Goal: Task Accomplishment & Management: Manage account settings

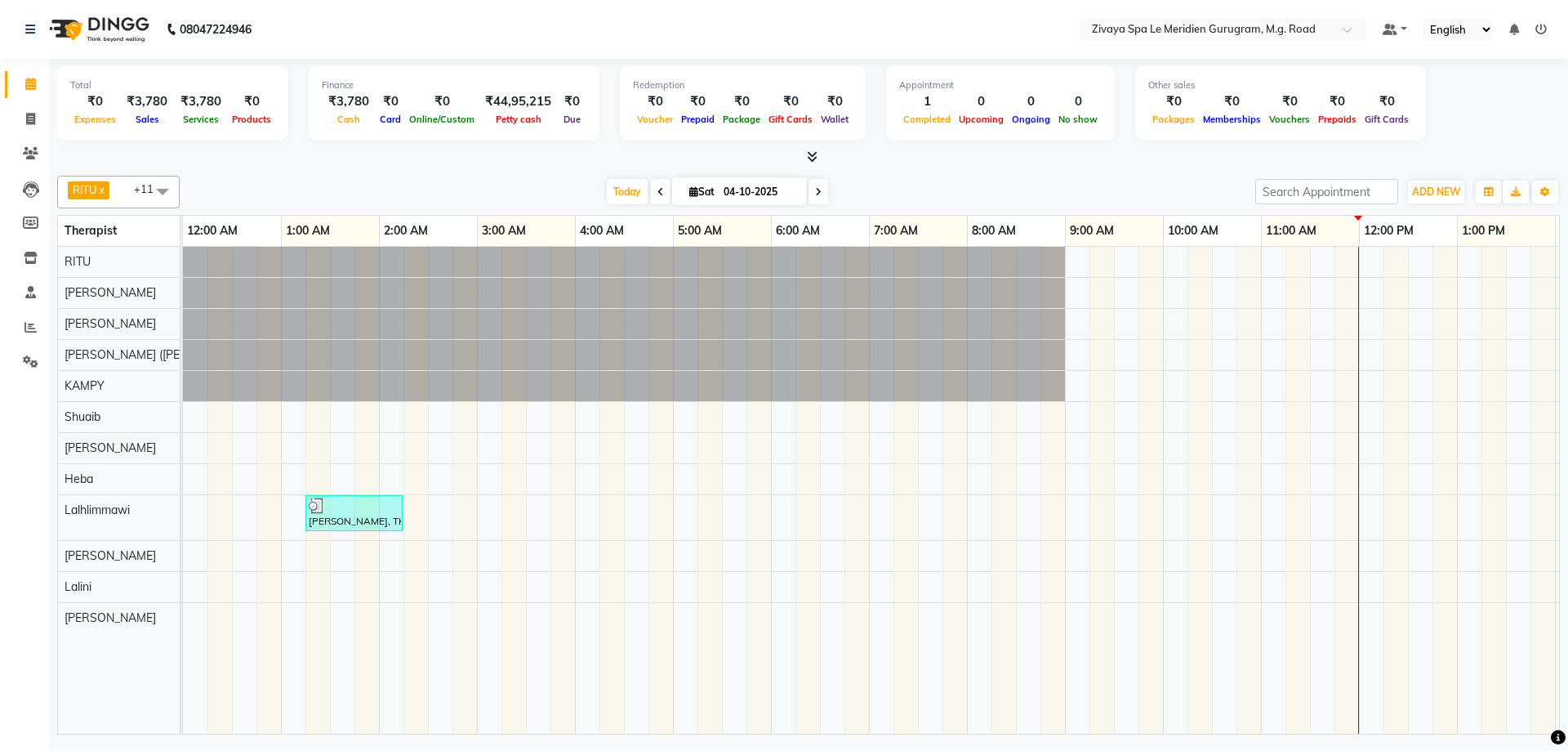
scroll to position [0, 762]
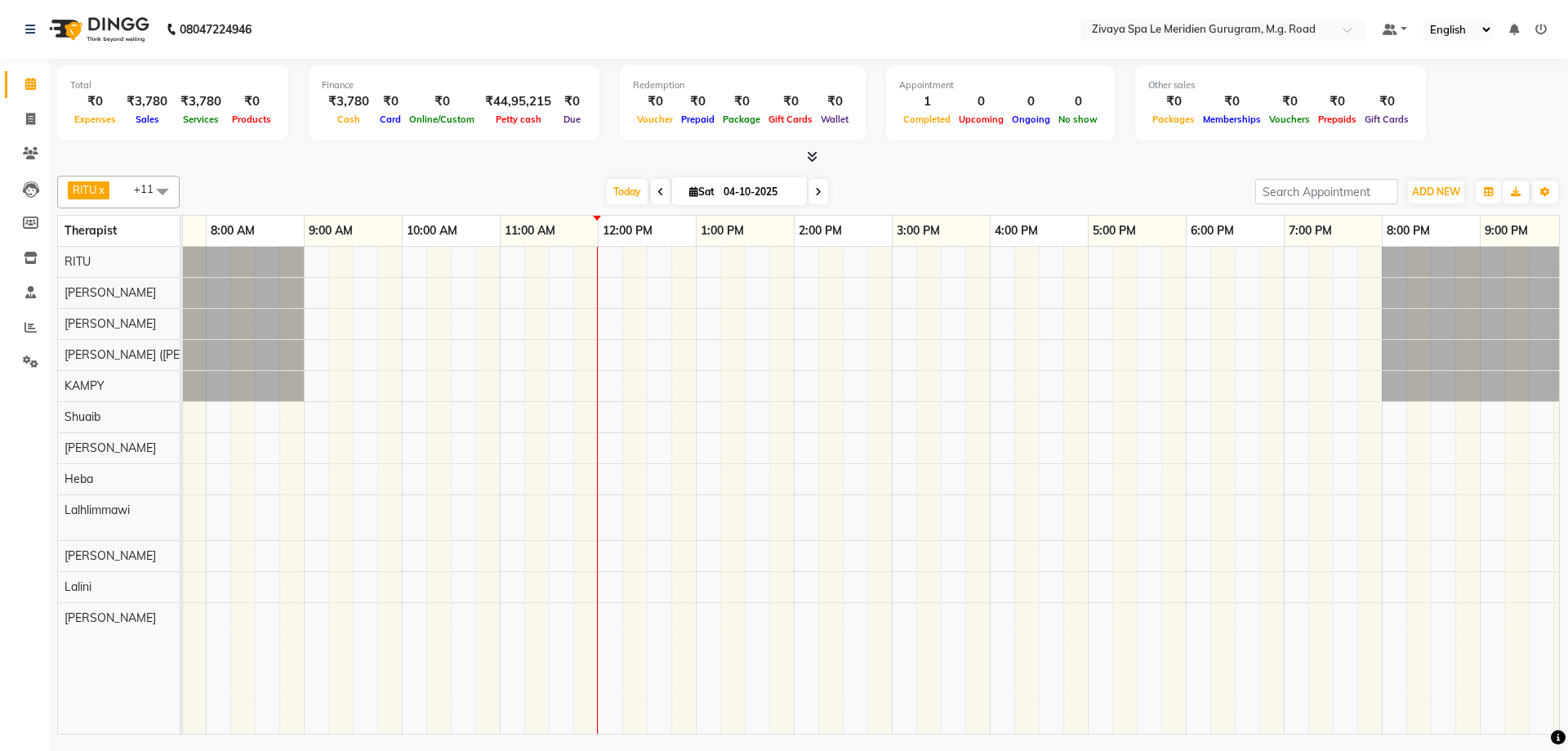
click at [703, 294] on div "[PERSON_NAME], TK01, 01:15 AM-02:15 AM, Javanese Pampering - 60 Mins" at bounding box center [598, 490] width 2352 height 487
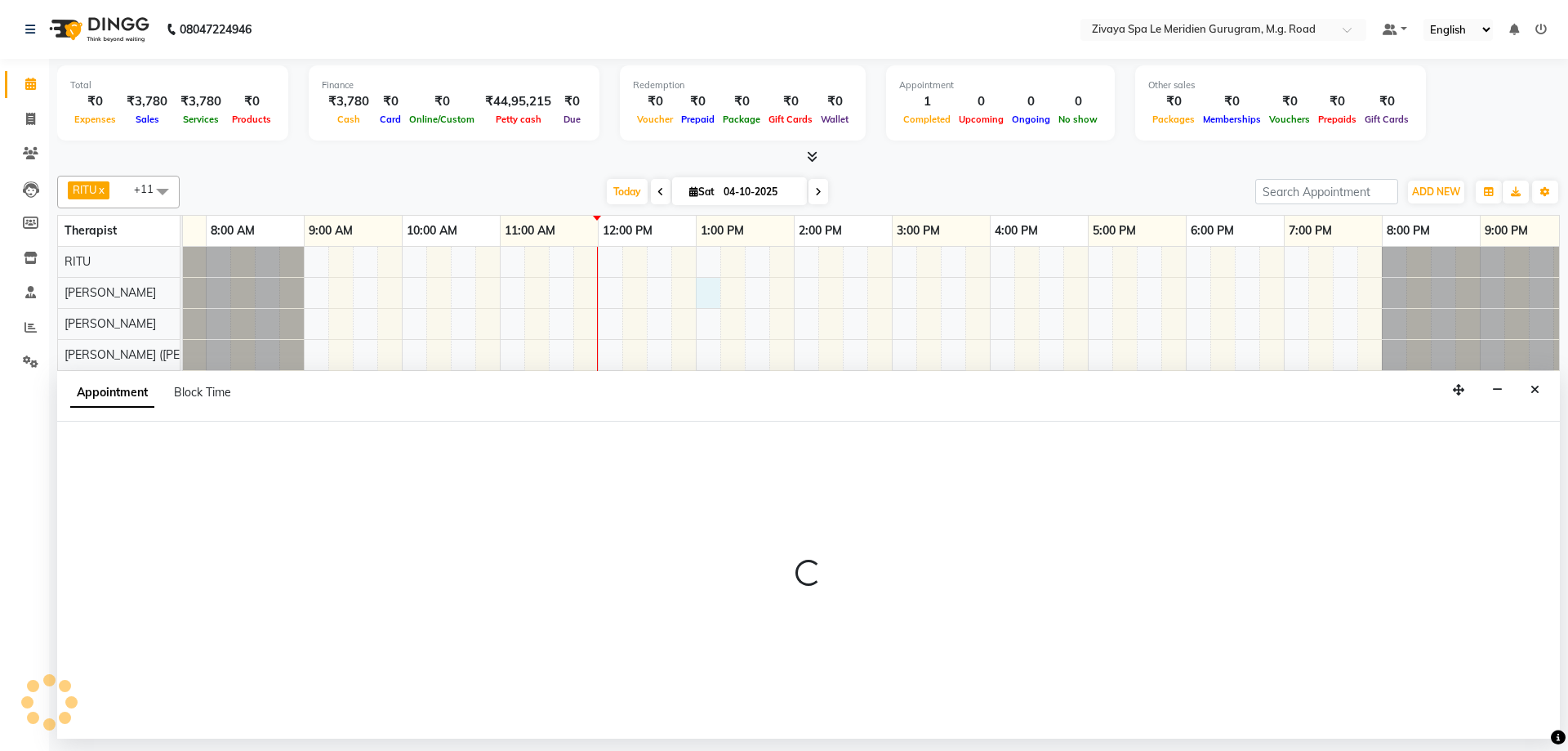
select select "49507"
select select "tentative"
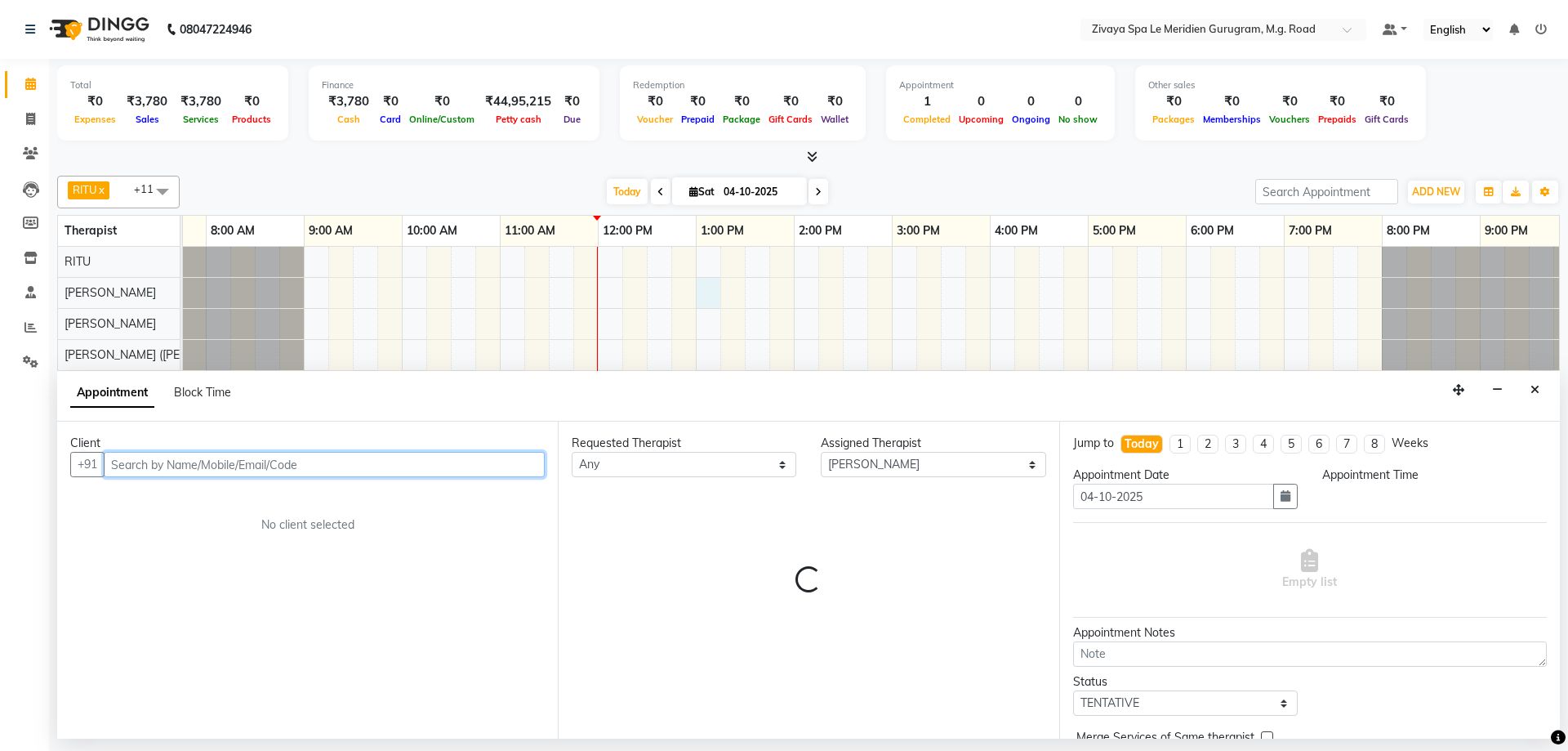
select select "780"
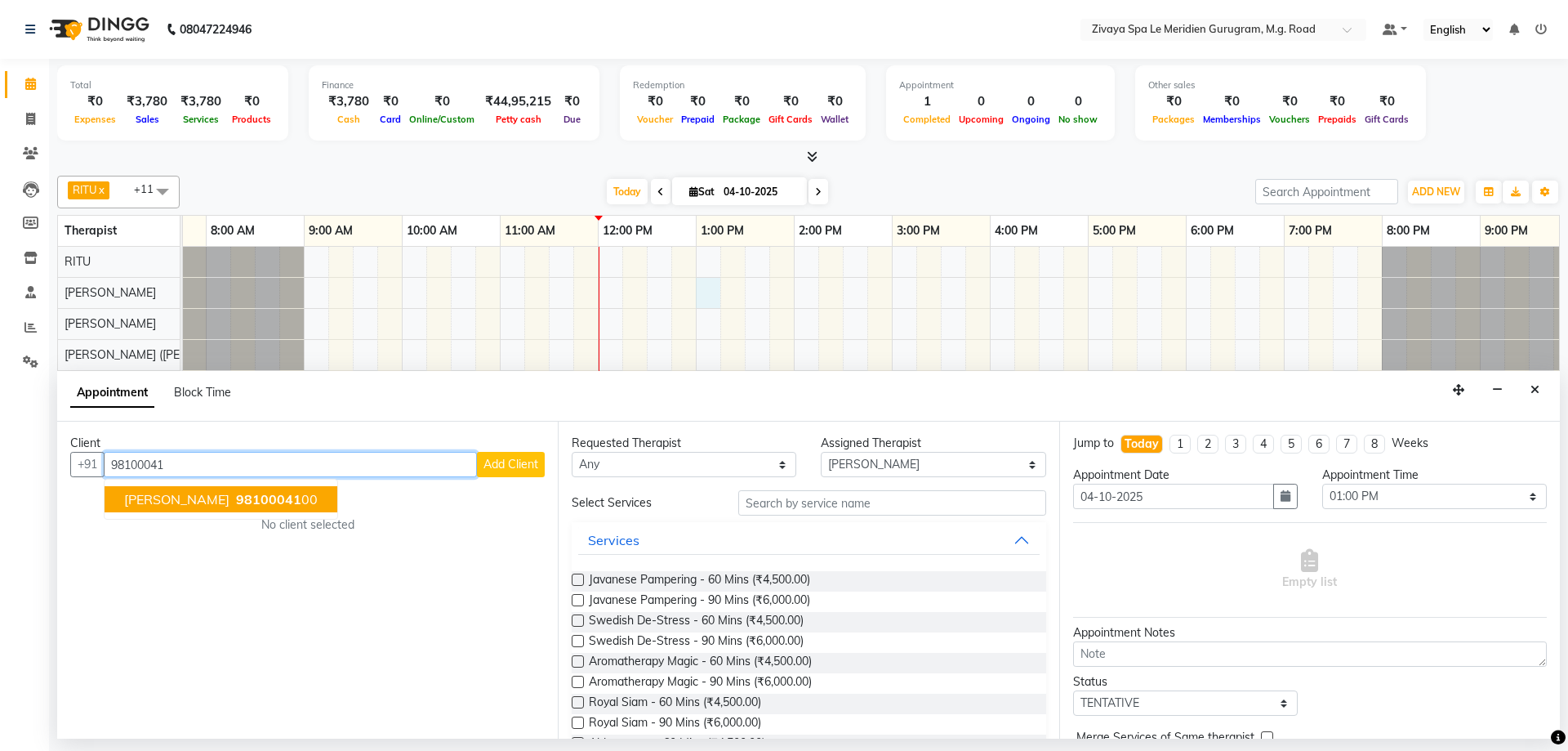
click at [301, 501] on span "98100041" at bounding box center [269, 498] width 65 height 16
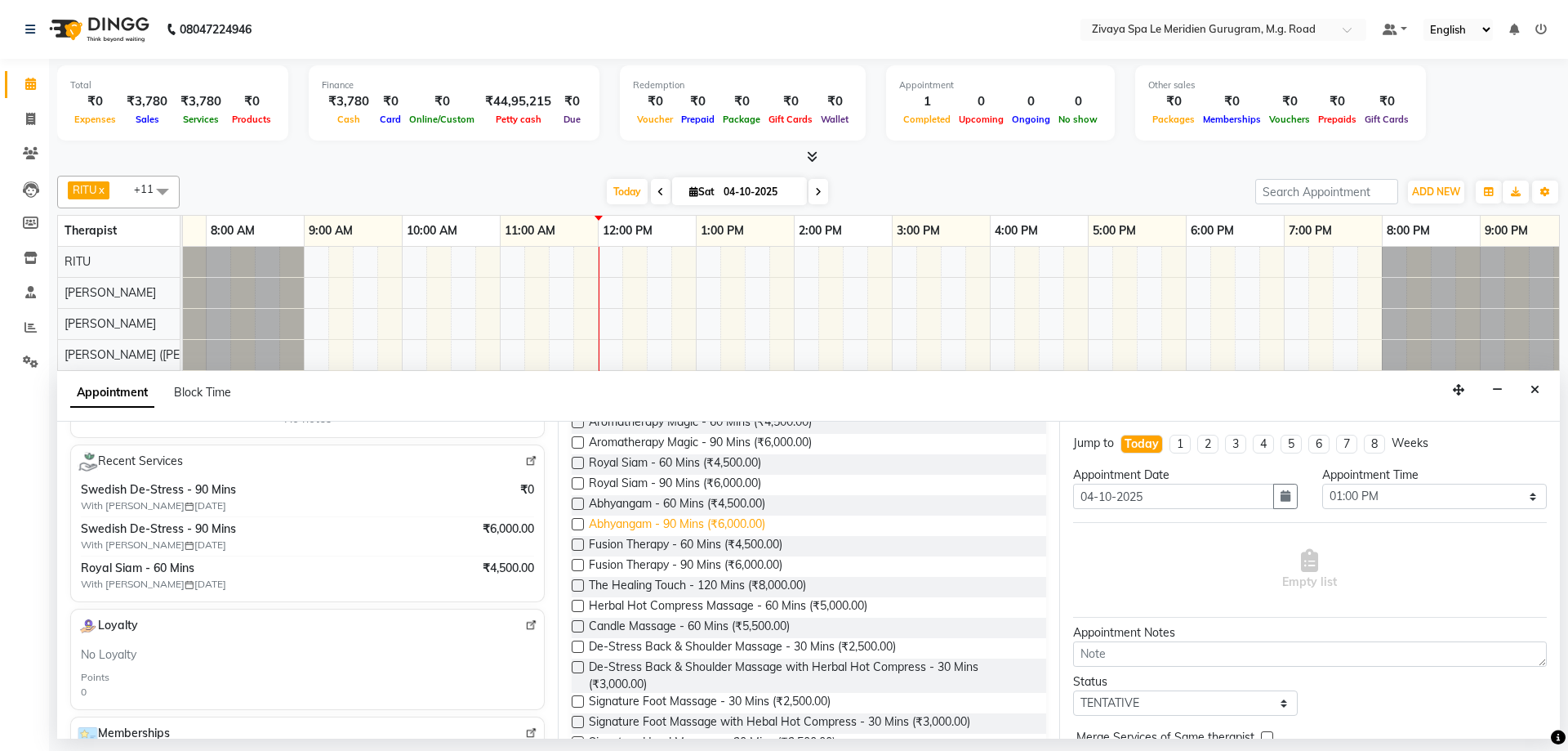
scroll to position [0, 0]
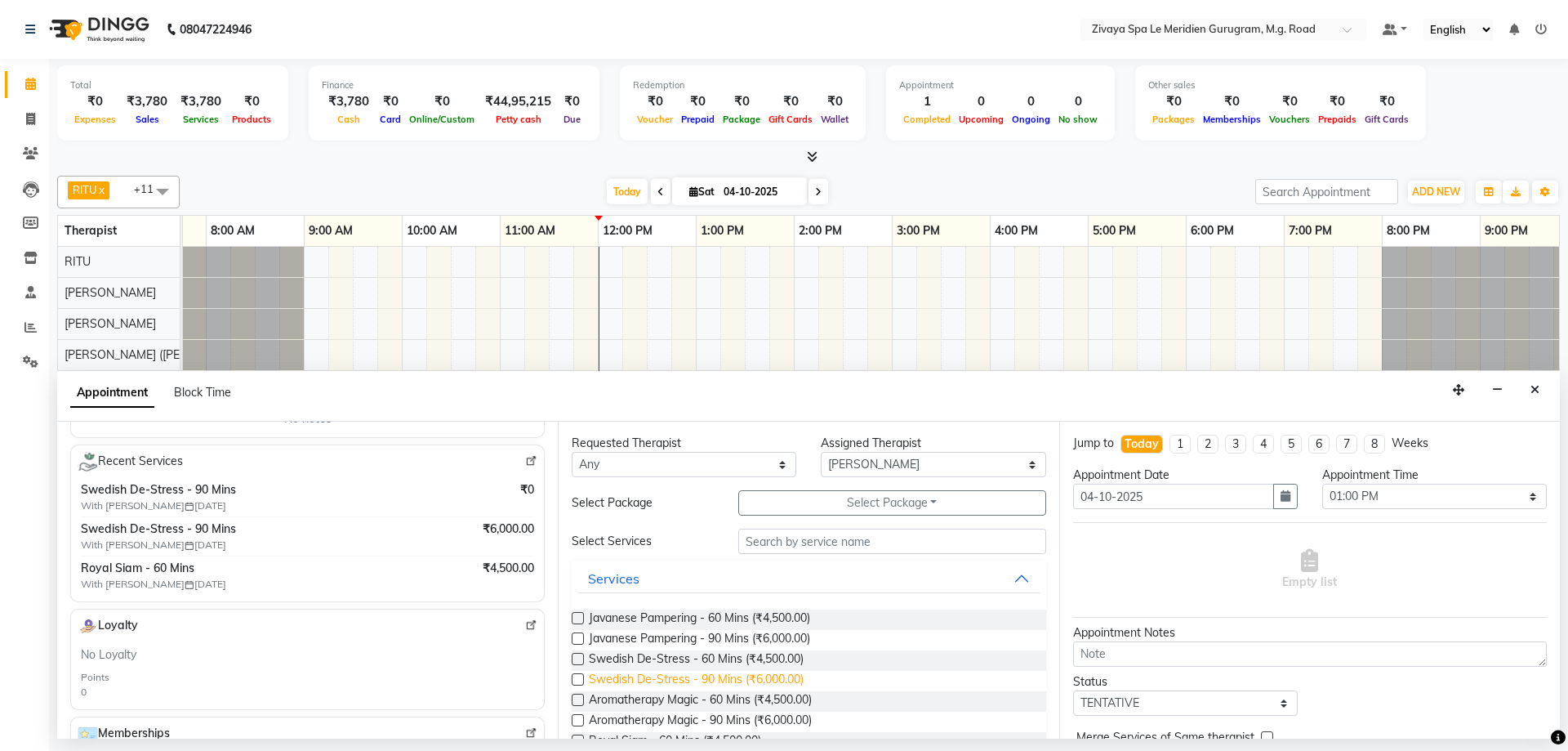
type input "9810004100"
click at [683, 683] on span "Swedish De-Stress - 90 Mins (₹6,000.00)" at bounding box center [696, 680] width 215 height 20
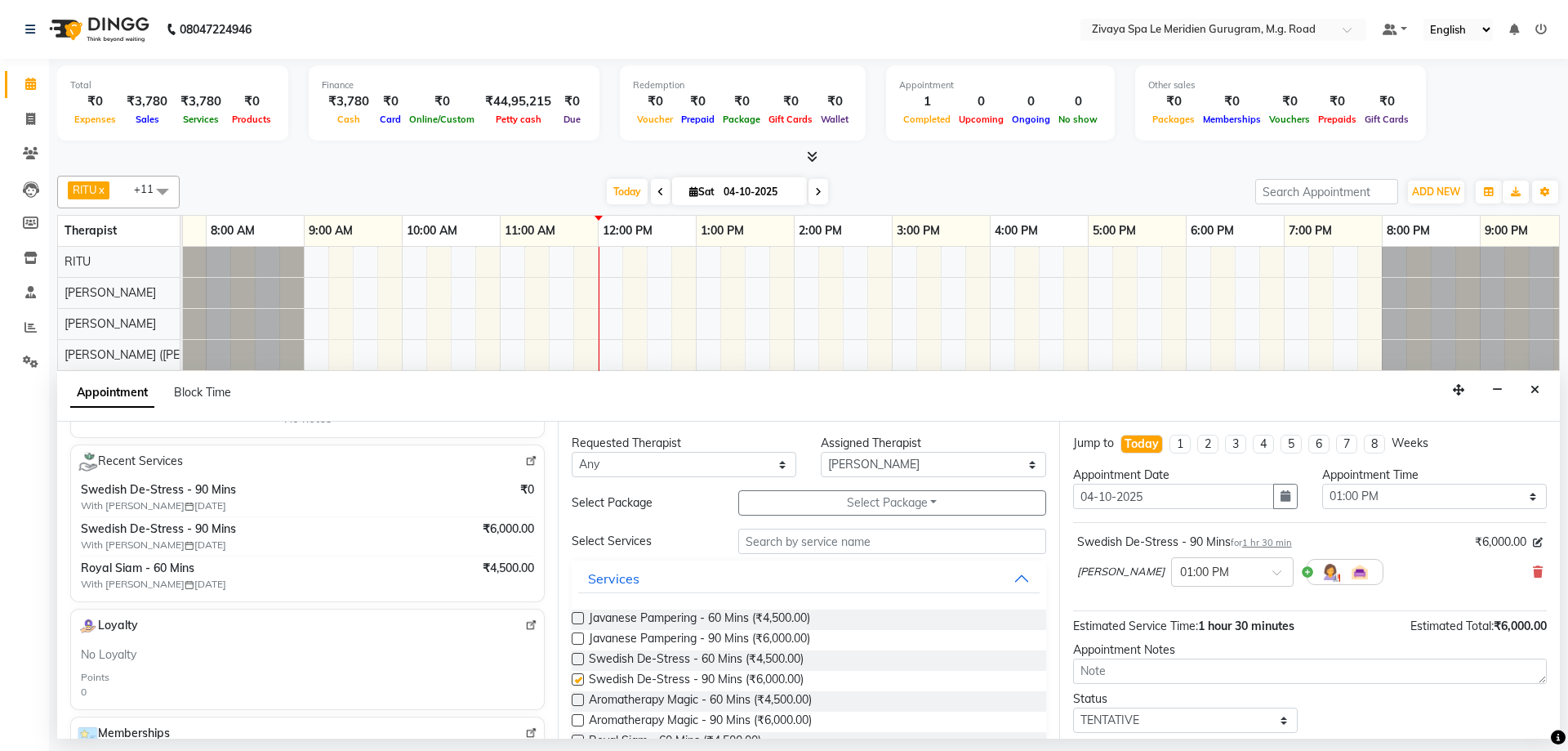
checkbox input "false"
click at [1187, 564] on input "text" at bounding box center [1216, 570] width 72 height 17
click at [1191, 674] on div "03:00 PM" at bounding box center [1232, 672] width 121 height 31
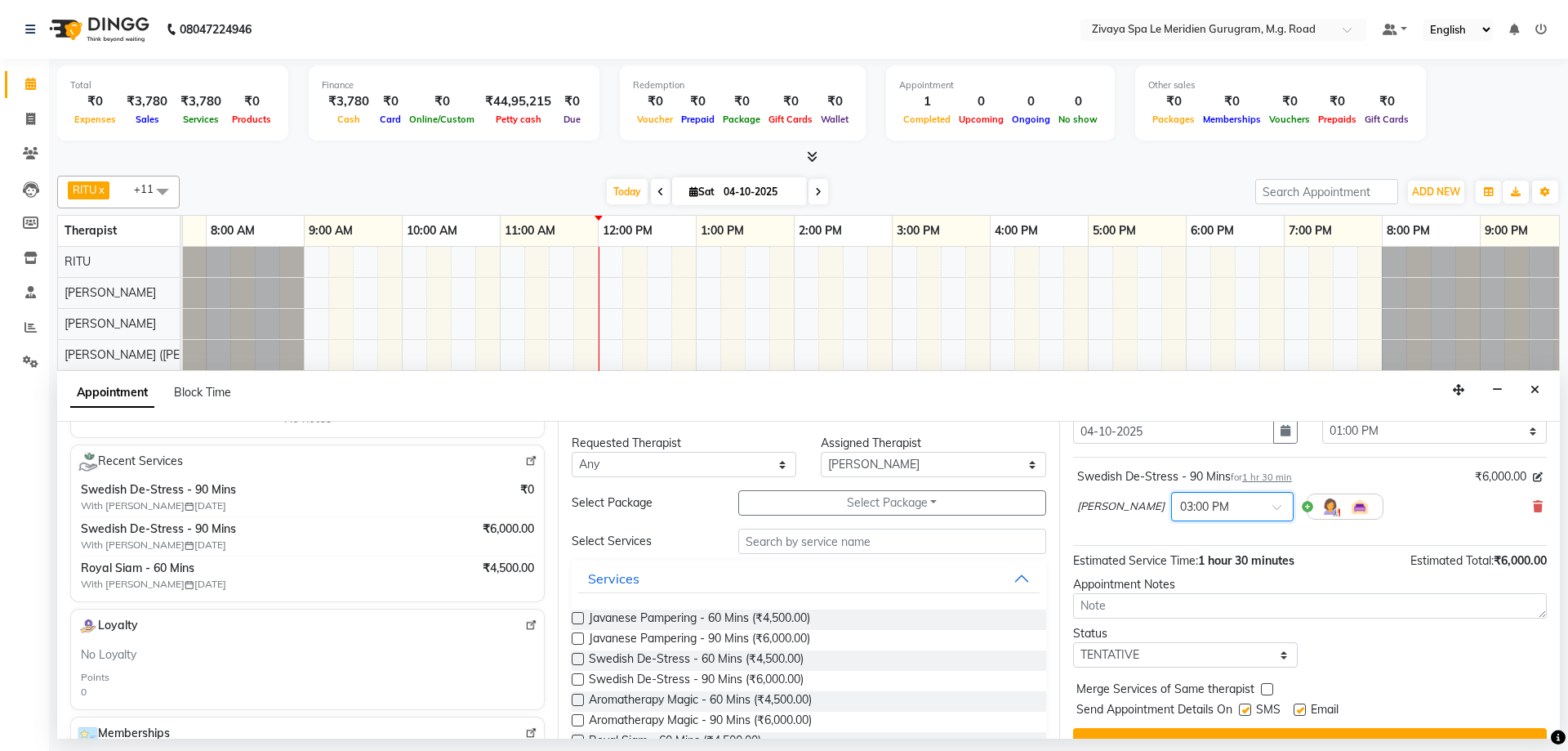
scroll to position [98, 0]
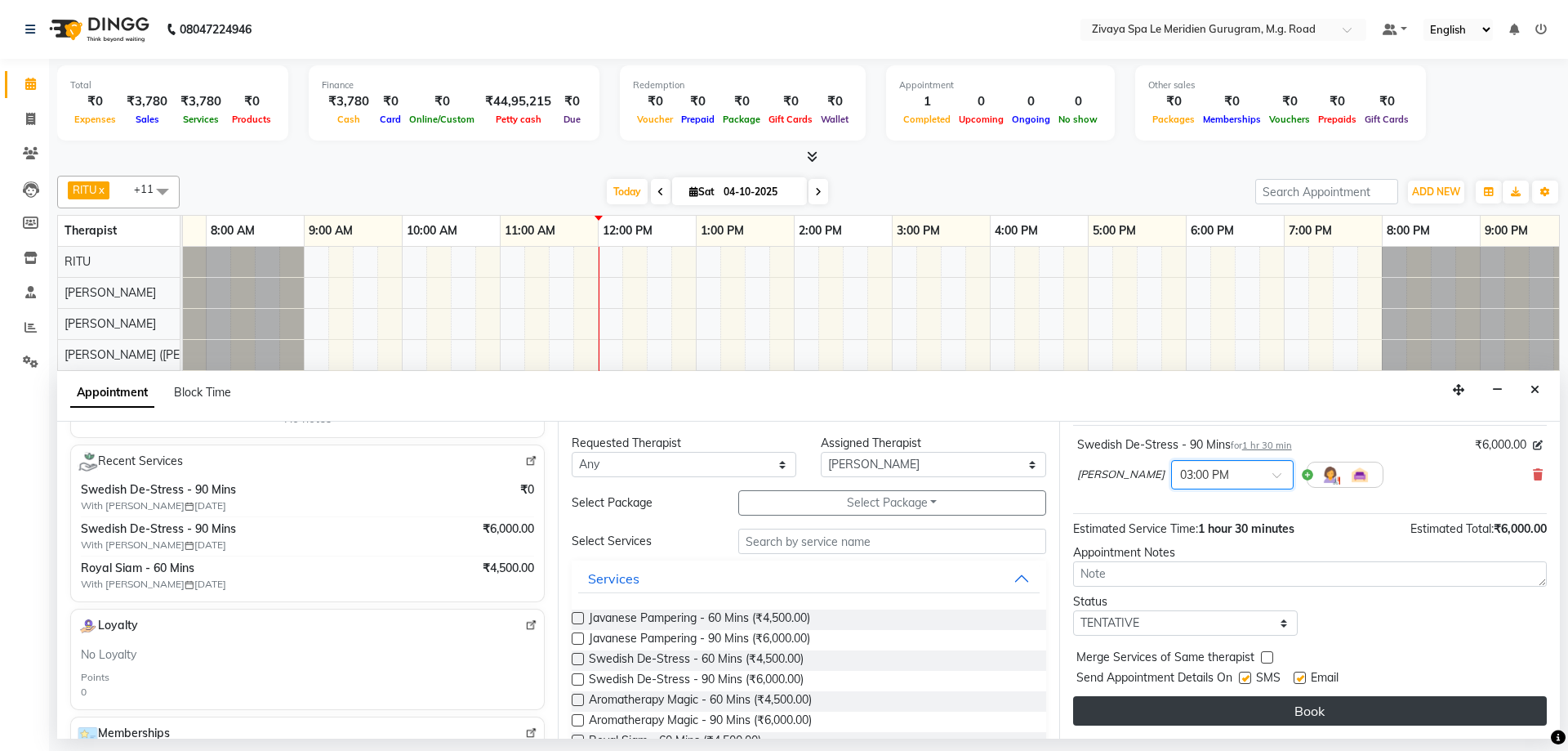
click at [1290, 716] on button "Book" at bounding box center [1310, 710] width 474 height 30
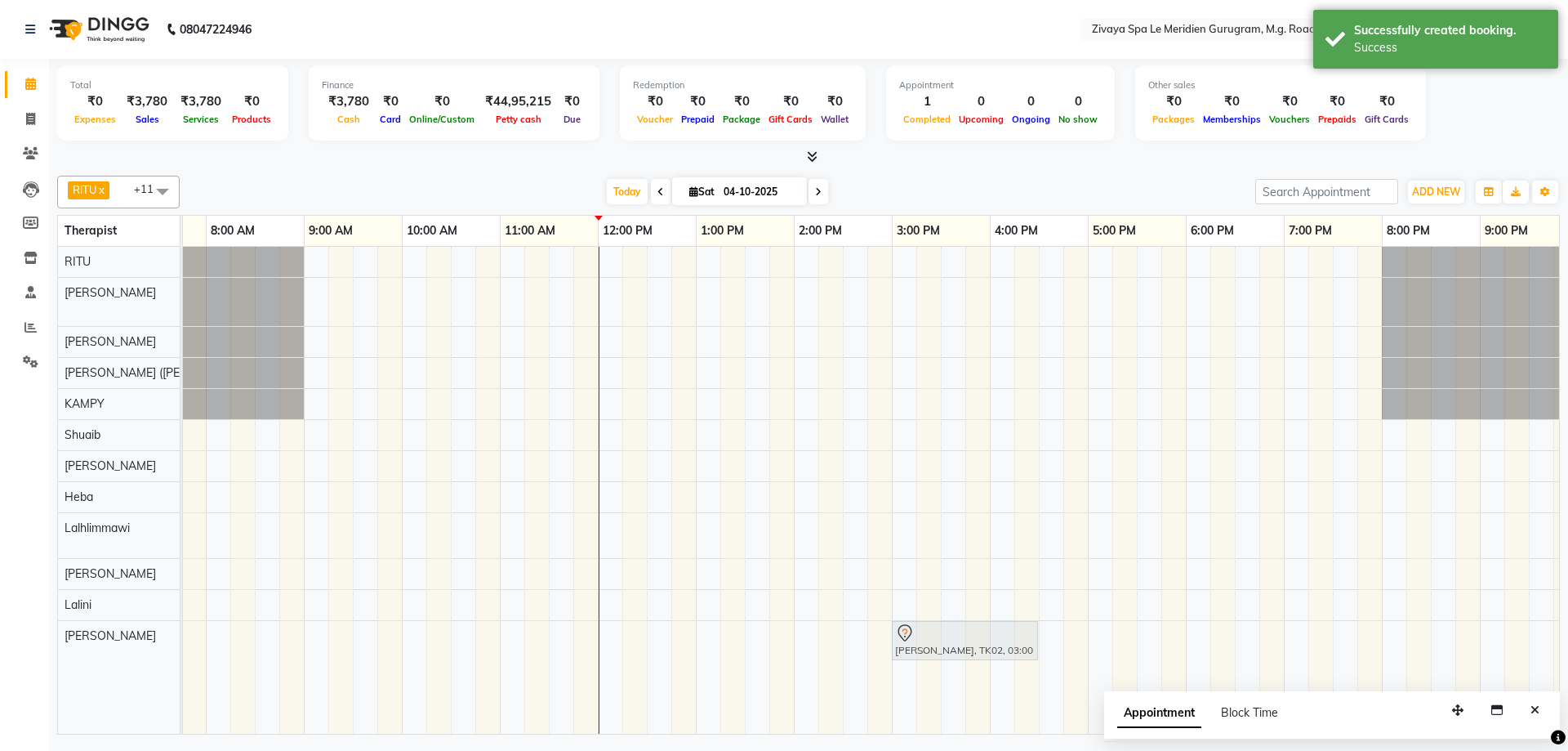
drag, startPoint x: 924, startPoint y: 297, endPoint x: 930, endPoint y: 650, distance: 353.1
click at [923, 631] on tbody "[PERSON_NAME], TK02, 03:00 PM-04:30 PM, Swedish De-Stress - 90 Mins [PERSON_NAM…" at bounding box center [598, 449] width 2352 height 405
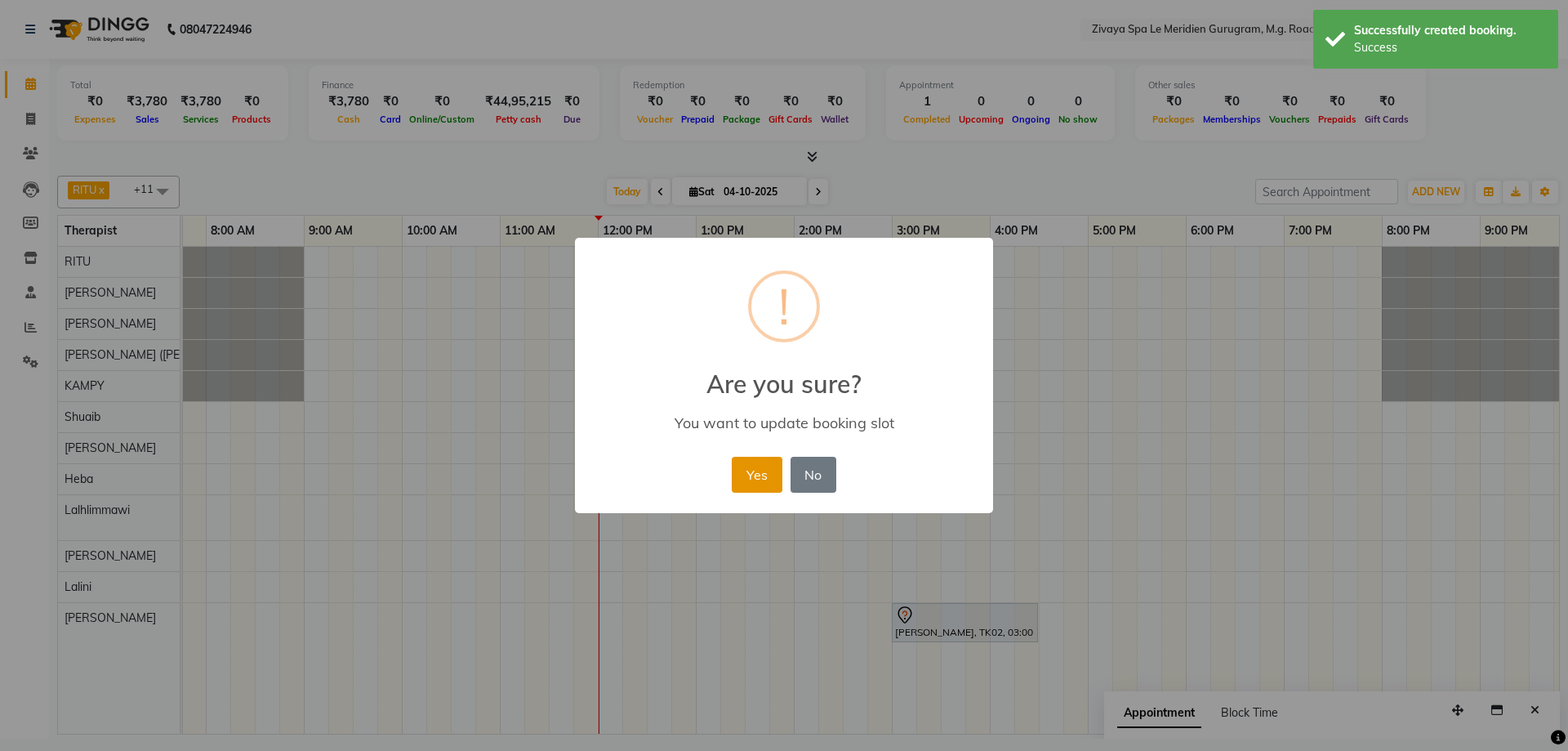
click at [752, 470] on button "Yes" at bounding box center [757, 475] width 50 height 36
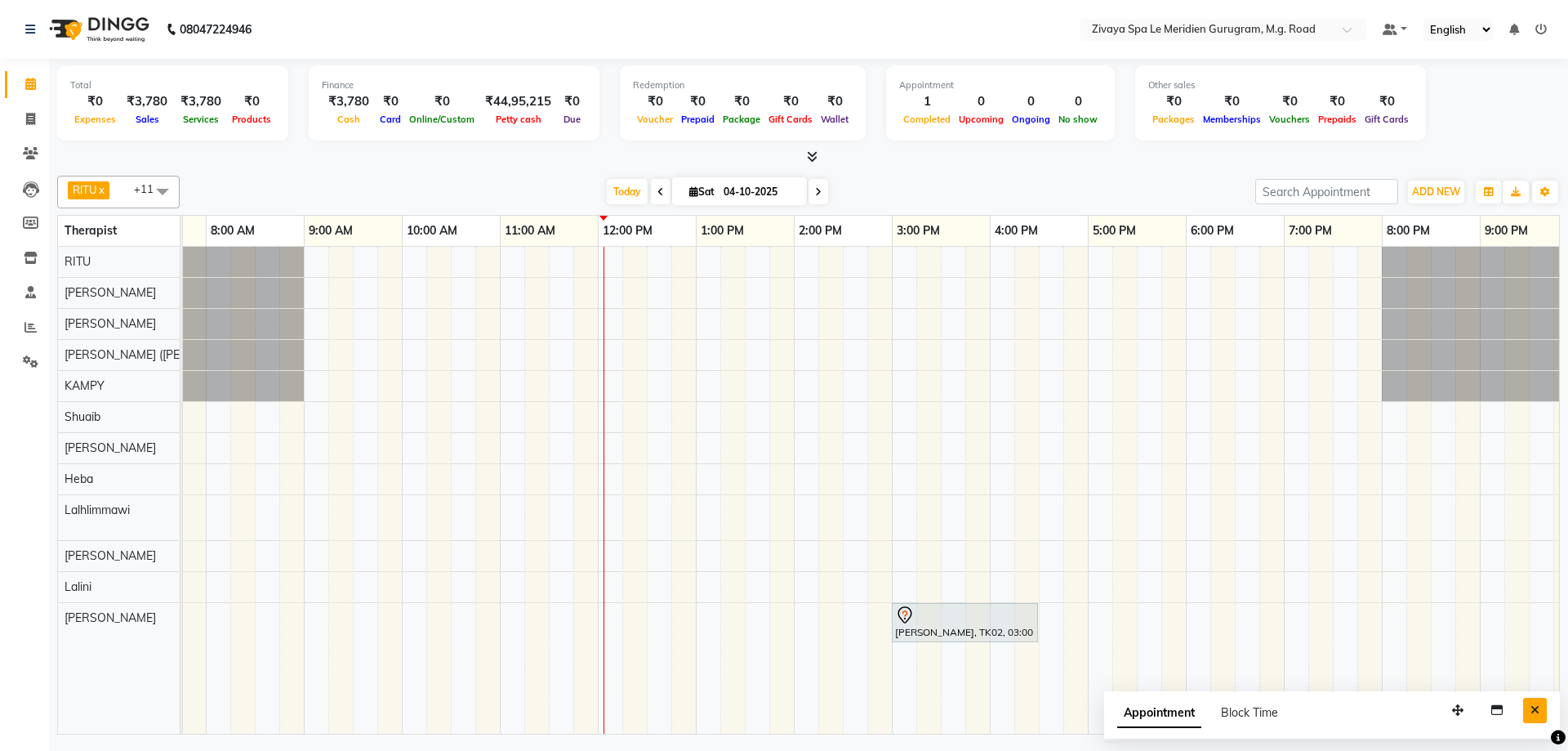
click at [1534, 712] on icon "Close" at bounding box center [1535, 710] width 9 height 11
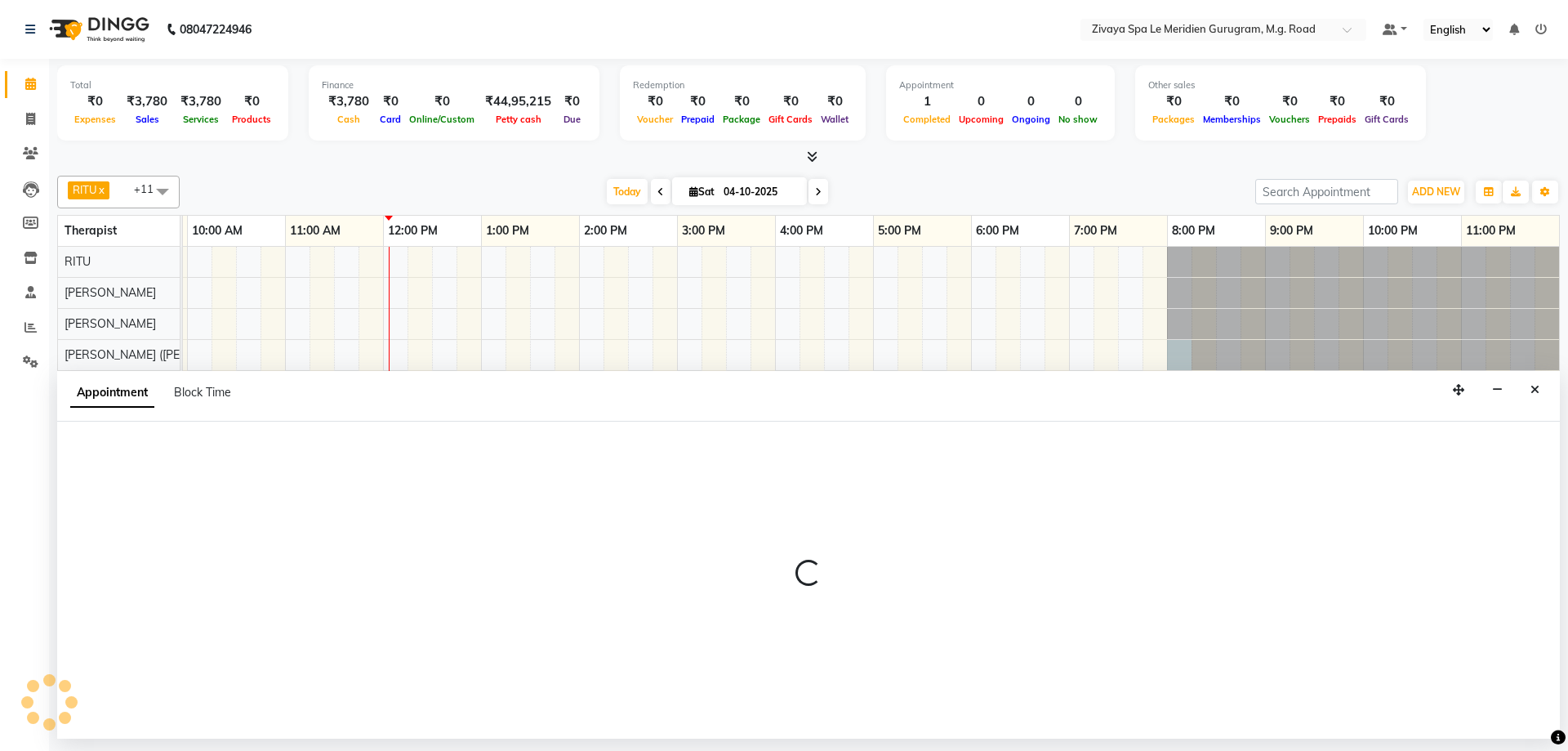
select select "49513"
select select "1200"
select select "tentative"
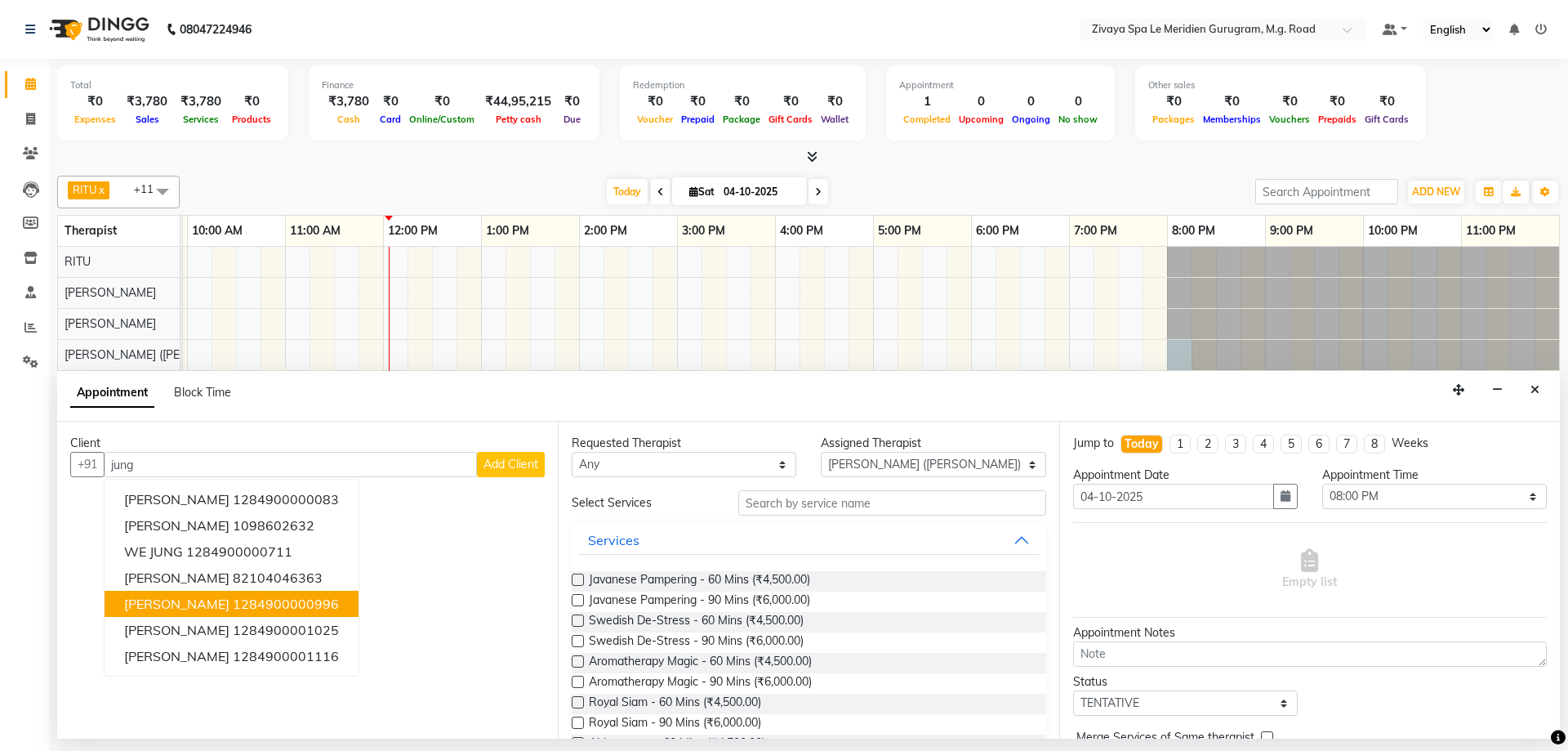
click at [143, 601] on span "[PERSON_NAME]" at bounding box center [177, 603] width 105 height 16
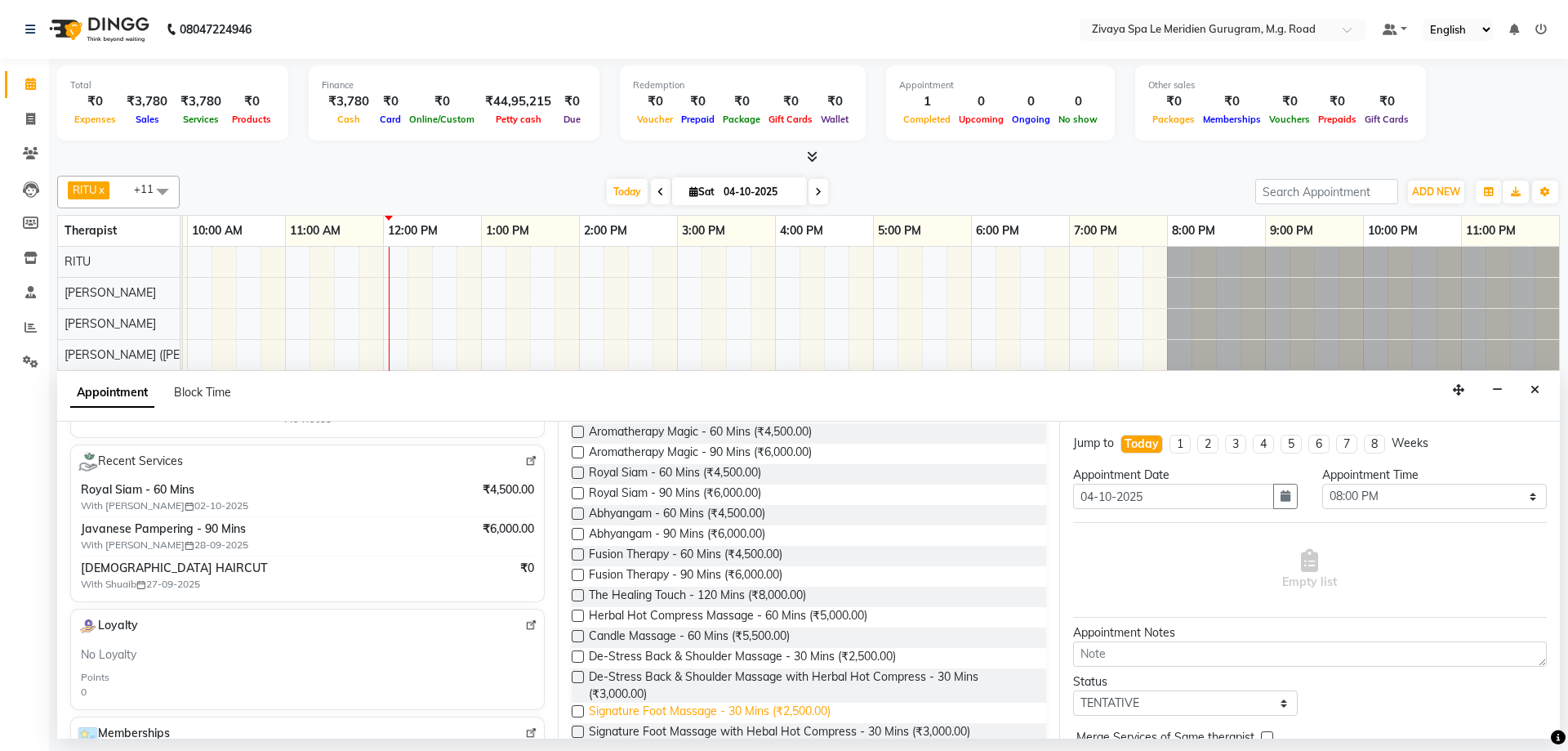
scroll to position [277, 0]
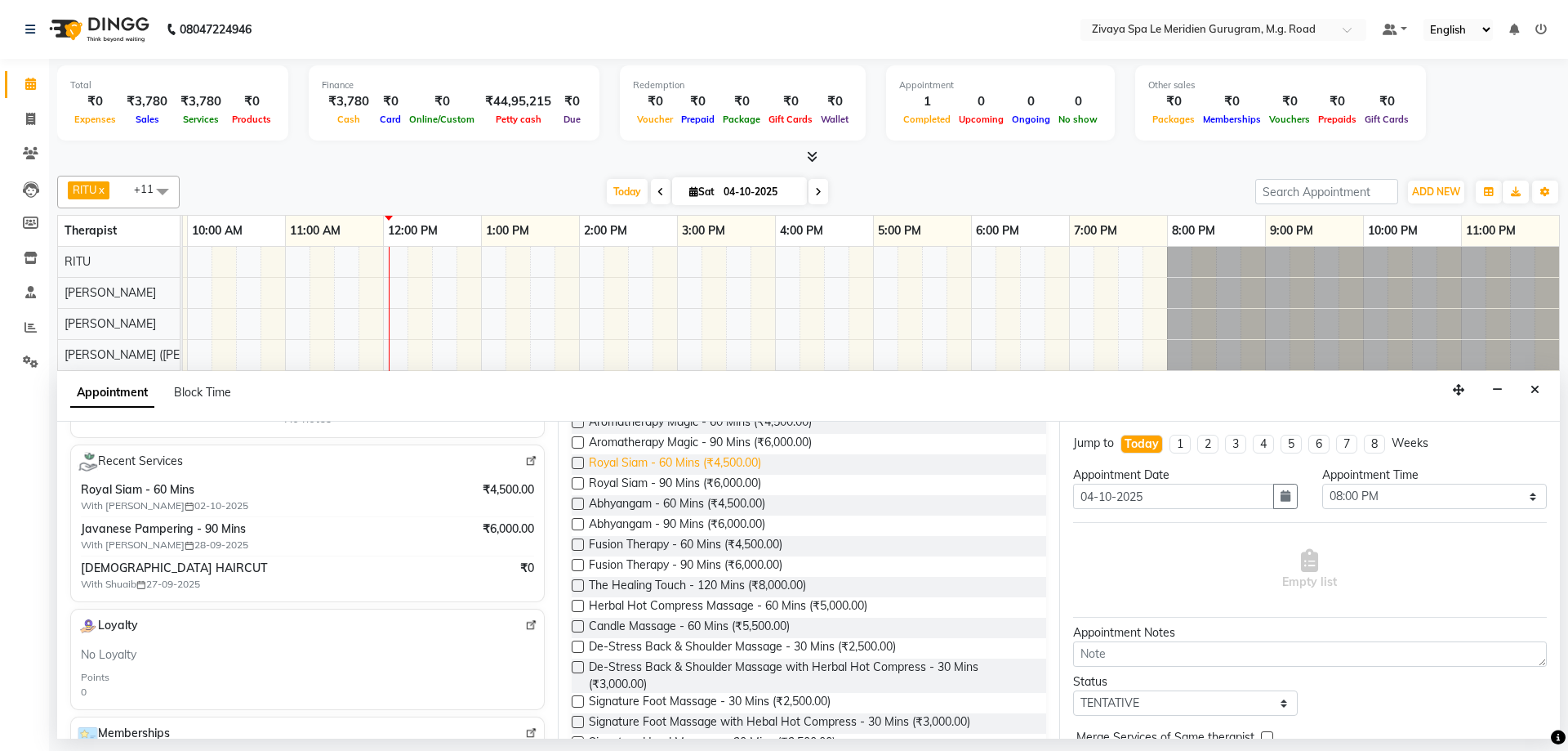
type input "1284900000996"
click at [665, 455] on span "Royal Siam - 60 Mins (₹4,500.00)" at bounding box center [675, 464] width 172 height 20
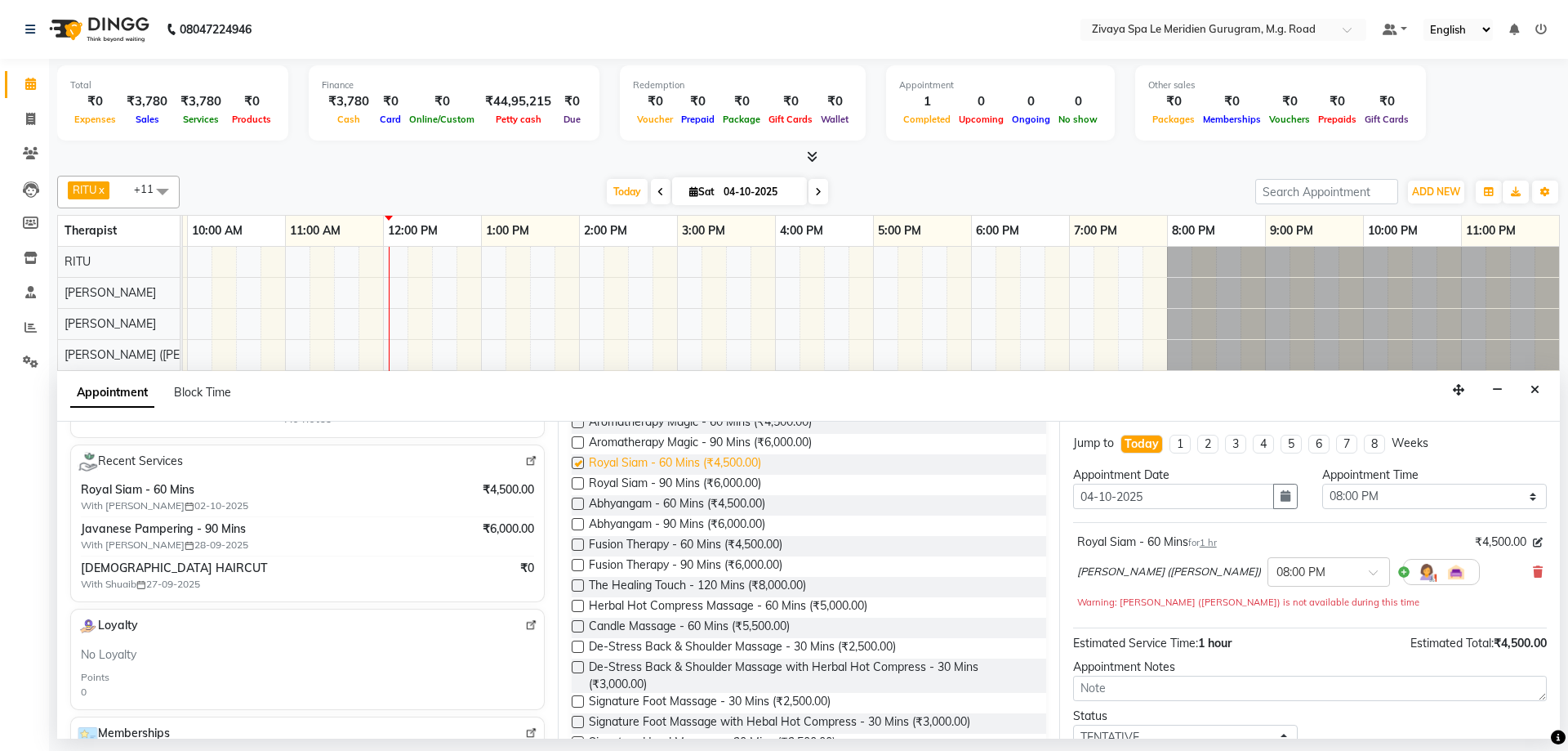
checkbox input "false"
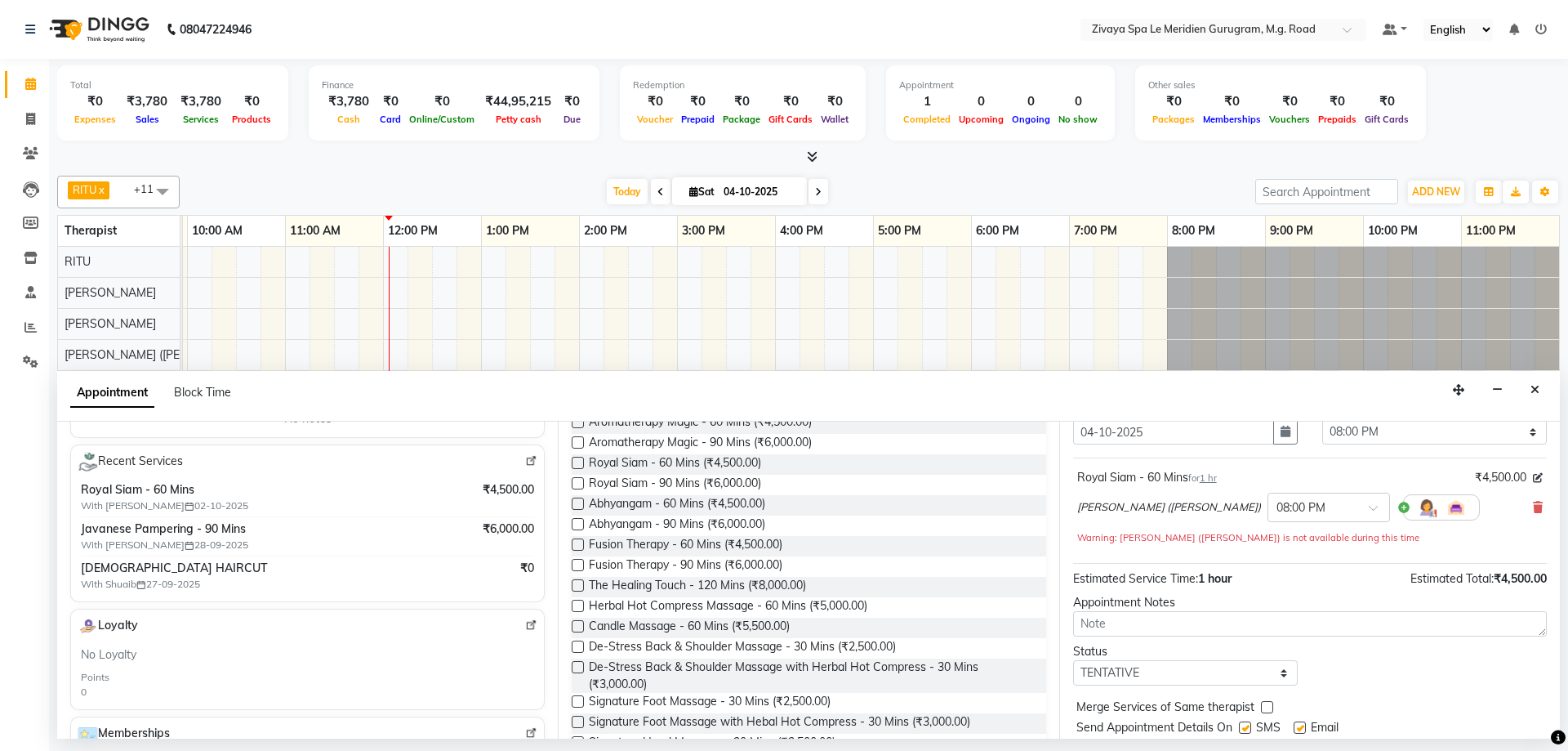
scroll to position [115, 0]
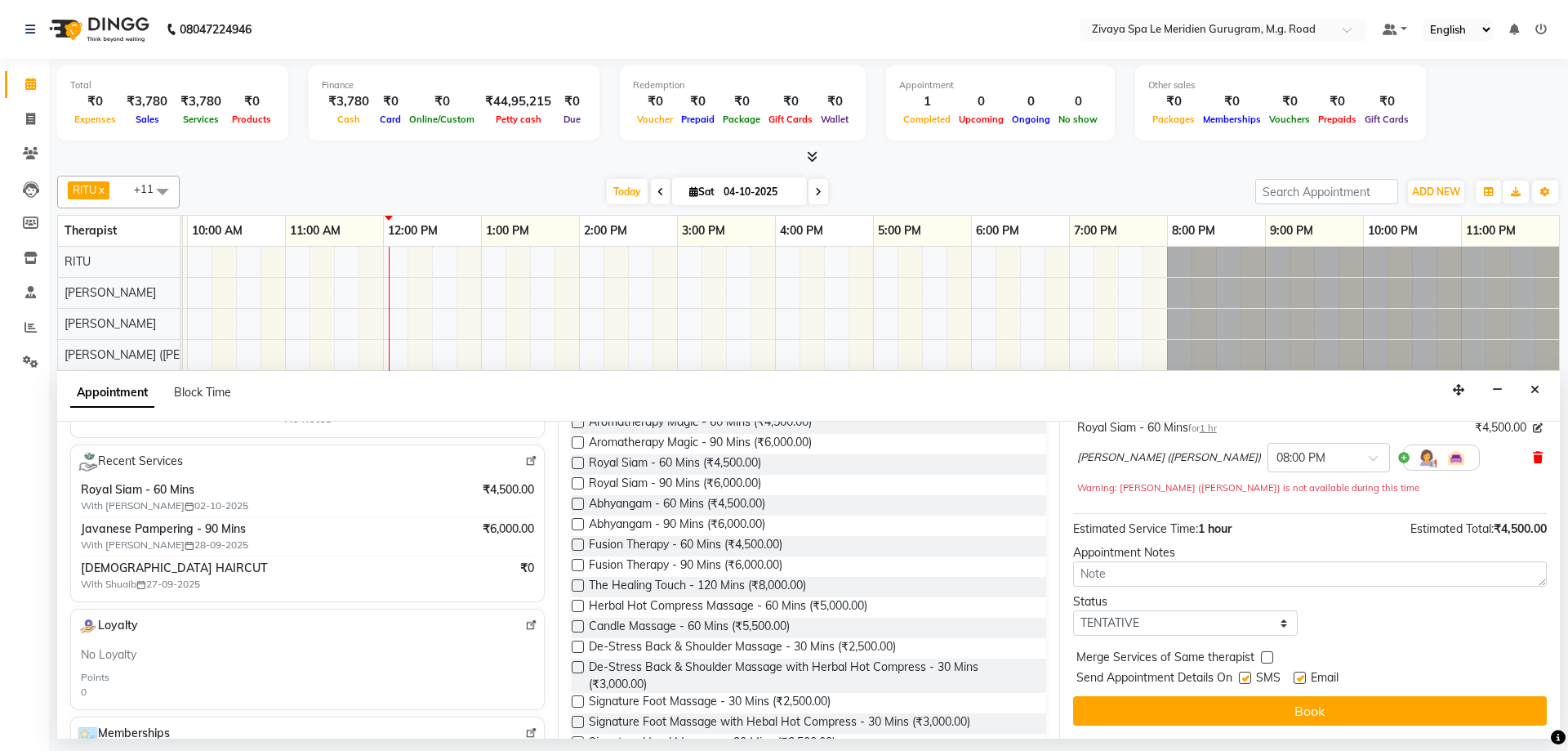
click at [1534, 461] on icon at bounding box center [1538, 457] width 10 height 11
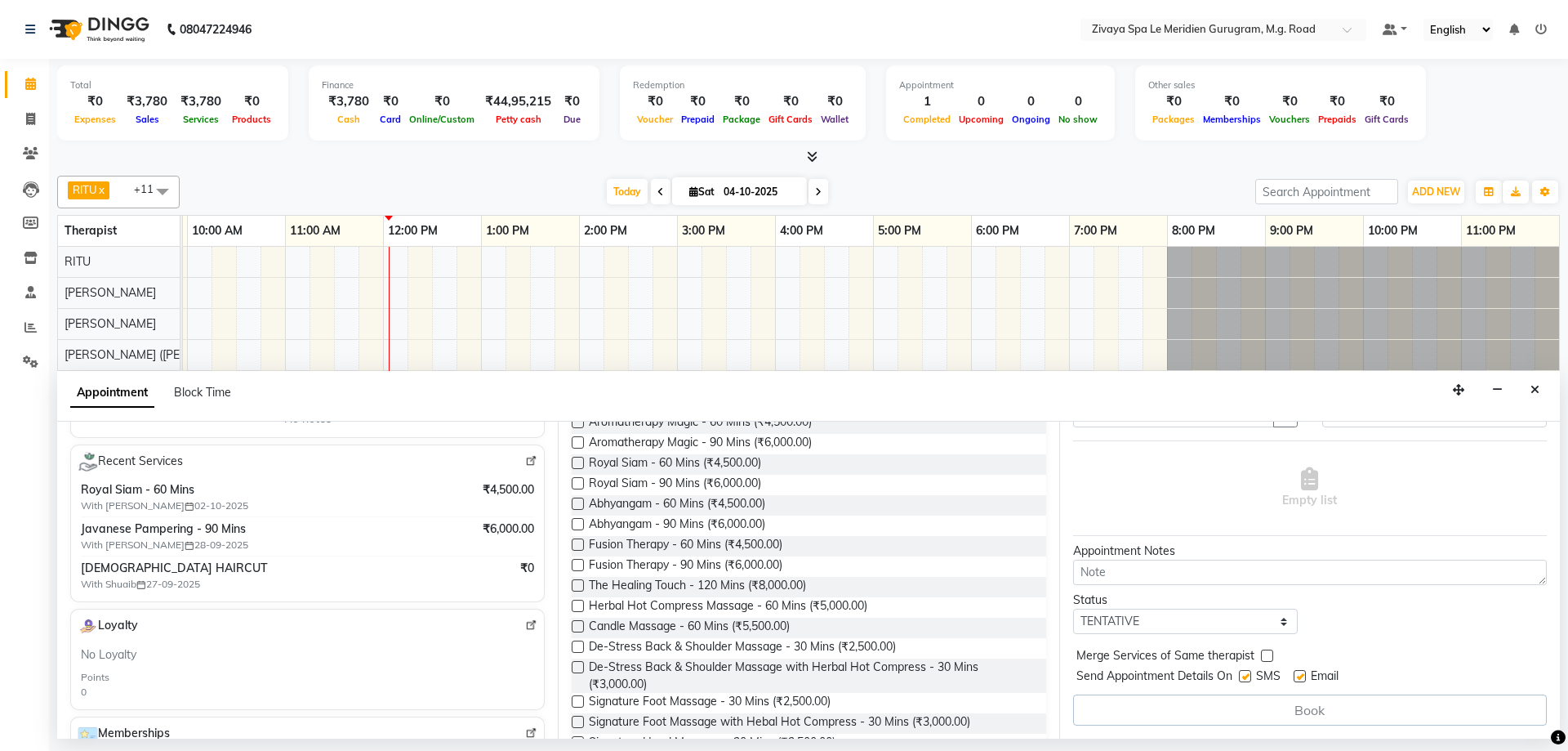
scroll to position [81, 0]
click at [667, 481] on span "Royal Siam - 90 Mins (₹6,000.00)" at bounding box center [675, 484] width 172 height 20
checkbox input "false"
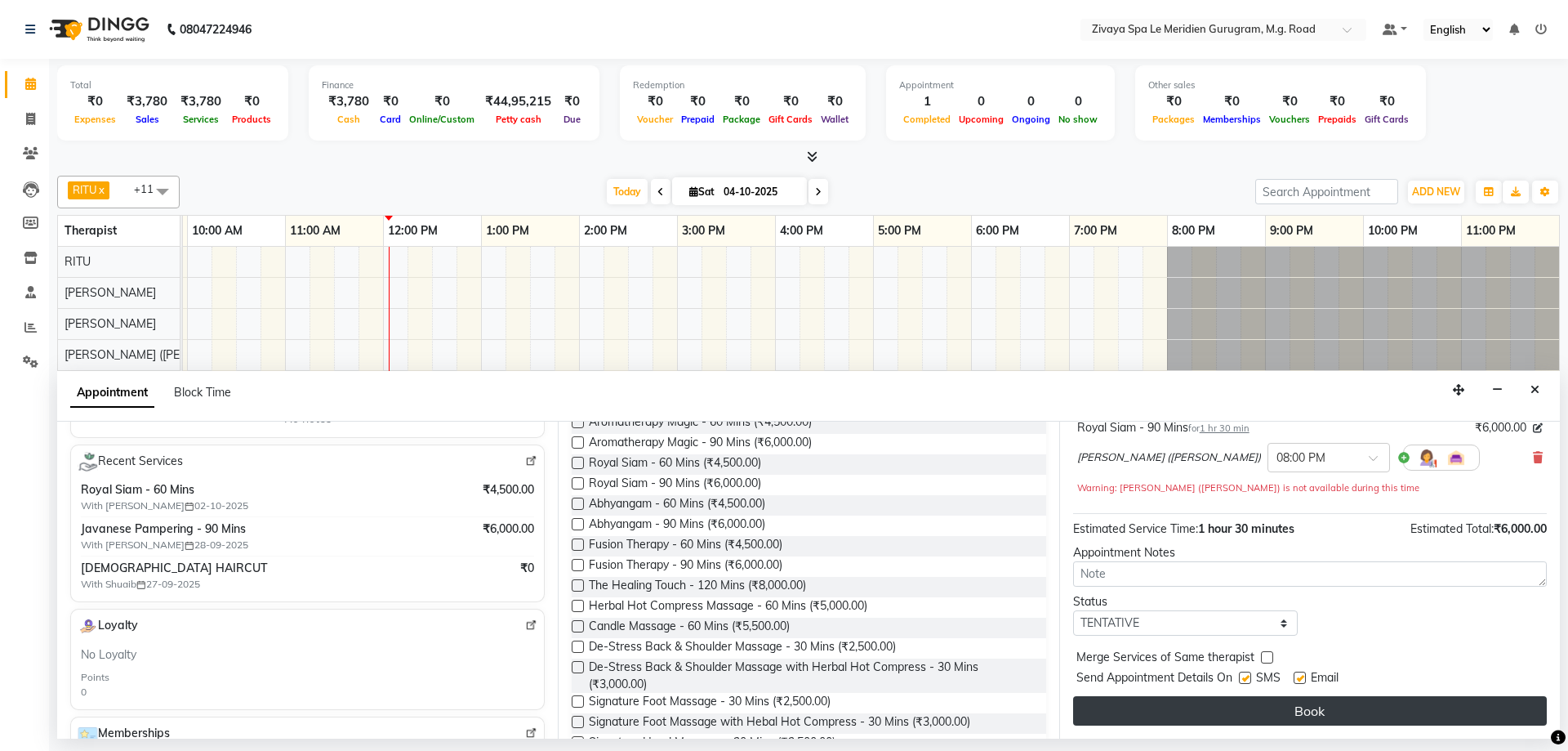
click at [1293, 712] on button "Book" at bounding box center [1310, 710] width 474 height 30
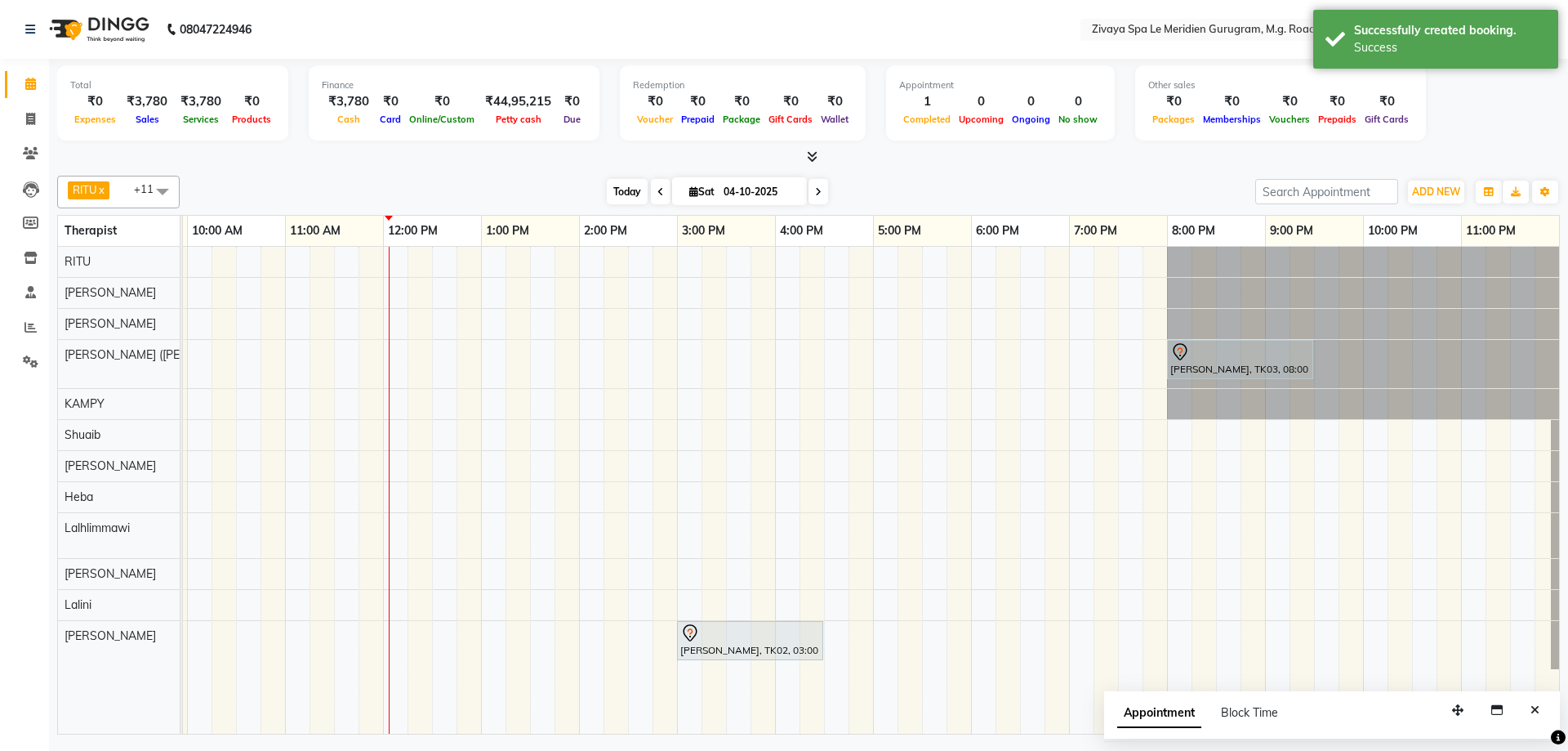
click at [622, 188] on span "Today" at bounding box center [627, 191] width 41 height 25
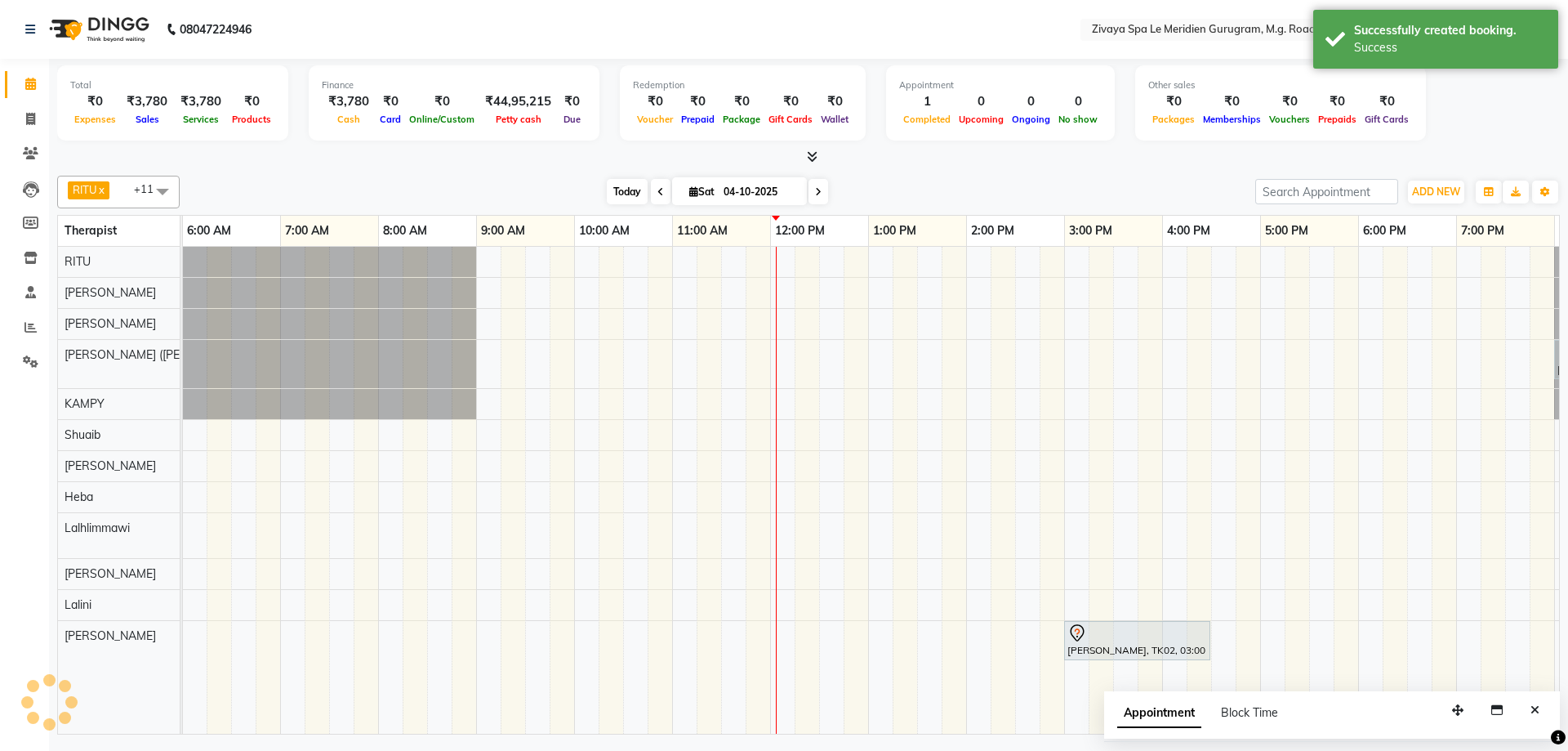
scroll to position [0, 976]
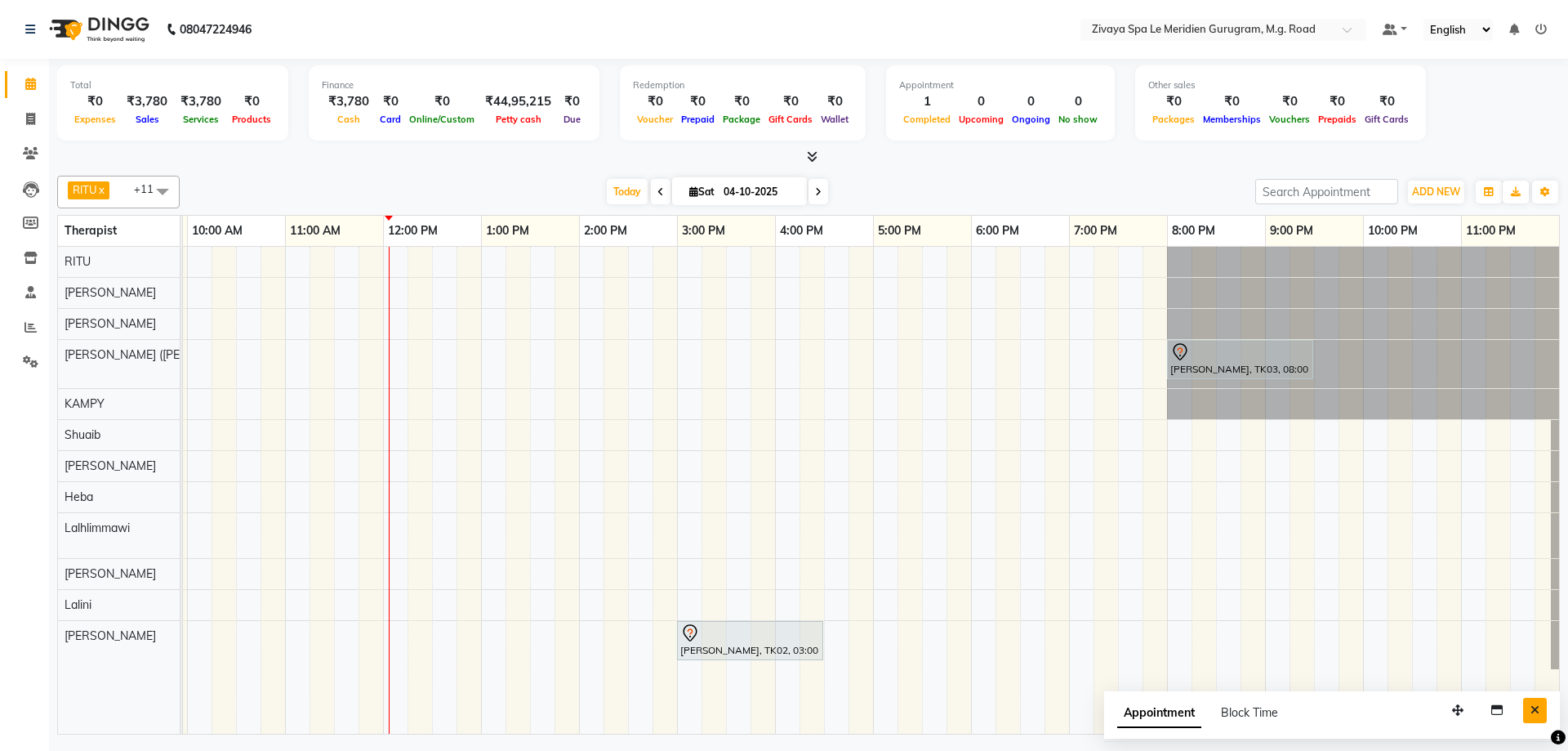
click at [1533, 708] on icon "Close" at bounding box center [1535, 710] width 9 height 11
click at [730, 190] on input "04-10-2025" at bounding box center [759, 192] width 81 height 25
select select "10"
select select "2025"
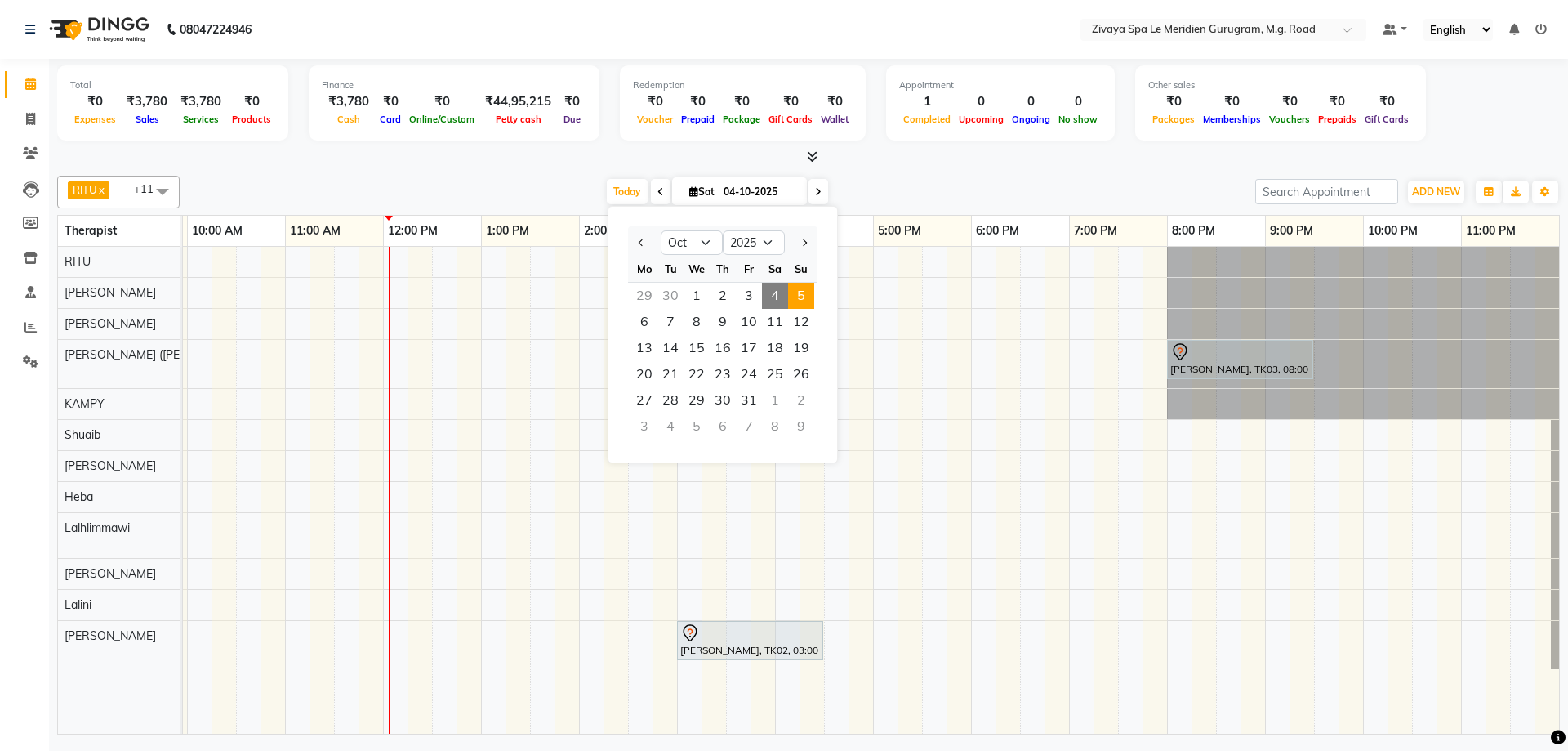
click at [805, 293] on span "5" at bounding box center [801, 295] width 26 height 26
type input "05-10-2025"
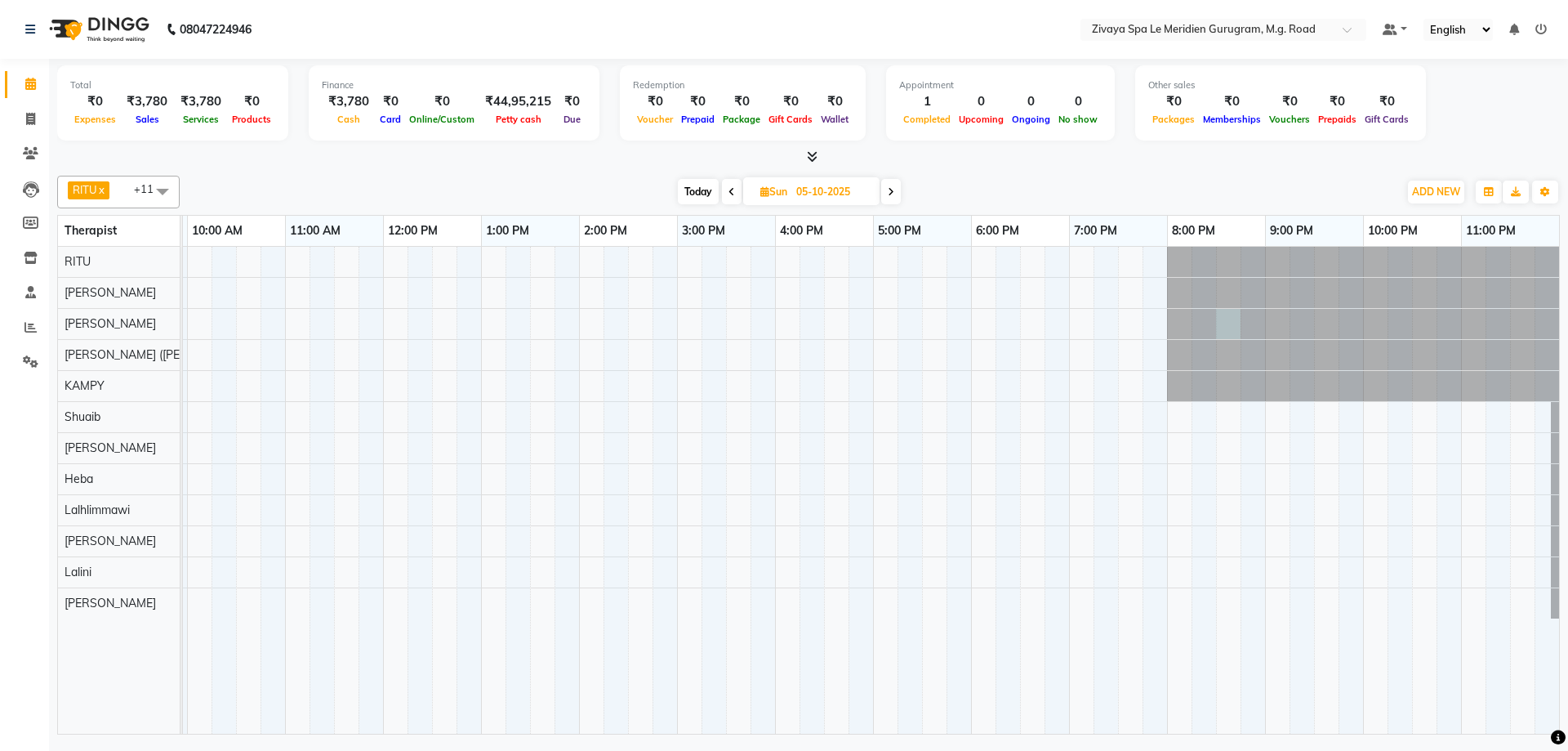
select select "49508"
select select "1230"
select select "tentative"
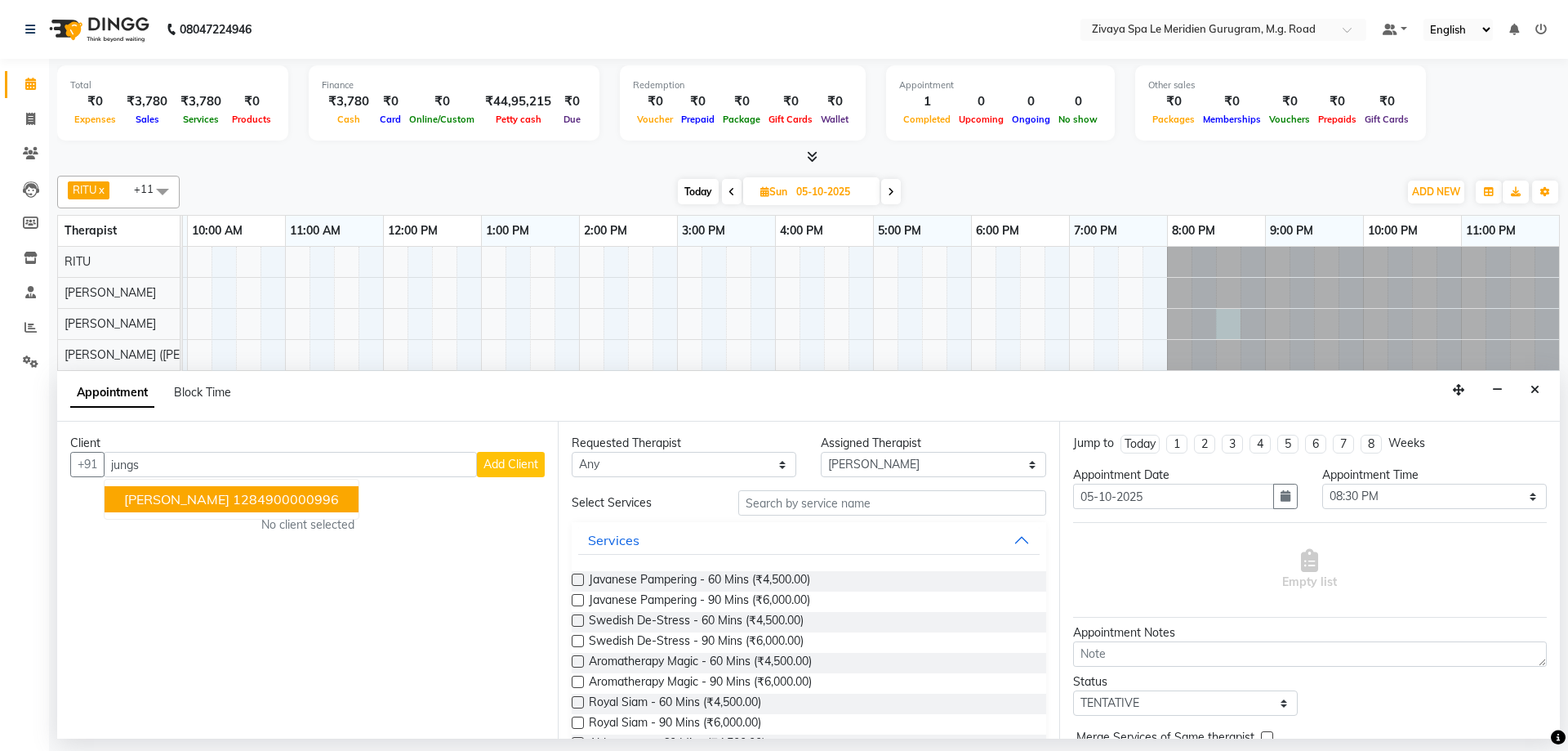
click at [181, 497] on span "[PERSON_NAME]" at bounding box center [177, 498] width 105 height 16
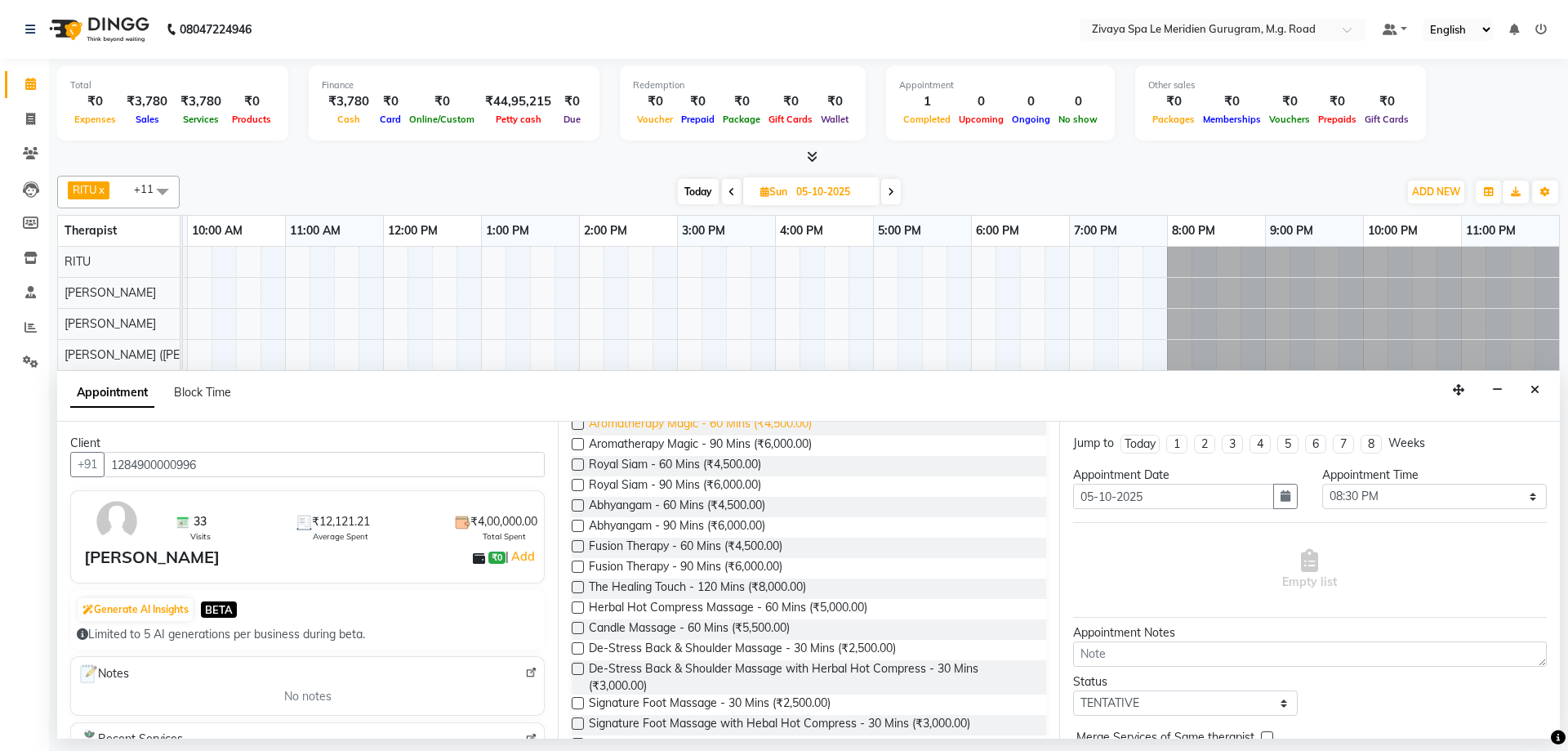
scroll to position [277, 0]
type input "1284900000996"
click at [657, 472] on span "Royal Siam - 60 Mins (₹4,500.00)" at bounding box center [675, 464] width 172 height 20
checkbox input "false"
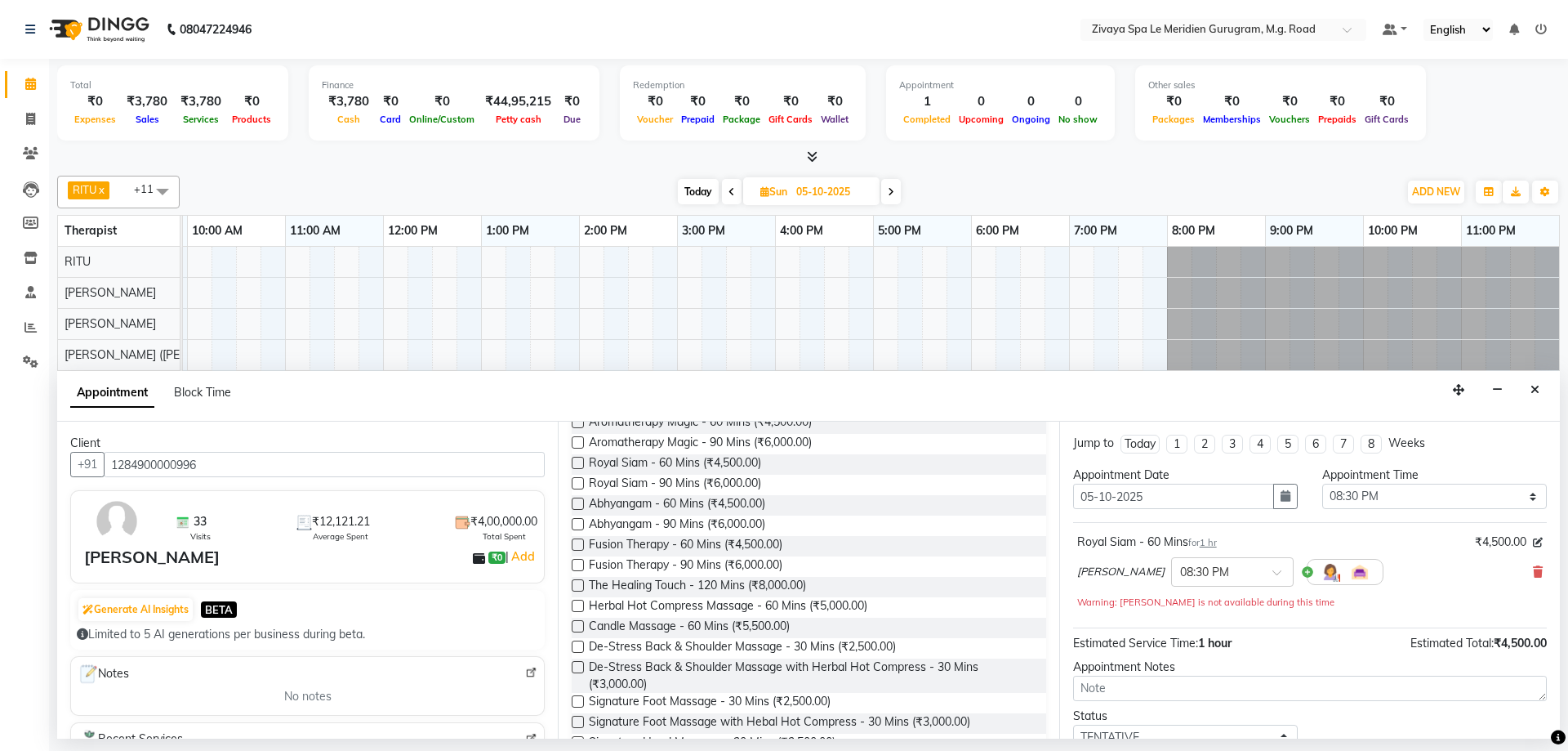
scroll to position [115, 0]
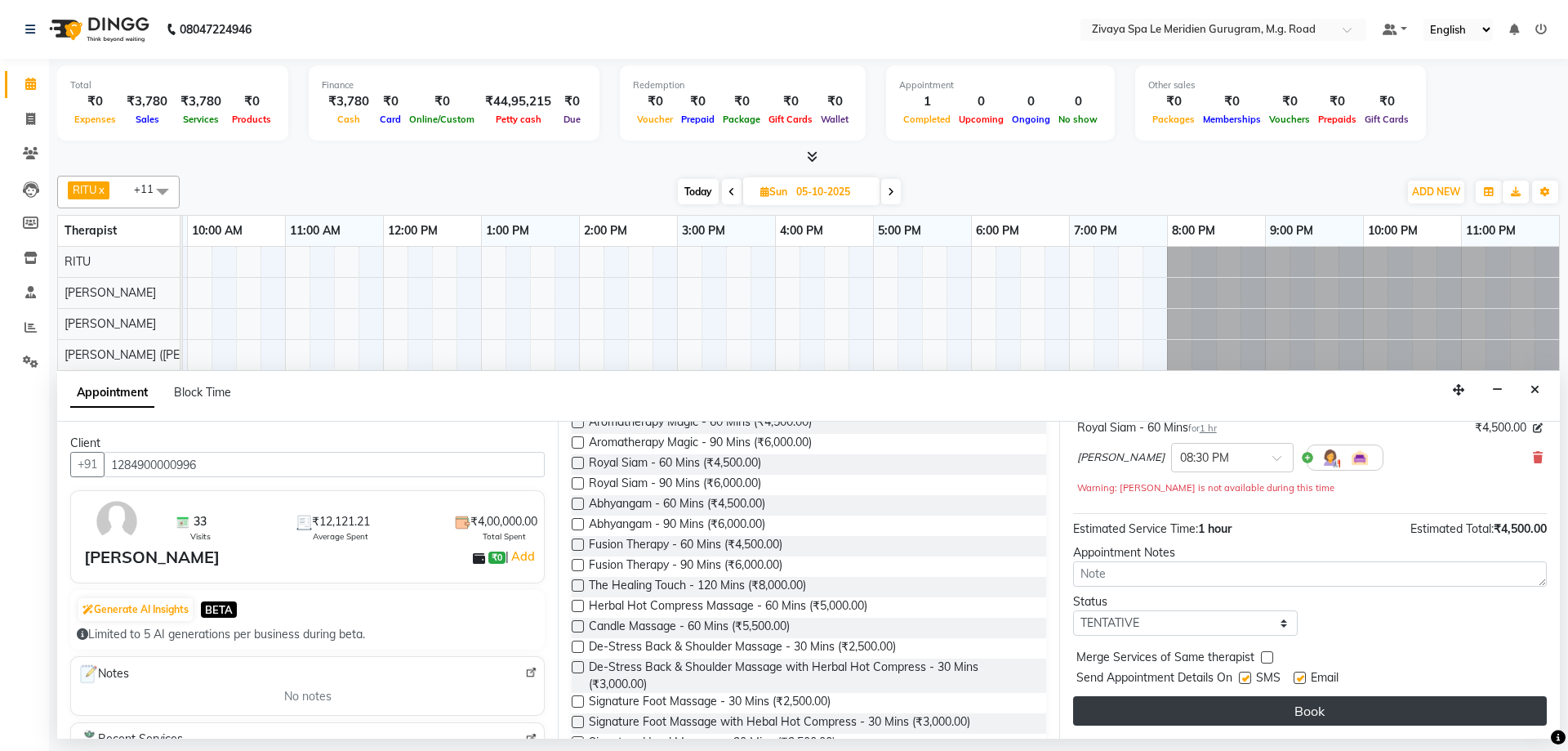
click at [1331, 707] on button "Book" at bounding box center [1310, 710] width 474 height 30
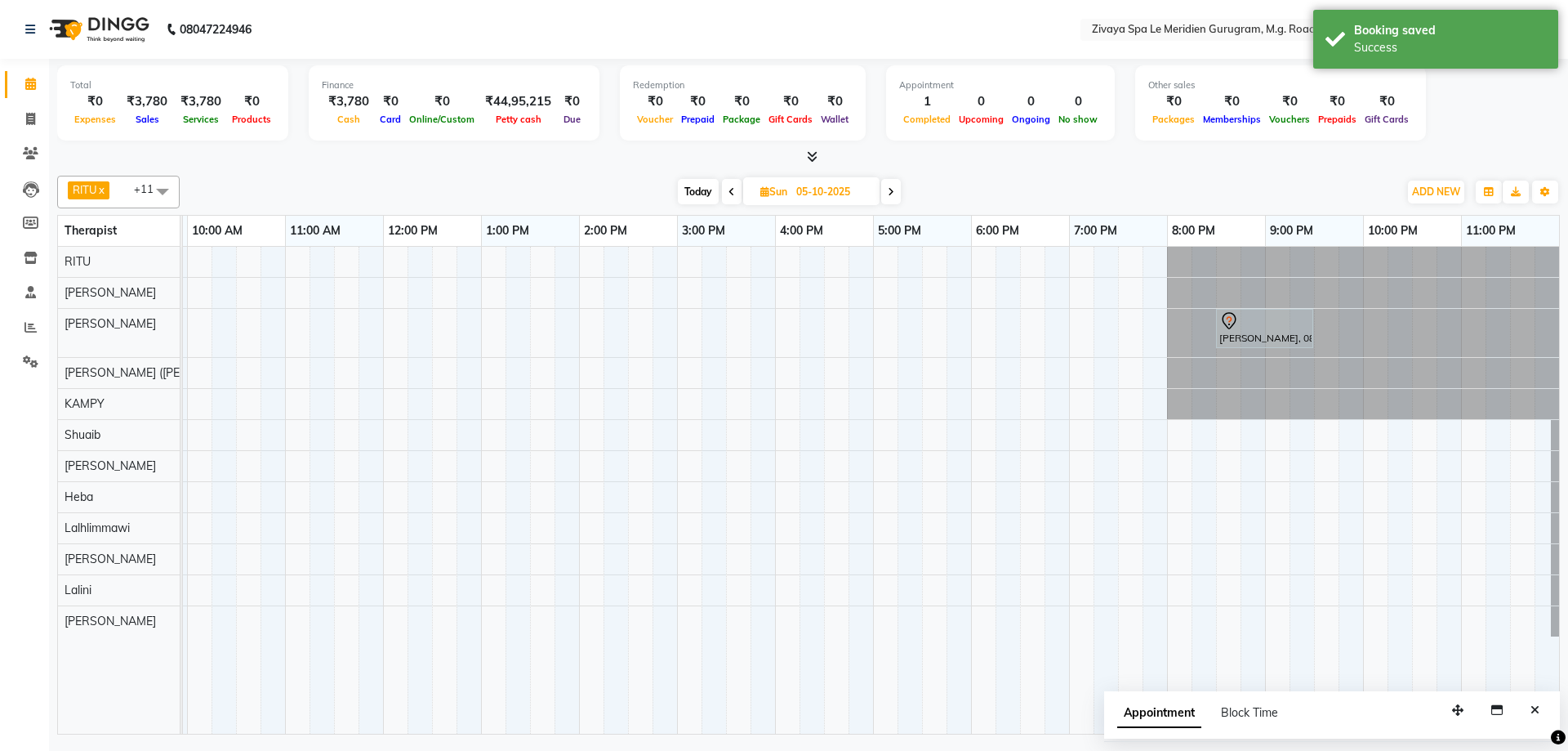
click at [697, 190] on span "Today" at bounding box center [698, 191] width 41 height 25
type input "04-10-2025"
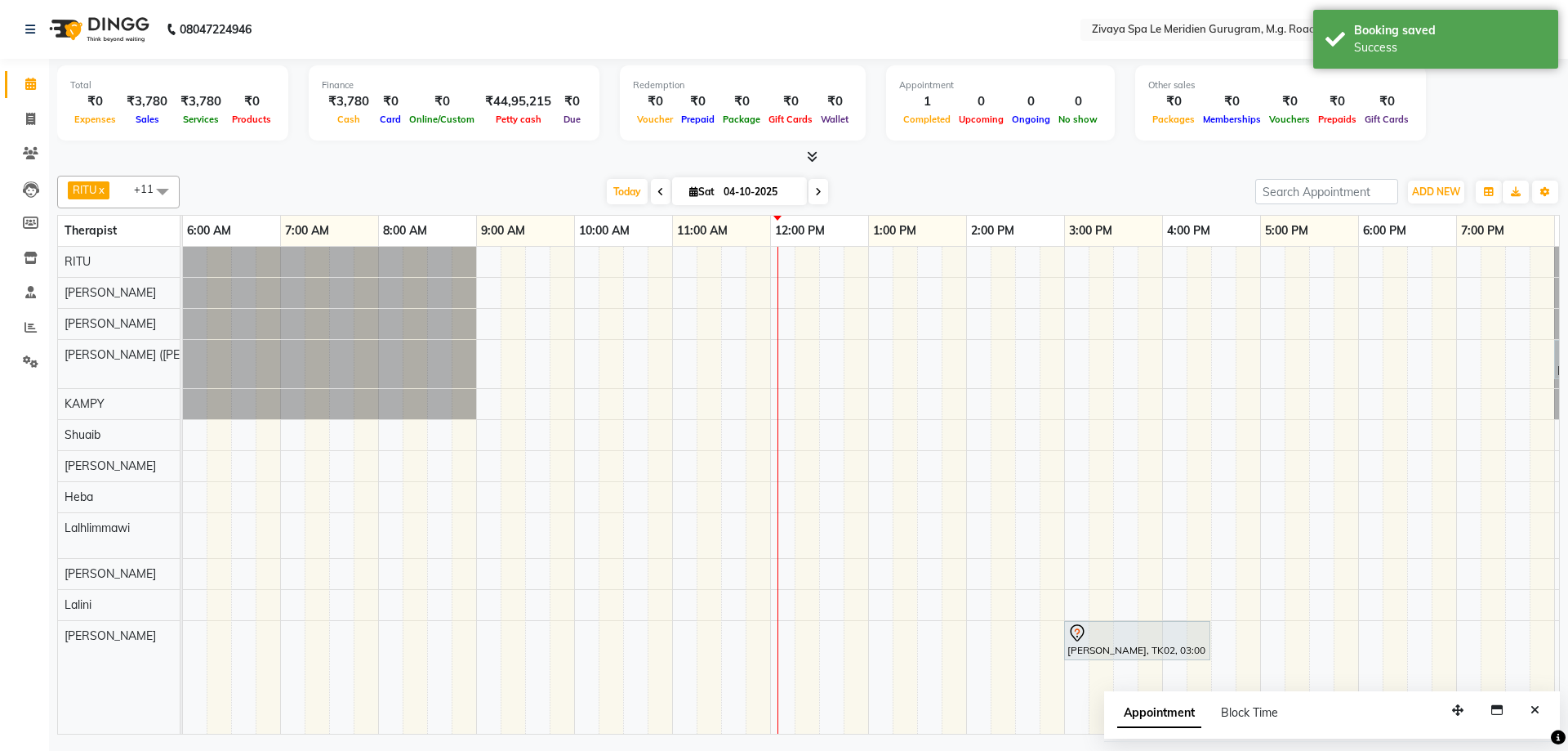
scroll to position [0, 976]
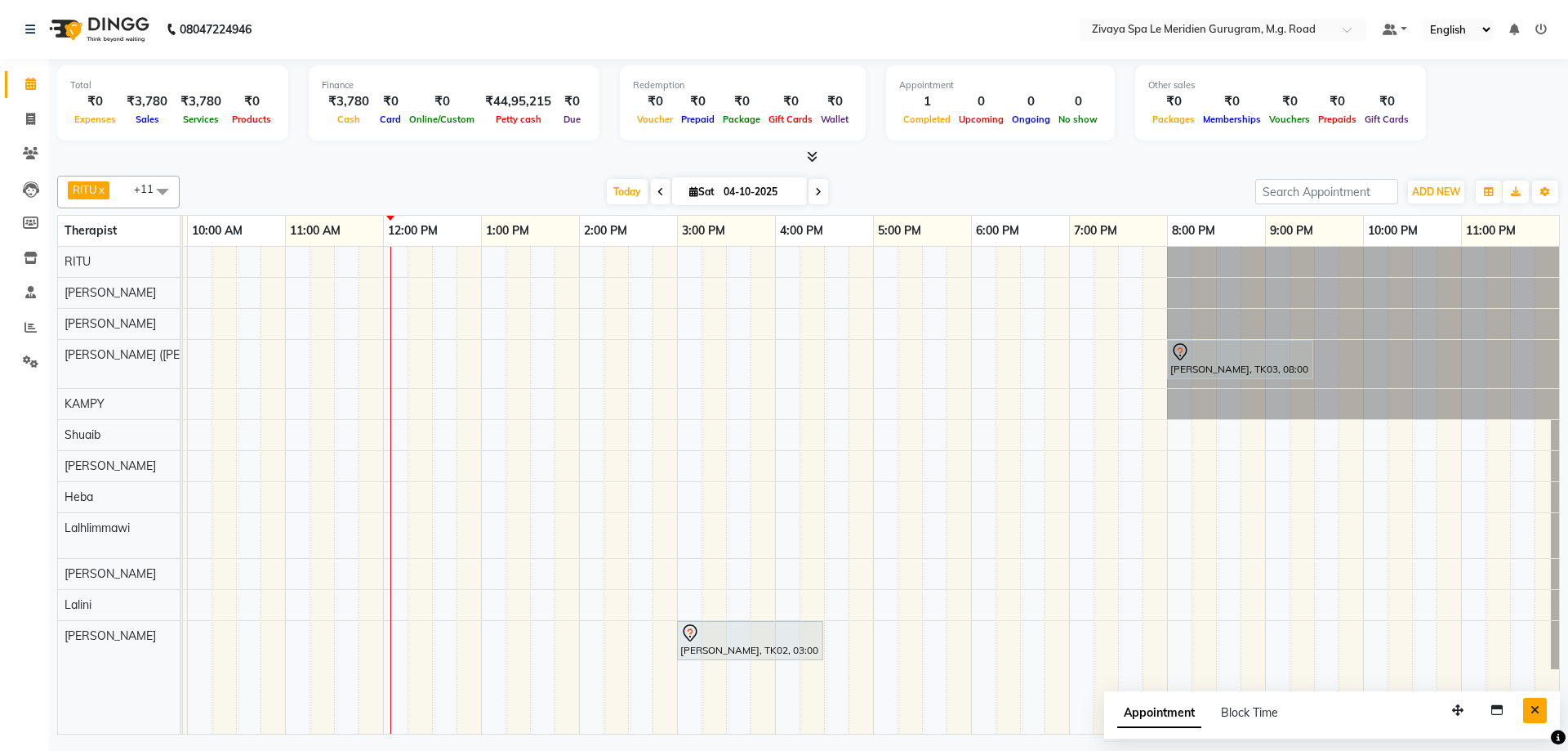
click at [1534, 707] on icon "Close" at bounding box center [1535, 710] width 9 height 11
click at [632, 189] on span "Today" at bounding box center [627, 191] width 41 height 25
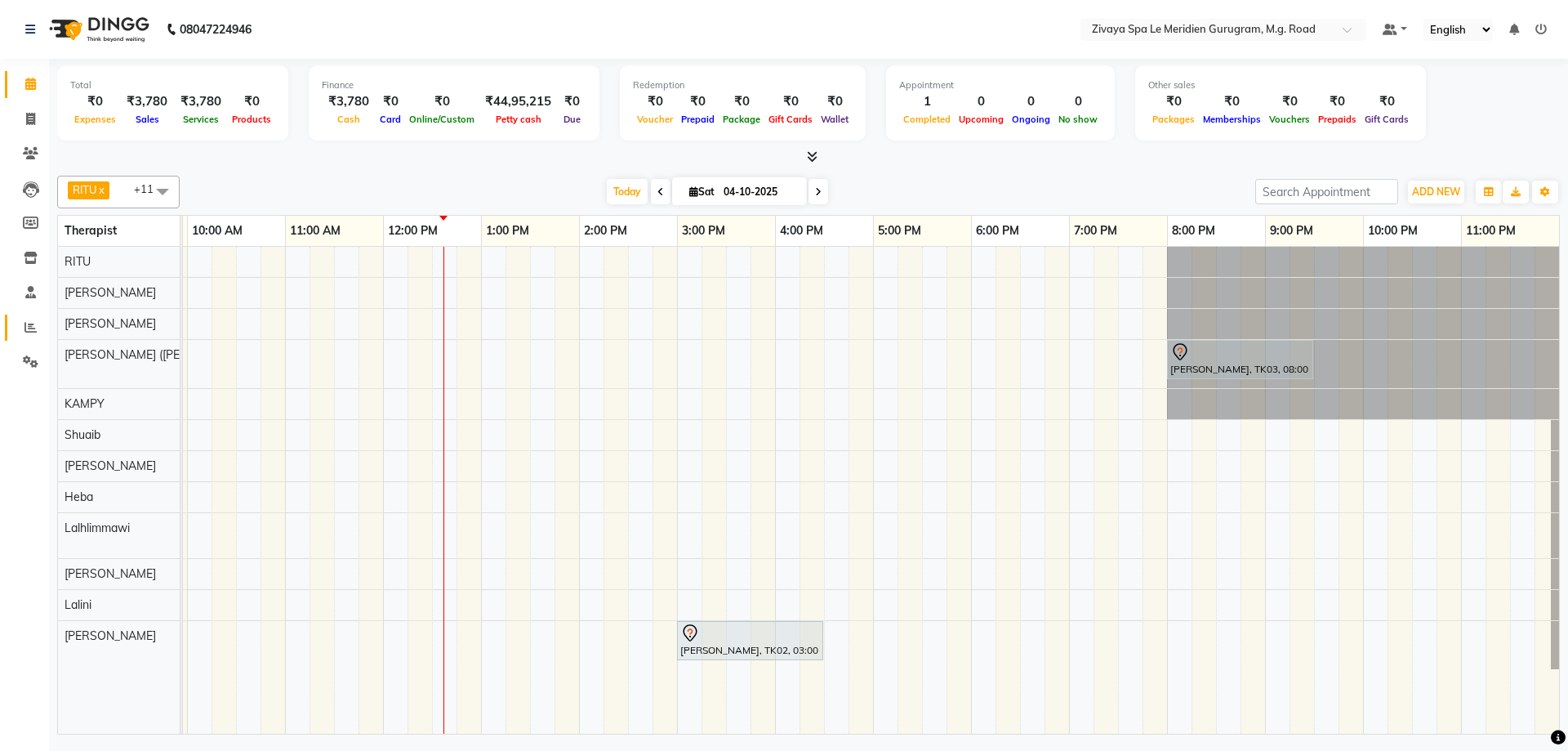
click at [33, 325] on icon at bounding box center [31, 327] width 12 height 12
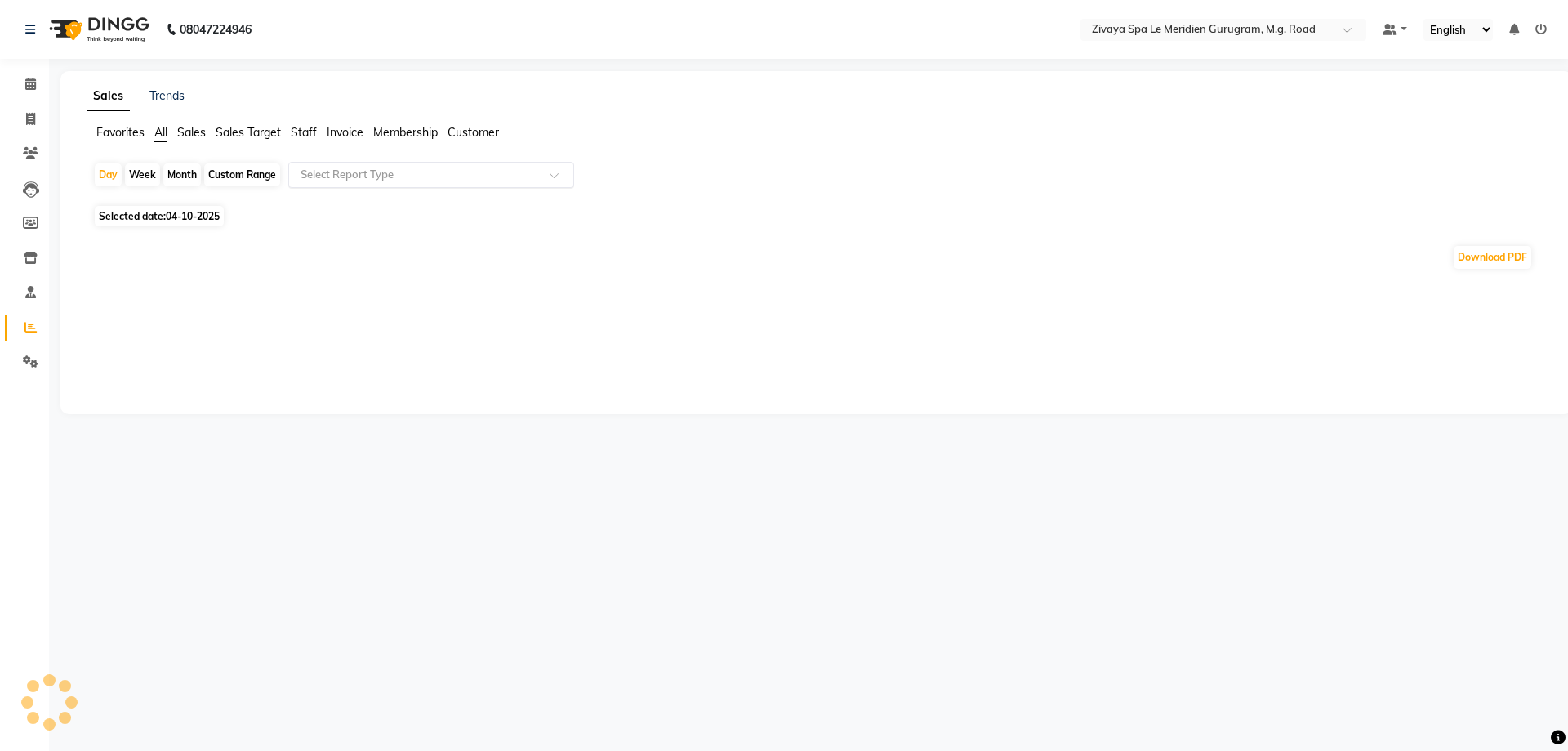
click at [332, 182] on input "text" at bounding box center [415, 174] width 235 height 16
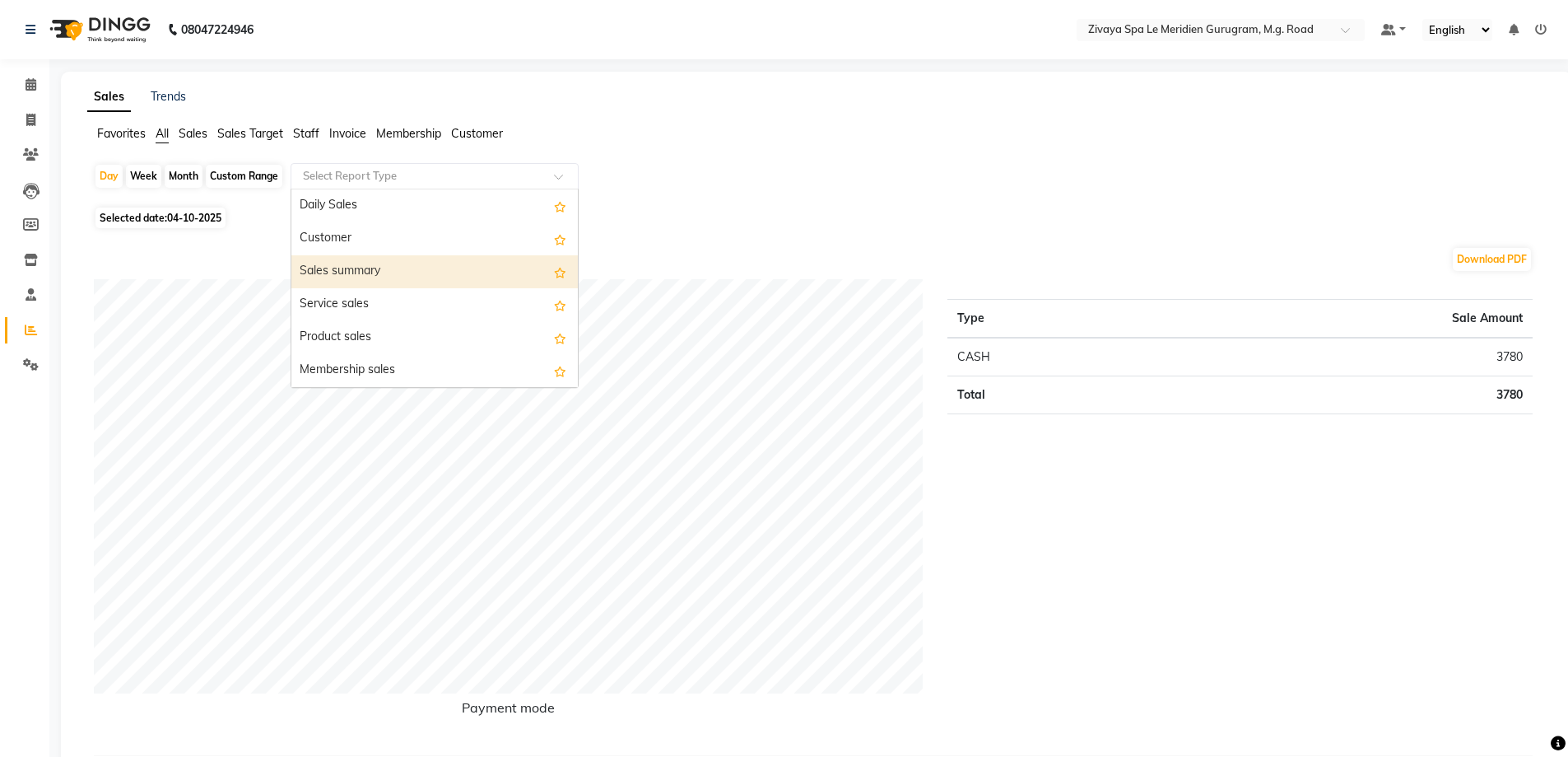
click at [324, 267] on div "Sales summary" at bounding box center [434, 272] width 286 height 33
select select "filtered_report"
select select "pdf"
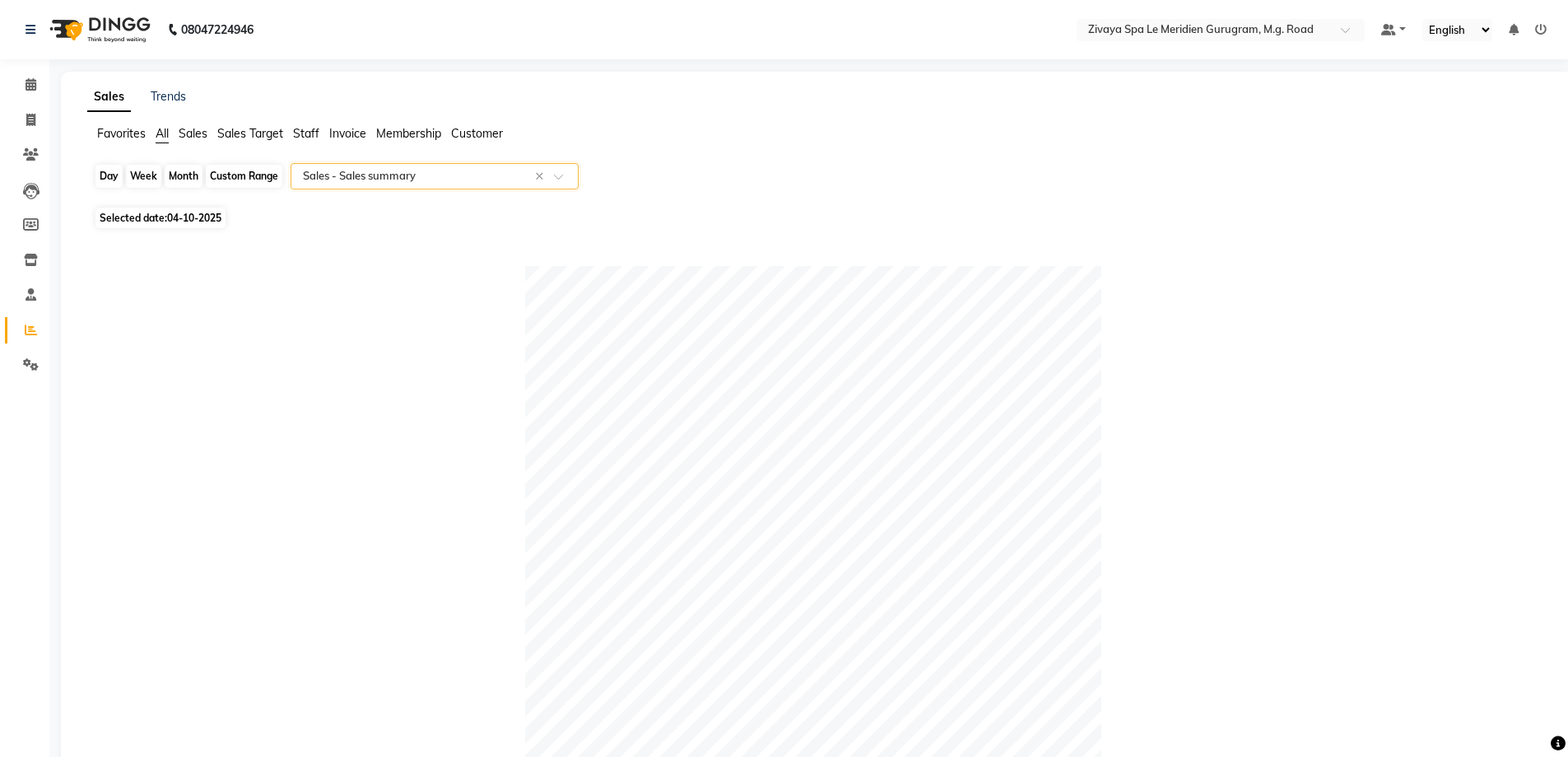
click at [118, 175] on div "Day" at bounding box center [109, 176] width 27 height 23
select select "10"
select select "2025"
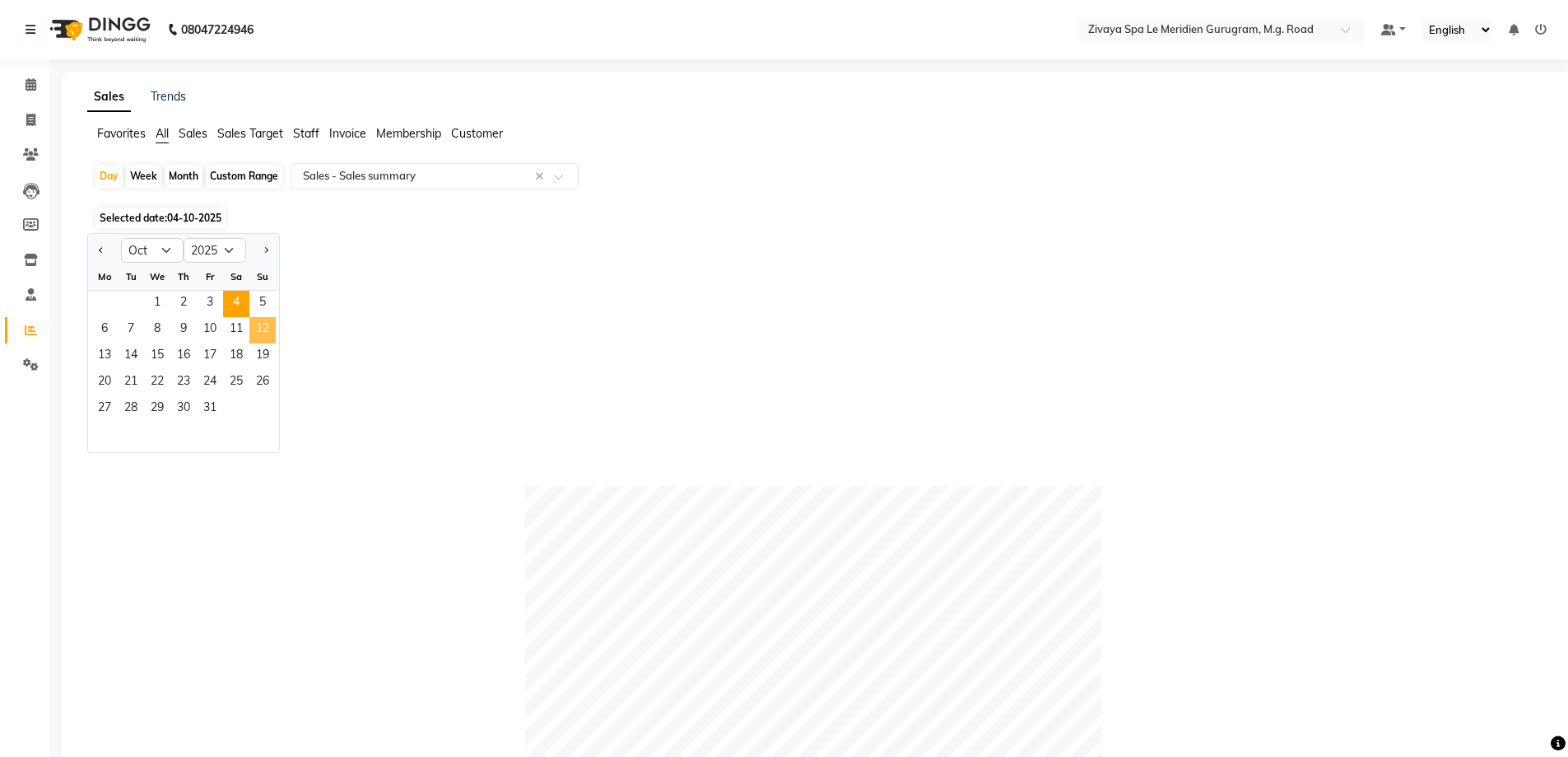
click at [270, 321] on span "12" at bounding box center [262, 330] width 26 height 26
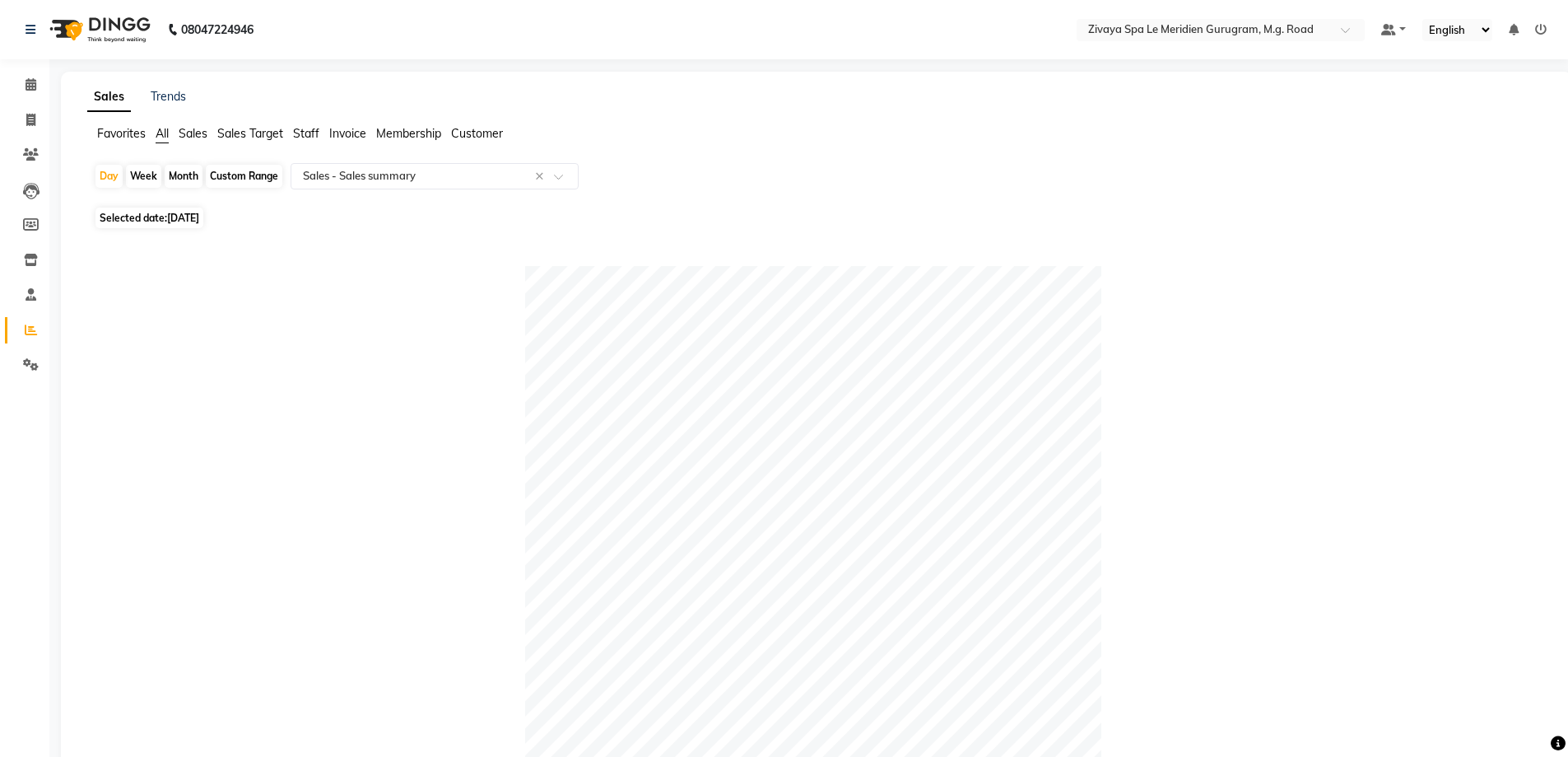
click at [223, 177] on div "Custom Range" at bounding box center [243, 176] width 76 height 23
select select "10"
select select "2025"
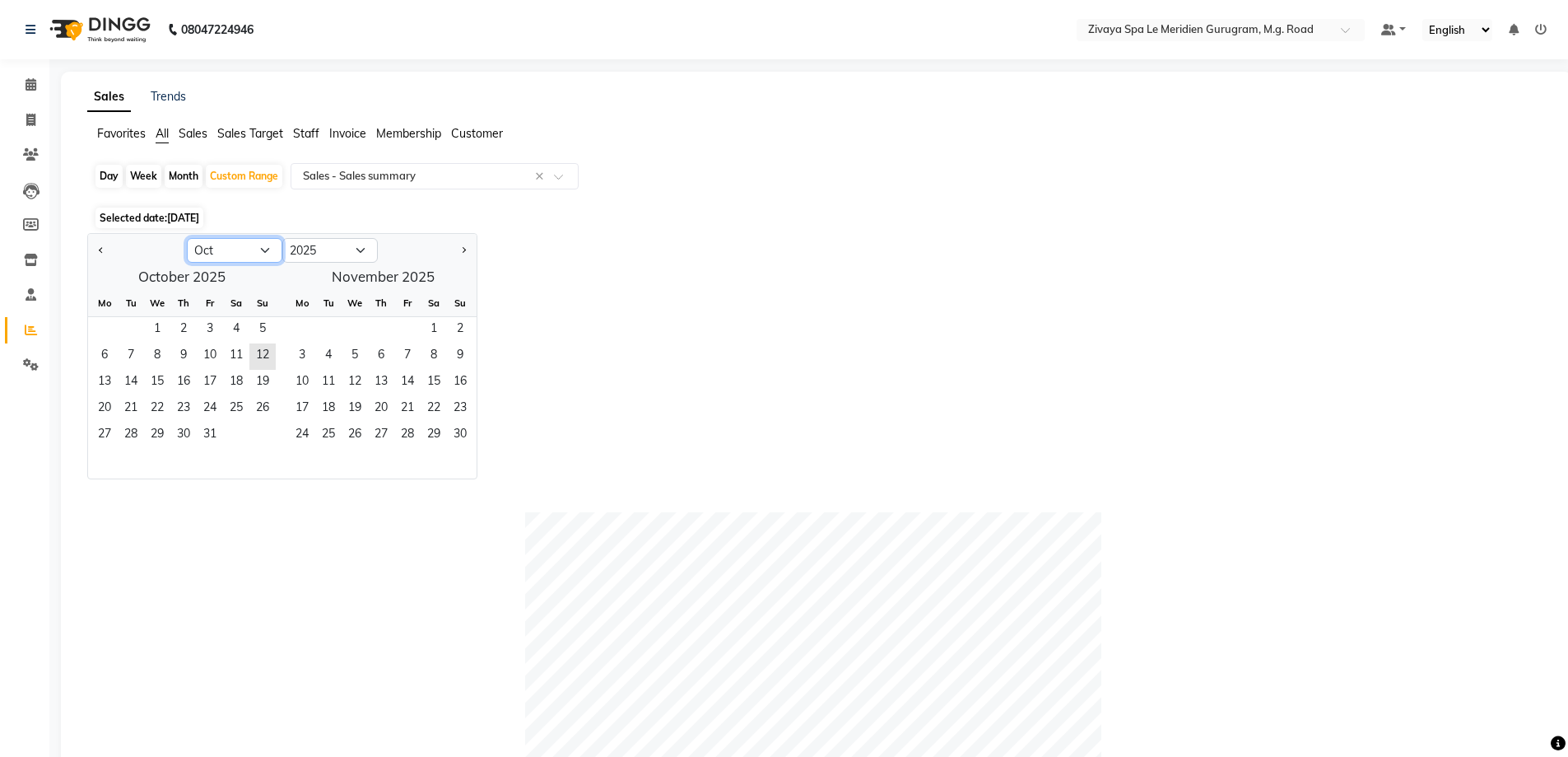
drag, startPoint x: 262, startPoint y: 250, endPoint x: 260, endPoint y: 261, distance: 11.2
click at [262, 250] on select "Jan Feb Mar Apr May Jun [DATE] Aug Sep Oct Nov Dec" at bounding box center [234, 251] width 95 height 25
select select "9"
click at [187, 238] on select "Jan Feb Mar Apr May Jun [DATE] Aug Sep Oct Nov Dec" at bounding box center [234, 251] width 95 height 25
drag, startPoint x: 209, startPoint y: 353, endPoint x: 551, endPoint y: 385, distance: 343.5
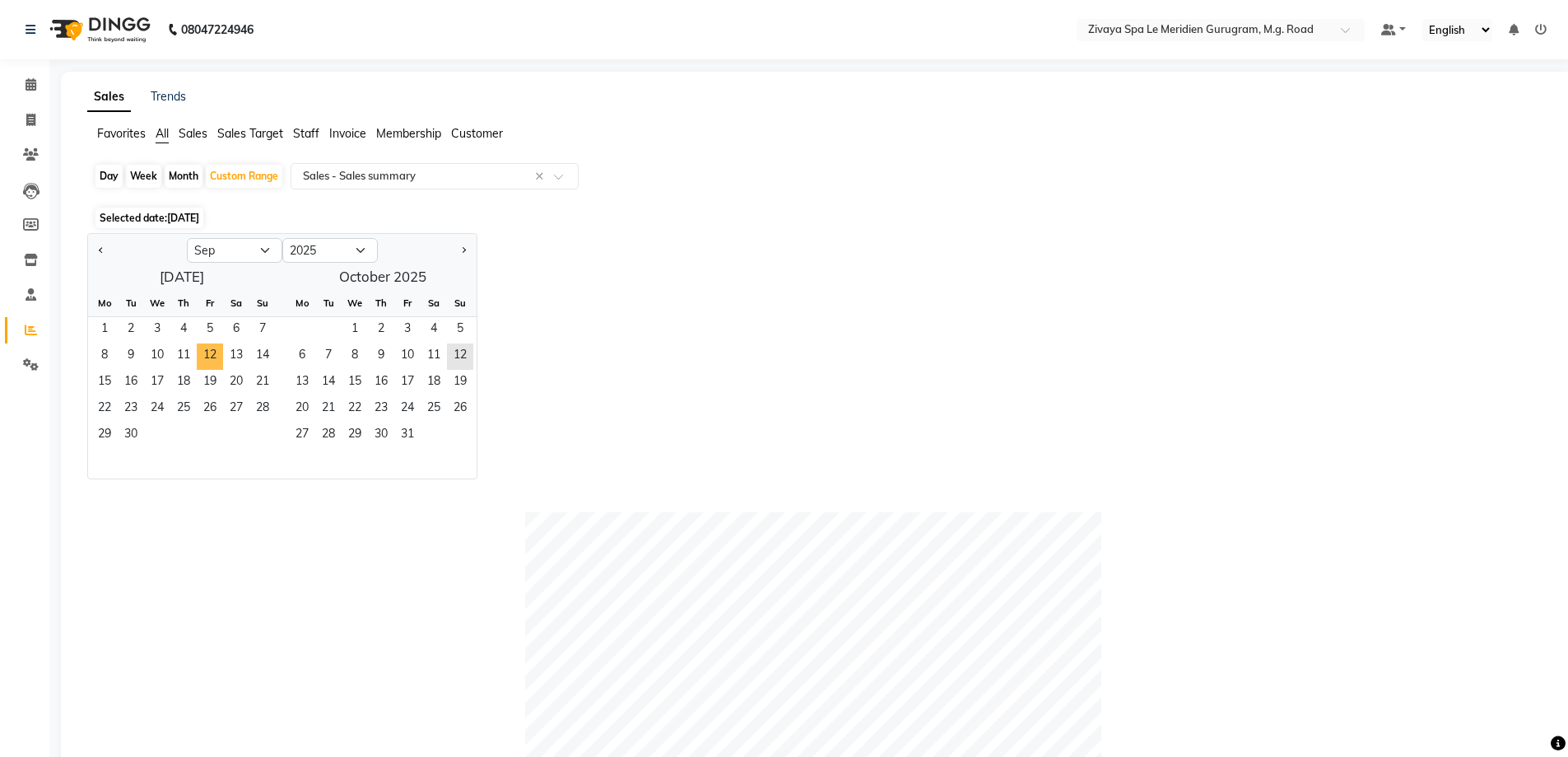
click at [208, 353] on span "12" at bounding box center [209, 356] width 26 height 26
click at [388, 177] on input "text" at bounding box center [419, 176] width 237 height 16
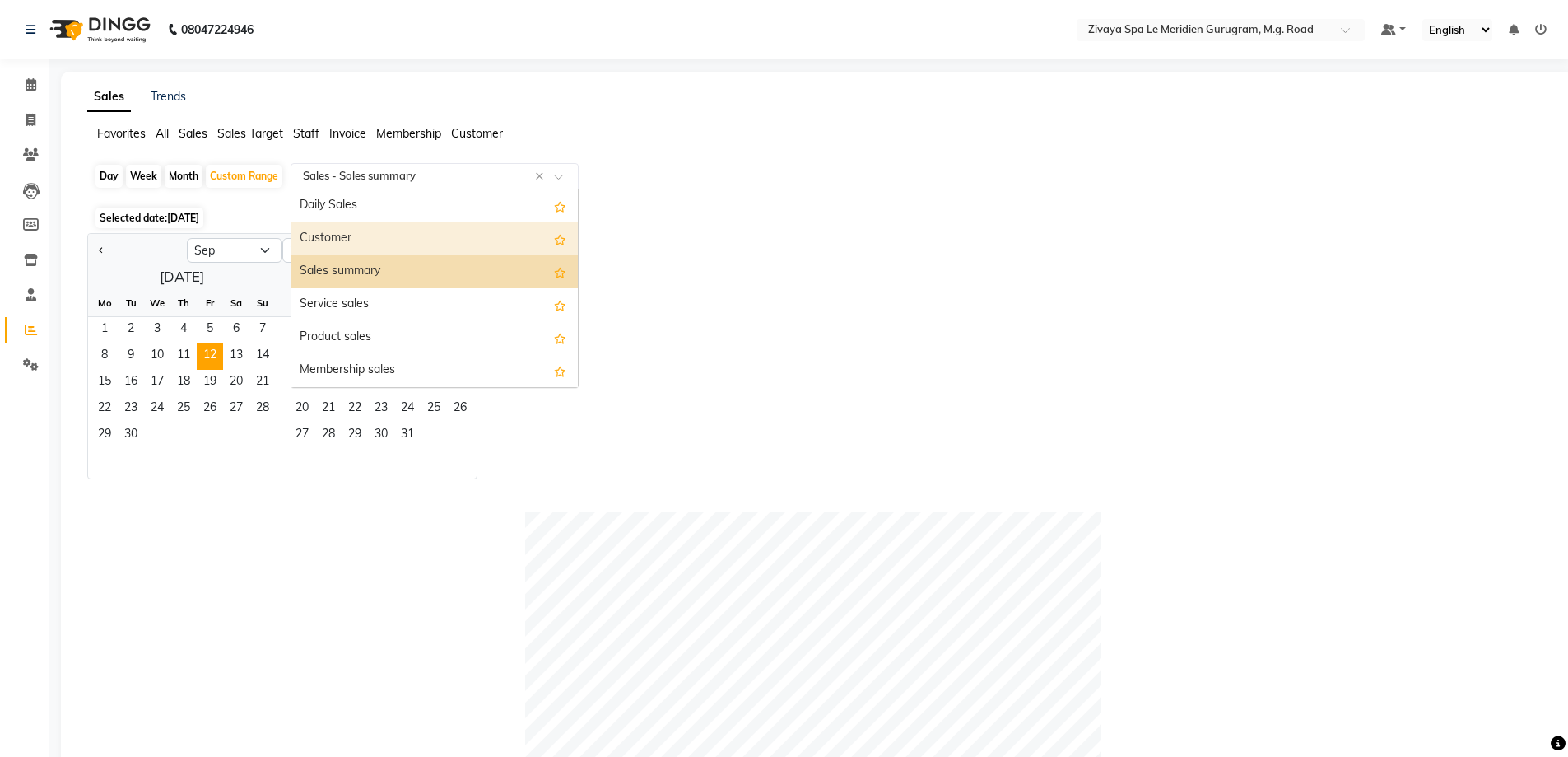
click at [361, 234] on div "Customer" at bounding box center [434, 239] width 286 height 33
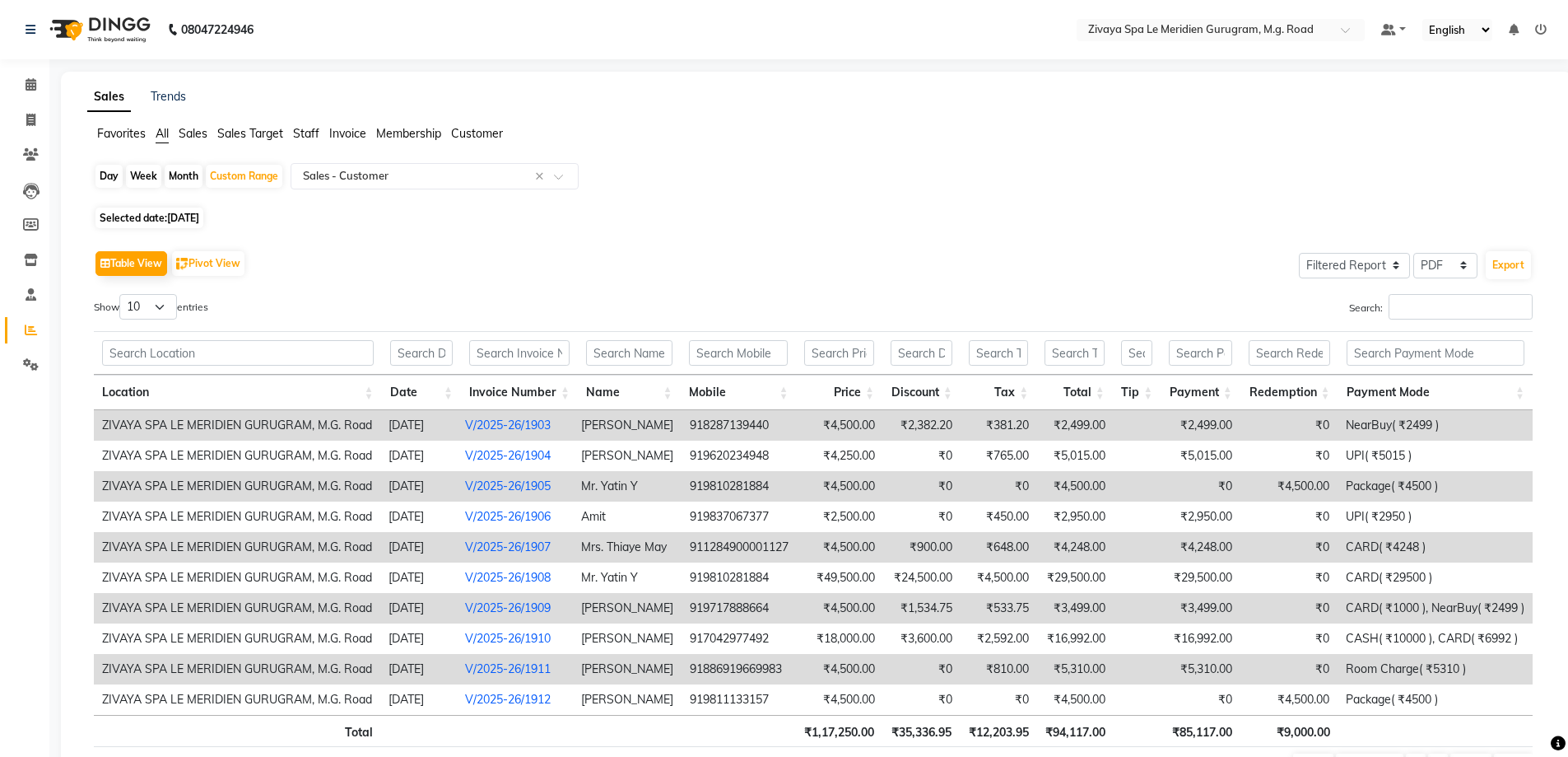
click at [115, 173] on div "Day" at bounding box center [109, 176] width 27 height 23
select select "9"
select select "2025"
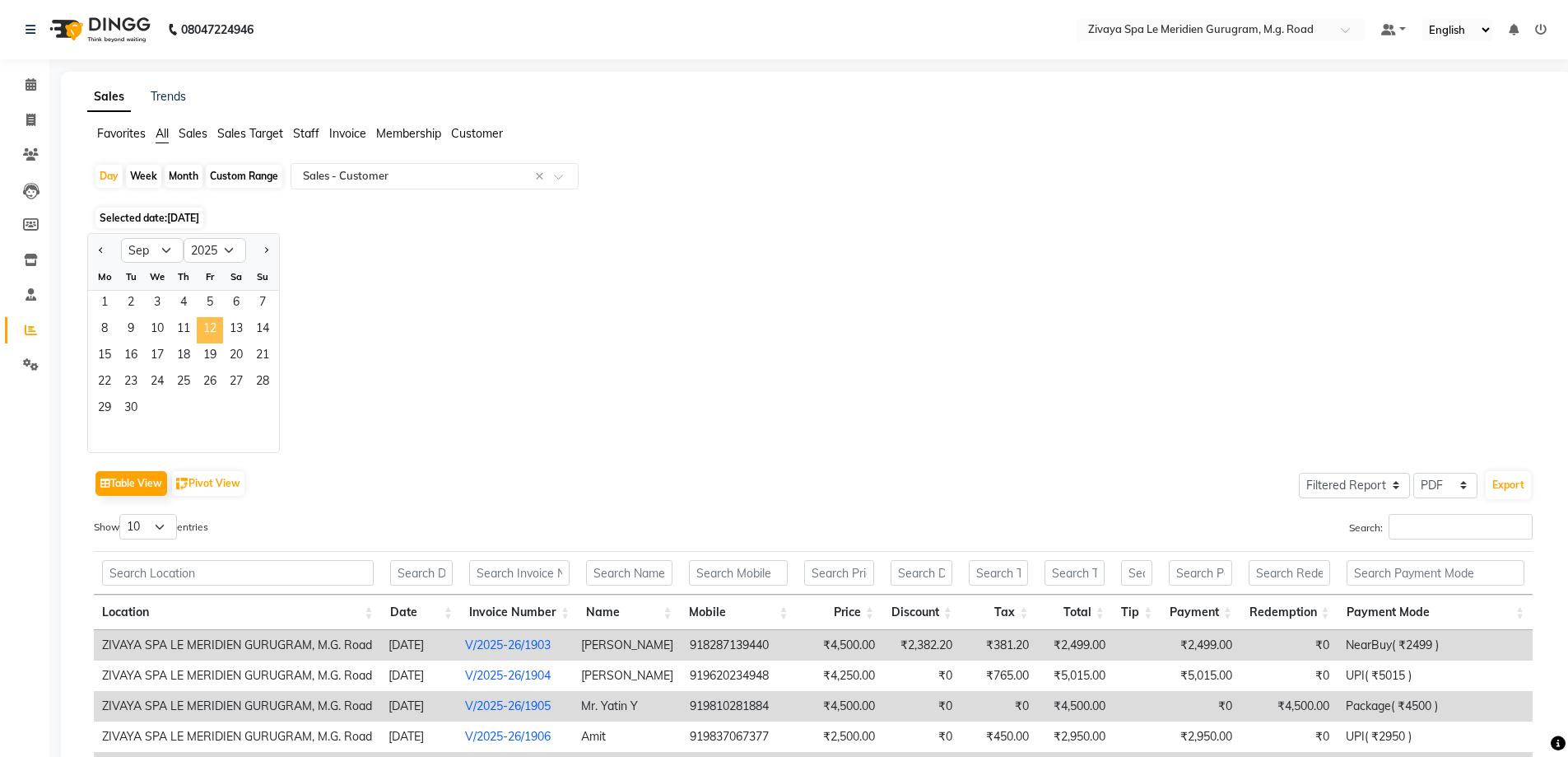
click at [206, 332] on span "12" at bounding box center [209, 330] width 26 height 26
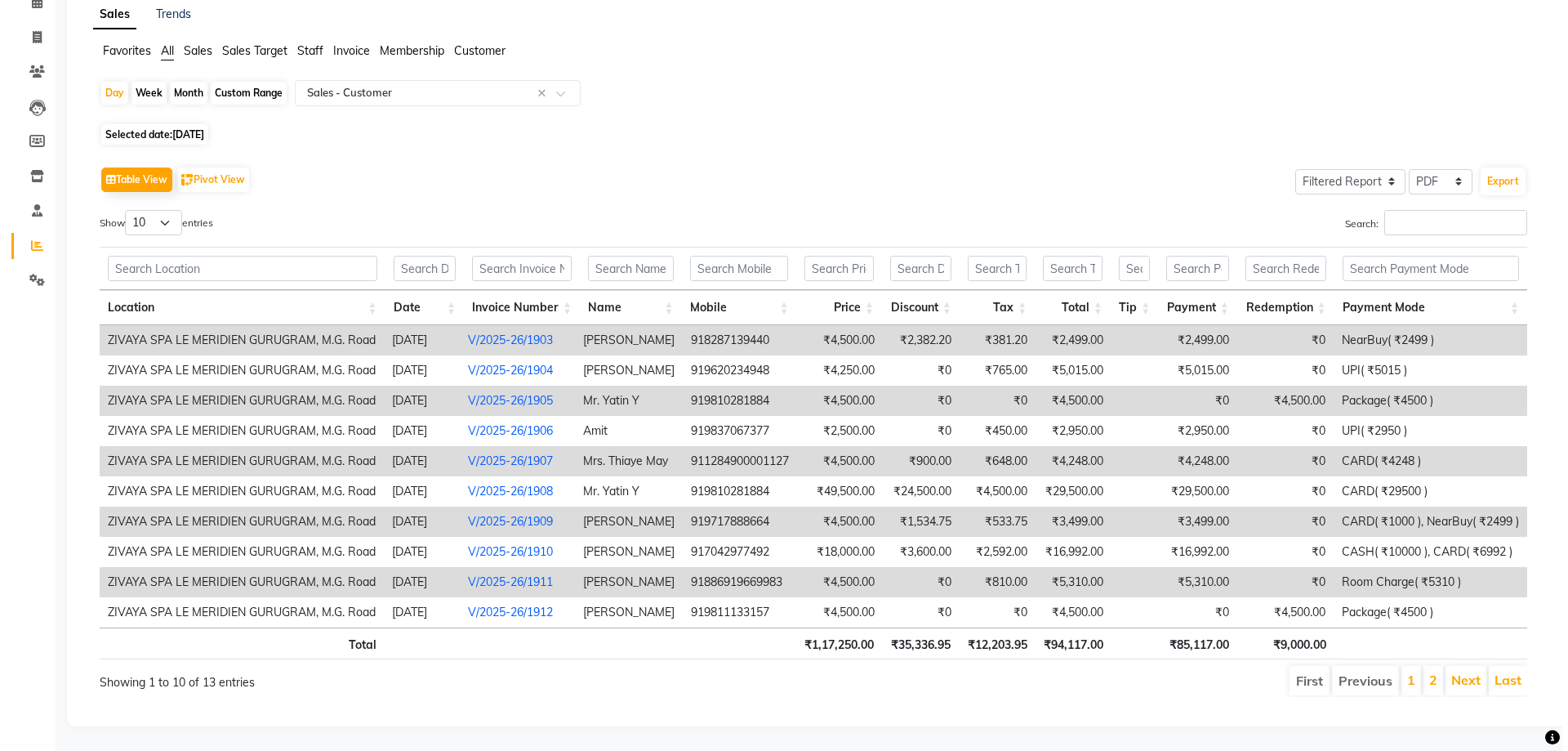
scroll to position [94, 0]
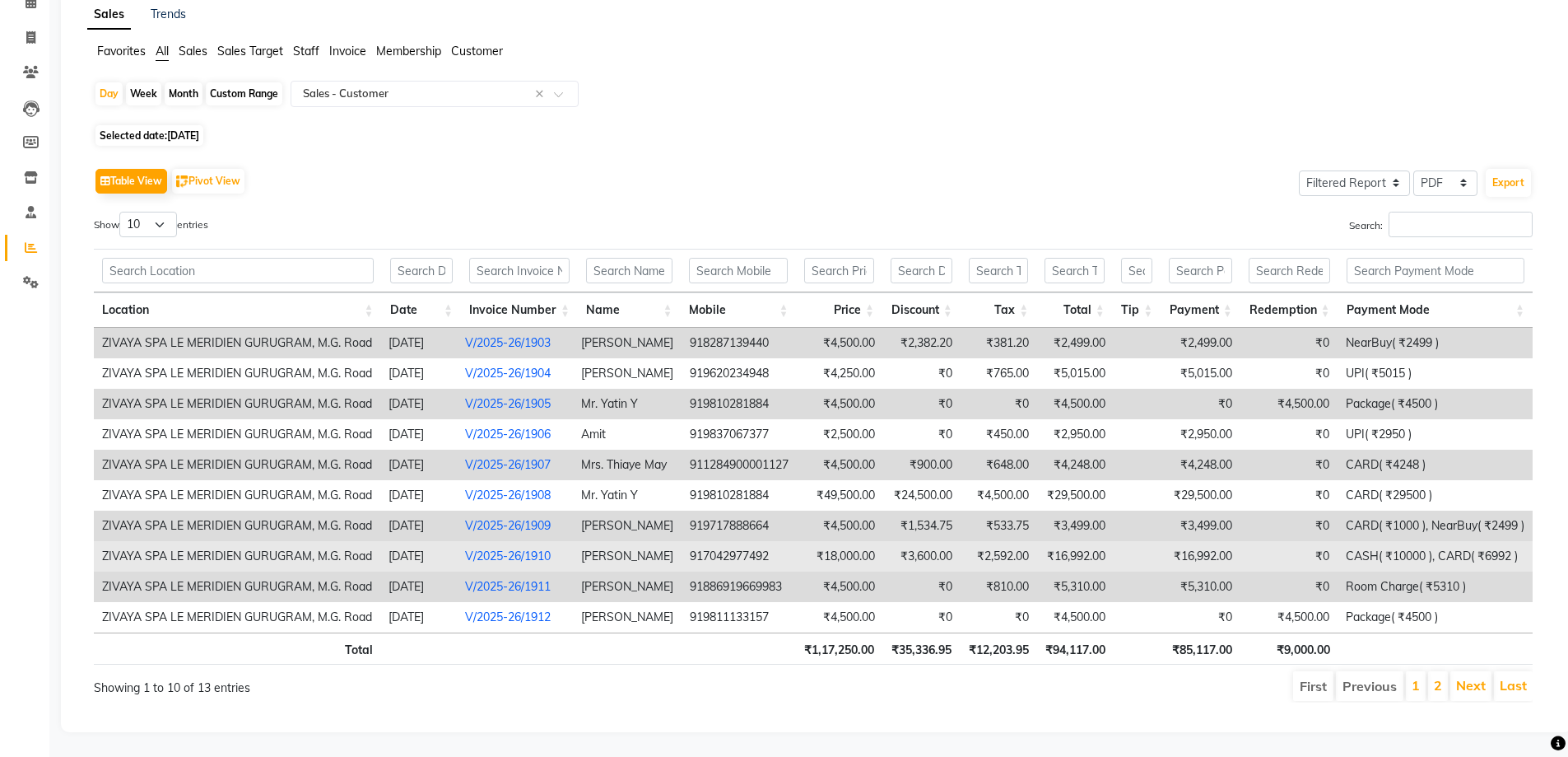
click at [1151, 542] on td at bounding box center [1138, 556] width 48 height 31
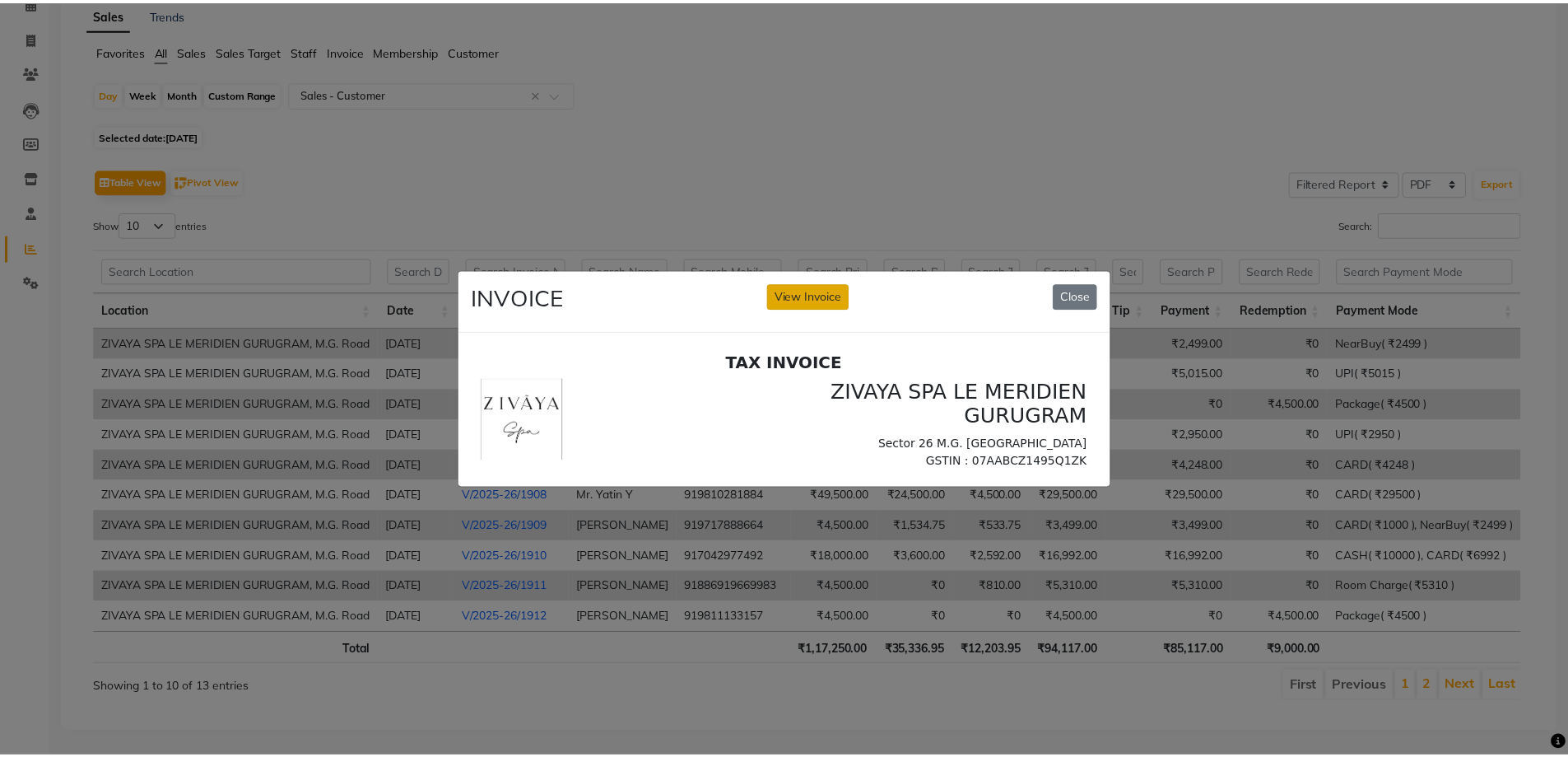
scroll to position [0, 0]
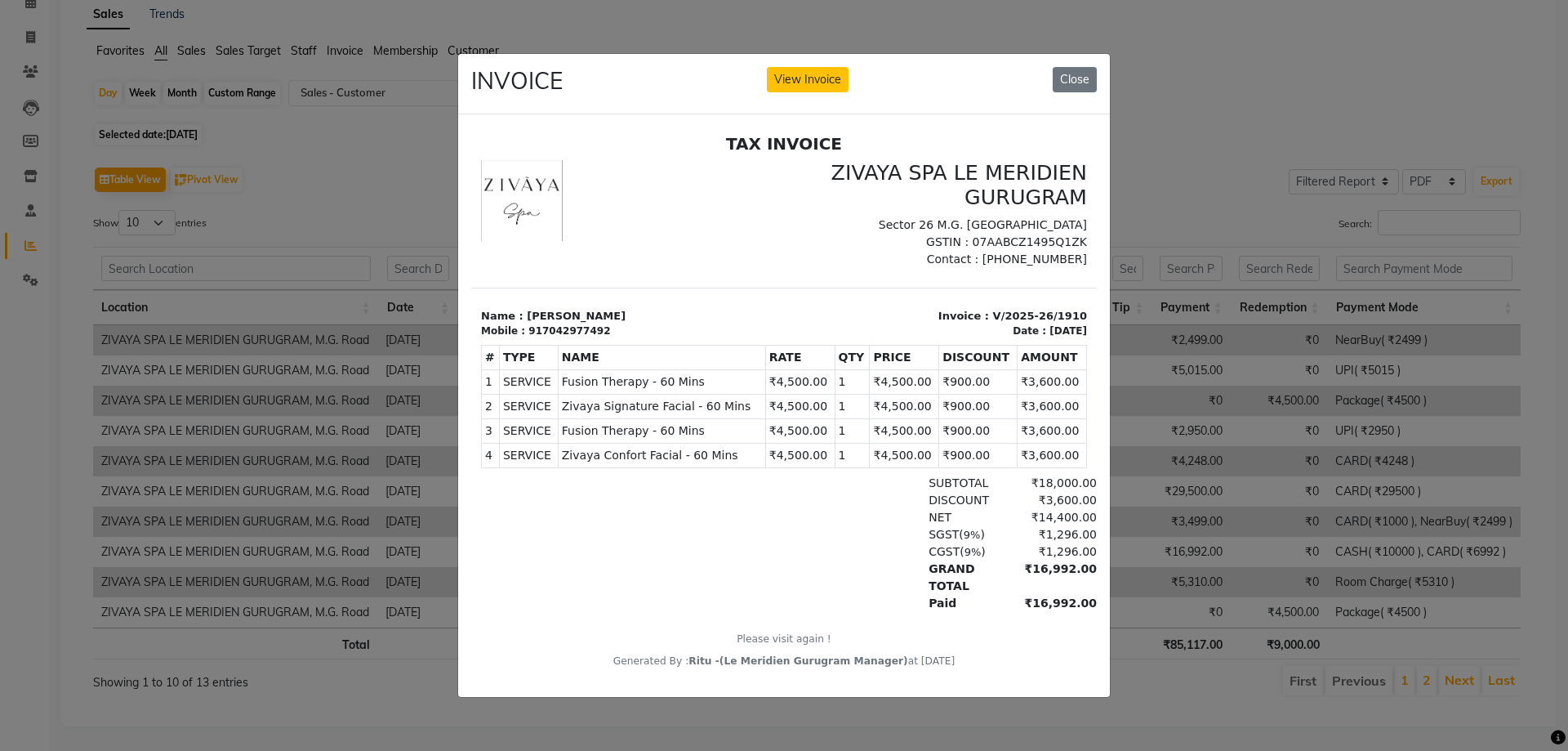
click at [1557, 407] on ngb-modal-window "INVOICE View Invoice Close" at bounding box center [784, 375] width 1568 height 751
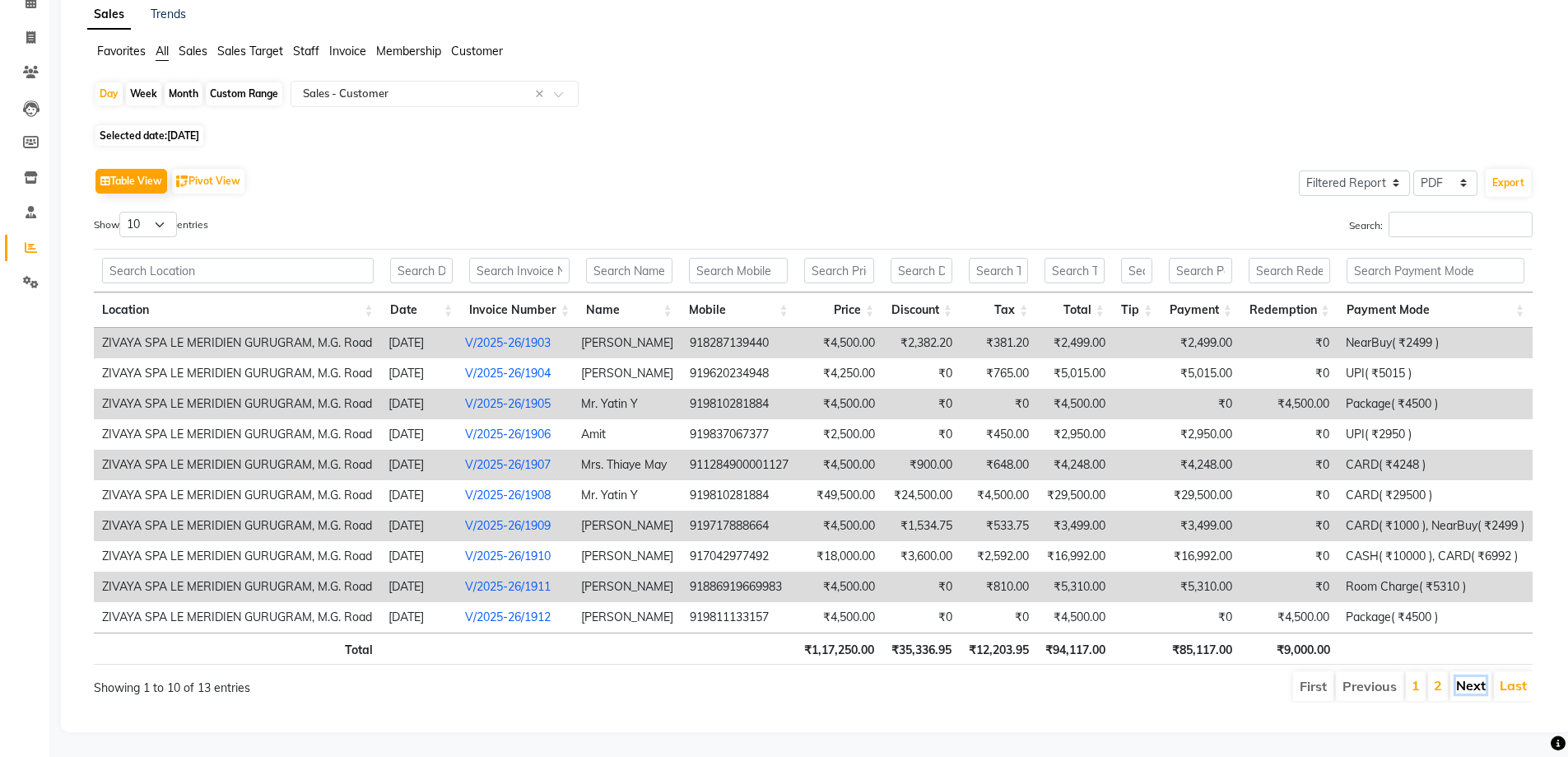
click at [1467, 677] on link "Next" at bounding box center [1471, 685] width 30 height 16
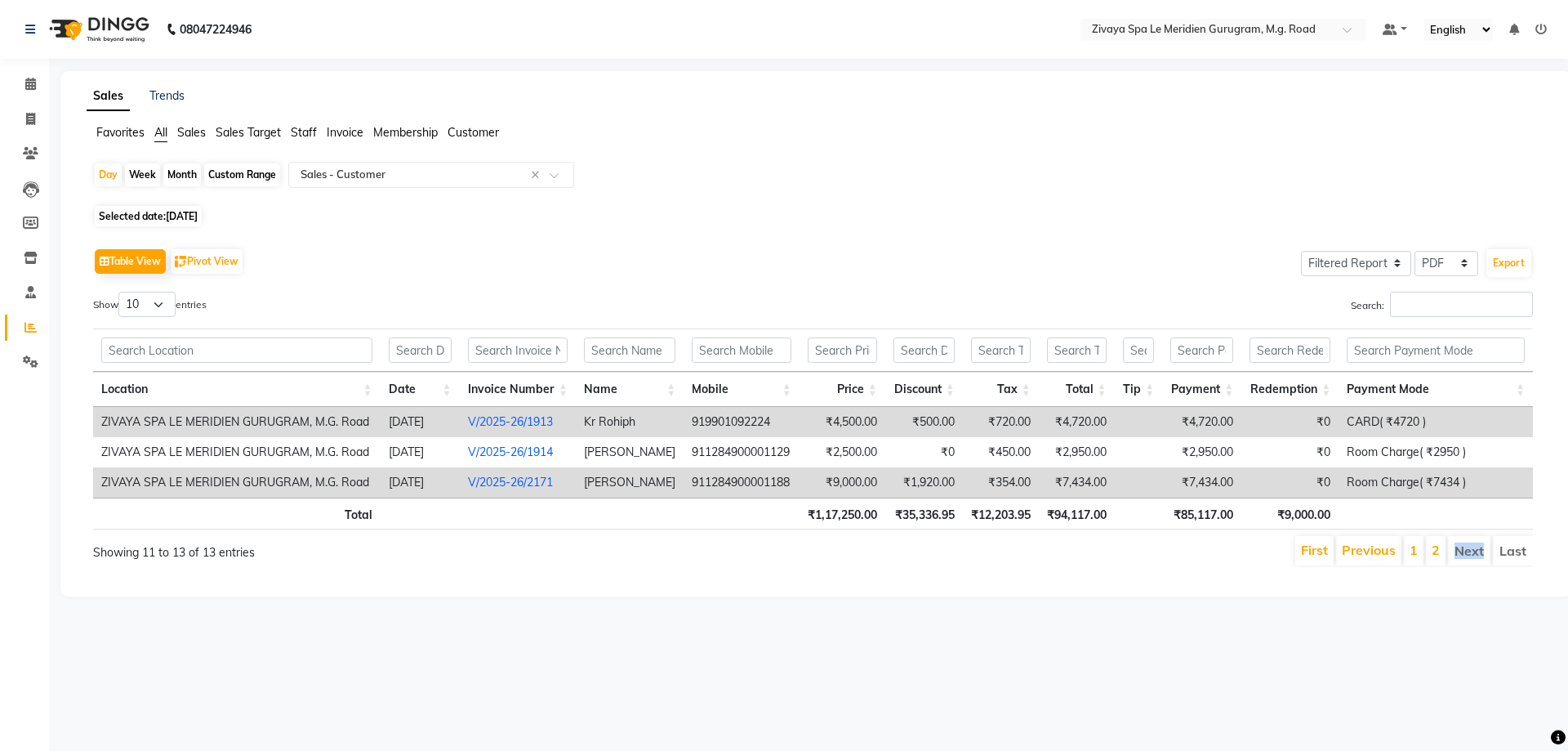
click at [1455, 669] on div "08047224946 Select Location × Zivaya Spa Le Meridien Gurugram, M.g. Road Defaul…" at bounding box center [784, 375] width 1568 height 751
drag, startPoint x: 1431, startPoint y: 422, endPoint x: 1315, endPoint y: 427, distance: 116.1
click at [1315, 427] on tr "ZIVAYA SPA LE MERIDIEN GURUGRAM, M.G. Road [DATE] V/2025-26/1913 Kr Rohiph 9199…" at bounding box center [812, 422] width 1440 height 31
click at [1322, 611] on main "Sales Trends Favorites All Sales Sales Target Staff Invoice Membership [DATE] W…" at bounding box center [808, 345] width 1519 height 550
click at [157, 132] on span "All" at bounding box center [161, 132] width 13 height 14
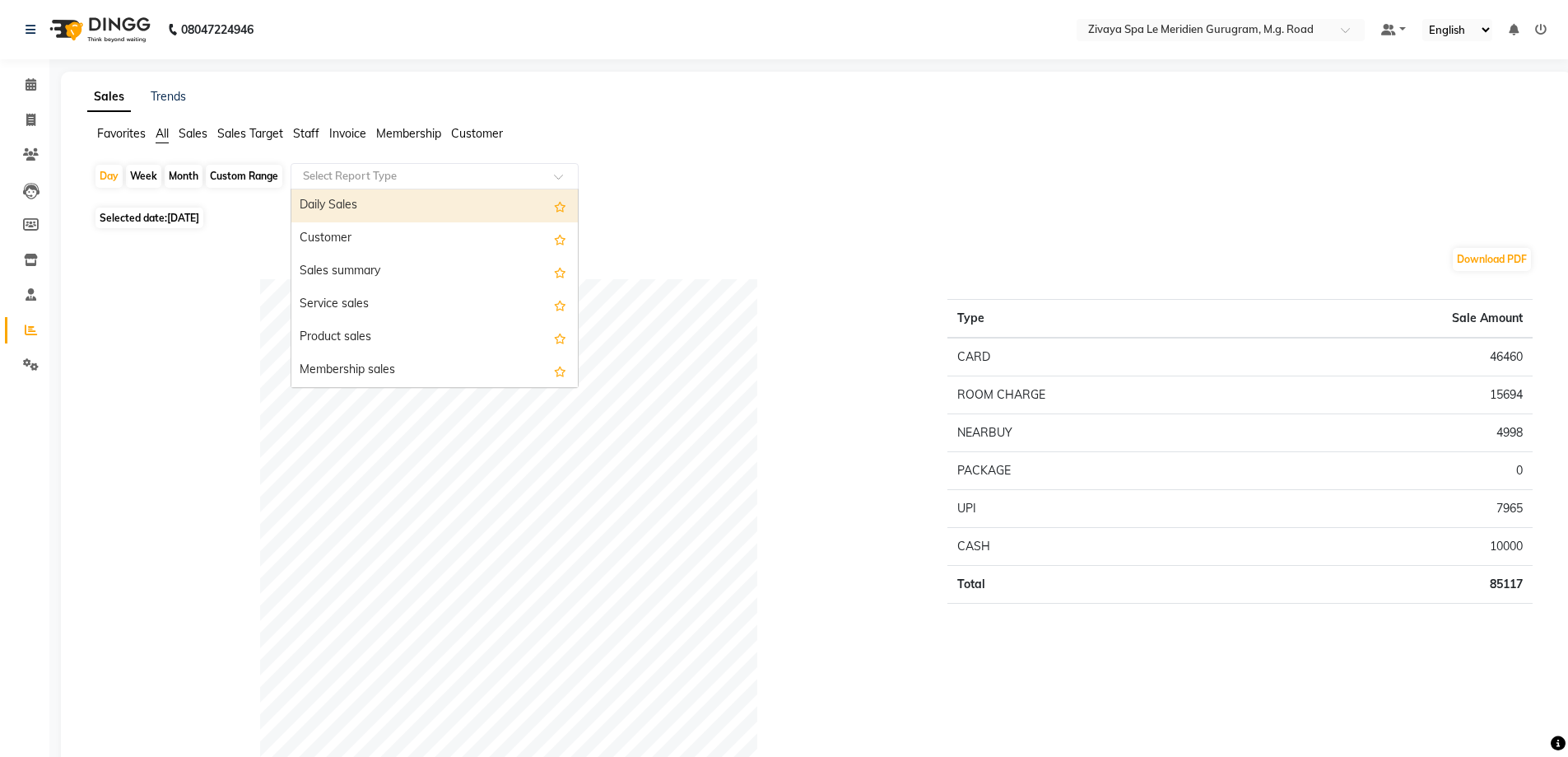
click at [312, 187] on div "Select Report Type" at bounding box center [434, 176] width 288 height 26
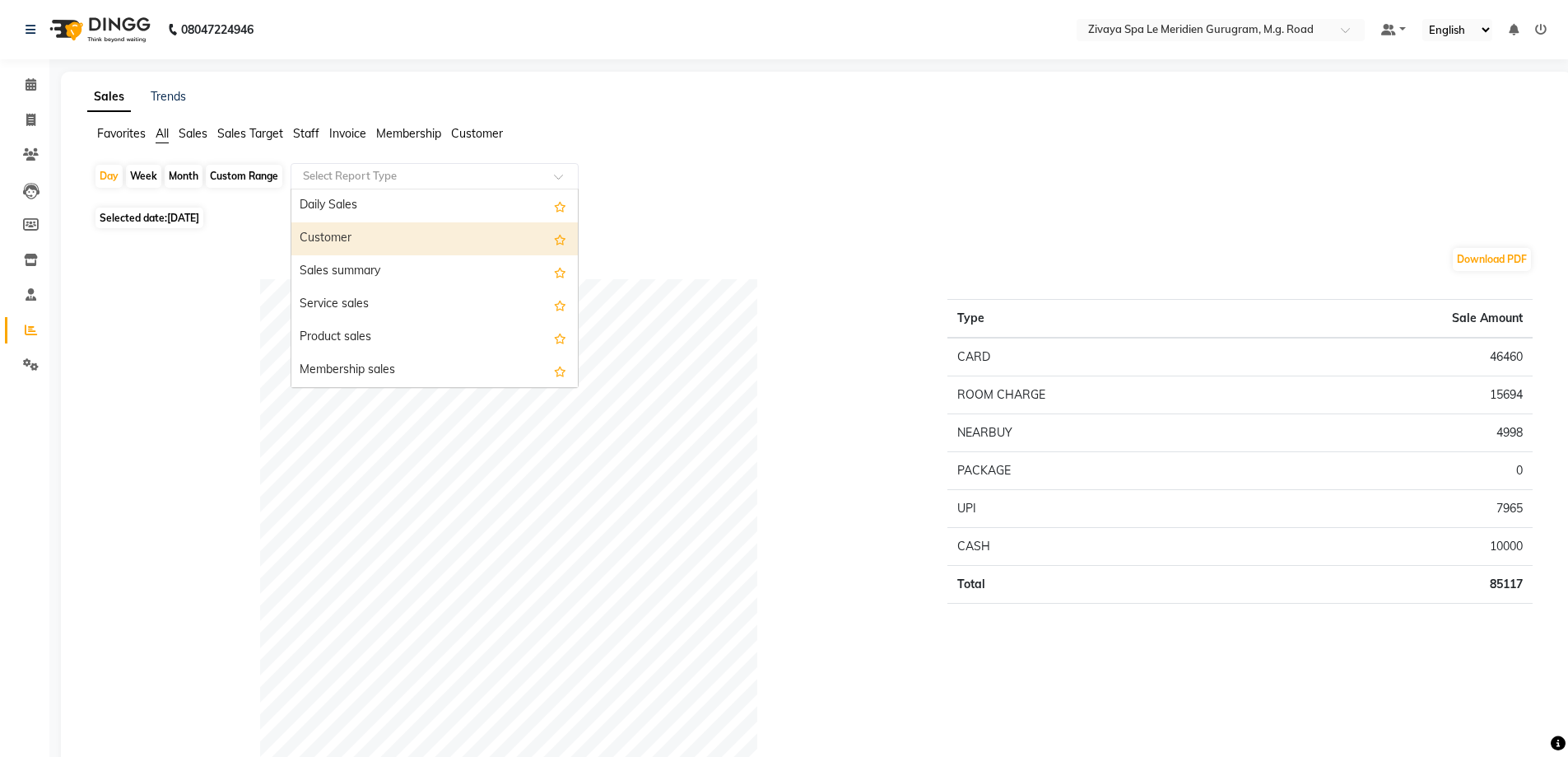
click at [328, 232] on div "Customer" at bounding box center [434, 239] width 286 height 33
select select "filtered_report"
select select "pdf"
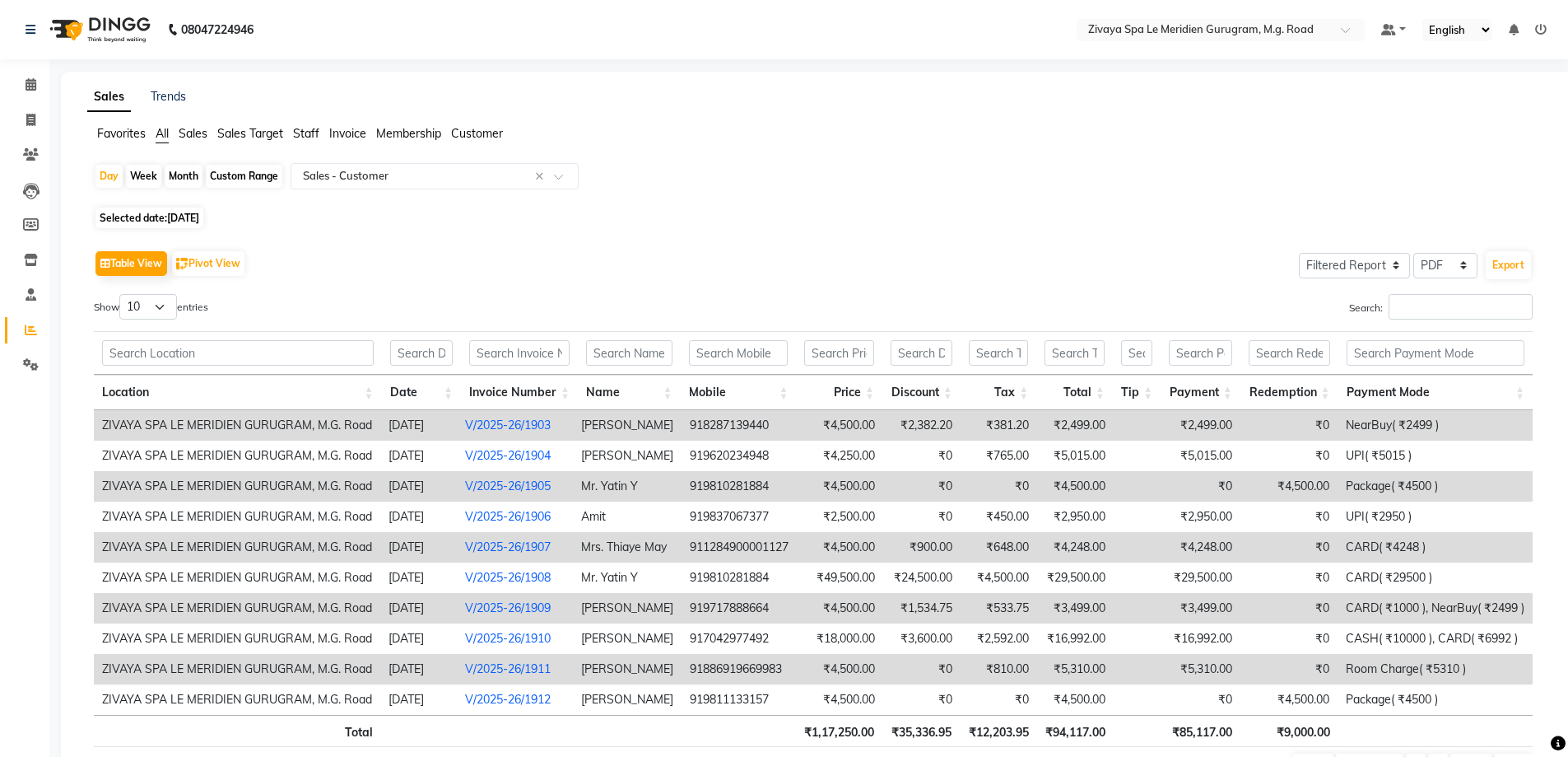
click at [1185, 272] on div "Table View Pivot View Select Full Report Filtered Report Select CSV PDF Export" at bounding box center [813, 263] width 1439 height 35
click at [163, 129] on span "All" at bounding box center [162, 133] width 14 height 14
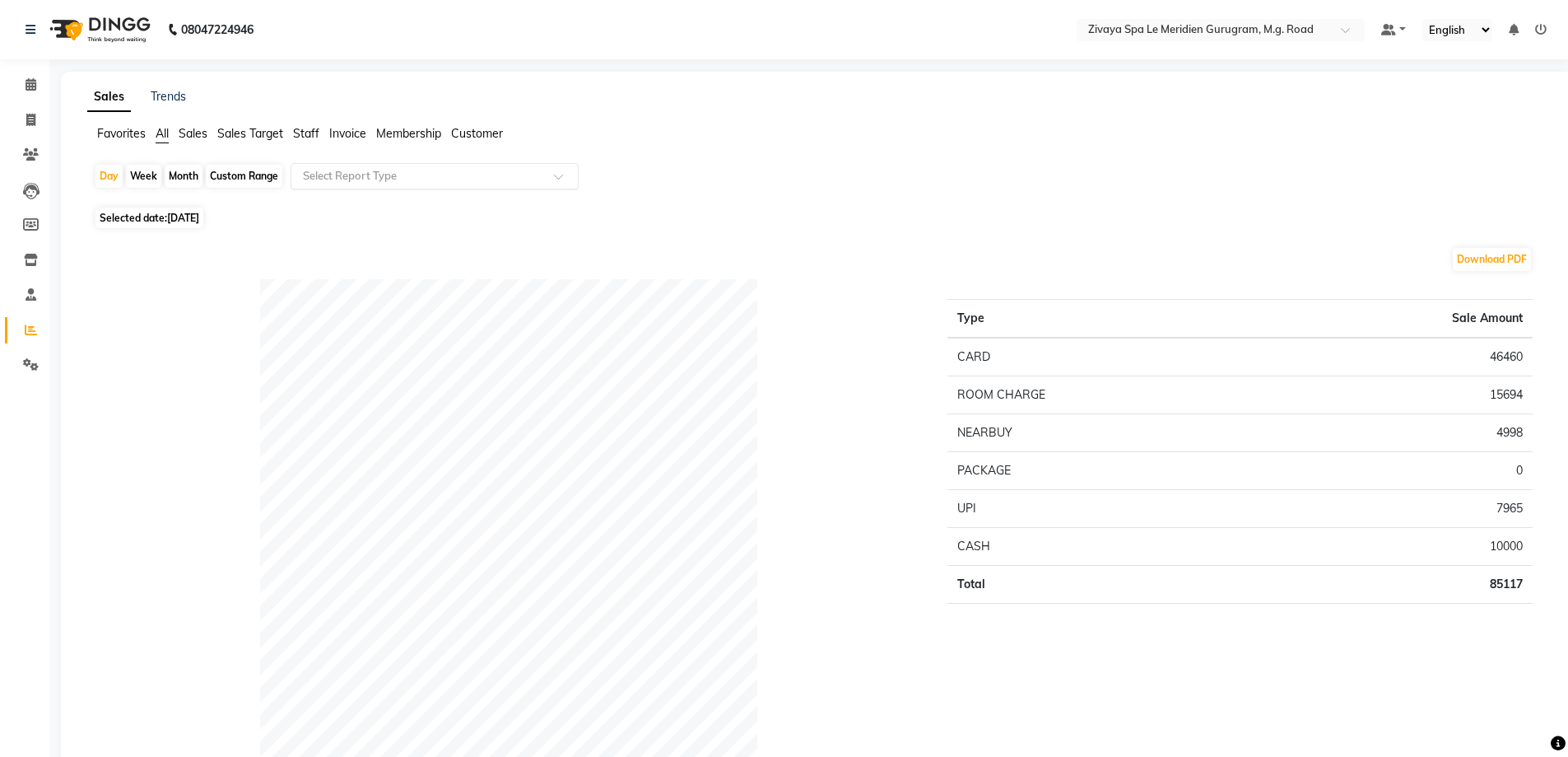
click at [402, 186] on div "Select Report Type" at bounding box center [434, 176] width 288 height 26
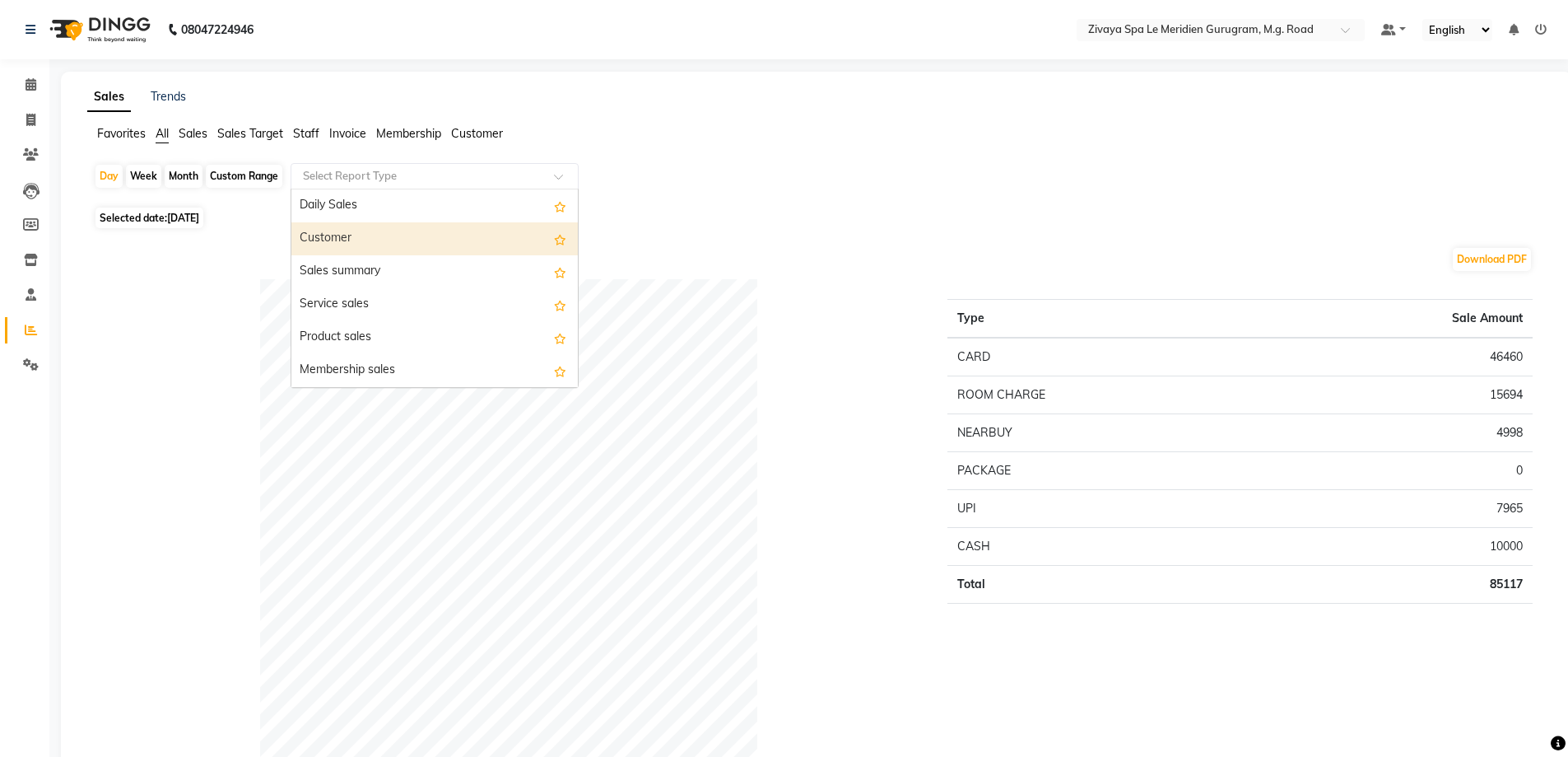
click at [318, 237] on div "Customer" at bounding box center [434, 239] width 286 height 33
select select "filtered_report"
select select "pdf"
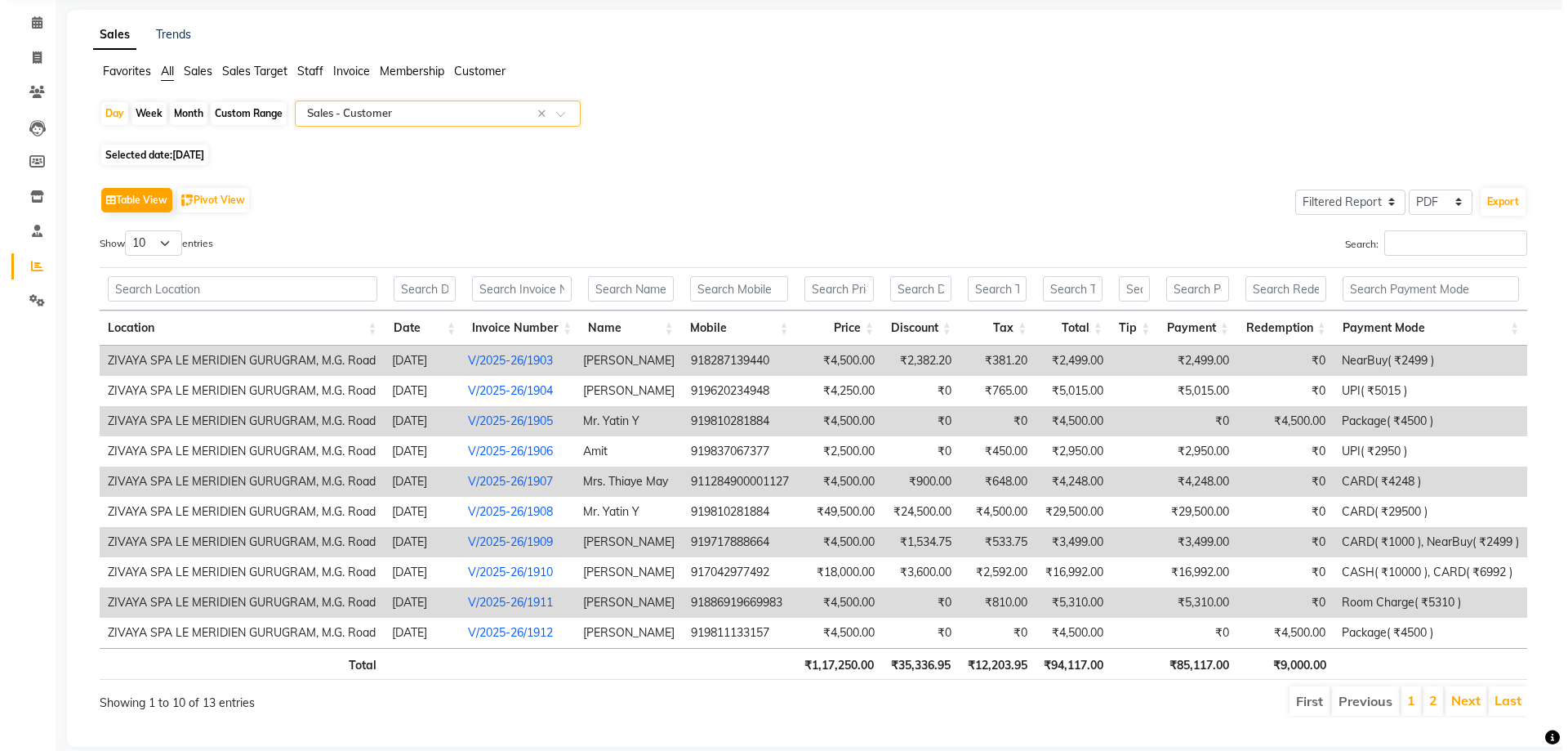
scroll to position [63, 0]
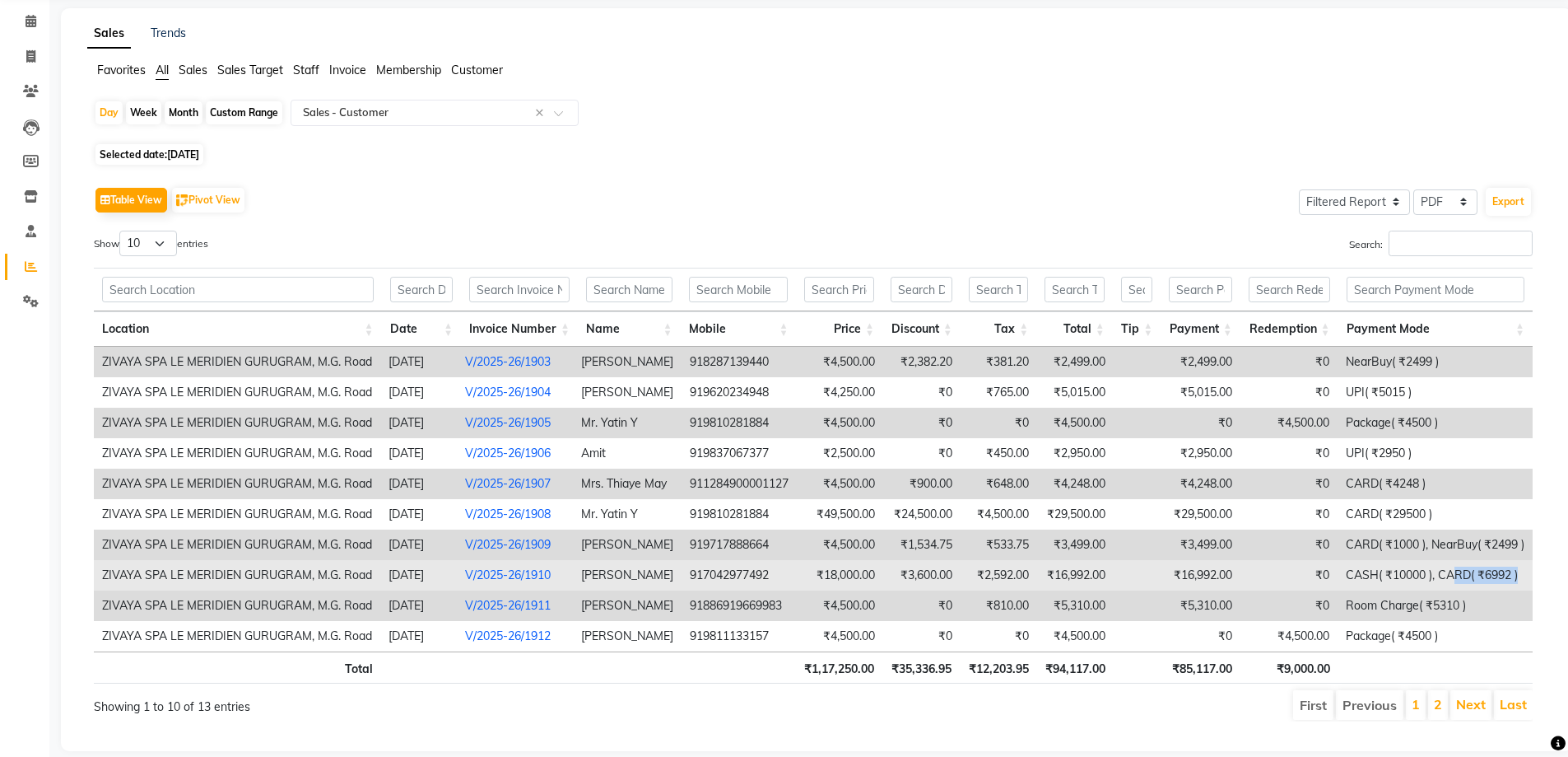
drag, startPoint x: 1514, startPoint y: 576, endPoint x: 1457, endPoint y: 570, distance: 57.3
click at [1457, 570] on td "CASH( ₹10000 ), CARD( ₹6992 )" at bounding box center [1435, 576] width 195 height 31
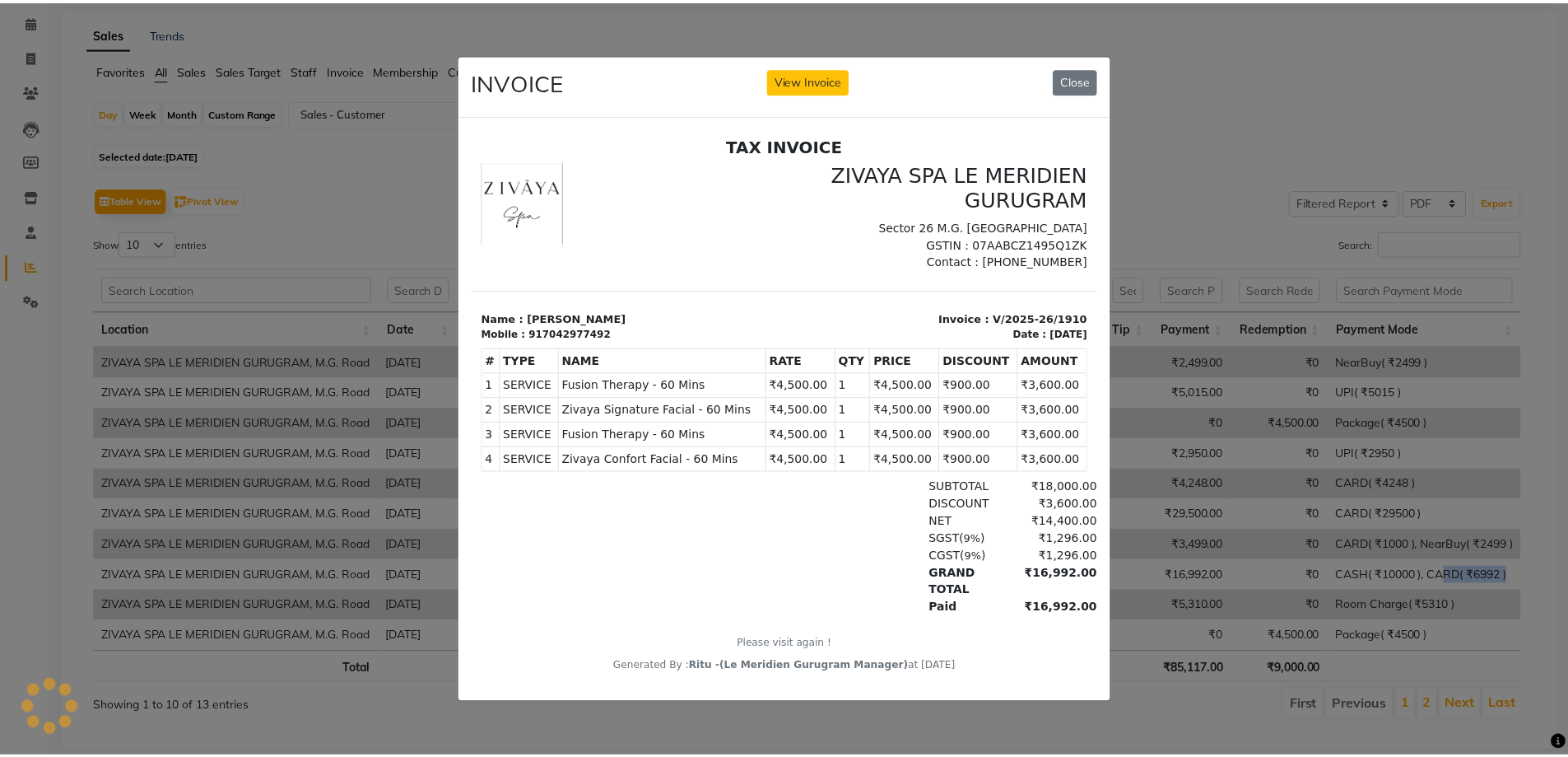
scroll to position [0, 0]
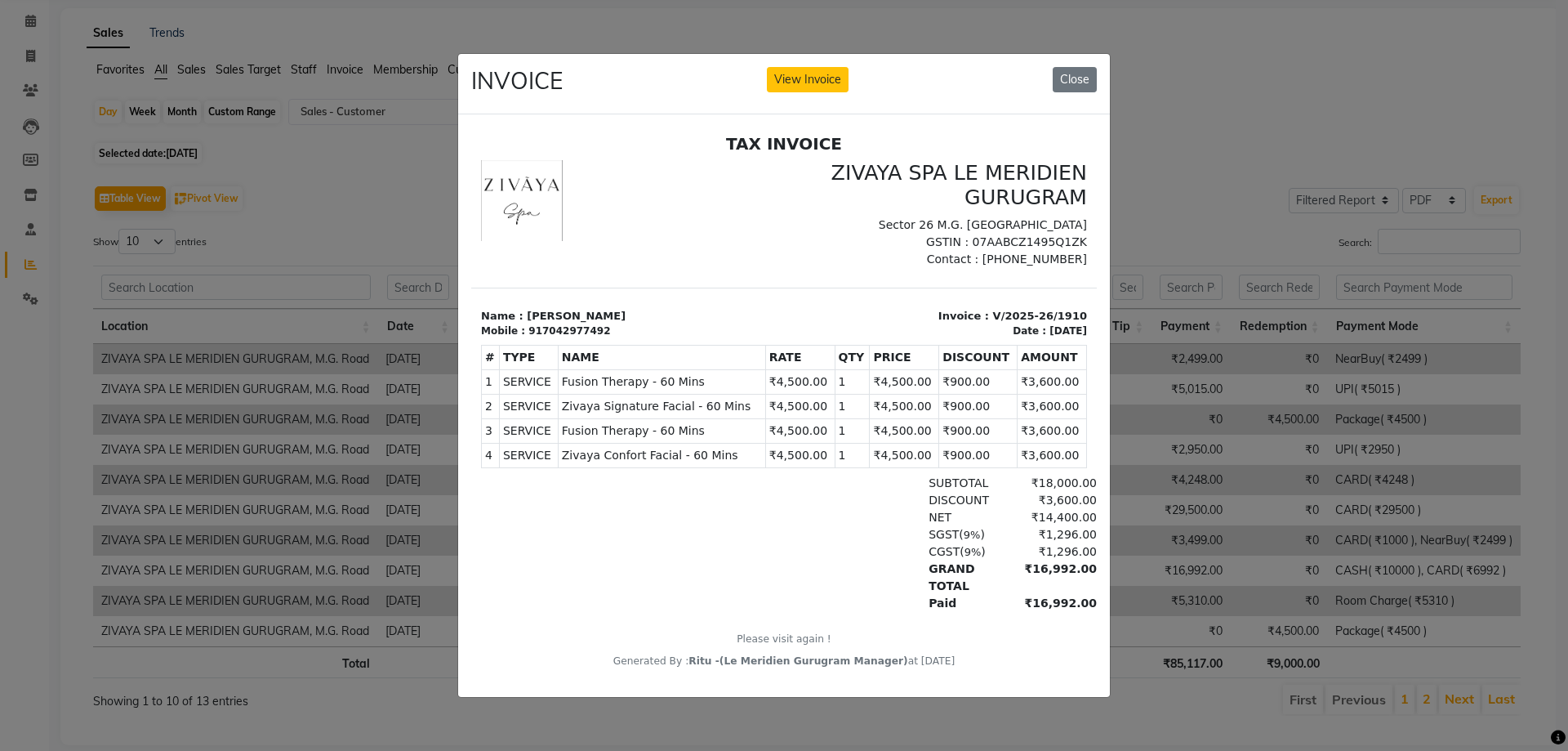
click at [1563, 648] on ngb-modal-window "INVOICE View Invoice Close" at bounding box center [784, 375] width 1568 height 751
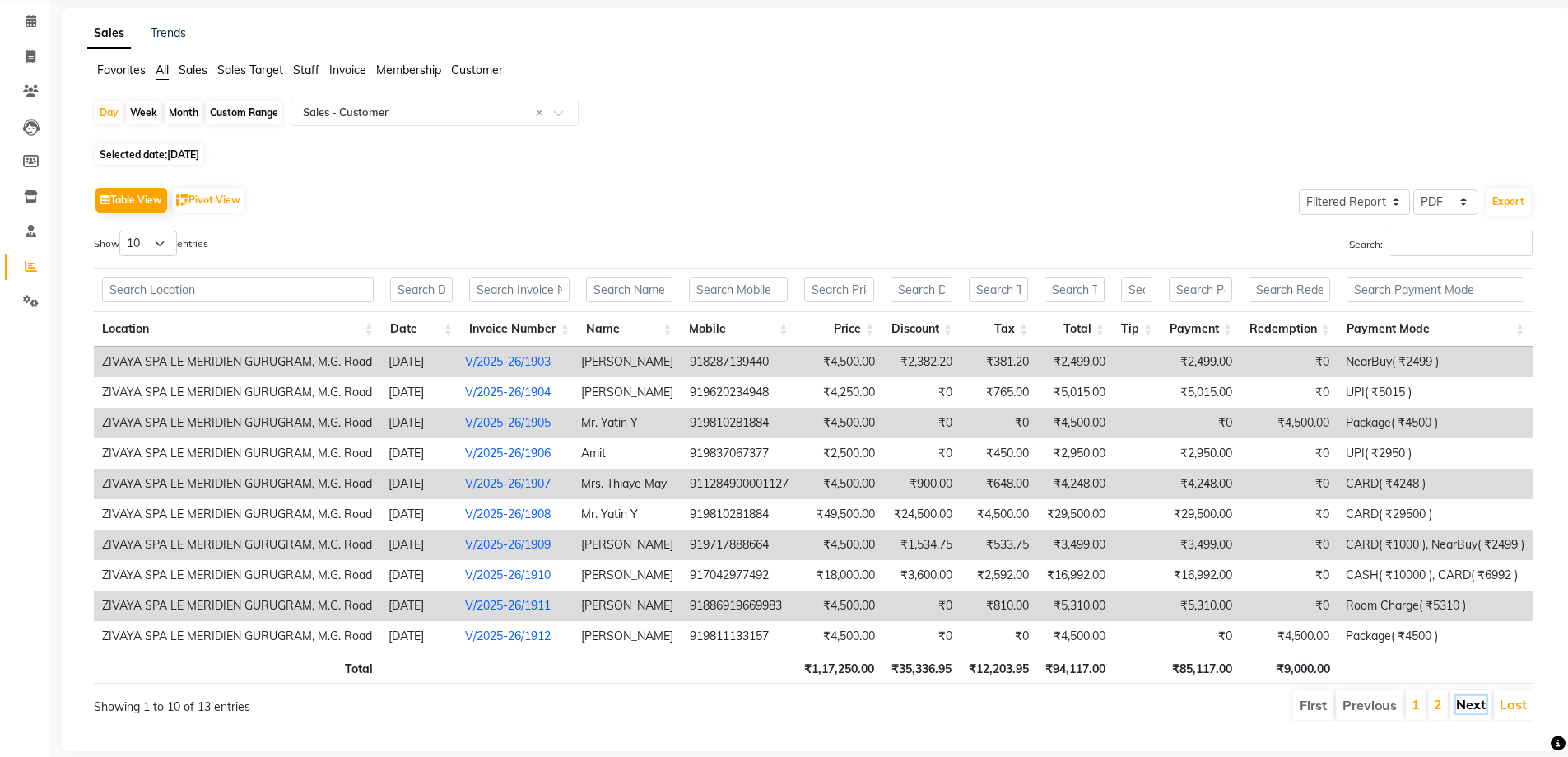
click at [1468, 701] on link "Next" at bounding box center [1471, 703] width 30 height 16
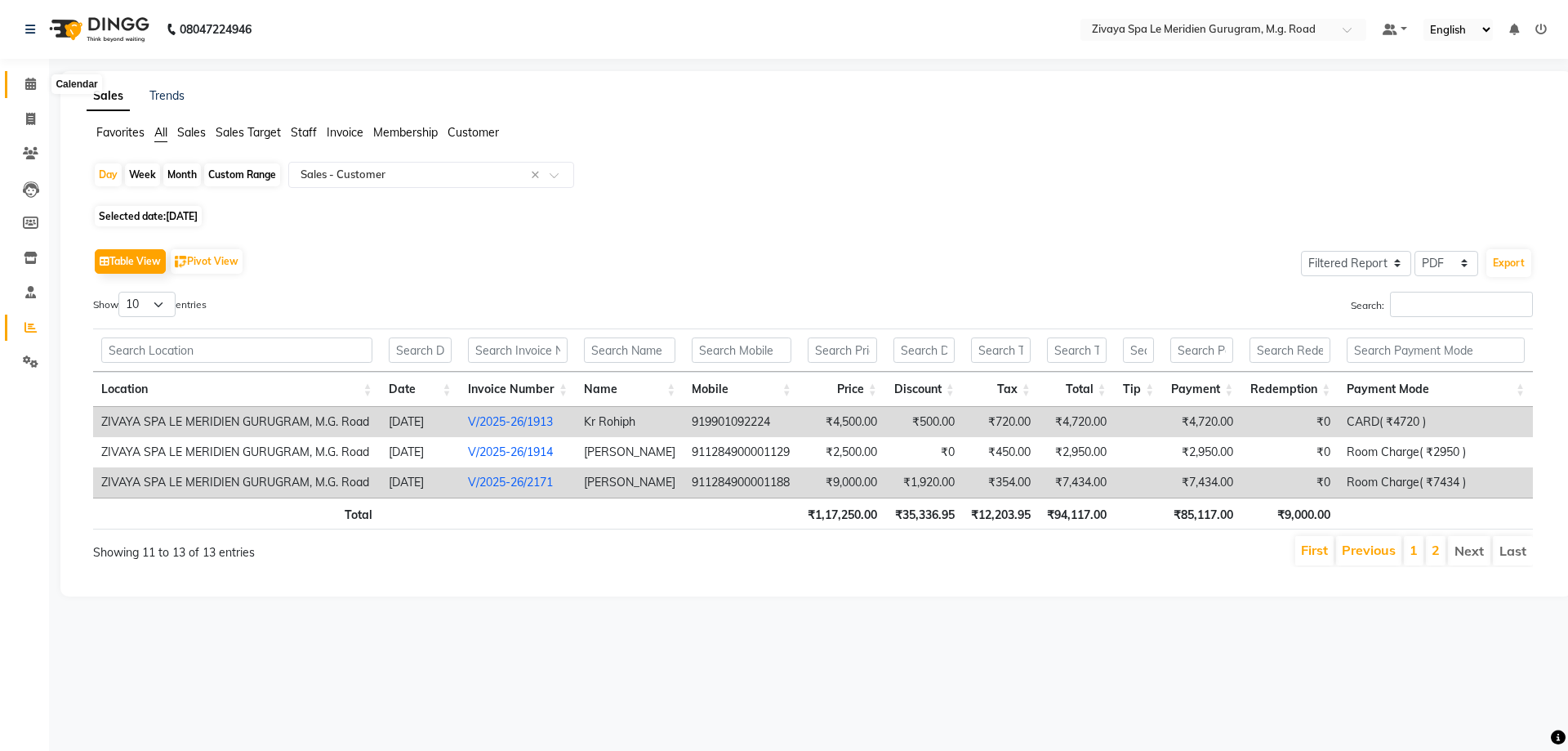
click at [31, 86] on icon at bounding box center [30, 83] width 11 height 12
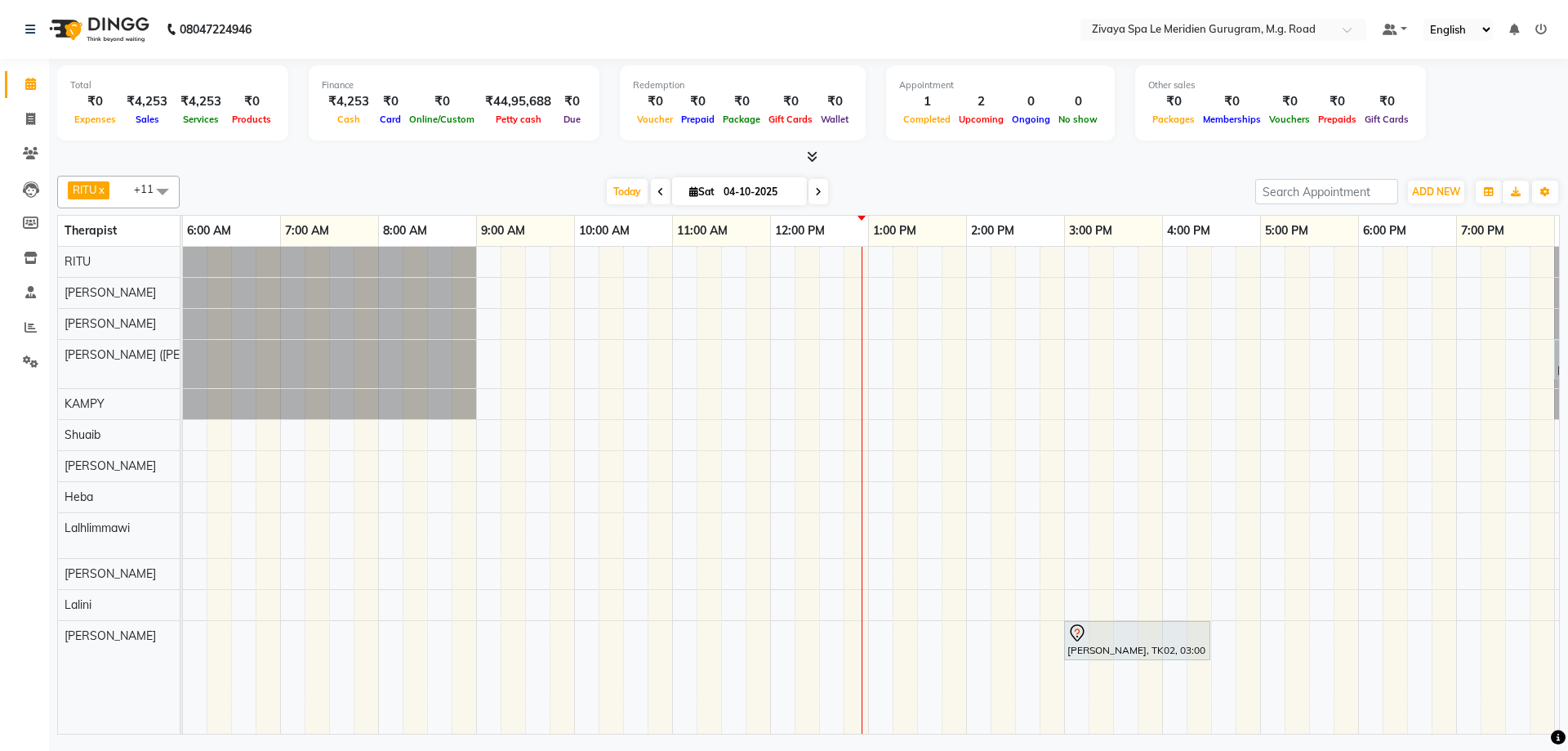
scroll to position [0, 976]
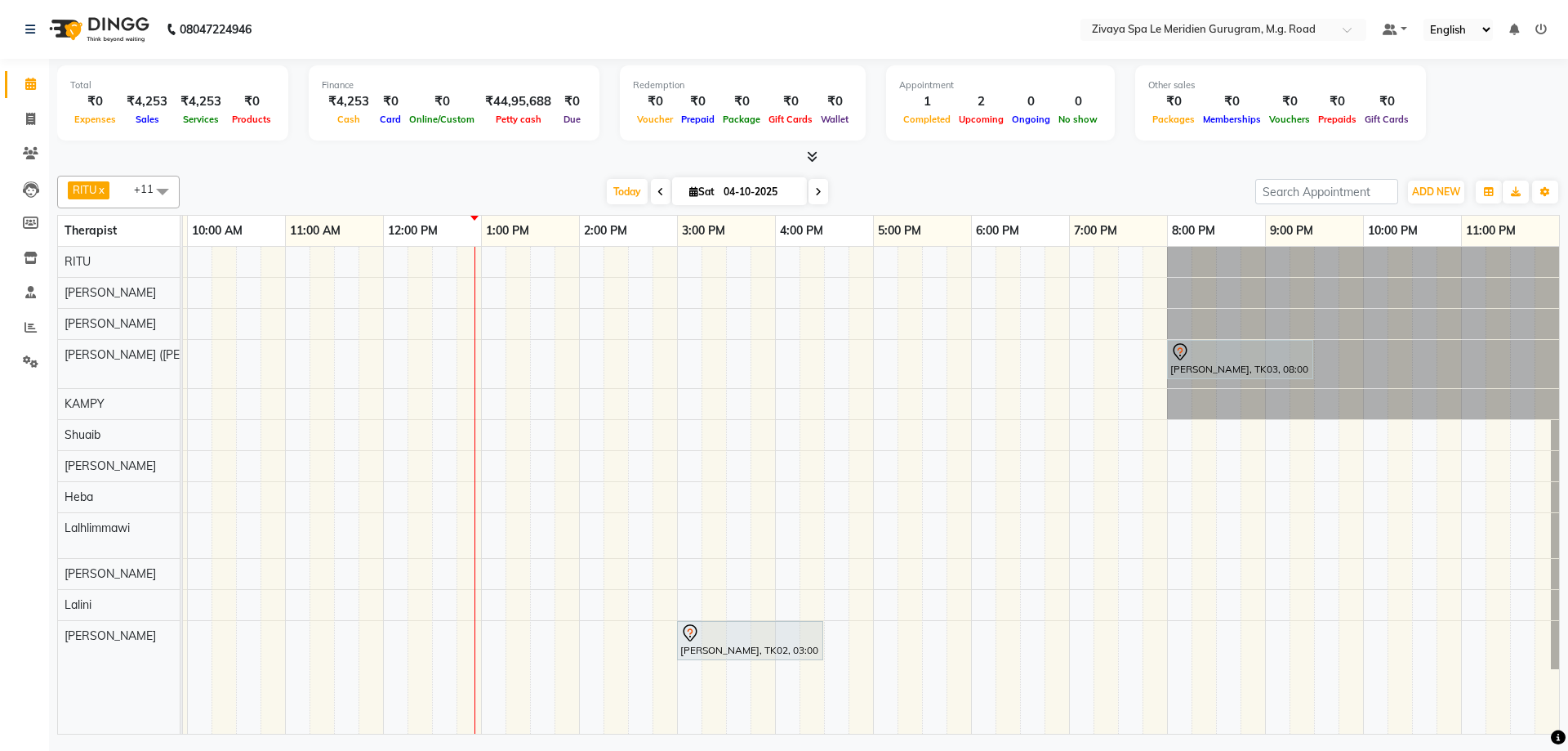
click at [759, 184] on input "04-10-2025" at bounding box center [759, 192] width 81 height 25
select select "10"
select select "2025"
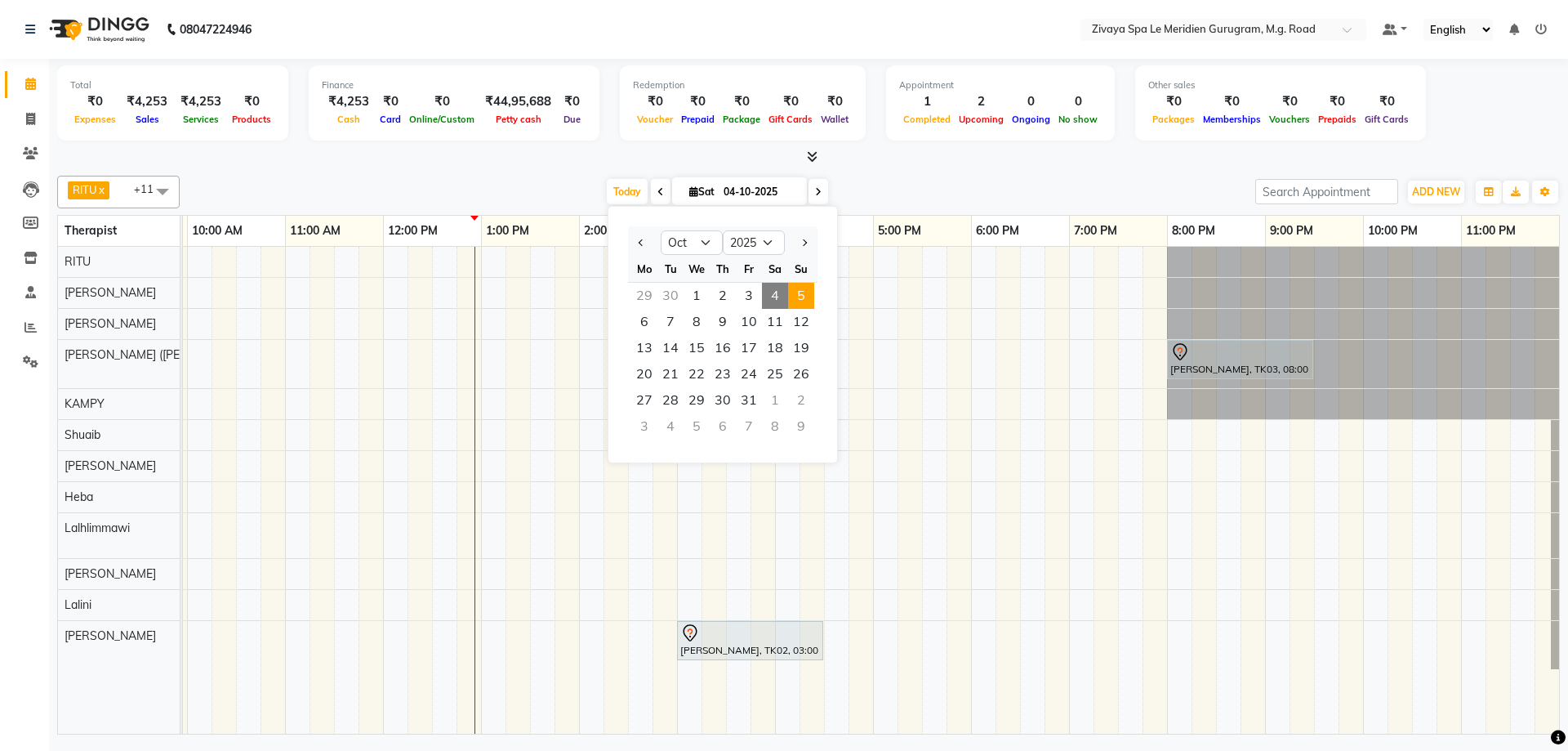
click at [802, 294] on span "5" at bounding box center [801, 295] width 26 height 26
type input "05-10-2025"
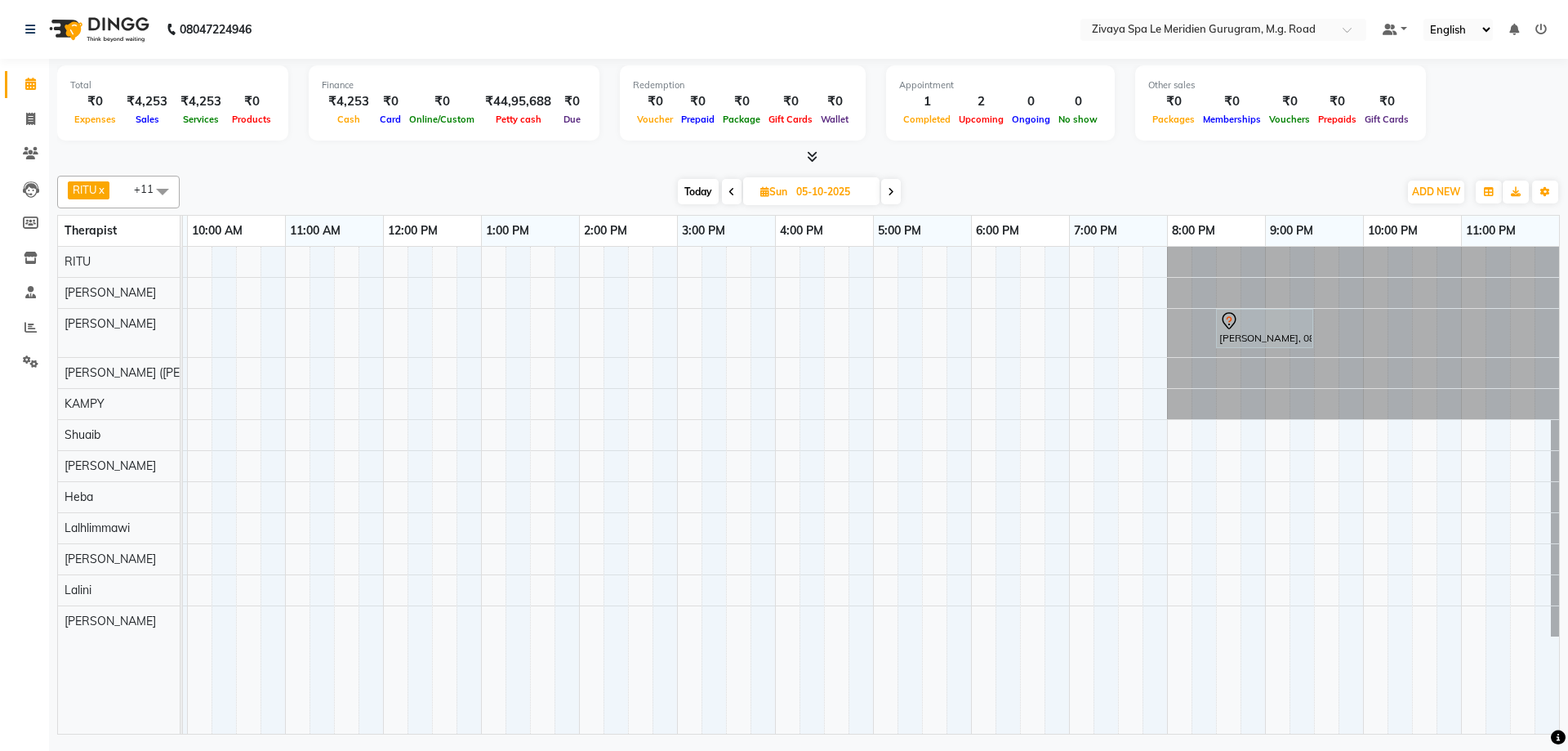
click at [832, 187] on input "05-10-2025" at bounding box center [831, 192] width 81 height 25
select select "10"
select select "2025"
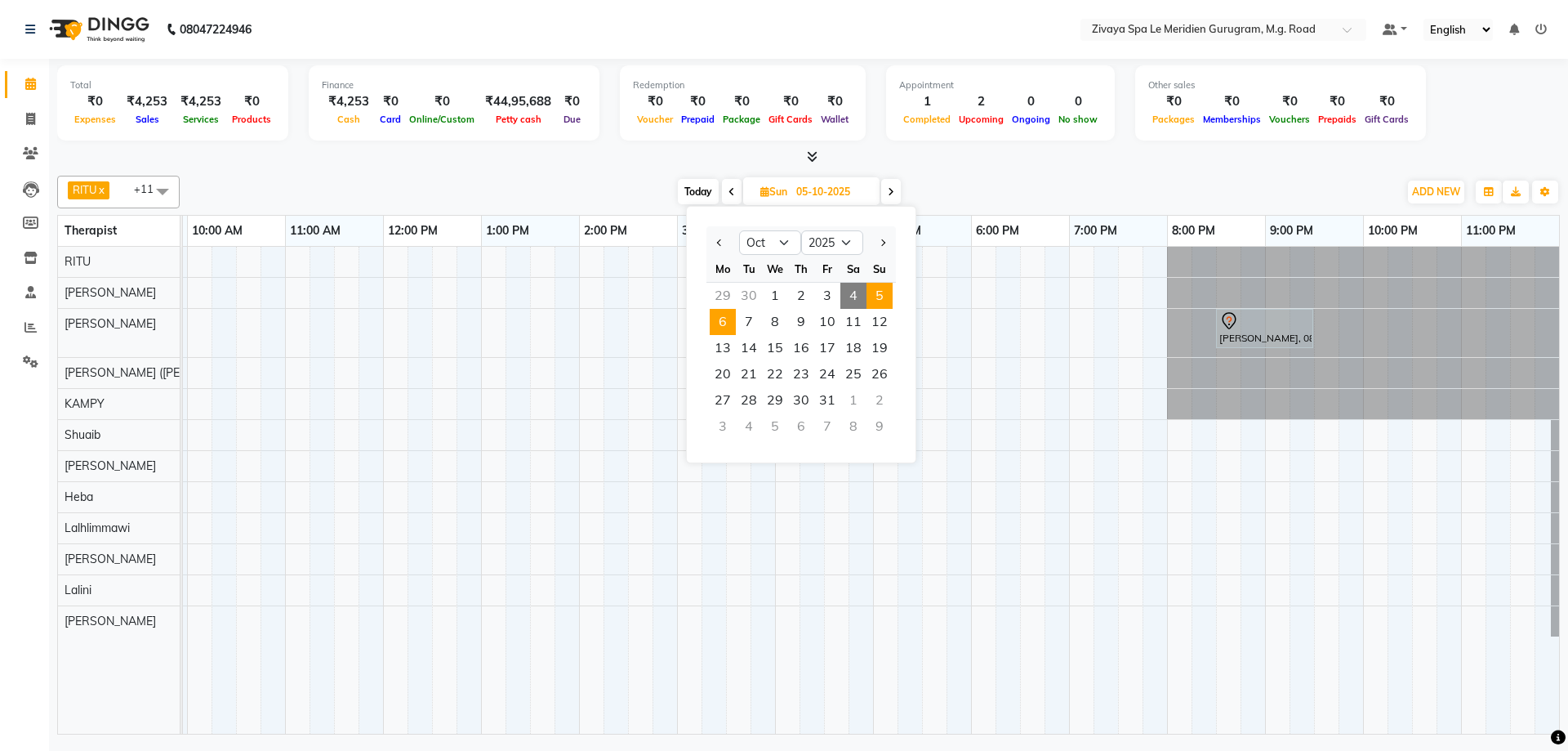
click at [715, 321] on span "6" at bounding box center [722, 321] width 26 height 26
type input "[DATE]"
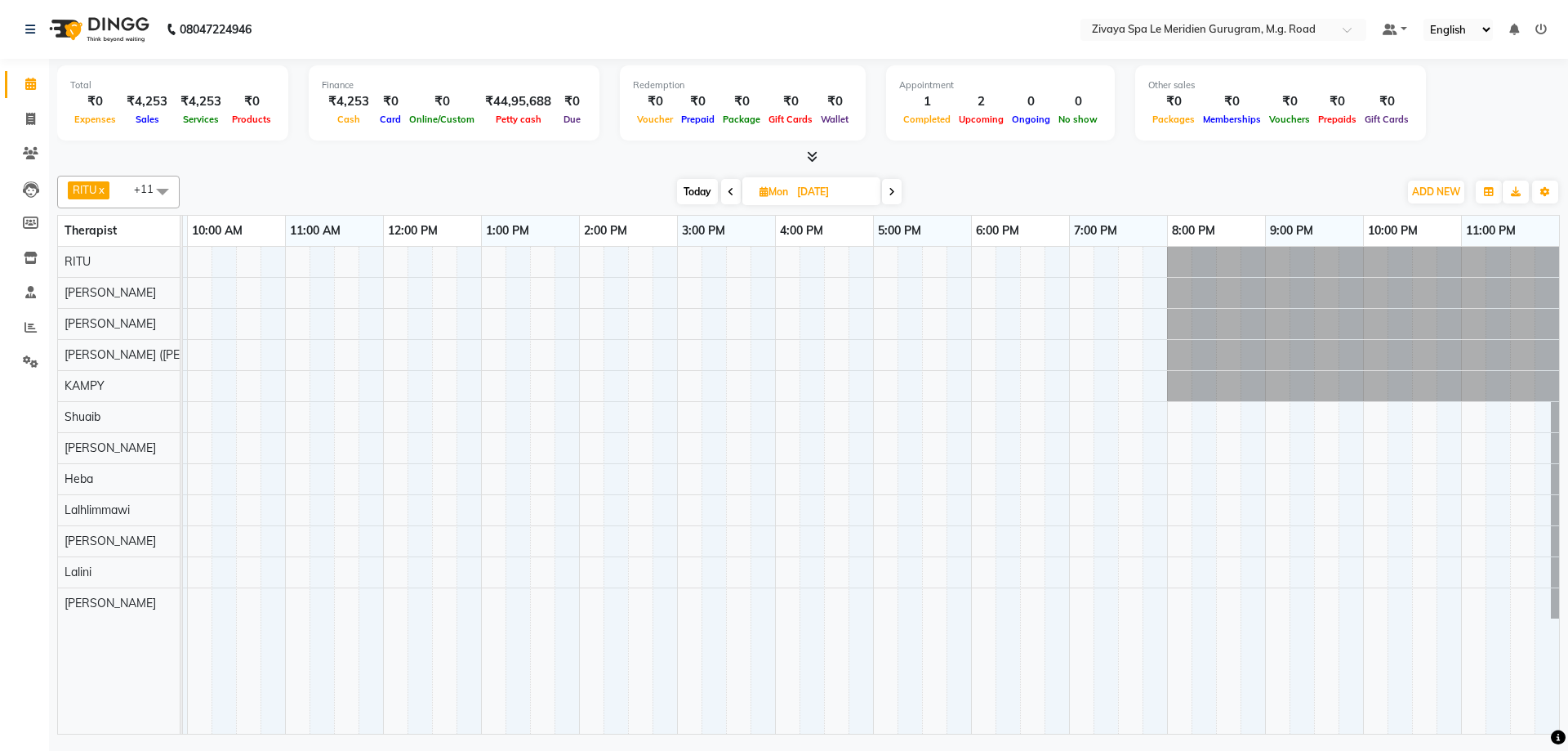
click at [832, 187] on input "[DATE]" at bounding box center [832, 192] width 81 height 25
select select "10"
select select "2025"
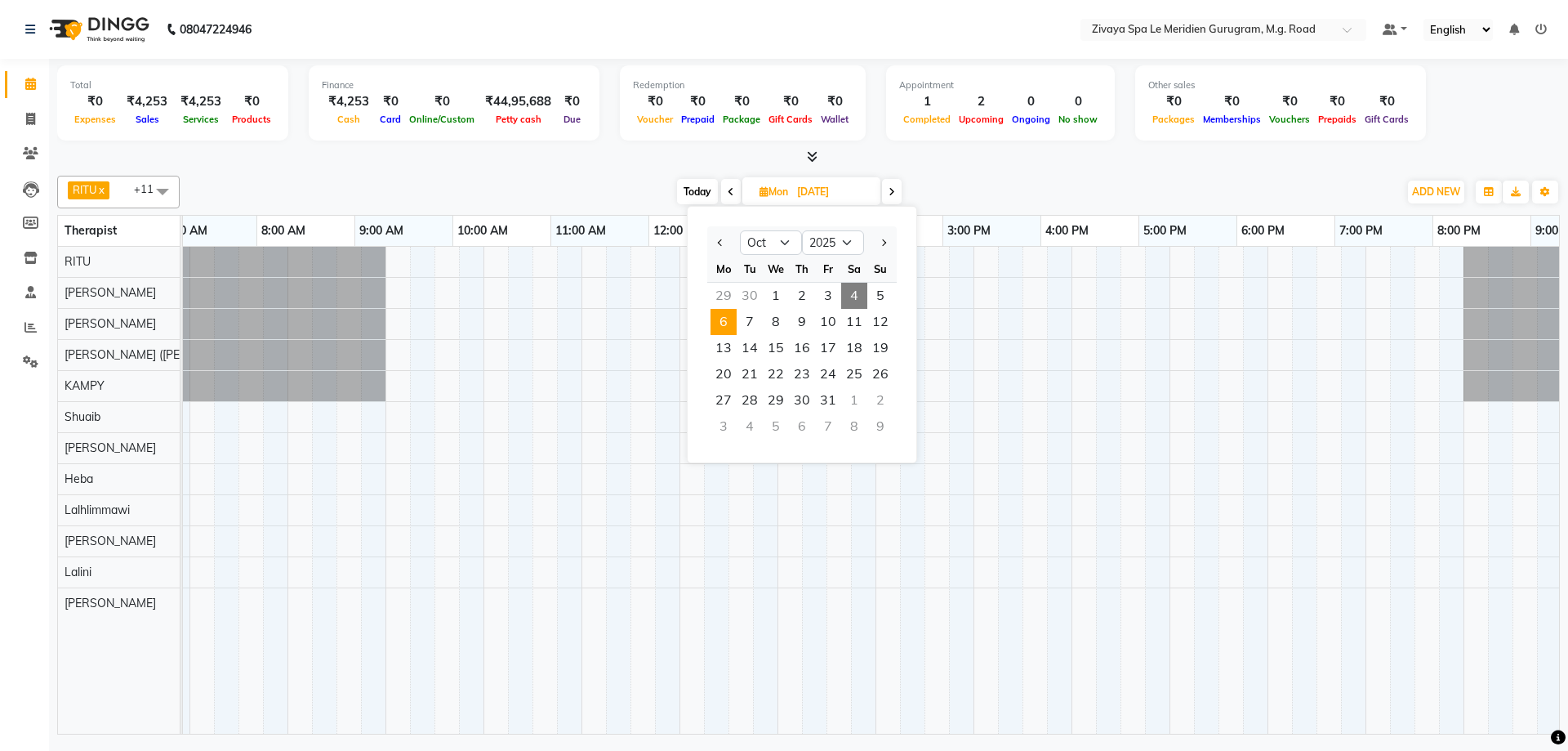
scroll to position [0, 679]
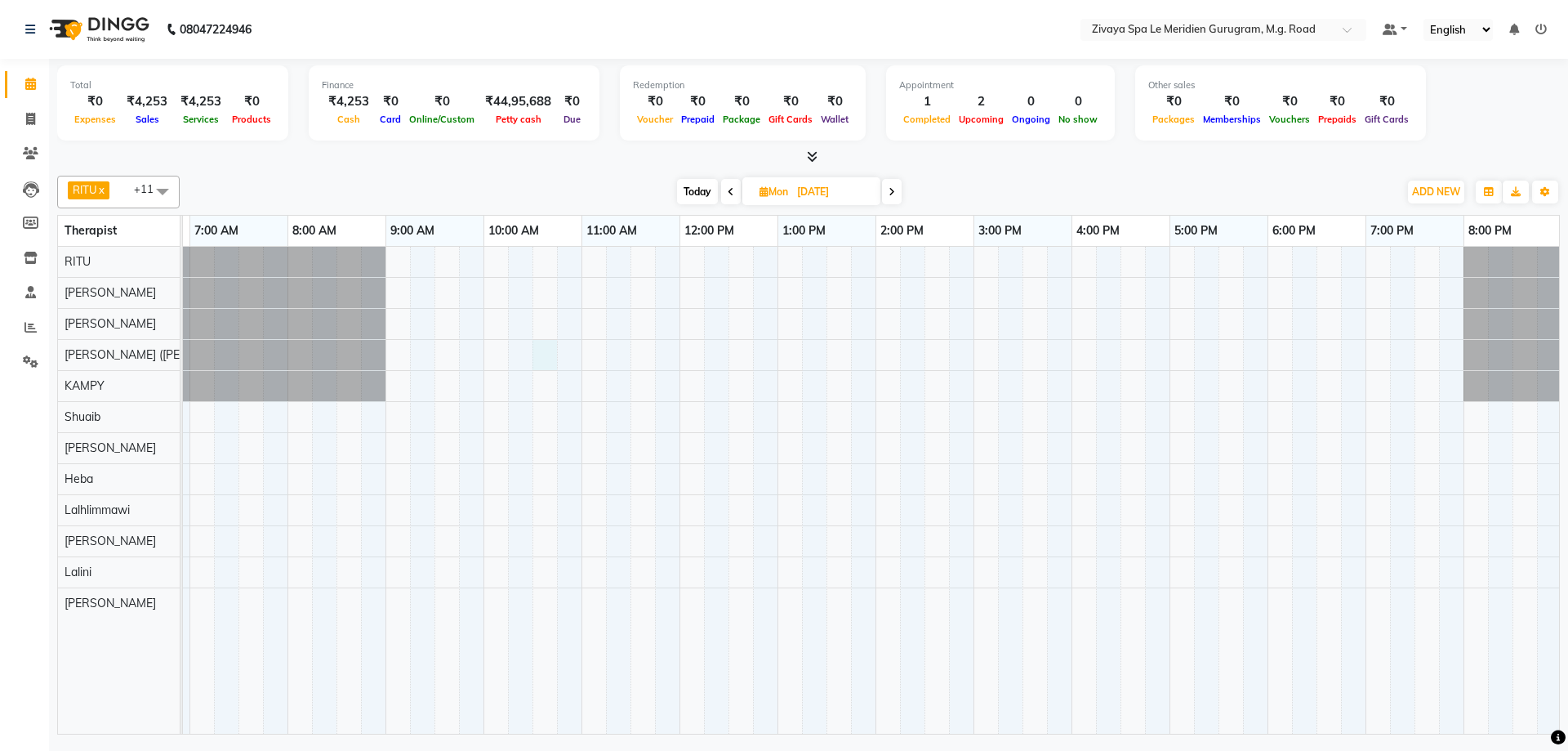
click at [535, 350] on div at bounding box center [679, 490] width 2352 height 487
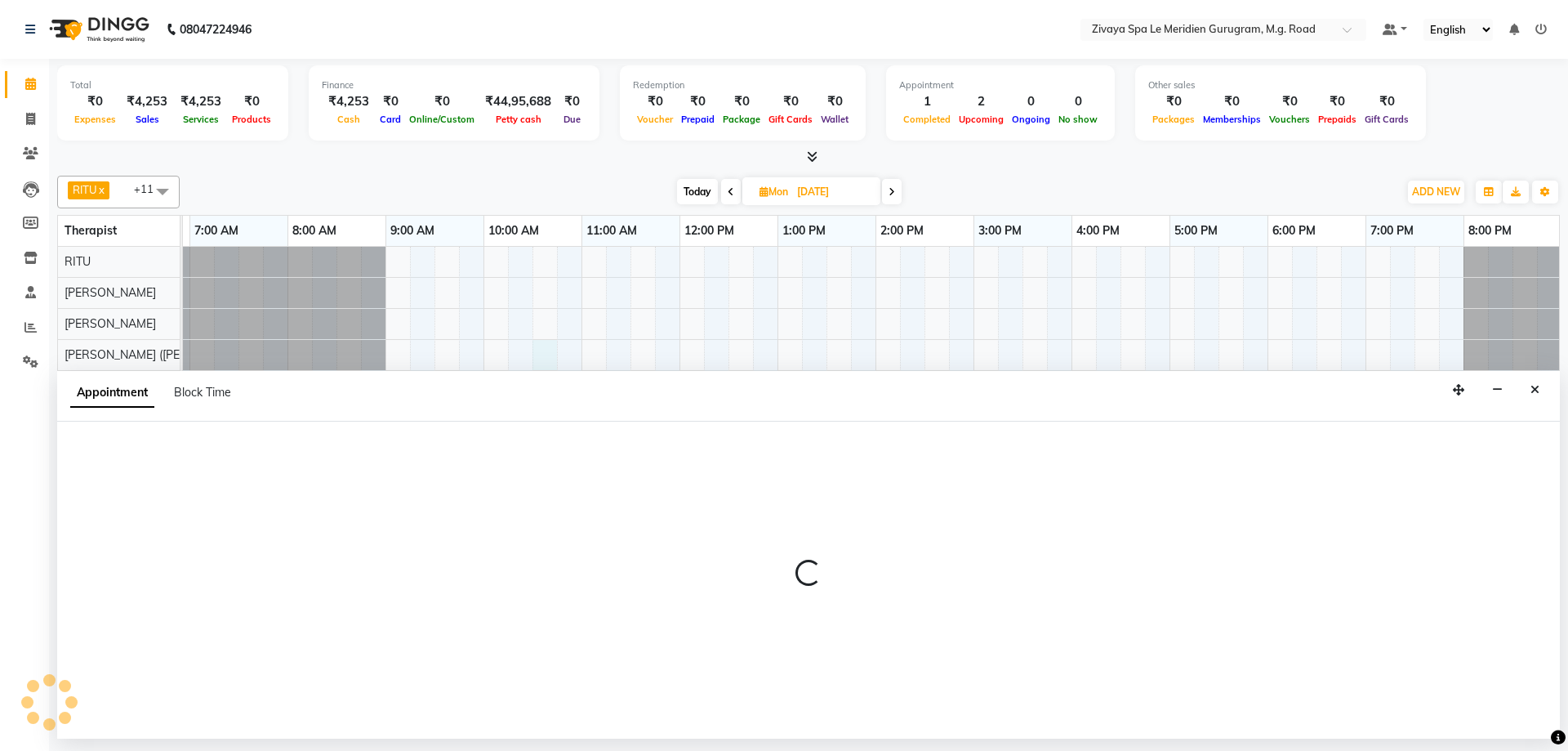
select select "49513"
select select "tentative"
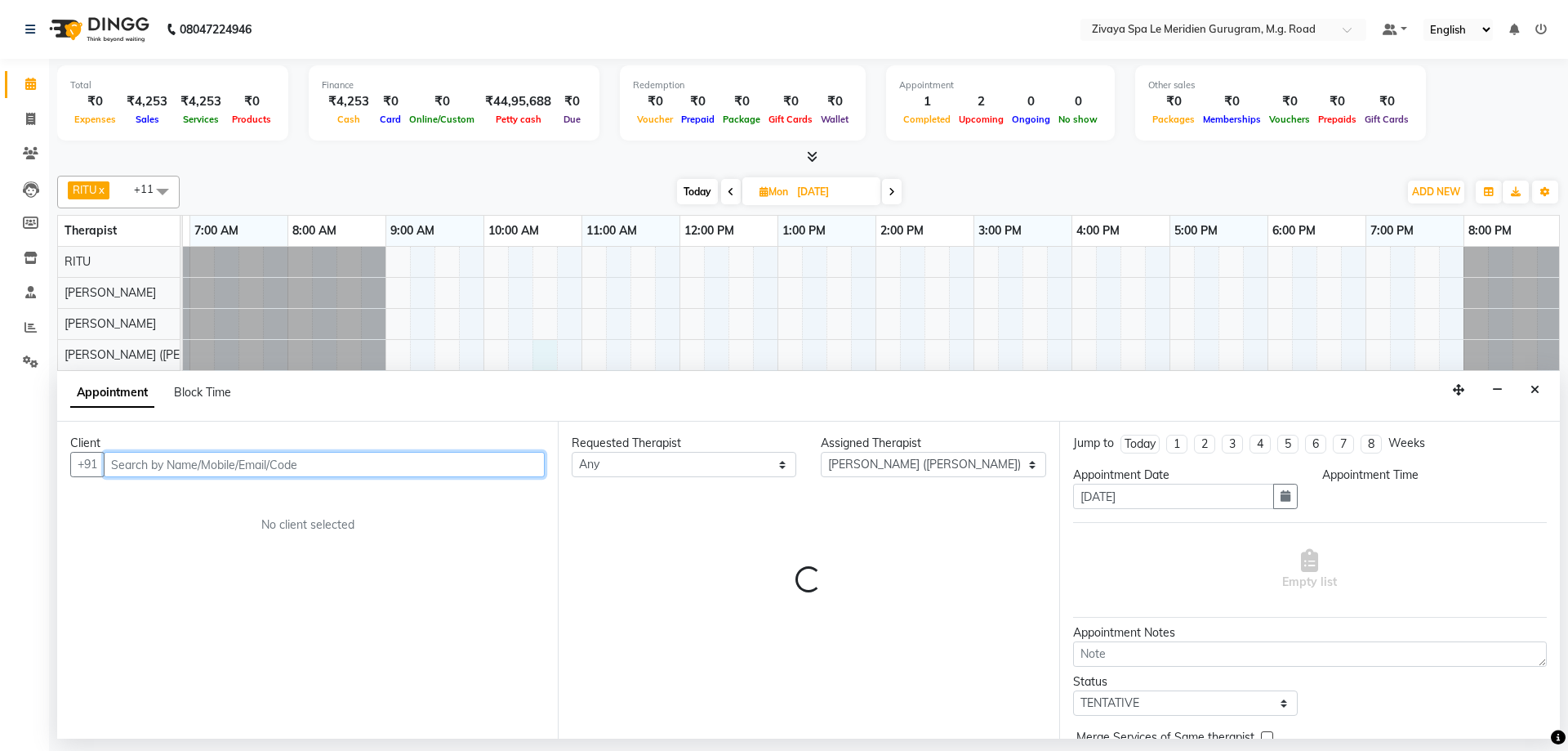
select select "630"
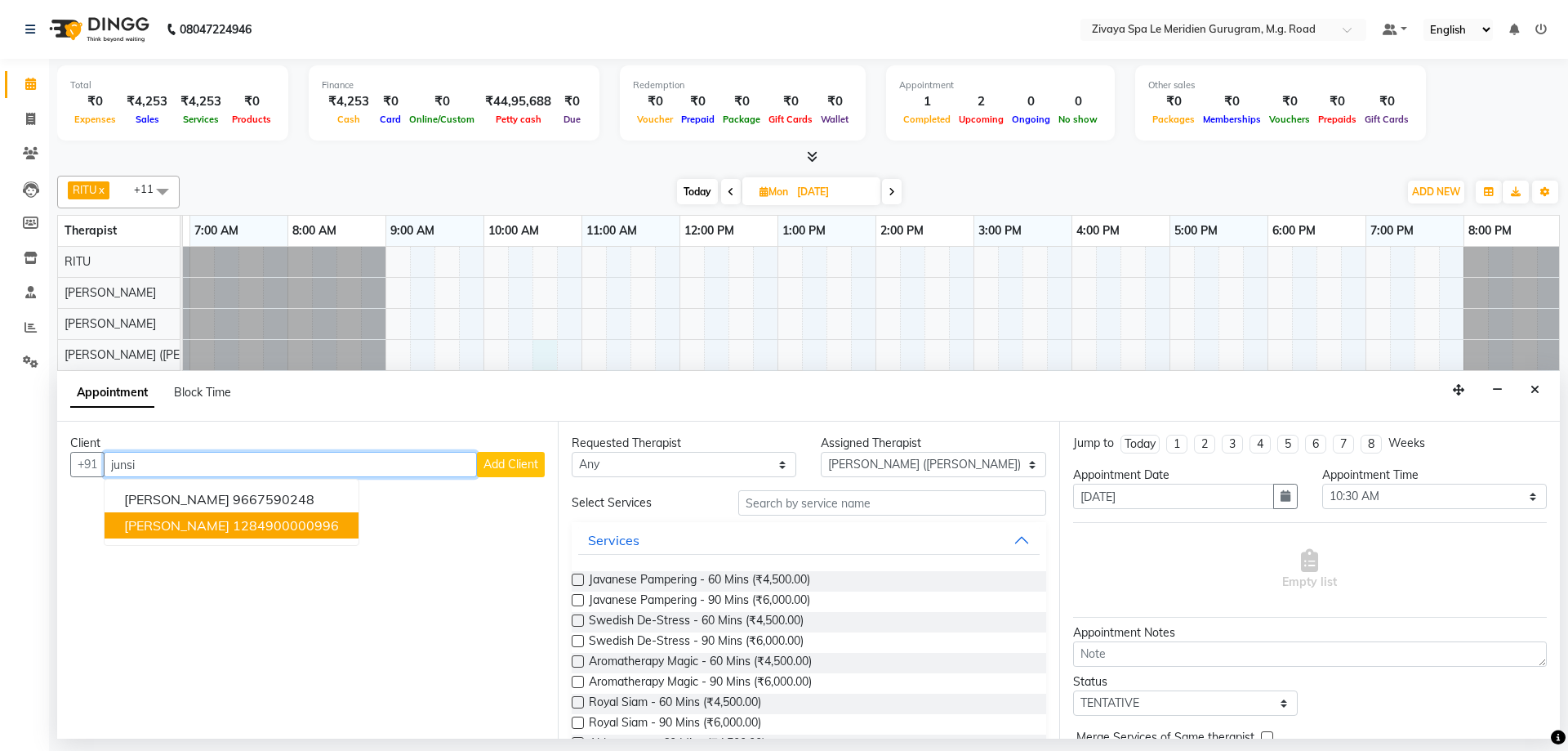
click at [232, 522] on ngb-highlight "1284900000996" at bounding box center [285, 524] width 106 height 16
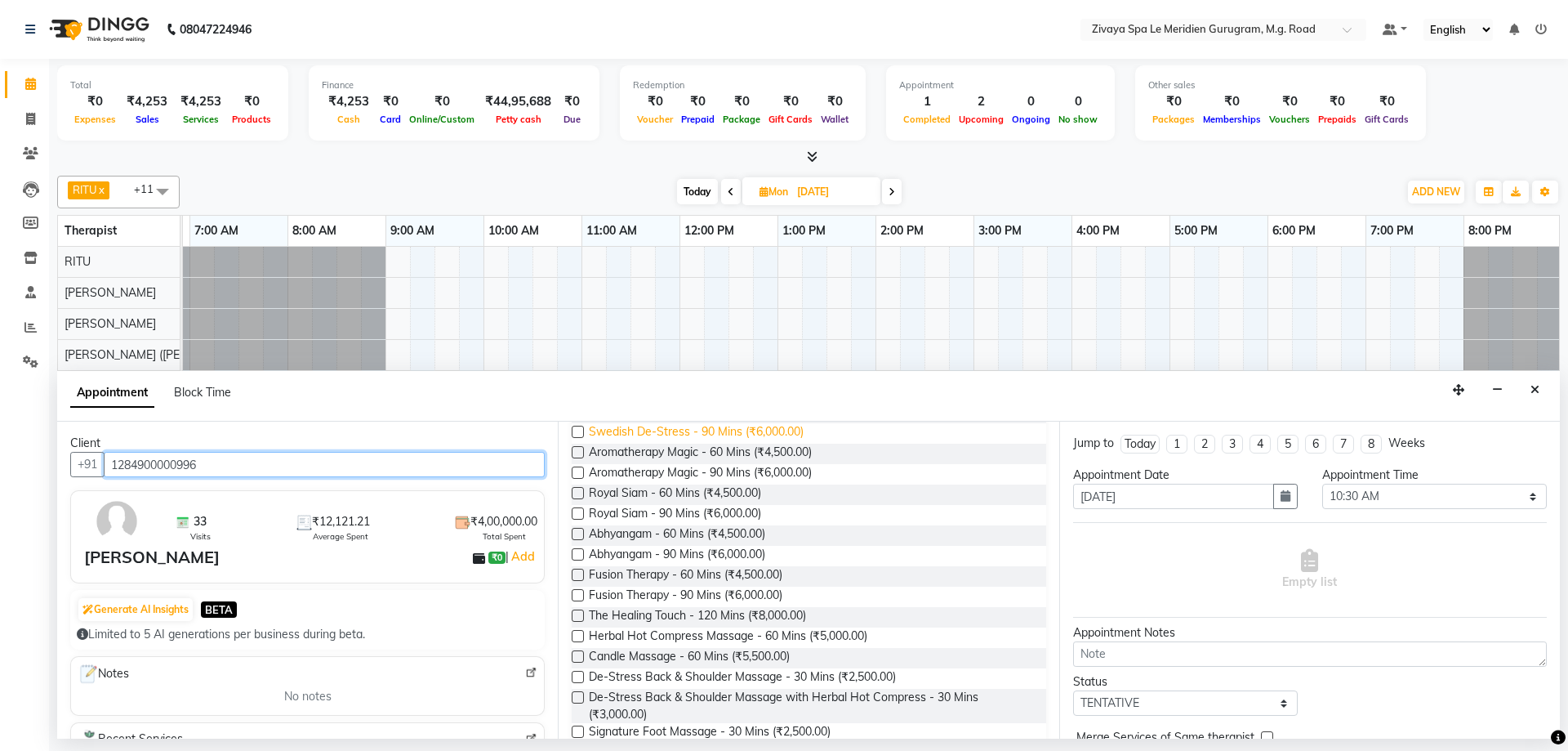
scroll to position [277, 0]
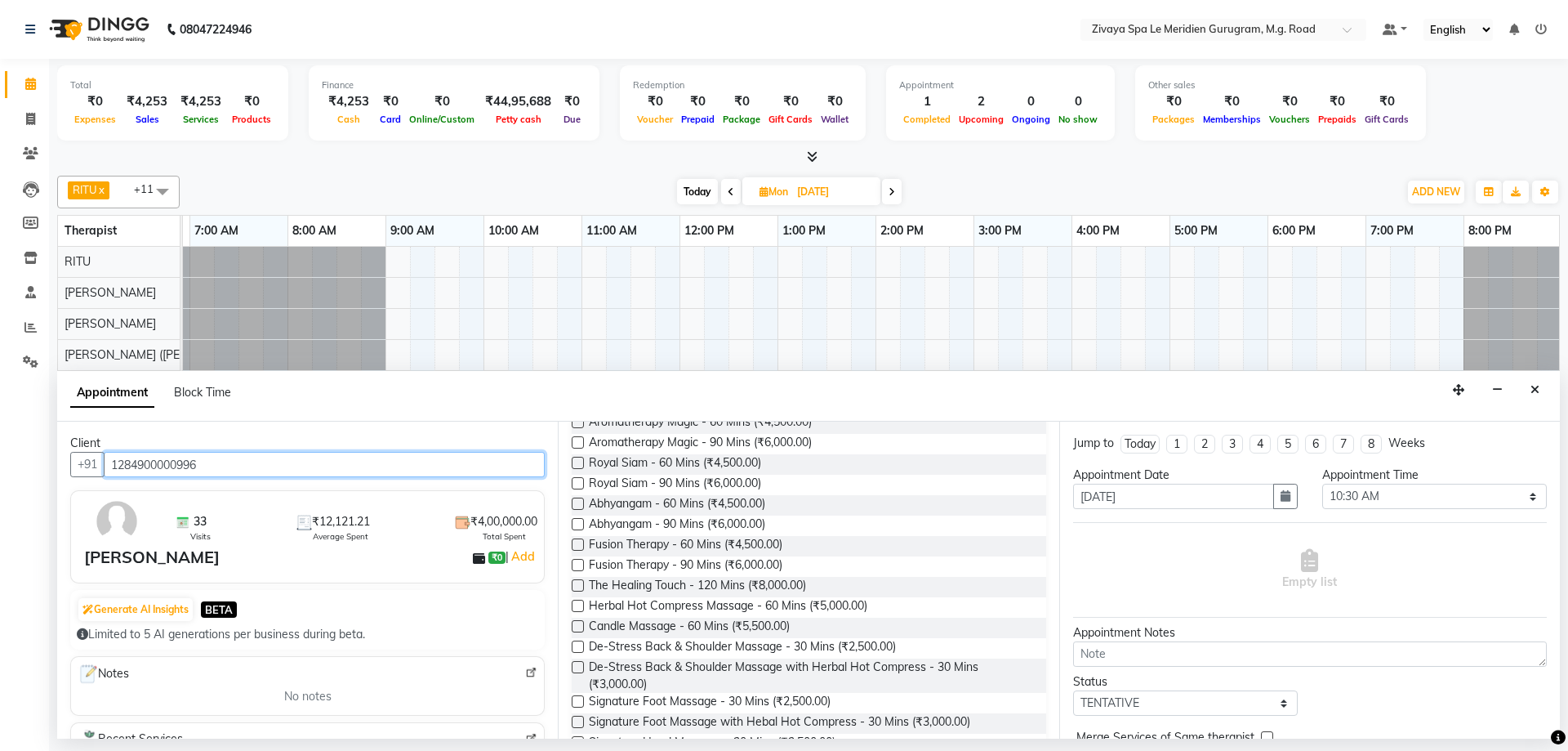
type input "1284900000996"
click at [580, 480] on label at bounding box center [578, 483] width 12 height 12
click at [580, 480] on input "checkbox" at bounding box center [577, 484] width 11 height 11
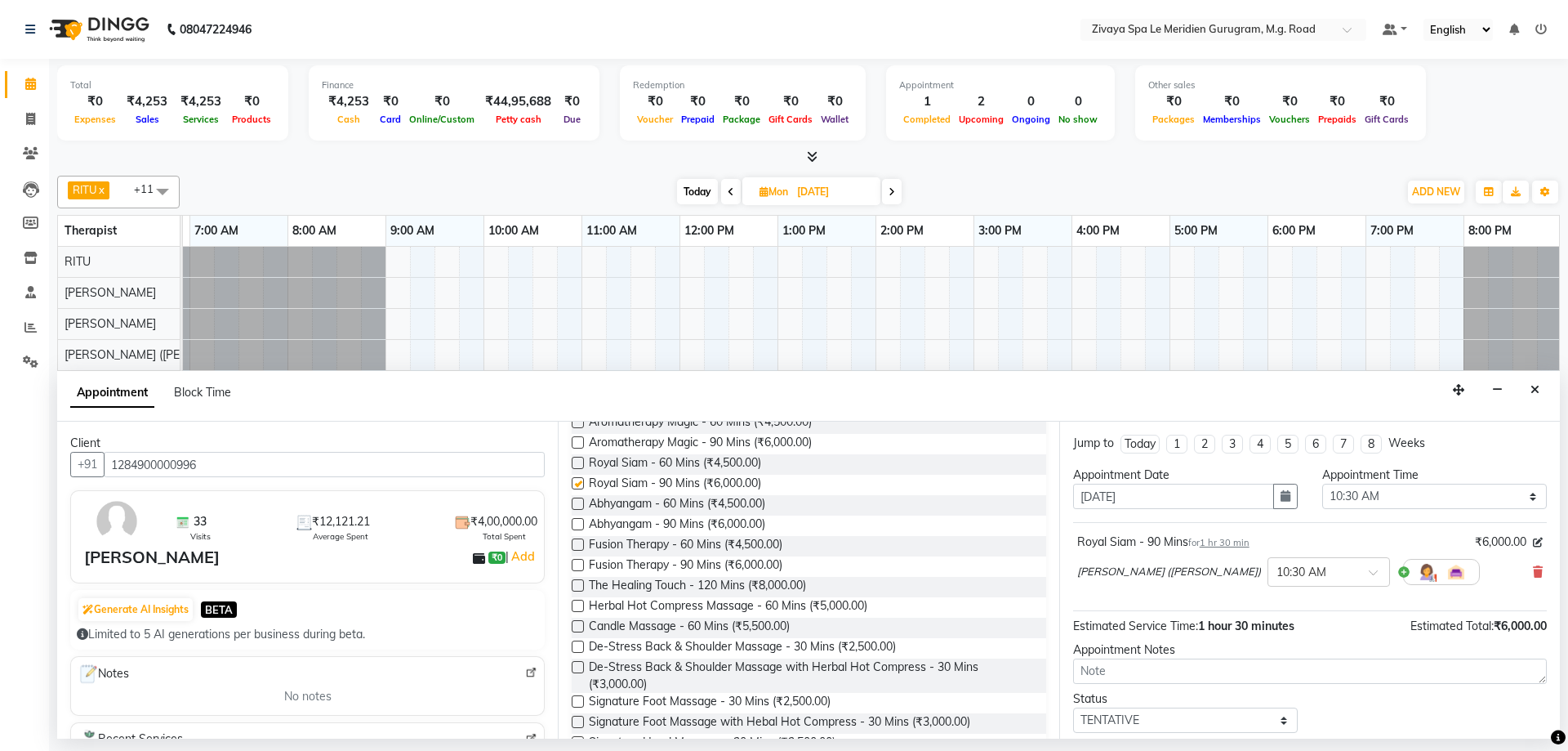
checkbox input "false"
click at [1281, 498] on icon "button" at bounding box center [1286, 496] width 10 height 11
click at [1281, 497] on icon "button" at bounding box center [1286, 496] width 10 height 11
click at [1116, 602] on div "7" at bounding box center [1115, 607] width 26 height 26
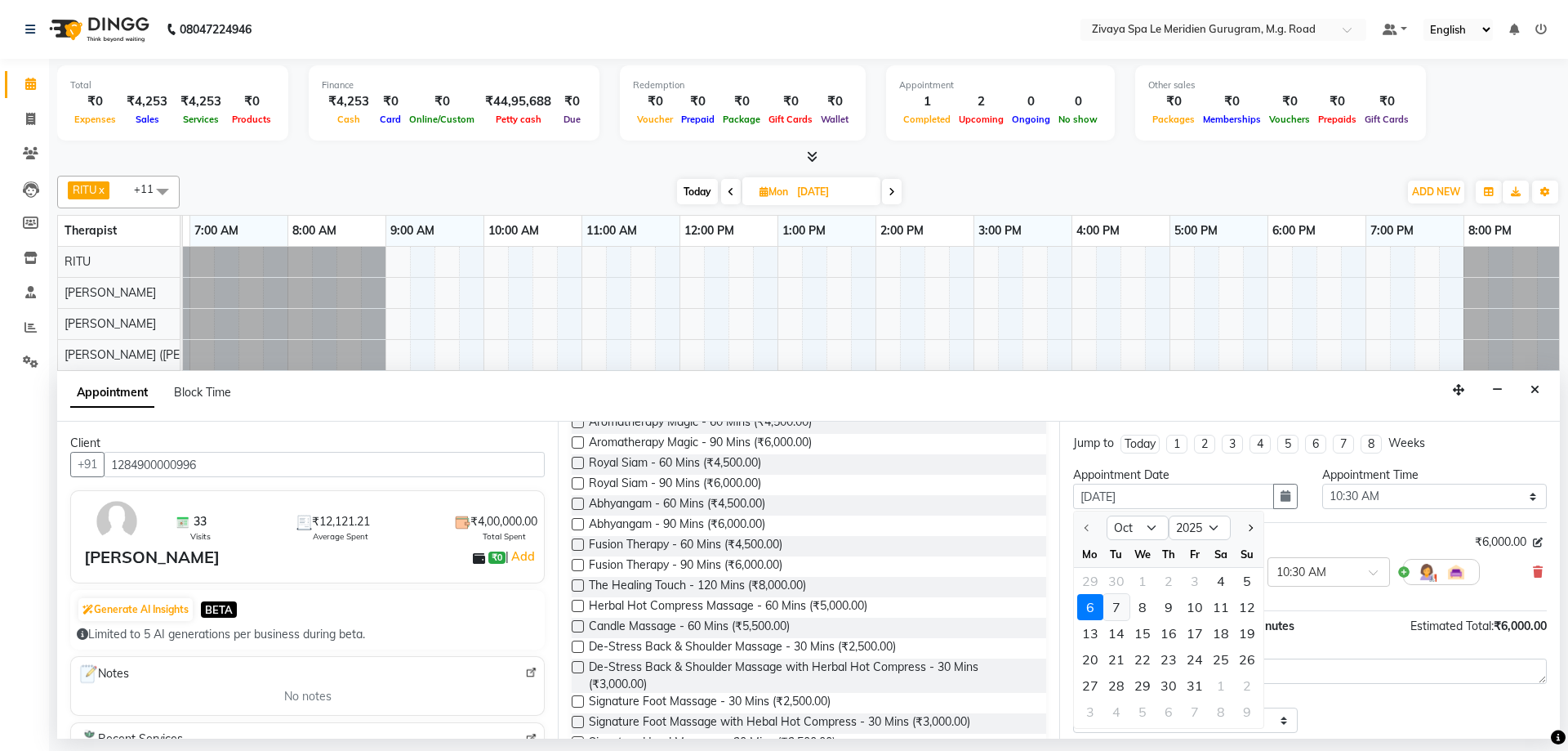
type input "[DATE]"
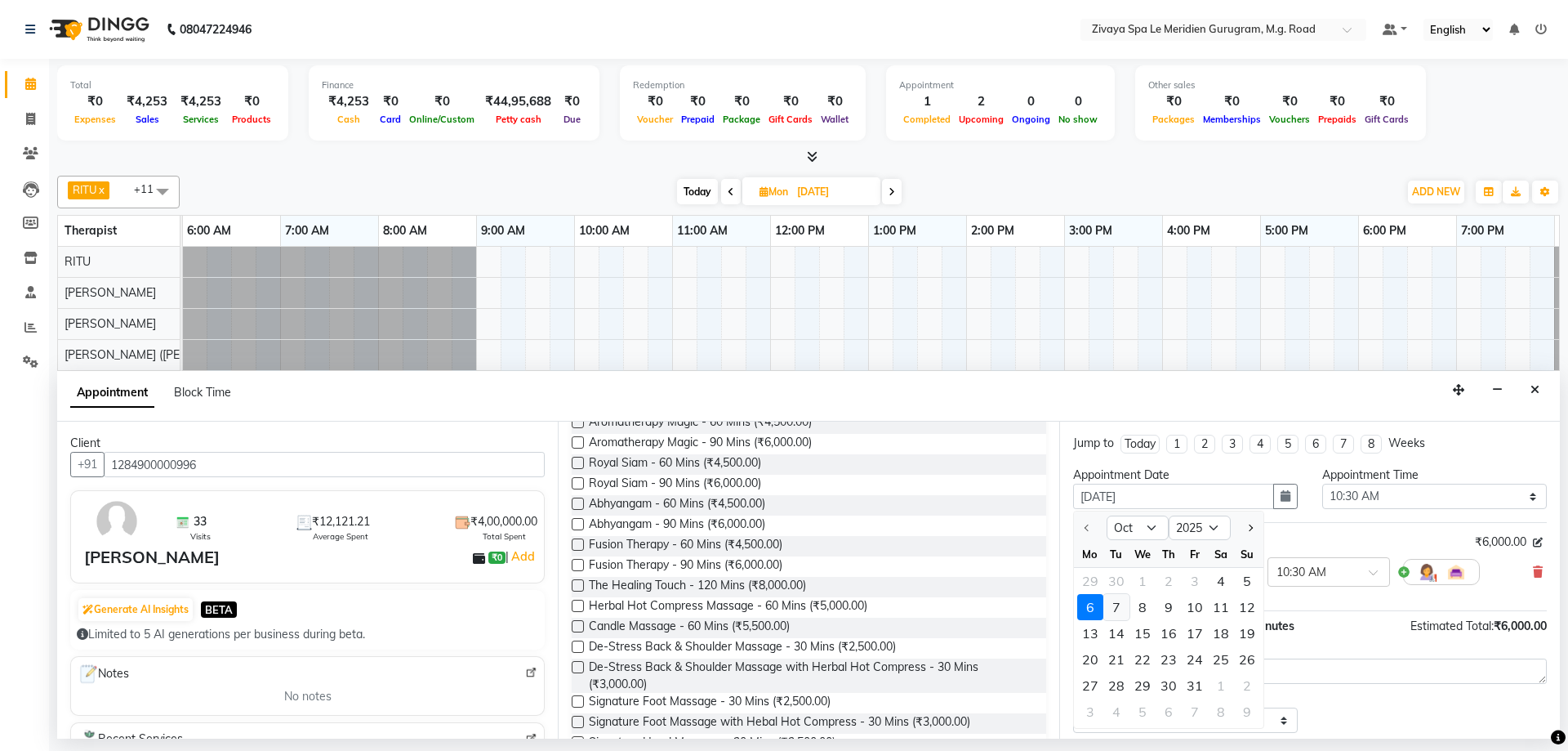
select select "630"
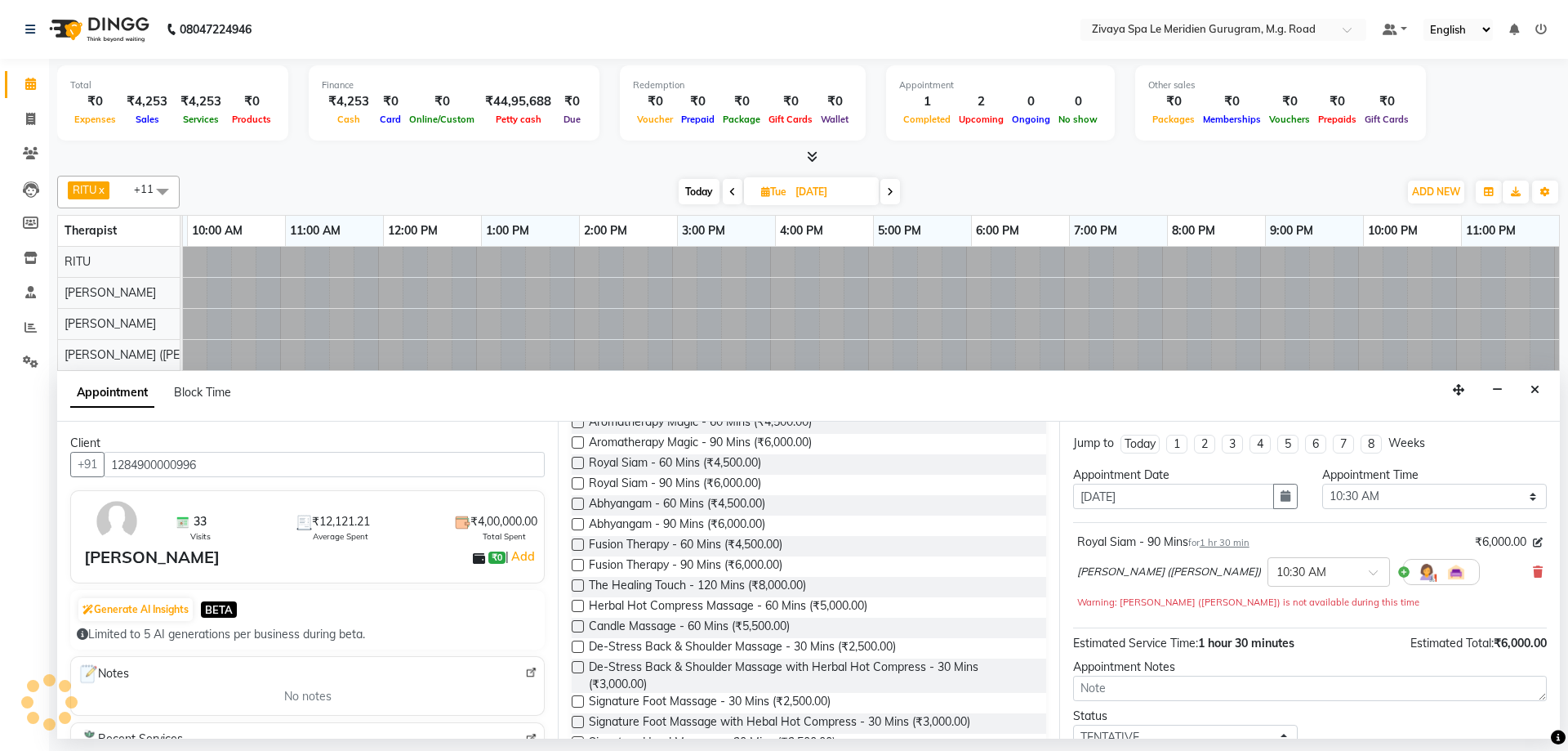
scroll to position [0, 976]
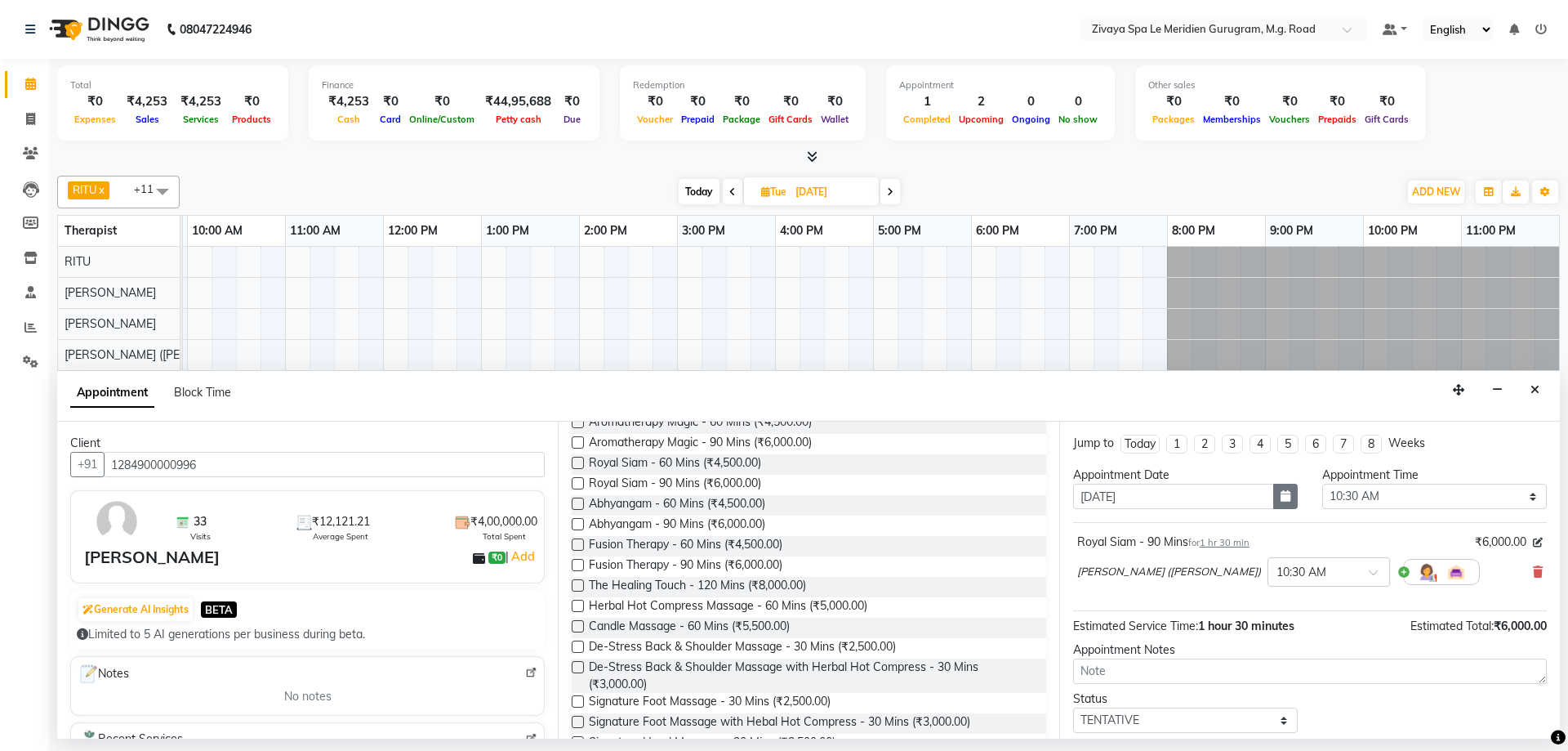
click at [1281, 495] on icon "button" at bounding box center [1286, 496] width 10 height 11
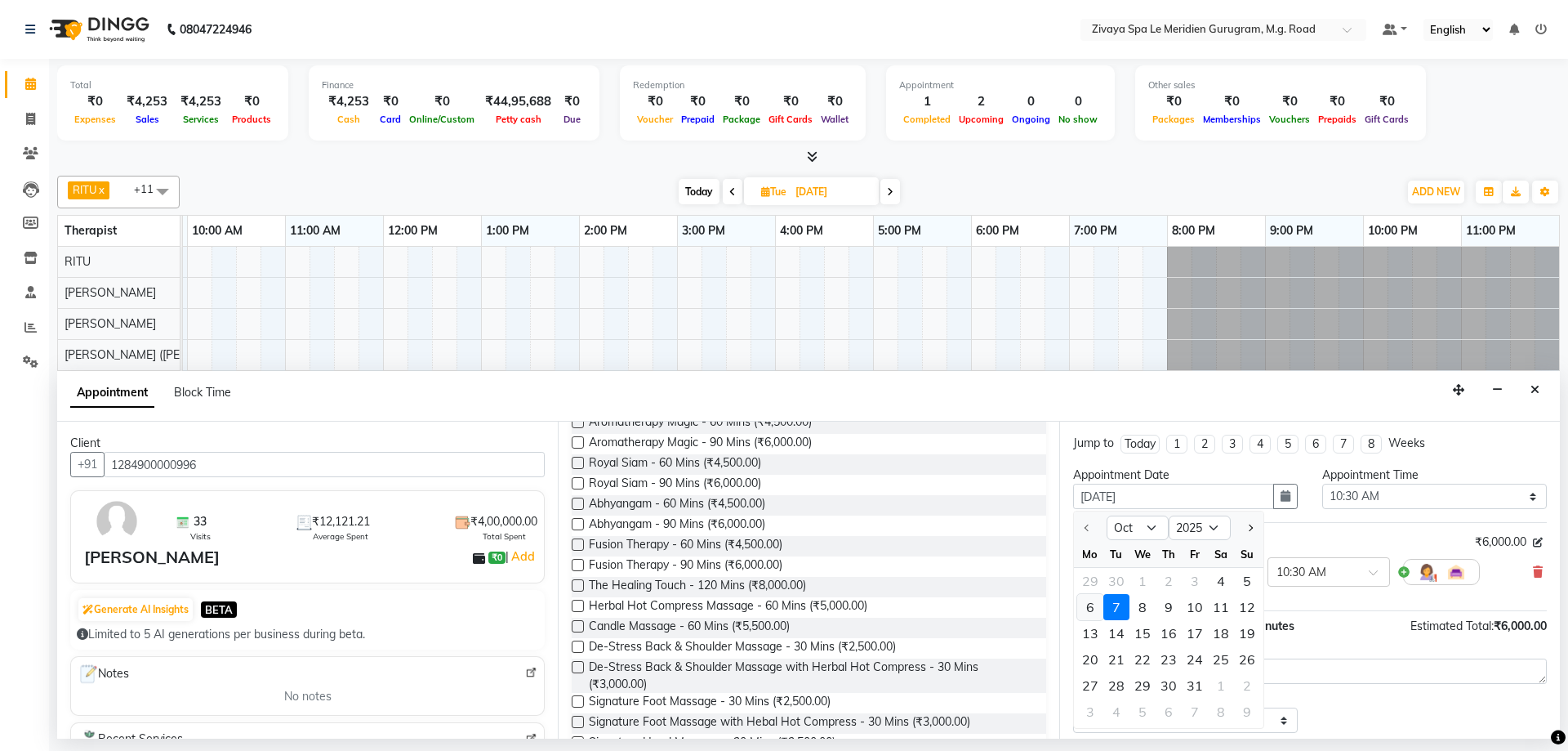
click at [1081, 602] on div "6" at bounding box center [1090, 607] width 26 height 26
type input "[DATE]"
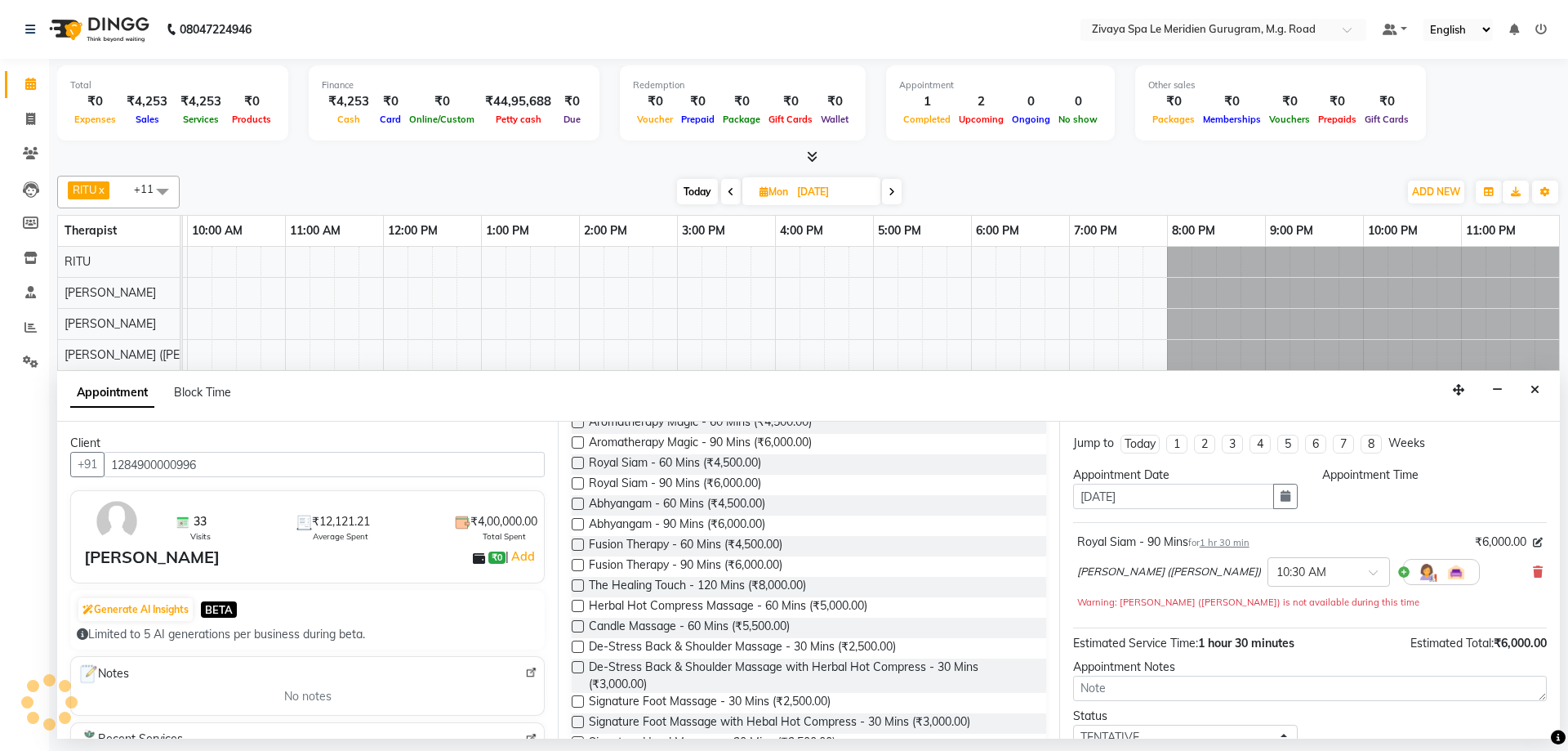
select select "630"
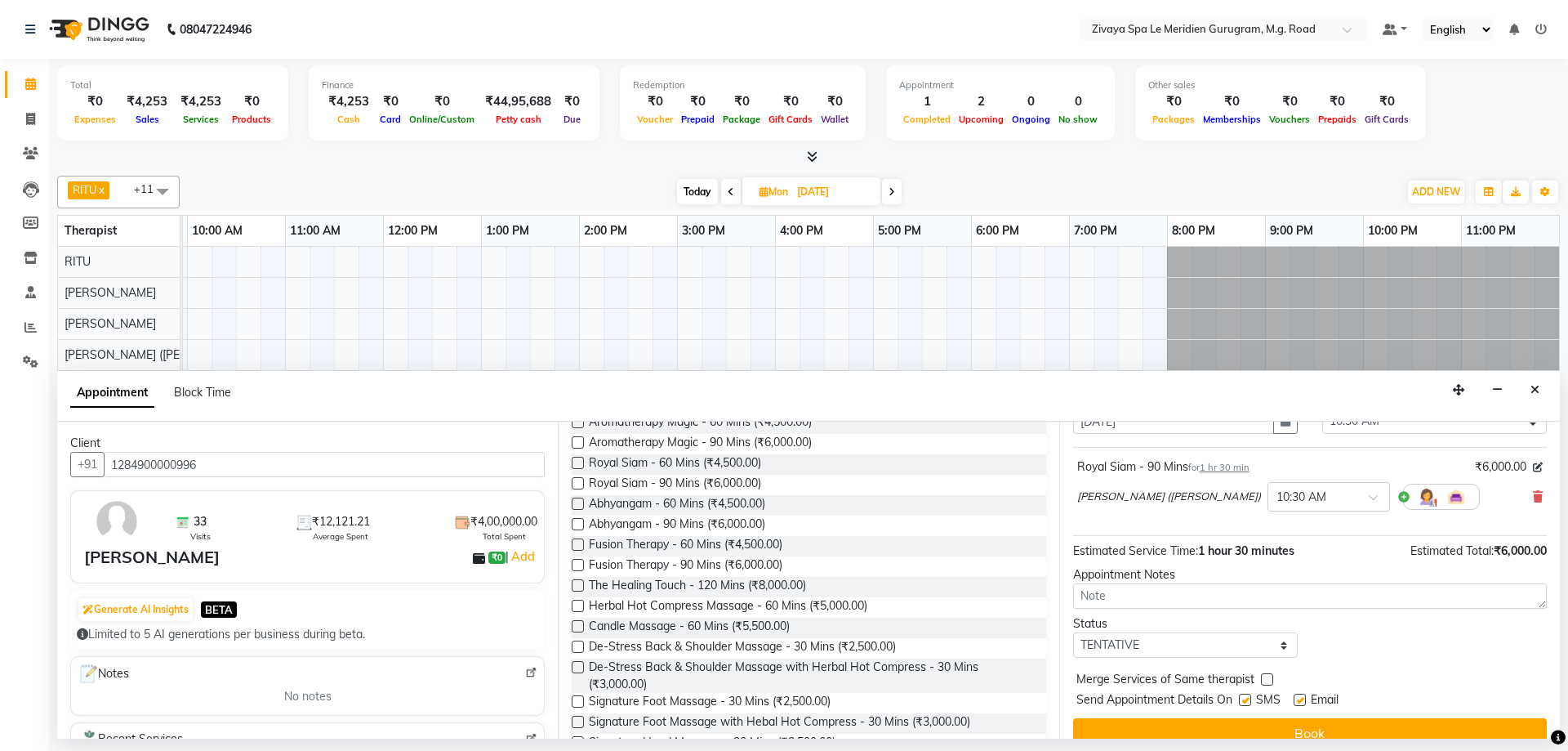
scroll to position [98, 0]
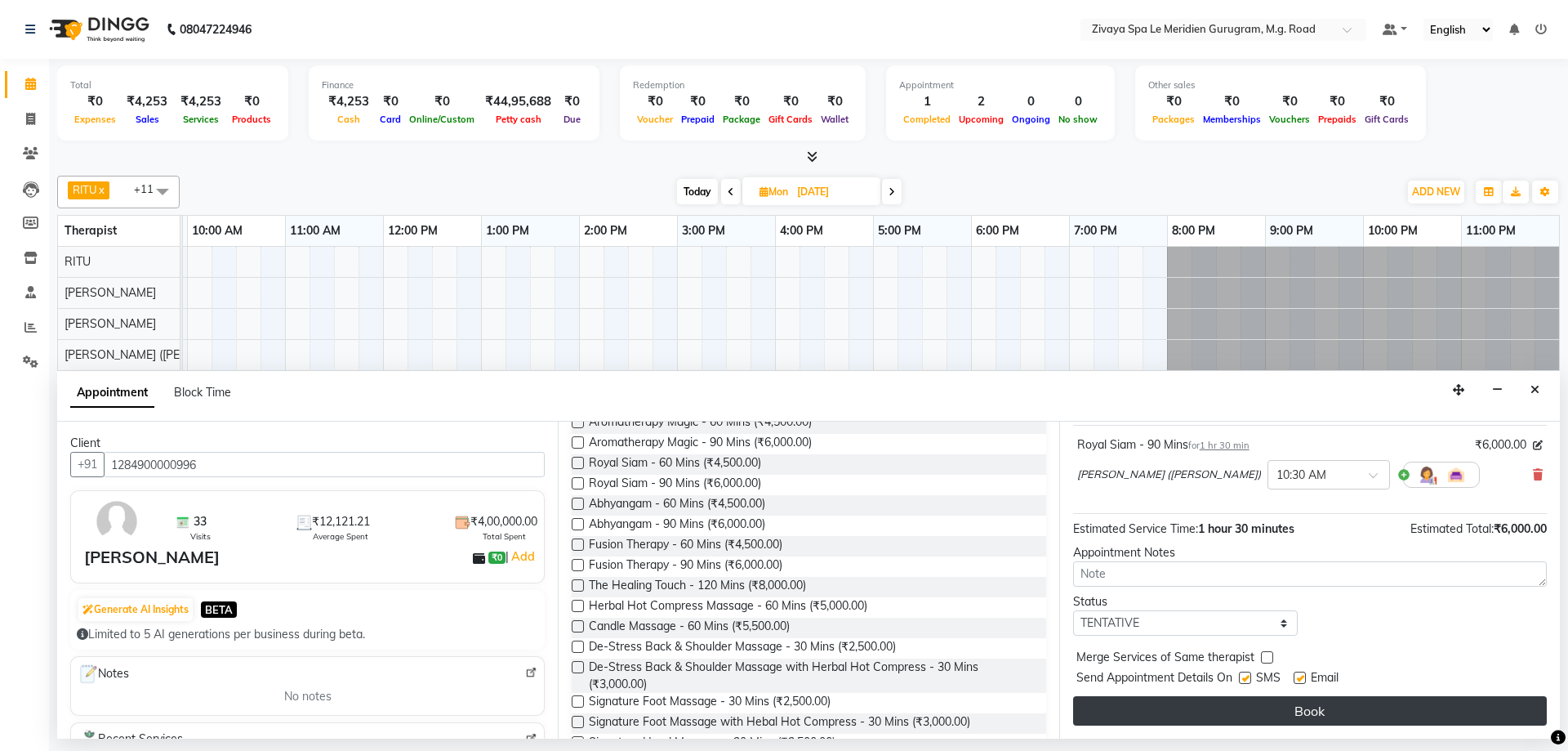
click at [1342, 705] on button "Book" at bounding box center [1310, 710] width 474 height 30
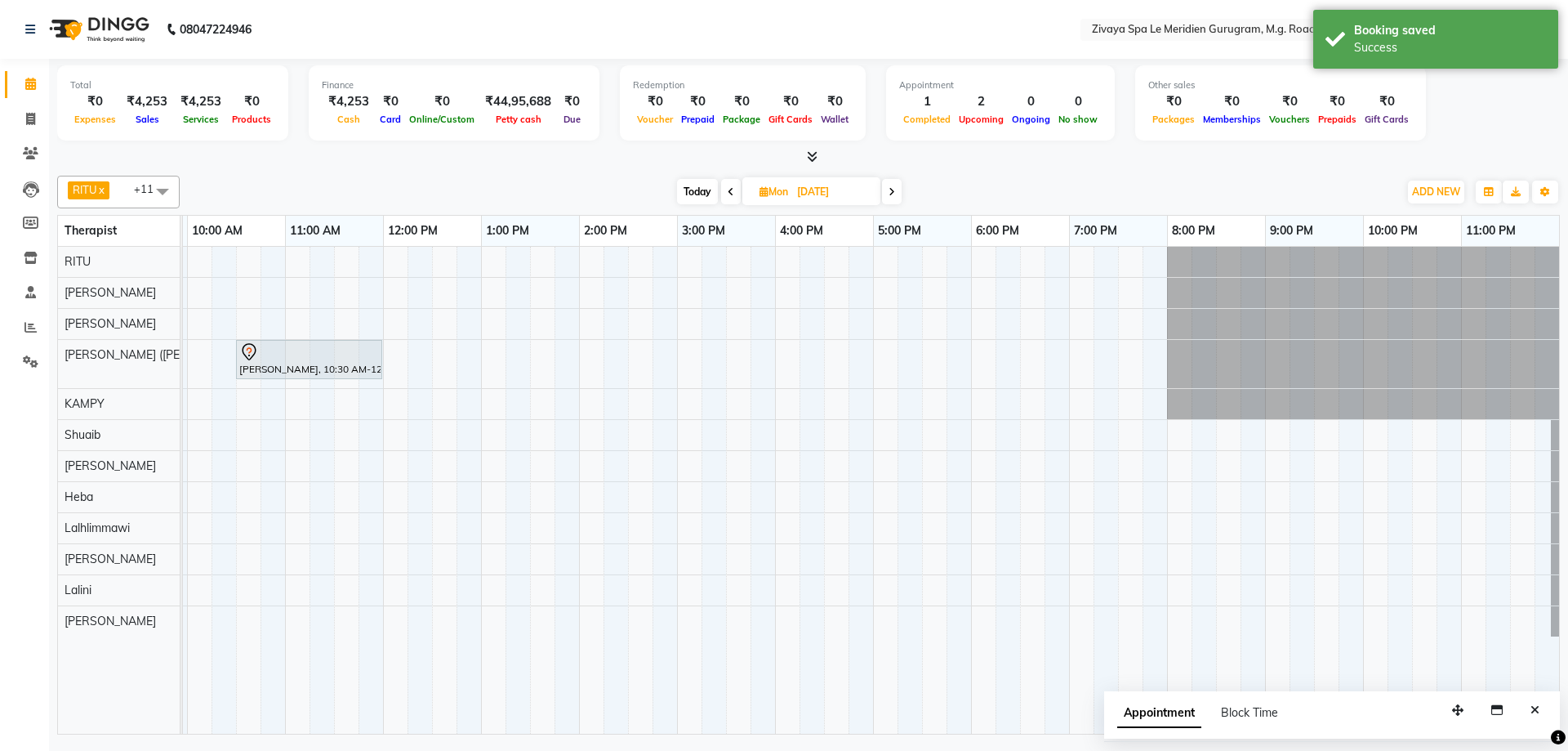
drag, startPoint x: 245, startPoint y: 343, endPoint x: 238, endPoint y: 352, distance: 11.4
click at [238, 352] on div "[PERSON_NAME], 10:30 AM-12:00 PM, Royal Siam - 90 Mins" at bounding box center [308, 360] width 143 height 34
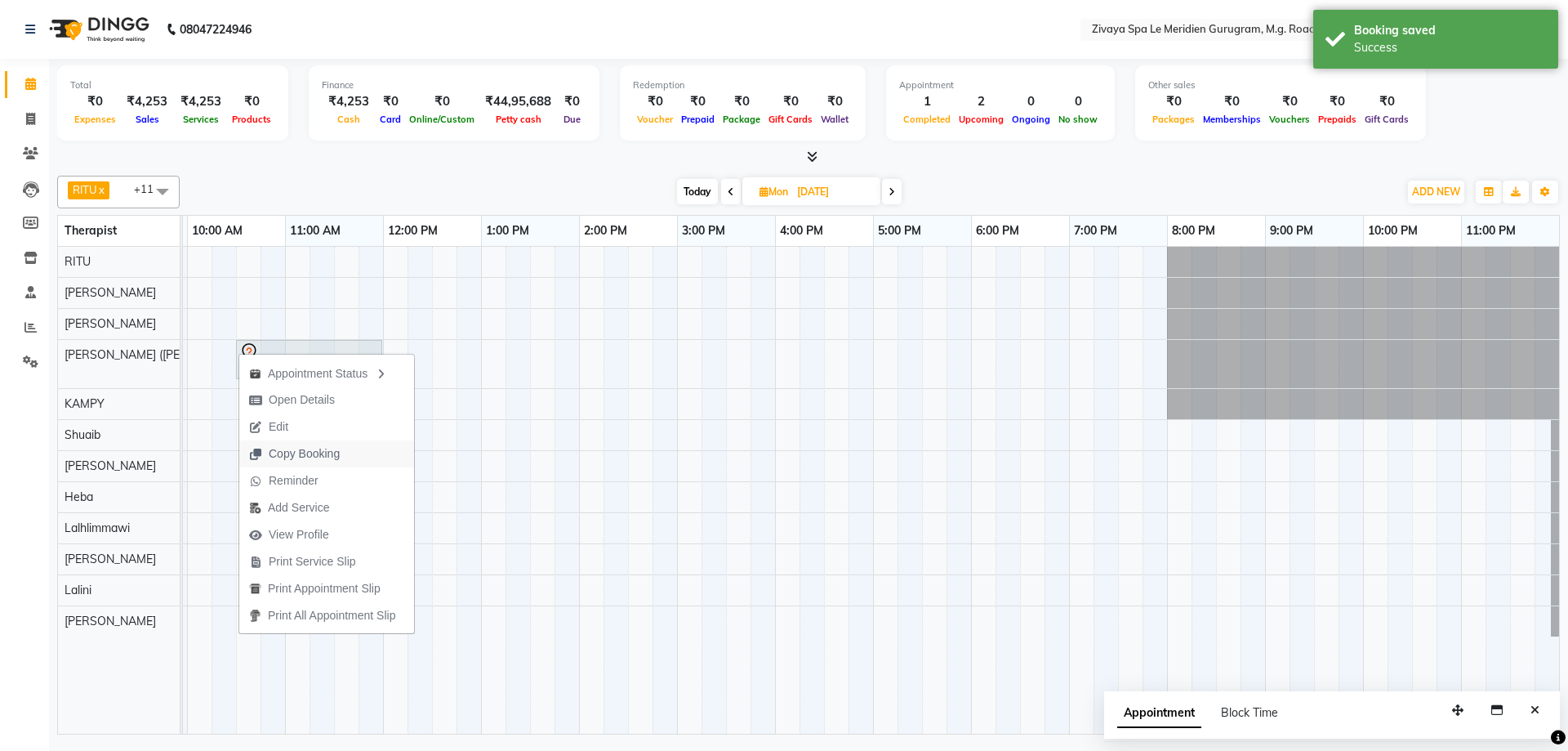
click at [306, 452] on span "Copy Booking" at bounding box center [304, 453] width 71 height 17
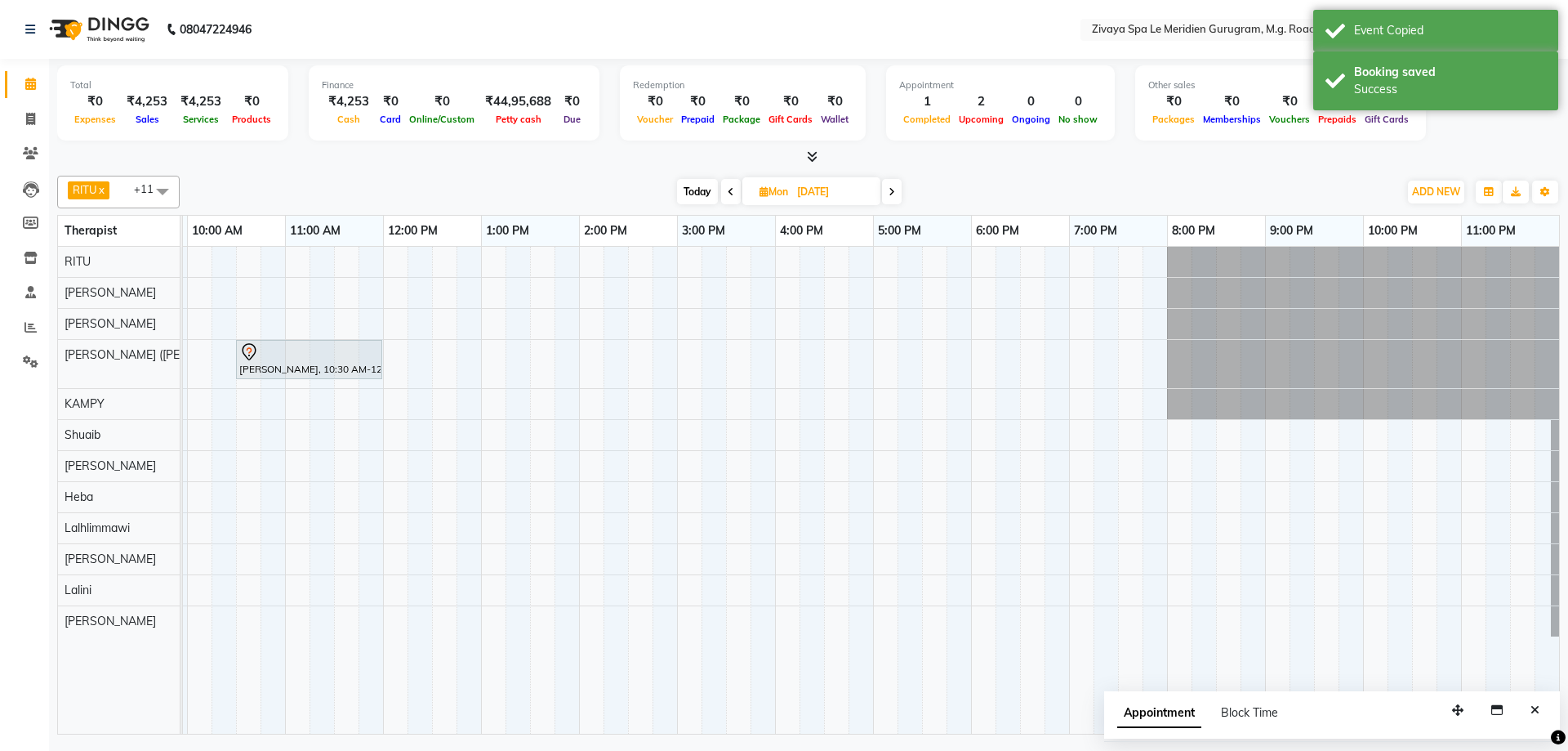
click at [832, 194] on input "[DATE]" at bounding box center [832, 192] width 81 height 25
select select "10"
select select "2025"
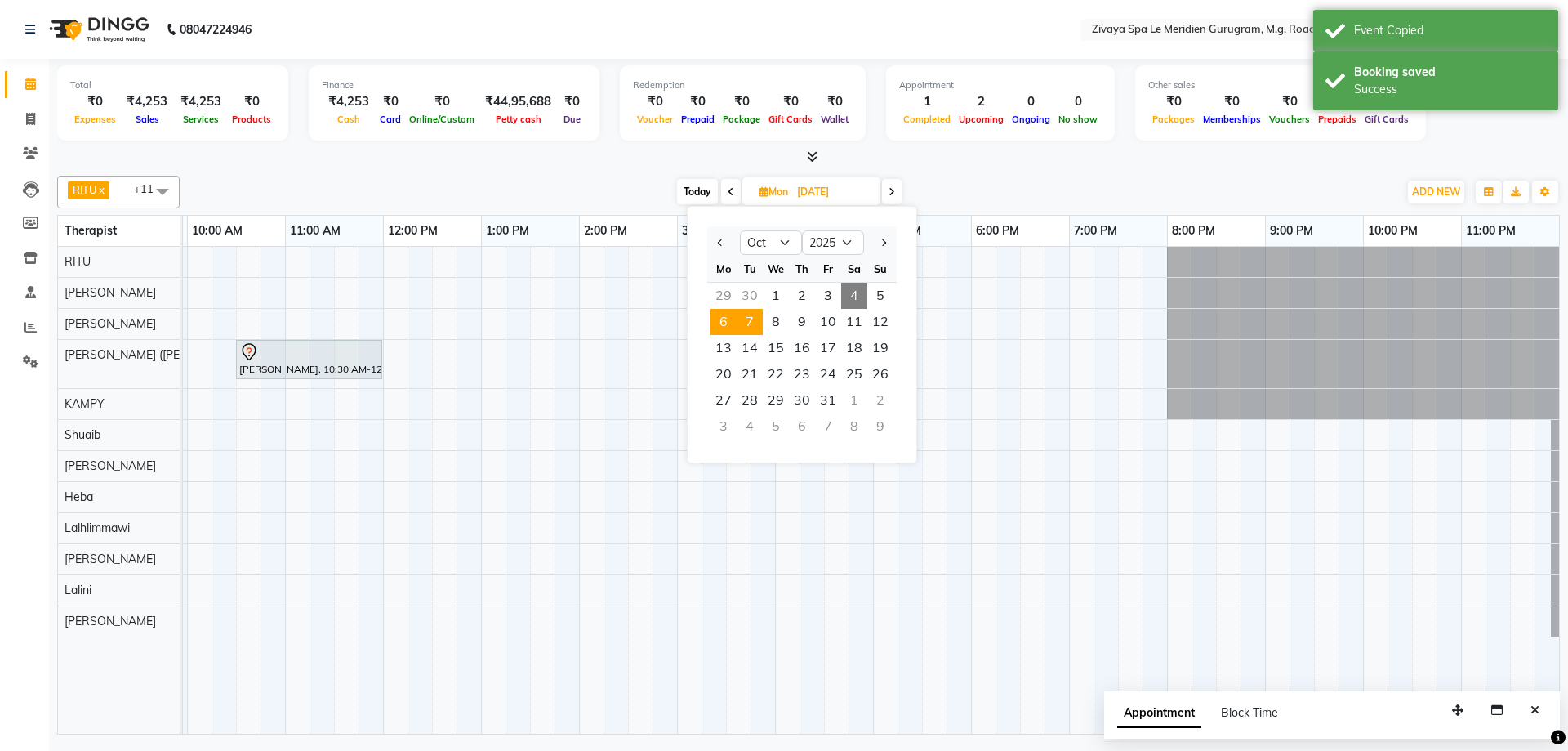
click at [752, 320] on span "7" at bounding box center [749, 321] width 26 height 26
type input "[DATE]"
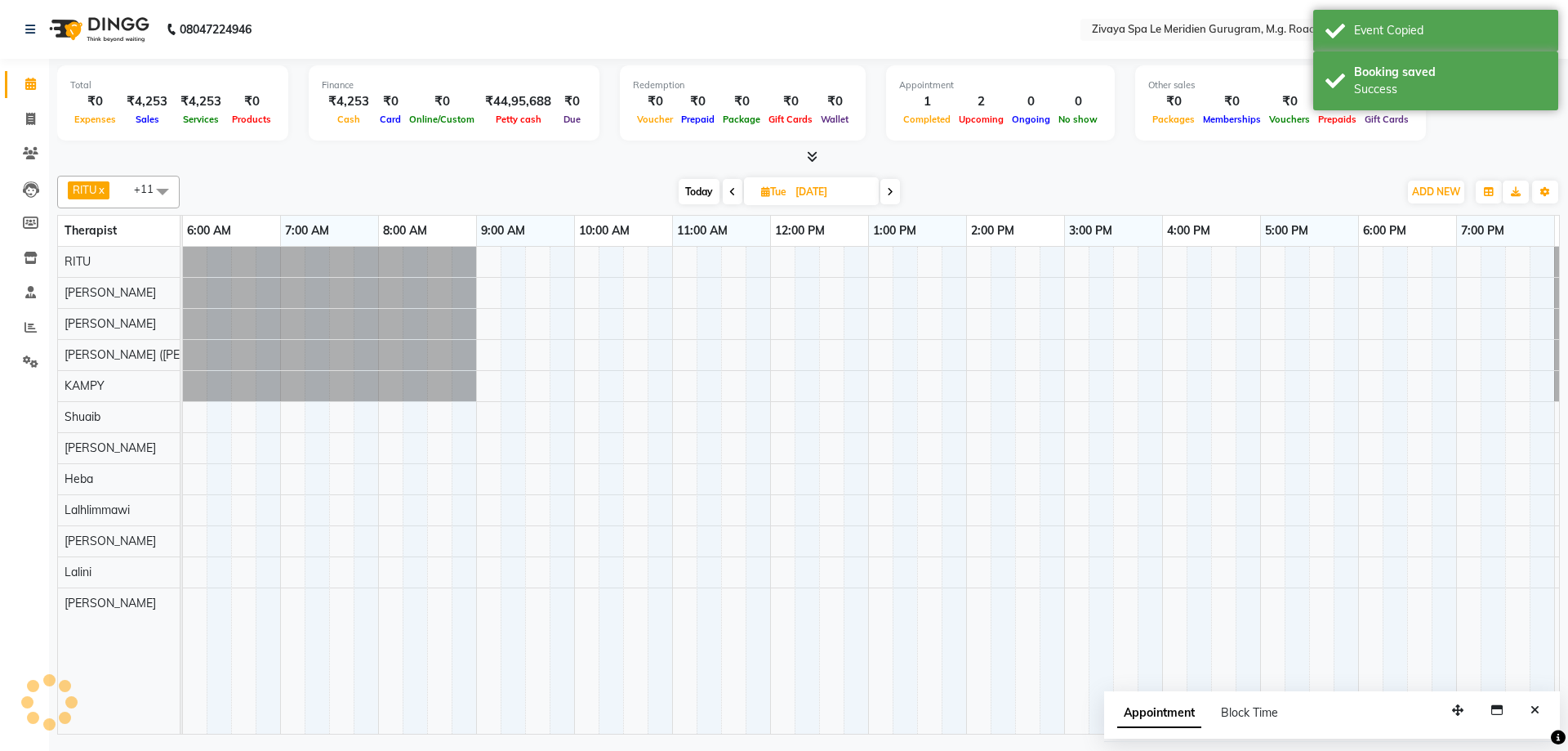
scroll to position [0, 976]
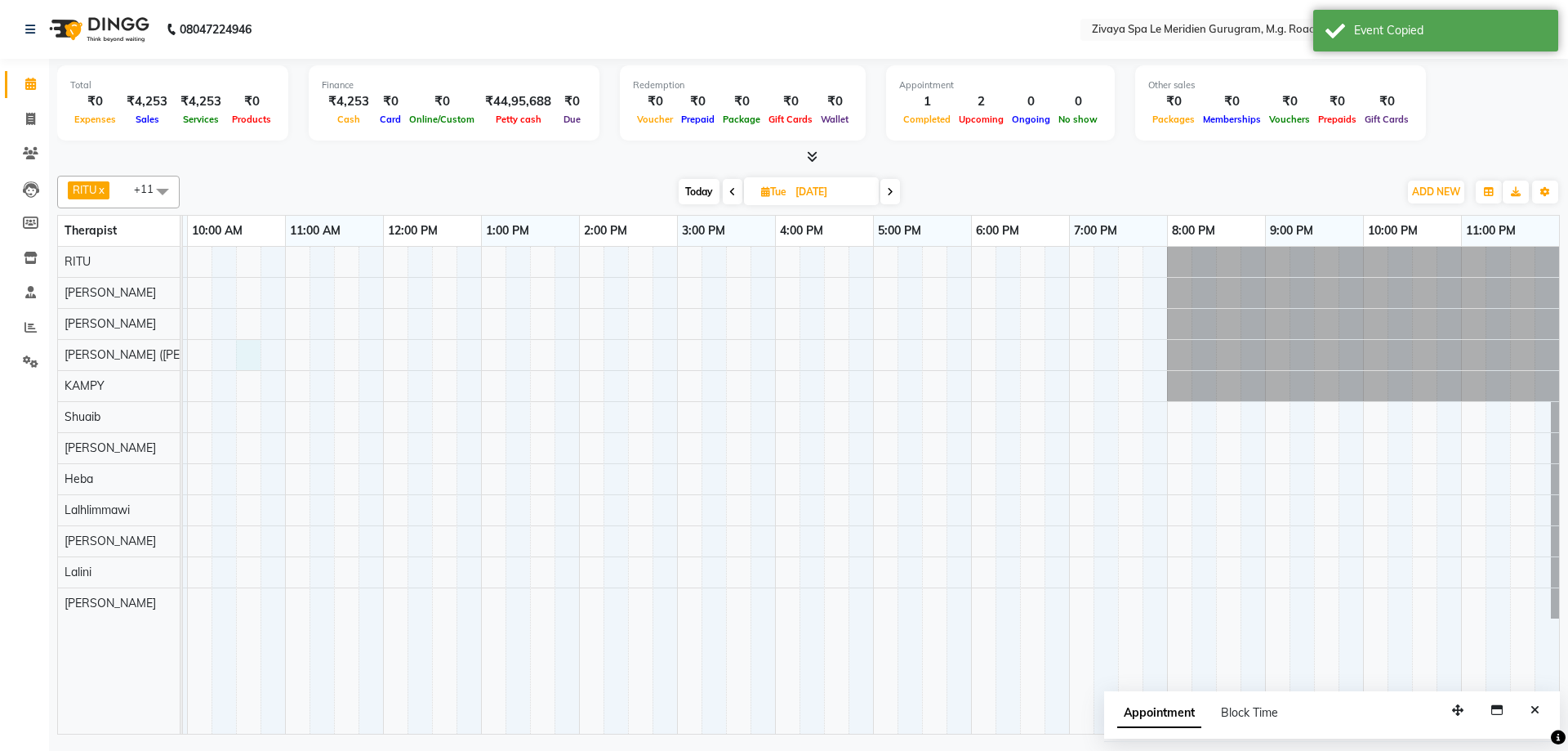
click at [249, 358] on div at bounding box center [383, 490] width 2352 height 487
select select "49513"
select select "630"
select select "tentative"
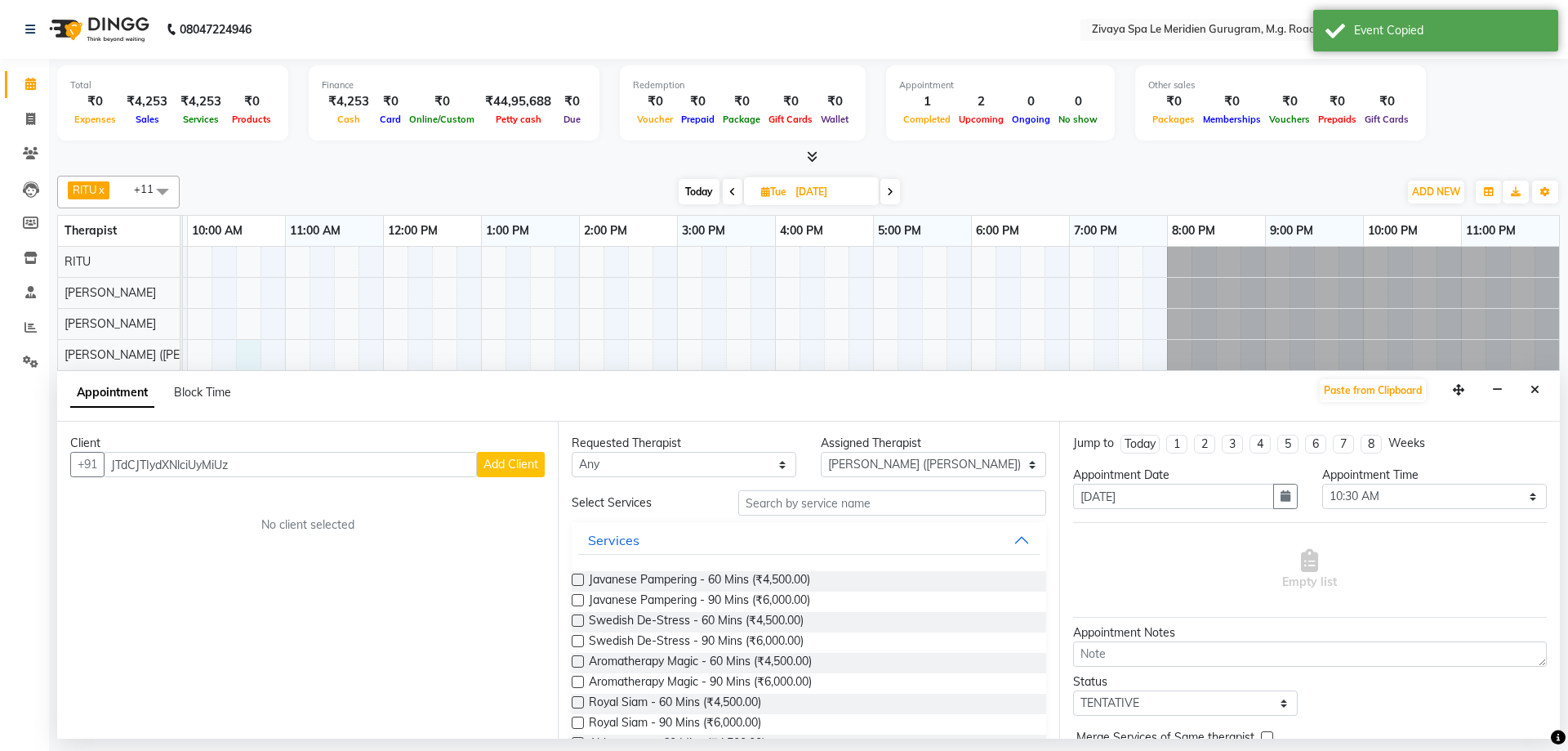
type input "JTdCJTIydXNlciUyMiUz"
click at [498, 463] on span "Add Client" at bounding box center [510, 463] width 55 height 14
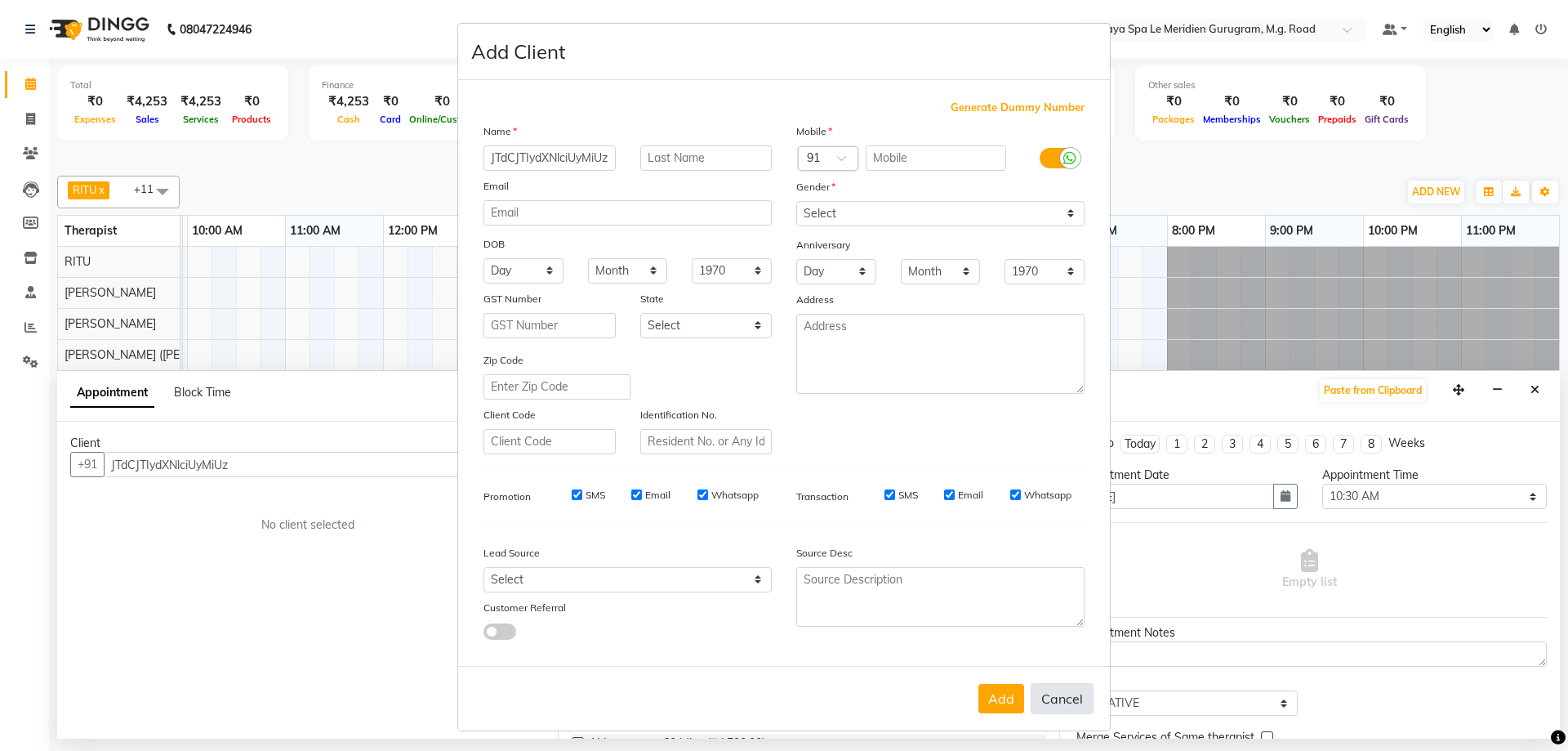
click at [1050, 692] on button "Cancel" at bounding box center [1062, 698] width 63 height 31
select select
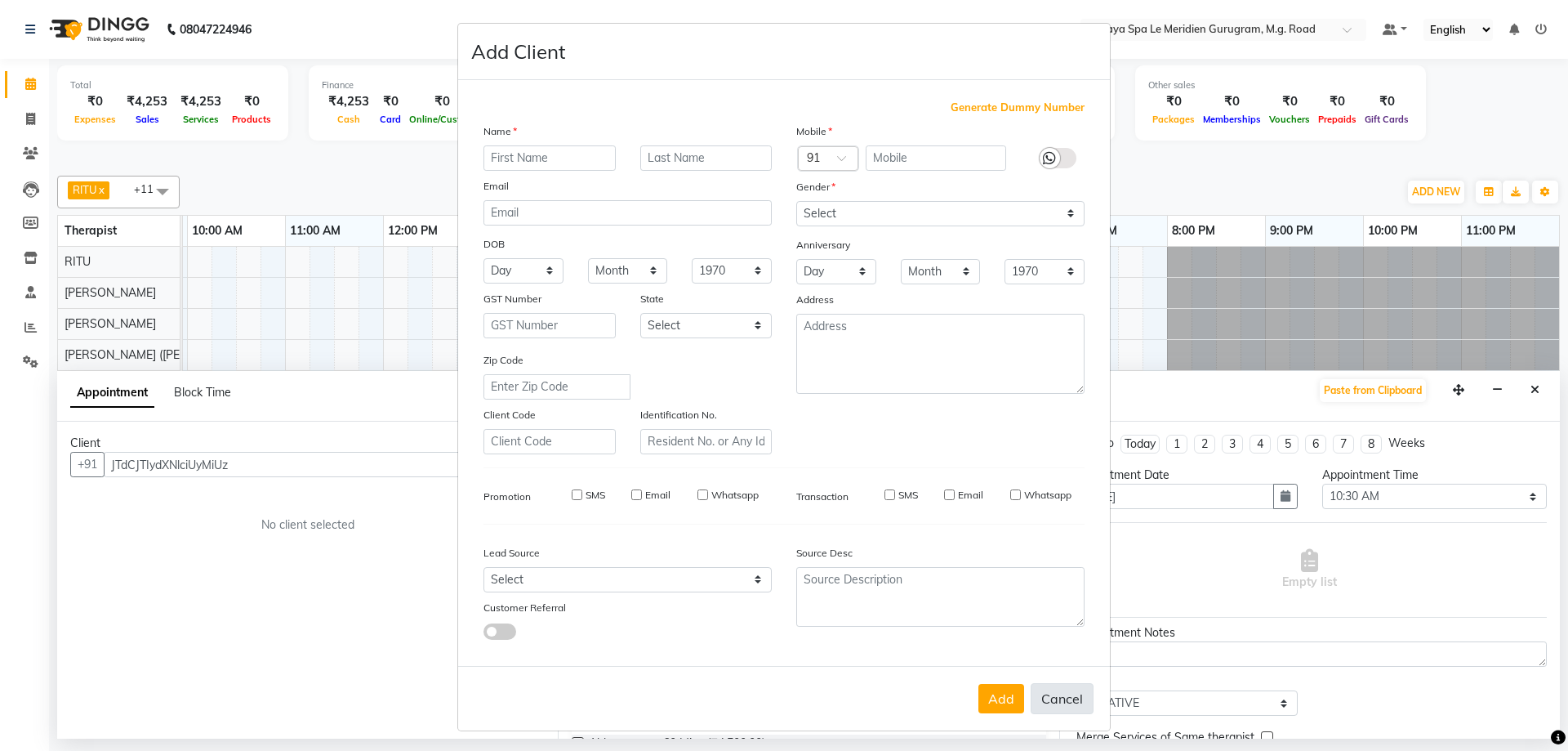
select select
checkbox input "false"
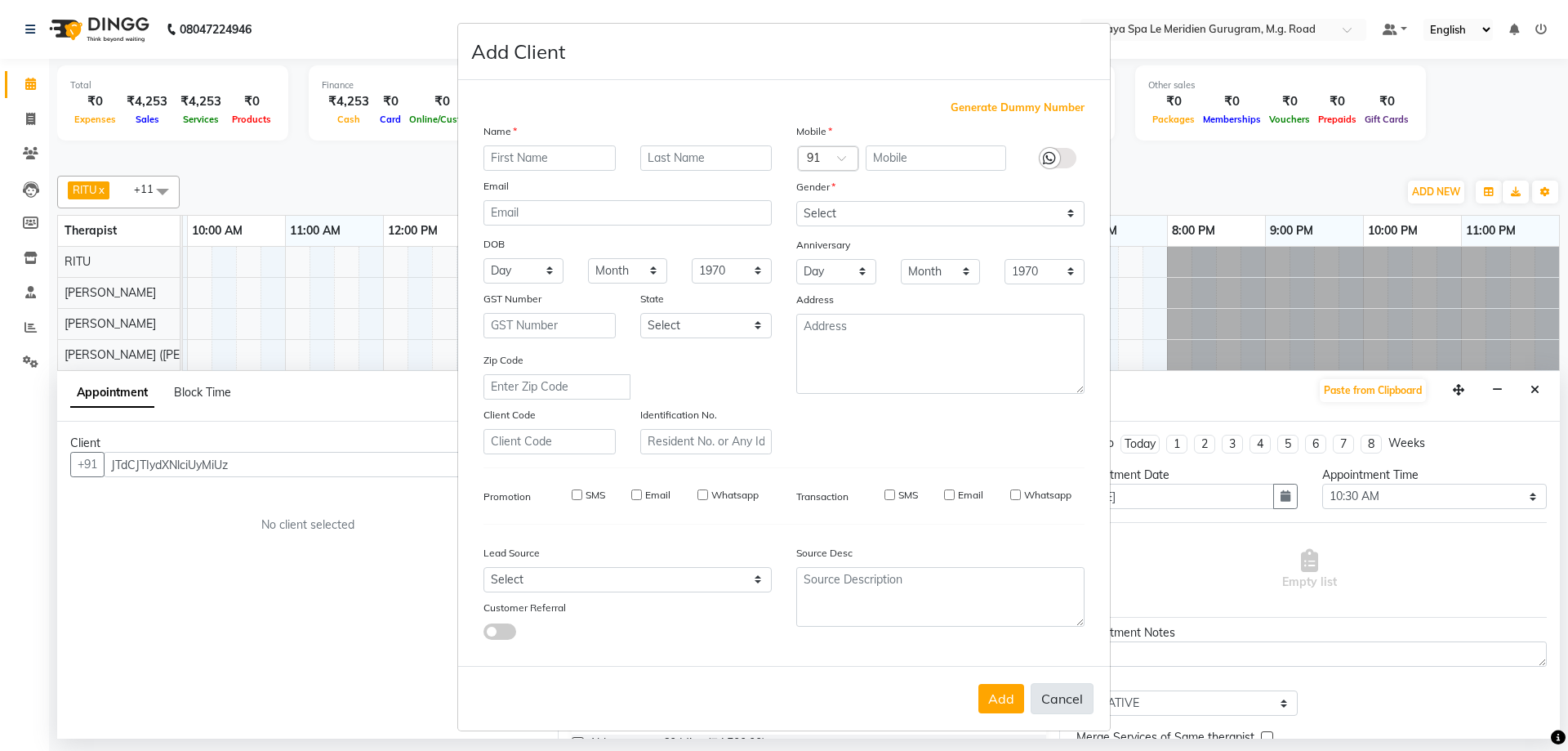
checkbox input "false"
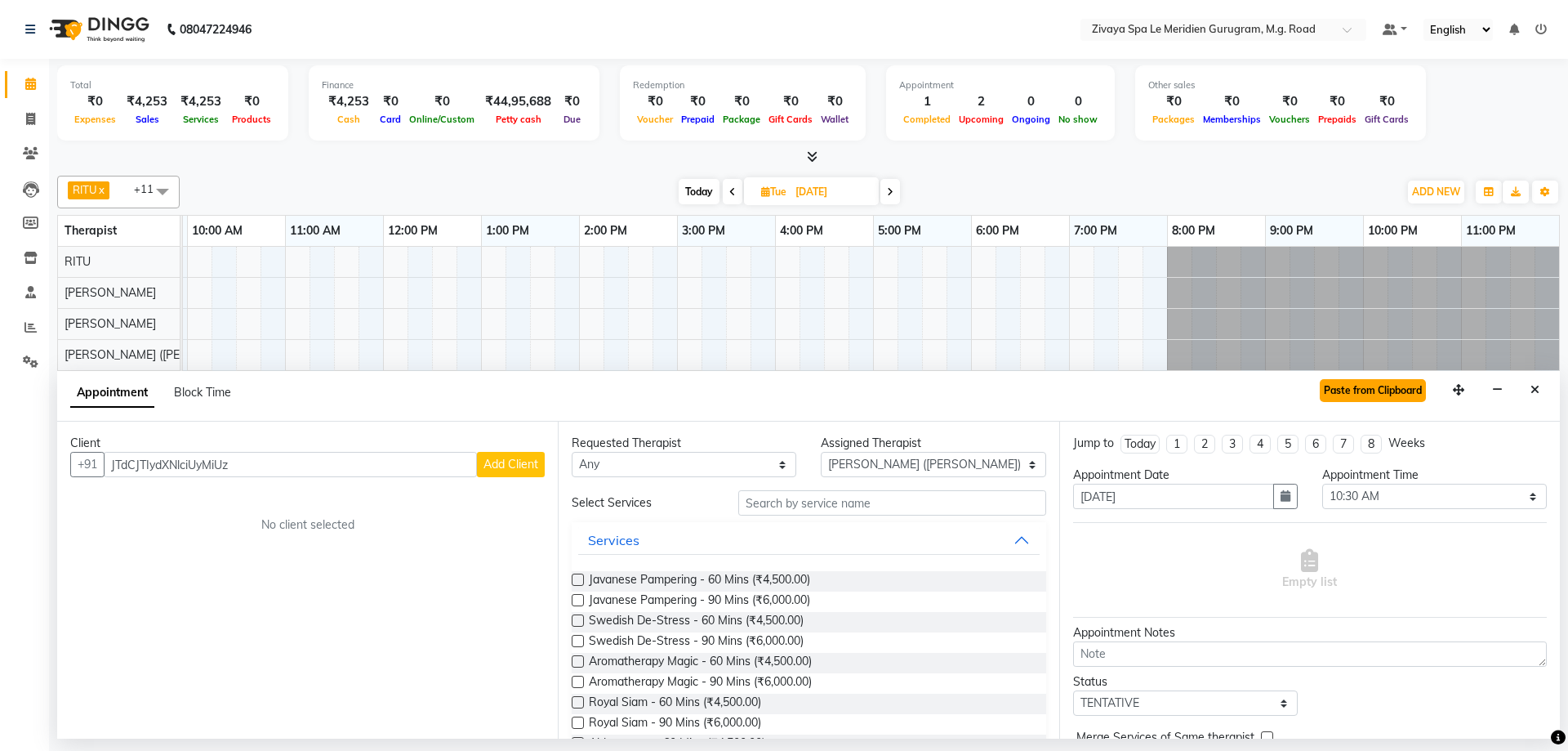
click at [1415, 386] on button "Paste from Clipboard" at bounding box center [1373, 390] width 106 height 23
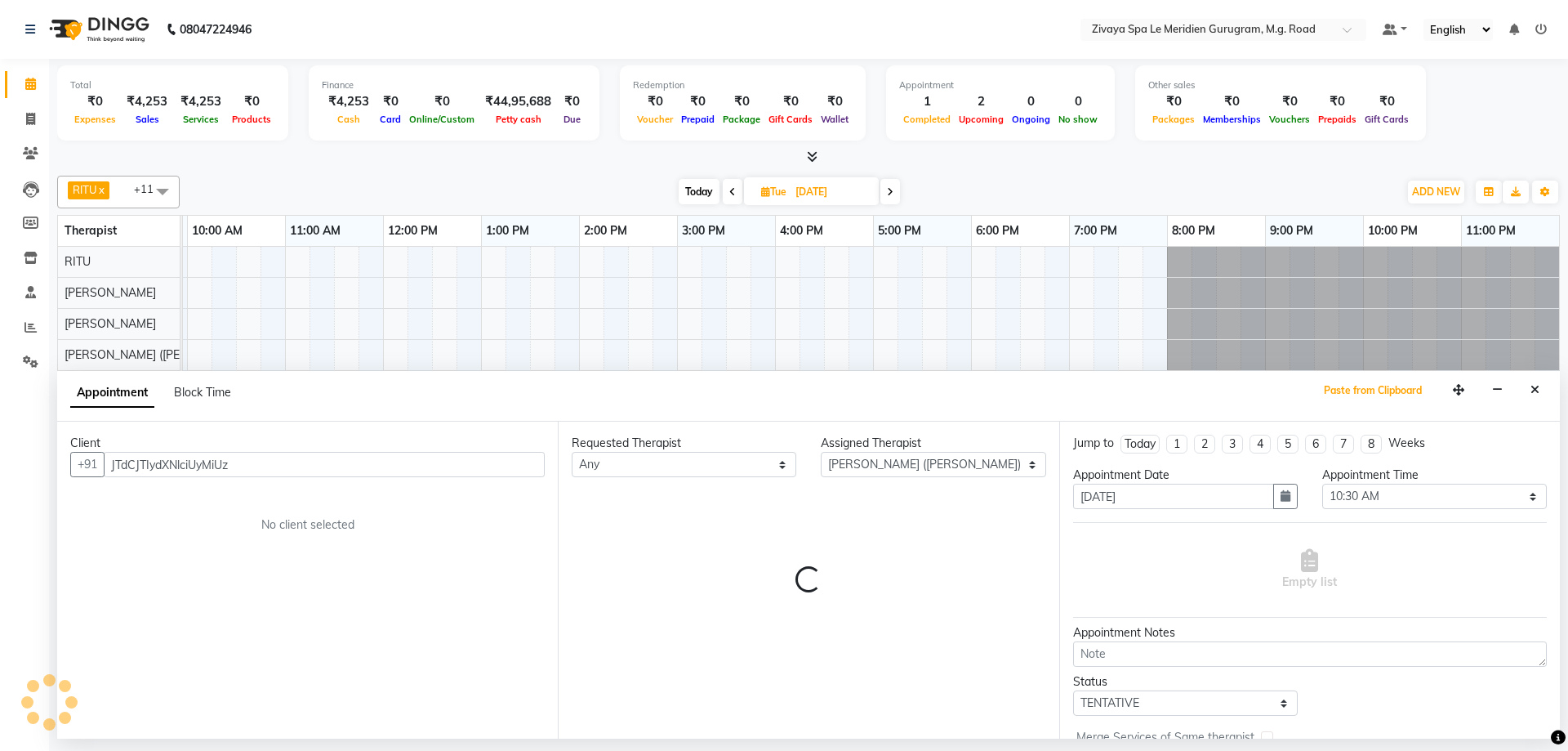
select select "3243"
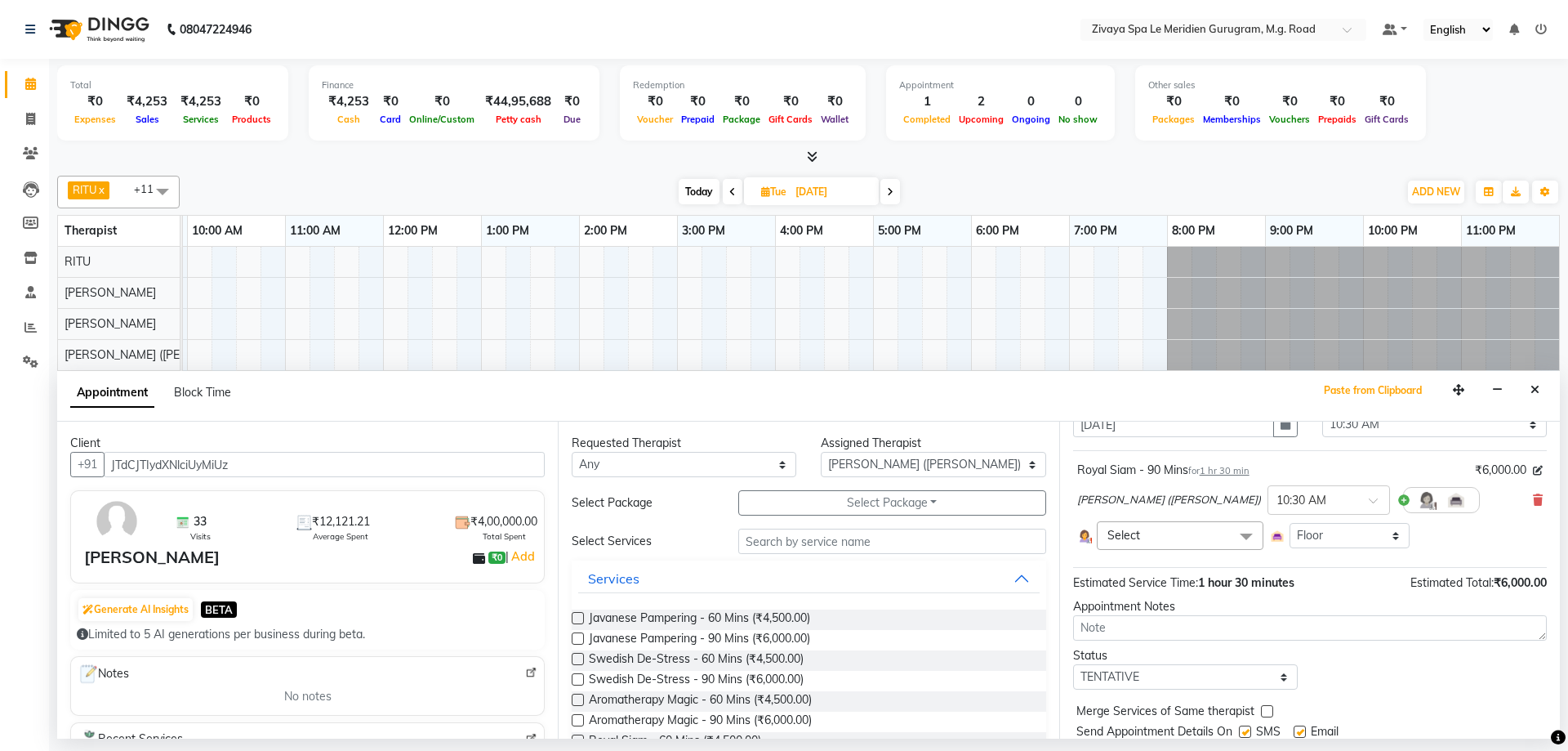
scroll to position [125, 0]
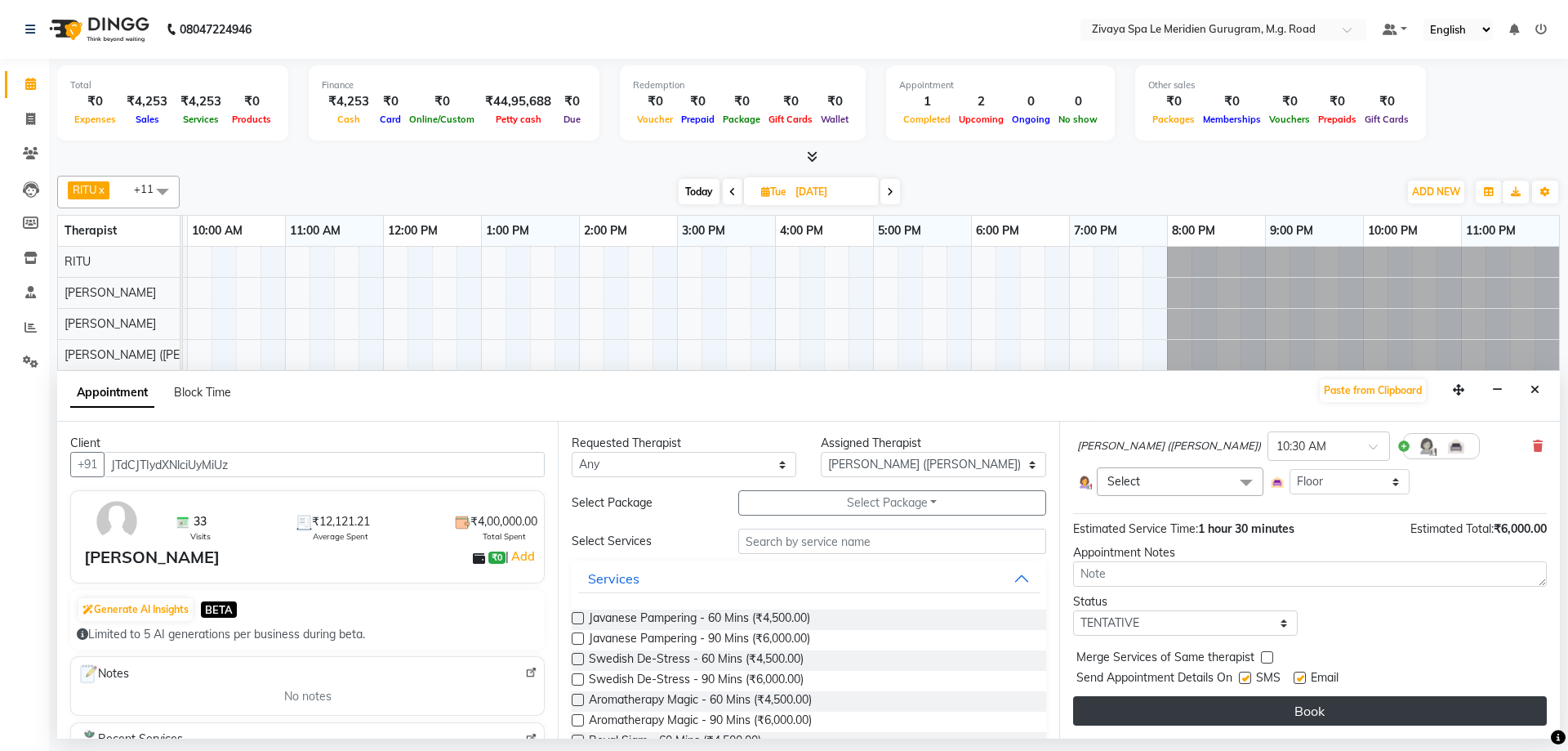
click at [1286, 705] on button "Book" at bounding box center [1310, 710] width 474 height 30
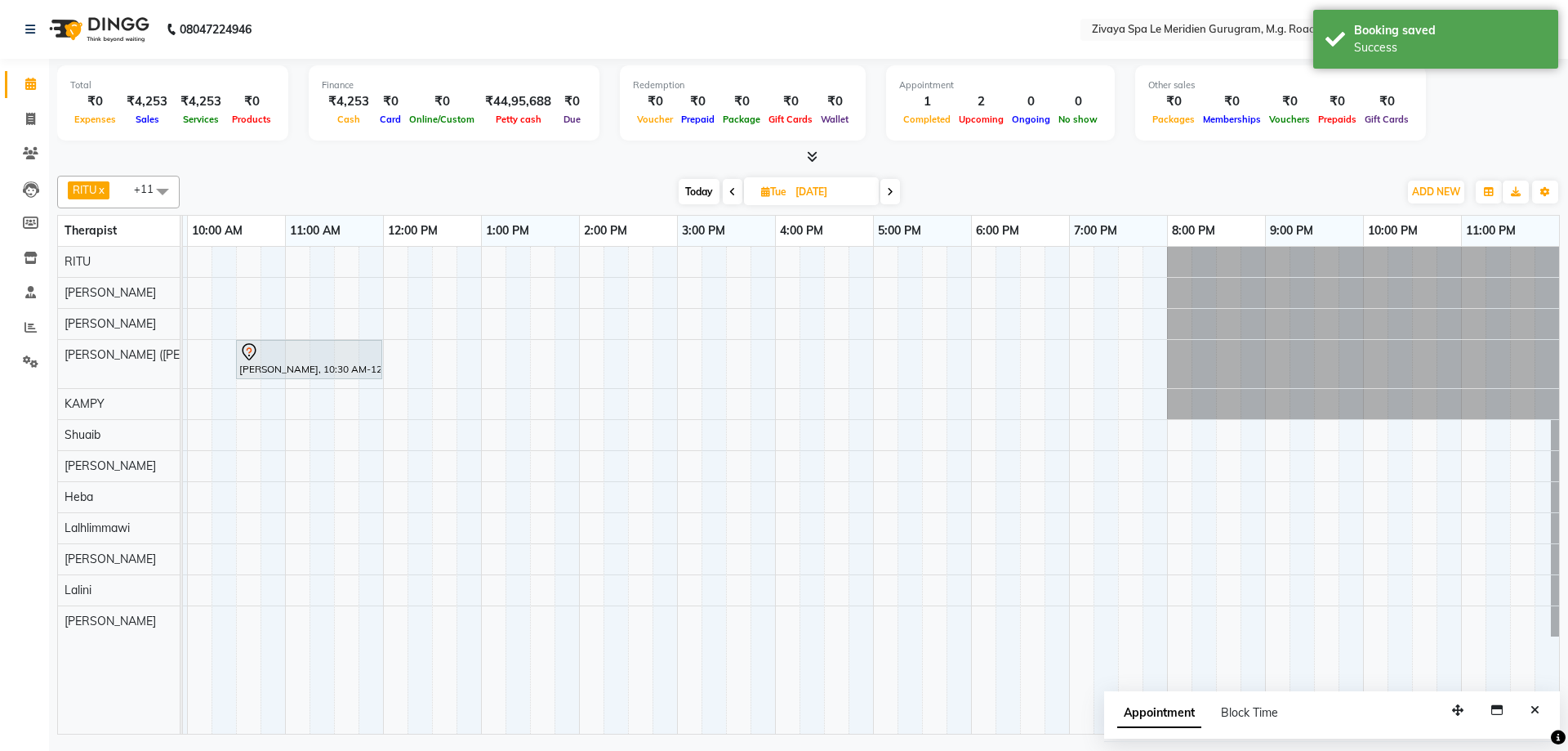
click at [819, 190] on input "[DATE]" at bounding box center [830, 192] width 81 height 25
select select "10"
select select "2025"
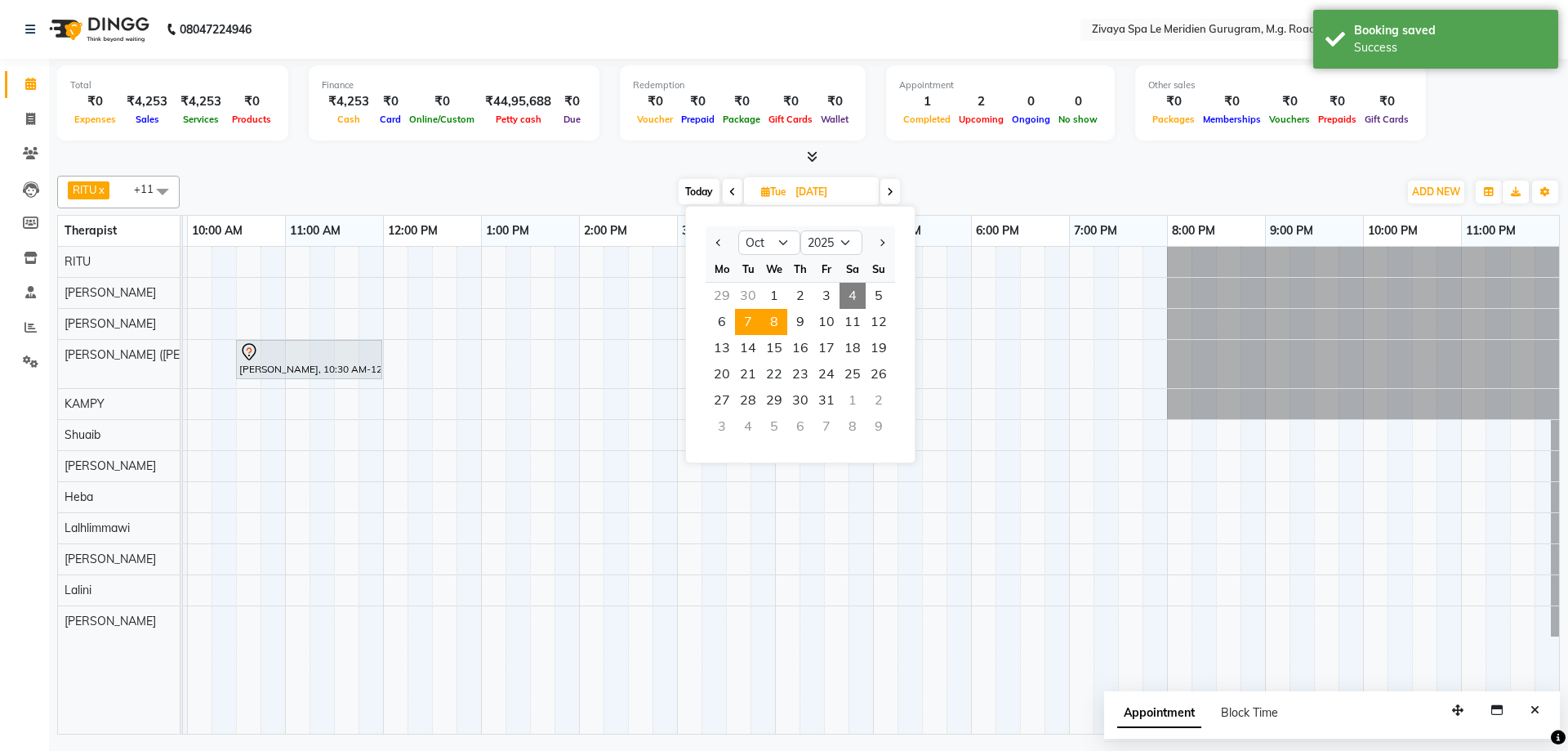
click at [775, 313] on span "8" at bounding box center [774, 321] width 26 height 26
type input "[DATE]"
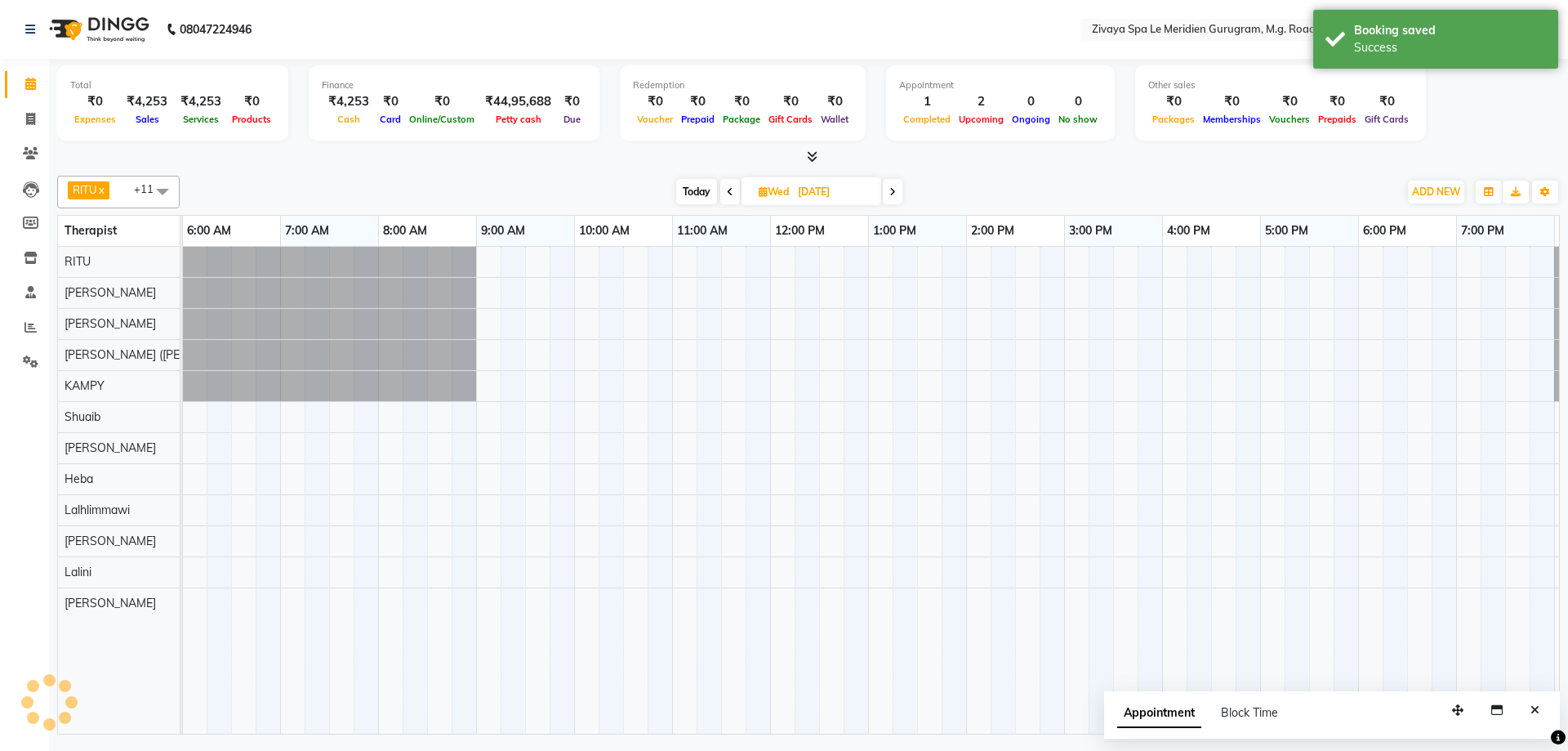
scroll to position [0, 976]
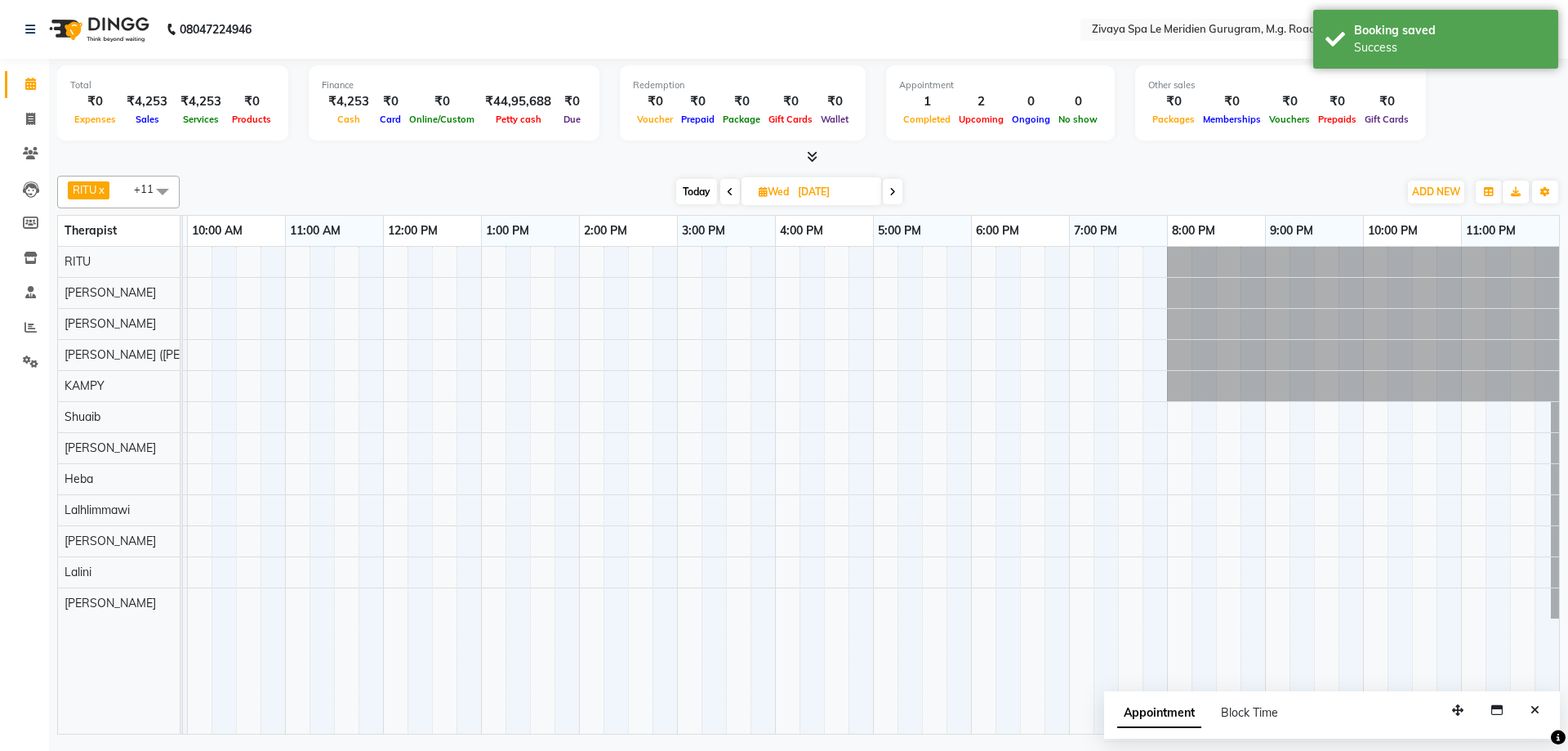
click at [254, 348] on div at bounding box center [383, 490] width 2352 height 487
select select "49513"
select select "tentative"
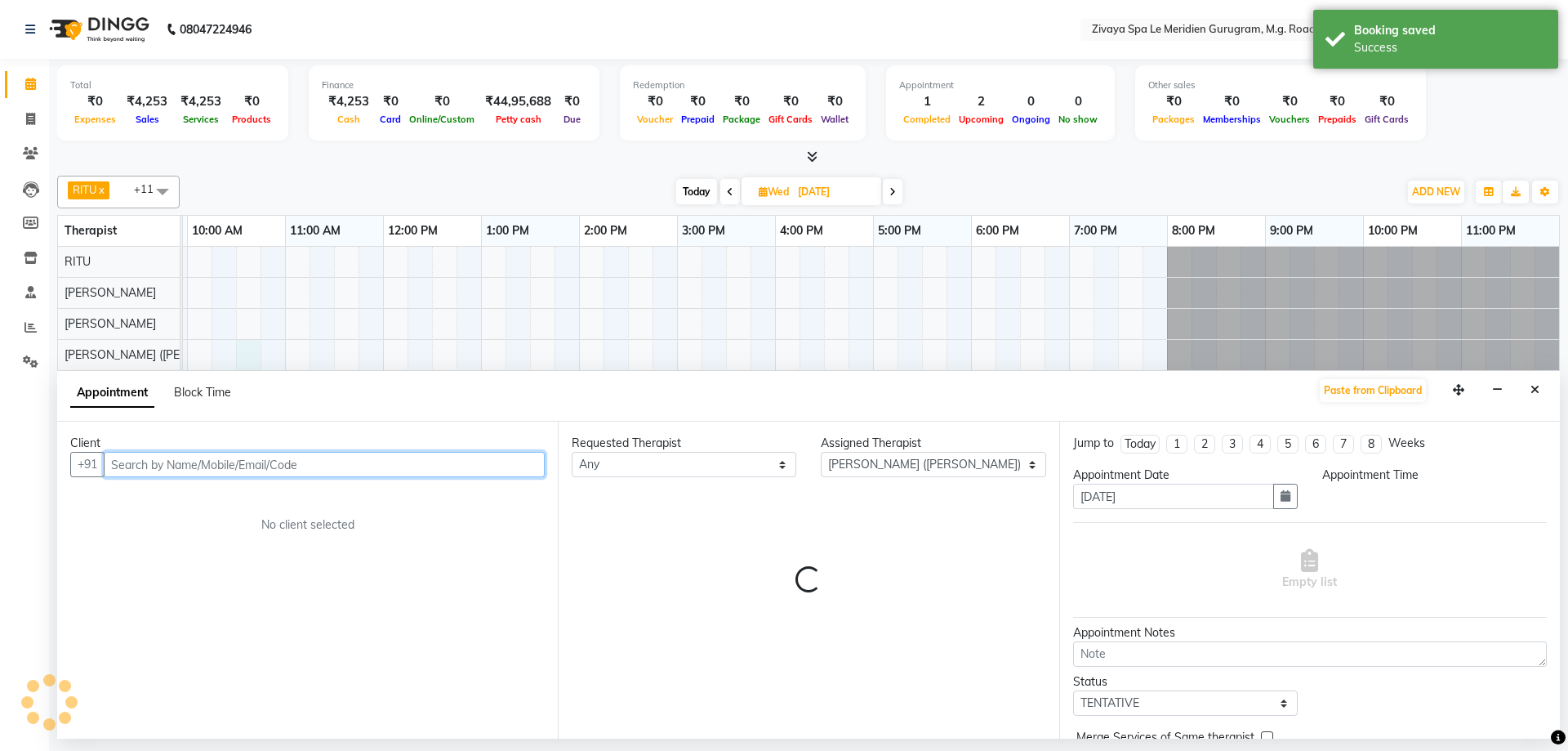
select select "630"
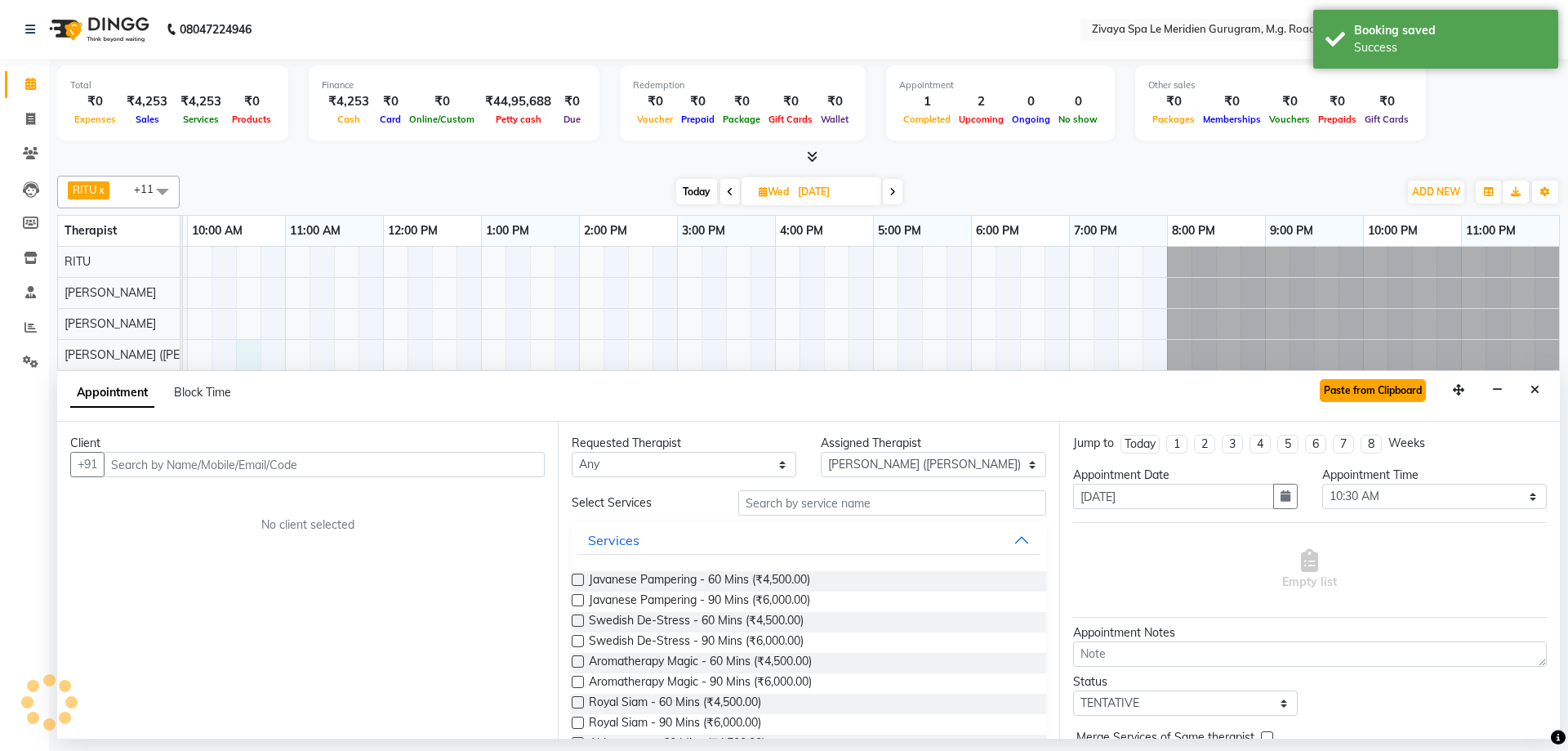
click at [1360, 387] on button "Paste from Clipboard" at bounding box center [1373, 390] width 106 height 23
select select "3243"
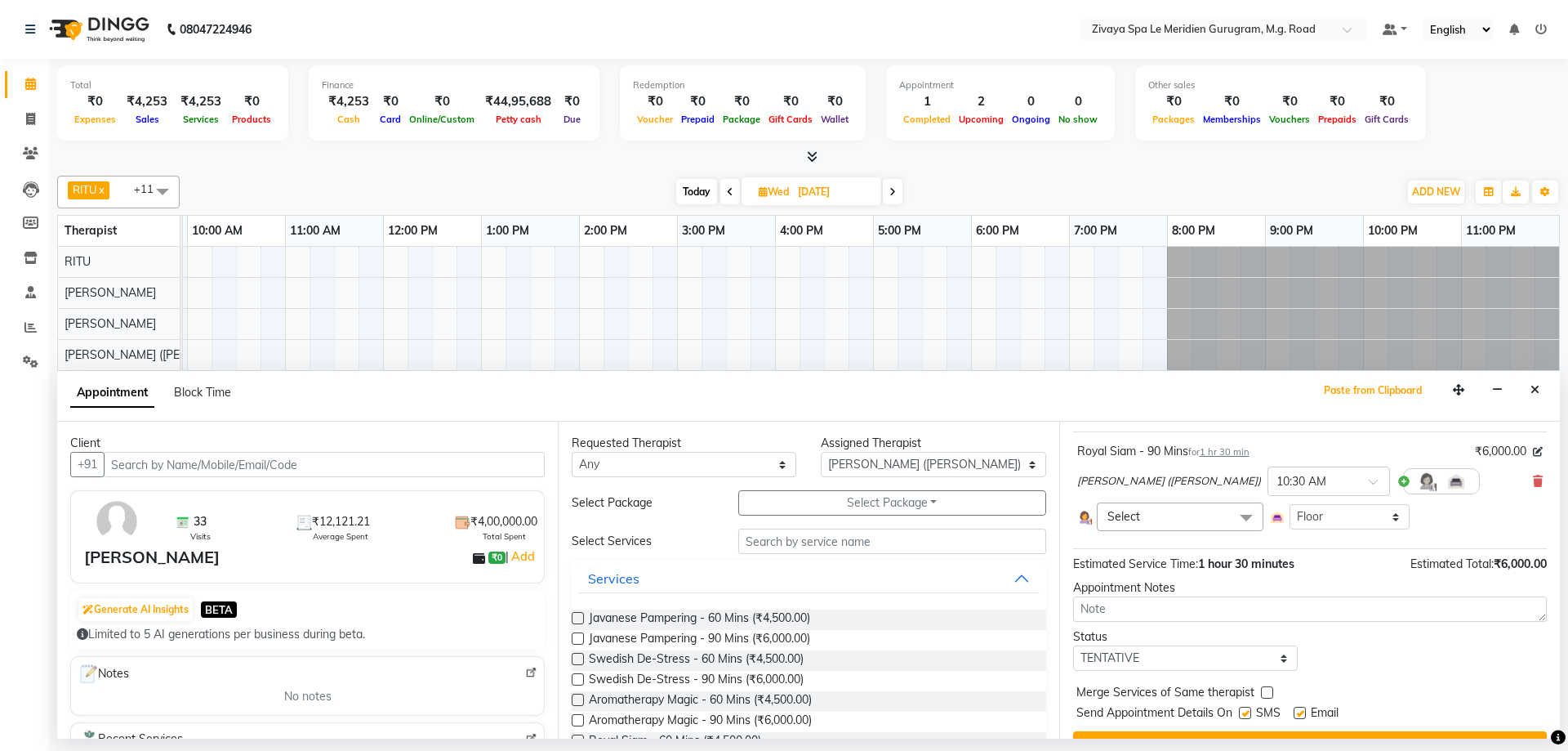
scroll to position [125, 0]
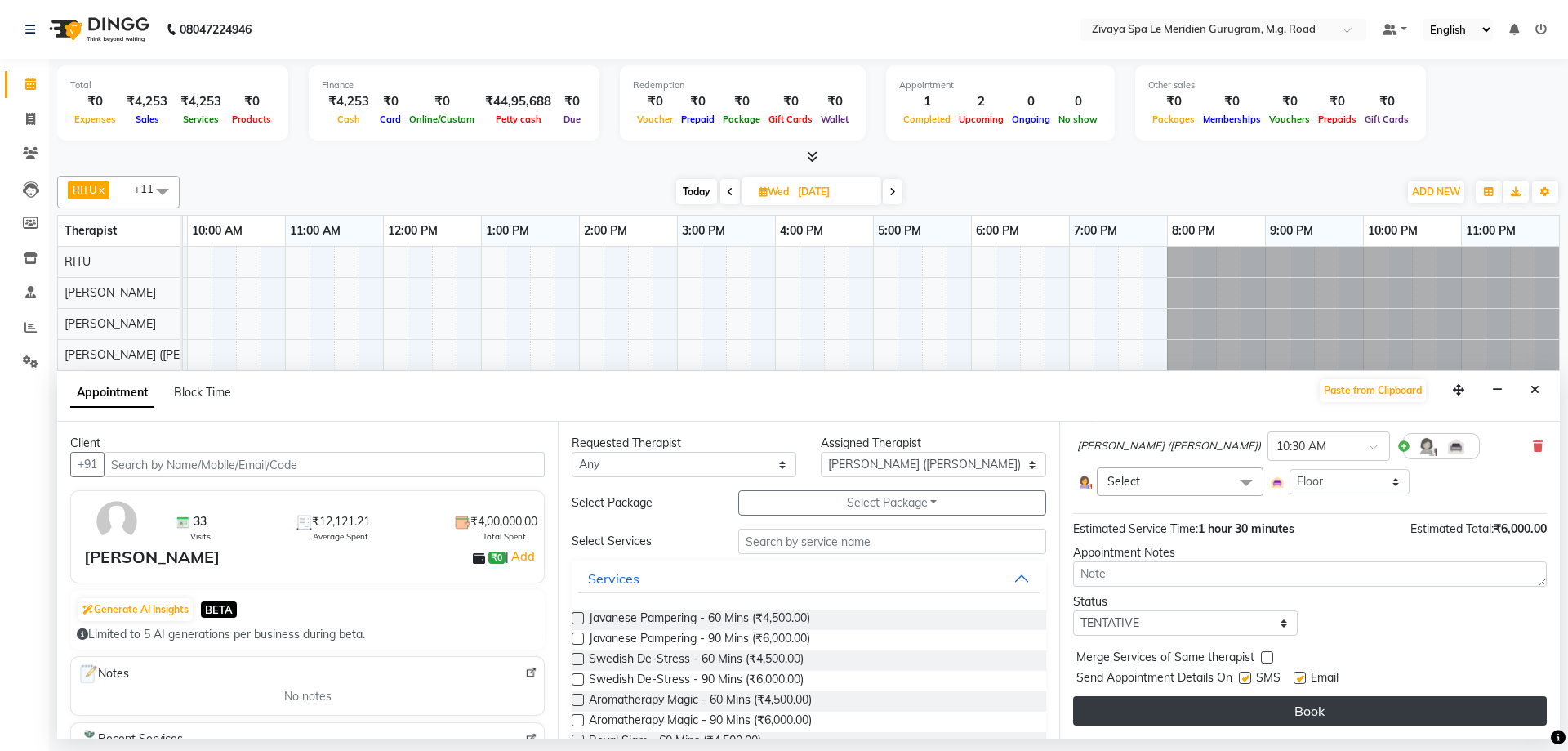
click at [1249, 705] on button "Book" at bounding box center [1310, 710] width 474 height 30
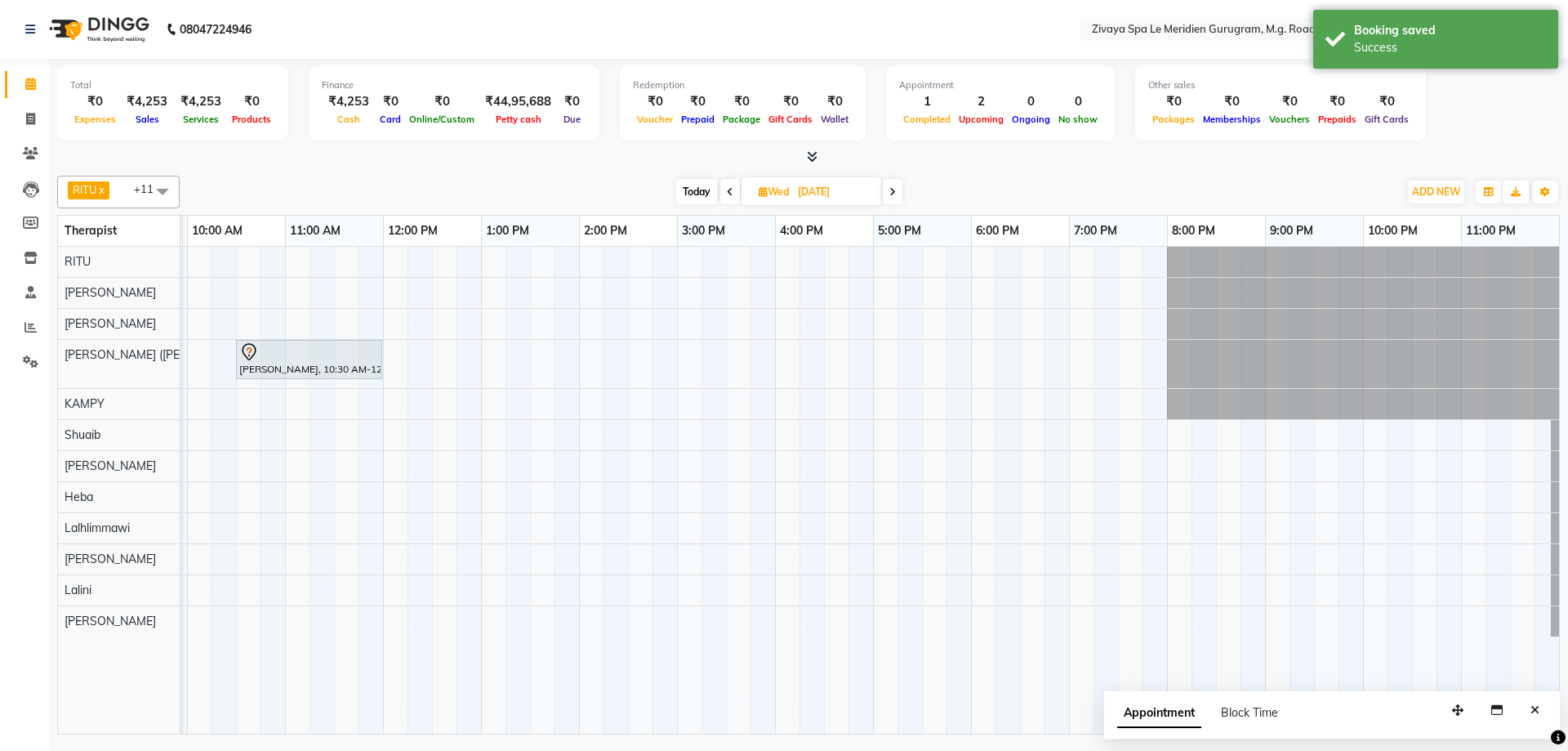
click at [811, 184] on input "[DATE]" at bounding box center [833, 192] width 81 height 25
select select "10"
select select "2025"
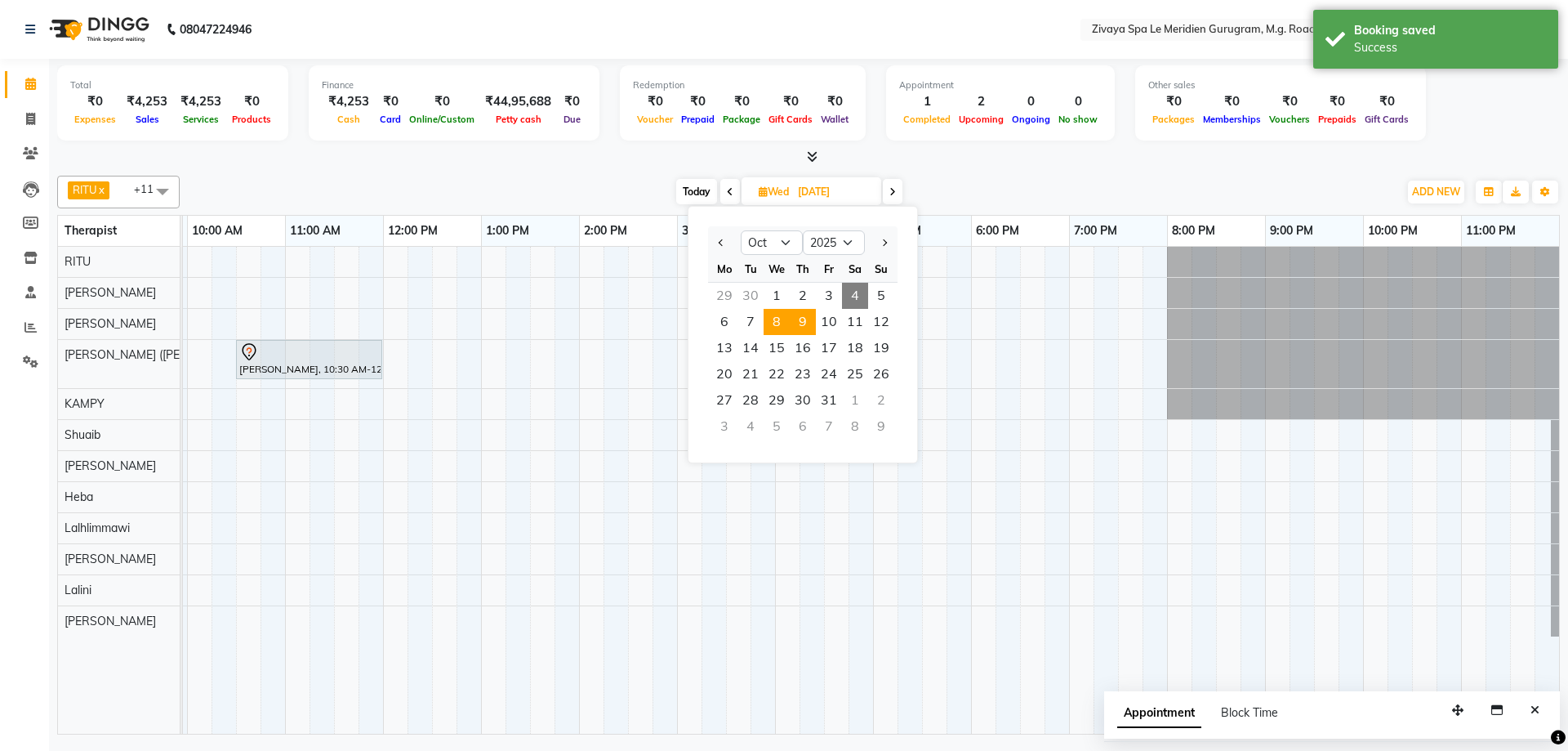
click at [801, 321] on span "9" at bounding box center [803, 321] width 26 height 26
type input "[DATE]"
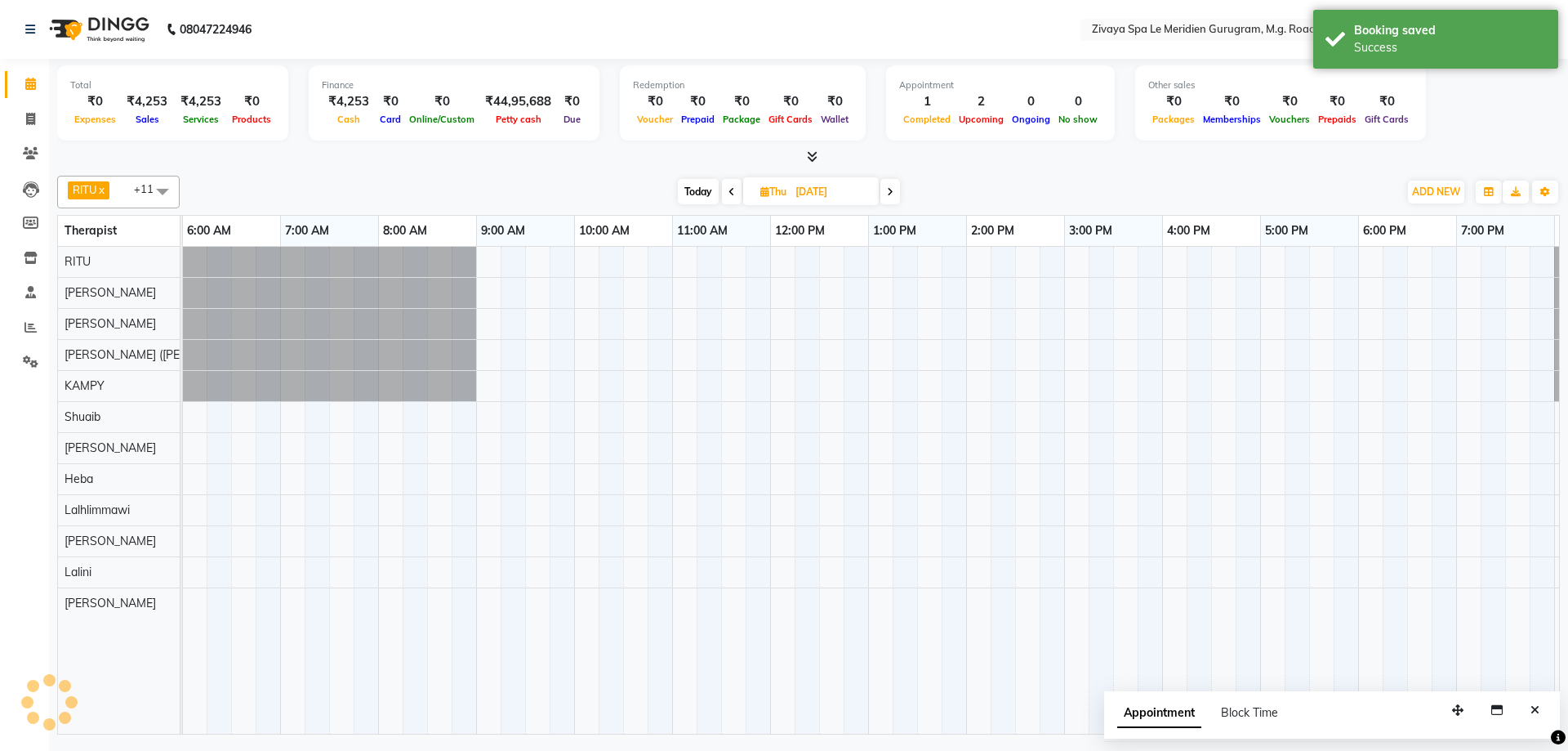
scroll to position [0, 976]
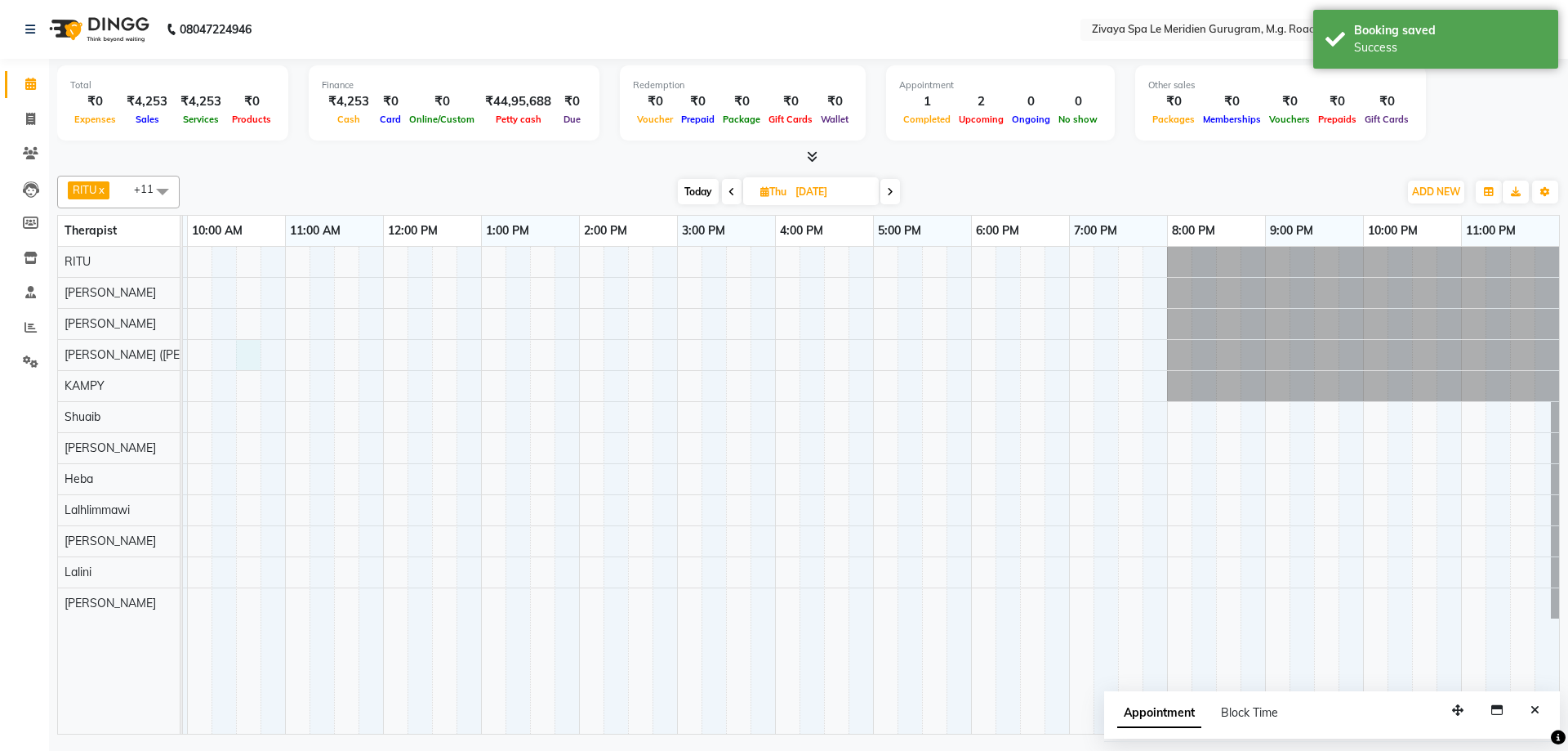
click at [251, 361] on div at bounding box center [383, 490] width 2352 height 487
select select "49513"
select select "tentative"
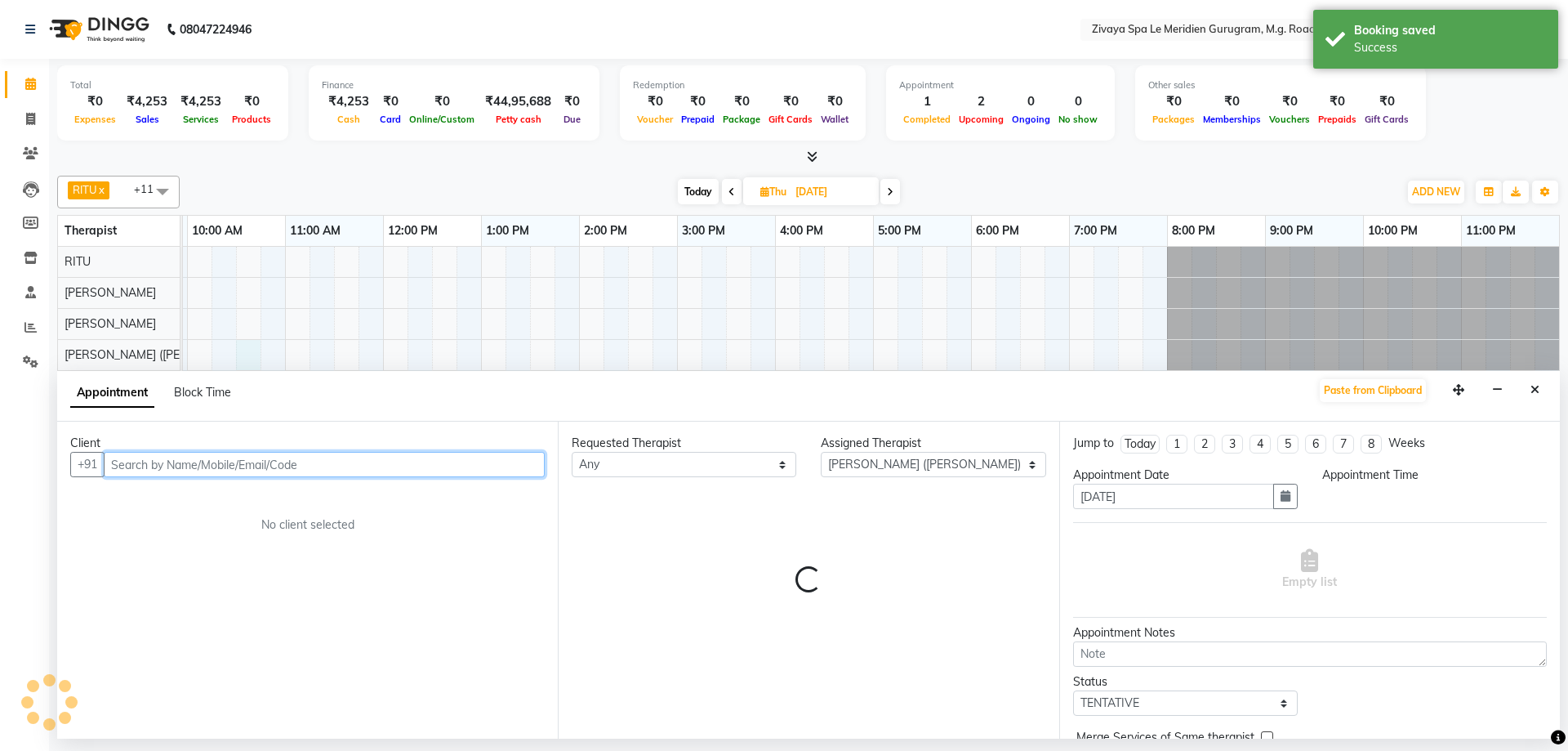
select select "630"
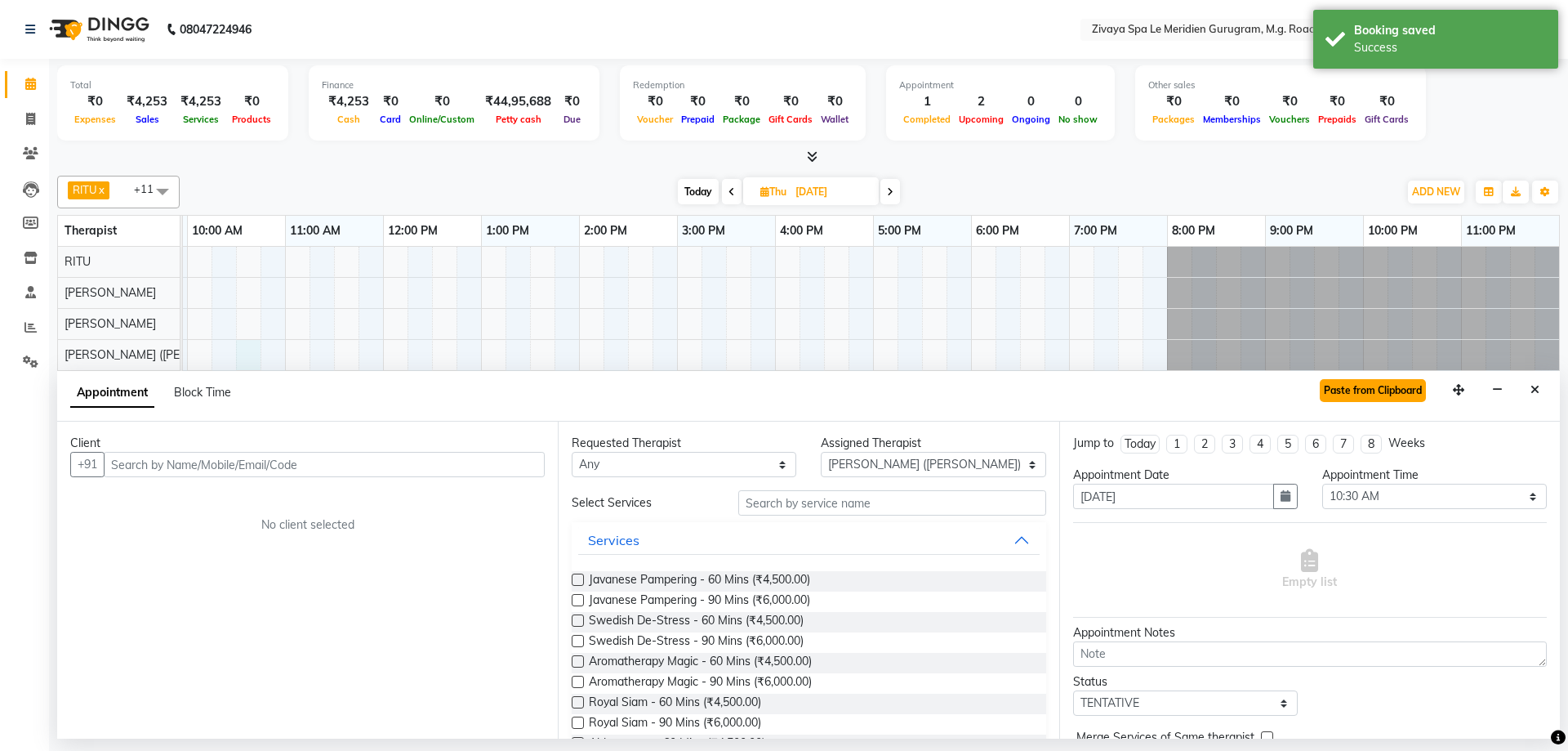
click at [1363, 390] on button "Paste from Clipboard" at bounding box center [1373, 390] width 106 height 23
select select "3243"
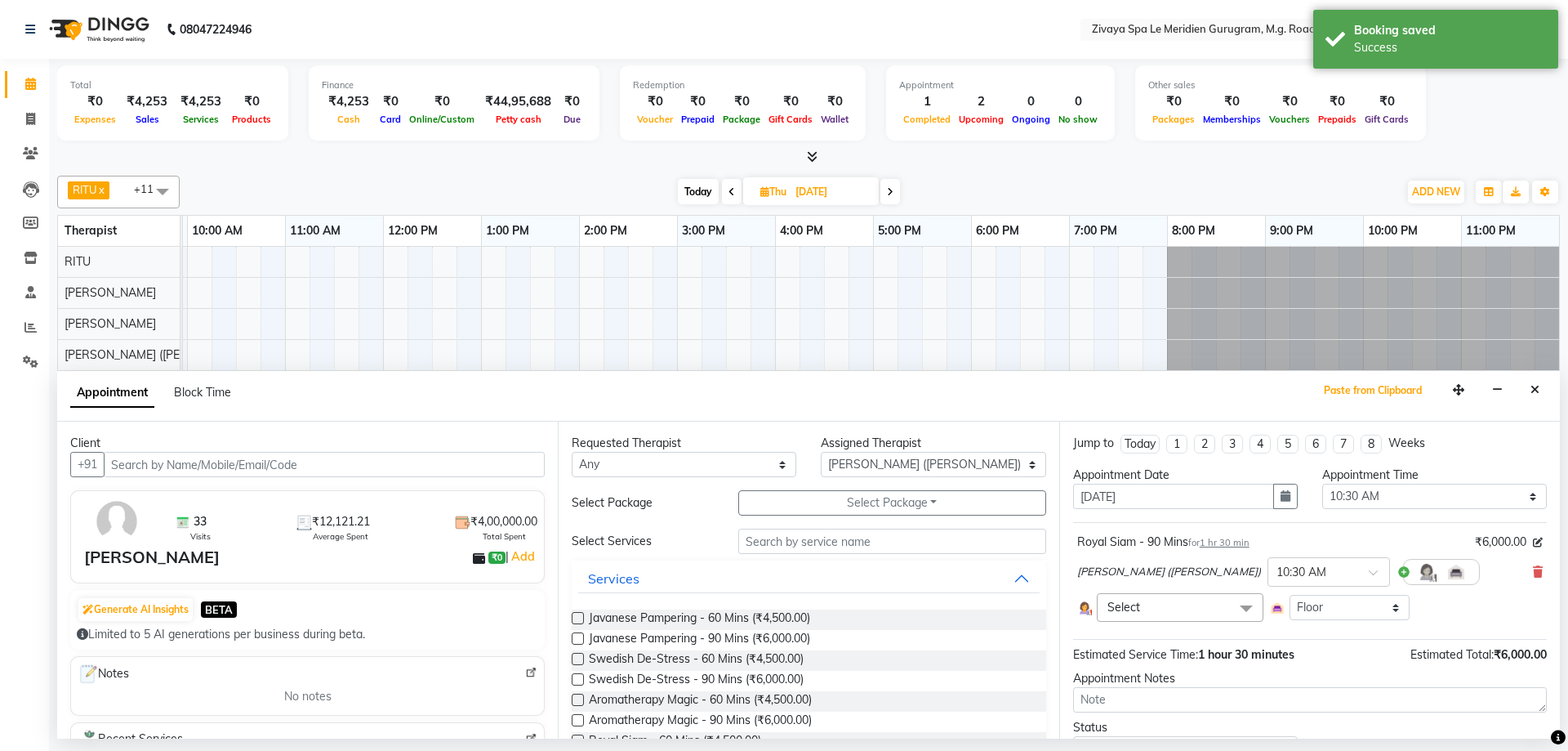
scroll to position [125, 0]
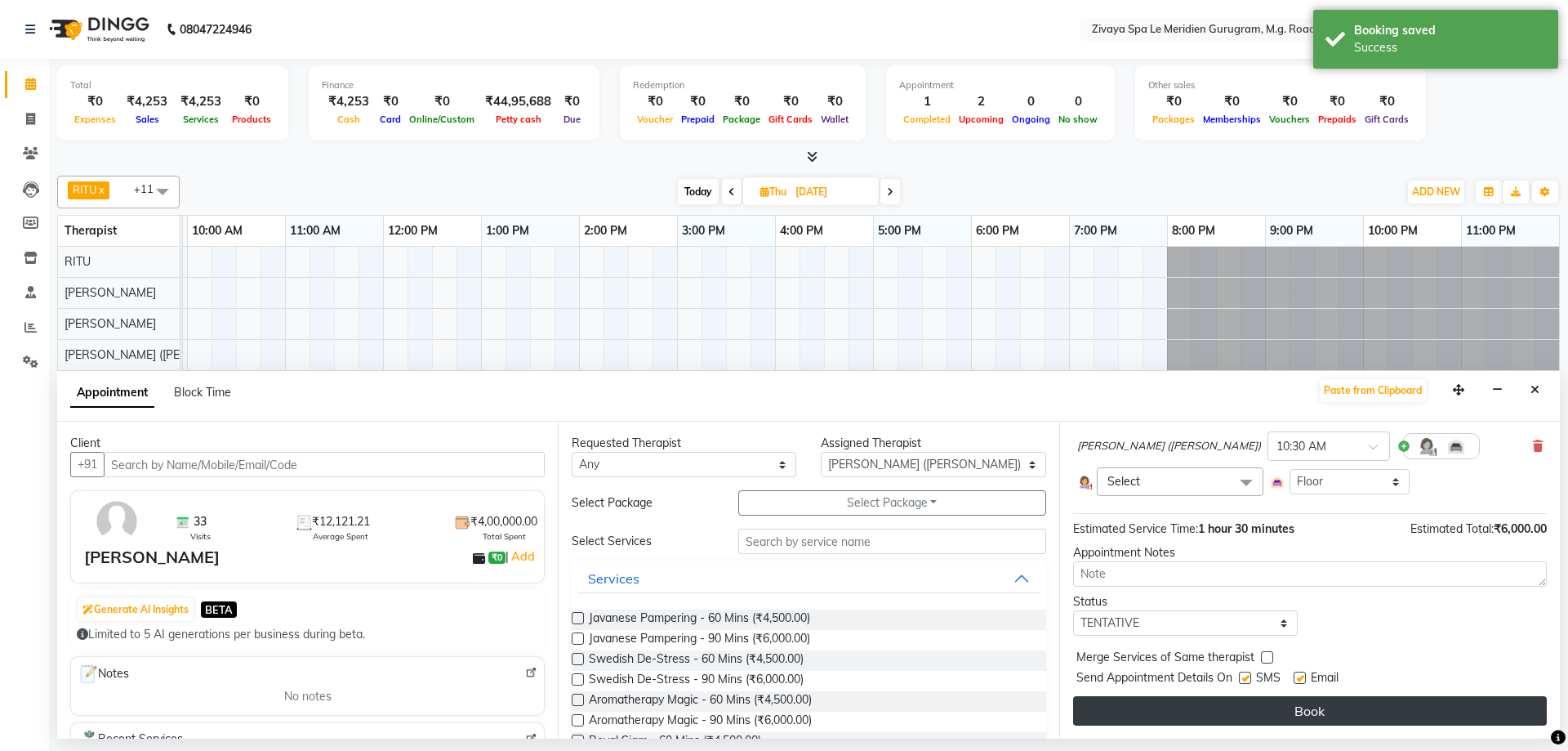
click at [1282, 702] on button "Book" at bounding box center [1310, 710] width 474 height 30
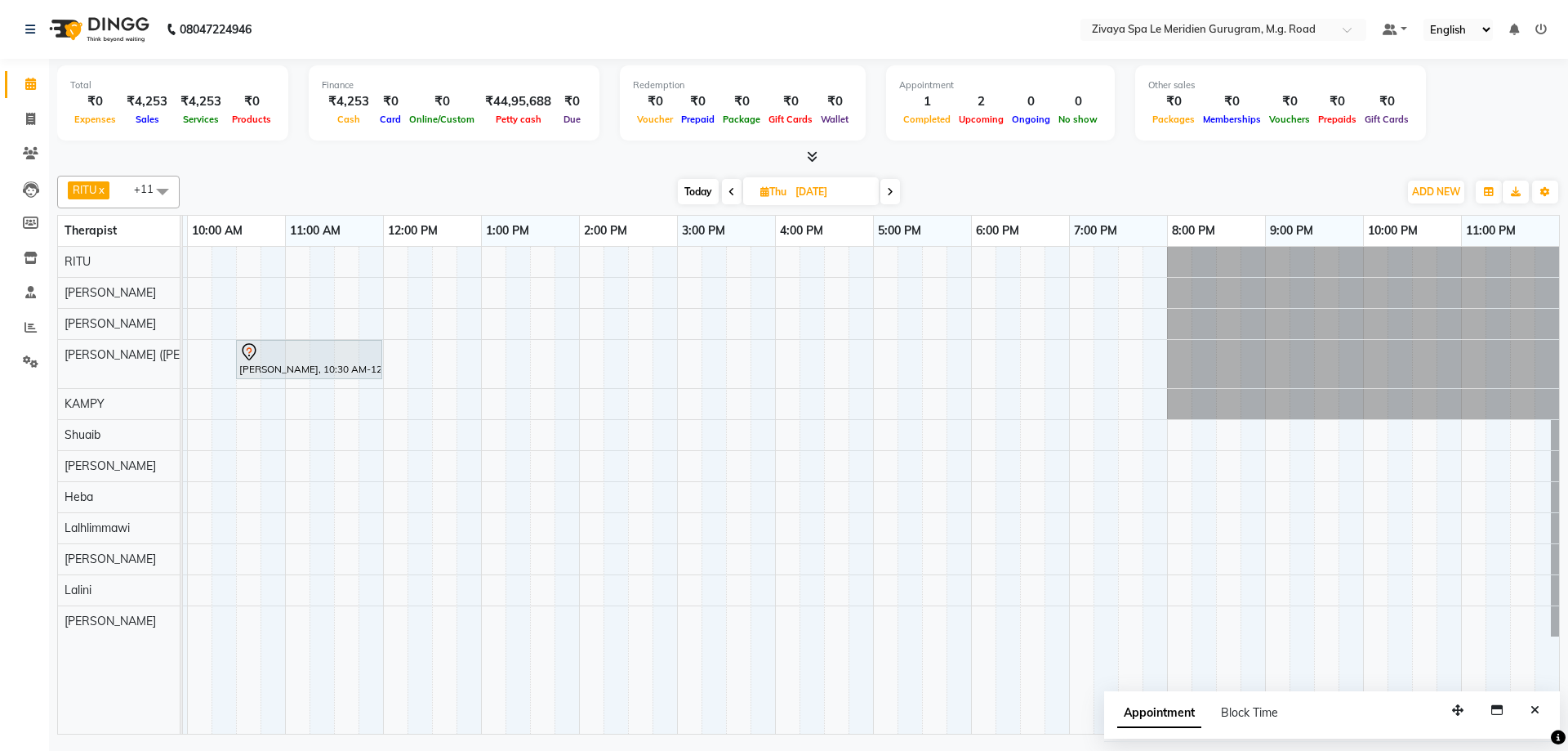
click at [848, 194] on input "[DATE]" at bounding box center [830, 192] width 81 height 25
select select "10"
select select "2025"
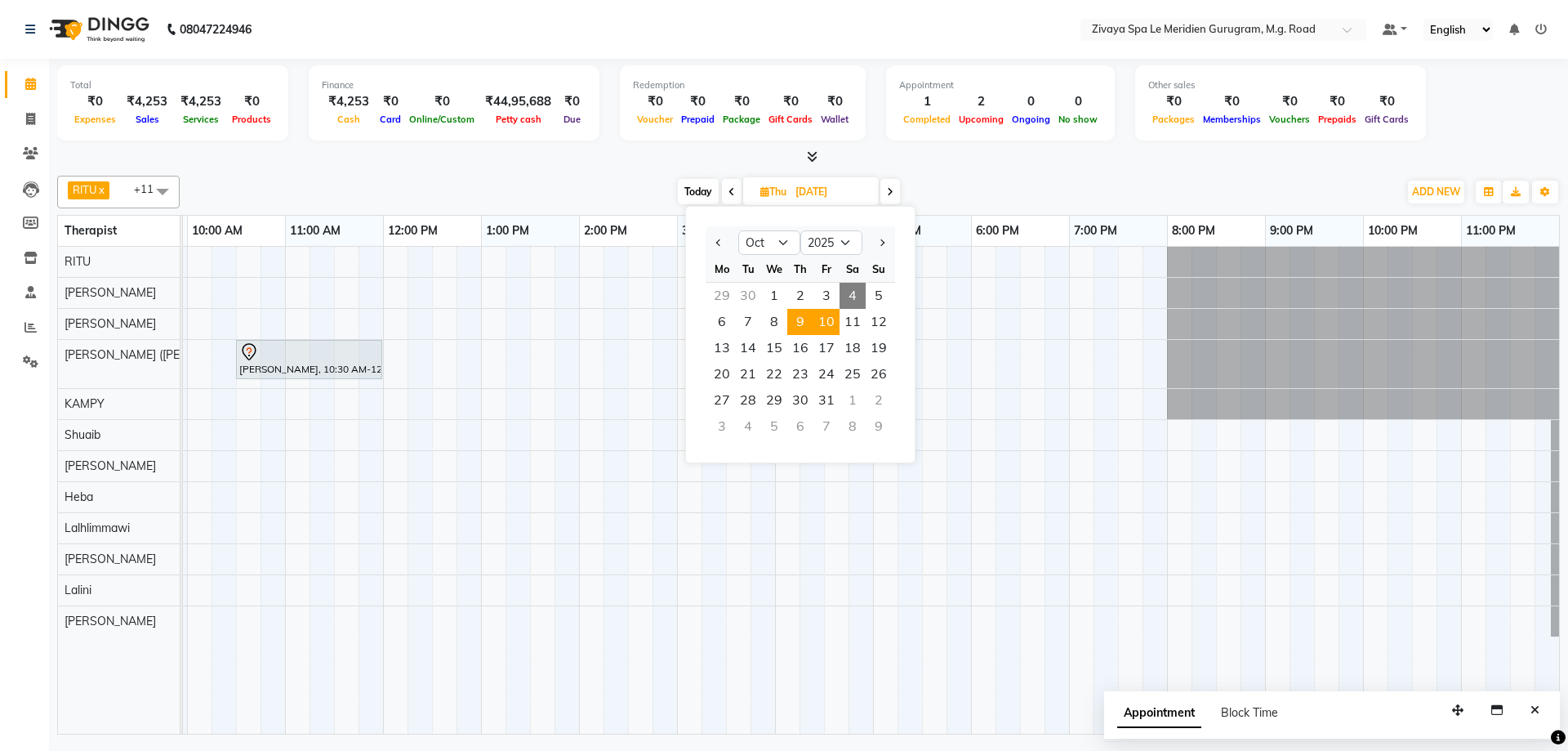
click at [825, 320] on span "10" at bounding box center [826, 321] width 26 height 26
type input "[DATE]"
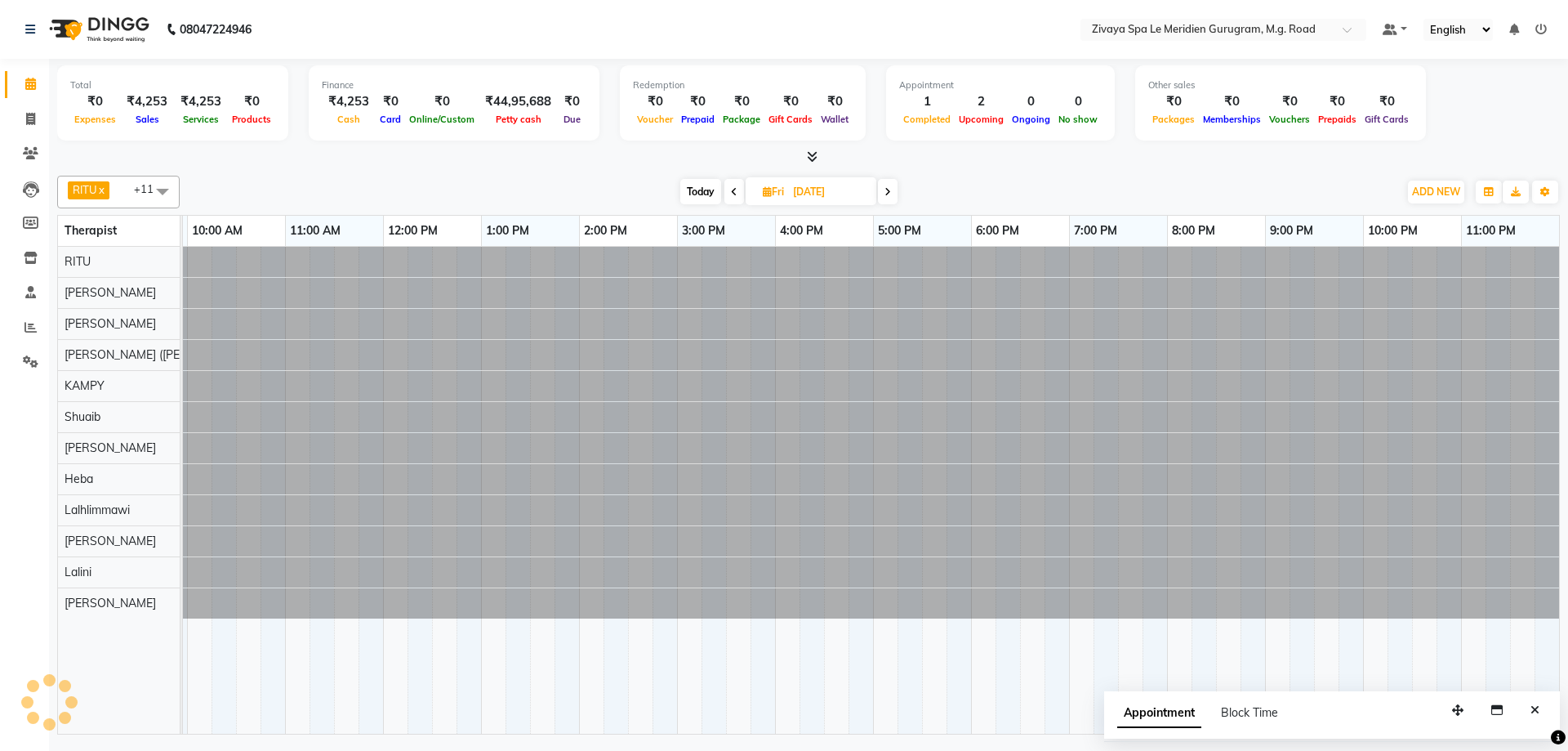
scroll to position [0, 589]
select select "49513"
select select "630"
select select "tentative"
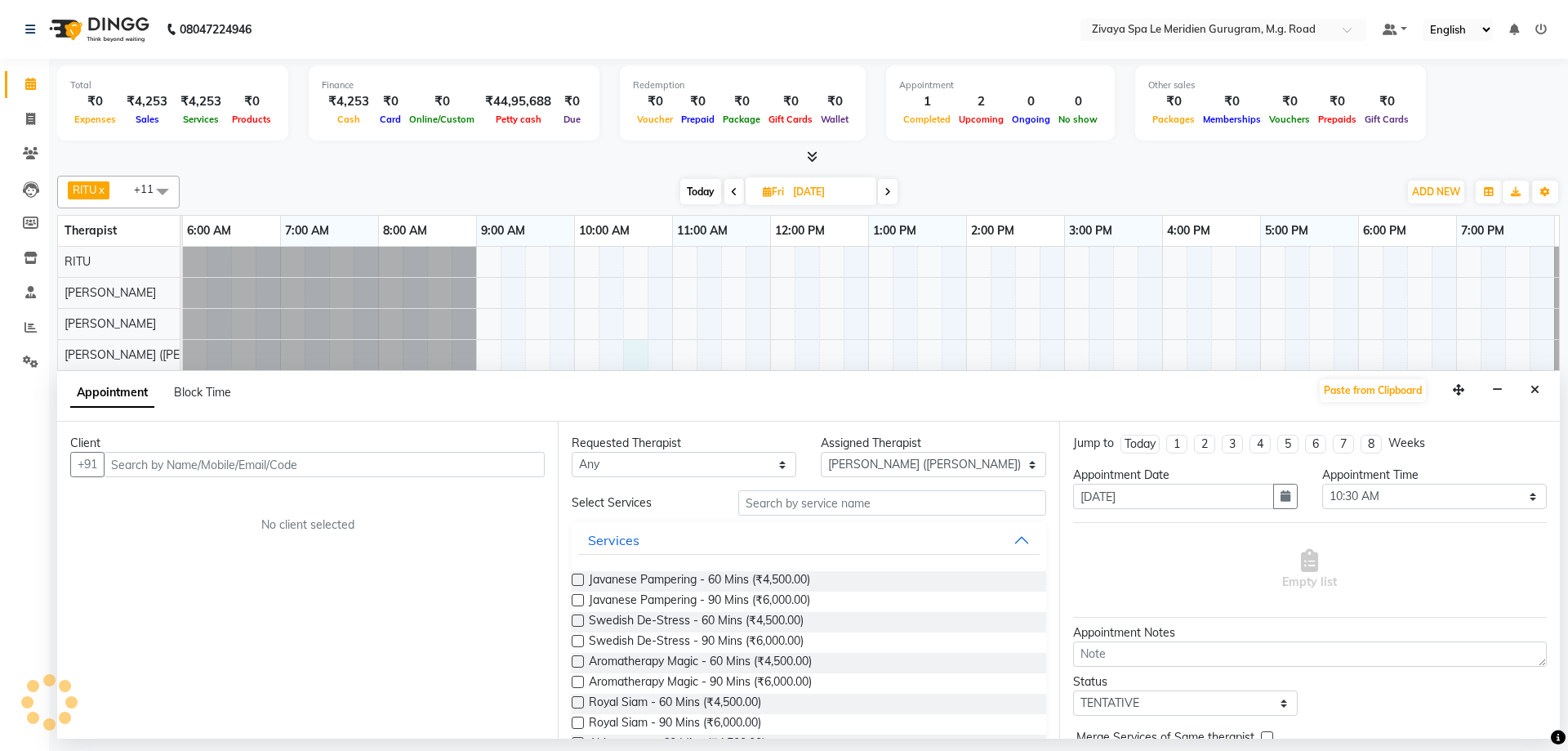
scroll to position [0, 976]
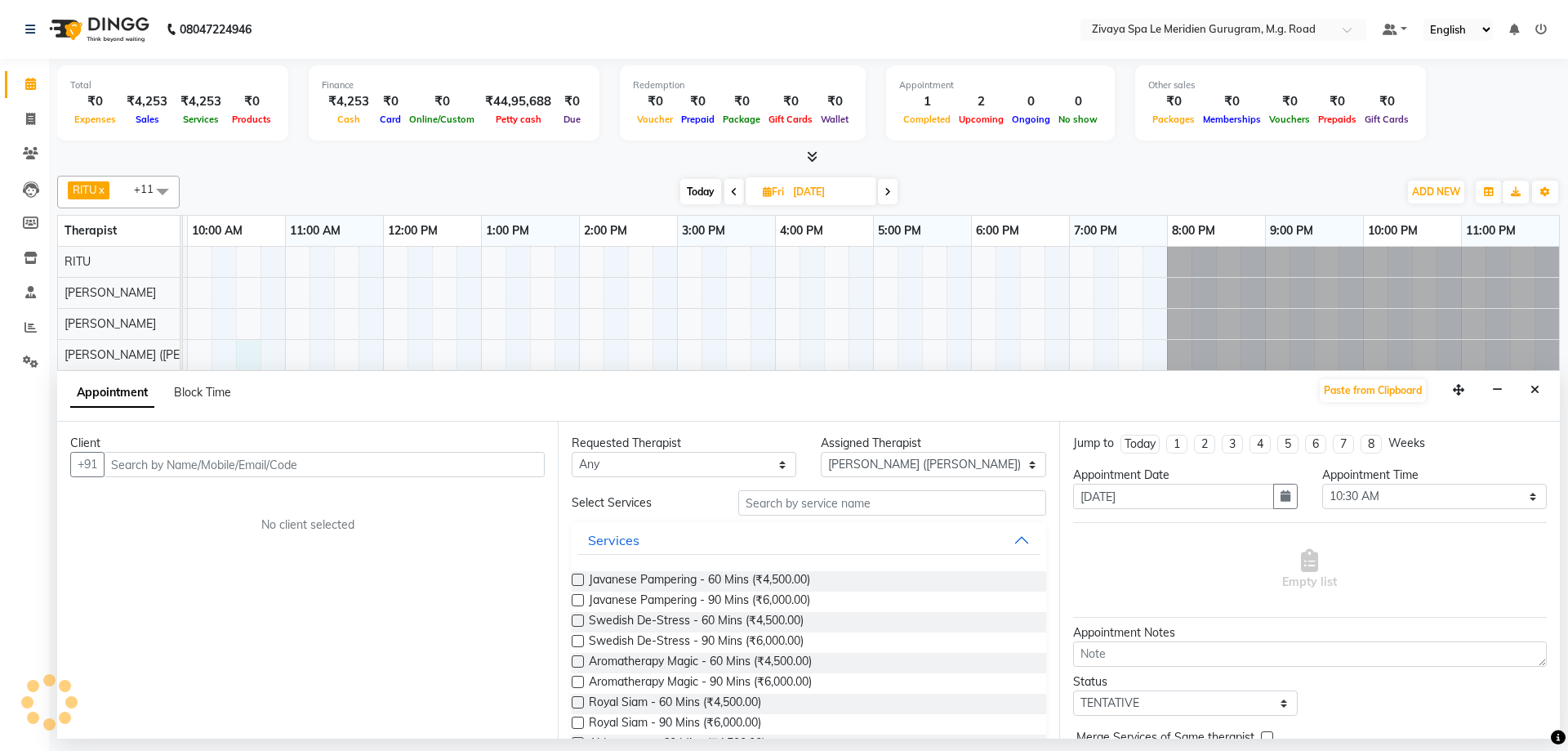
click at [1343, 376] on div "Appointment Block Time Paste from Clipboard" at bounding box center [808, 396] width 1503 height 51
click at [1351, 387] on button "Paste from Clipboard" at bounding box center [1373, 390] width 106 height 23
select select "3243"
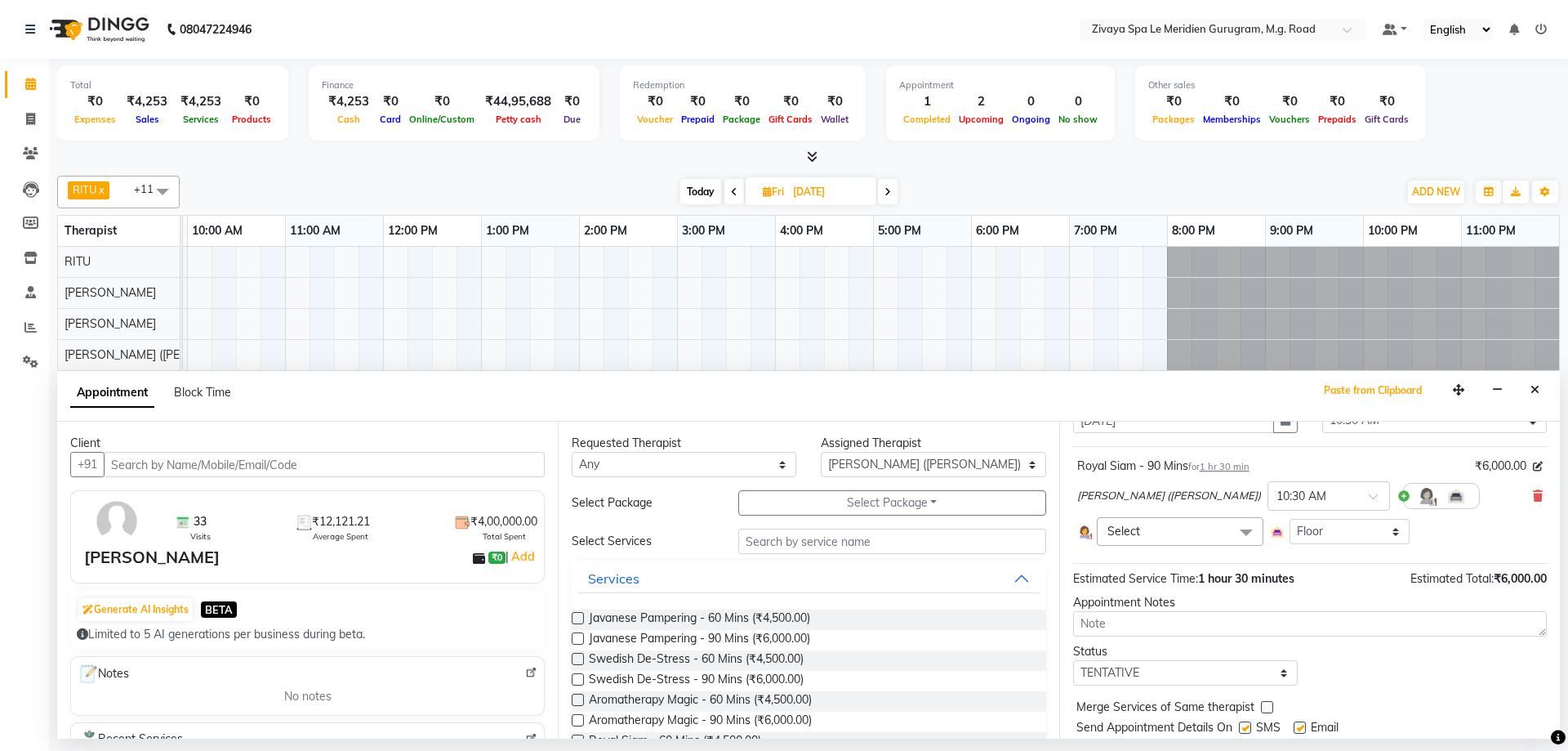
scroll to position [125, 0]
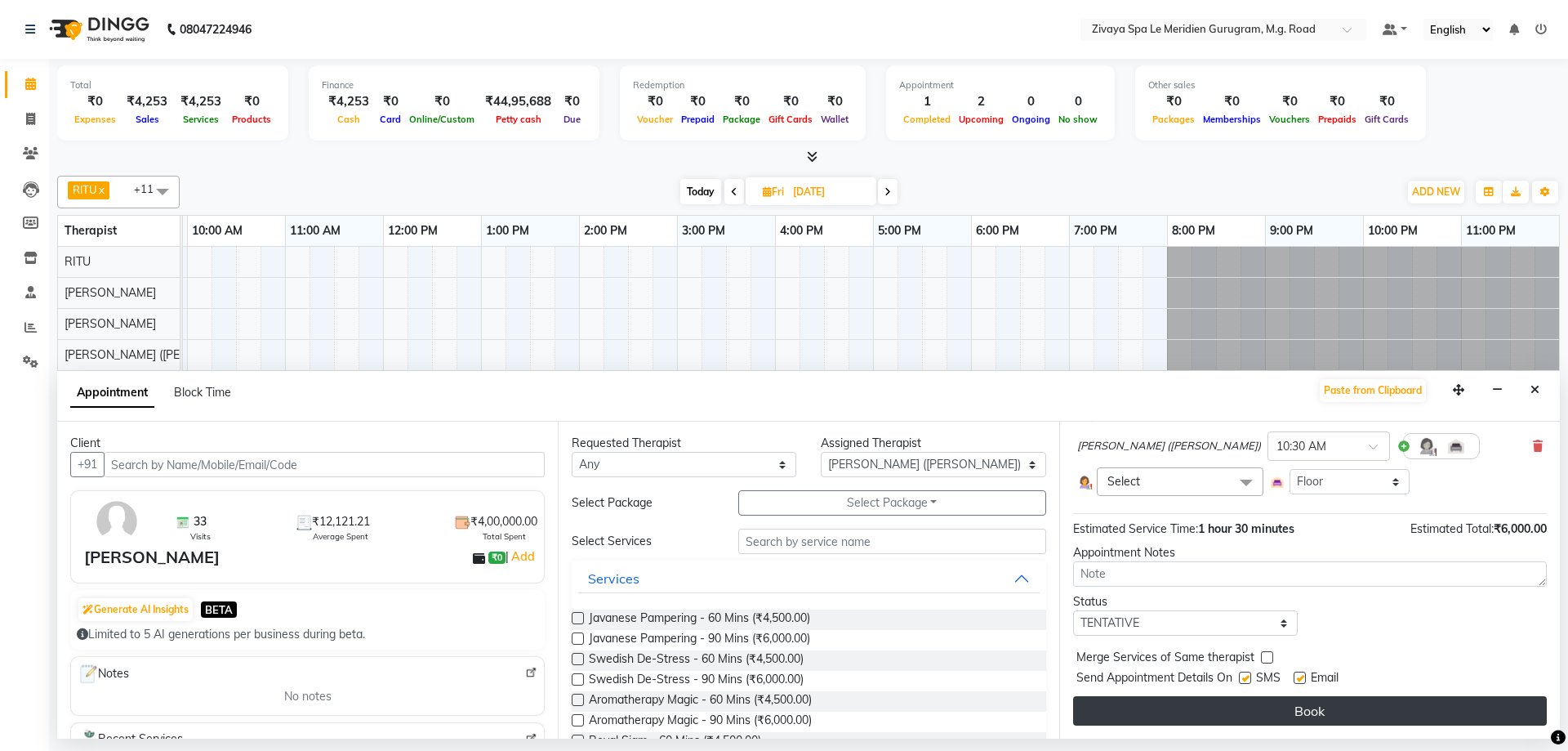
click at [1292, 717] on button "Book" at bounding box center [1310, 710] width 474 height 30
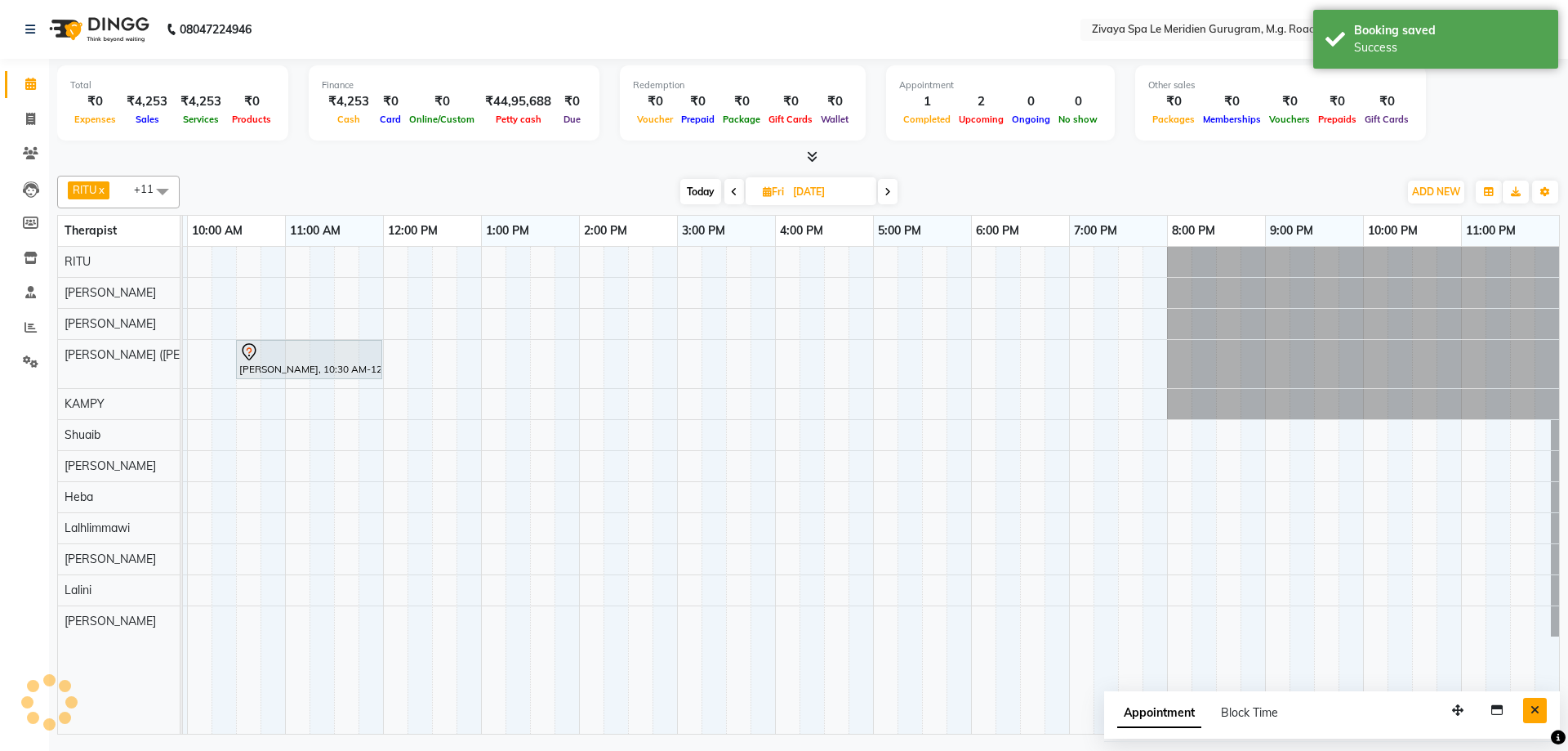
click at [1529, 710] on button "Close" at bounding box center [1535, 710] width 24 height 25
click at [855, 188] on input "[DATE]" at bounding box center [828, 192] width 81 height 25
select select "10"
select select "2025"
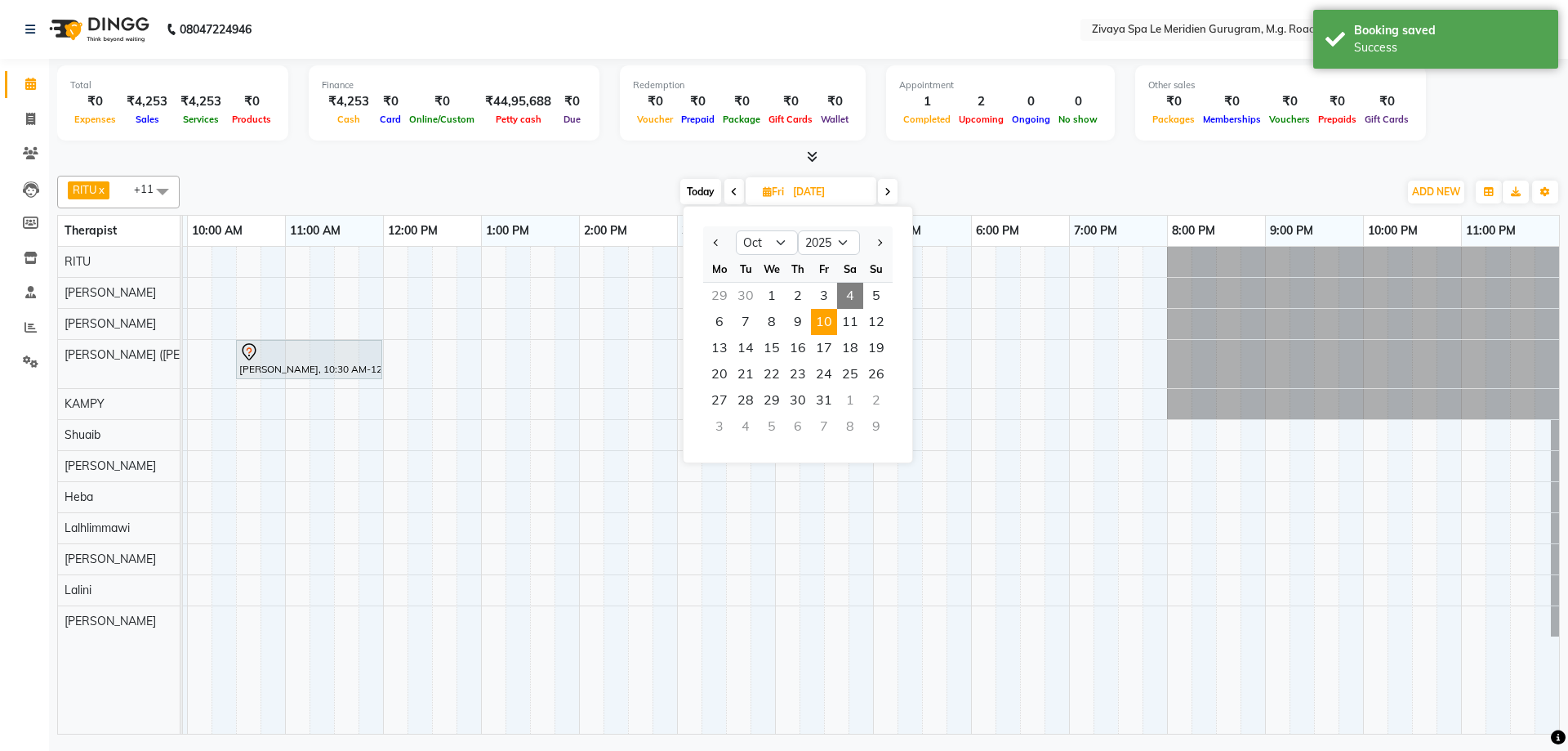
scroll to position [0, 0]
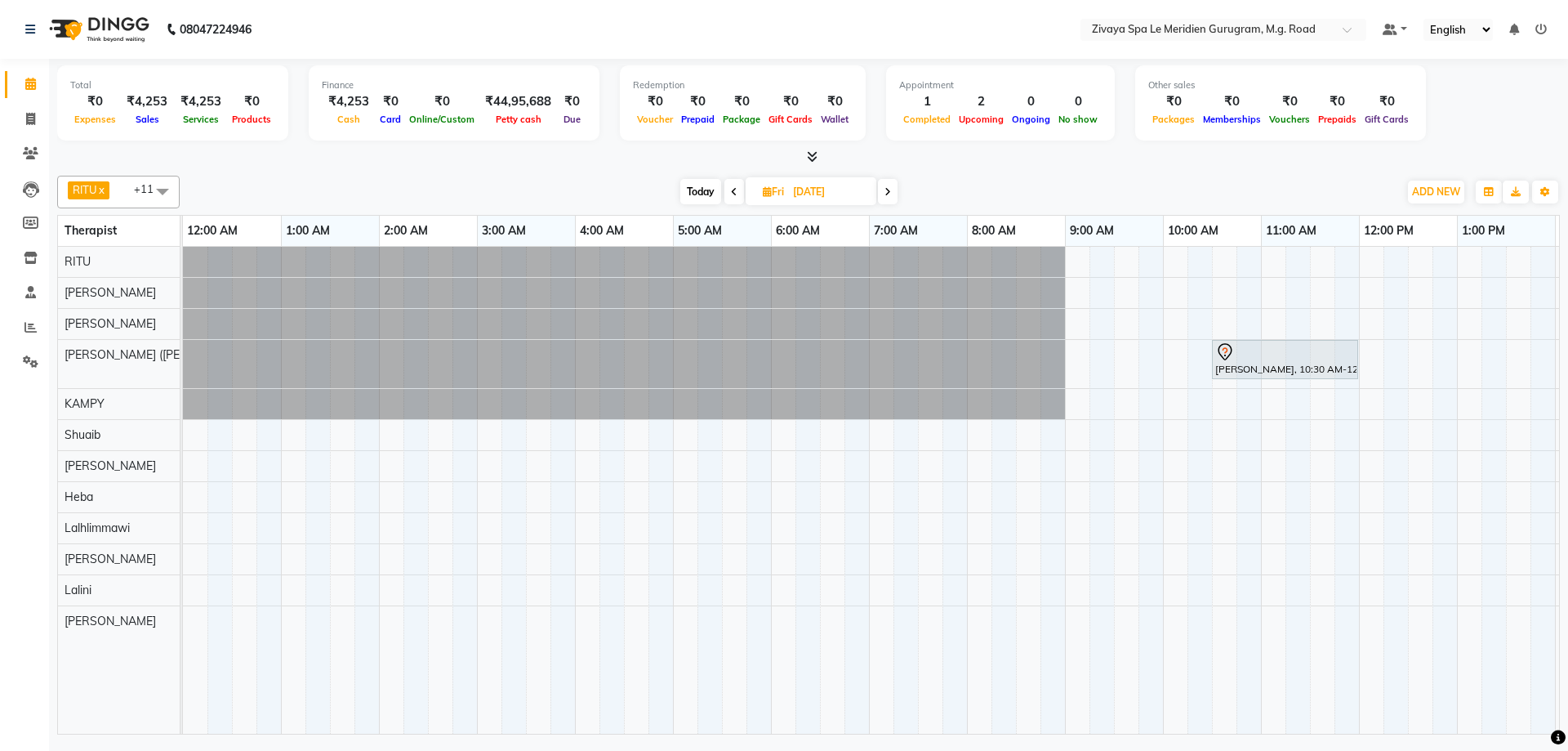
click at [818, 190] on input "[DATE]" at bounding box center [828, 192] width 81 height 25
select select "10"
select select "2025"
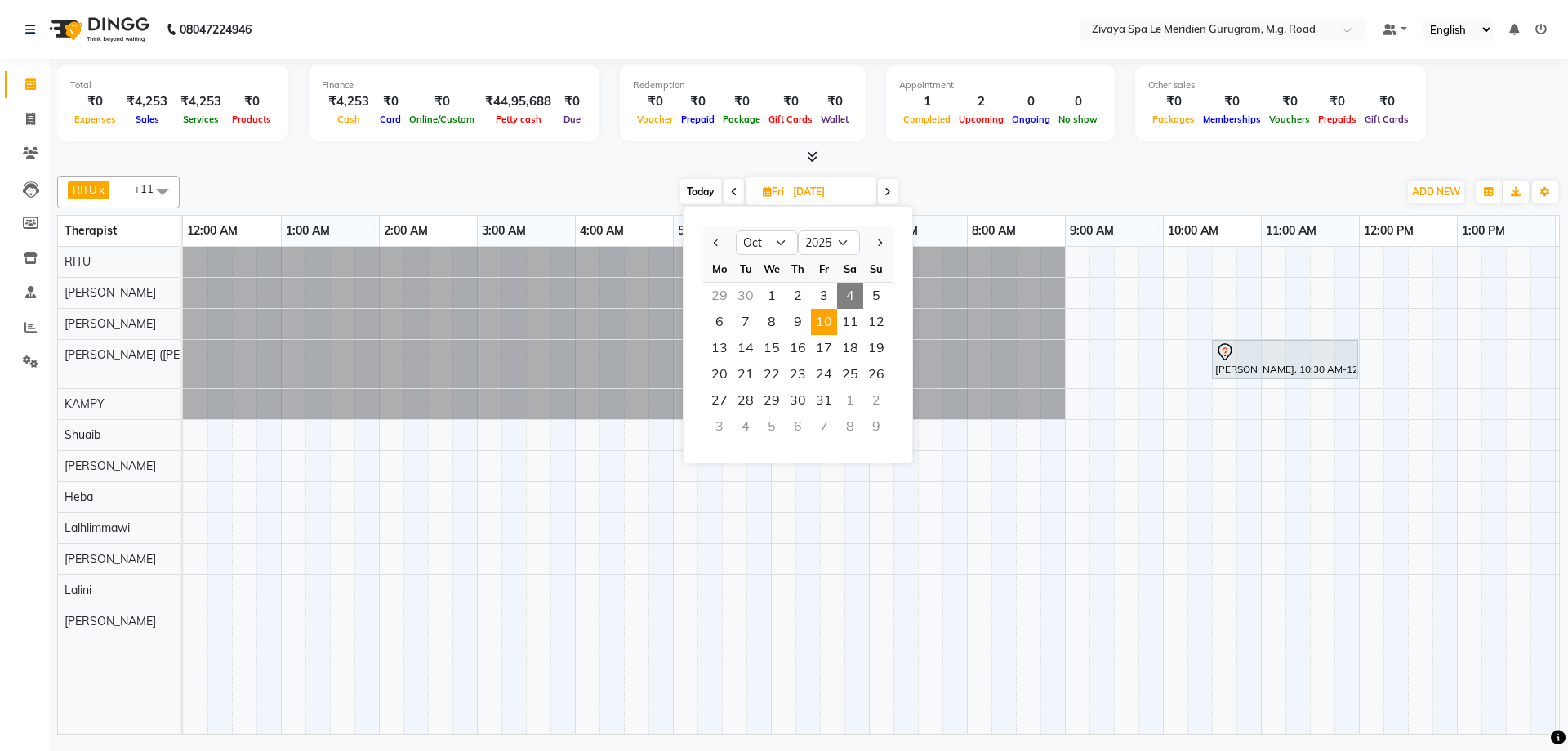
click at [842, 288] on span "4" at bounding box center [850, 295] width 26 height 26
type input "04-10-2025"
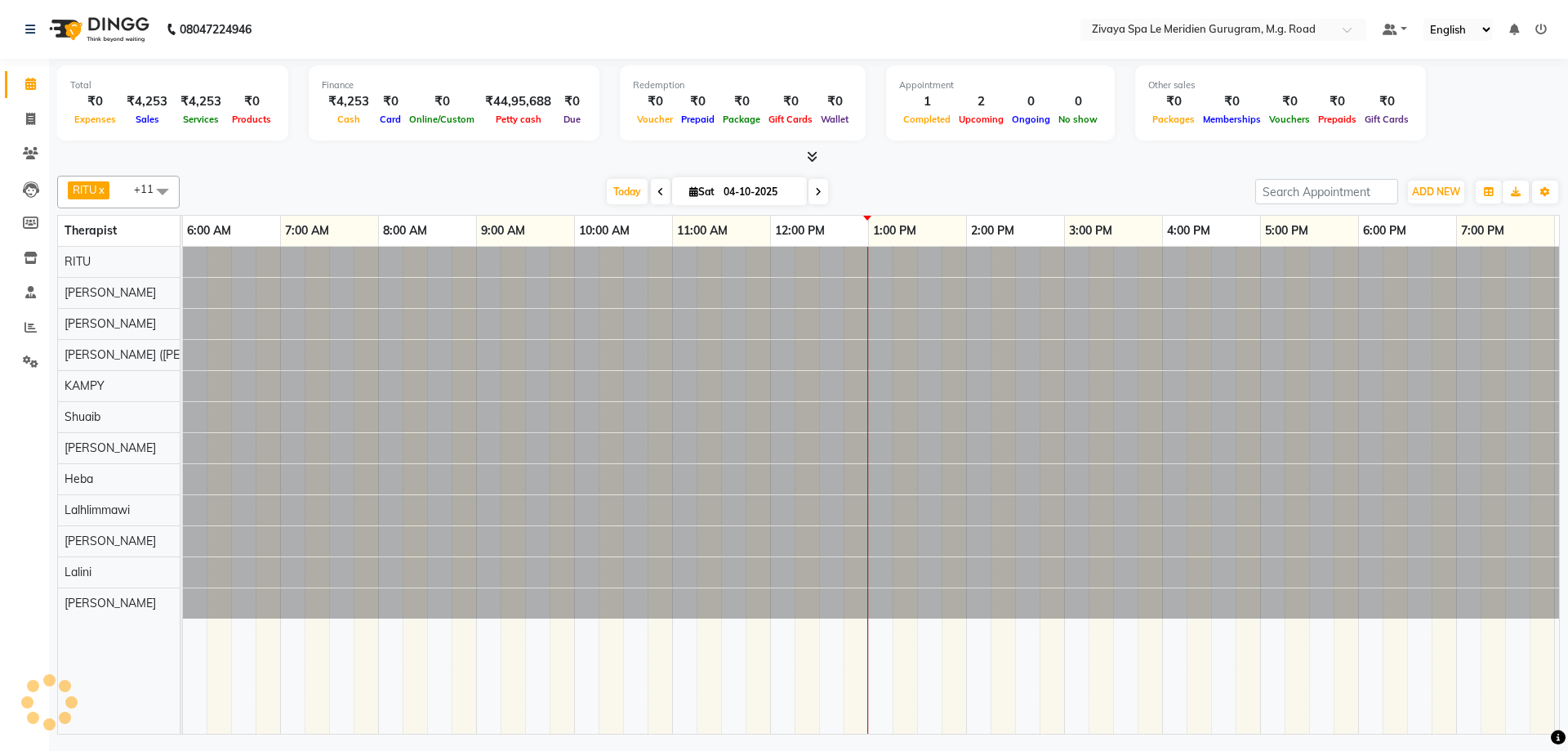
scroll to position [0, 976]
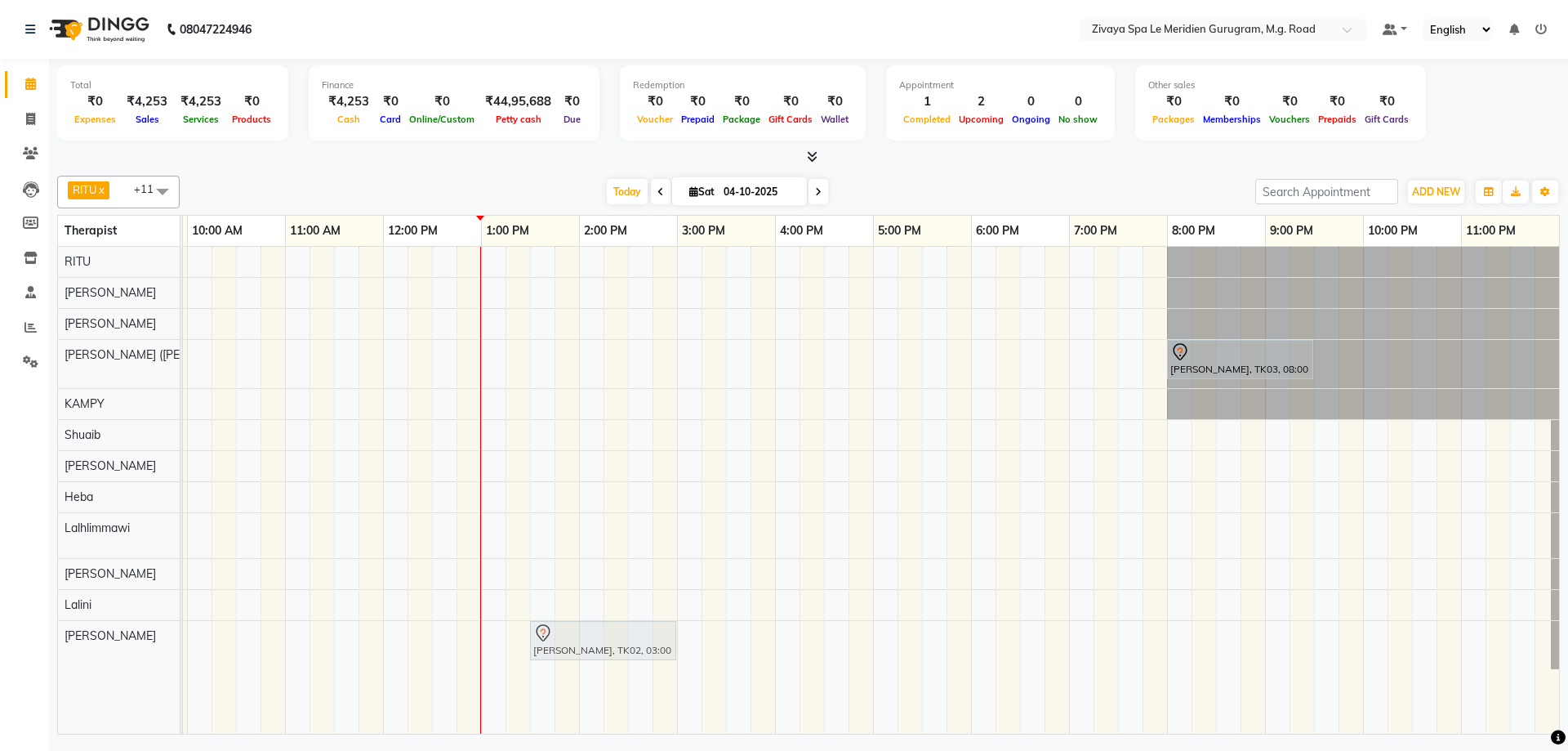
drag, startPoint x: 696, startPoint y: 636, endPoint x: 547, endPoint y: 631, distance: 149.1
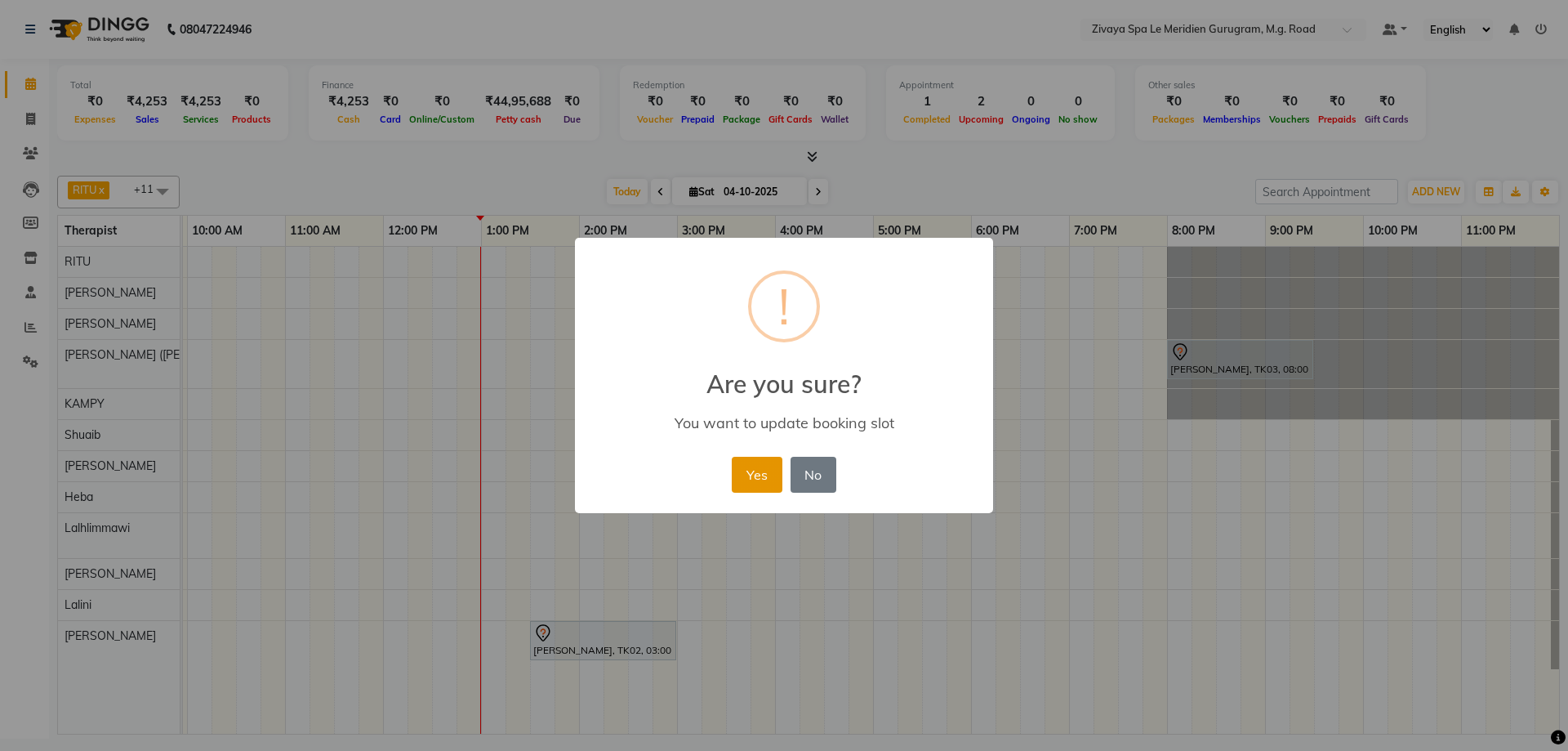
click at [740, 470] on button "Yes" at bounding box center [757, 475] width 50 height 36
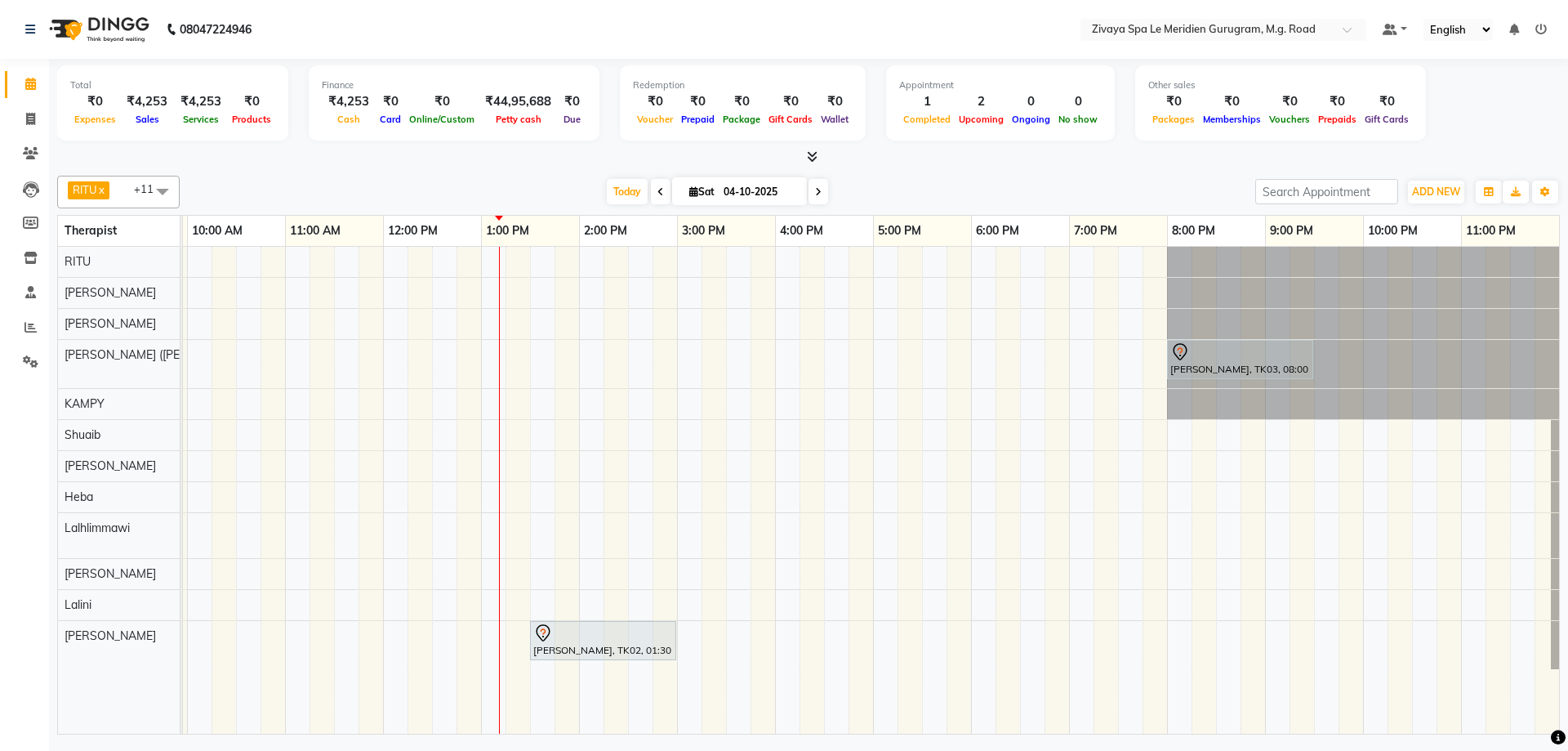
click at [567, 643] on div "[PERSON_NAME], TK02, 01:30 PM-03:00 PM, Swedish De-Stress - 90 Mins" at bounding box center [603, 640] width 143 height 34
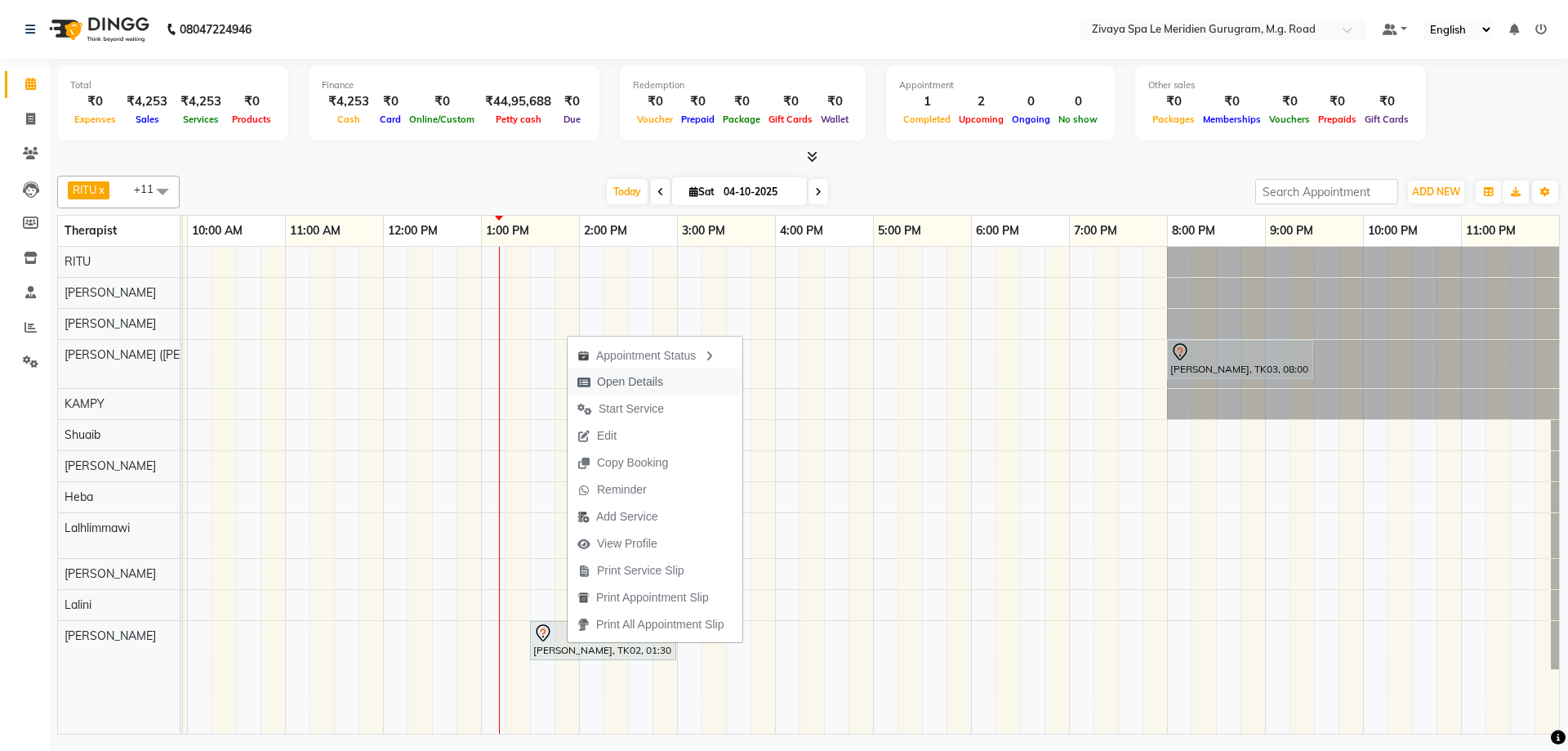
click at [648, 380] on span "Open Details" at bounding box center [629, 382] width 66 height 17
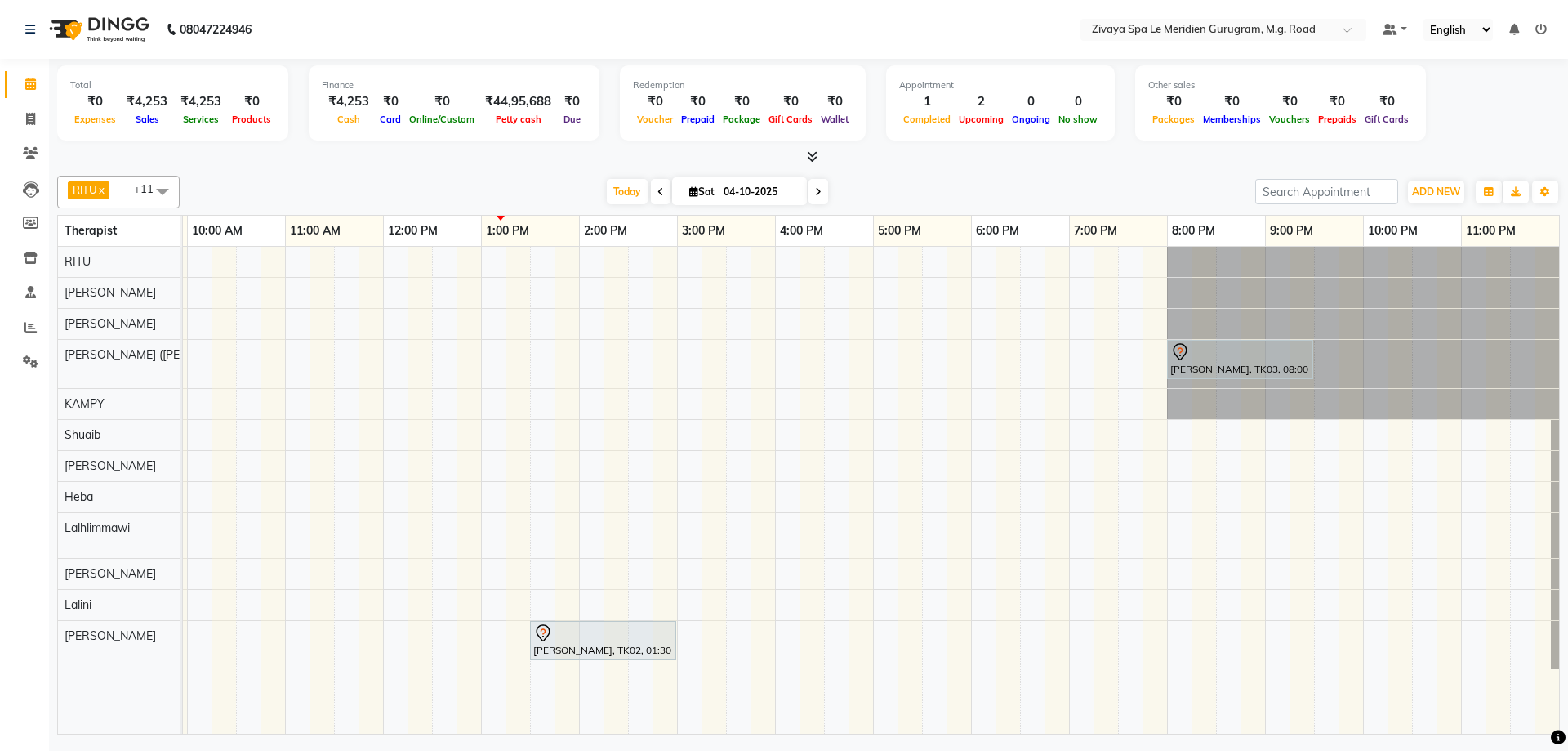
click at [562, 644] on div "[PERSON_NAME], TK02, 01:30 PM-03:00 PM, Swedish De-Stress - 90 Mins" at bounding box center [603, 640] width 143 height 34
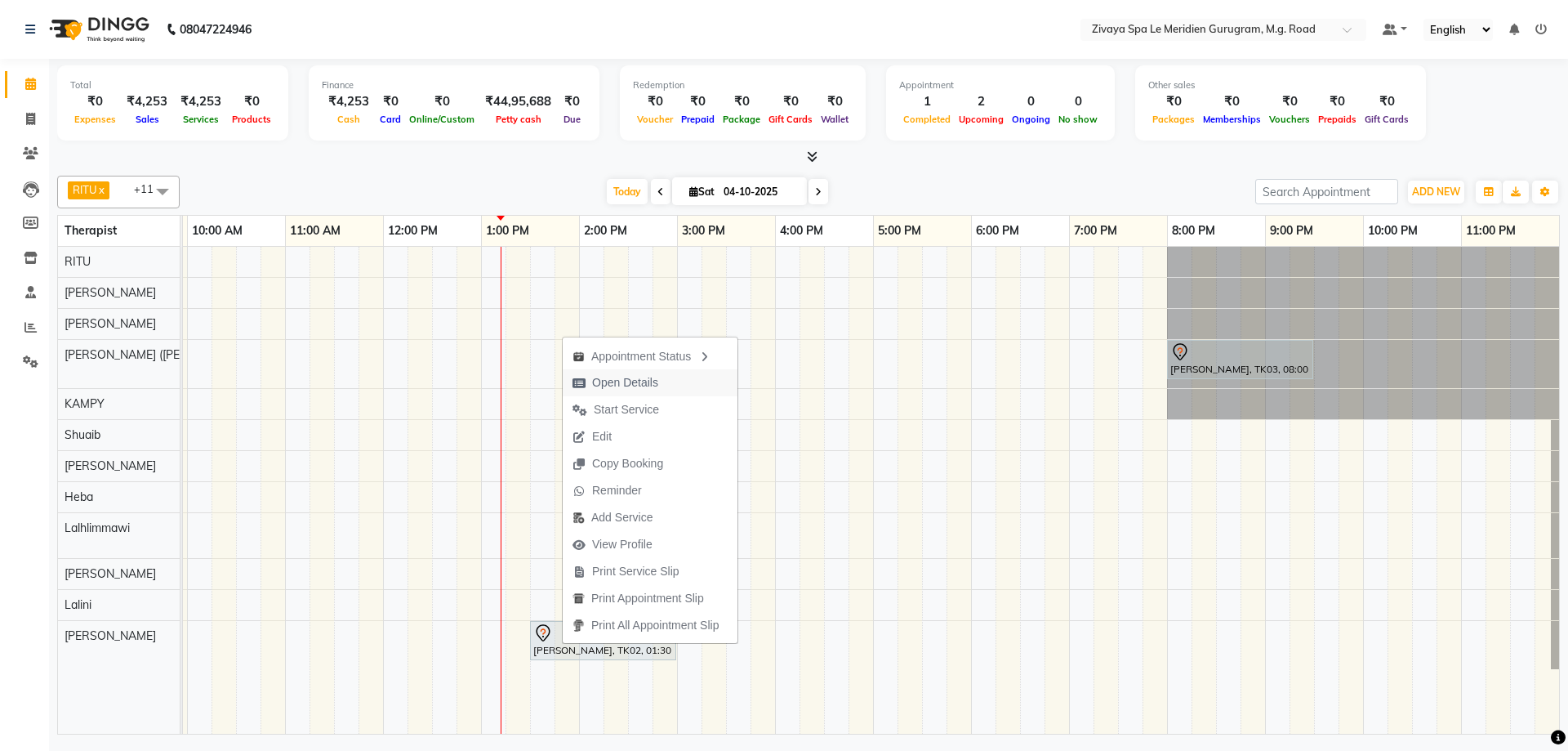
click at [641, 371] on span "Open Details" at bounding box center [615, 383] width 105 height 27
select select "7"
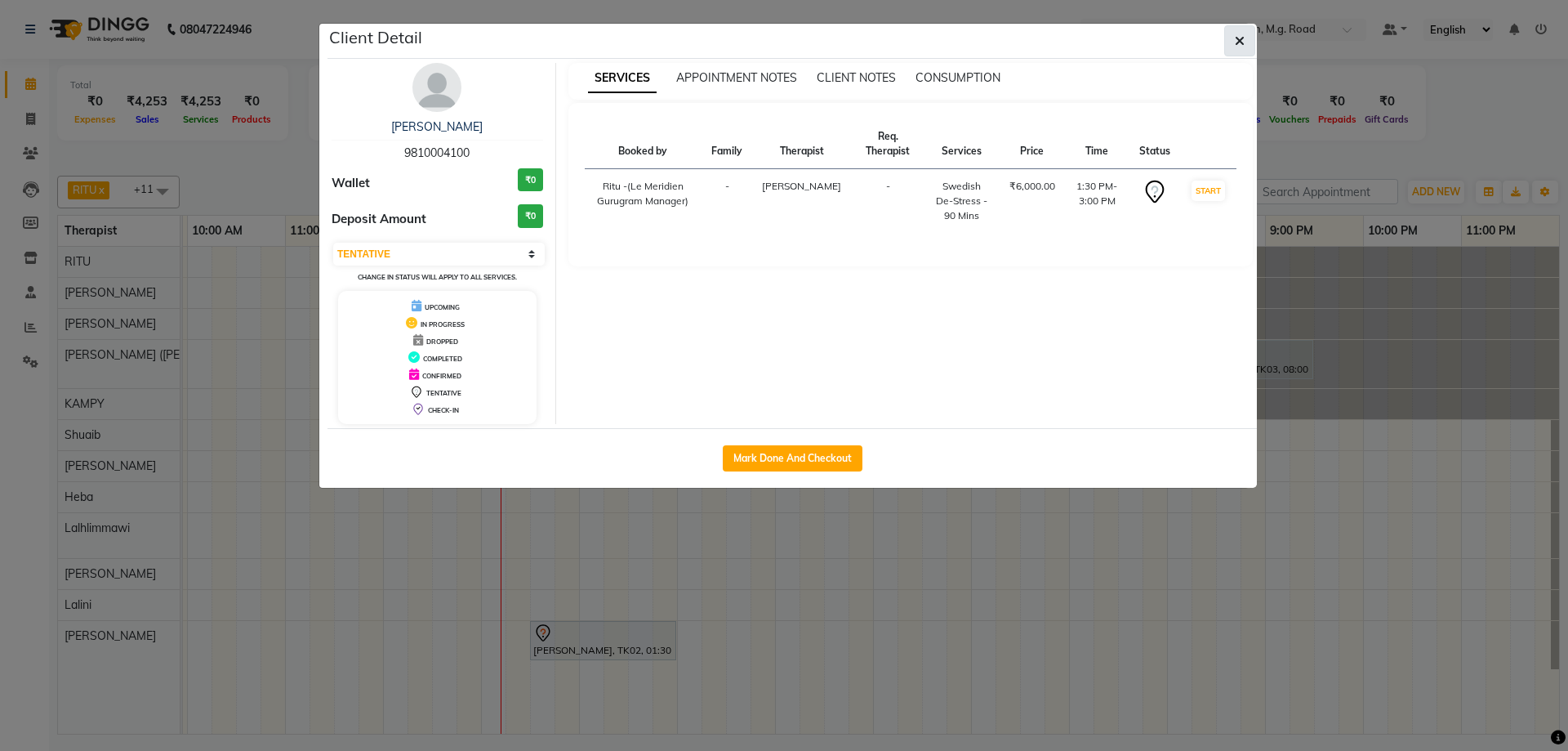
click at [1243, 42] on icon "button" at bounding box center [1240, 41] width 10 height 13
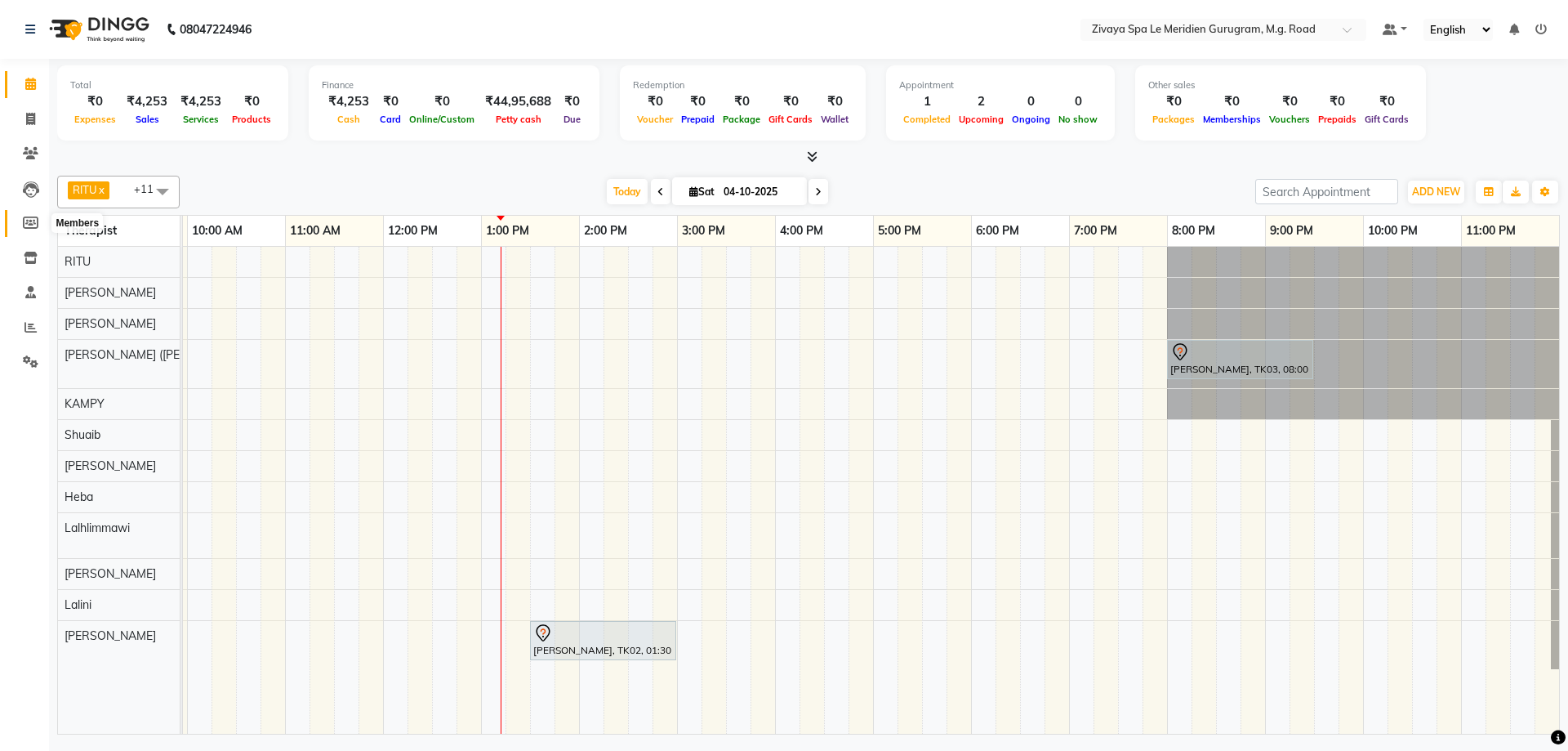
click at [37, 227] on icon at bounding box center [31, 222] width 15 height 12
select select
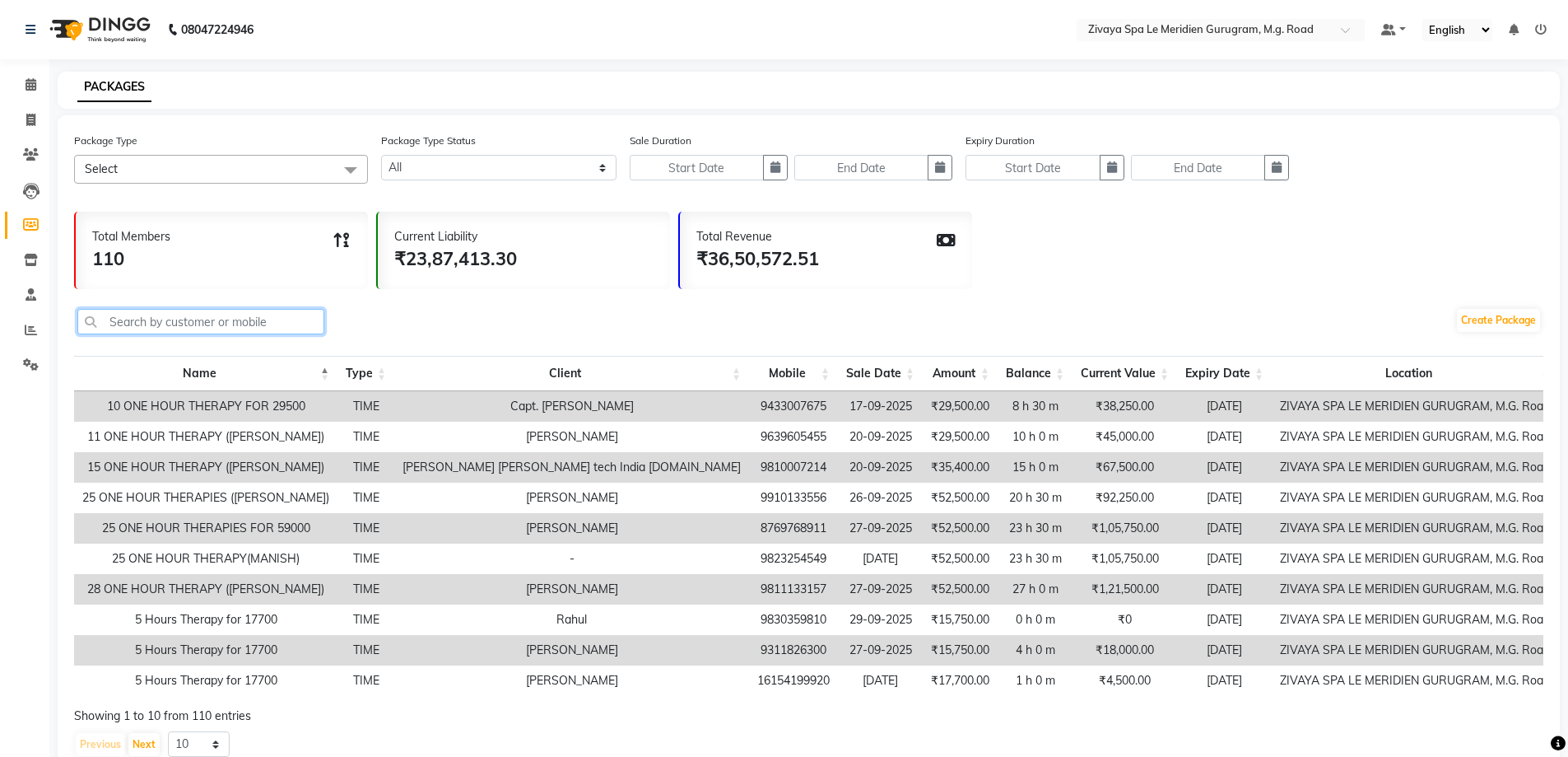
click at [166, 328] on input "text" at bounding box center [201, 321] width 247 height 25
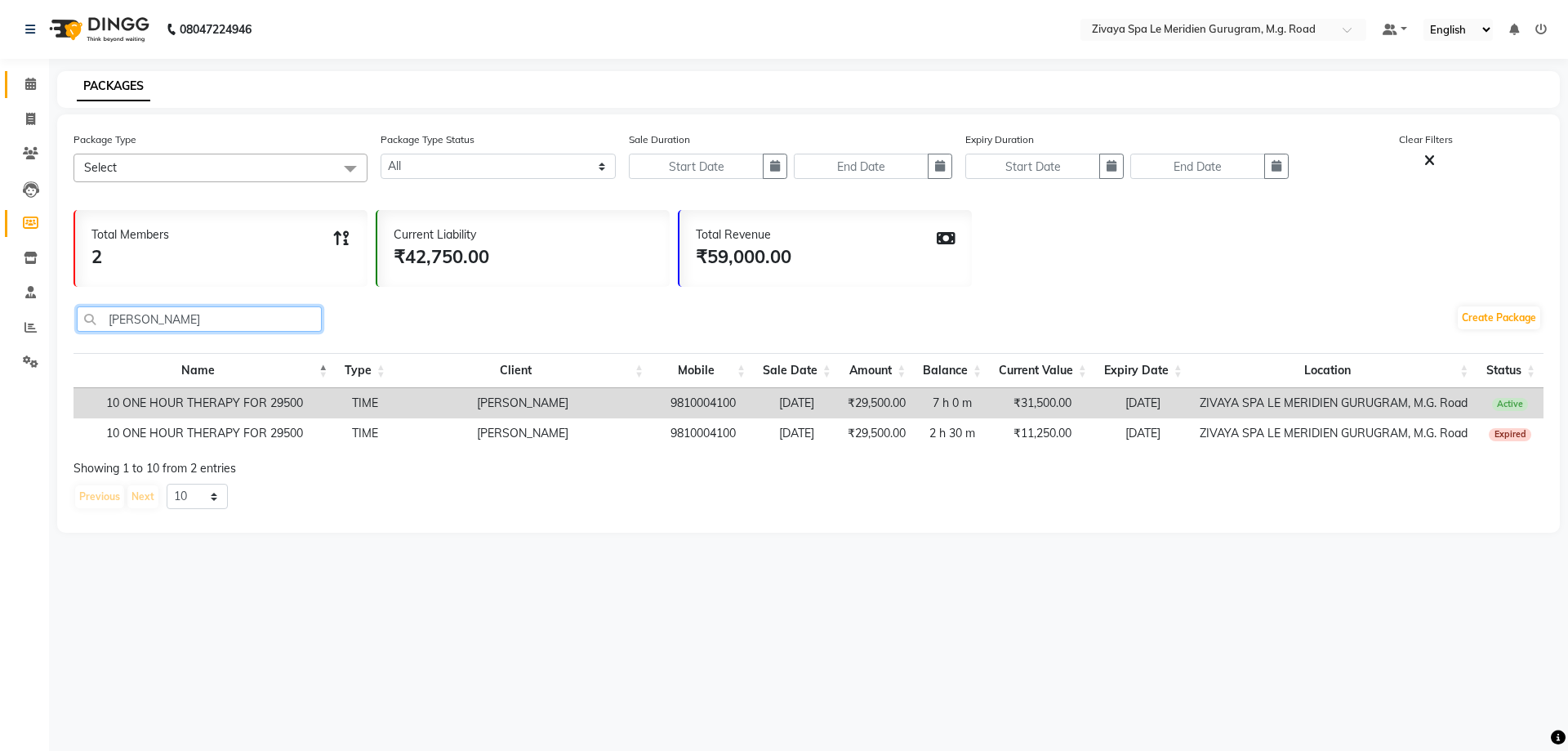
type input "[PERSON_NAME]"
click at [19, 90] on span at bounding box center [31, 85] width 29 height 19
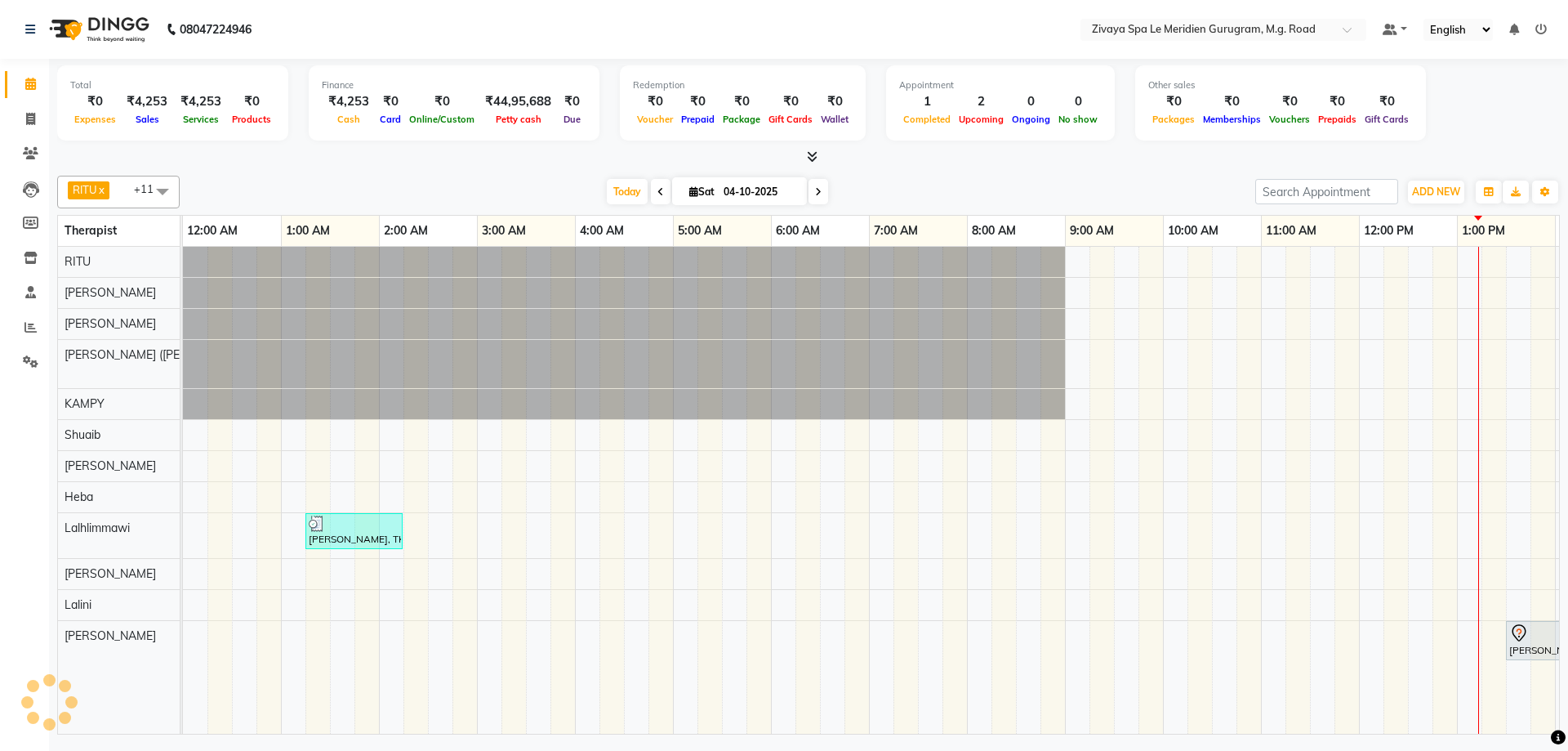
scroll to position [0, 589]
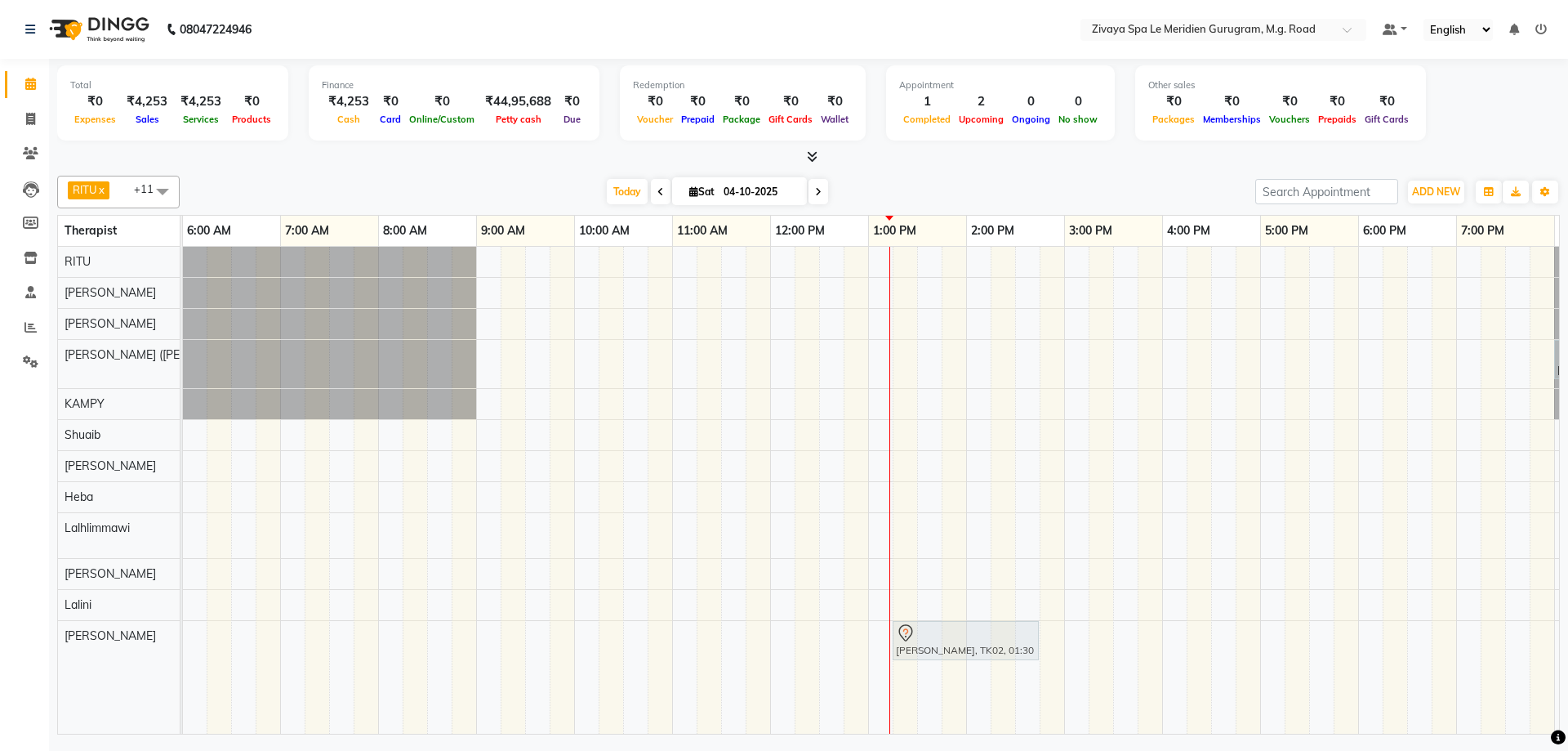
drag, startPoint x: 969, startPoint y: 639, endPoint x: 941, endPoint y: 645, distance: 28.6
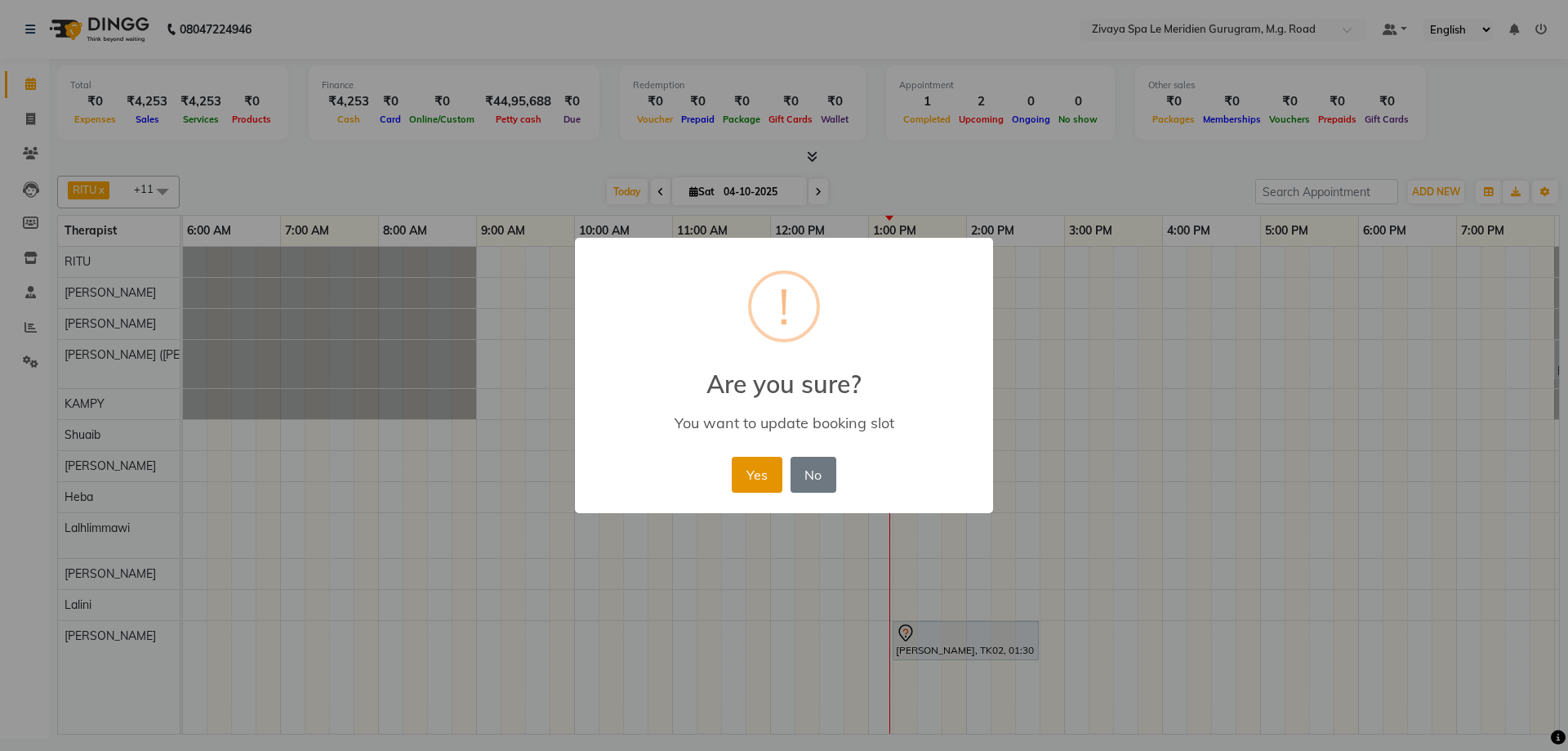
click at [758, 467] on button "Yes" at bounding box center [757, 475] width 50 height 36
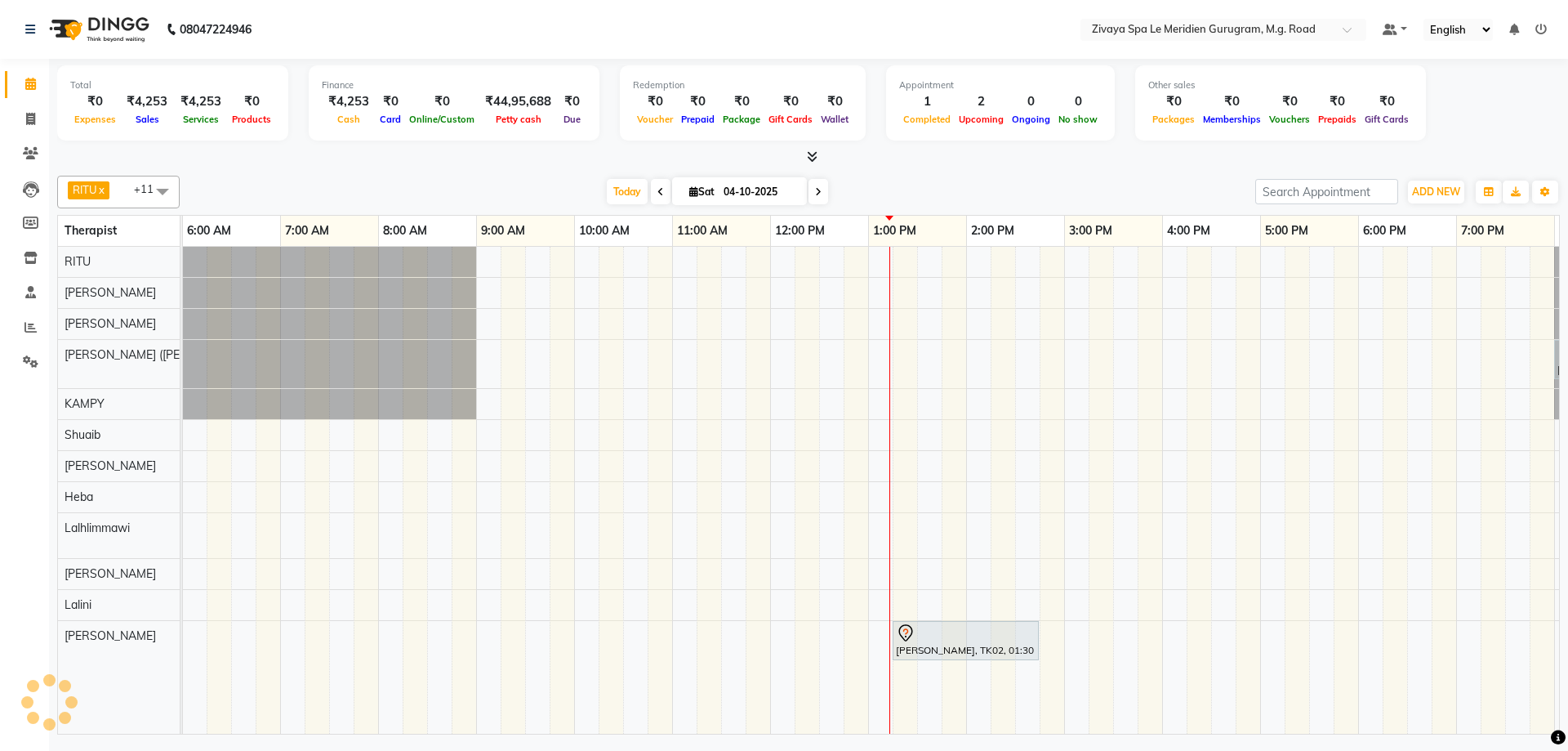
click at [988, 640] on div at bounding box center [966, 632] width 140 height 19
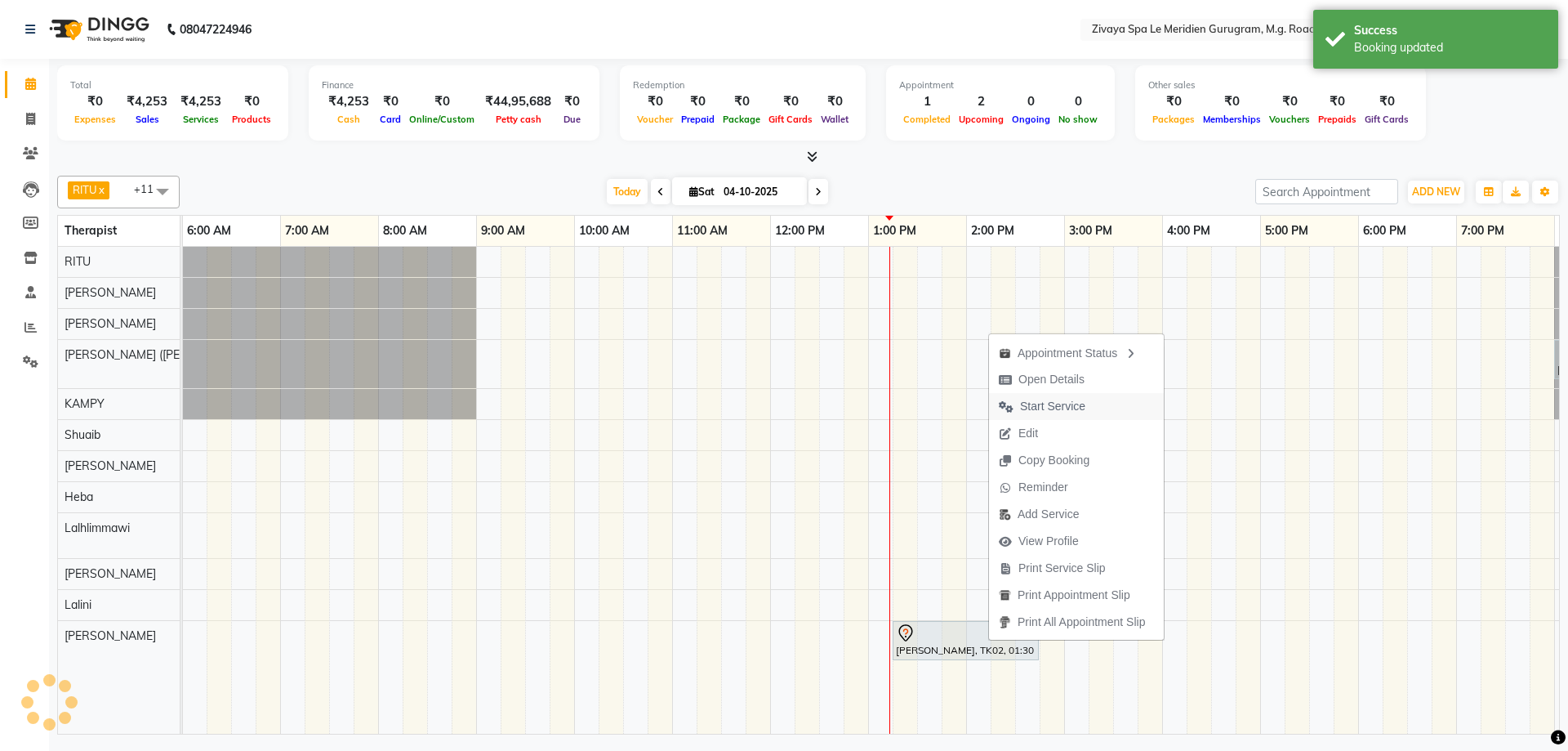
click at [1043, 400] on span "Start Service" at bounding box center [1052, 407] width 65 height 17
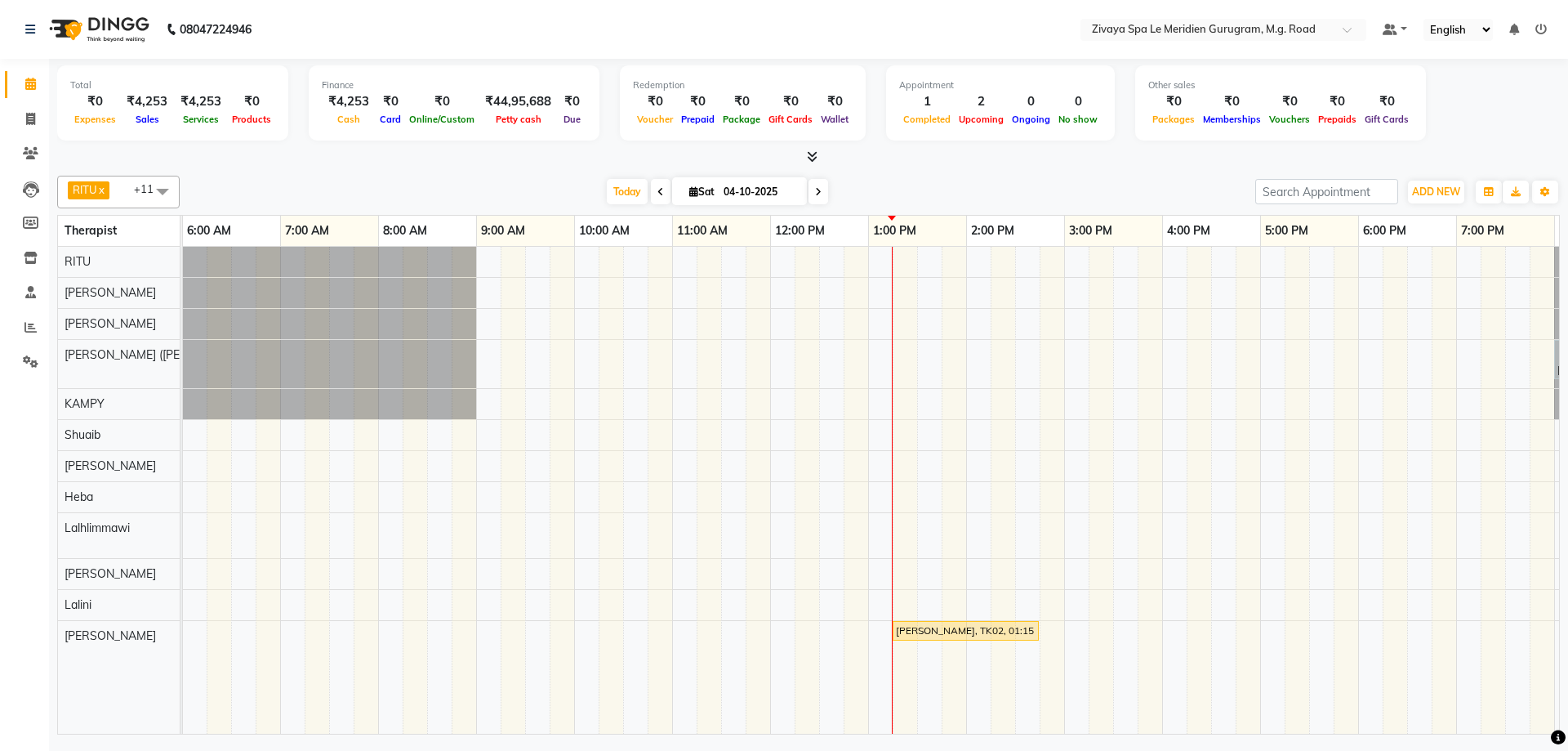
click at [931, 632] on div "[PERSON_NAME], TK02, 01:15 PM-02:45 PM, Swedish De-Stress - 90 Mins" at bounding box center [965, 630] width 143 height 14
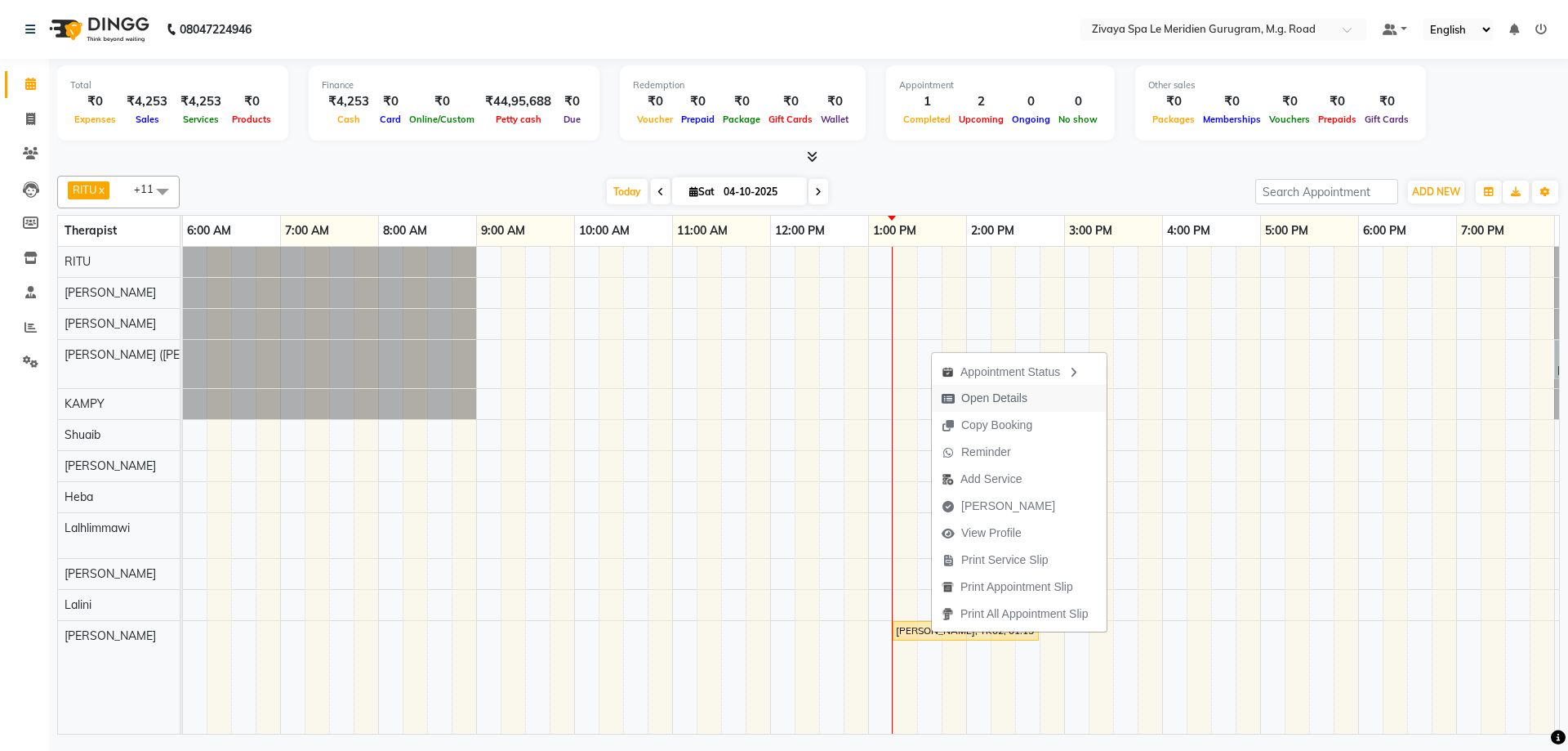
click at [983, 402] on span "Open Details" at bounding box center [994, 398] width 66 height 17
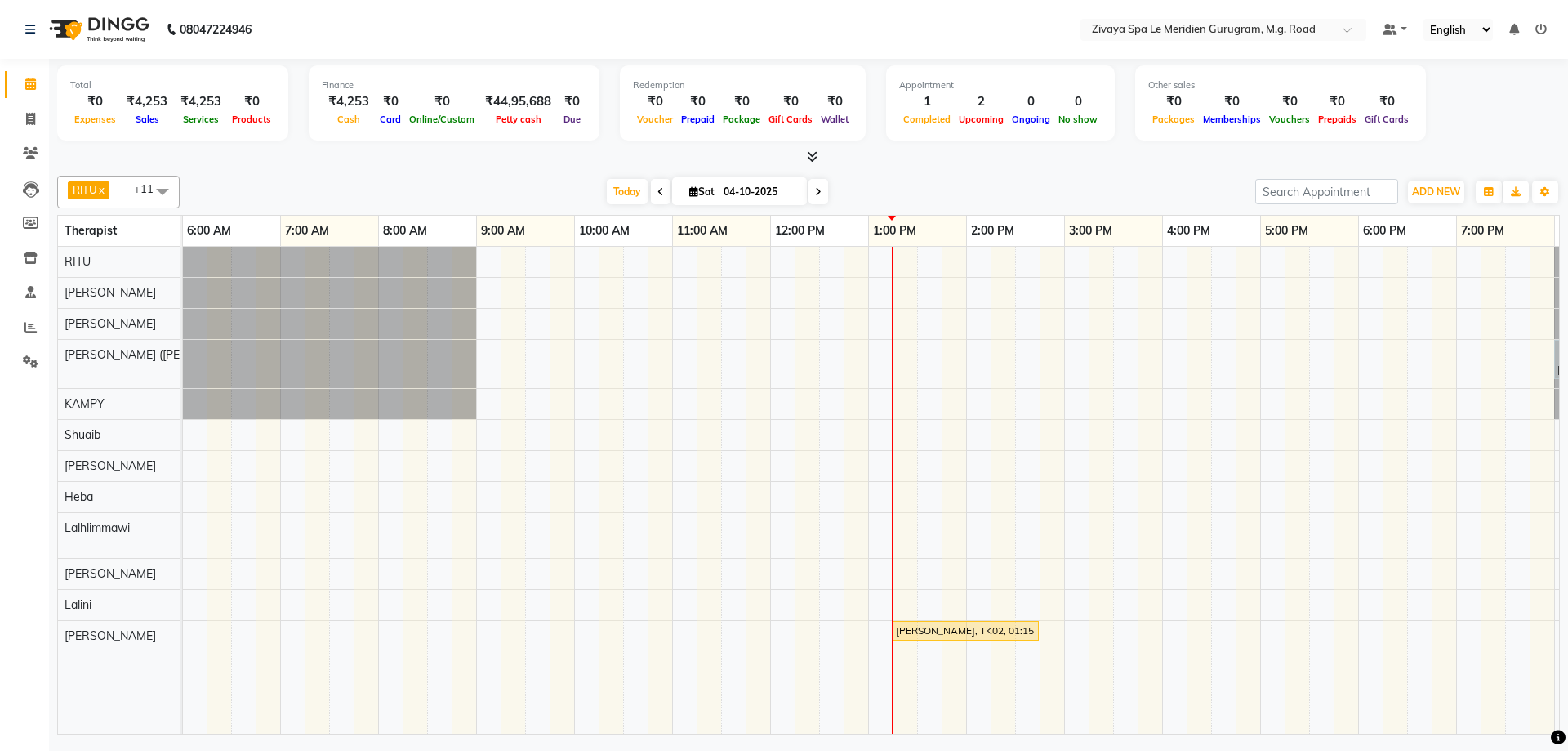
click at [979, 623] on div "[PERSON_NAME], TK02, 01:15 PM-02:45 PM, Swedish De-Stress - 90 Mins" at bounding box center [965, 630] width 143 height 14
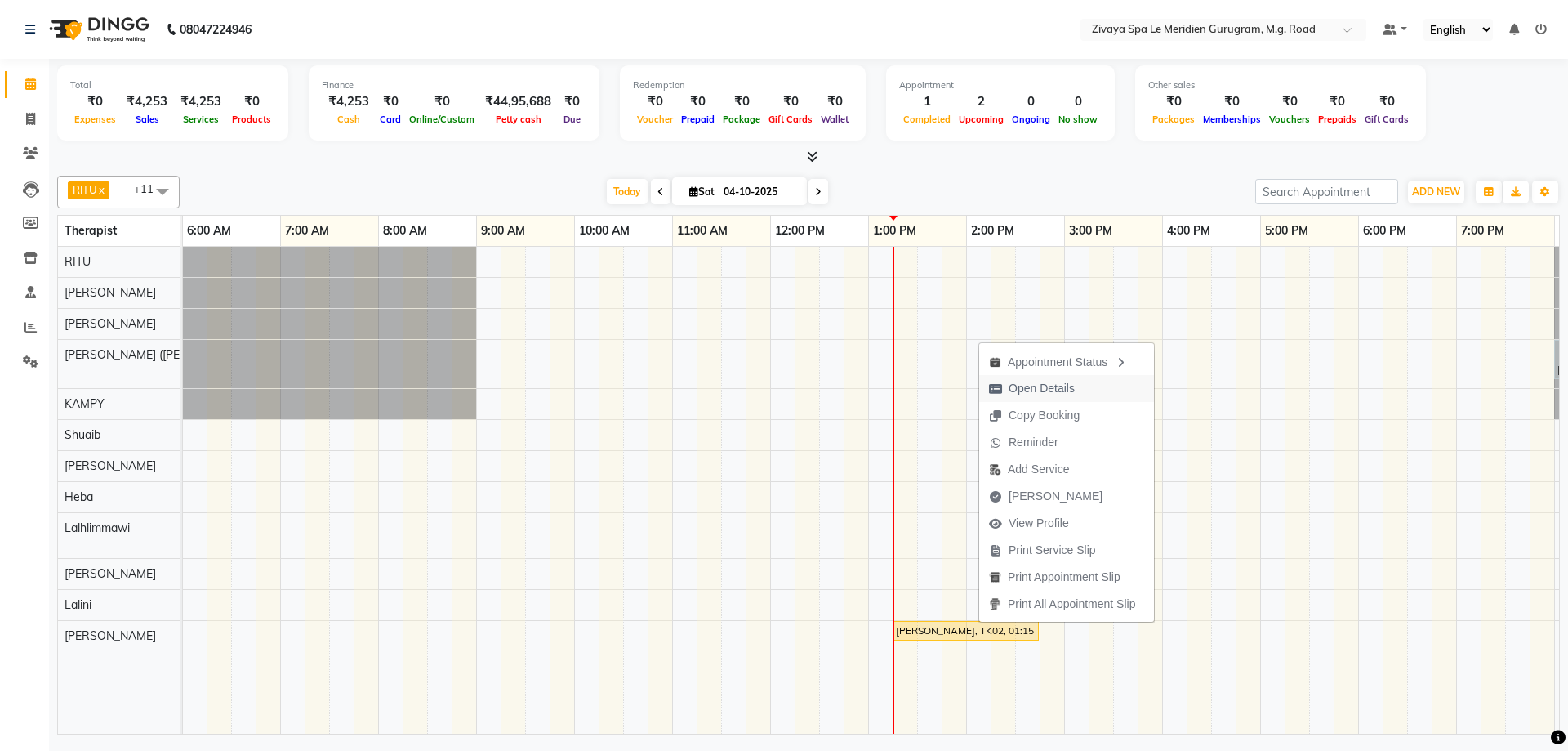
click at [1049, 392] on span "Open Details" at bounding box center [1041, 388] width 66 height 17
select select "1"
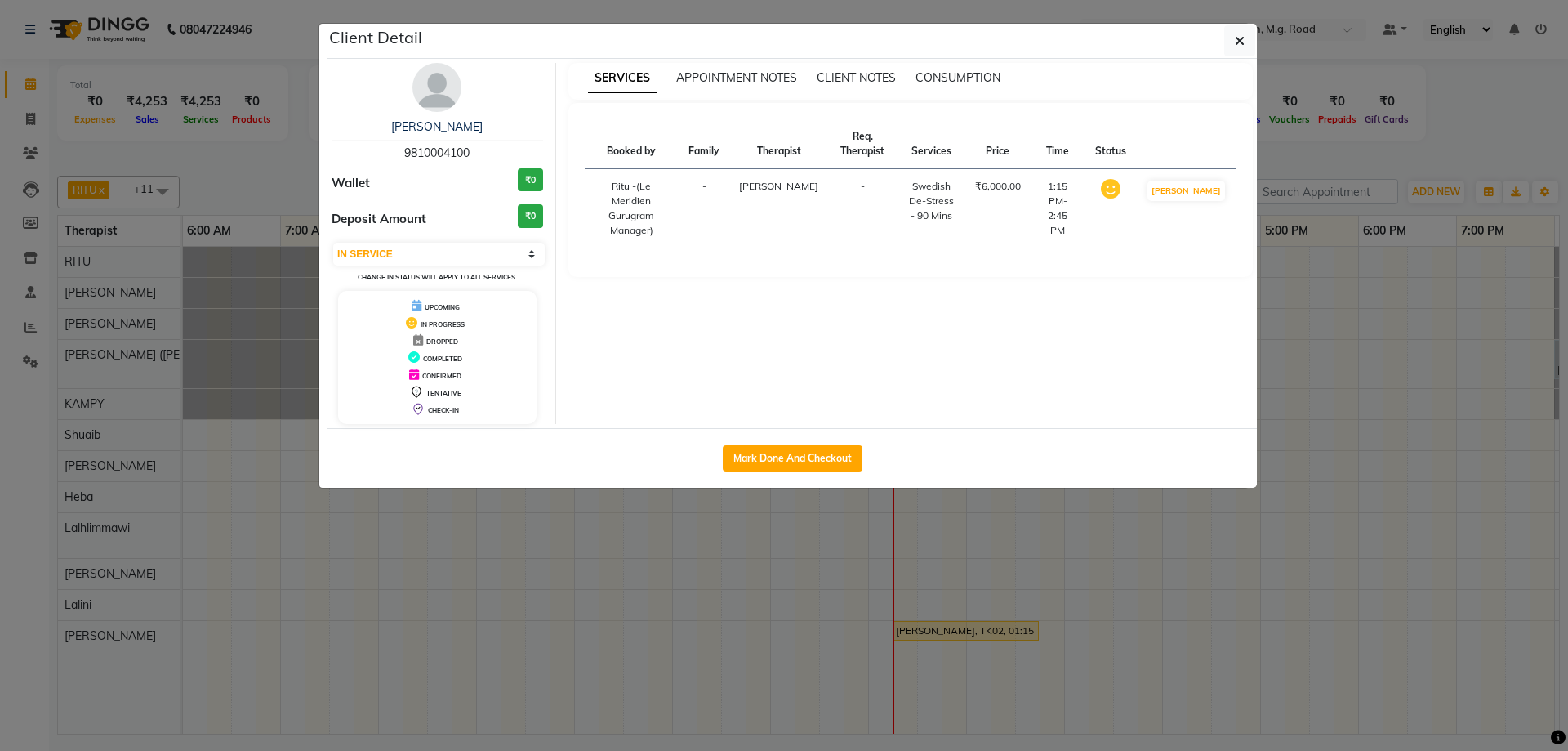
drag, startPoint x: 476, startPoint y: 149, endPoint x: 382, endPoint y: 148, distance: 94.0
click at [382, 148] on div "[PERSON_NAME] 9810004100" at bounding box center [437, 140] width 211 height 43
copy span "9810004100"
click at [1247, 47] on button "button" at bounding box center [1240, 40] width 31 height 31
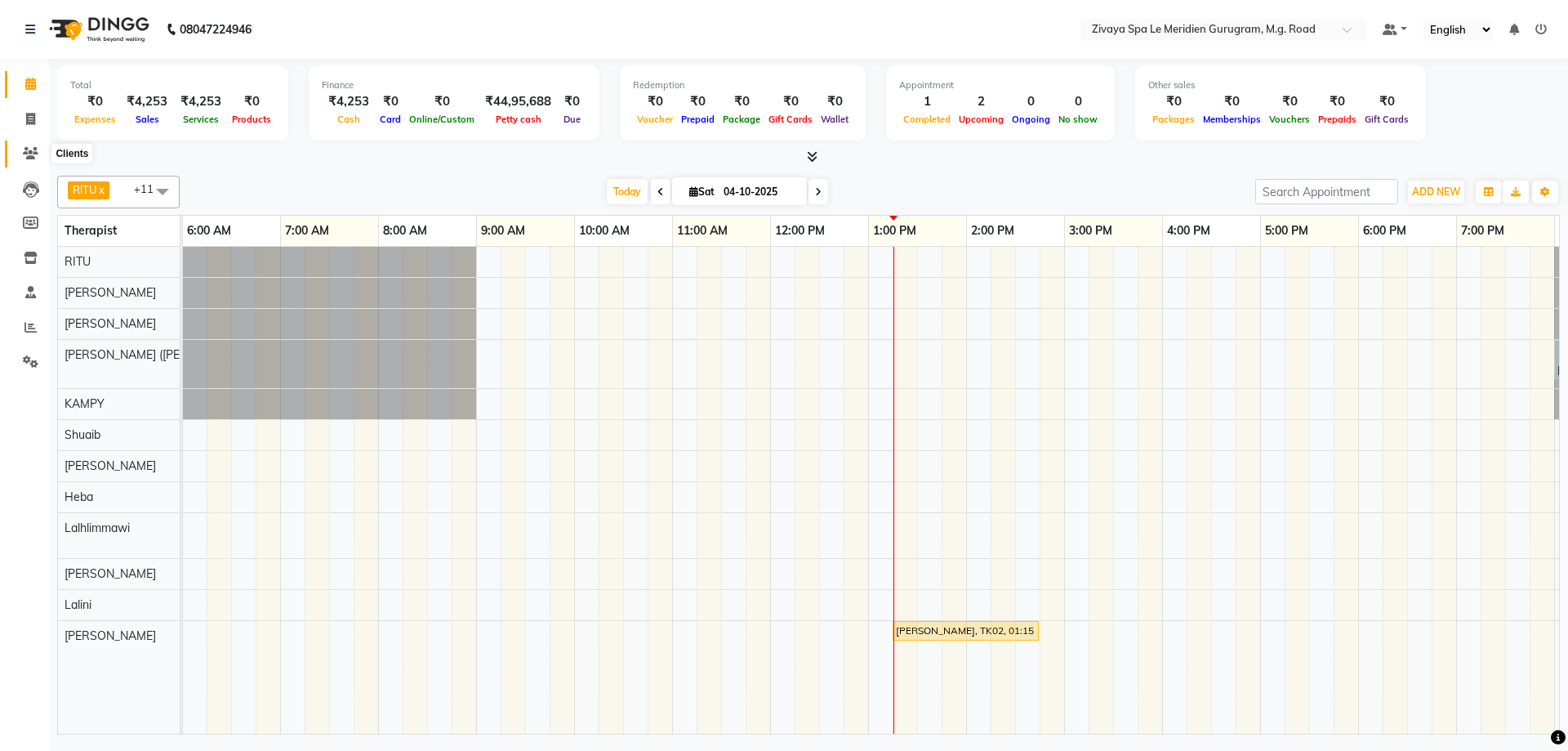
click at [29, 154] on icon at bounding box center [31, 153] width 15 height 12
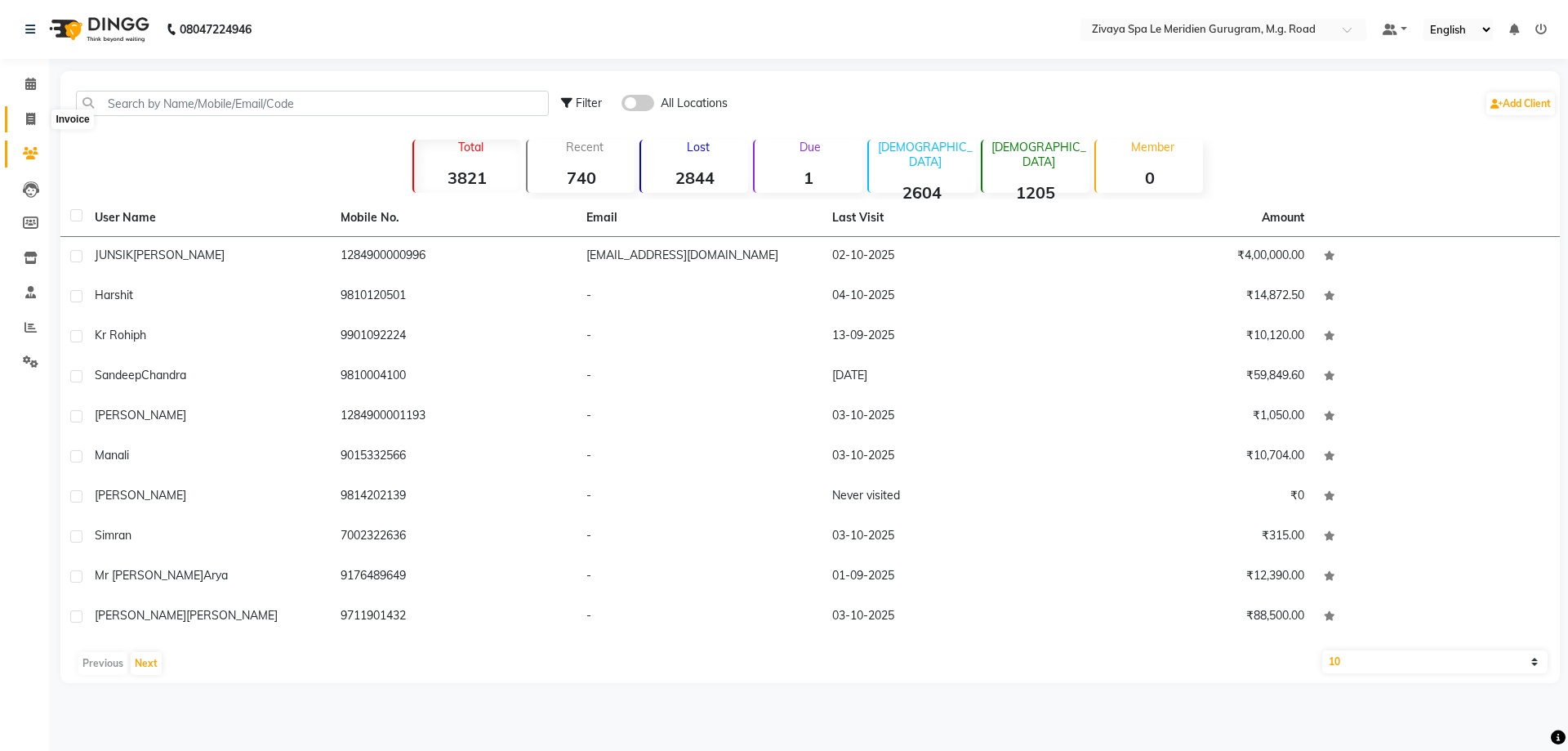
click at [32, 124] on icon at bounding box center [30, 119] width 9 height 12
select select "service"
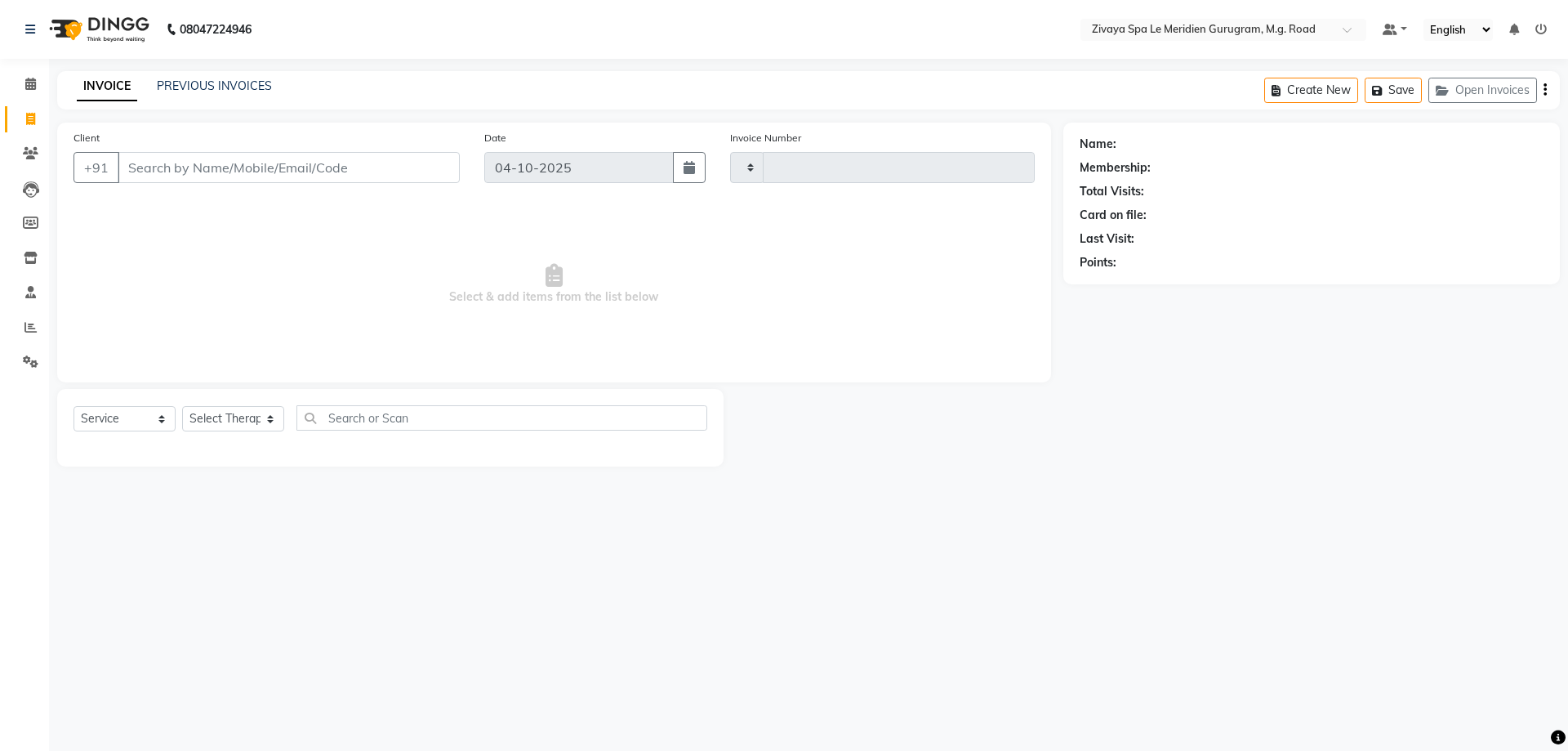
type input "2219"
select select "6503"
click at [260, 92] on link "PREVIOUS INVOICES" at bounding box center [214, 85] width 115 height 14
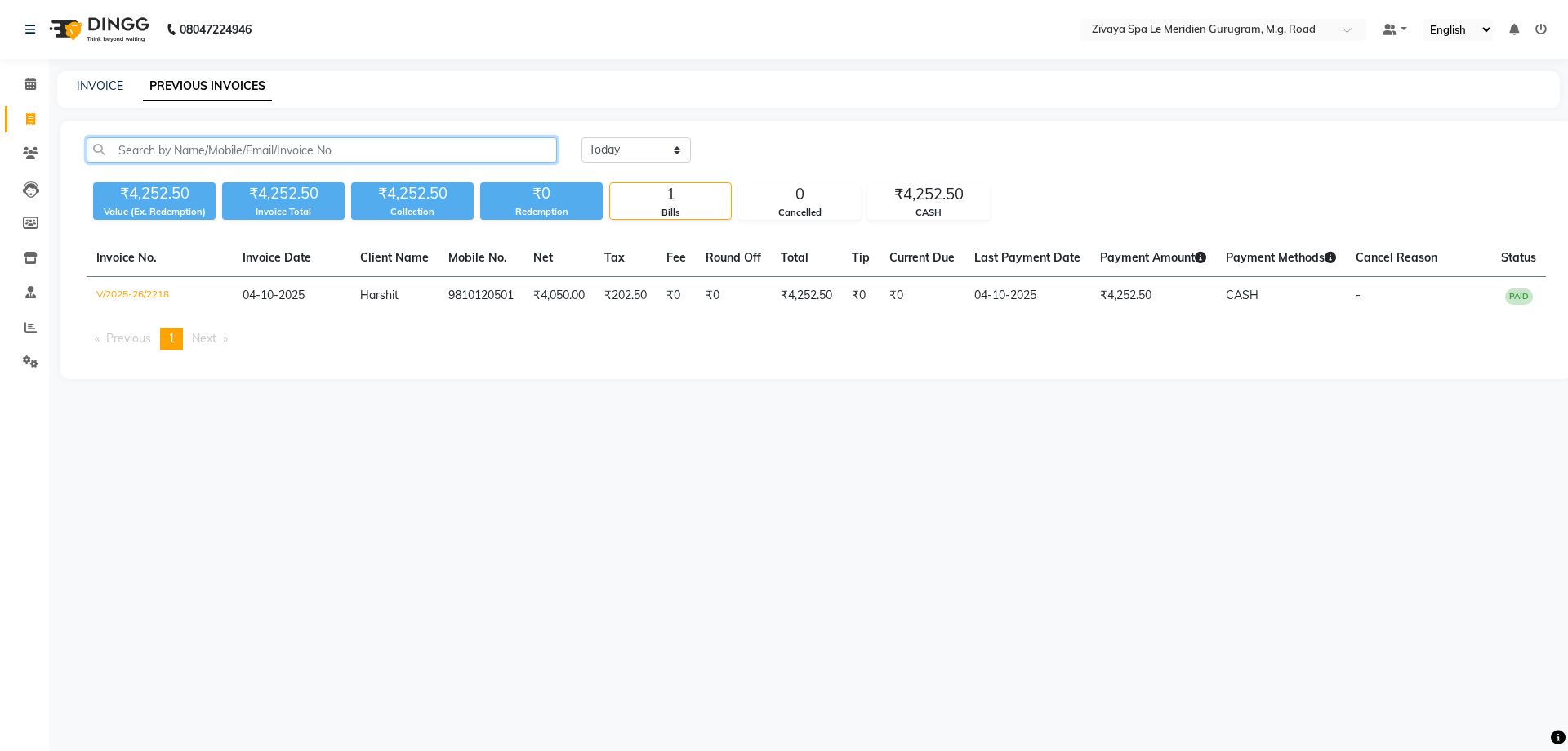
click at [255, 157] on input "text" at bounding box center [321, 149] width 471 height 25
paste input "9810004100"
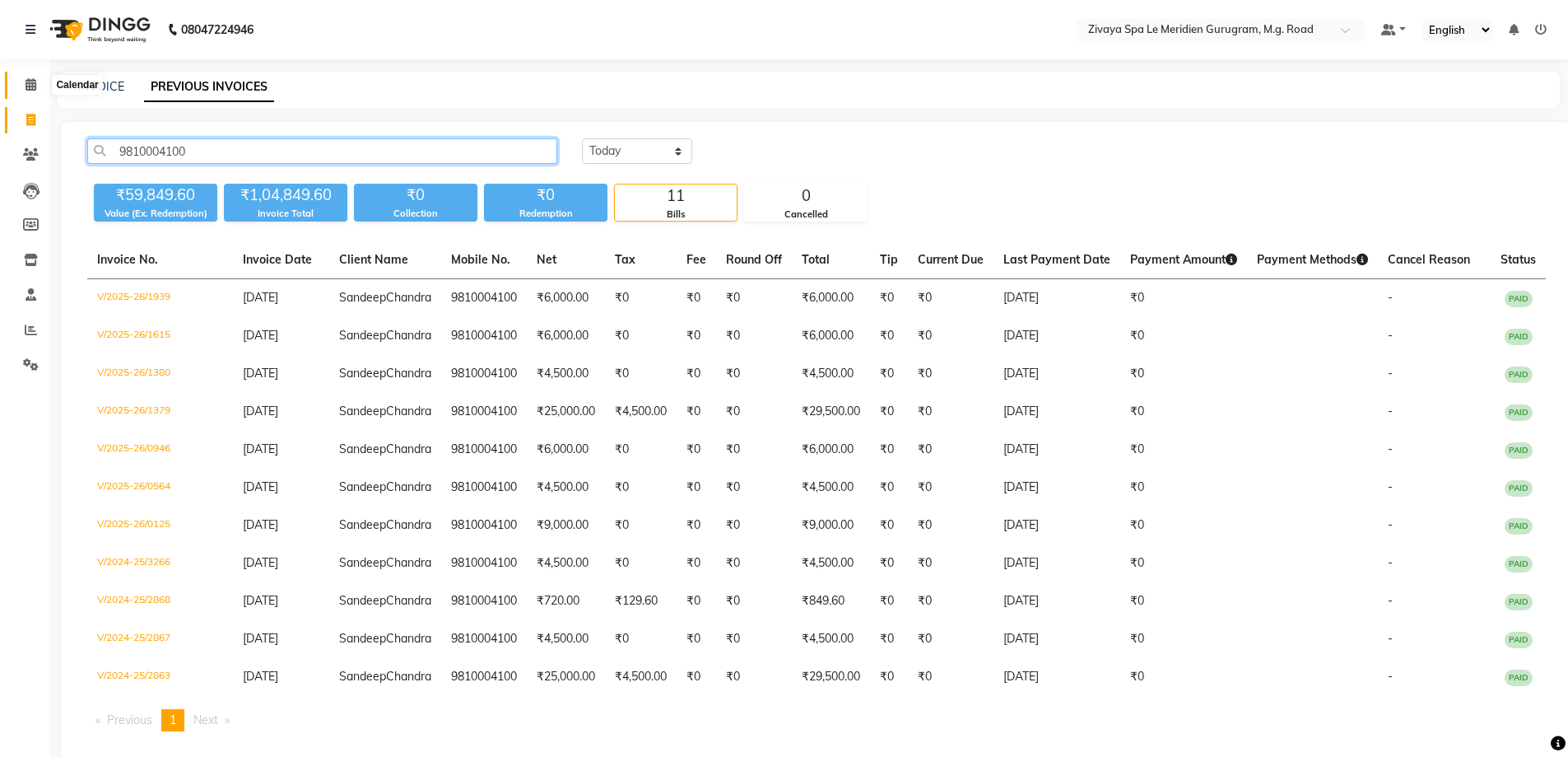
type input "9810004100"
click at [17, 80] on span at bounding box center [31, 86] width 29 height 19
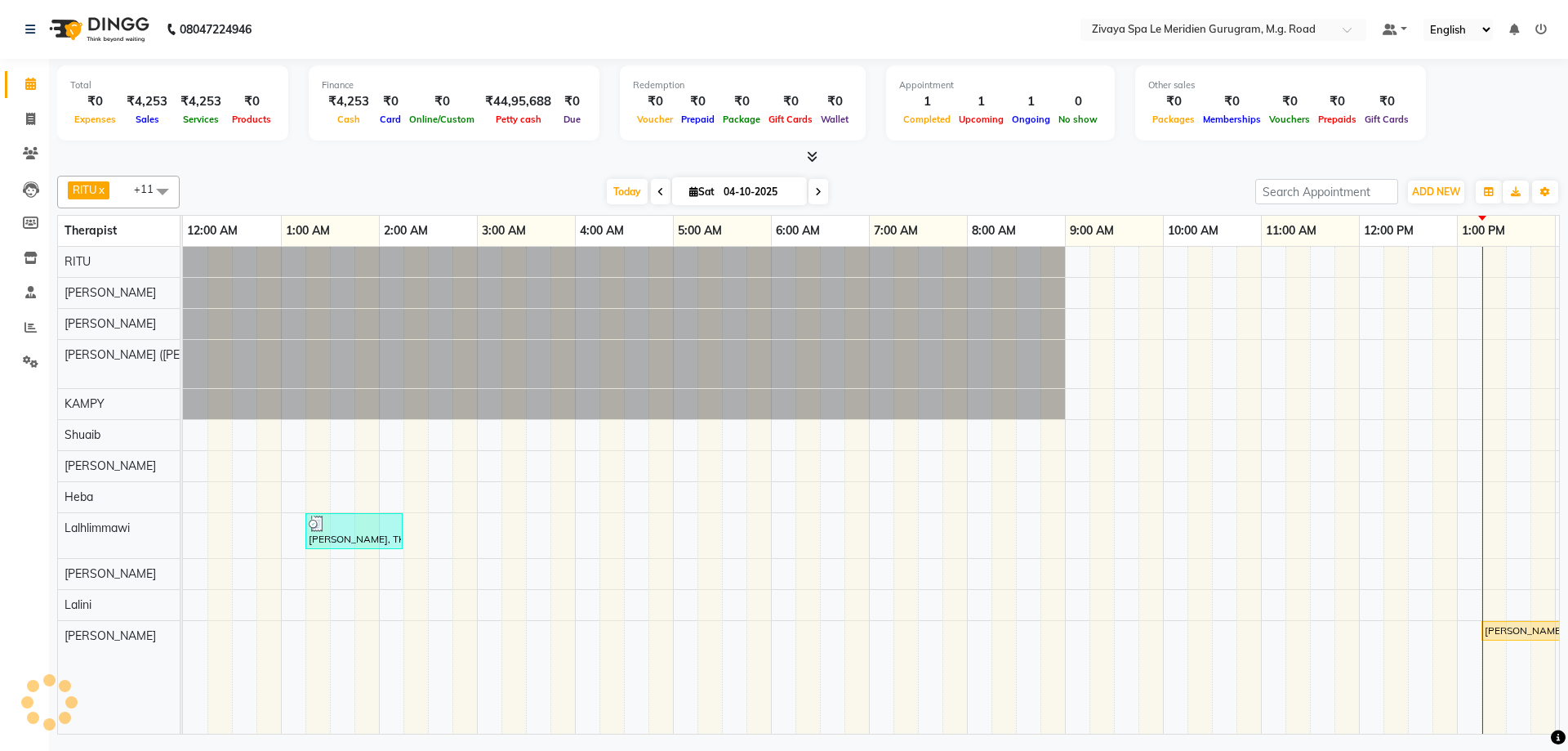
scroll to position [0, 589]
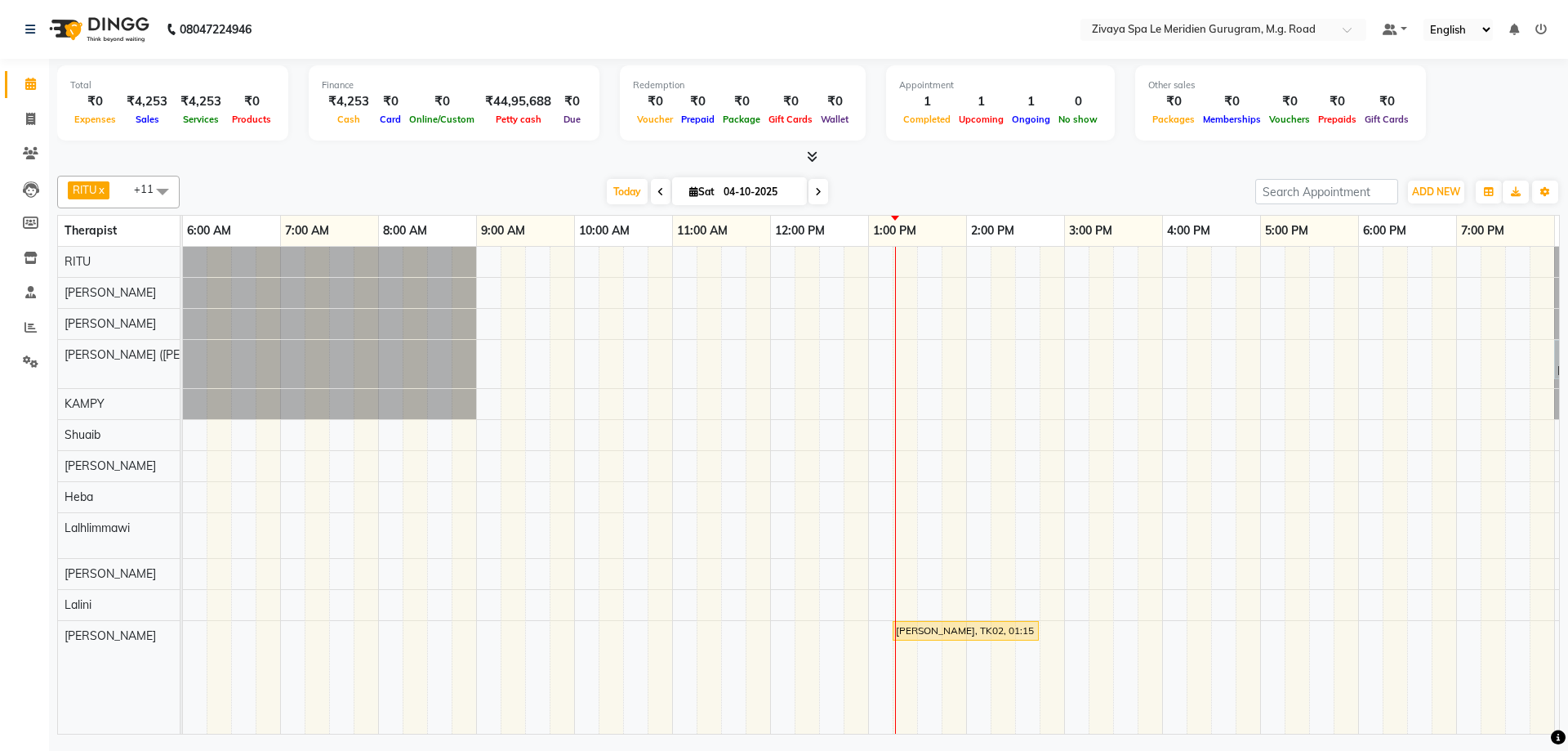
click at [707, 585] on div "[PERSON_NAME], TK03, 08:00 PM-09:30 PM, Royal Siam - 90 Mins [PERSON_NAME], TK0…" at bounding box center [770, 490] width 2352 height 487
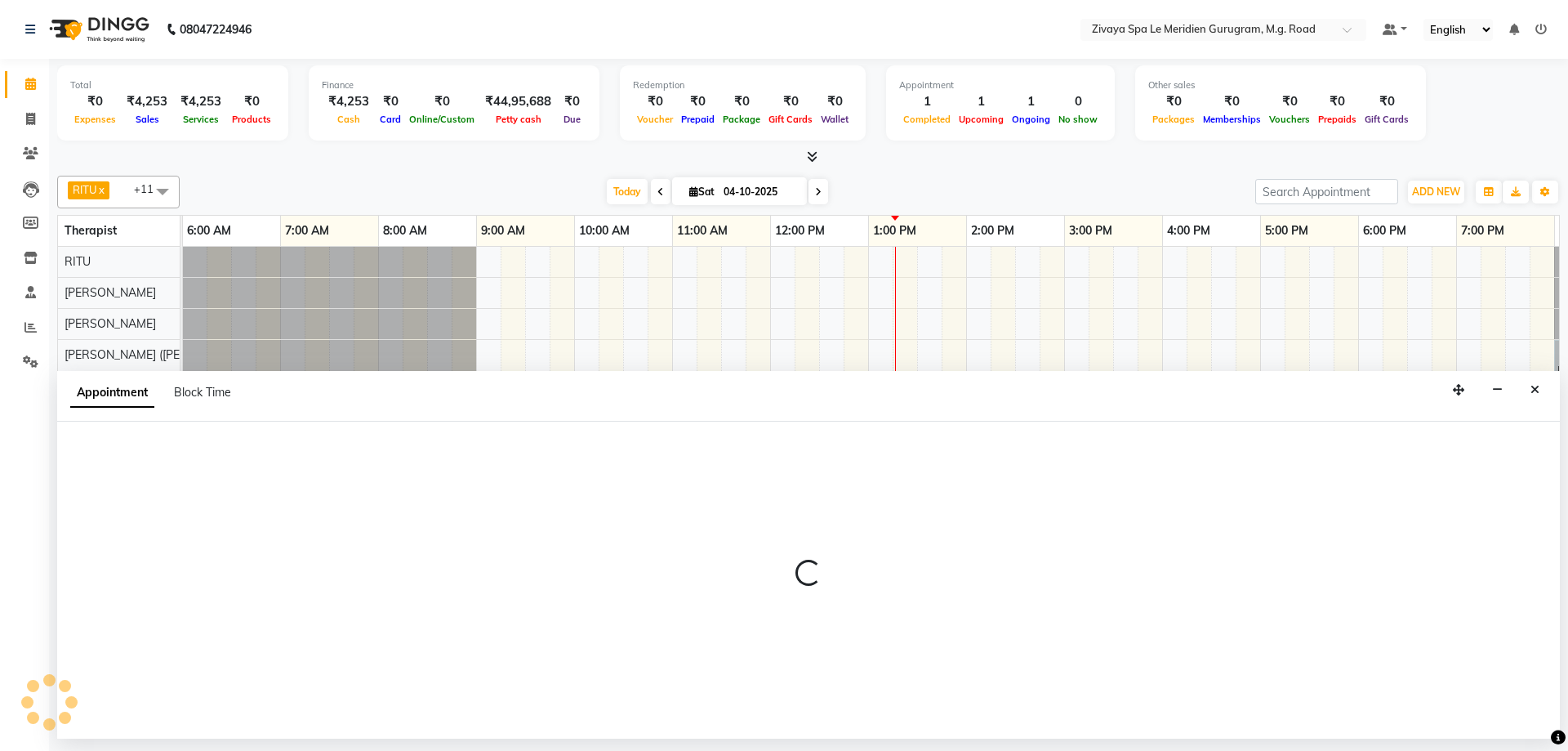
select select "65986"
select select "675"
select select "tentative"
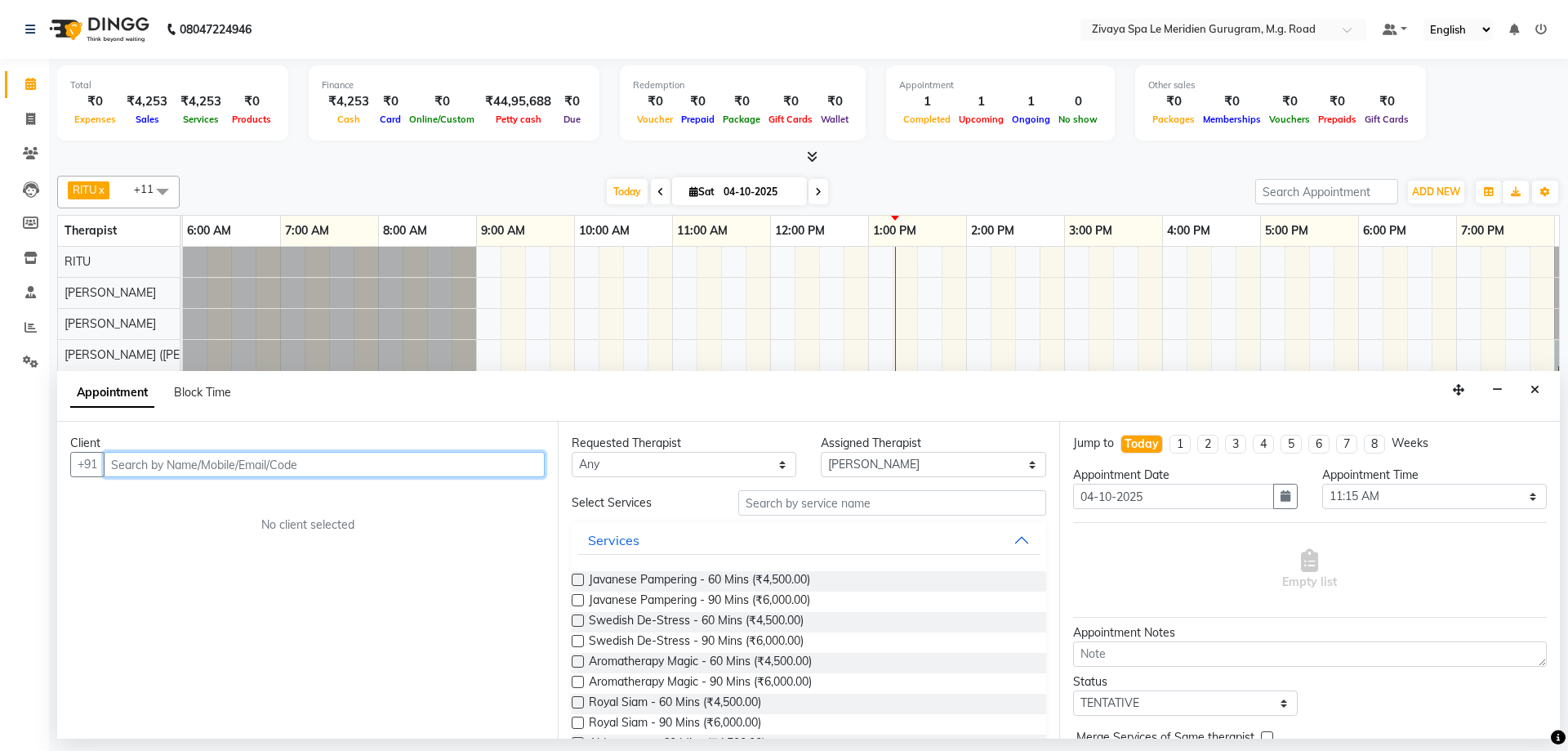
paste input "9810004100"
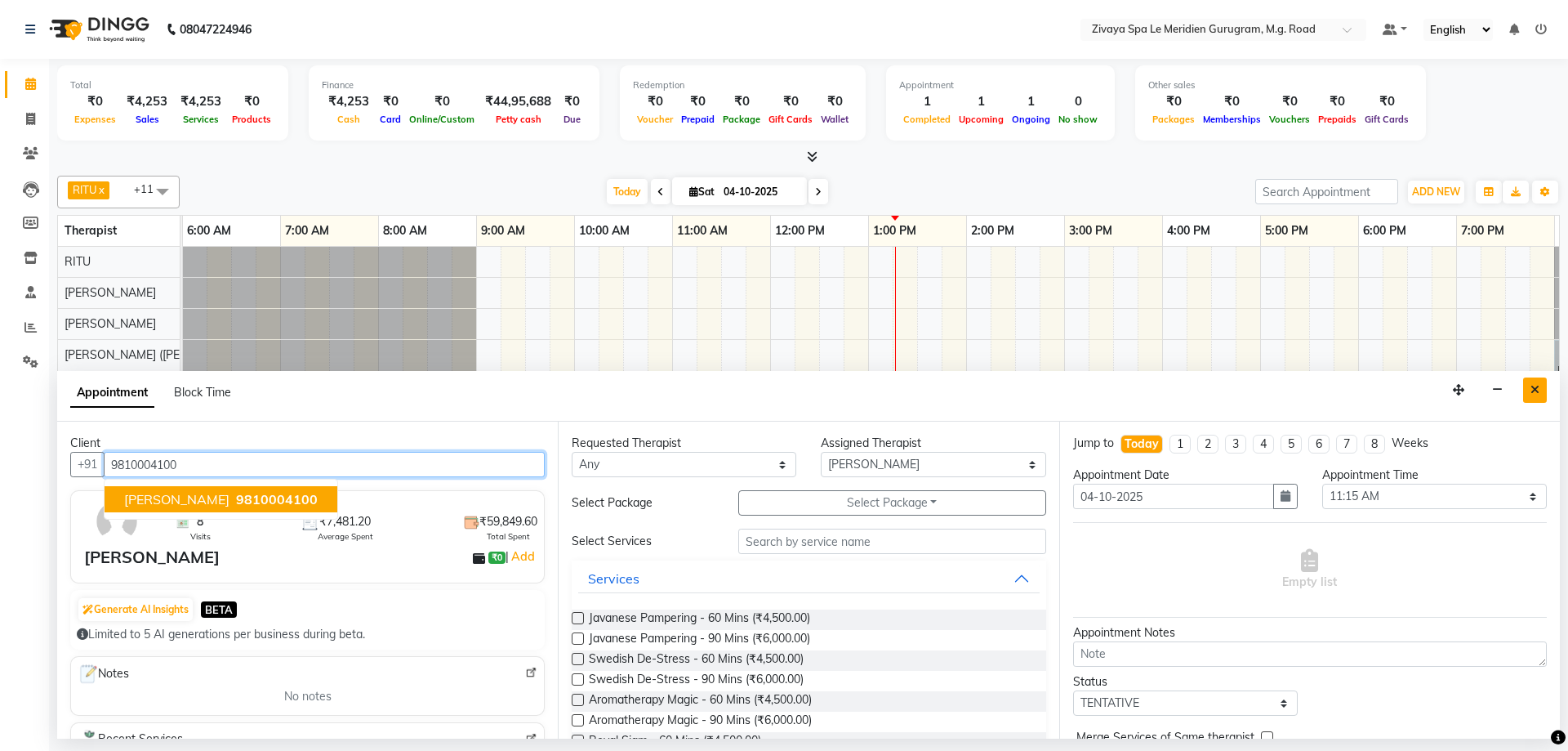
type input "9810004100"
click at [1540, 394] on button "Close" at bounding box center [1535, 389] width 24 height 25
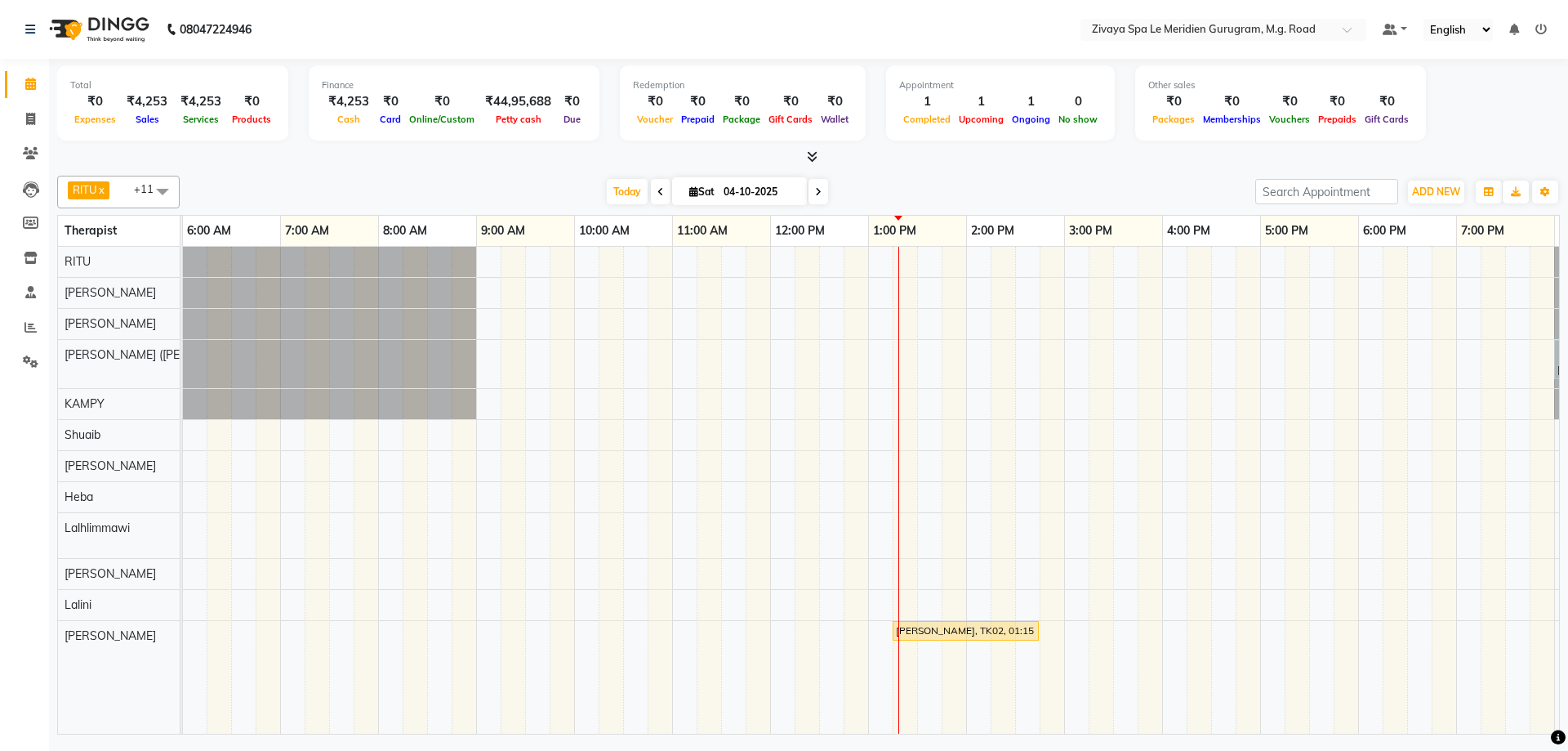
click at [813, 183] on span at bounding box center [818, 191] width 19 height 25
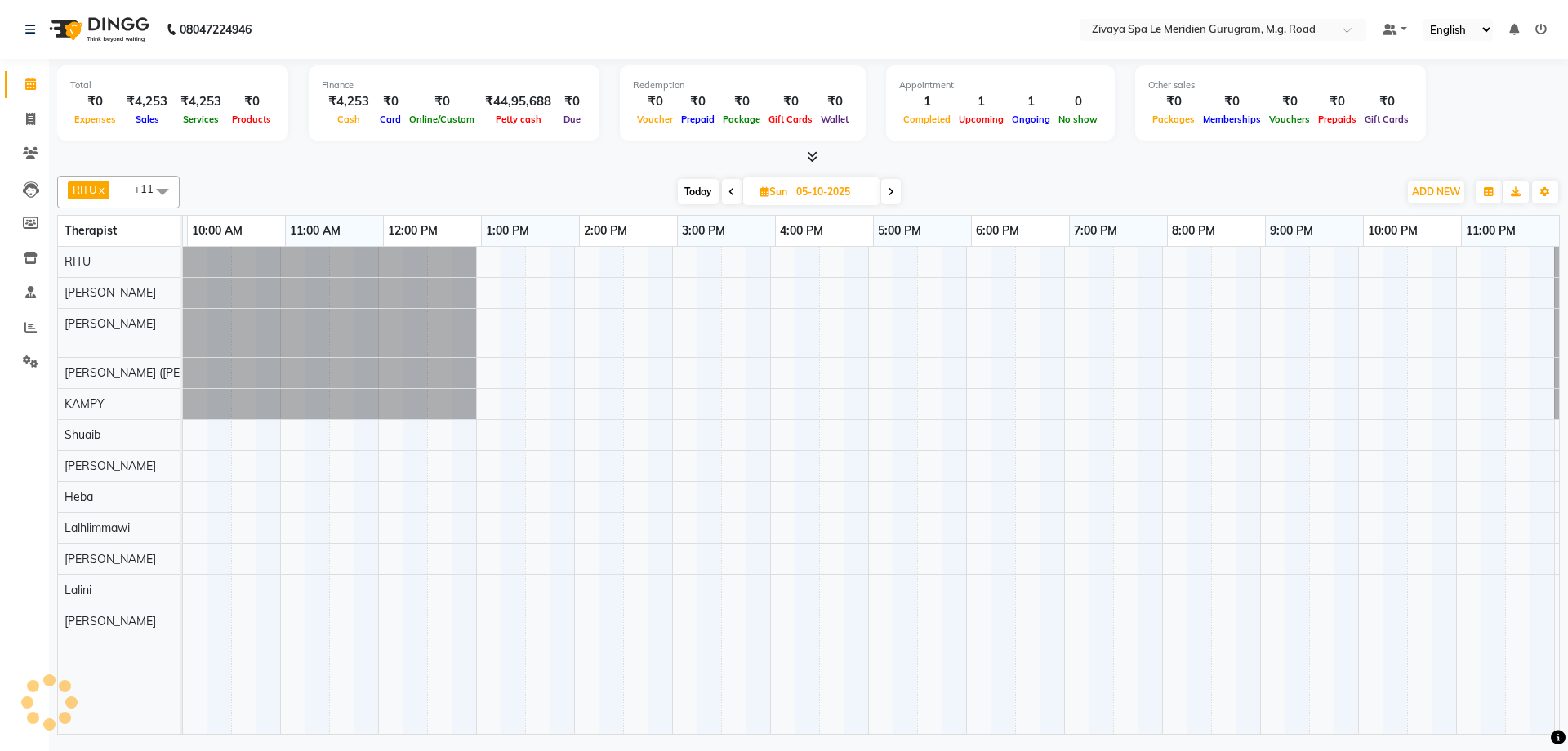
scroll to position [0, 976]
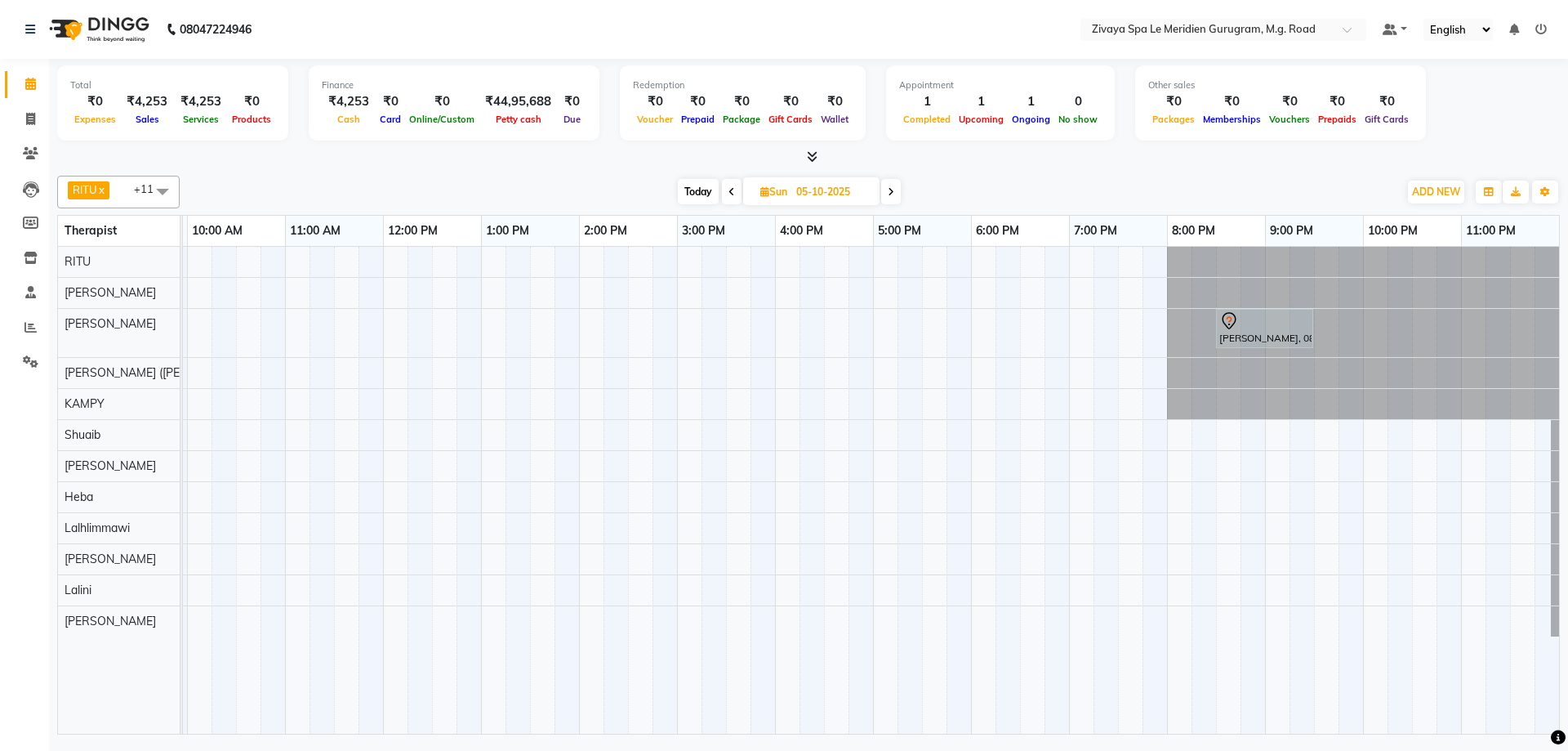
click at [891, 190] on icon at bounding box center [891, 192] width 7 height 10
click at [891, 190] on icon at bounding box center [892, 192] width 7 height 10
click at [891, 190] on icon at bounding box center [890, 192] width 7 height 10
click at [891, 190] on icon at bounding box center [893, 192] width 7 height 10
click at [891, 190] on icon at bounding box center [890, 192] width 7 height 10
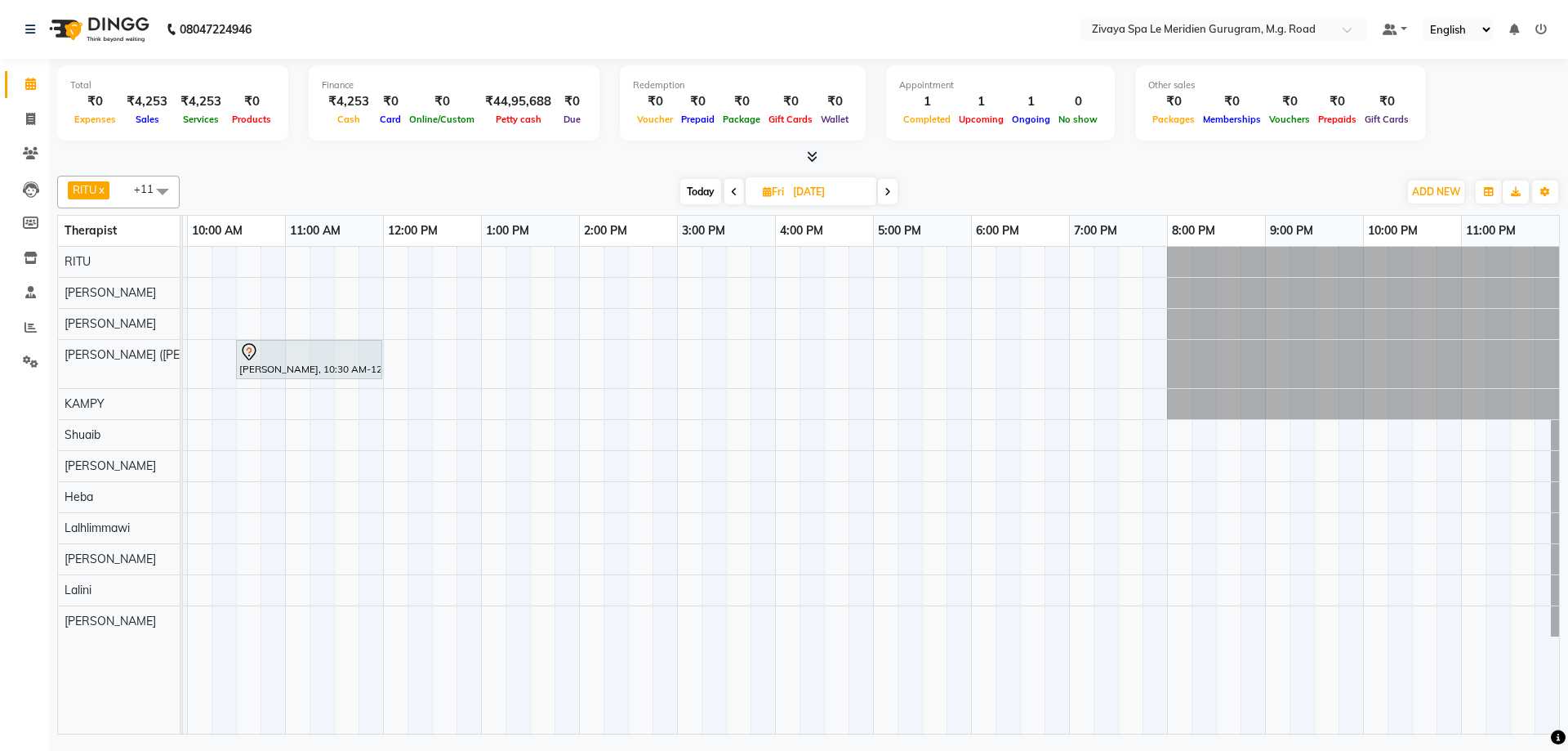
click at [706, 190] on span "Today" at bounding box center [700, 191] width 41 height 25
type input "04-10-2025"
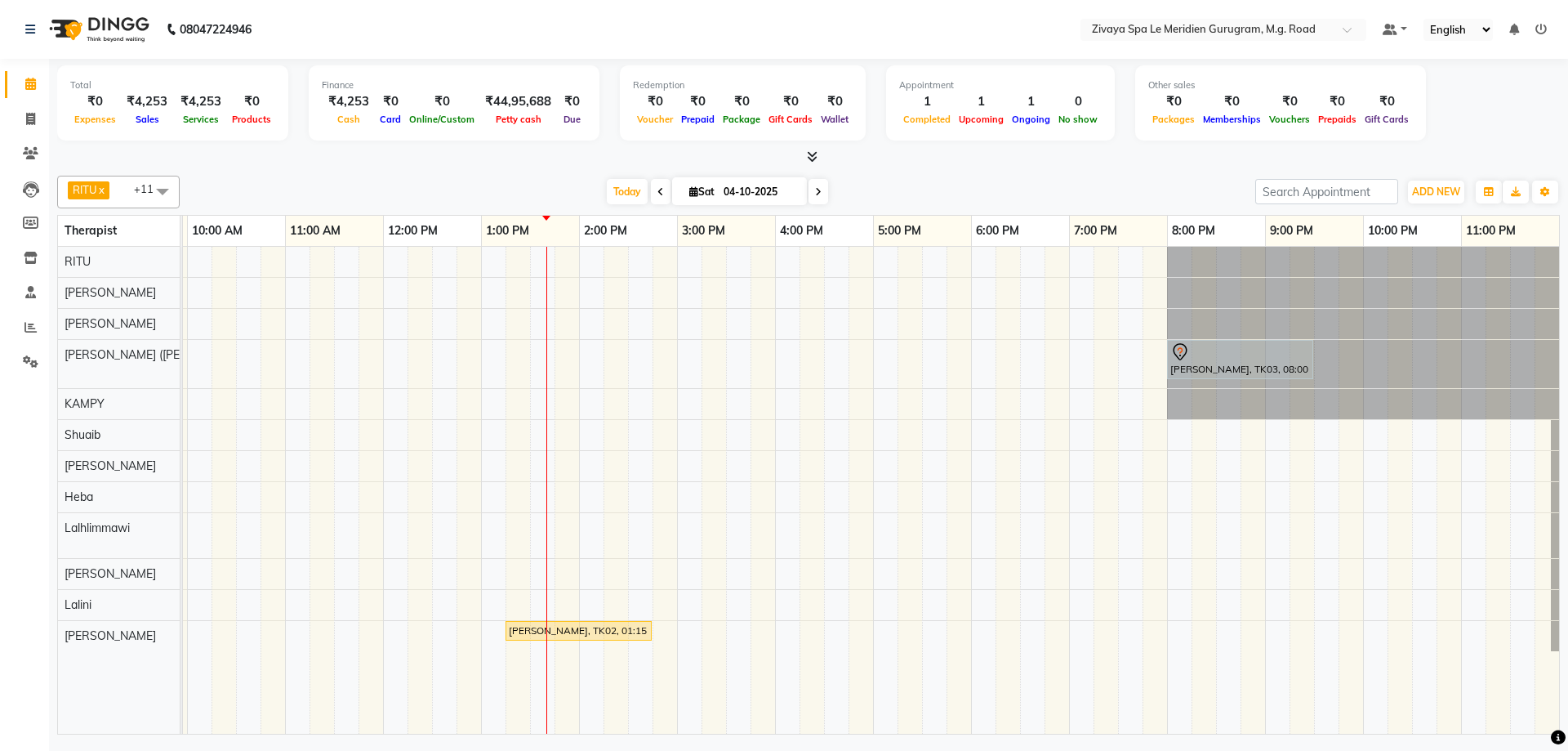
click at [639, 633] on div "[PERSON_NAME], TK02, 01:15 PM-02:45 PM, Swedish De-Stress - 90 Mins" at bounding box center [578, 630] width 143 height 14
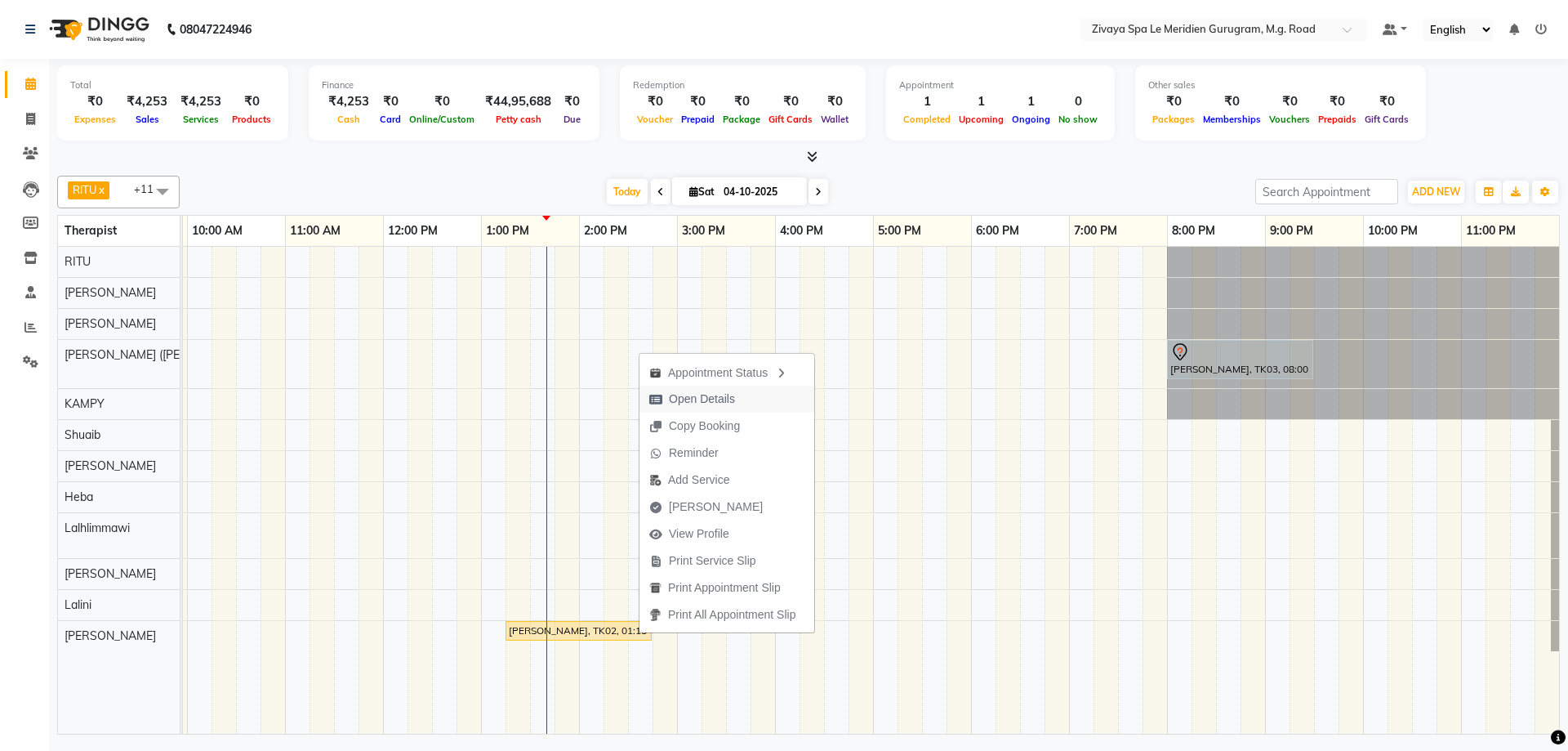
click at [718, 399] on span "Open Details" at bounding box center [701, 399] width 66 height 17
select select "1"
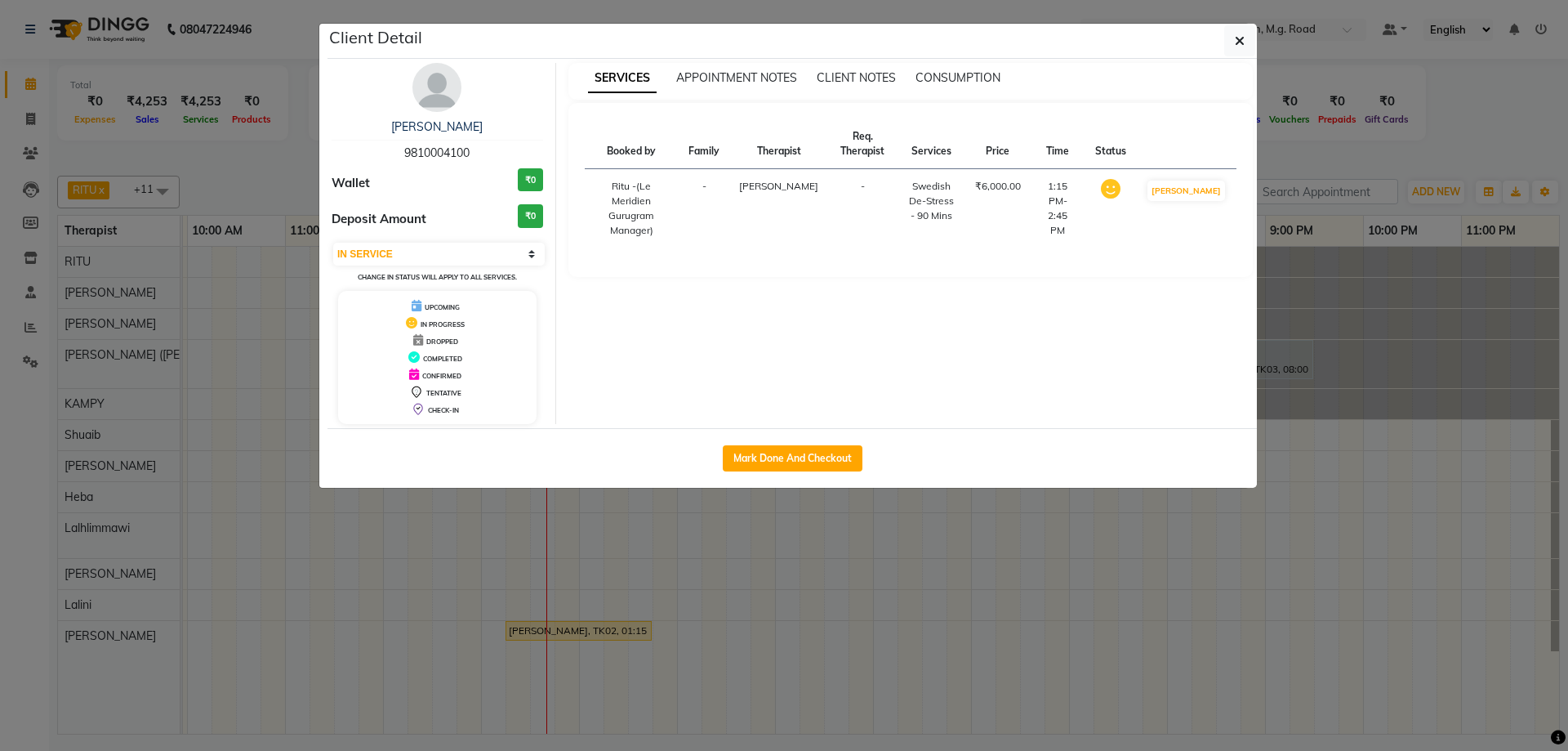
click at [766, 472] on div "Mark Done And Checkout" at bounding box center [792, 457] width 930 height 59
click at [771, 464] on button "Mark Done And Checkout" at bounding box center [793, 457] width 140 height 26
select select "service"
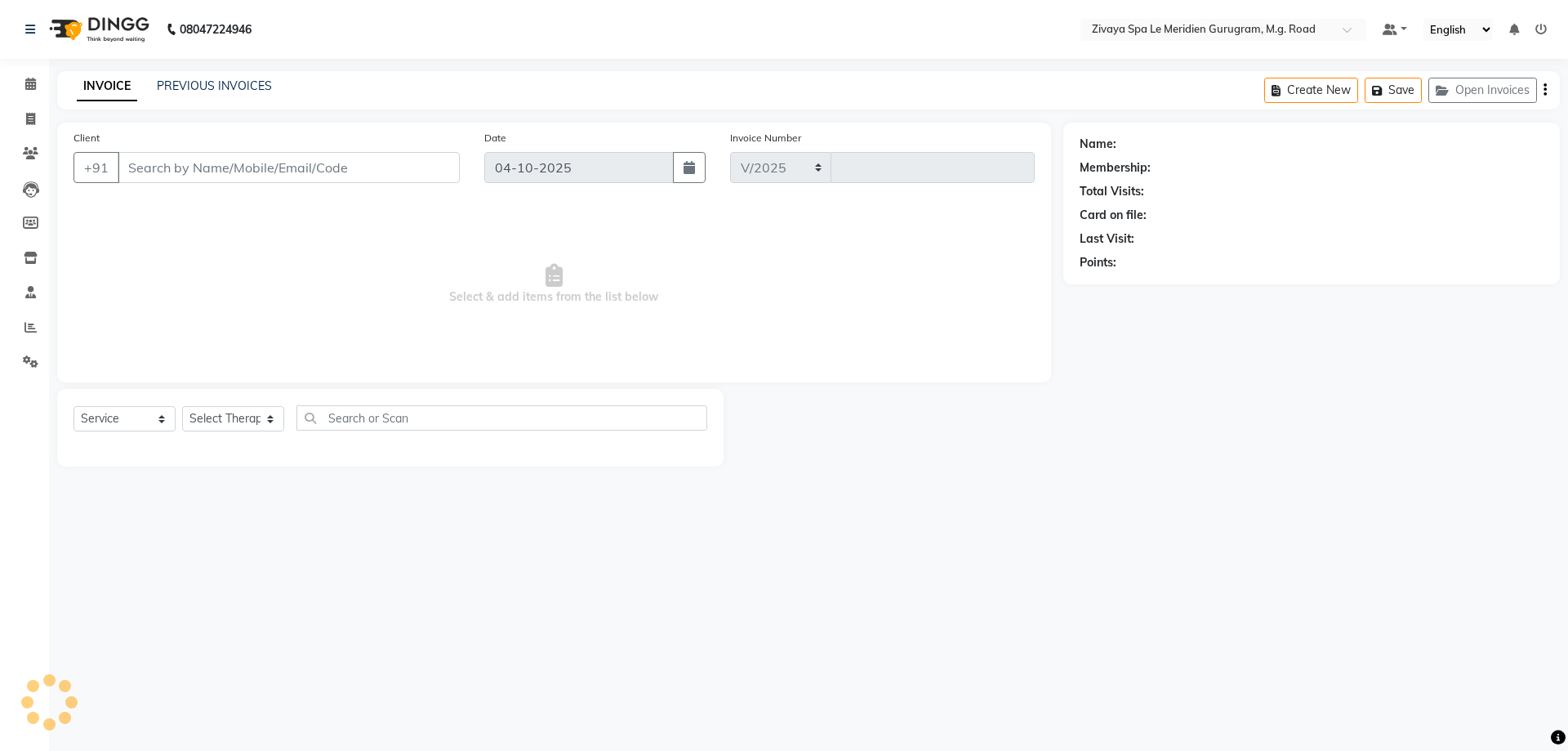
select select "6503"
type input "2219"
type input "9810004100"
select select "86042"
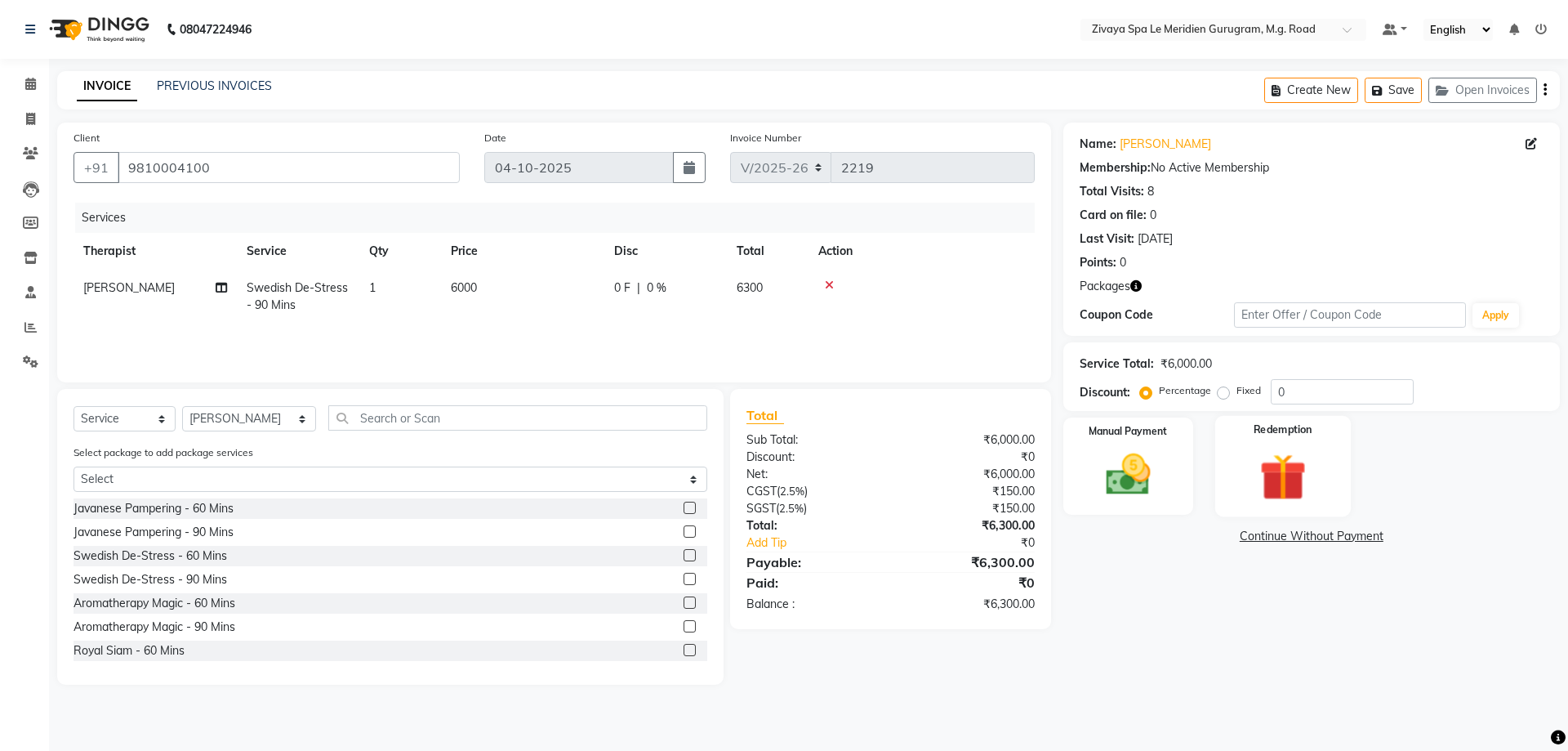
click at [1300, 451] on img at bounding box center [1282, 476] width 76 height 58
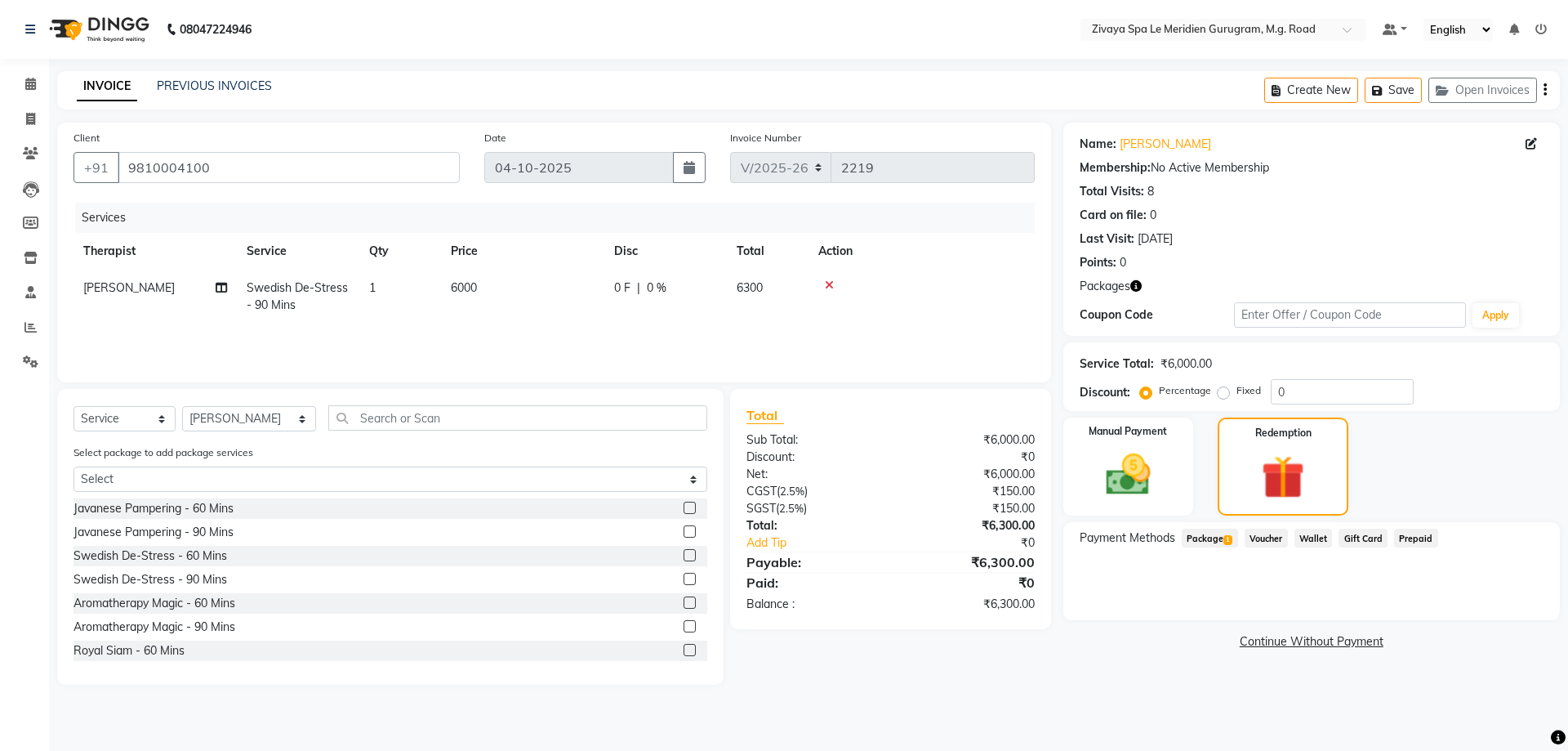
click at [1202, 555] on div "Payment Methods Package 1 Voucher Wallet Gift Card Prepaid" at bounding box center [1312, 571] width 497 height 98
click at [1230, 543] on span "1" at bounding box center [1227, 540] width 9 height 10
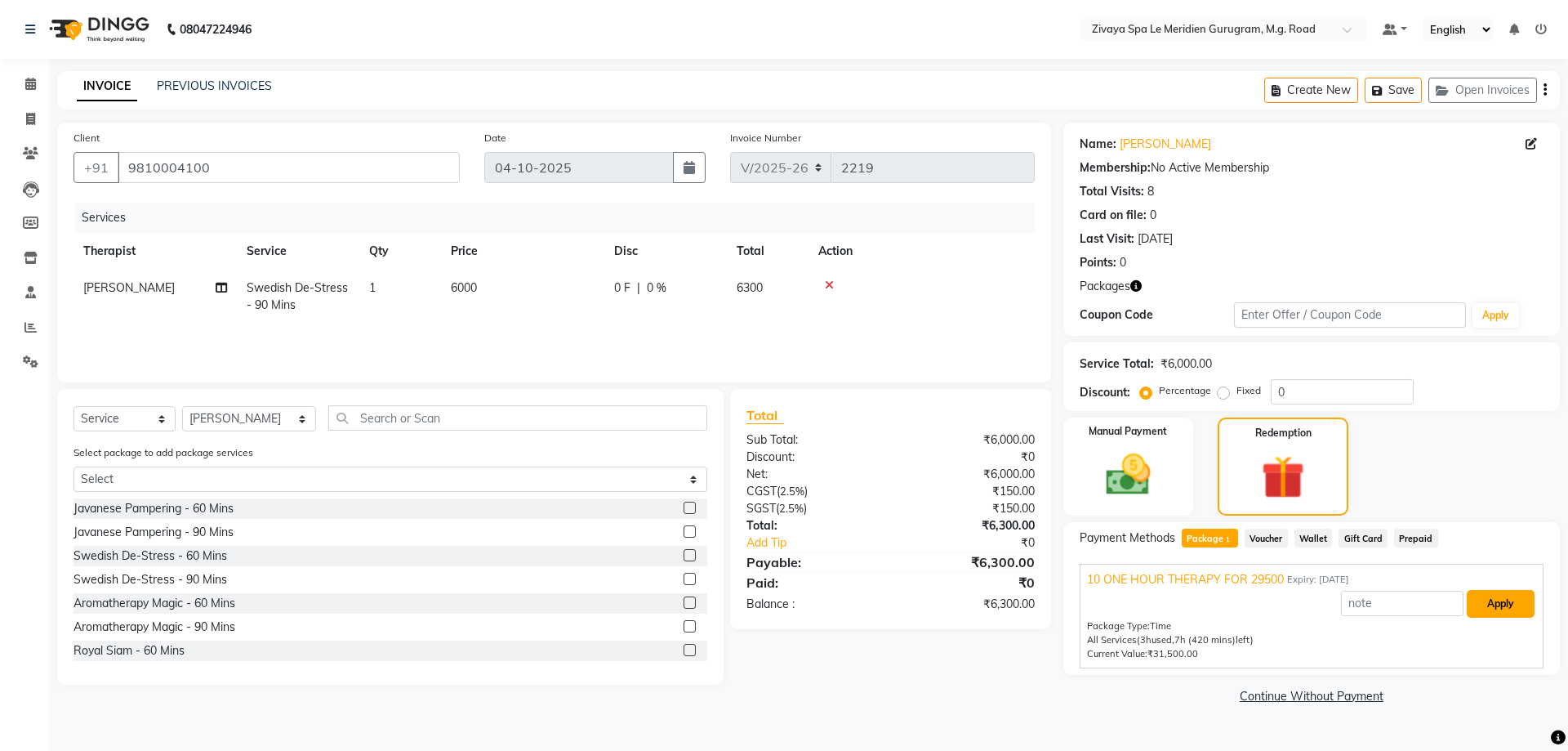
click at [1488, 607] on button "Apply" at bounding box center [1500, 603] width 68 height 28
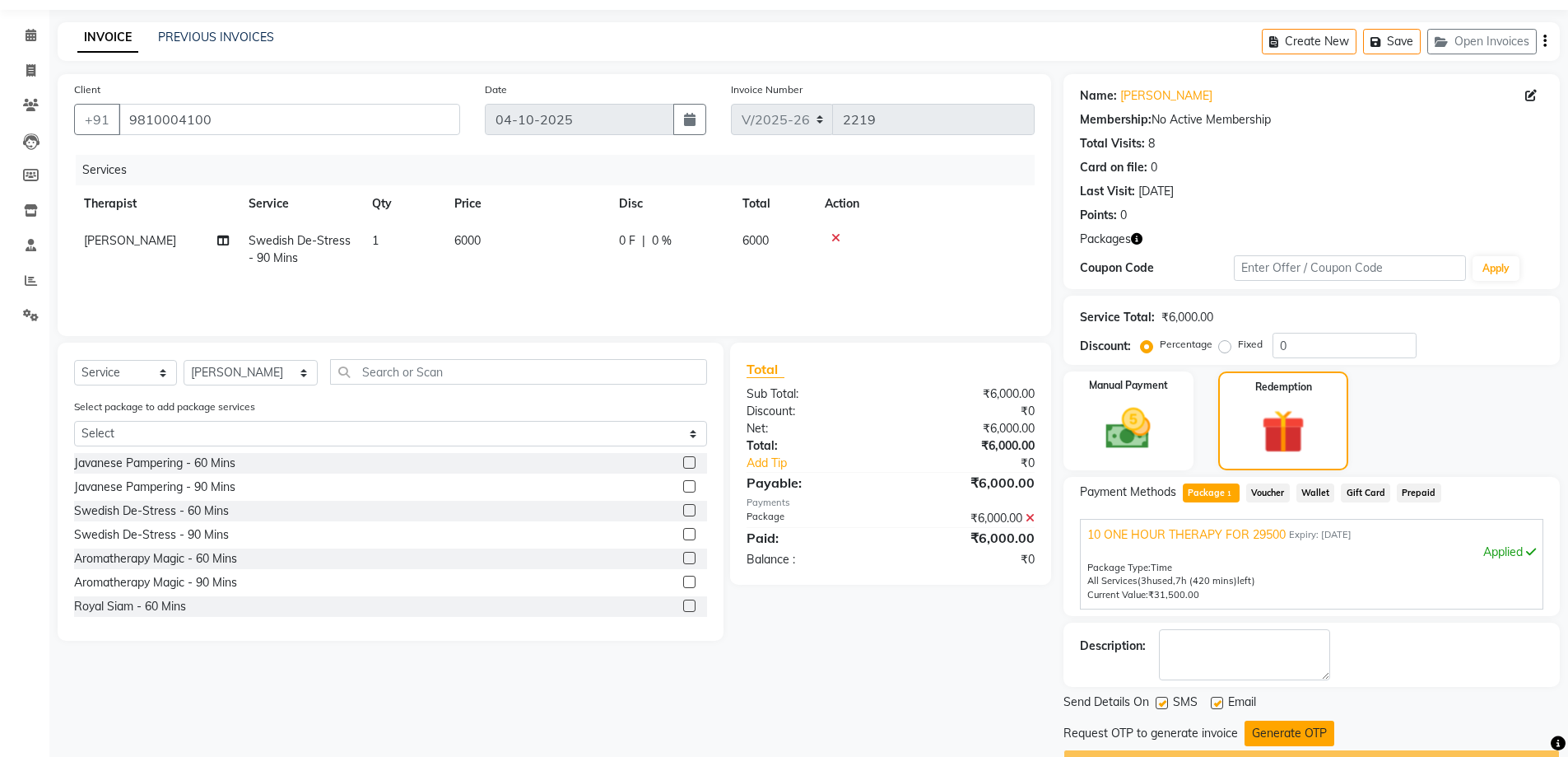
scroll to position [93, 0]
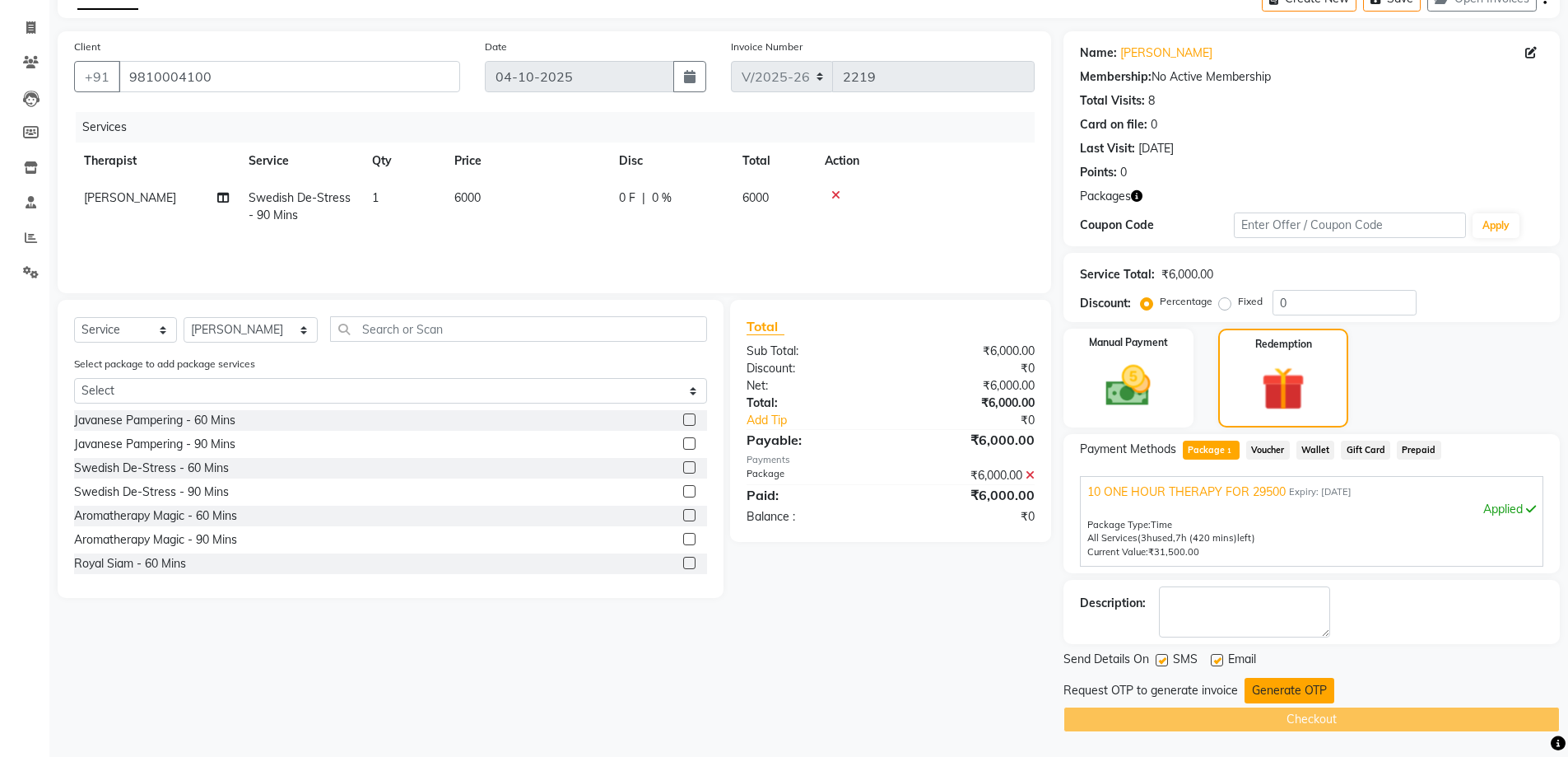
click at [1294, 690] on button "Generate OTP" at bounding box center [1289, 690] width 90 height 25
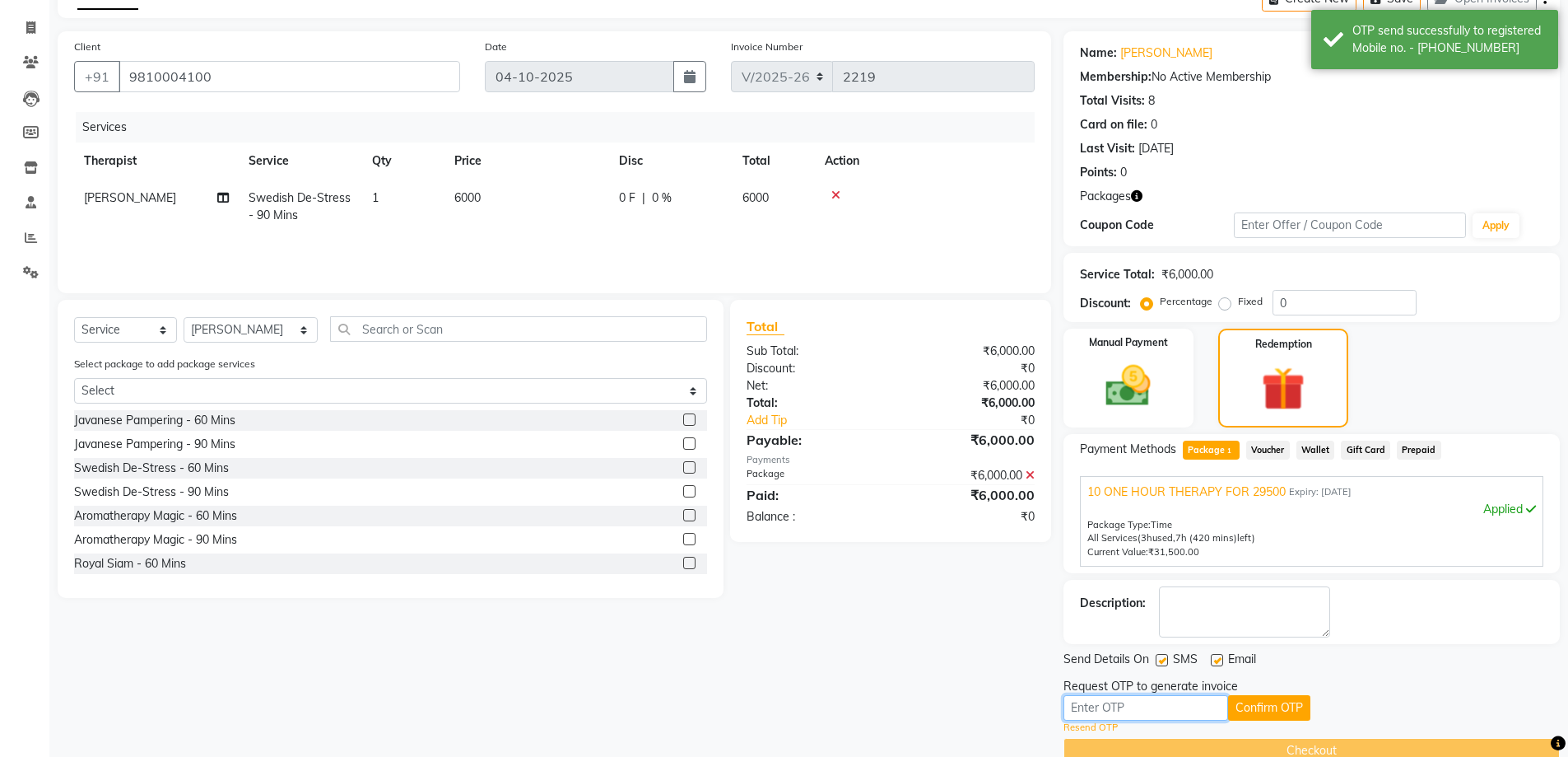
drag, startPoint x: 1161, startPoint y: 712, endPoint x: 1153, endPoint y: 718, distance: 10.0
click at [1161, 712] on input "text" at bounding box center [1146, 708] width 165 height 25
click at [1284, 716] on button "Confirm OTP" at bounding box center [1269, 708] width 82 height 25
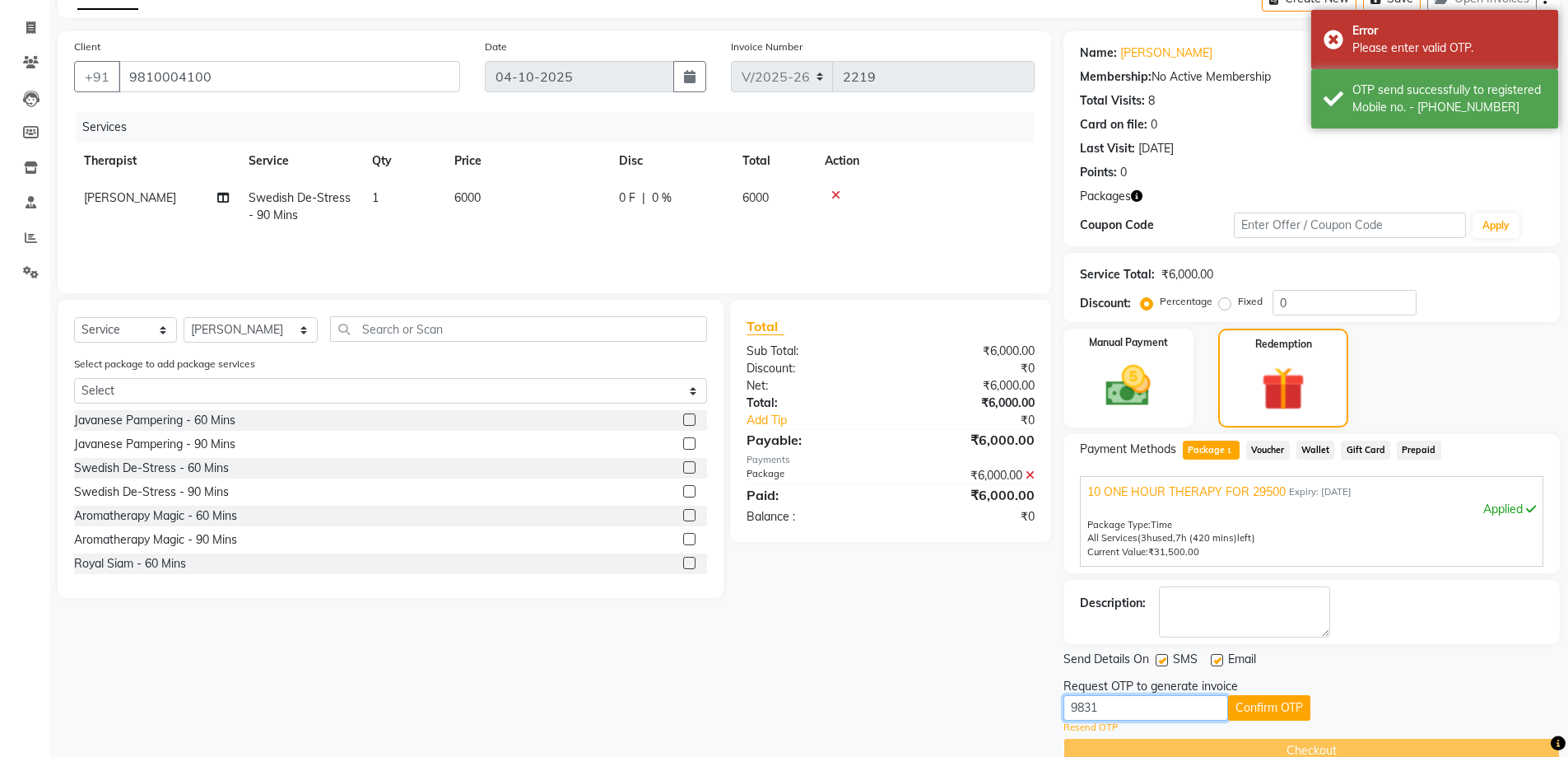
click at [1147, 706] on input "9831" at bounding box center [1146, 708] width 165 height 25
type input "9"
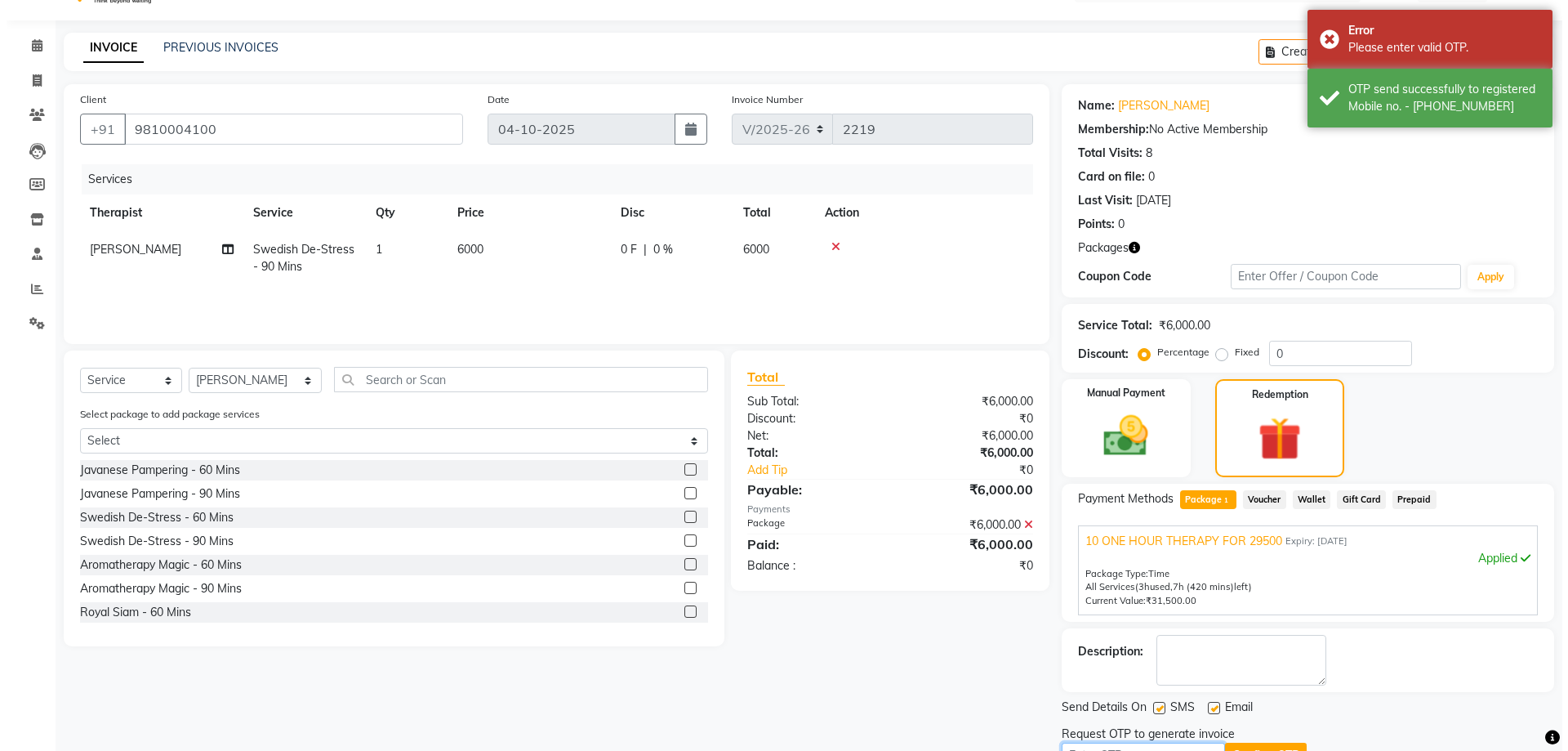
scroll to position [0, 0]
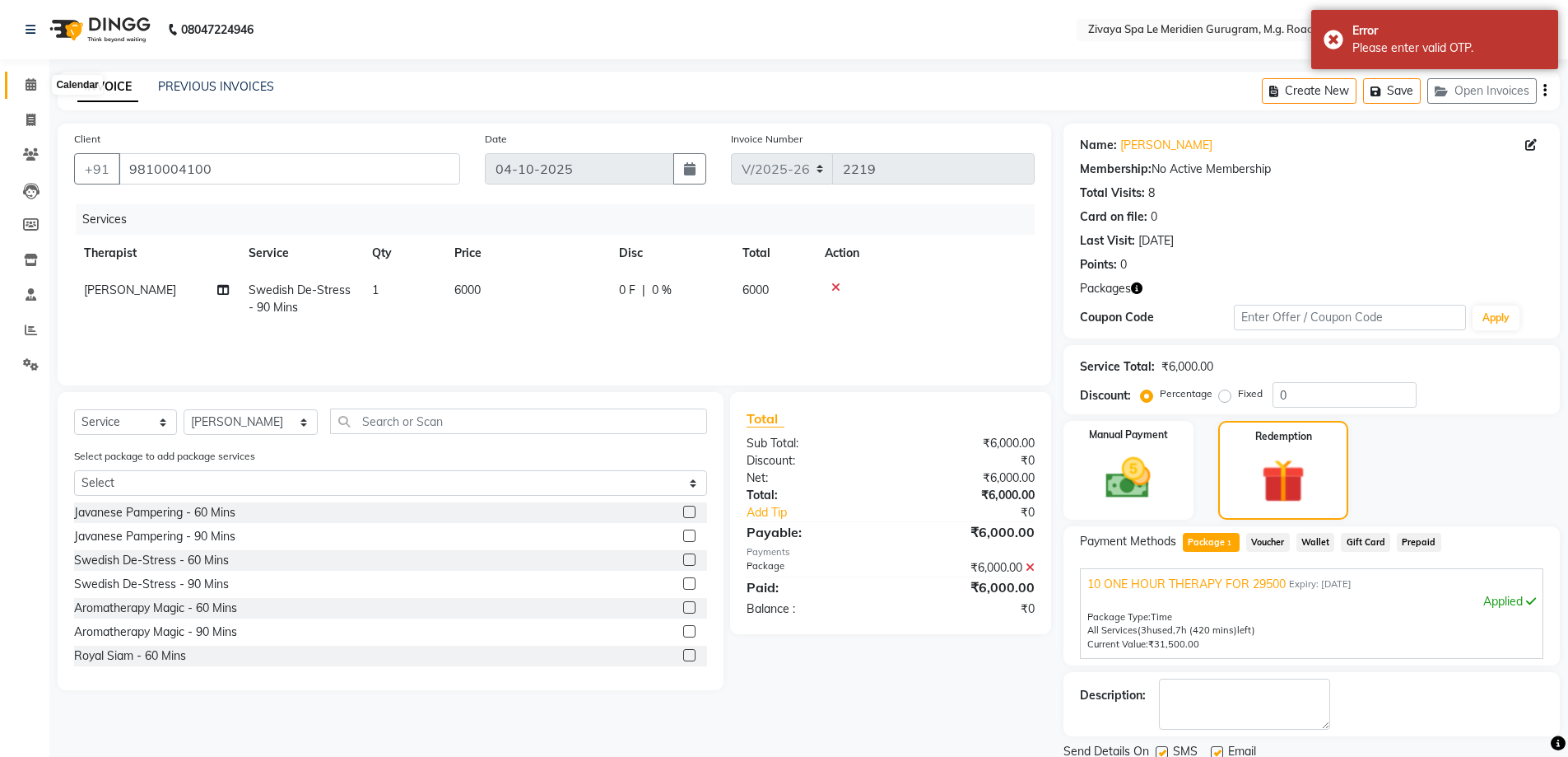
click at [28, 82] on icon at bounding box center [30, 84] width 11 height 13
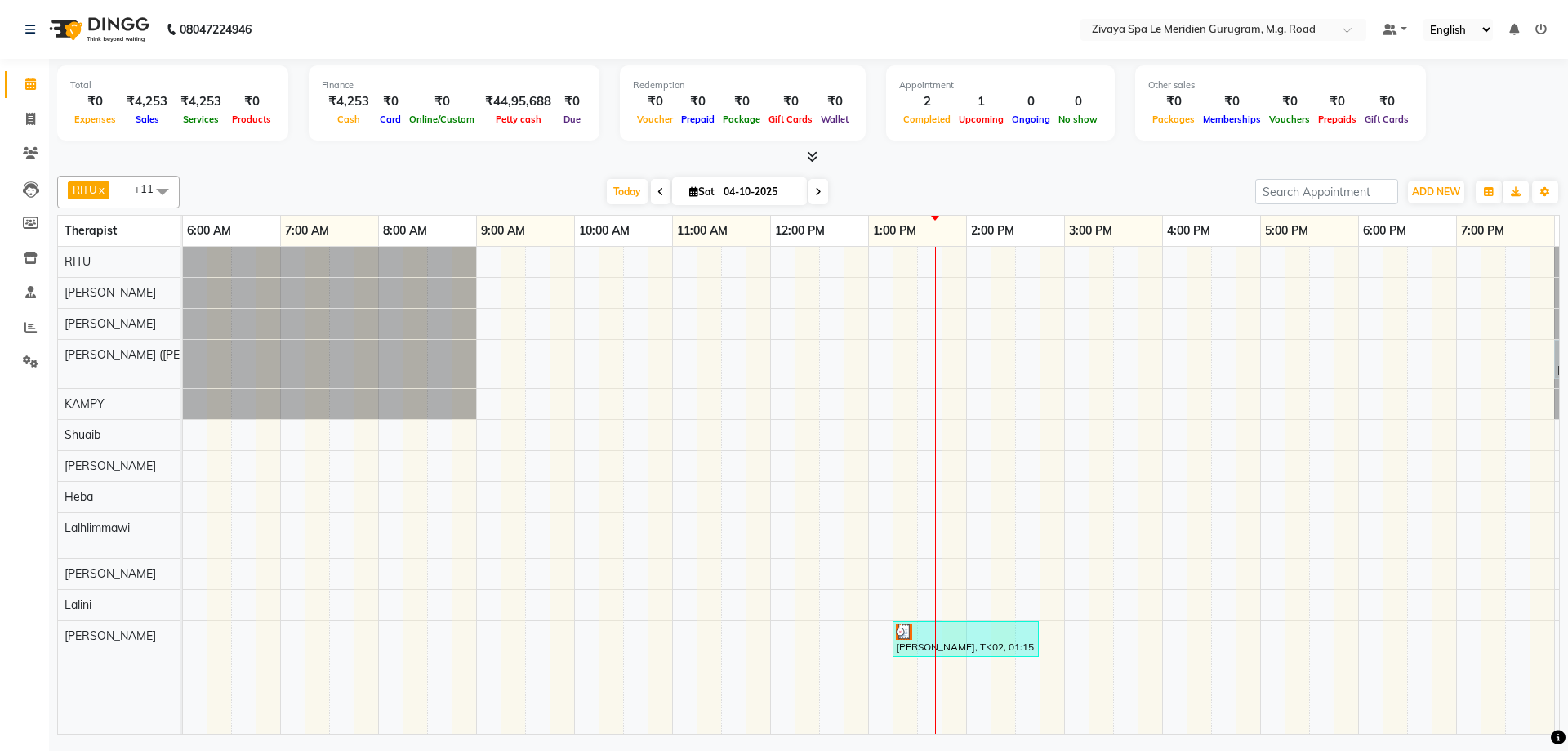
scroll to position [0, 976]
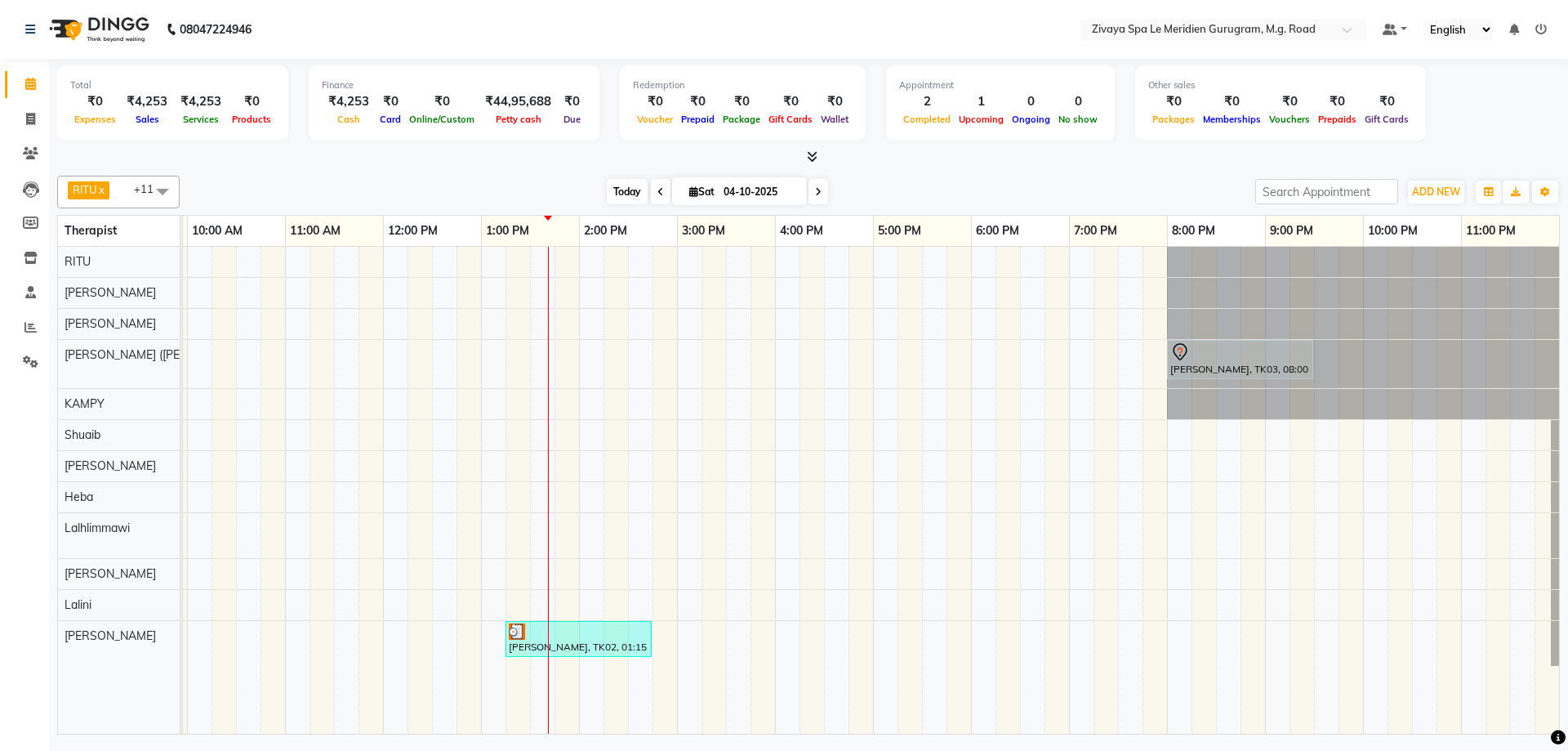
click at [611, 193] on span "Today" at bounding box center [627, 191] width 41 height 25
click at [857, 526] on div "[PERSON_NAME], TK03, 08:00 PM-09:30 PM, Royal Siam - 90 Mins [PERSON_NAME], TK0…" at bounding box center [383, 490] width 2352 height 487
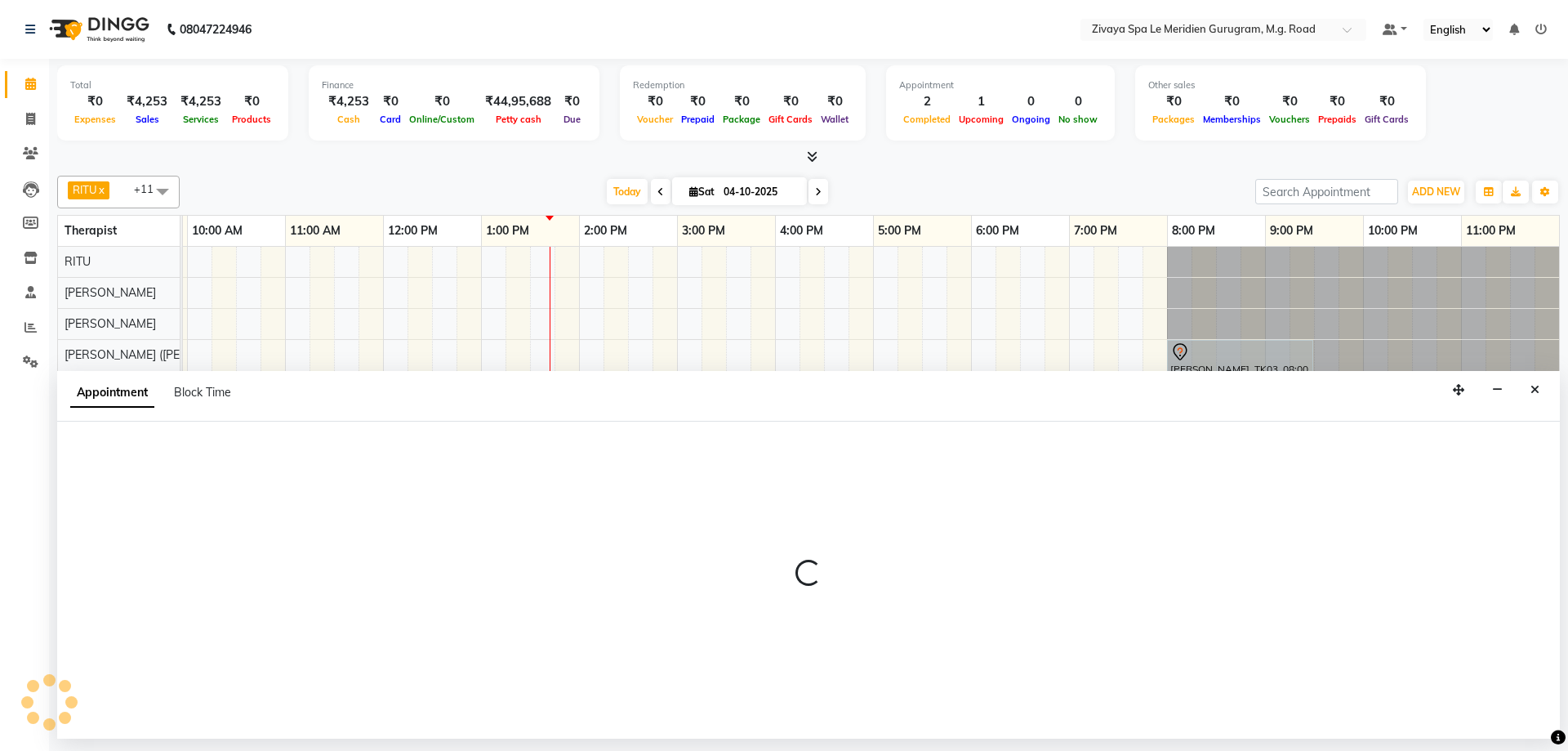
select select "65985"
select select "tentative"
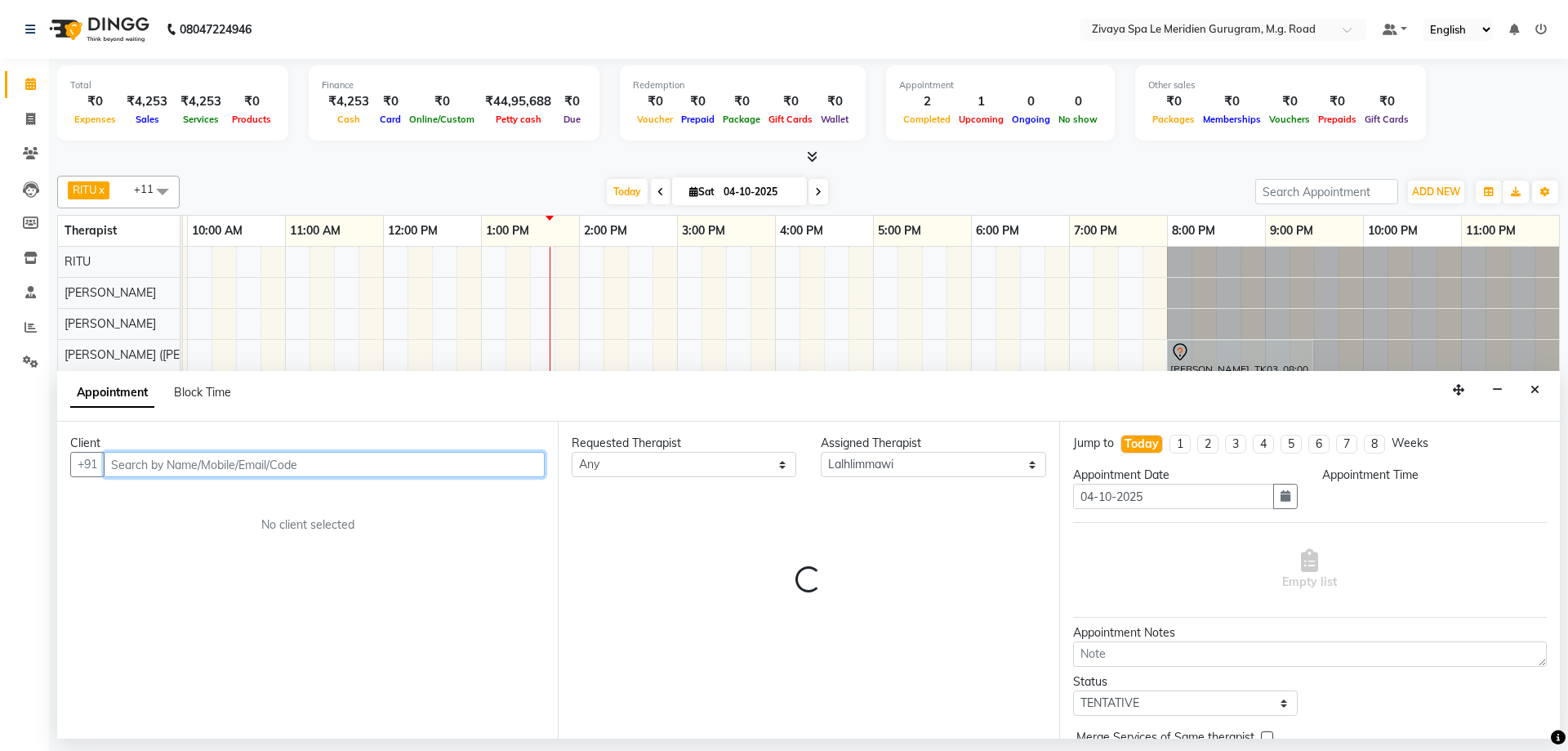
select select "1005"
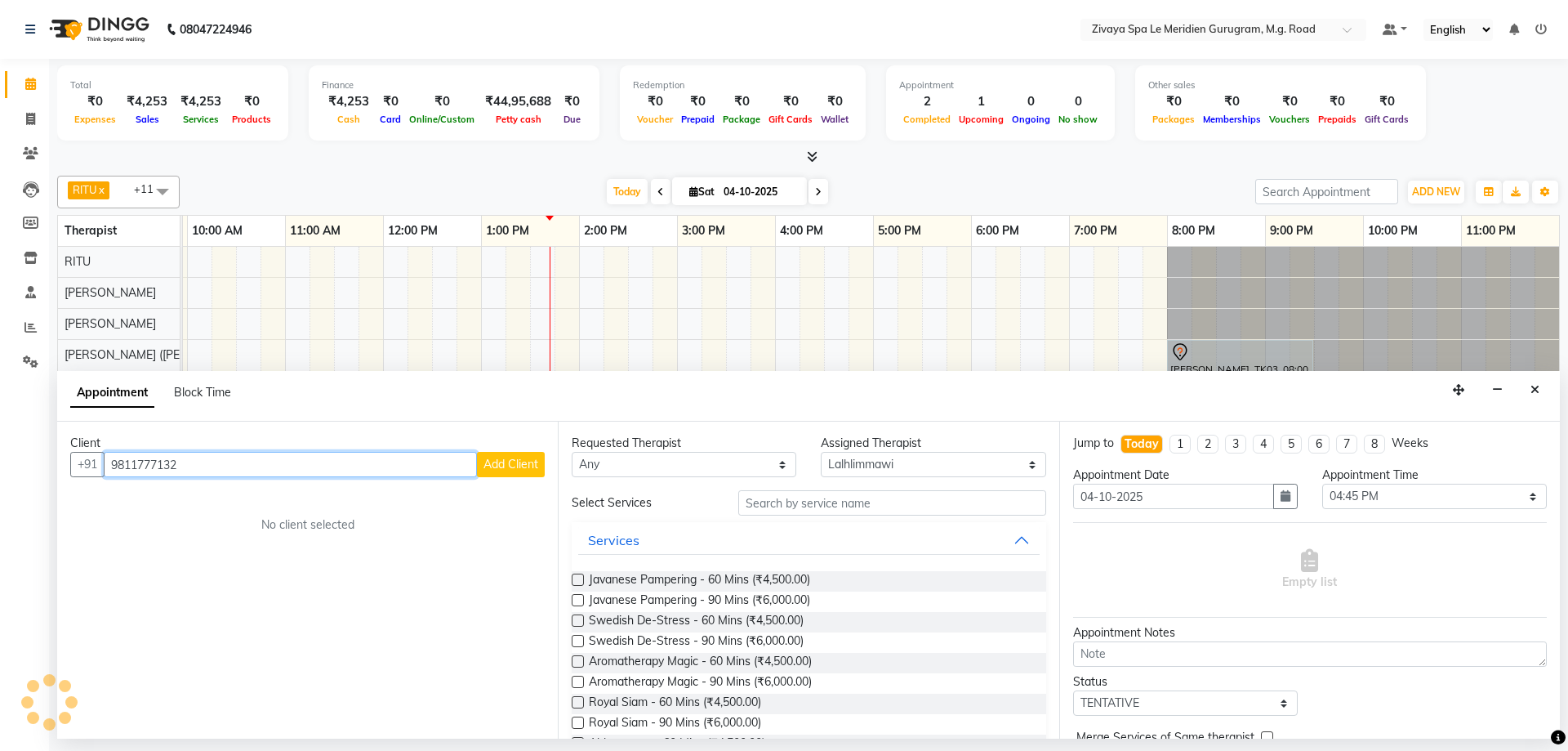
drag, startPoint x: 188, startPoint y: 454, endPoint x: 113, endPoint y: 472, distance: 77.1
click at [113, 472] on input "9811777132" at bounding box center [290, 464] width 373 height 25
type input "9811777132"
click at [516, 466] on span "Add Client" at bounding box center [510, 463] width 55 height 14
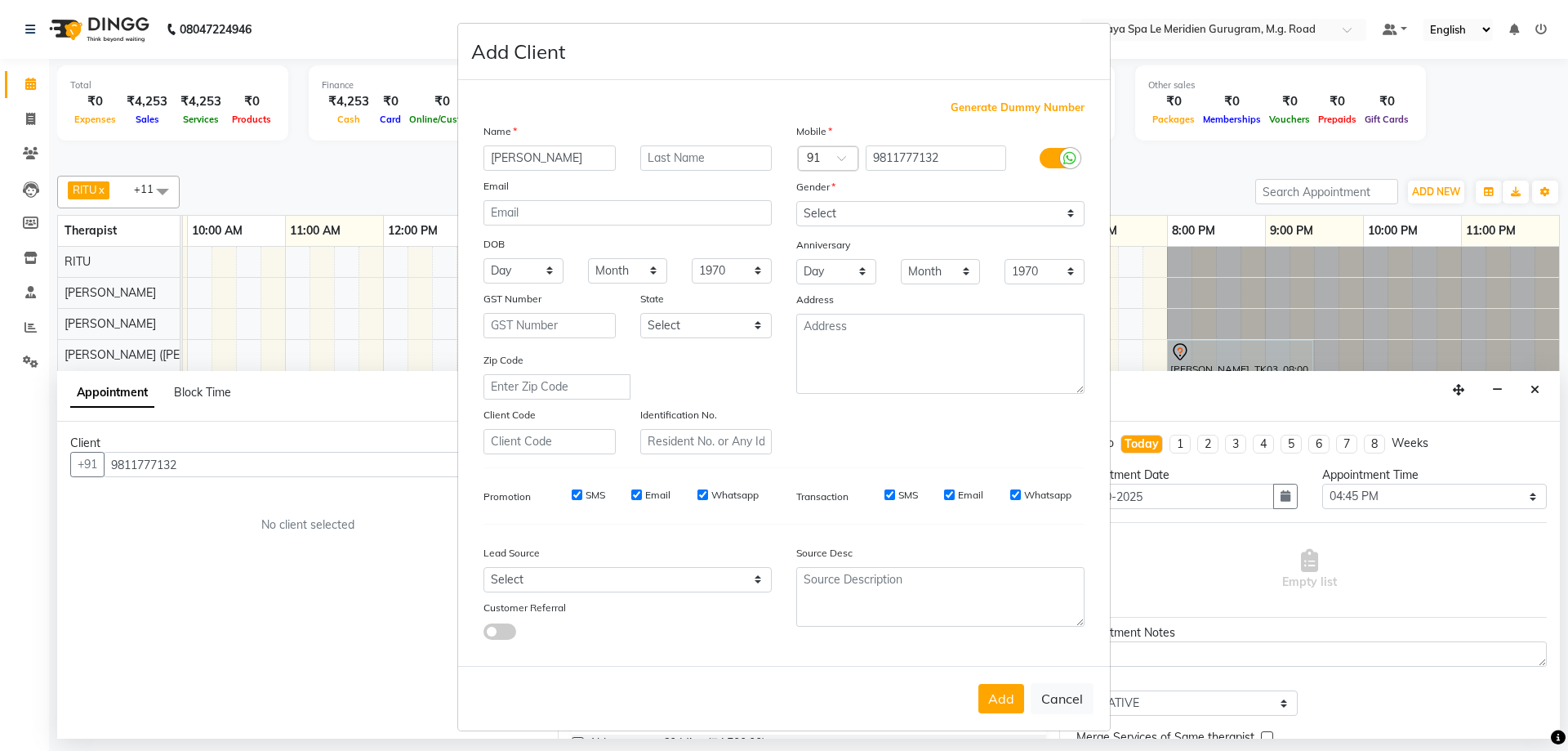
type input "[PERSON_NAME]"
click at [885, 209] on select "Select [DEMOGRAPHIC_DATA] [DEMOGRAPHIC_DATA] Other Prefer Not To Say" at bounding box center [939, 213] width 288 height 25
select select "[DEMOGRAPHIC_DATA]"
click at [796, 201] on select "Select [DEMOGRAPHIC_DATA] [DEMOGRAPHIC_DATA] Other Prefer Not To Say" at bounding box center [939, 213] width 288 height 25
click at [984, 696] on button "Add" at bounding box center [1002, 698] width 46 height 30
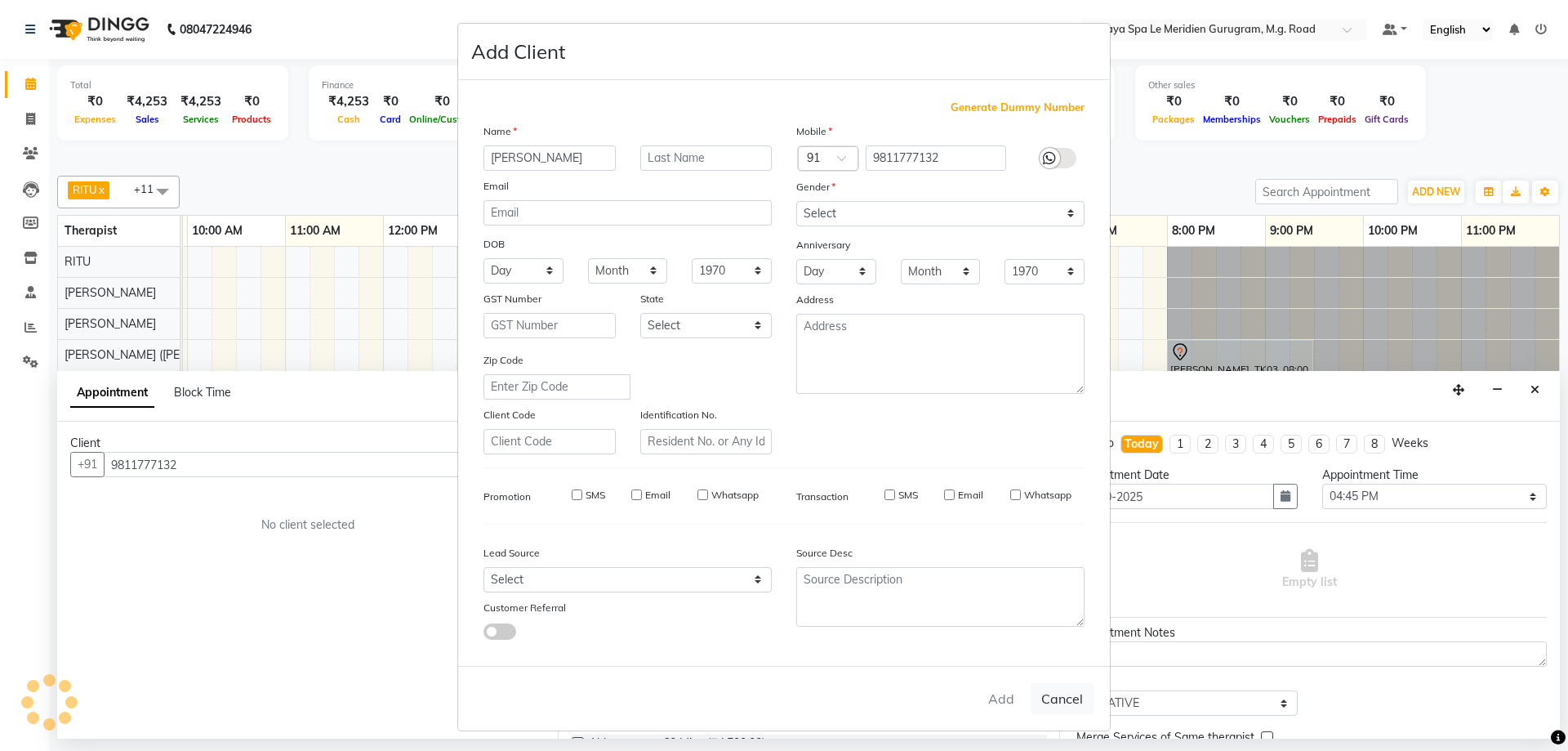
select select
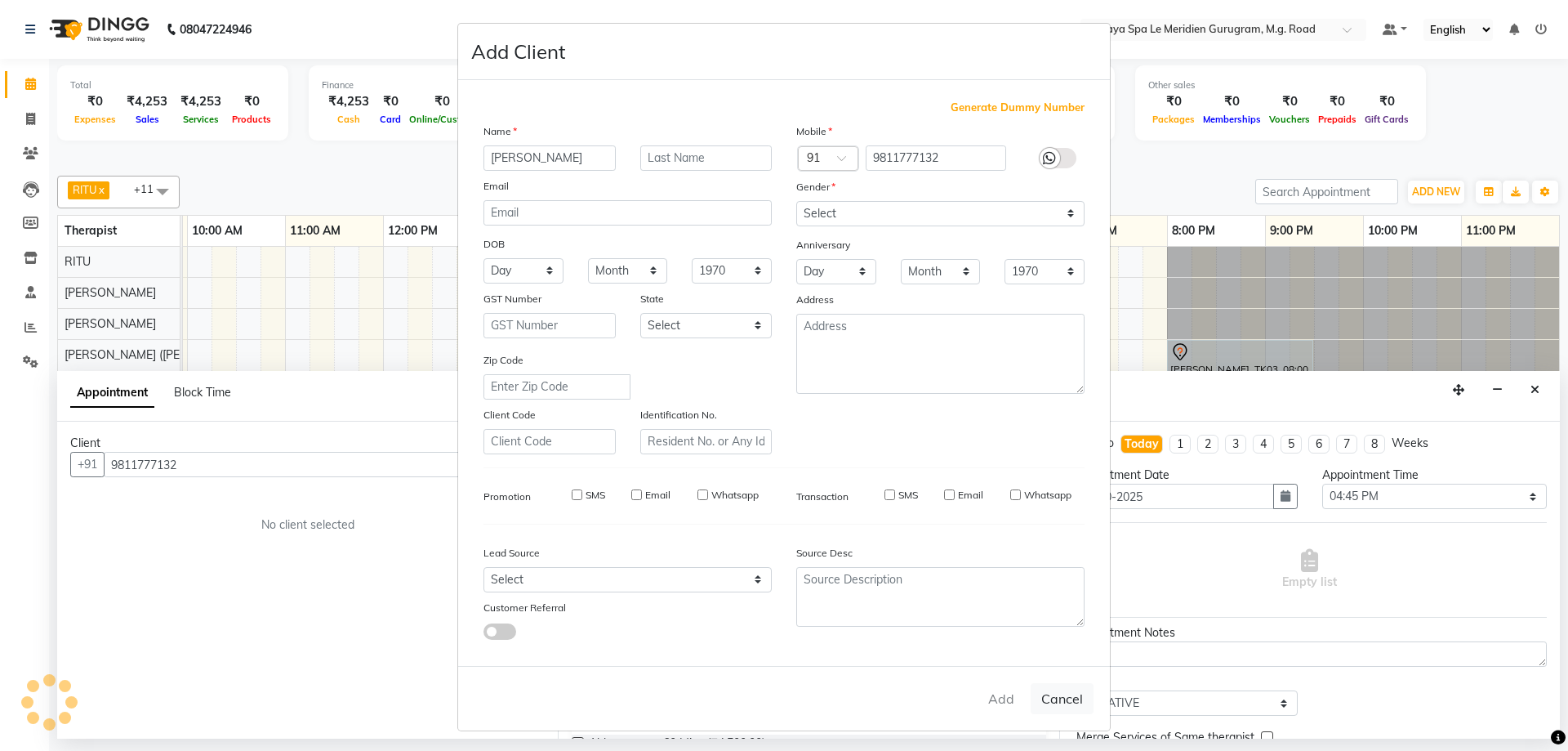
select select
checkbox input "false"
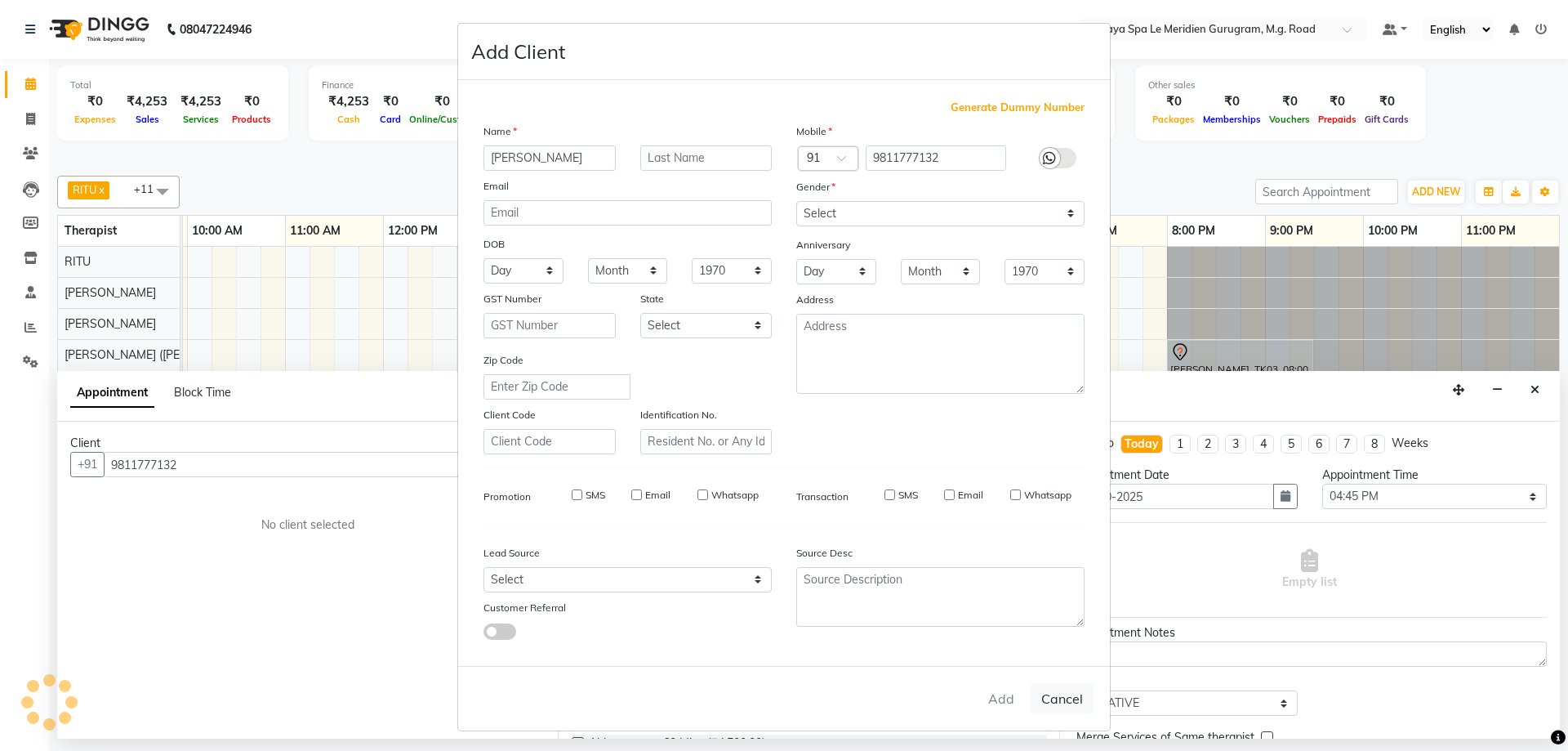
checkbox input "false"
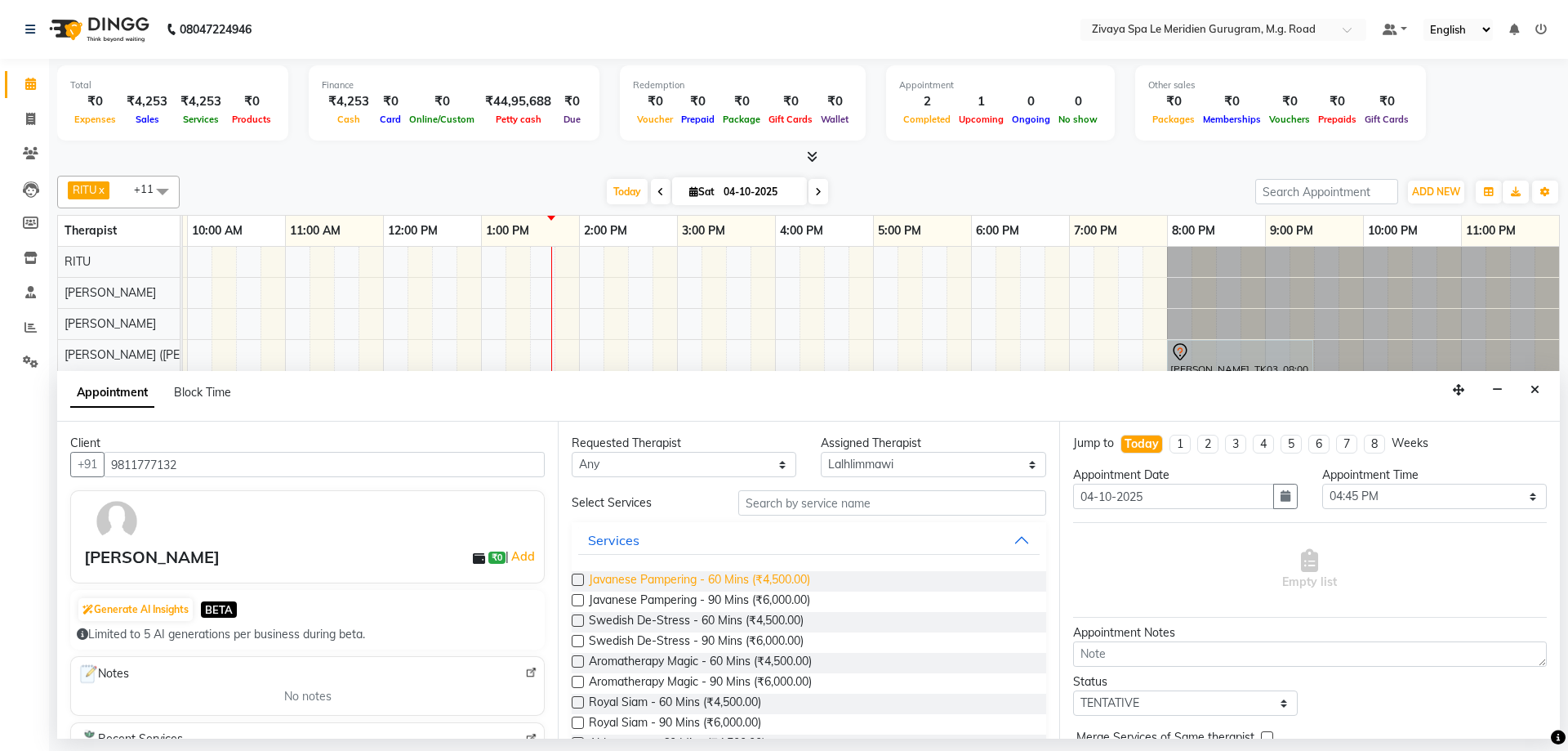
click at [658, 579] on span "Javanese Pampering - 60 Mins (₹4,500.00)" at bounding box center [699, 581] width 221 height 20
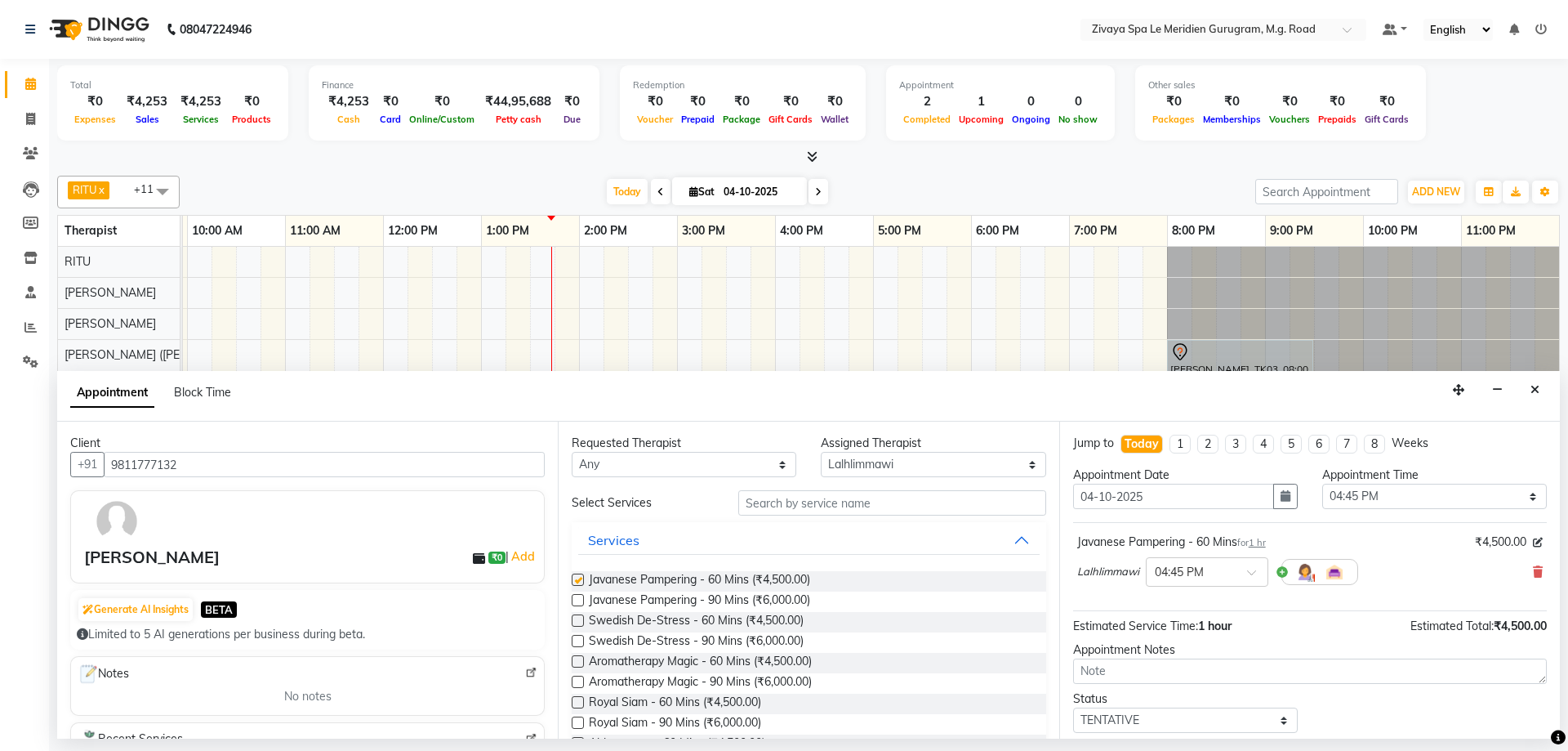
checkbox input "false"
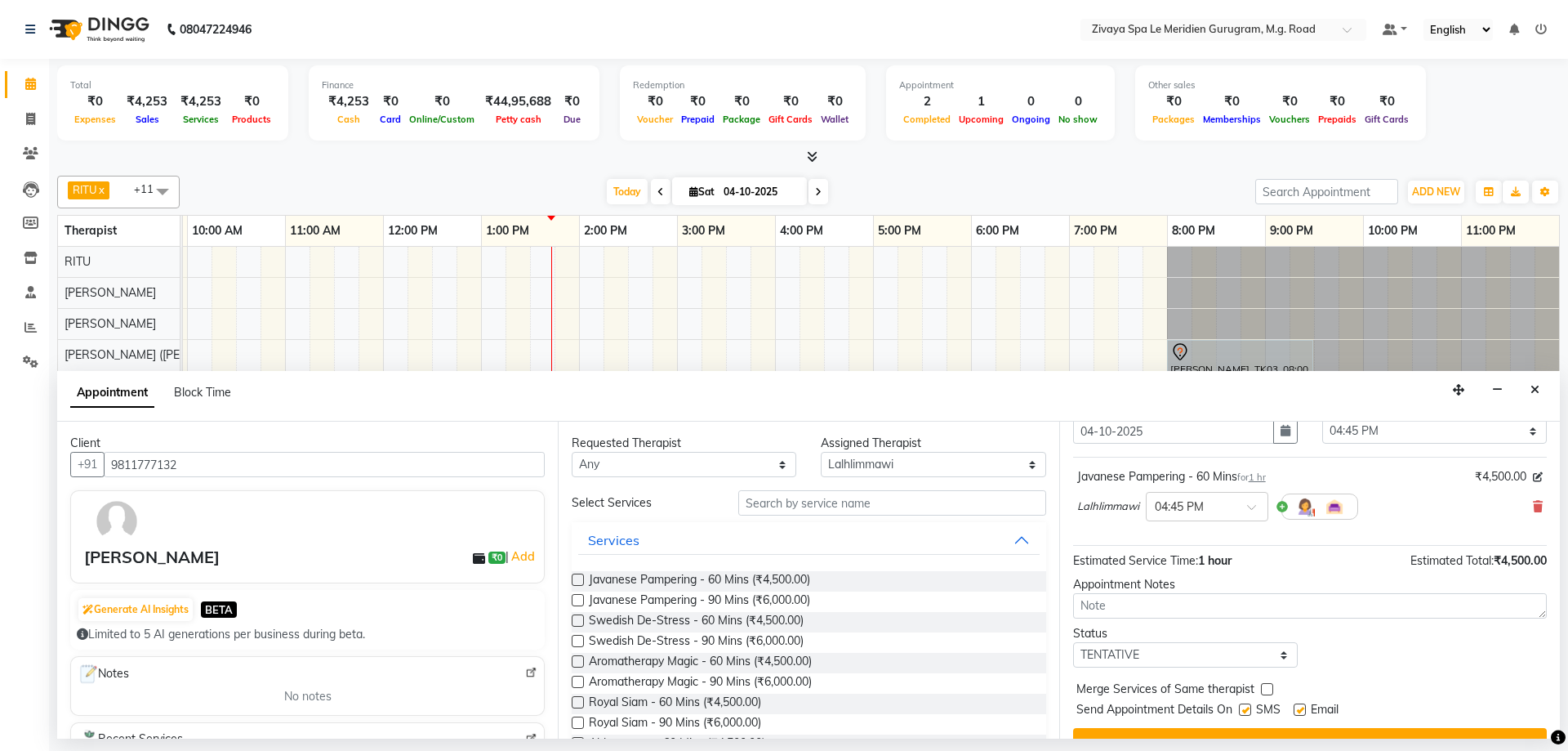
scroll to position [98, 0]
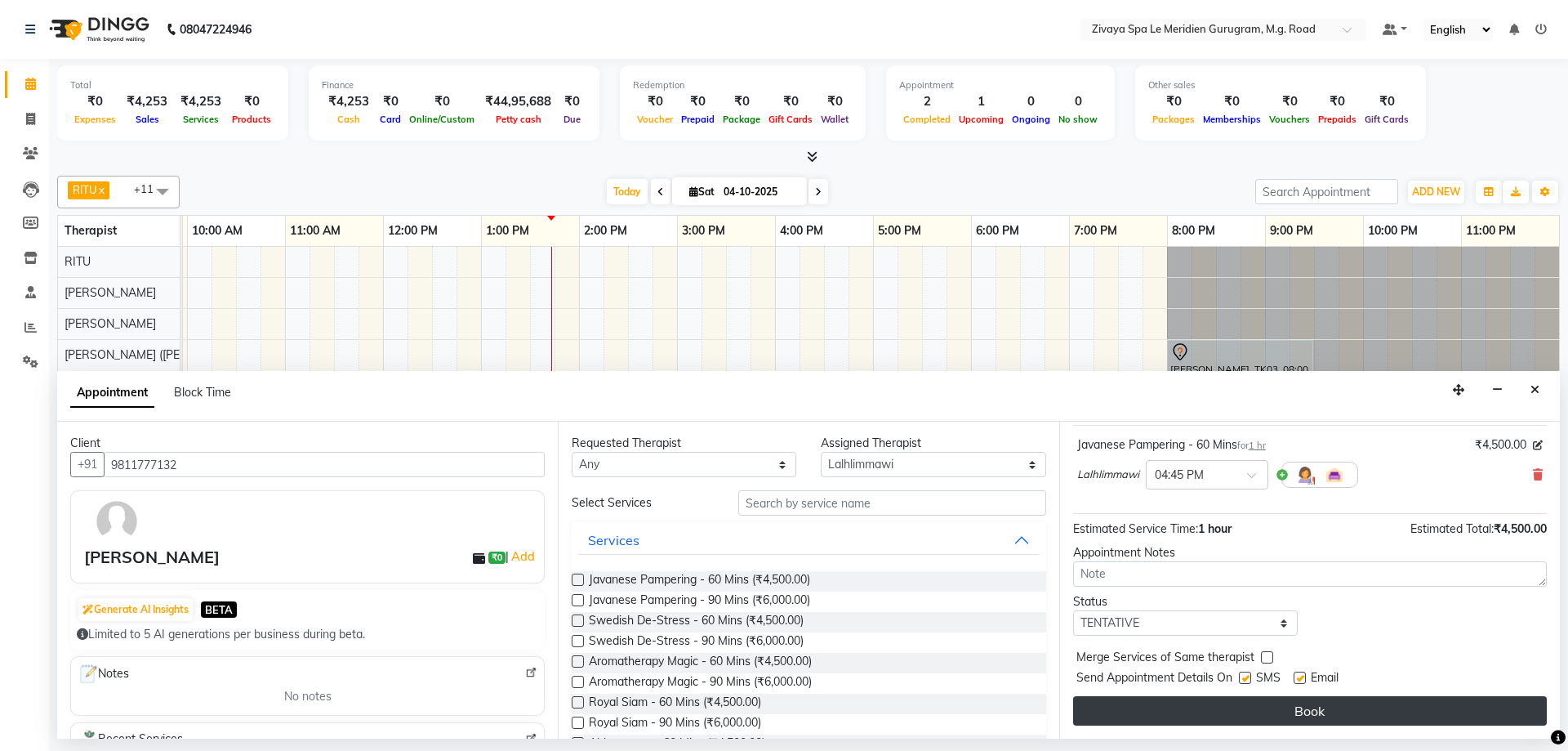
click at [1280, 710] on button "Book" at bounding box center [1310, 710] width 474 height 30
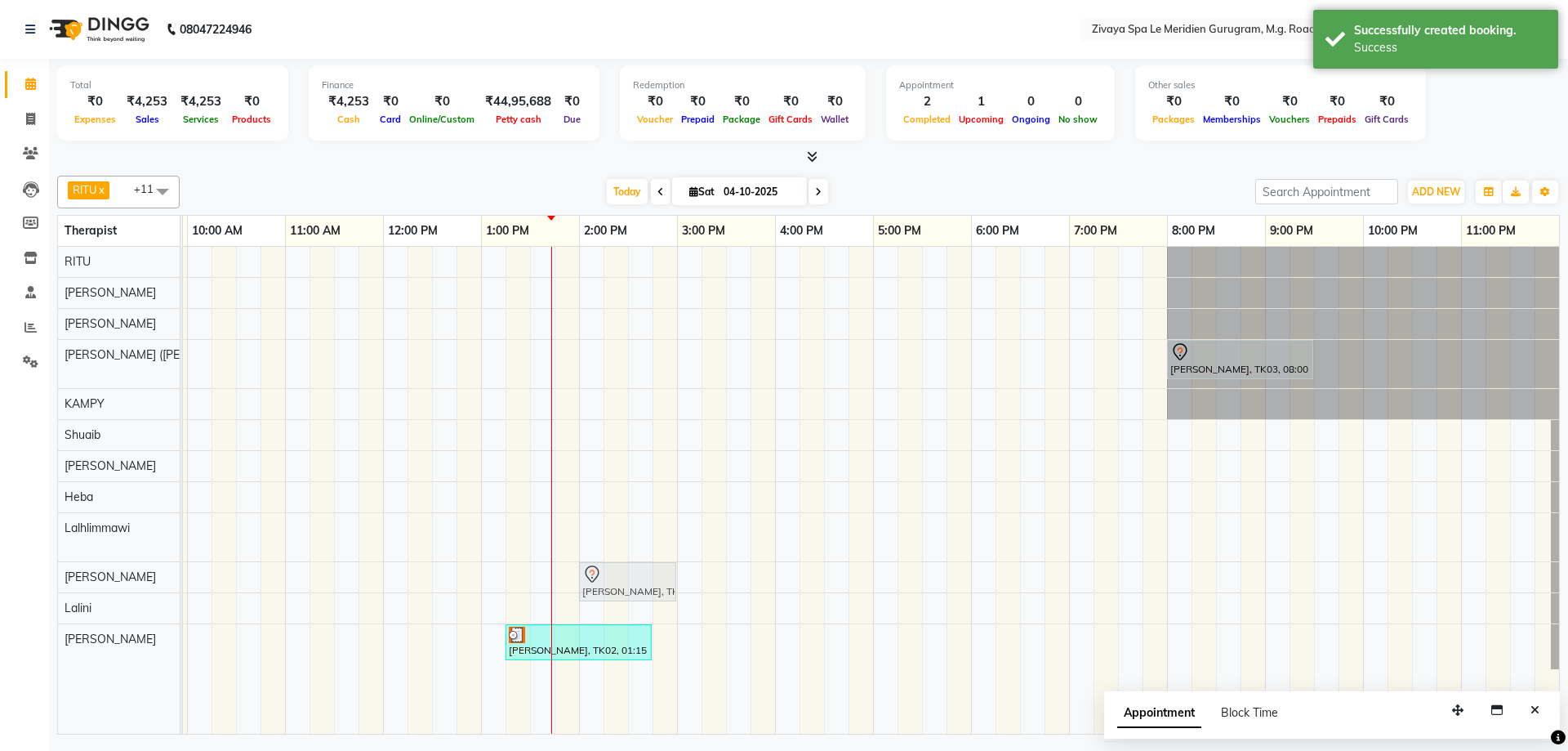
drag, startPoint x: 875, startPoint y: 540, endPoint x: 595, endPoint y: 571, distance: 281.7
click at [595, 575] on tbody "[PERSON_NAME], TK03, 08:00 PM-09:30 PM, Royal Siam - 90 Mins [PERSON_NAME], TK0…" at bounding box center [383, 457] width 2352 height 422
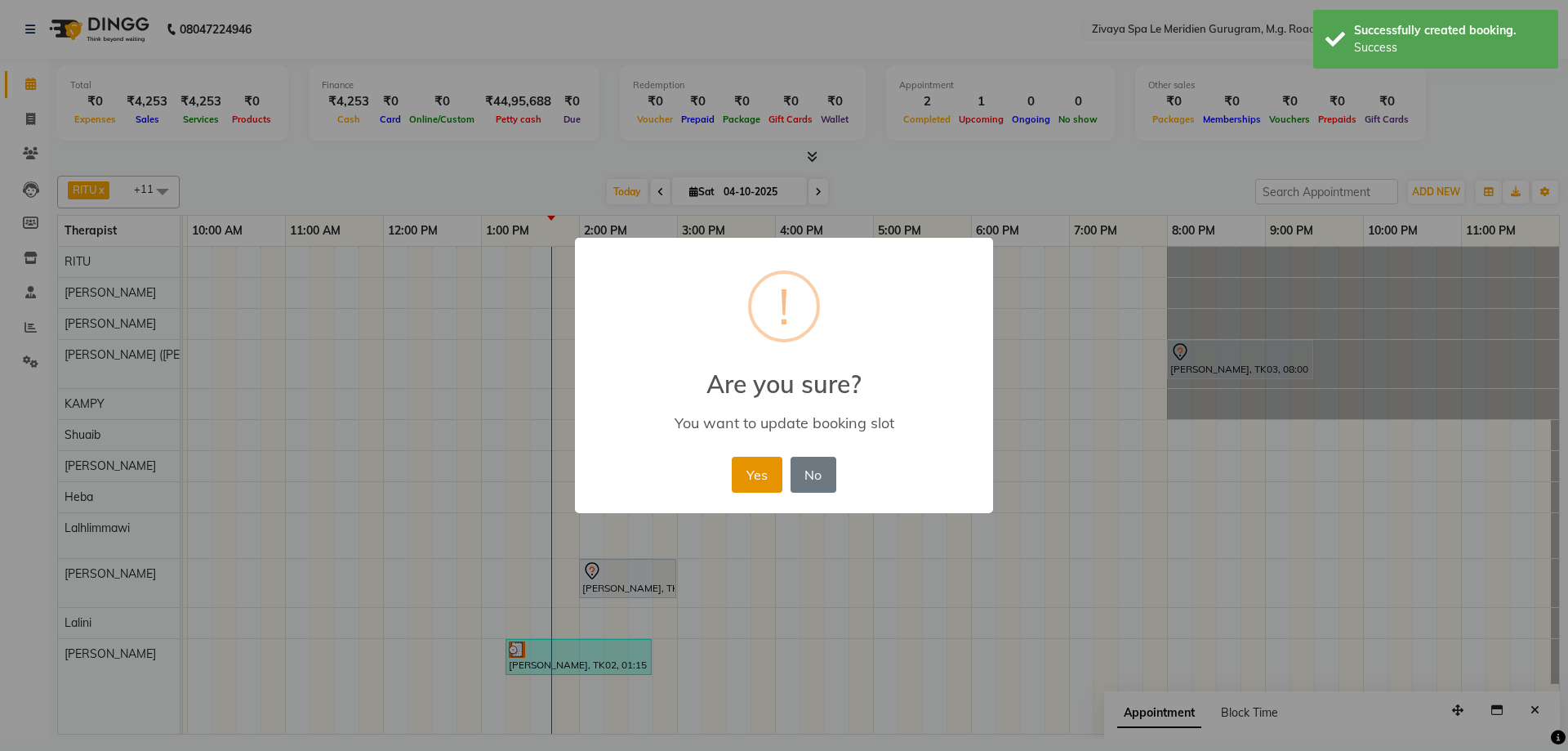
click at [763, 483] on button "Yes" at bounding box center [757, 475] width 50 height 36
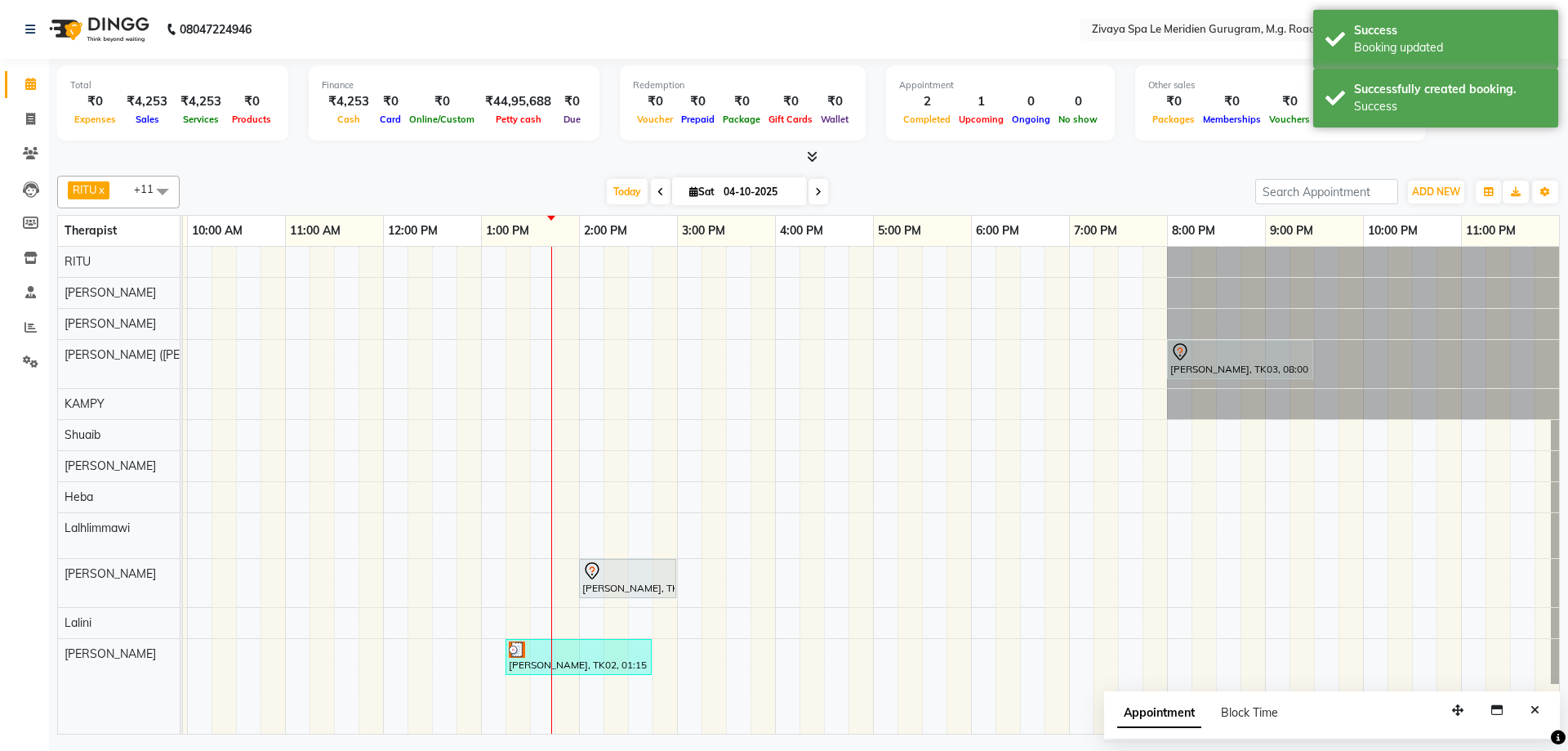
click at [1547, 710] on div "Appointment Block Time" at bounding box center [1332, 716] width 455 height 51
click at [1538, 712] on icon "Close" at bounding box center [1535, 710] width 9 height 11
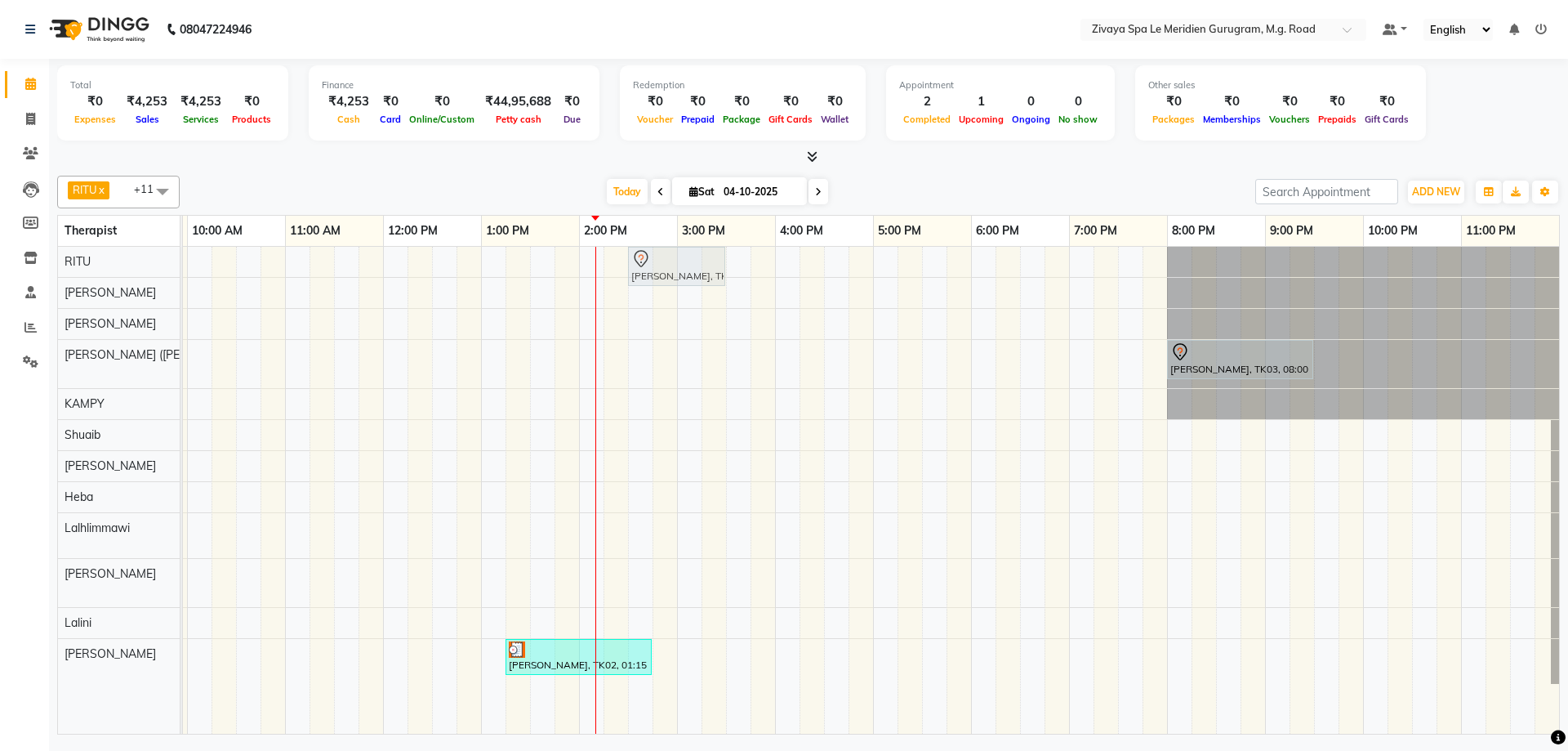
drag, startPoint x: 629, startPoint y: 593, endPoint x: 673, endPoint y: 276, distance: 320.0
click at [673, 276] on tbody "[PERSON_NAME], TK04, 02:00 PM-03:00 PM, Javanese Pampering - 60 Mins [PERSON_NA…" at bounding box center [383, 465] width 2352 height 437
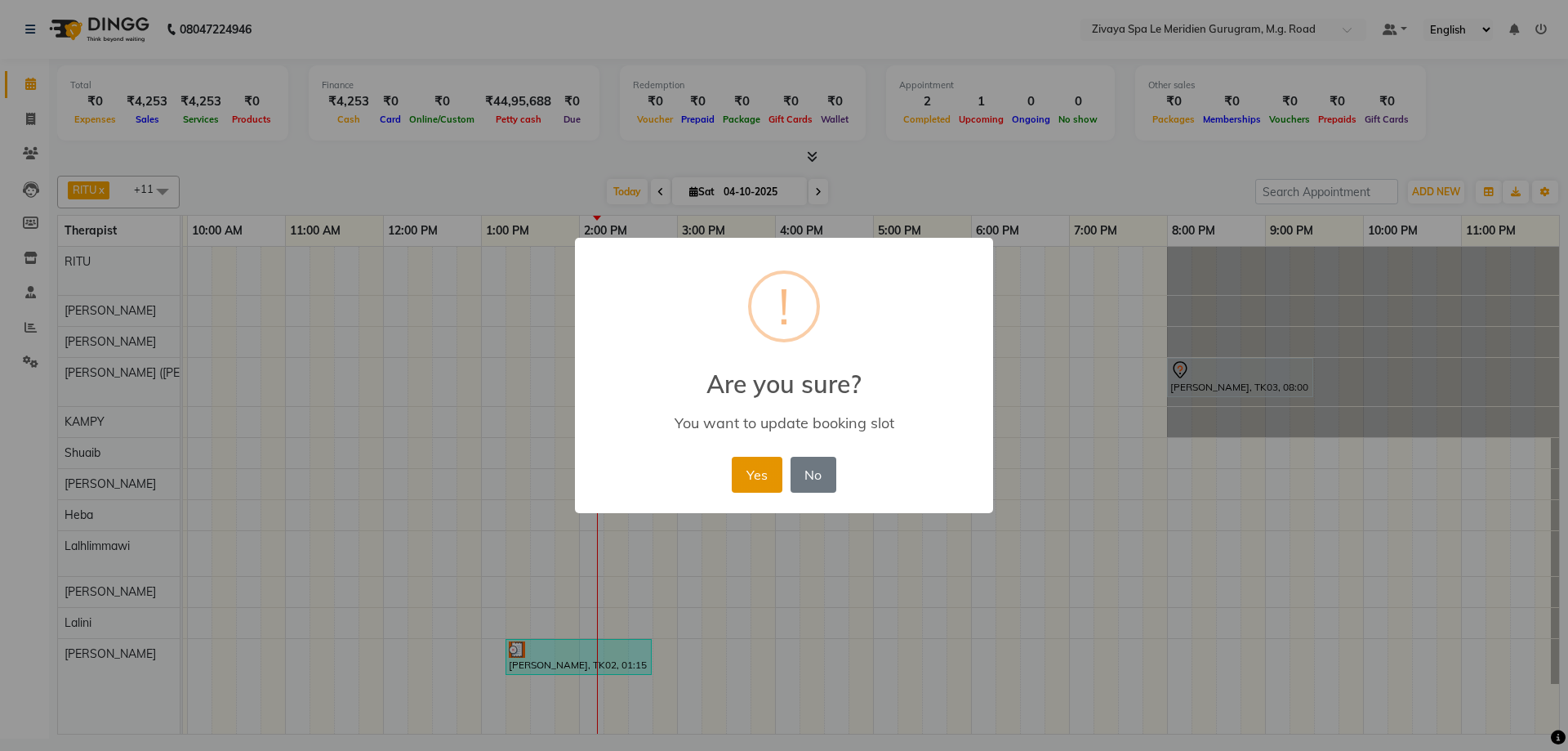
click at [772, 475] on button "Yes" at bounding box center [757, 475] width 50 height 36
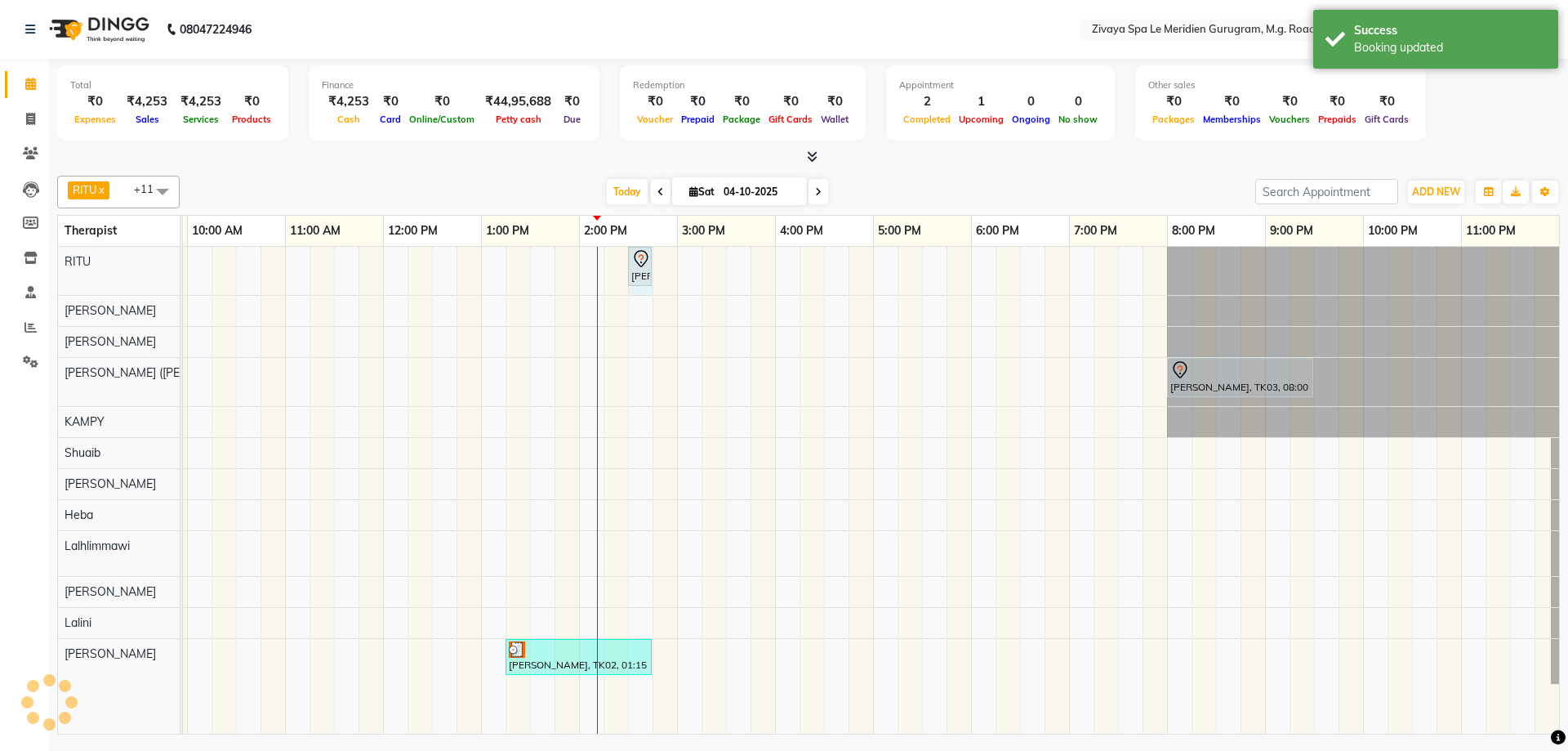
drag, startPoint x: 722, startPoint y: 268, endPoint x: 685, endPoint y: 287, distance: 41.6
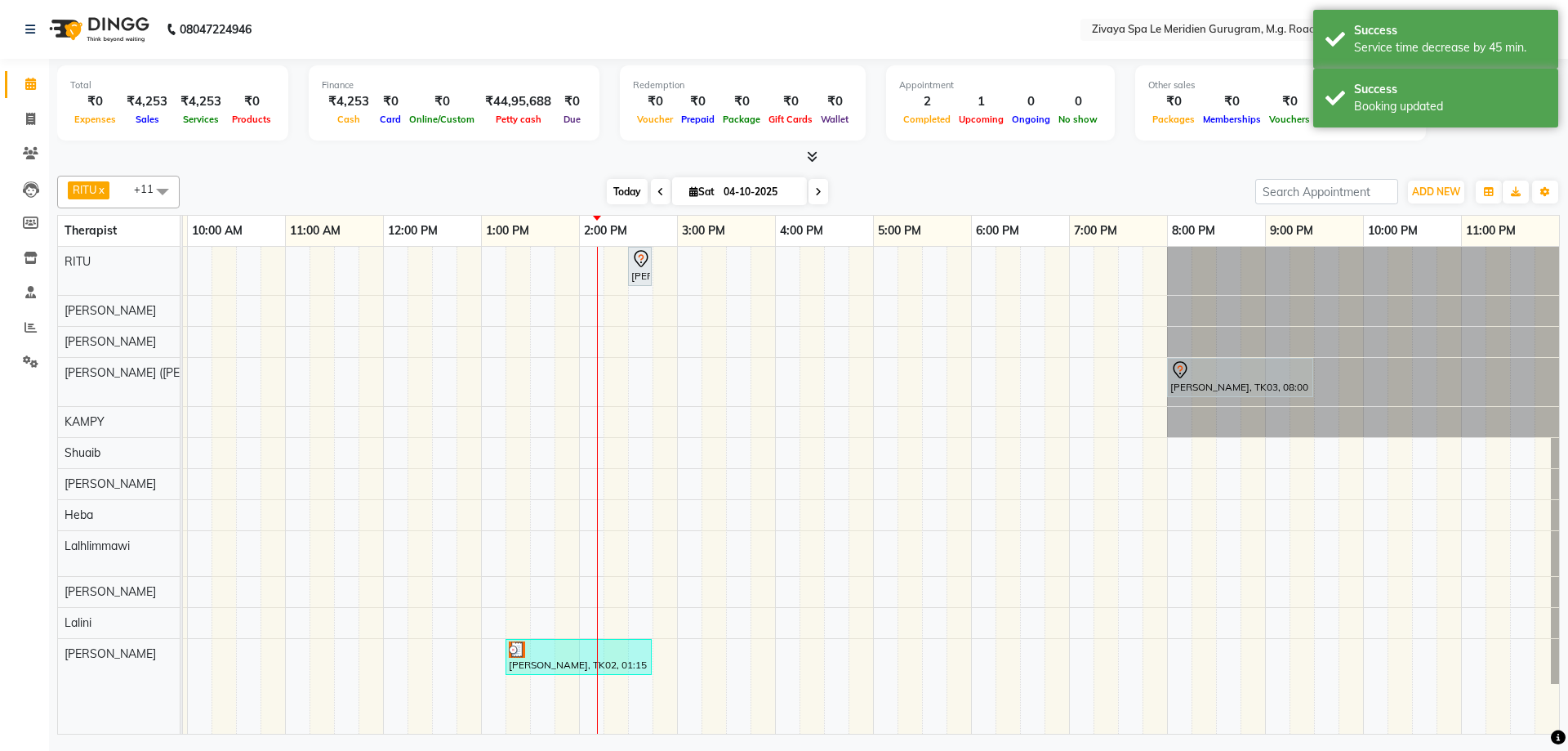
click at [615, 192] on span "Today" at bounding box center [627, 191] width 41 height 25
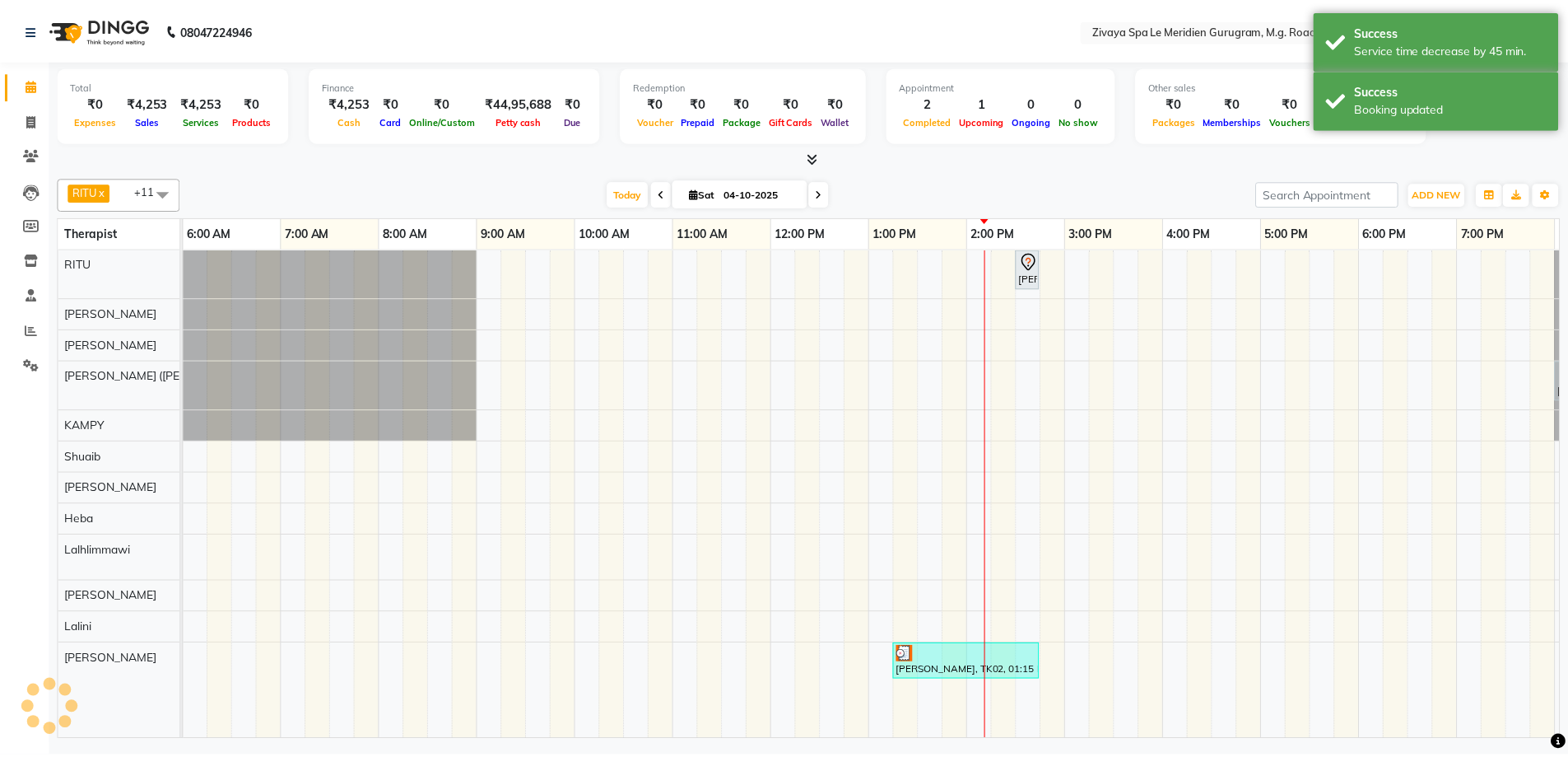
scroll to position [0, 984]
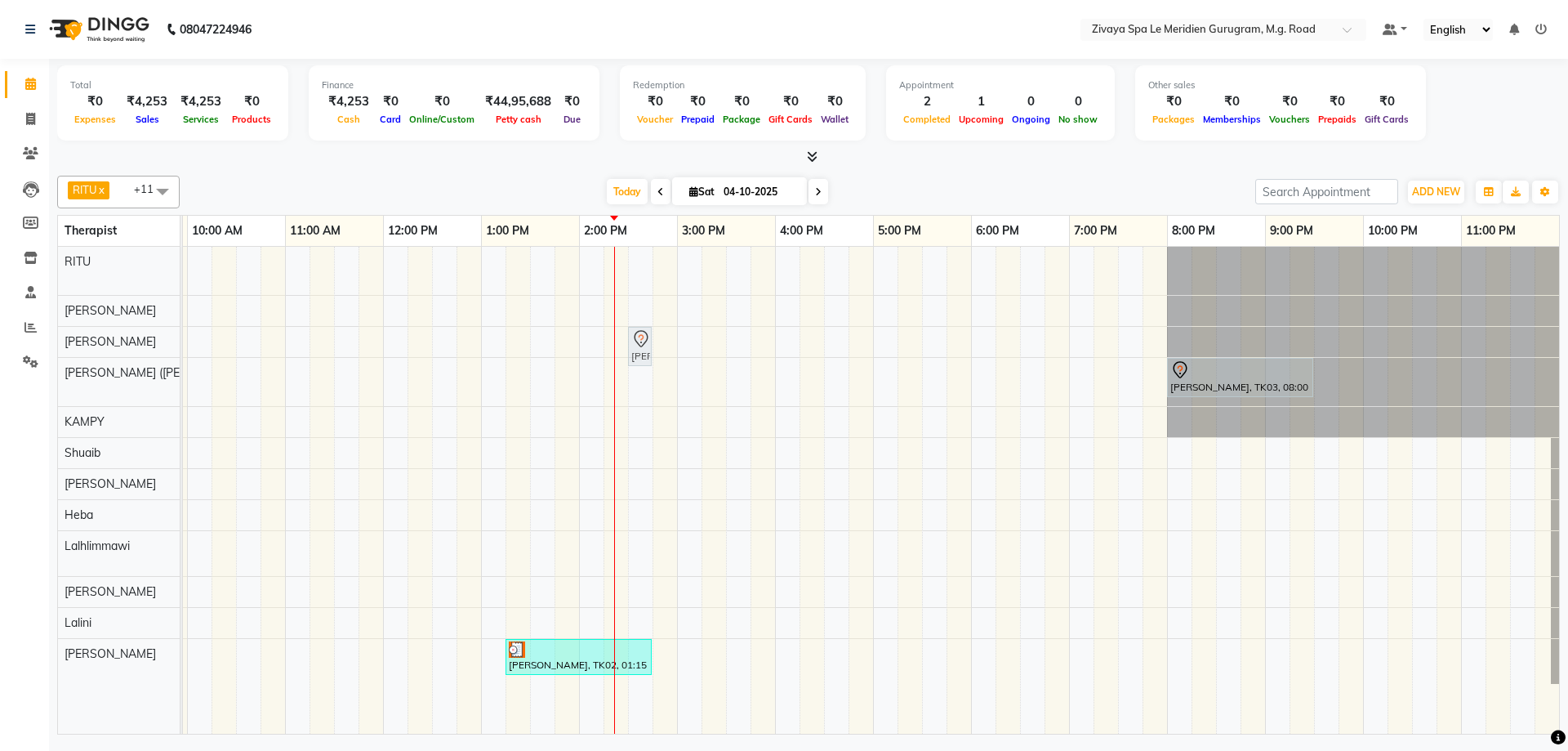
drag, startPoint x: 636, startPoint y: 276, endPoint x: 639, endPoint y: 337, distance: 61.1
click at [639, 338] on tbody "[PERSON_NAME], TK04, 02:30 PM-02:45 PM, Javanese Pampering - 60 Mins [PERSON_NA…" at bounding box center [383, 465] width 2352 height 437
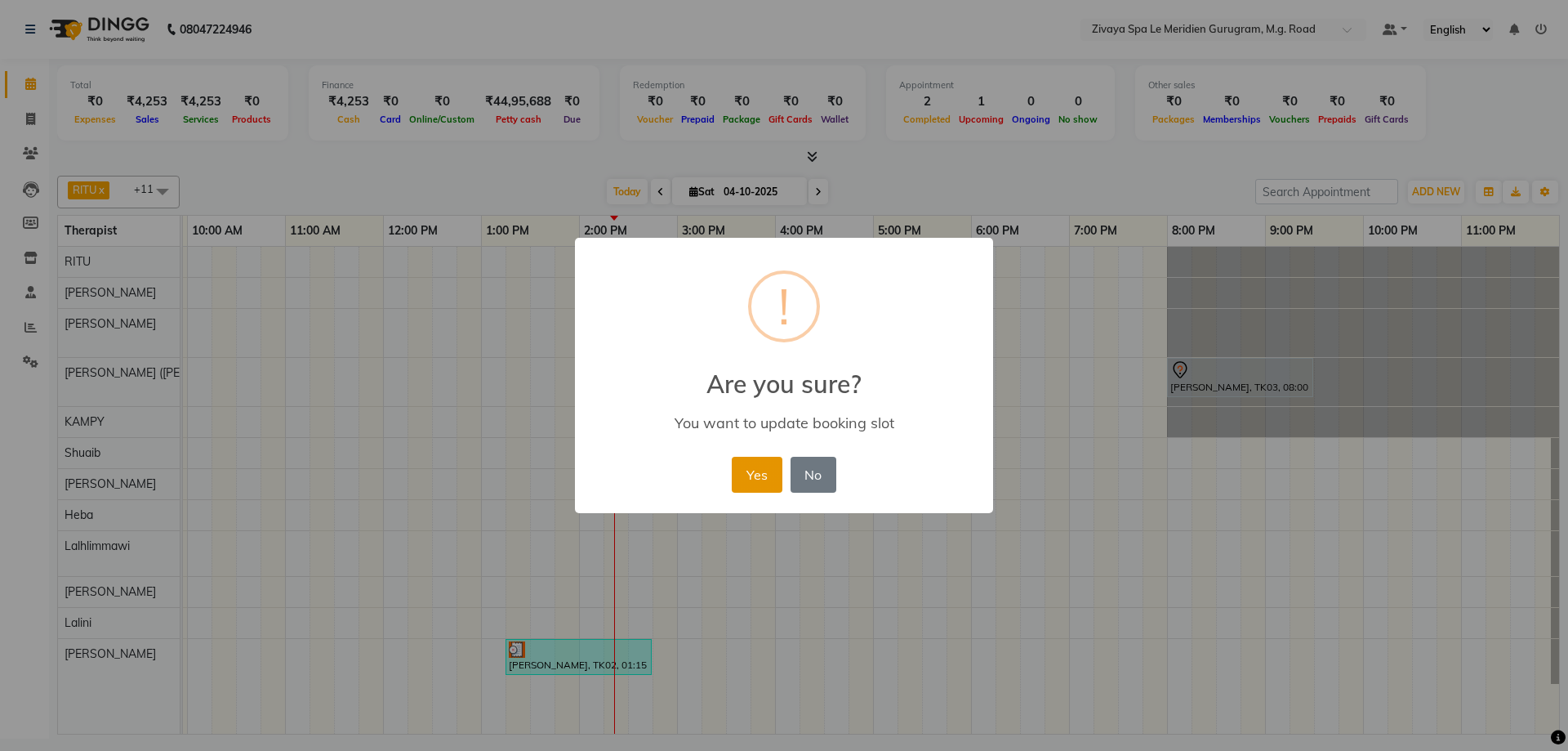
click at [747, 477] on button "Yes" at bounding box center [757, 475] width 50 height 36
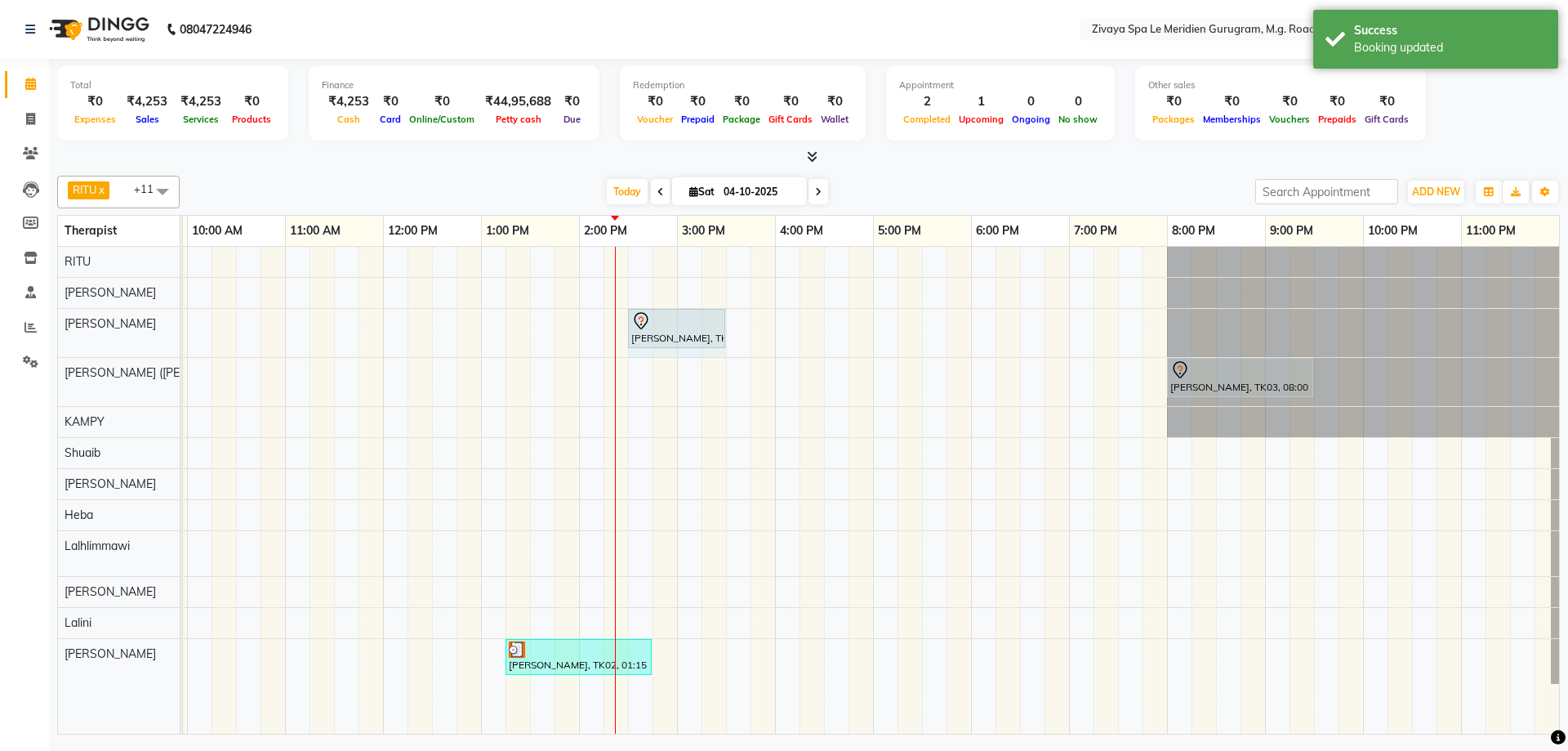
drag, startPoint x: 650, startPoint y: 338, endPoint x: 725, endPoint y: 343, distance: 75.2
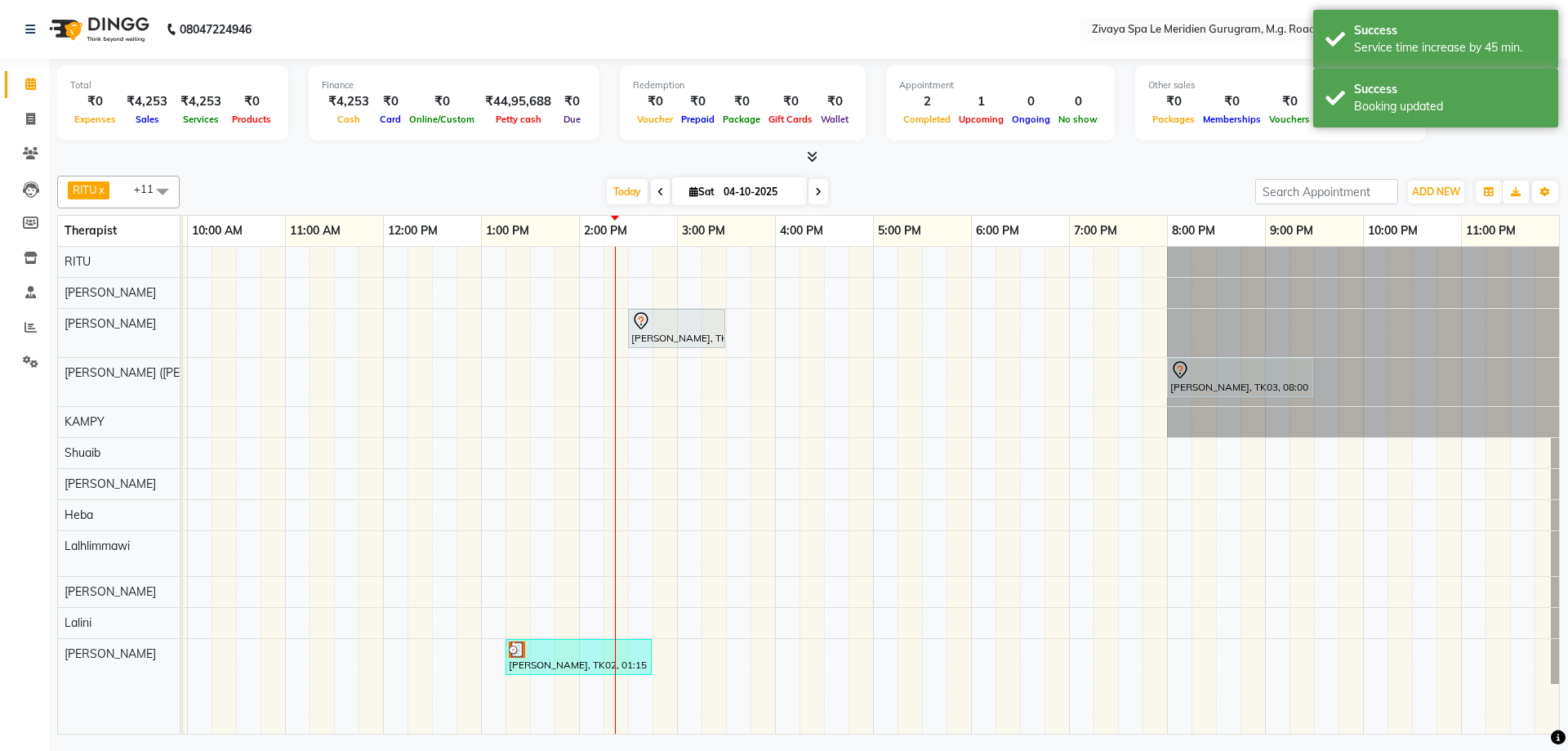
click at [653, 333] on div "[PERSON_NAME], TK04, 02:30 PM-03:30 PM, Javanese Pampering - 60 Mins" at bounding box center [676, 328] width 94 height 34
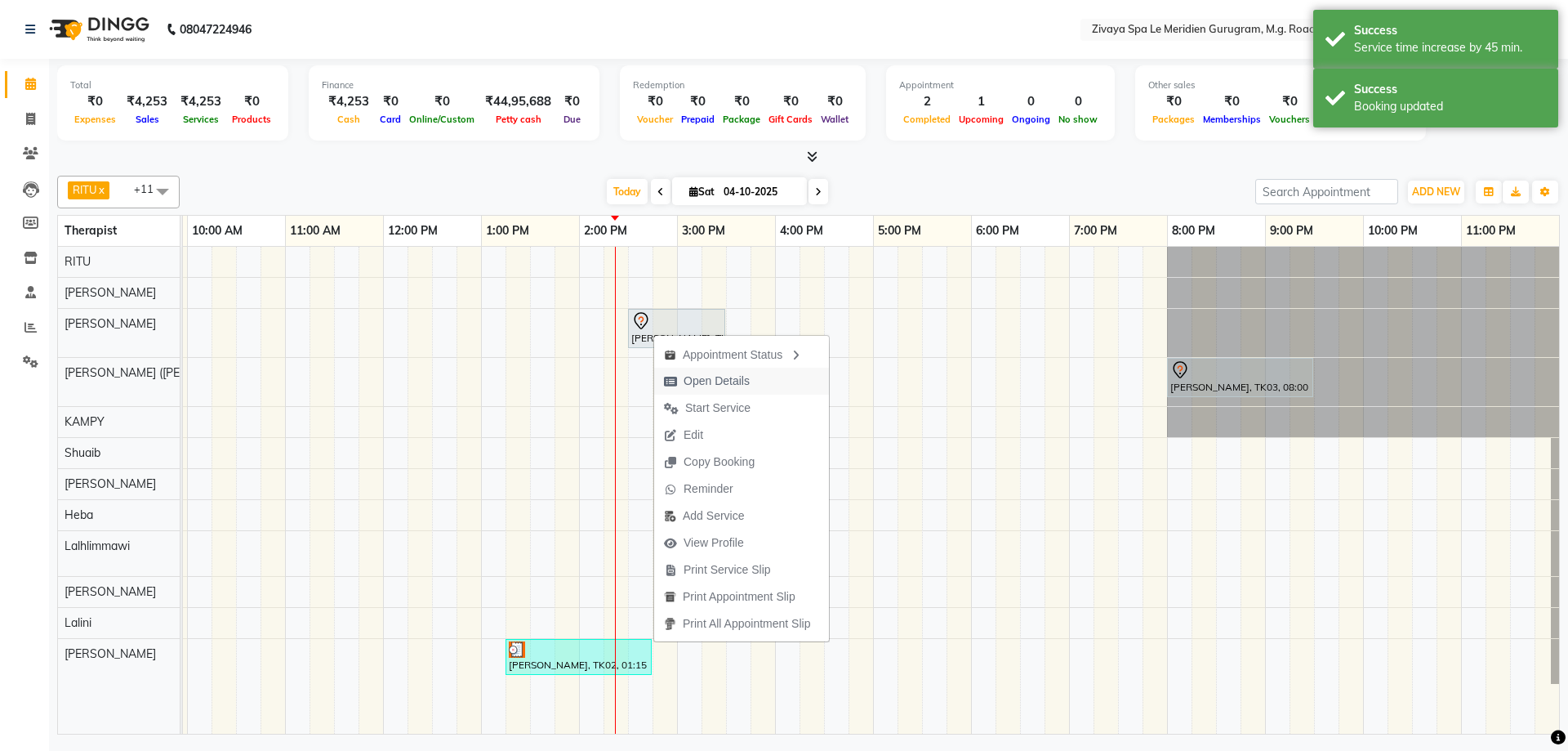
click at [720, 383] on span "Open Details" at bounding box center [717, 381] width 66 height 17
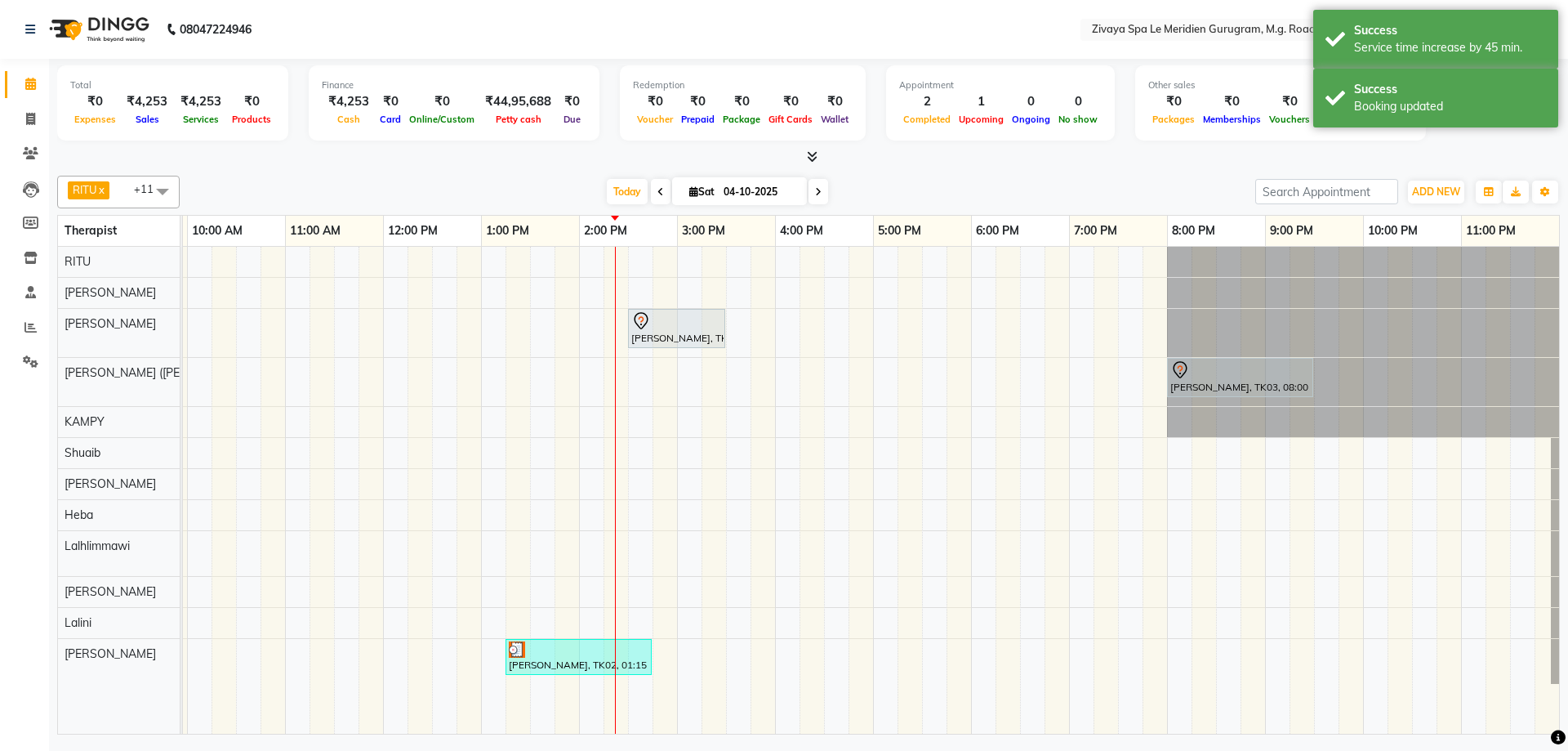
click at [681, 325] on div at bounding box center [676, 320] width 91 height 19
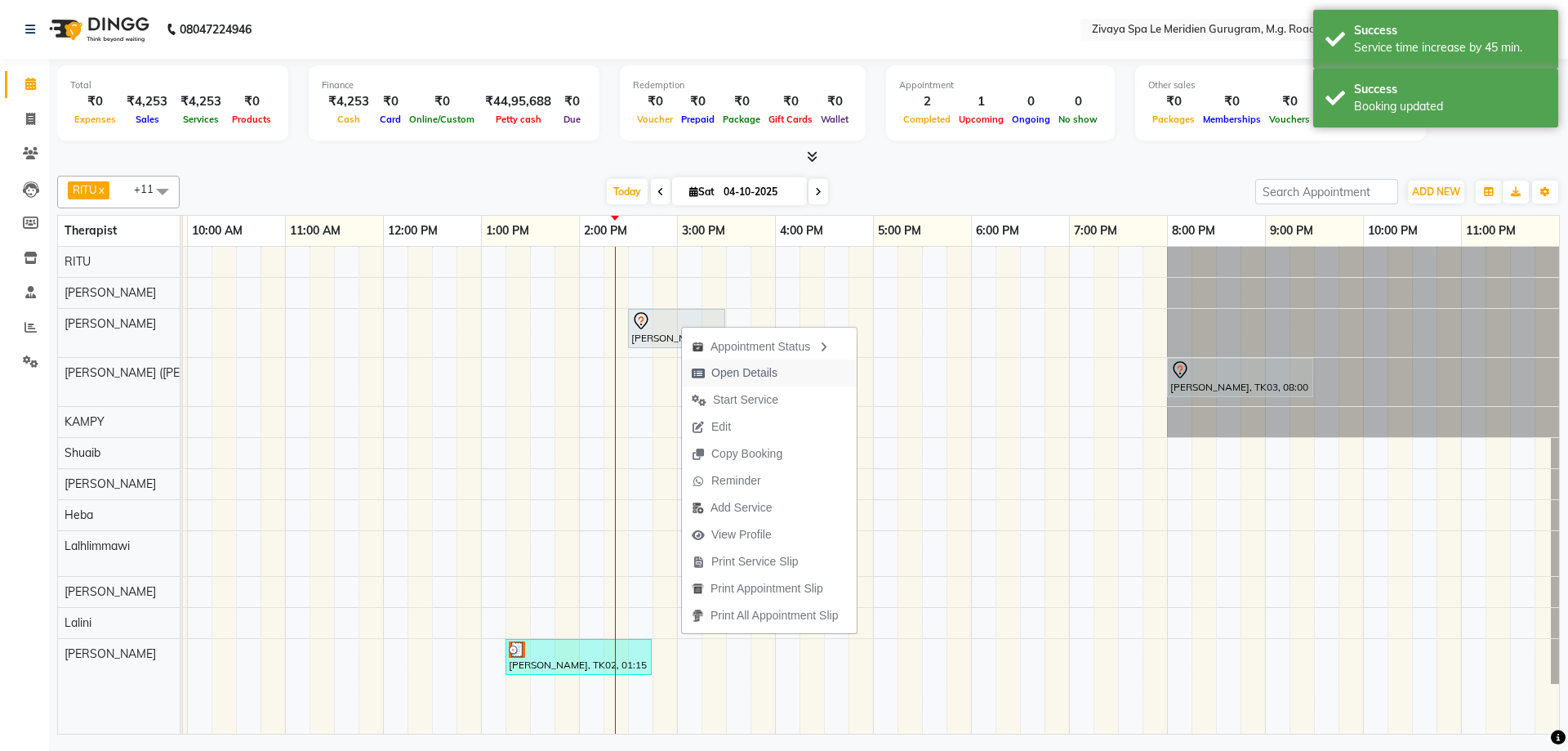
click at [718, 371] on span "Open Details" at bounding box center [744, 373] width 66 height 17
select select "7"
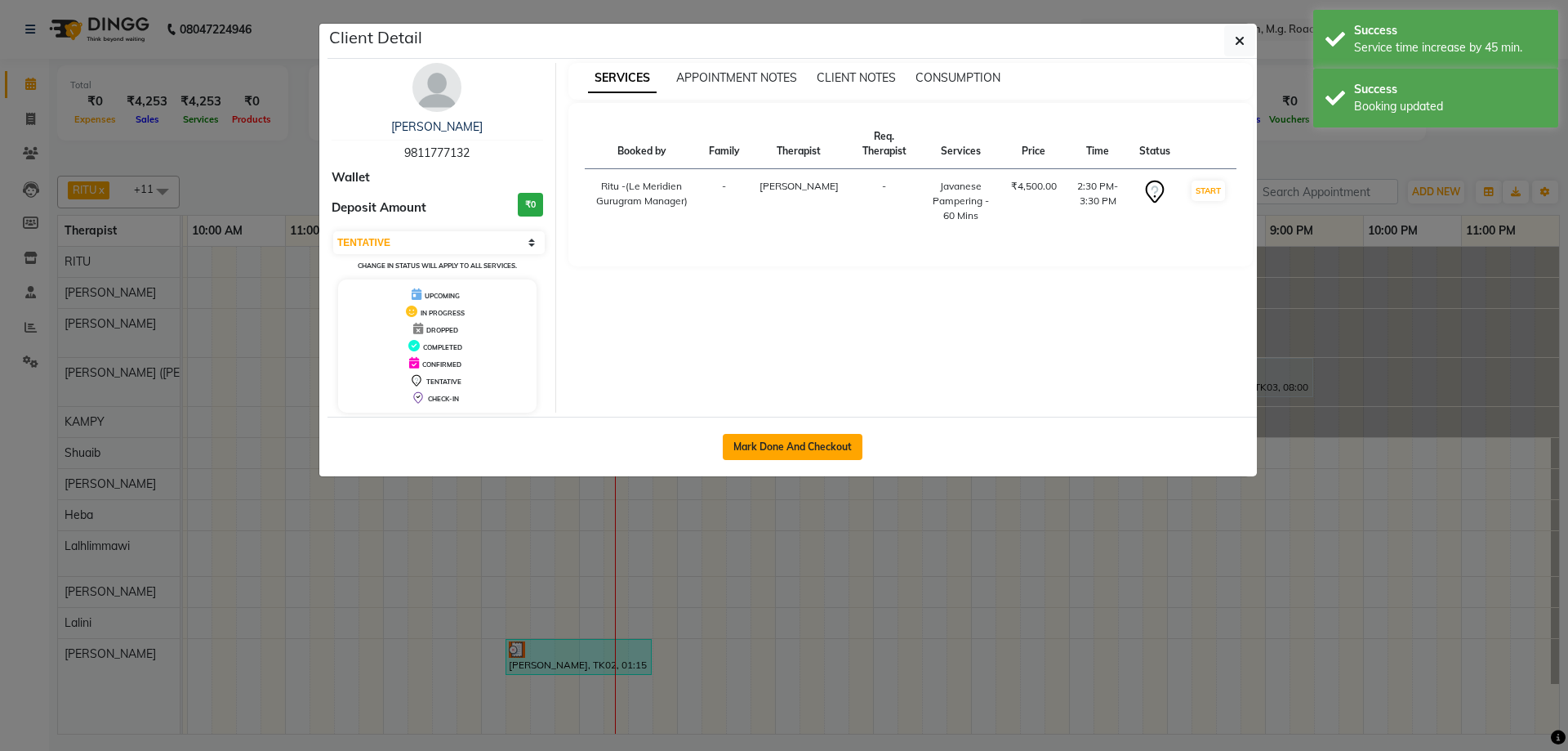
click at [794, 454] on button "Mark Done And Checkout" at bounding box center [793, 446] width 140 height 26
select select "service"
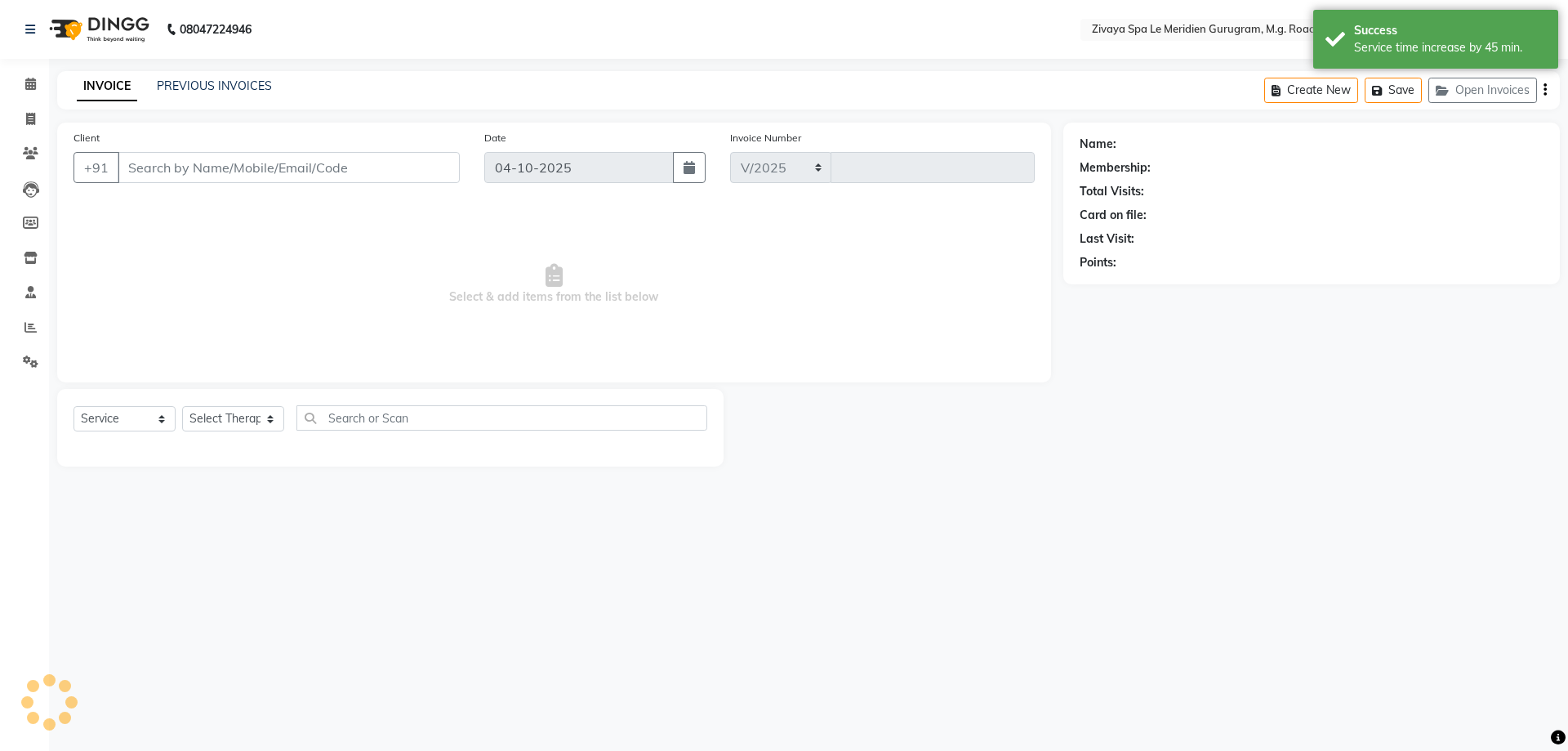
select select "6503"
type input "2219"
type input "9811777132"
select select "49508"
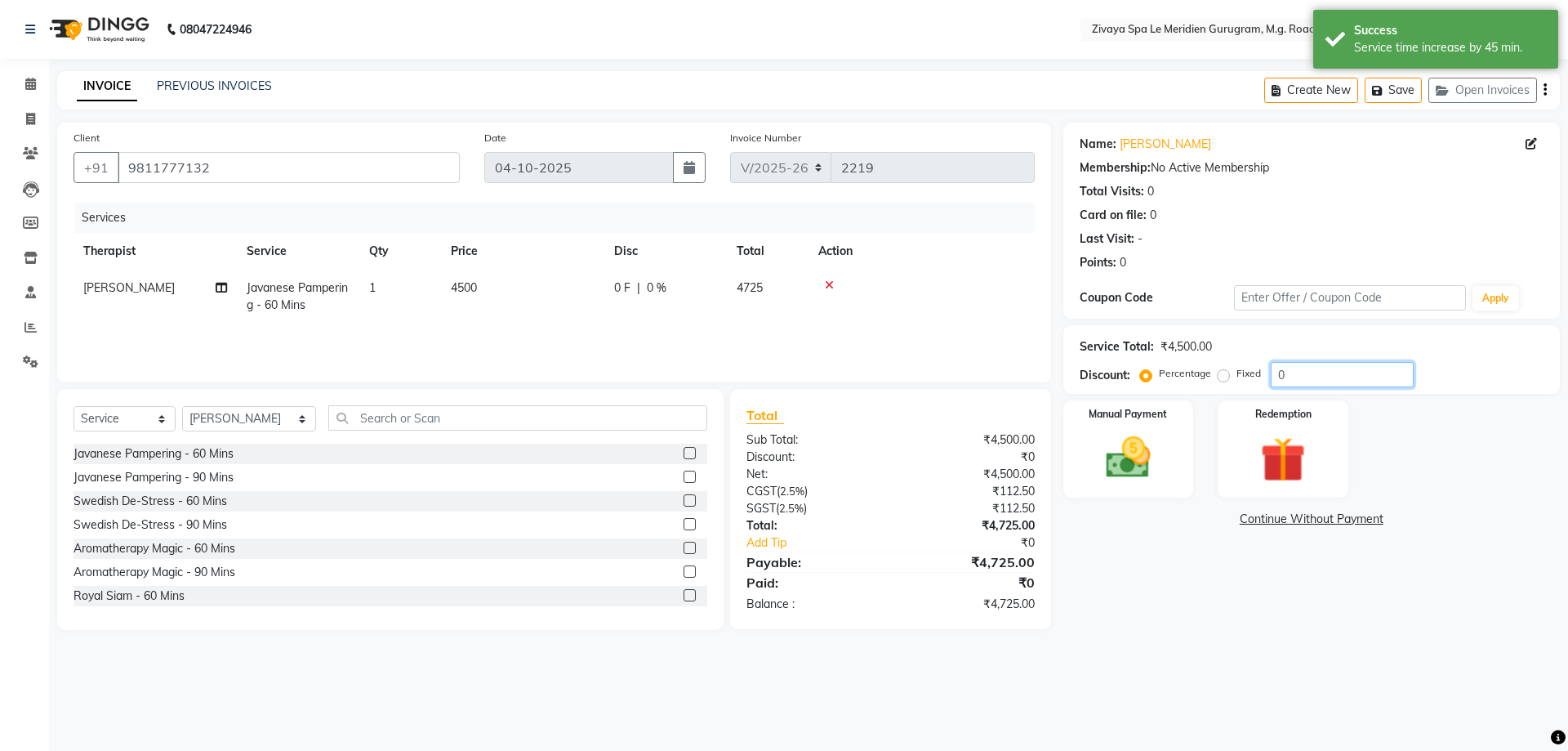
click at [1310, 378] on input "0" at bounding box center [1341, 374] width 143 height 25
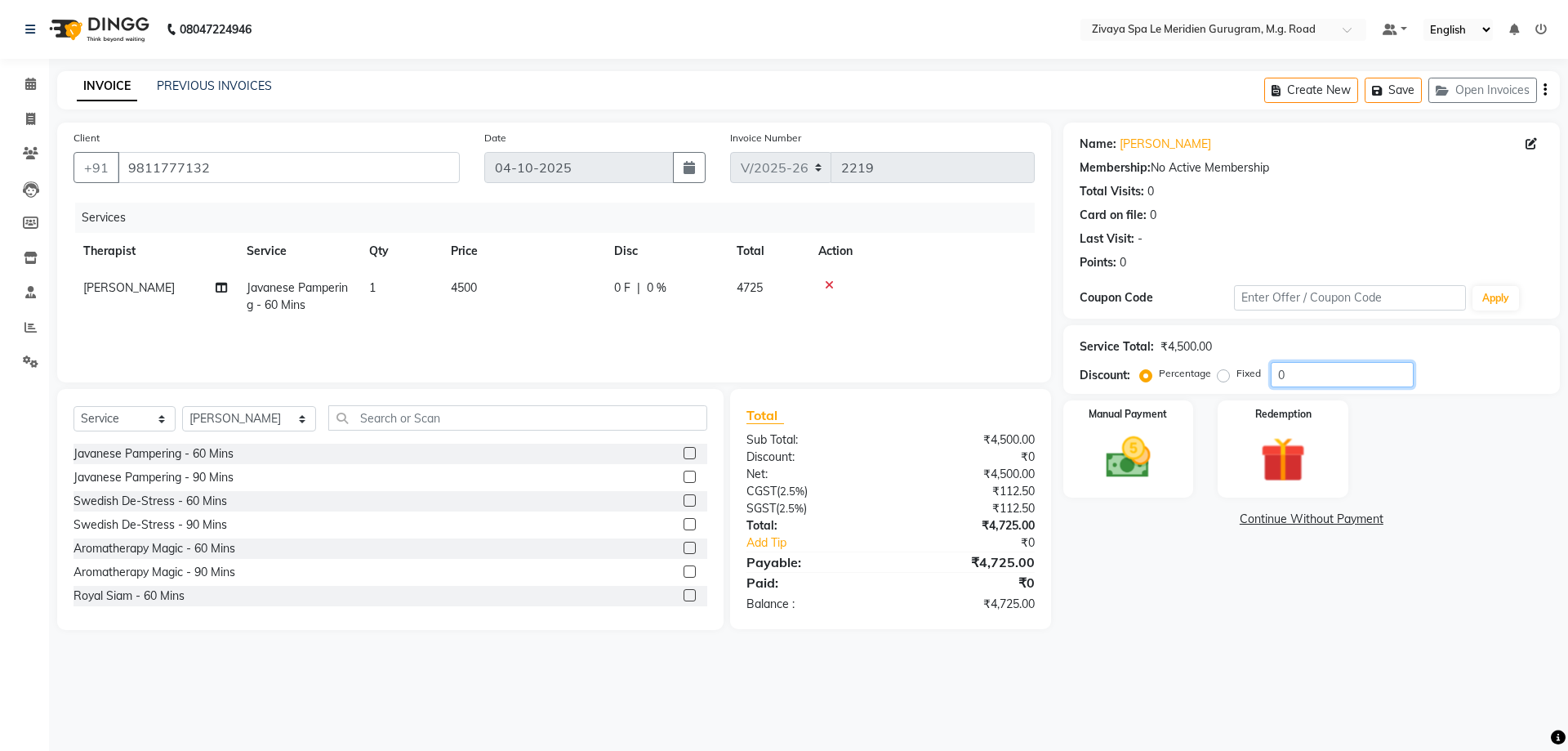
click at [1310, 378] on input "0" at bounding box center [1341, 374] width 143 height 25
click at [1237, 375] on label "Fixed" at bounding box center [1249, 372] width 25 height 14
click at [1227, 375] on input "Fixed" at bounding box center [1226, 373] width 11 height 11
radio input "true"
click at [1282, 377] on input "number" at bounding box center [1341, 374] width 143 height 25
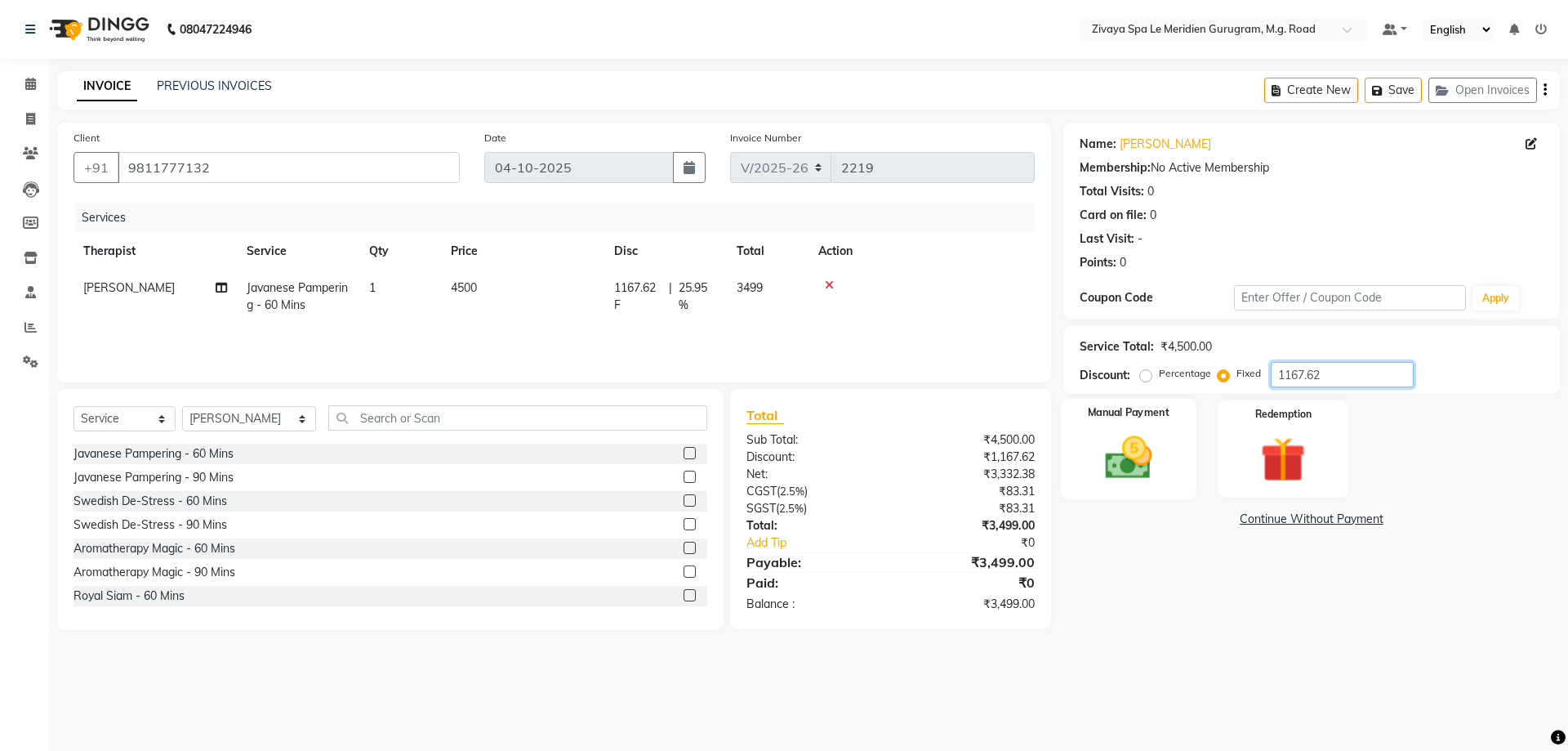
type input "1167.62"
click at [1136, 460] on img at bounding box center [1128, 457] width 76 height 54
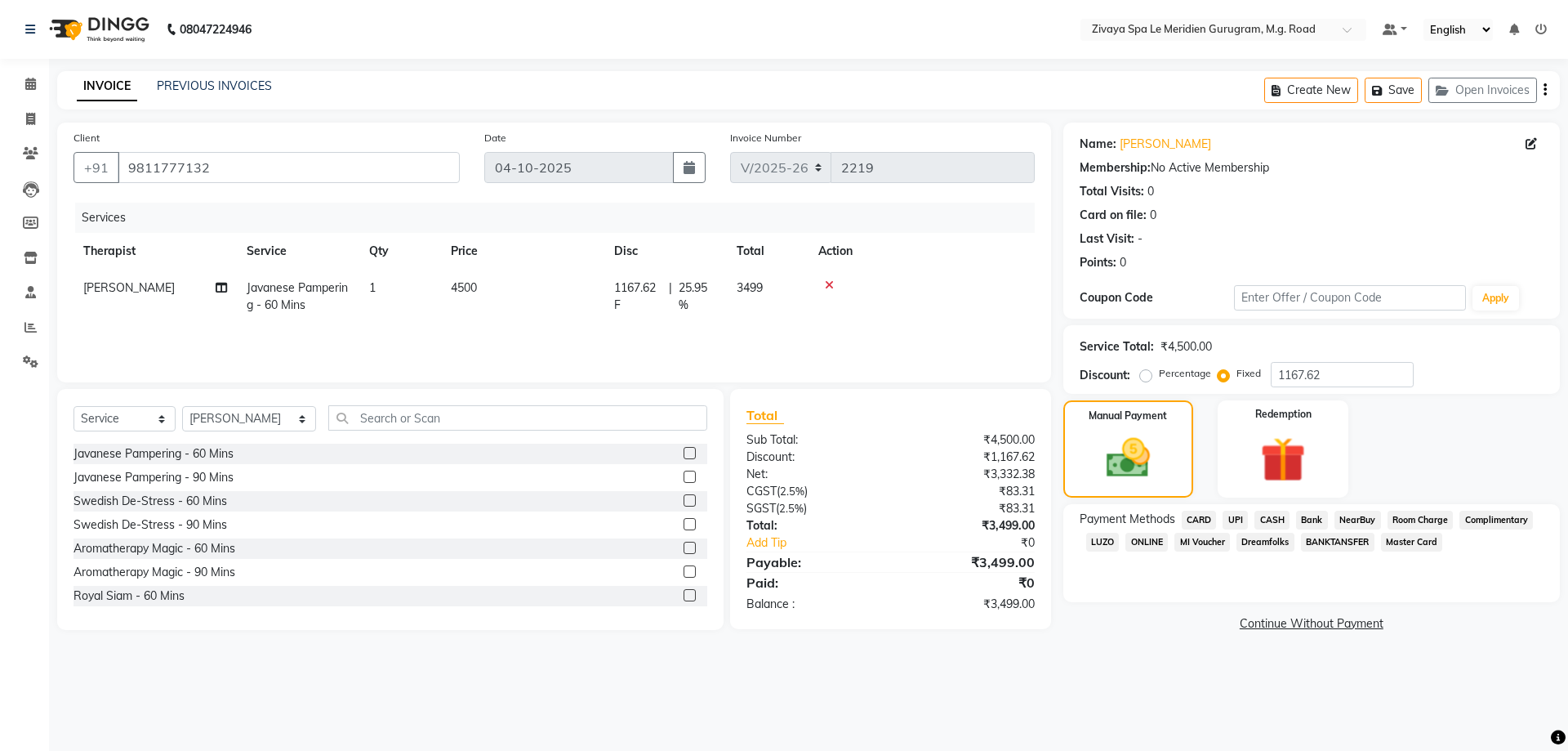
click at [1270, 524] on span "CASH" at bounding box center [1271, 520] width 35 height 19
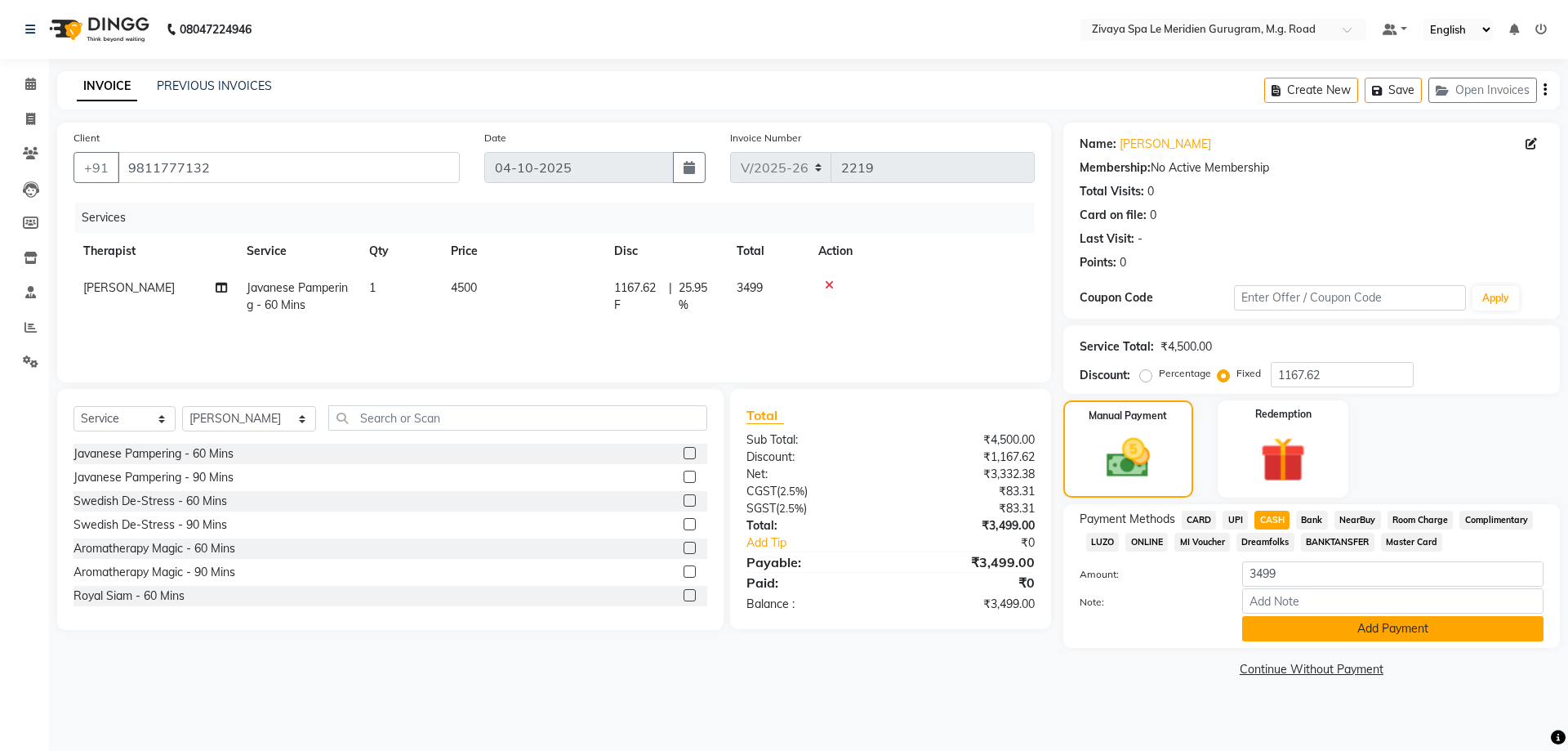
click at [1385, 632] on button "Add Payment" at bounding box center [1393, 629] width 301 height 25
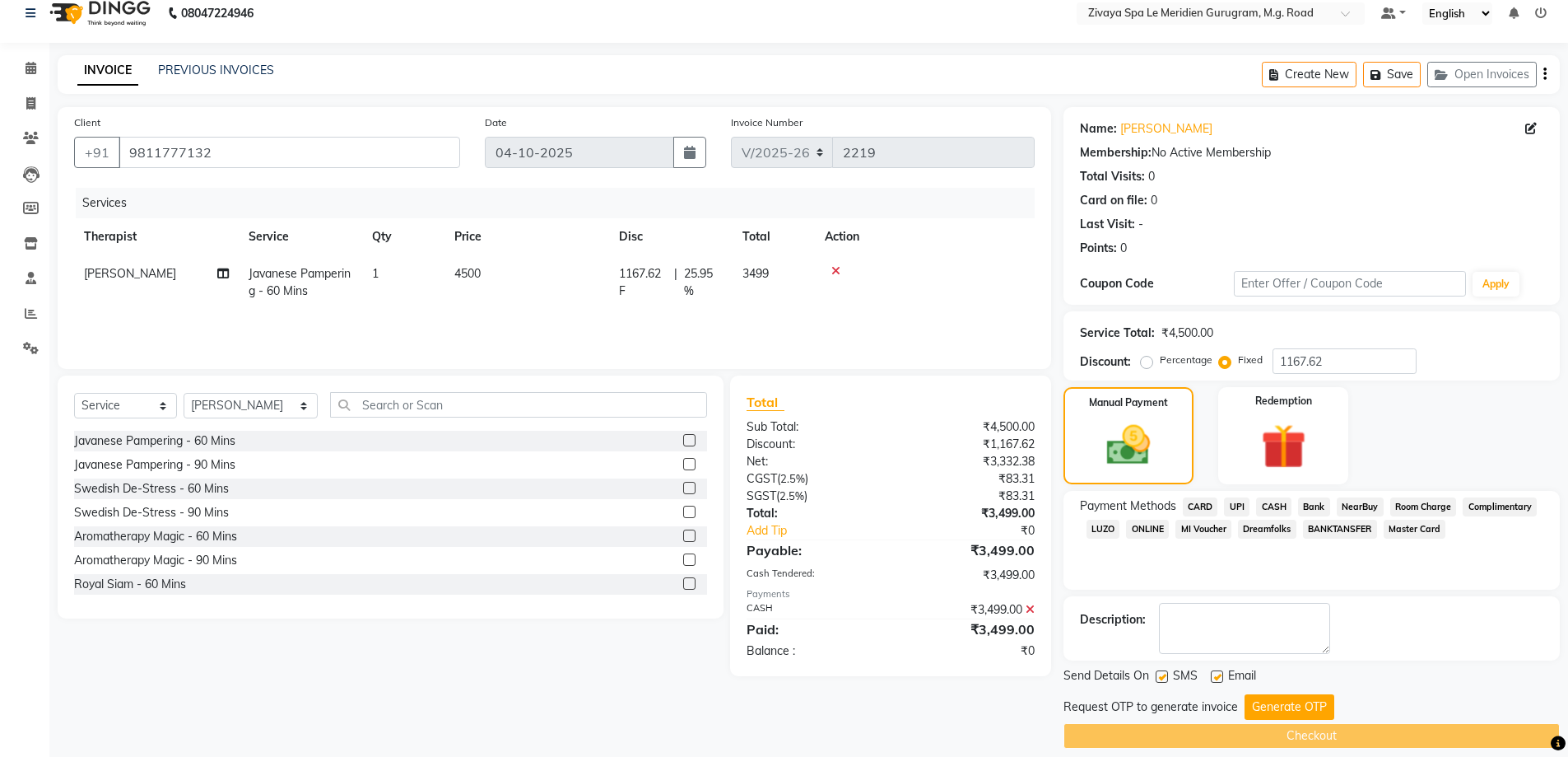
scroll to position [33, 0]
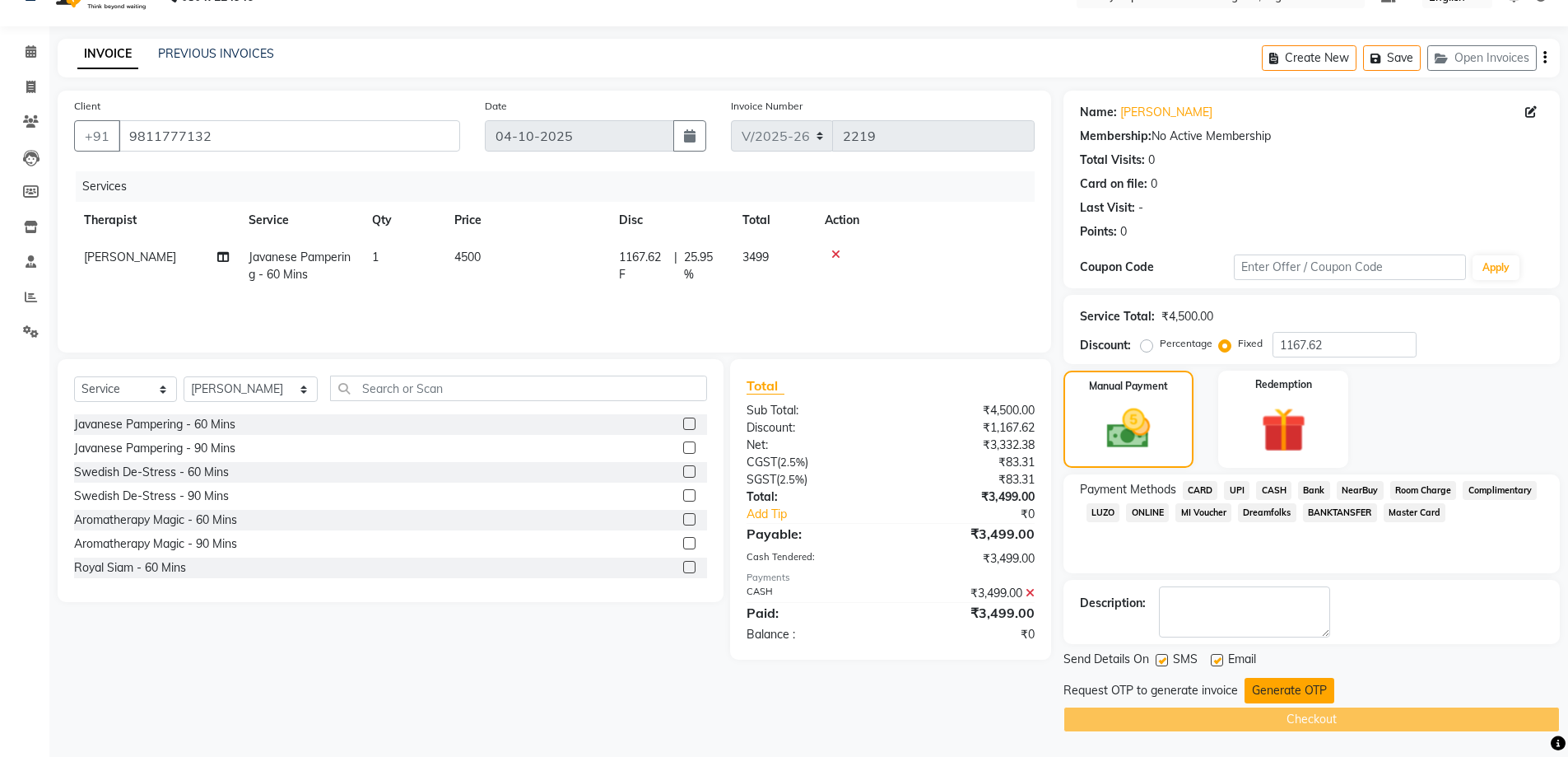
click at [1317, 680] on button "Generate OTP" at bounding box center [1289, 690] width 90 height 25
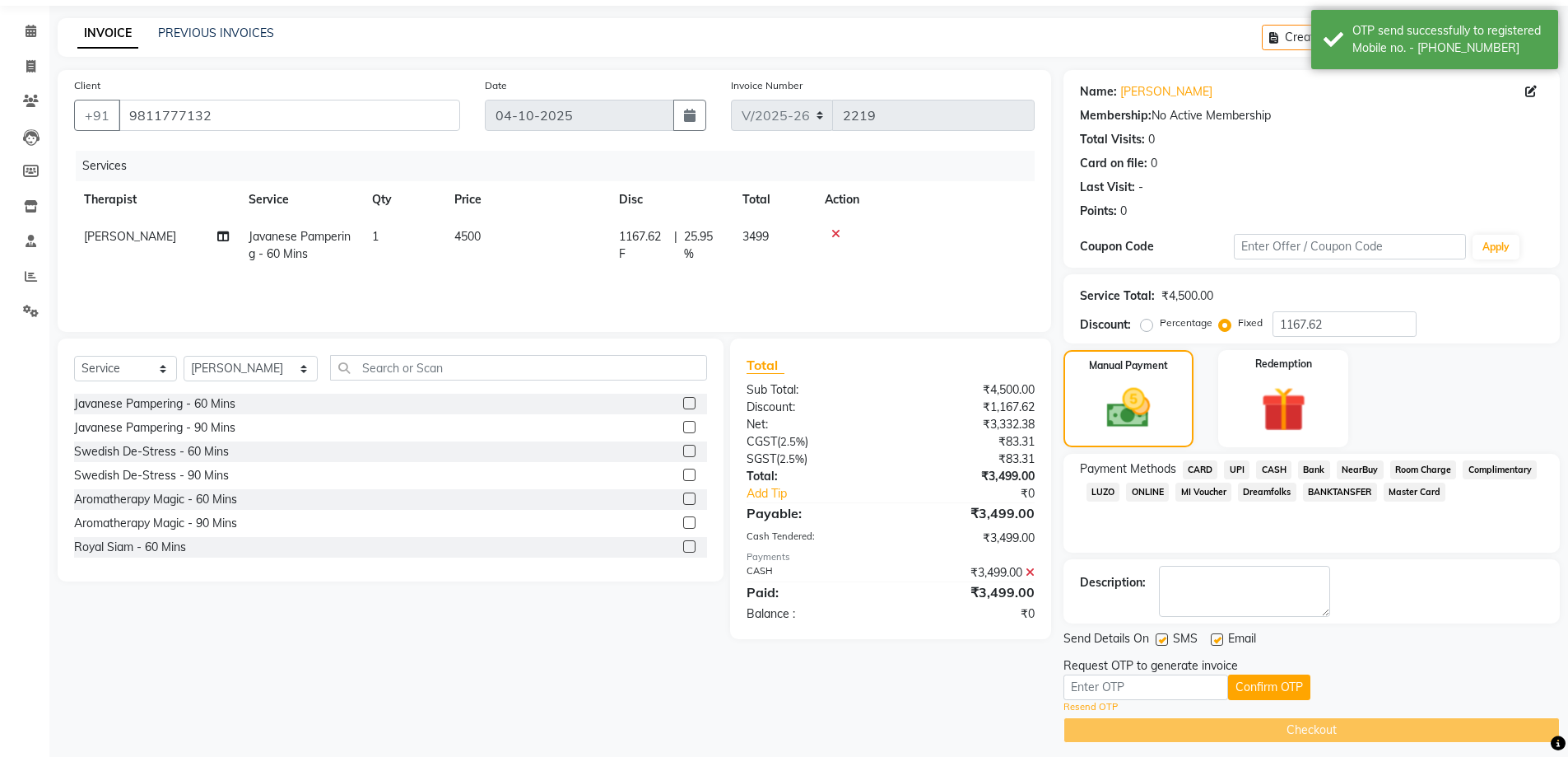
scroll to position [65, 0]
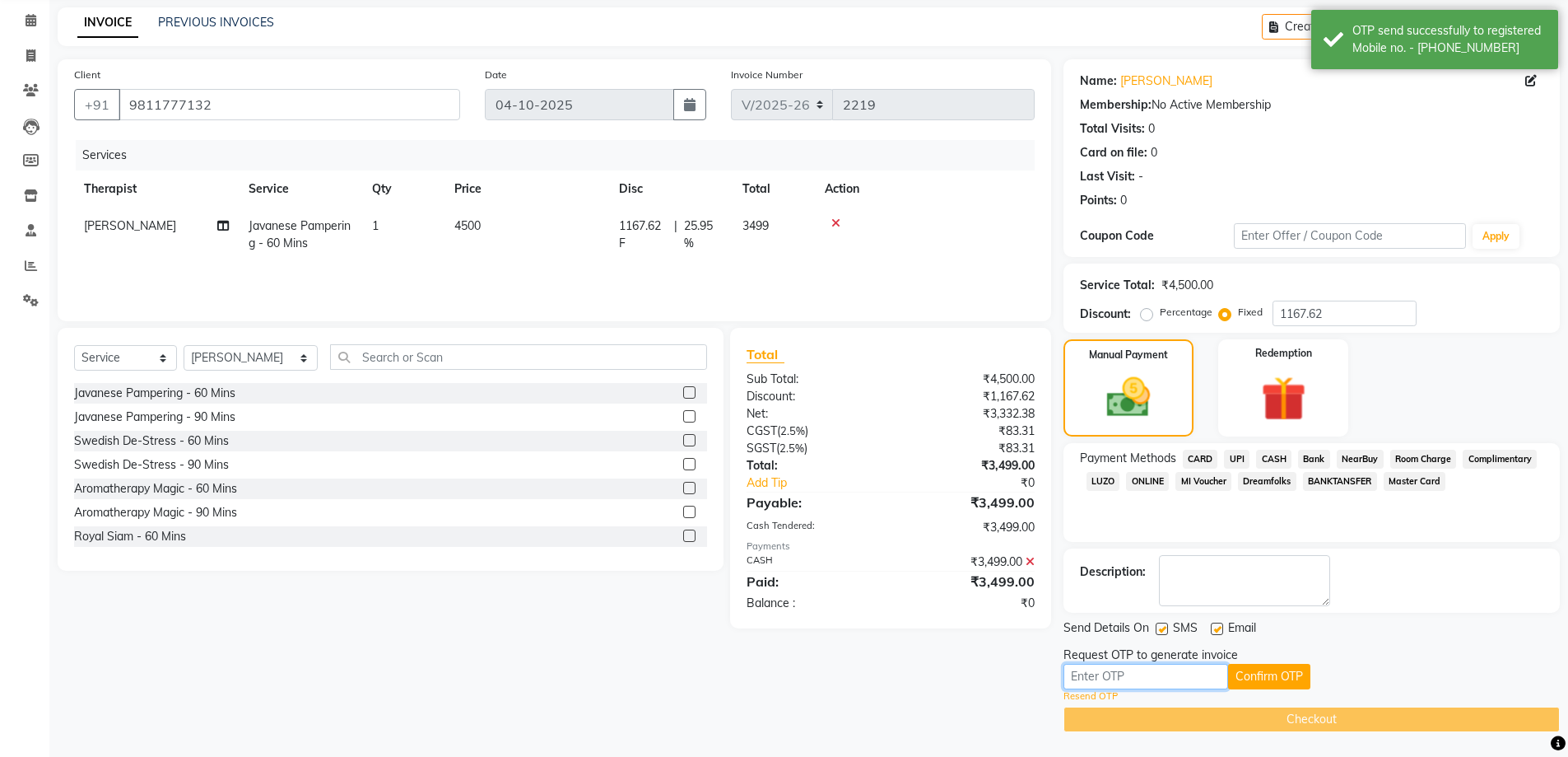
click at [1197, 673] on input "text" at bounding box center [1146, 676] width 165 height 25
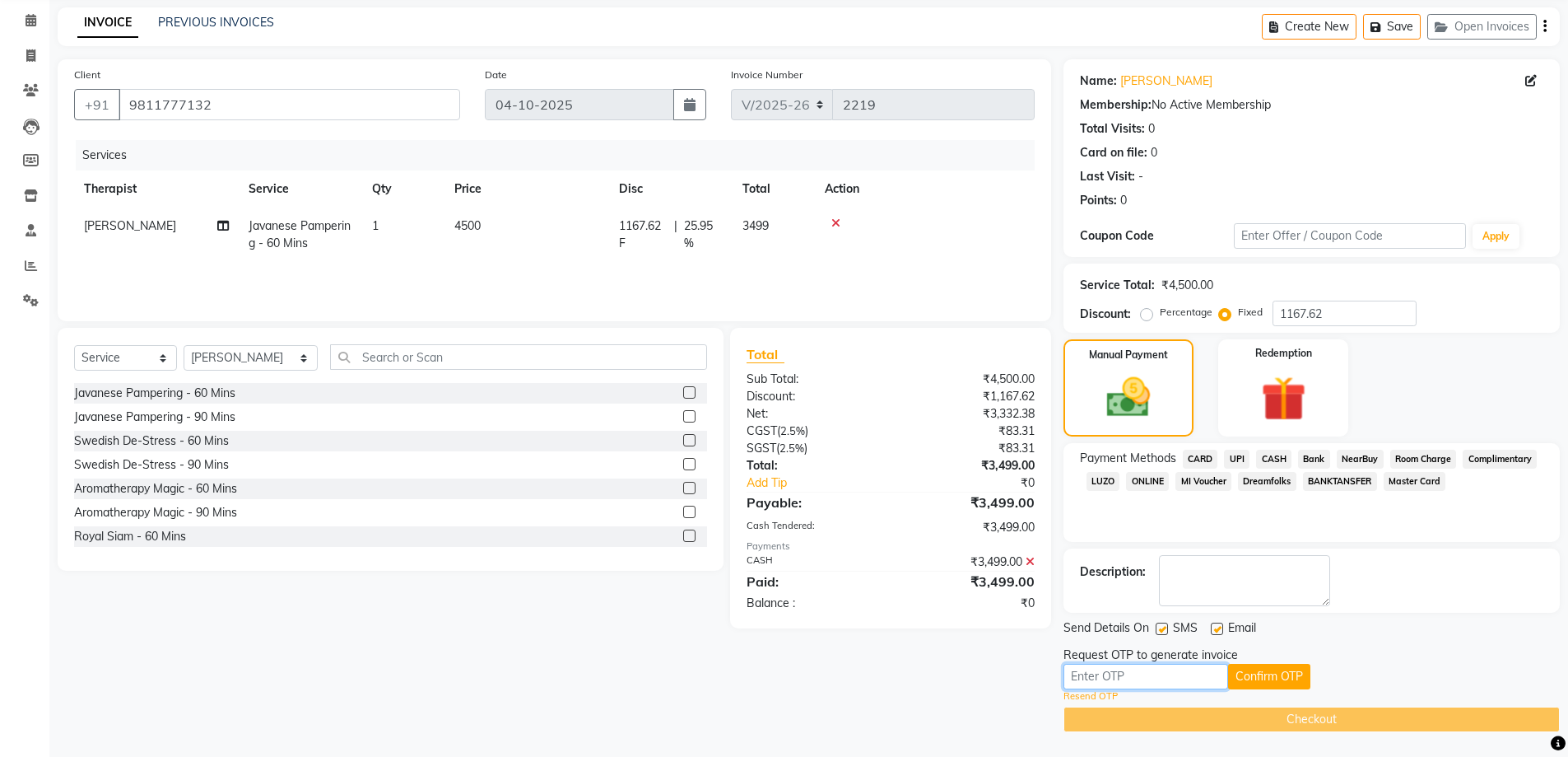
click at [1129, 671] on input "text" at bounding box center [1146, 676] width 165 height 25
click at [1096, 668] on input "text" at bounding box center [1146, 676] width 165 height 25
type input "9"
type input "3824"
click at [1284, 676] on button "Confirm OTP" at bounding box center [1269, 676] width 82 height 25
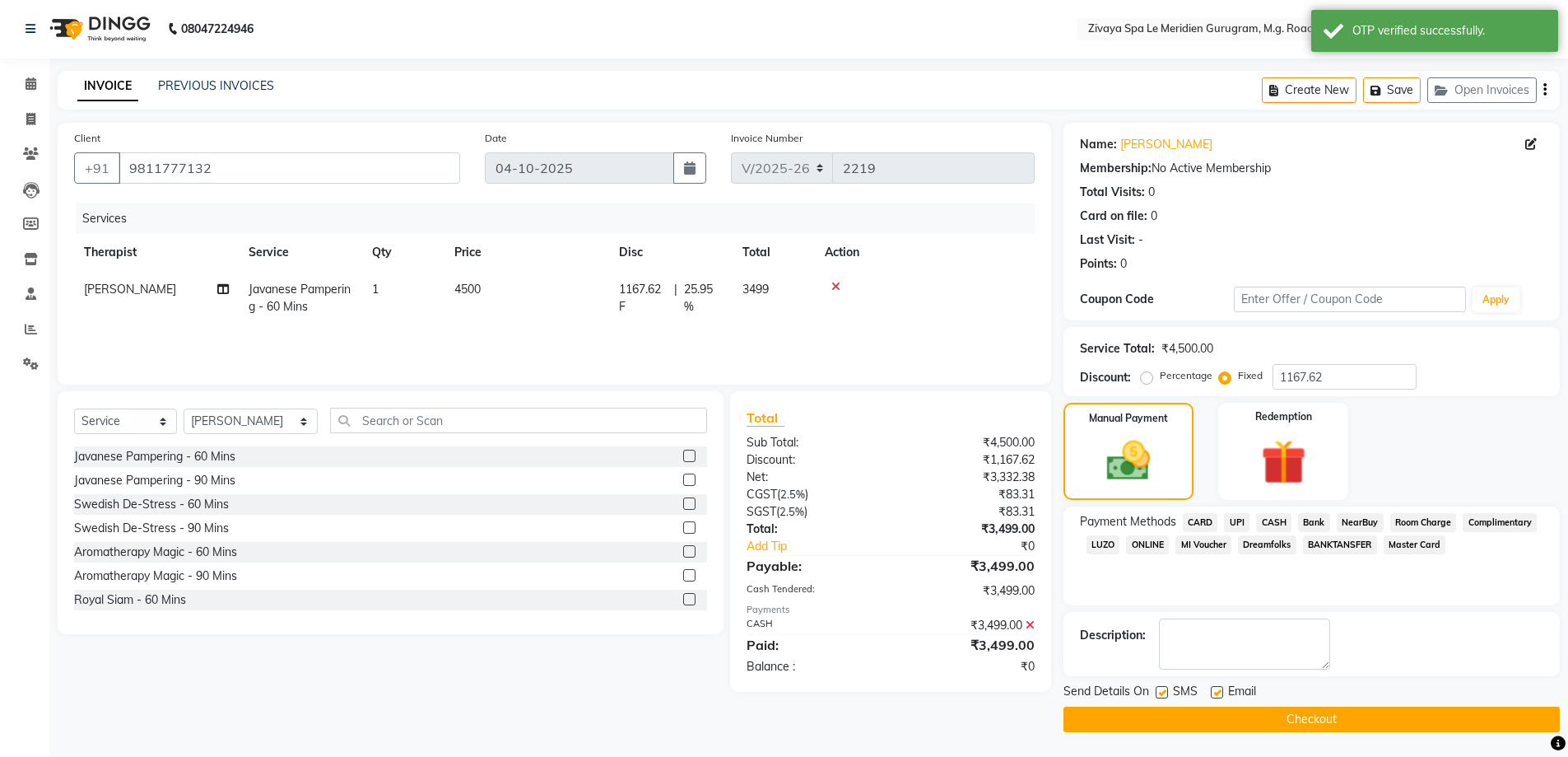
scroll to position [1, 0]
click at [1256, 719] on button "Checkout" at bounding box center [1311, 719] width 497 height 25
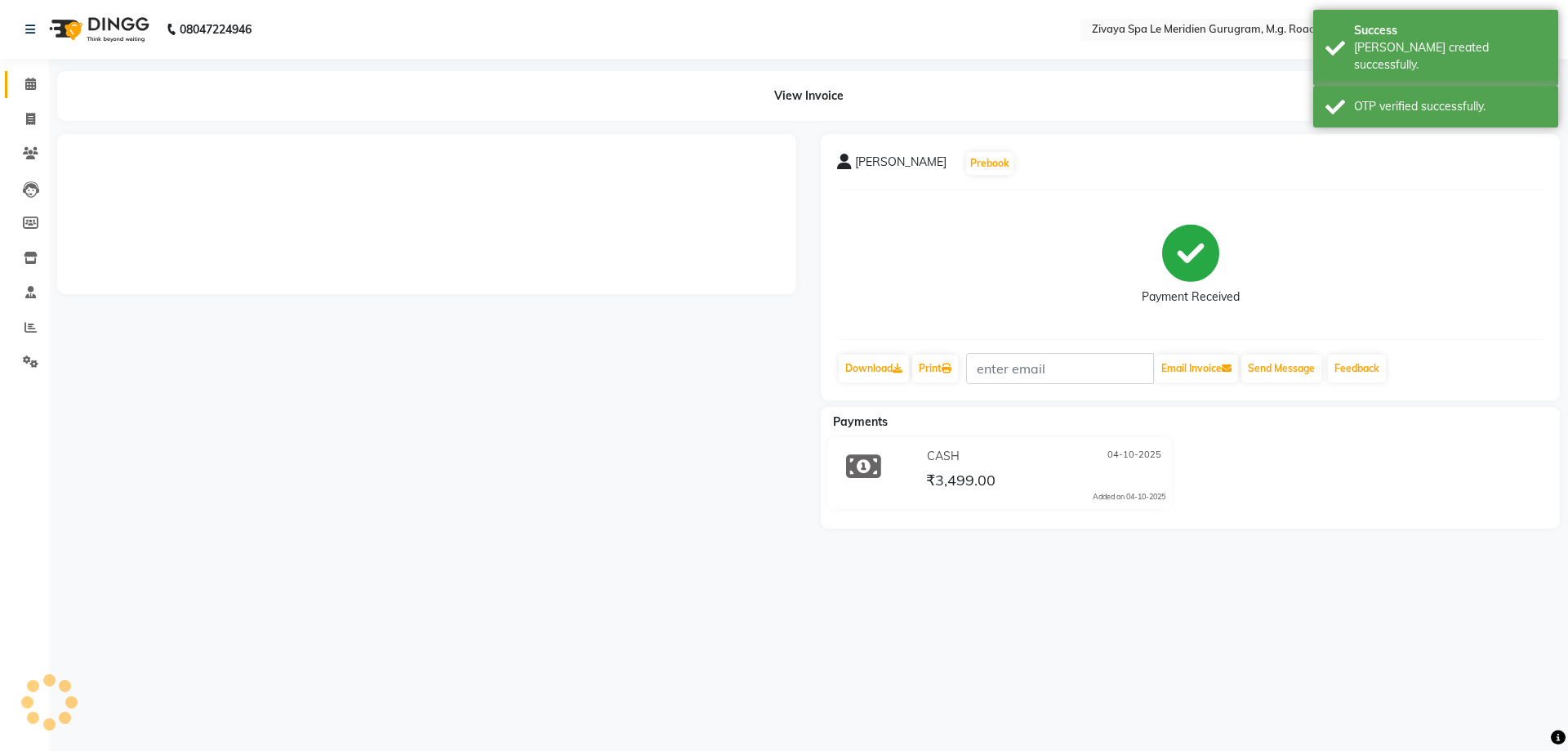
click at [27, 74] on link "Calendar" at bounding box center [24, 84] width 39 height 27
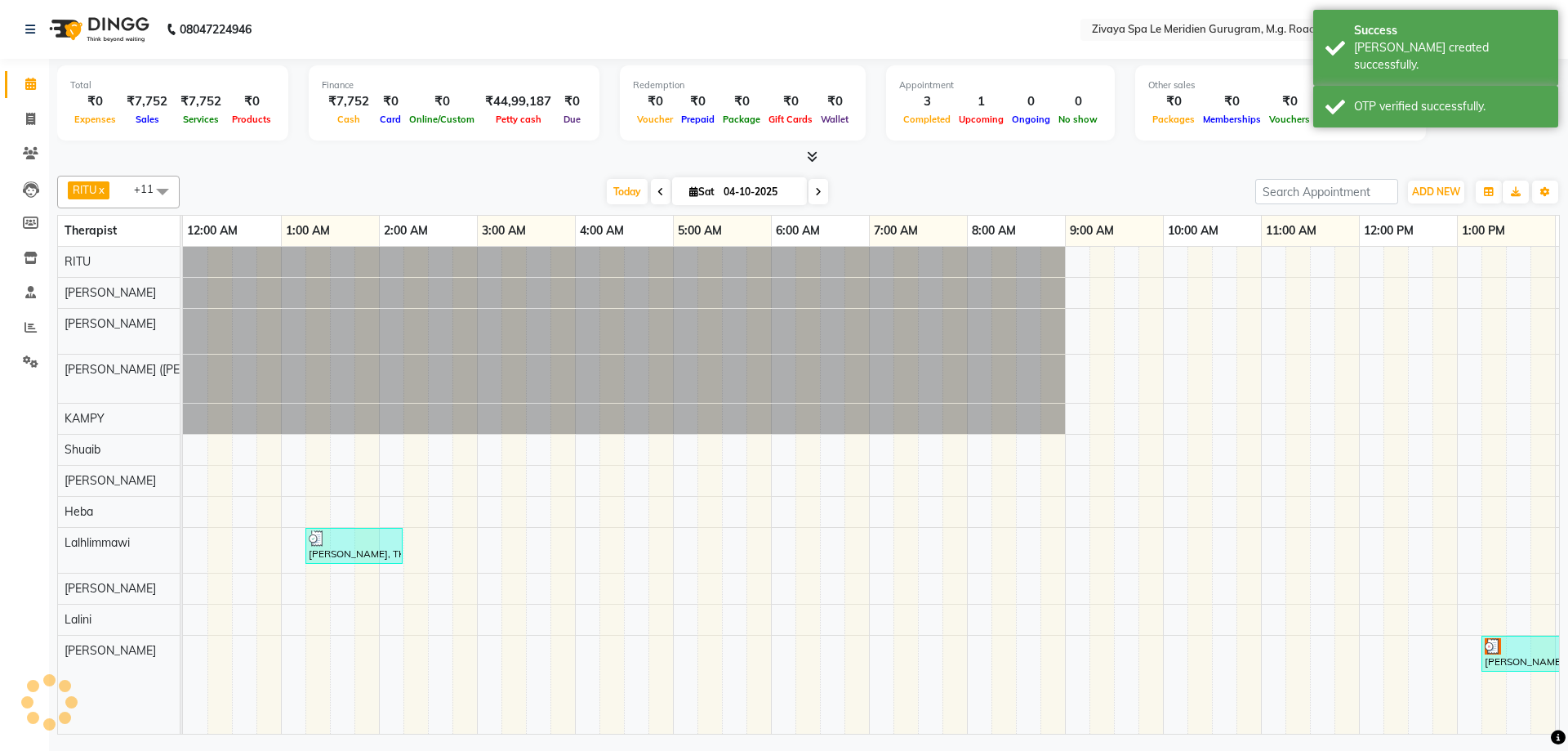
scroll to position [0, 589]
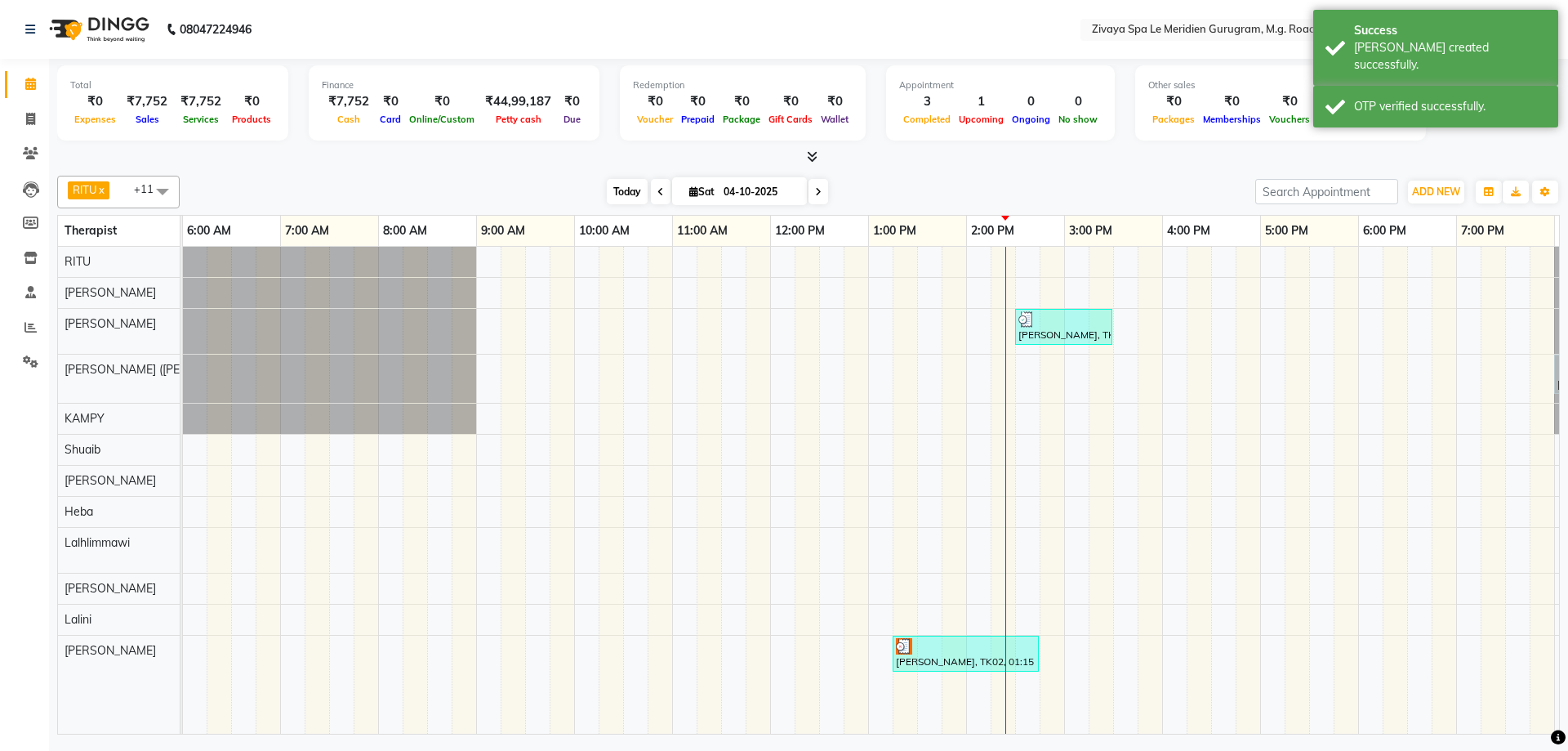
click at [623, 187] on span "Today" at bounding box center [627, 191] width 41 height 25
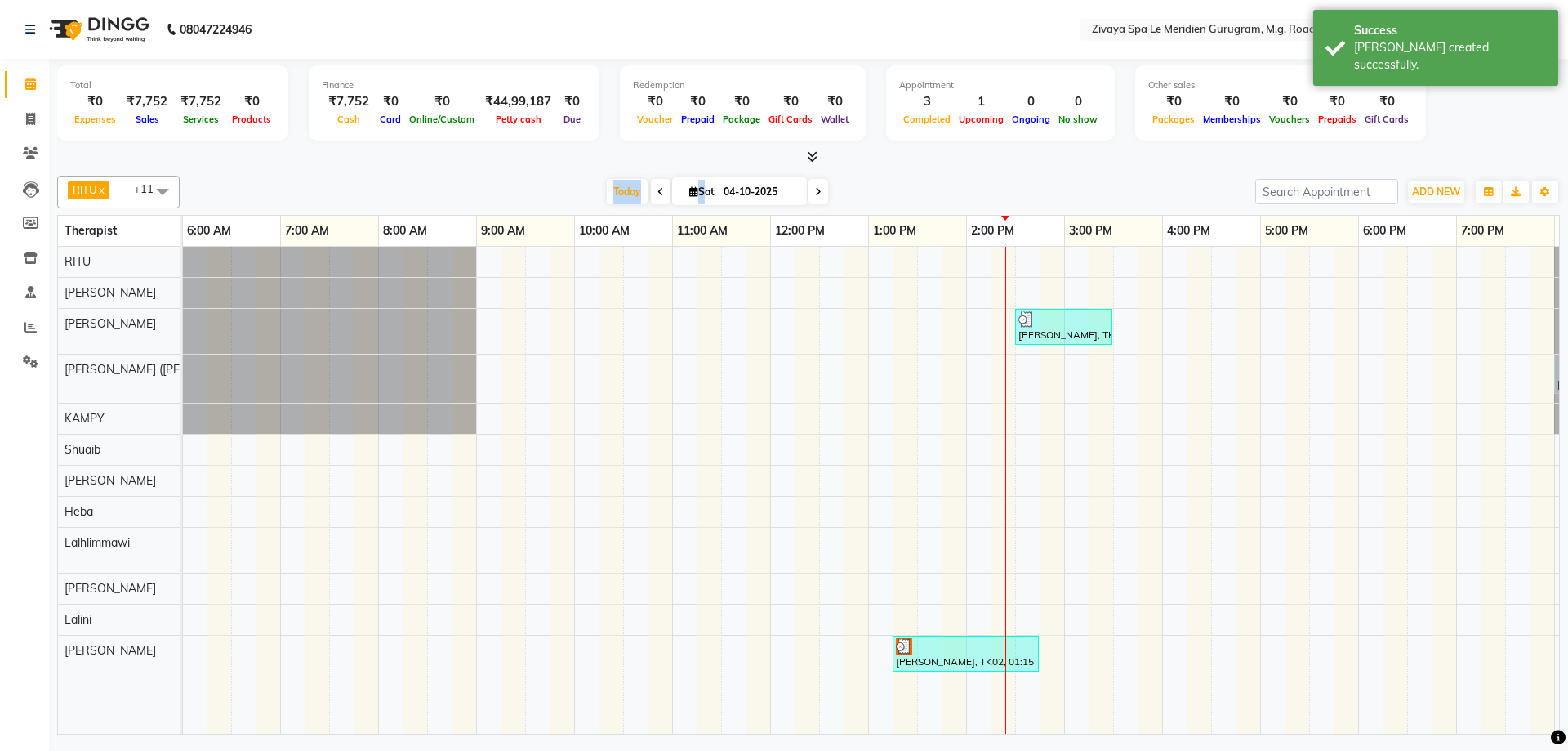
scroll to position [0, 976]
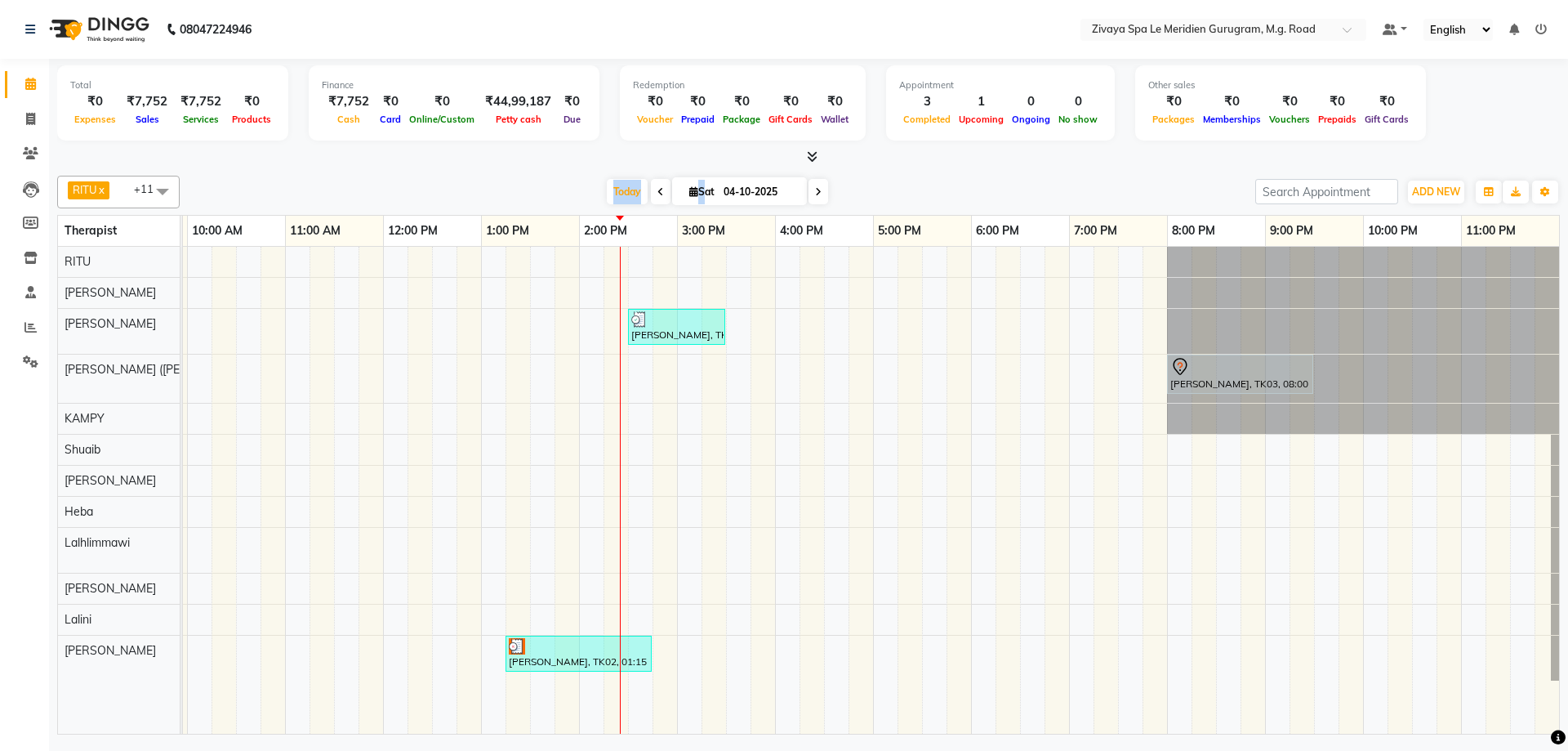
click at [668, 328] on div "[PERSON_NAME], TK04, 02:30 PM-03:30 PM, Javanese Pampering - 60 Mins" at bounding box center [676, 326] width 94 height 31
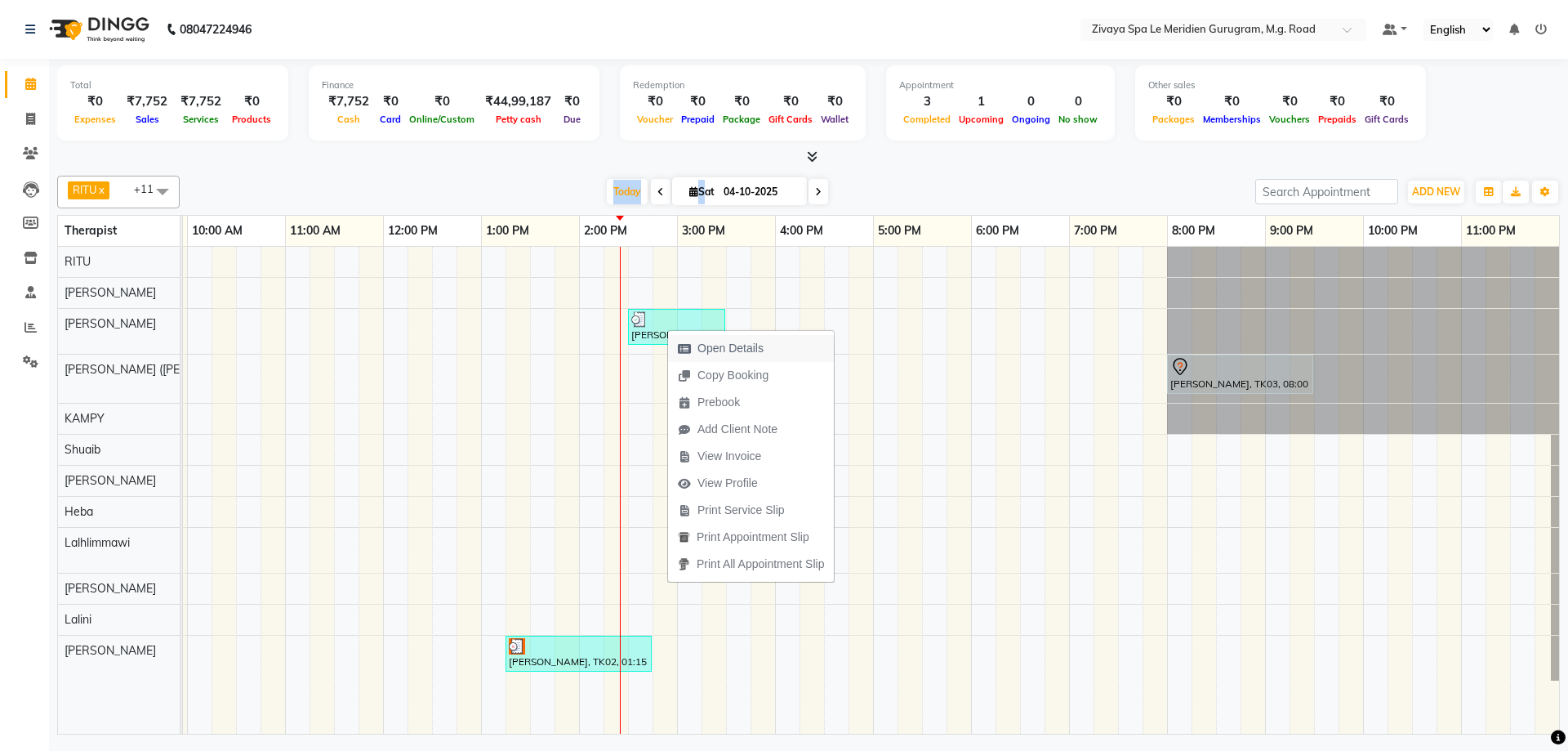
click at [750, 343] on span "Open Details" at bounding box center [730, 348] width 66 height 17
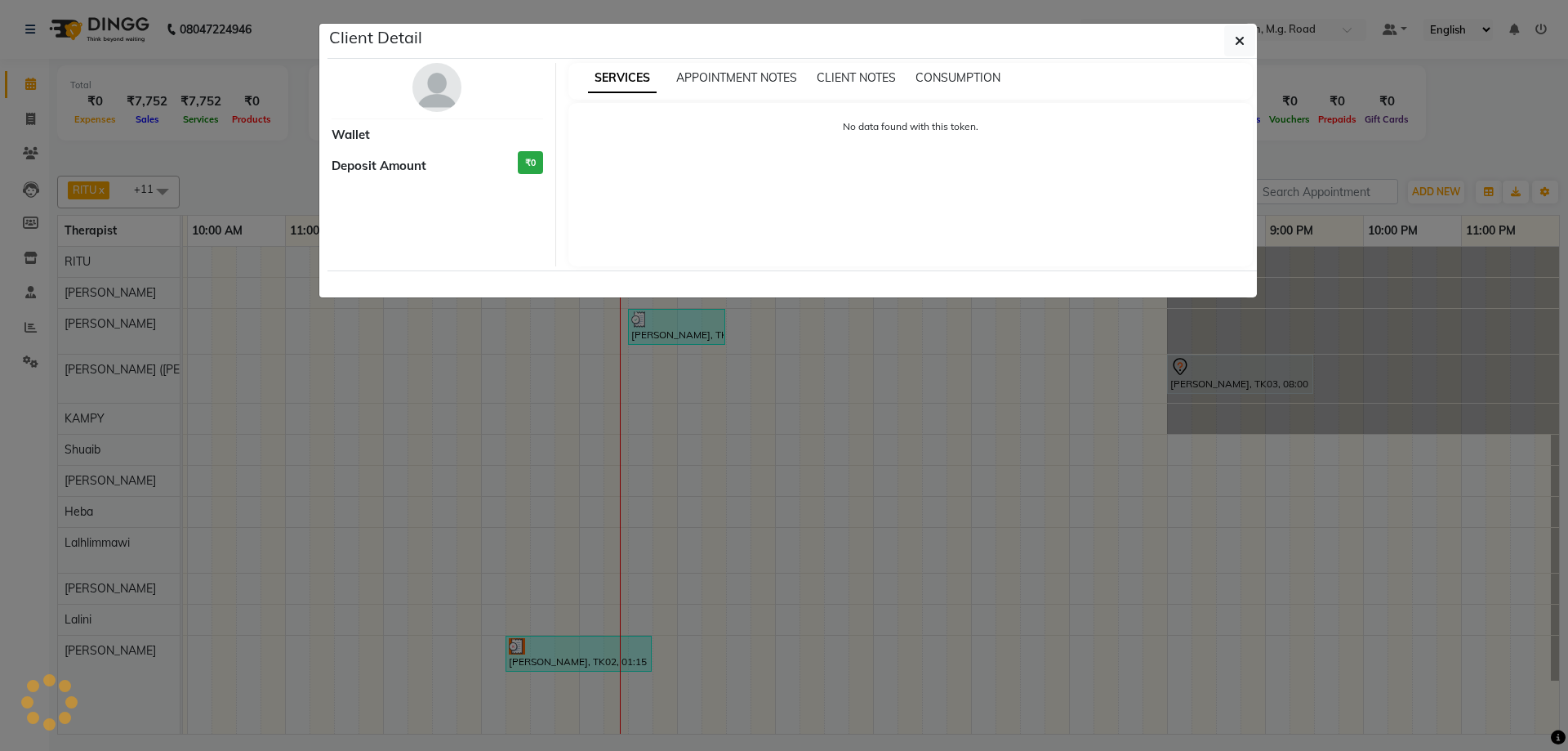
select select "3"
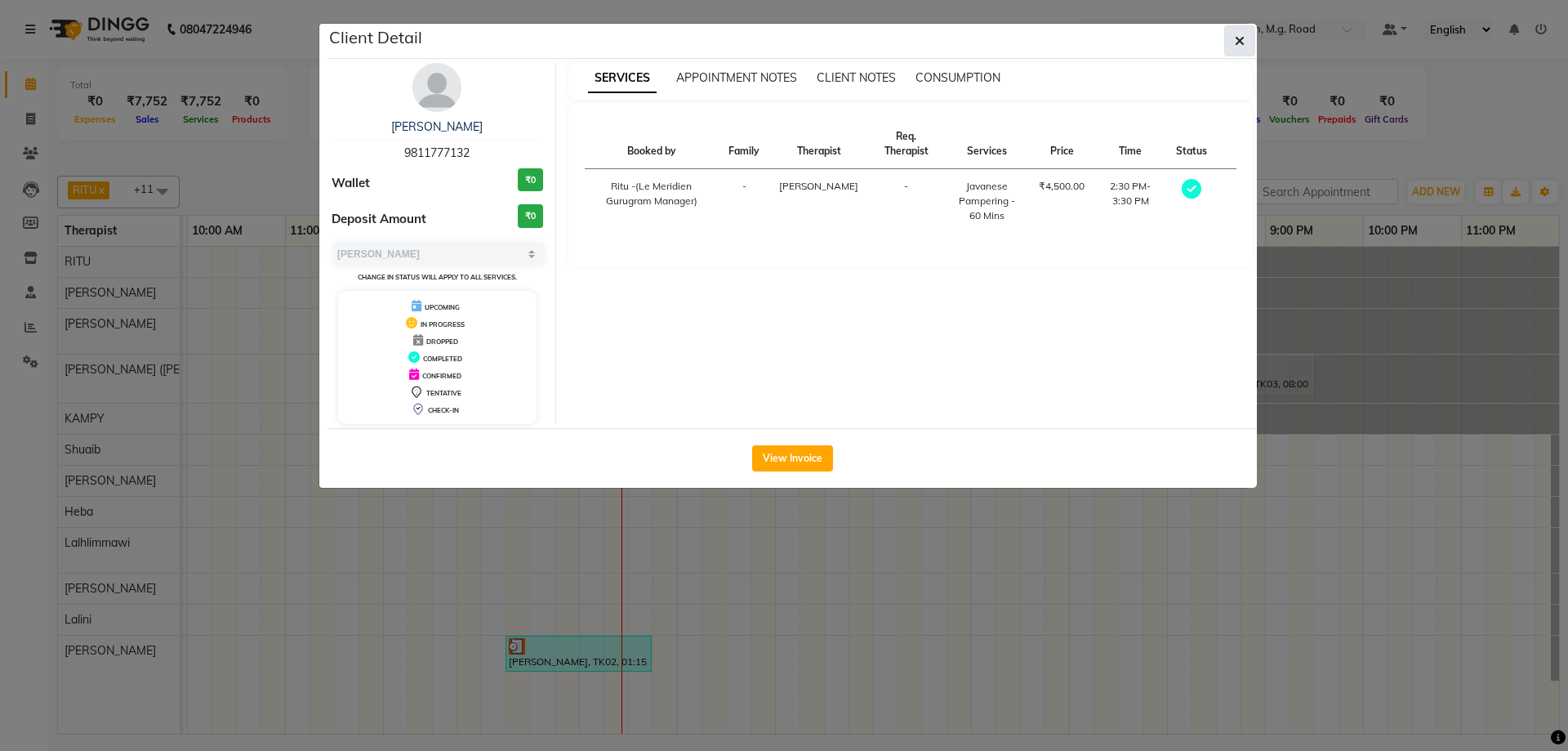
click at [1252, 42] on button "button" at bounding box center [1240, 40] width 31 height 31
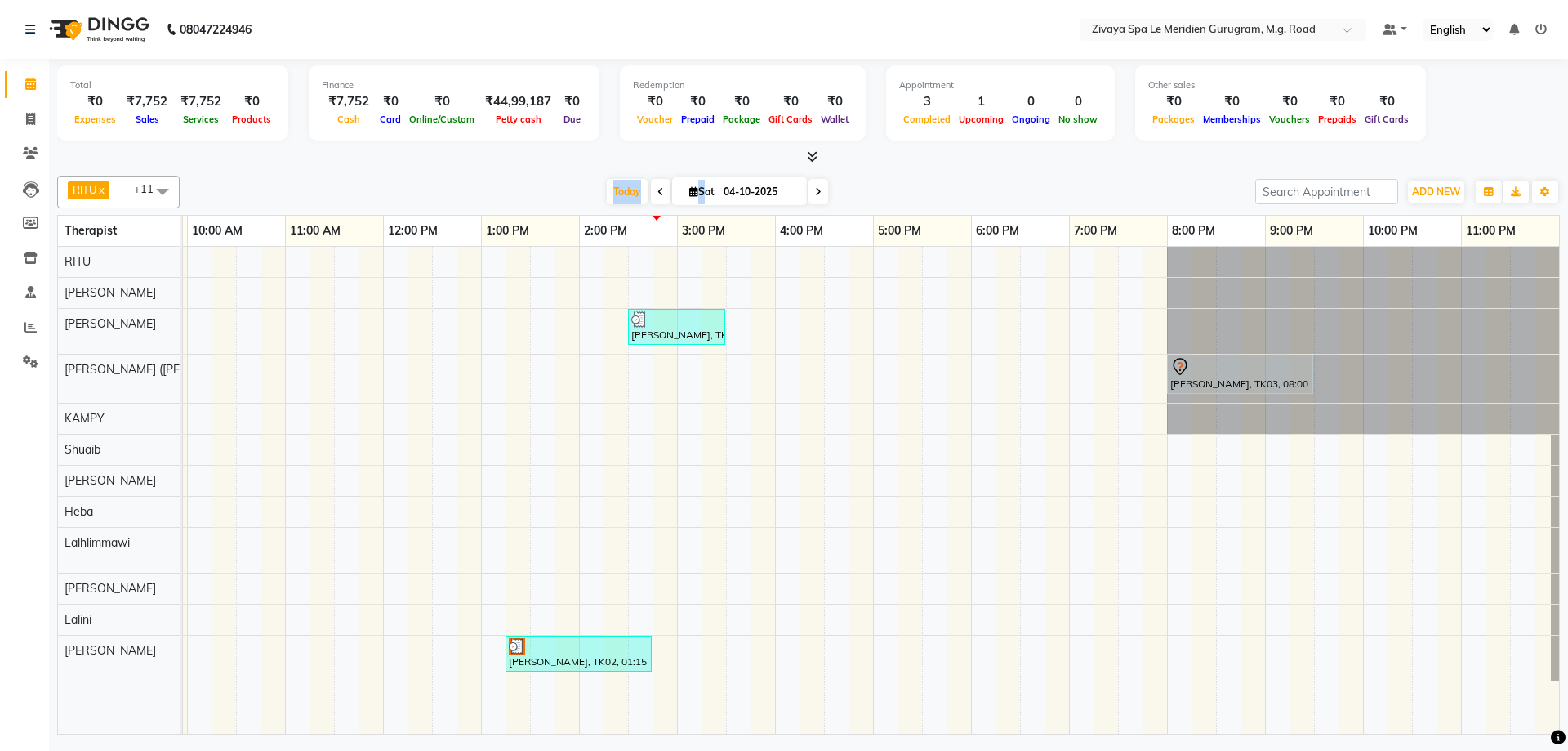
click at [657, 189] on icon at bounding box center [660, 192] width 7 height 10
type input "03-10-2025"
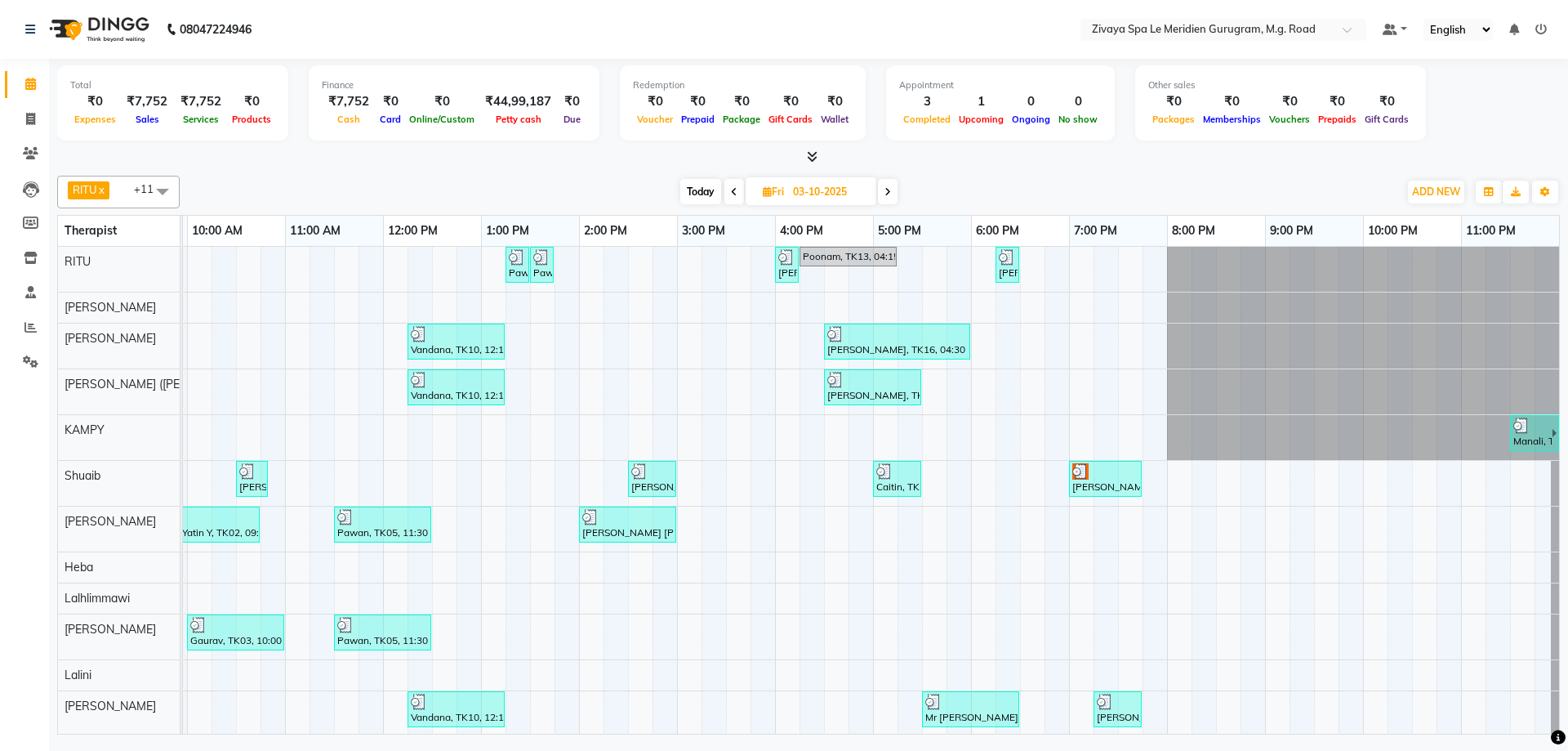
click at [651, 477] on div at bounding box center [652, 471] width 42 height 16
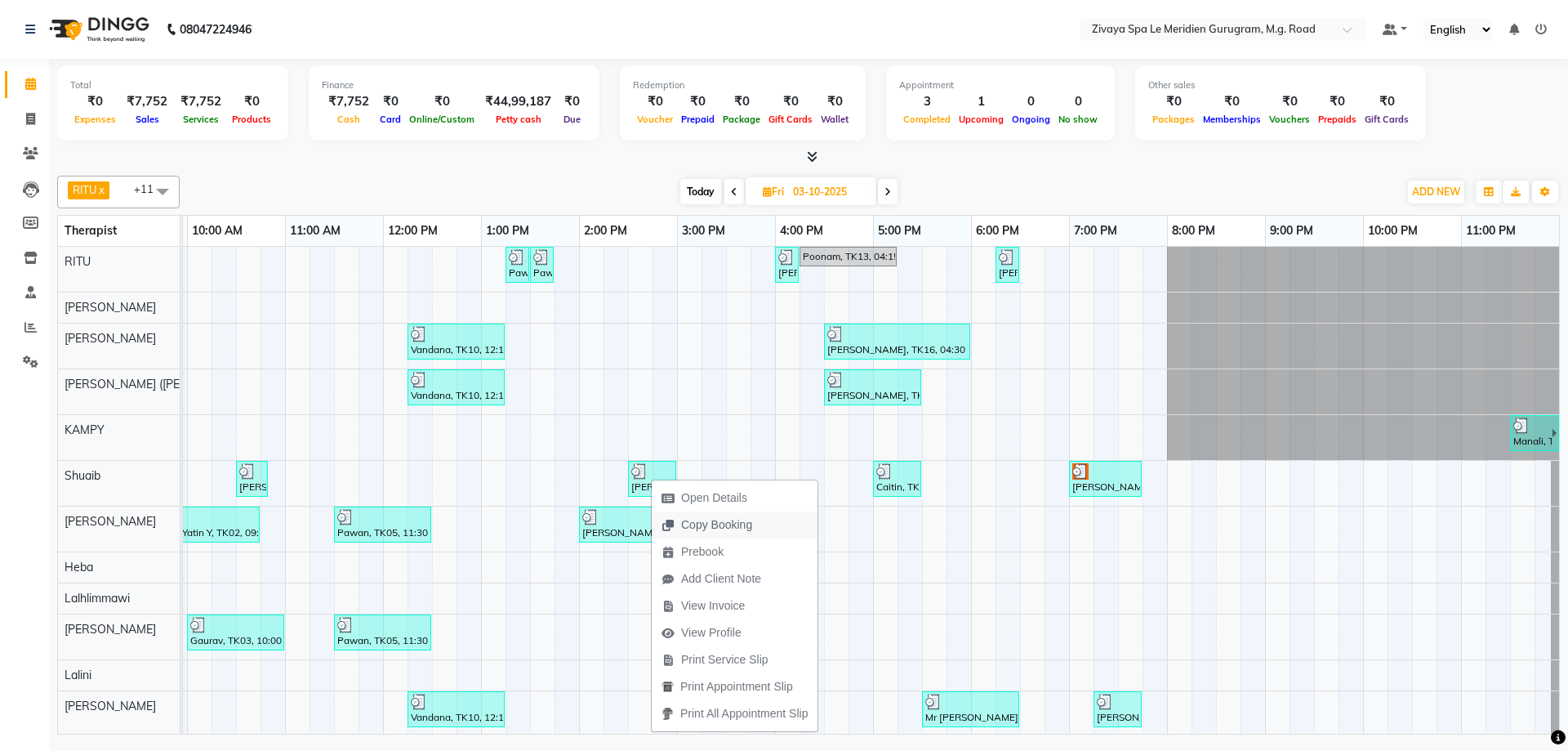
click at [683, 517] on span "Copy Booking" at bounding box center [717, 525] width 71 height 17
type textarea "JTdCJTIydXNlciUyMiUzQSU3QiUyMmlkJTIyJTNBODM2MTA0OCUyQyUyMmZuYW1lJTIyJTNBJTIySGF…"
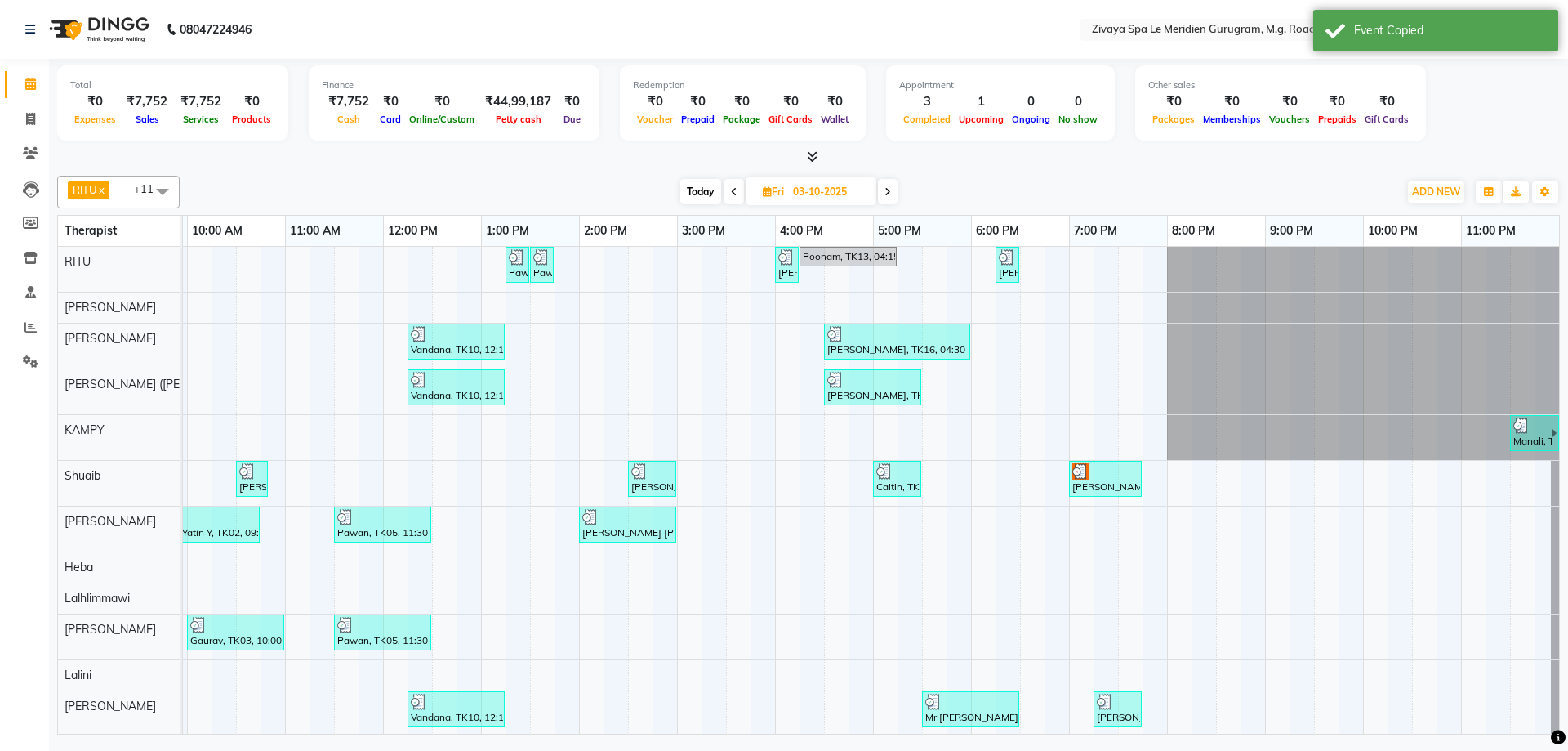
click at [651, 471] on div at bounding box center [652, 471] width 42 height 16
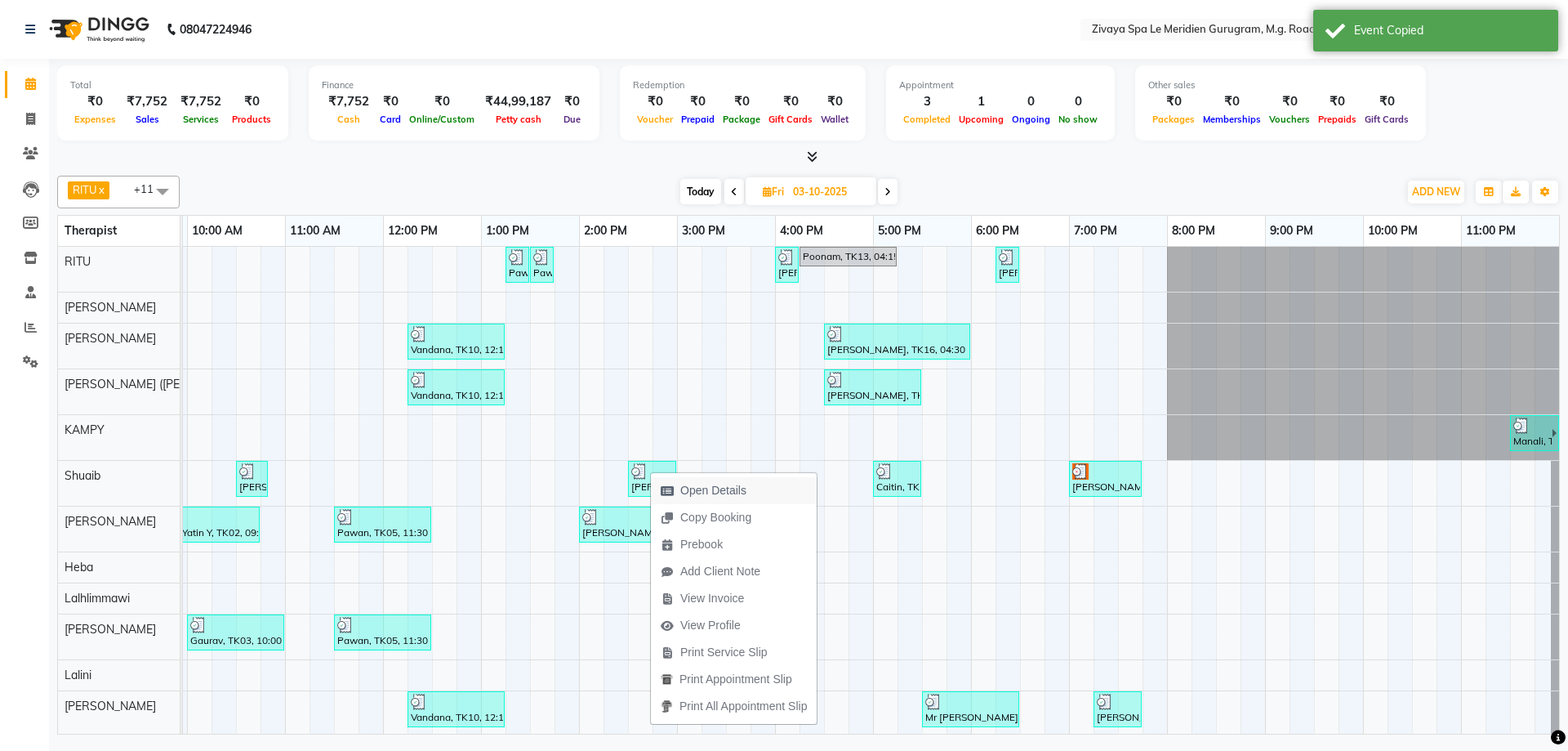
click at [681, 493] on span "Open Details" at bounding box center [713, 491] width 66 height 17
select select "3"
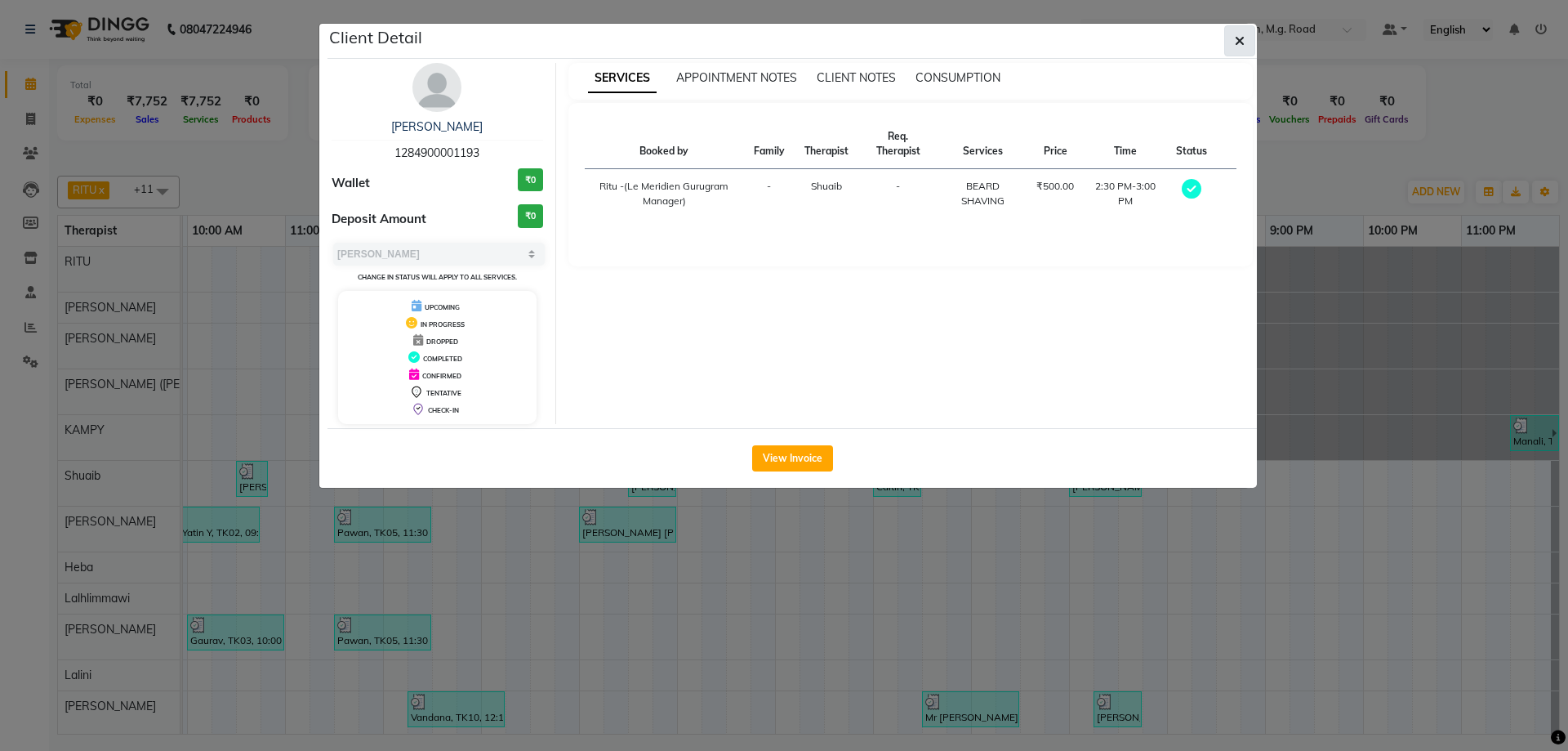
click at [1246, 34] on button "button" at bounding box center [1240, 40] width 31 height 31
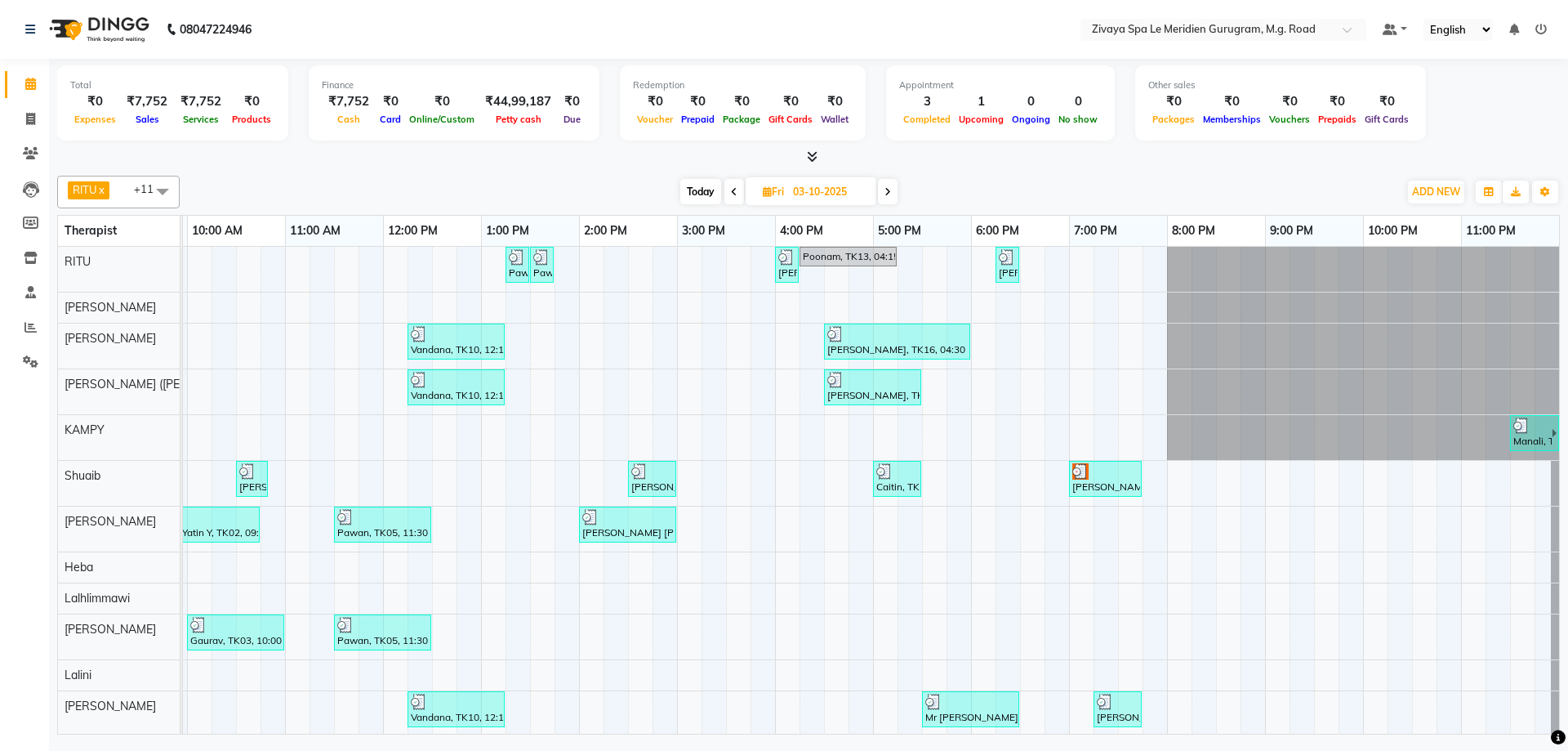
click at [889, 189] on icon at bounding box center [888, 192] width 7 height 10
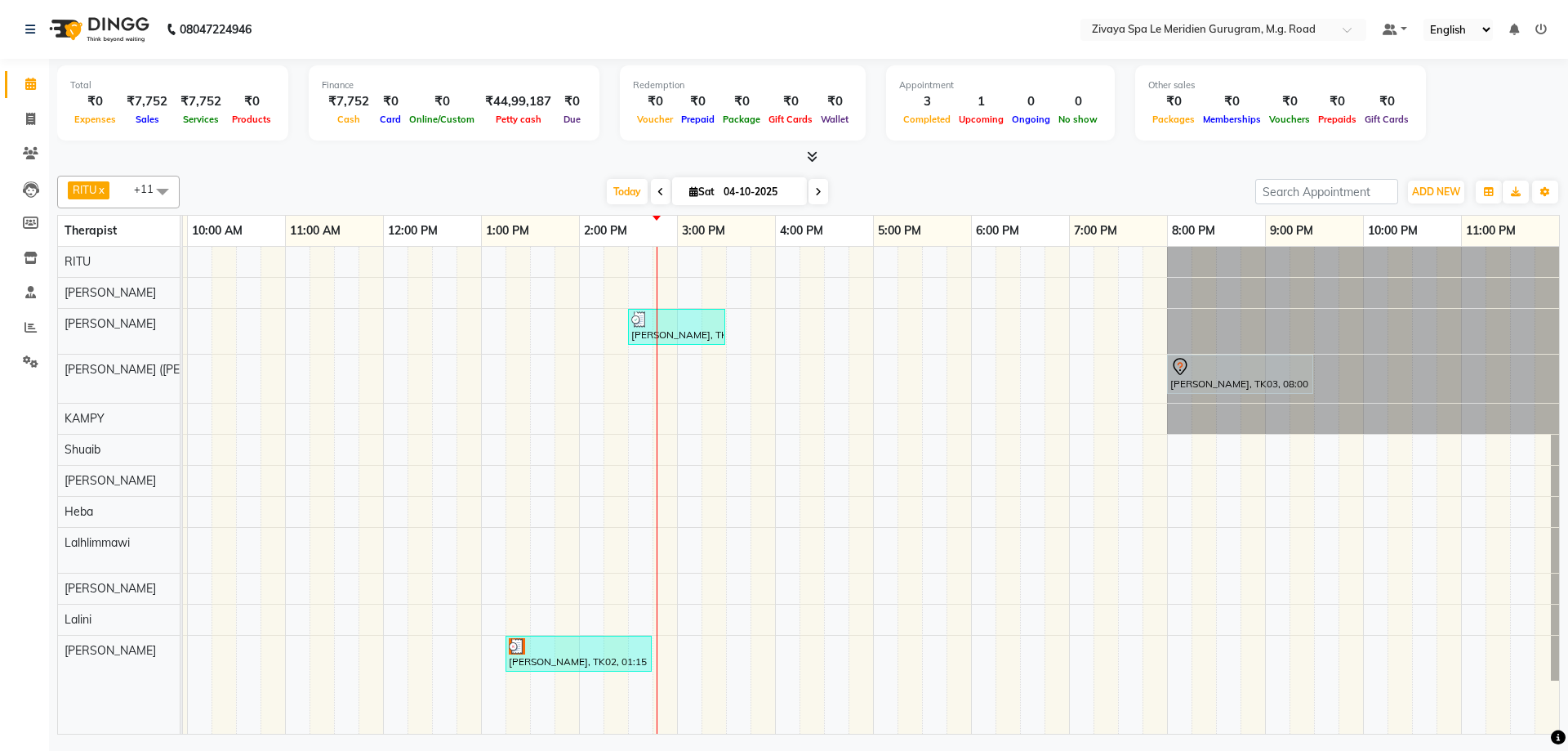
click at [815, 195] on icon at bounding box center [818, 192] width 7 height 10
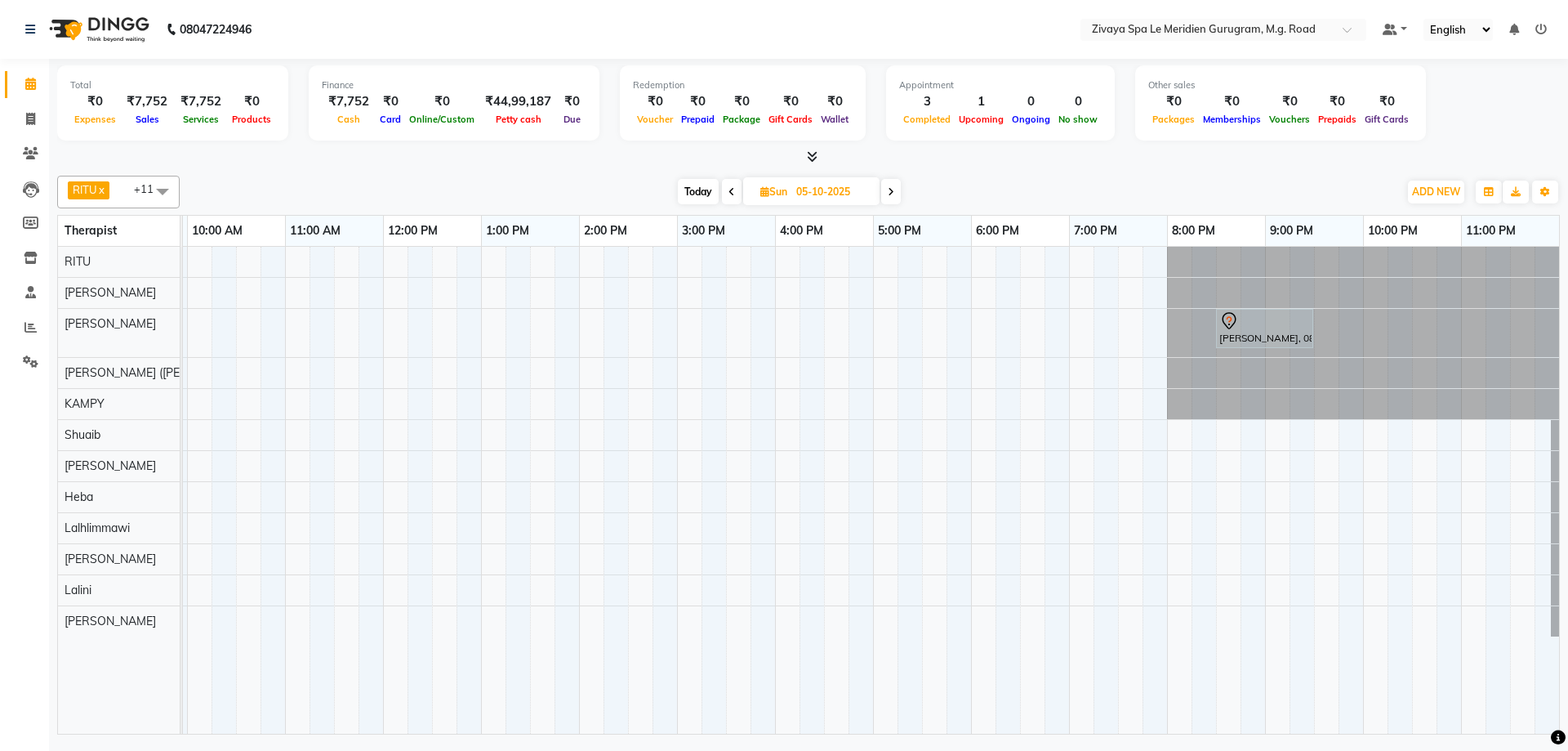
click at [893, 191] on icon at bounding box center [891, 192] width 7 height 10
type input "[DATE]"
click at [261, 432] on div "[PERSON_NAME], 10:30 AM-12:00 PM, Royal Siam - 90 Mins" at bounding box center [383, 490] width 2352 height 487
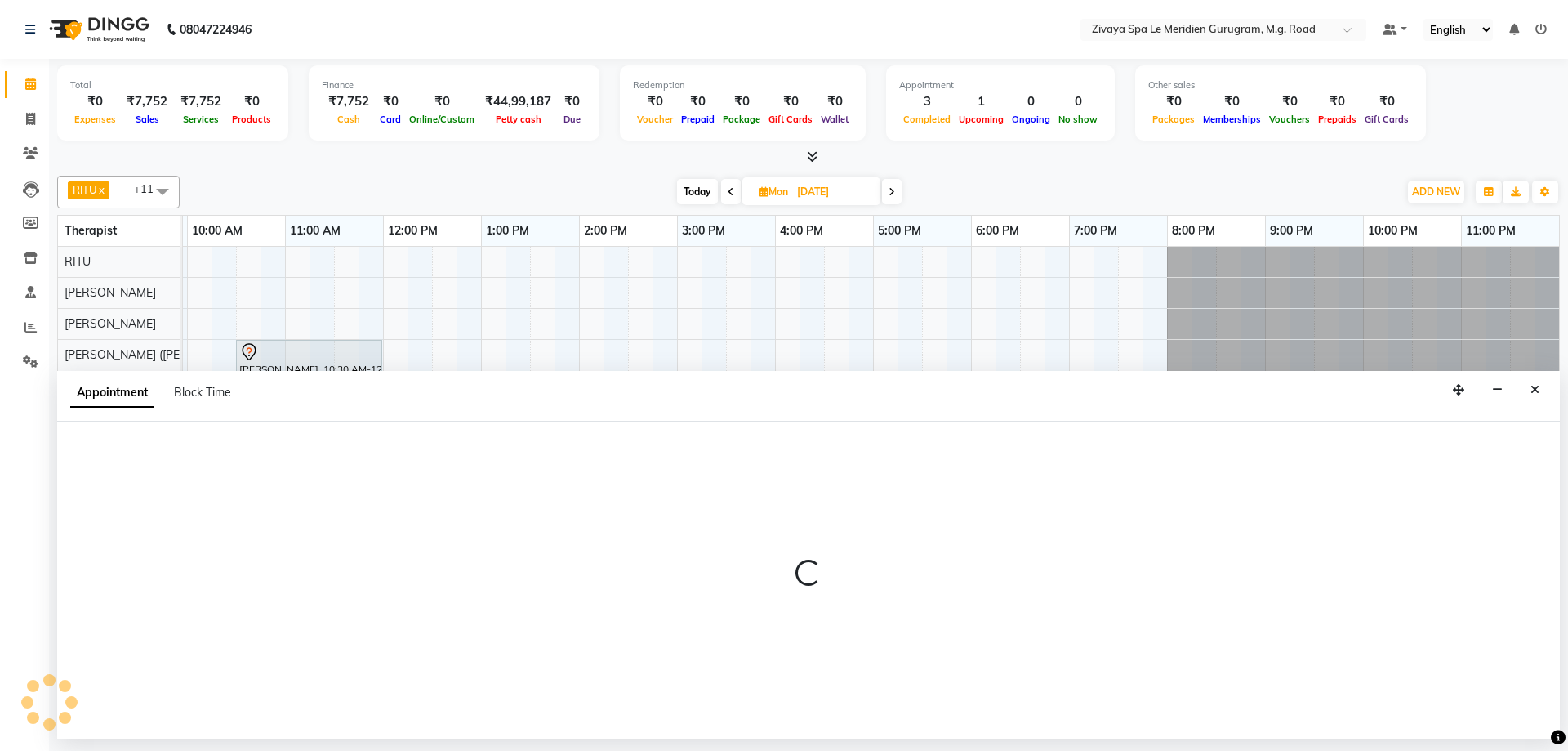
select select "52628"
select select "645"
select select "tentative"
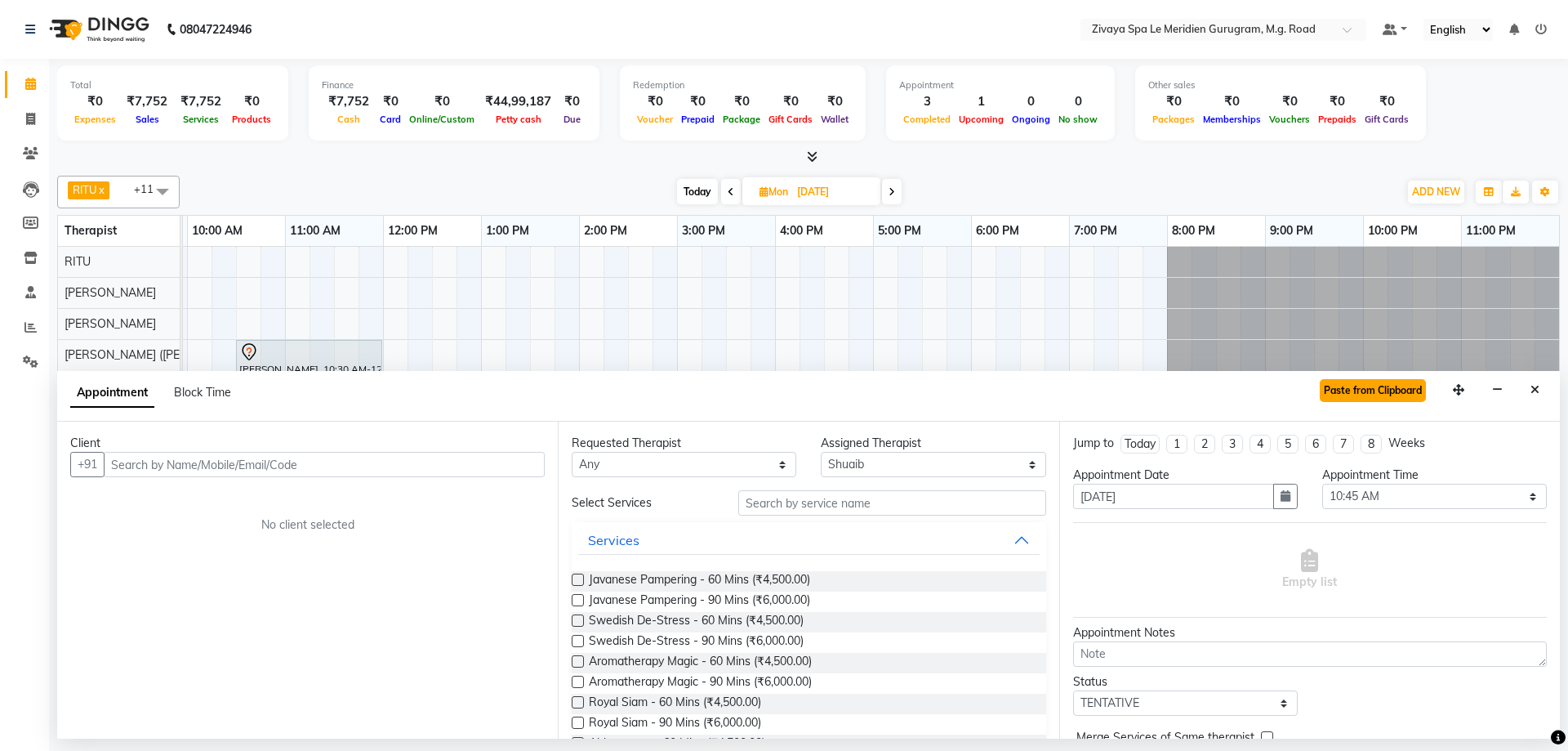
click at [1349, 387] on button "Paste from Clipboard" at bounding box center [1373, 390] width 106 height 23
select select
select select "3243"
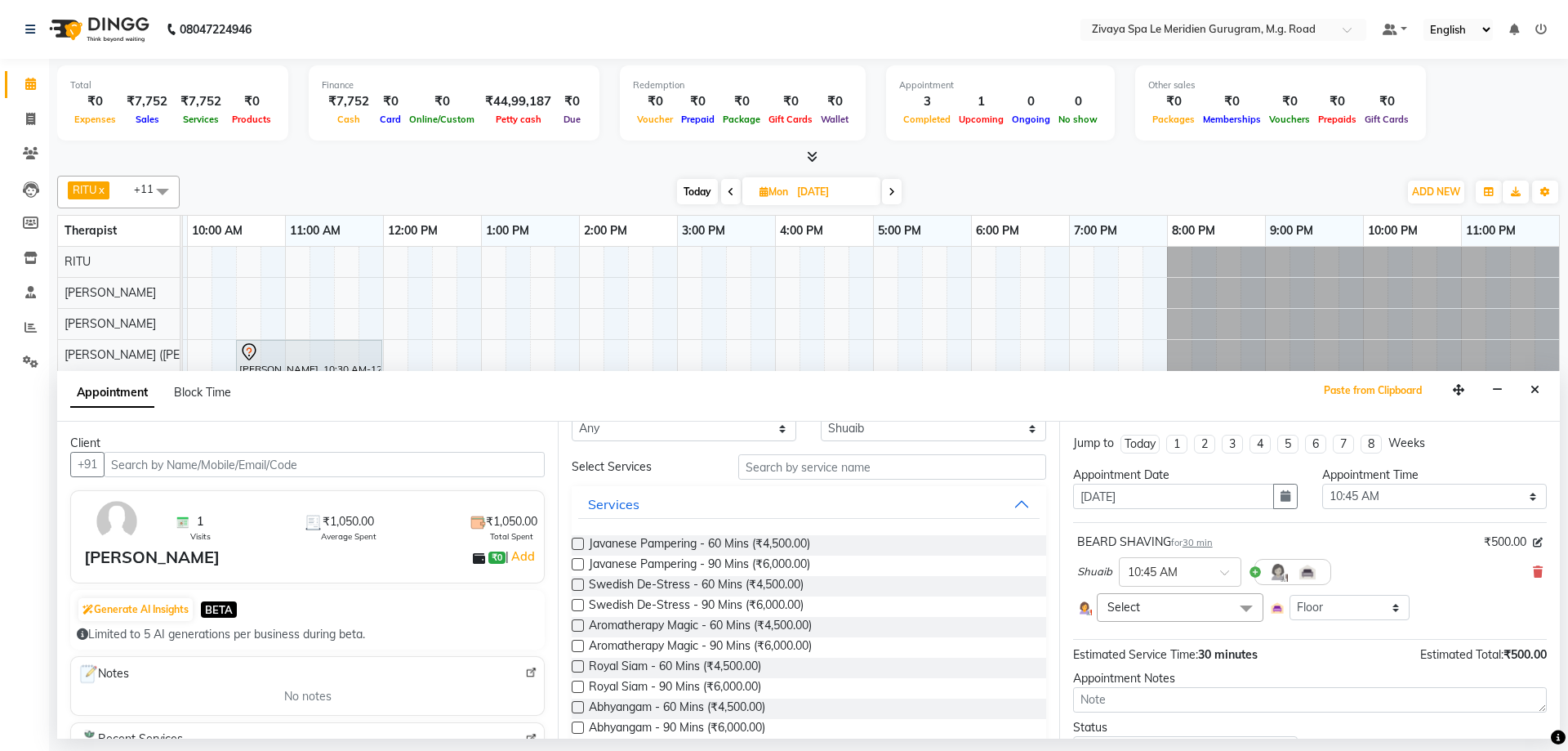
scroll to position [0, 0]
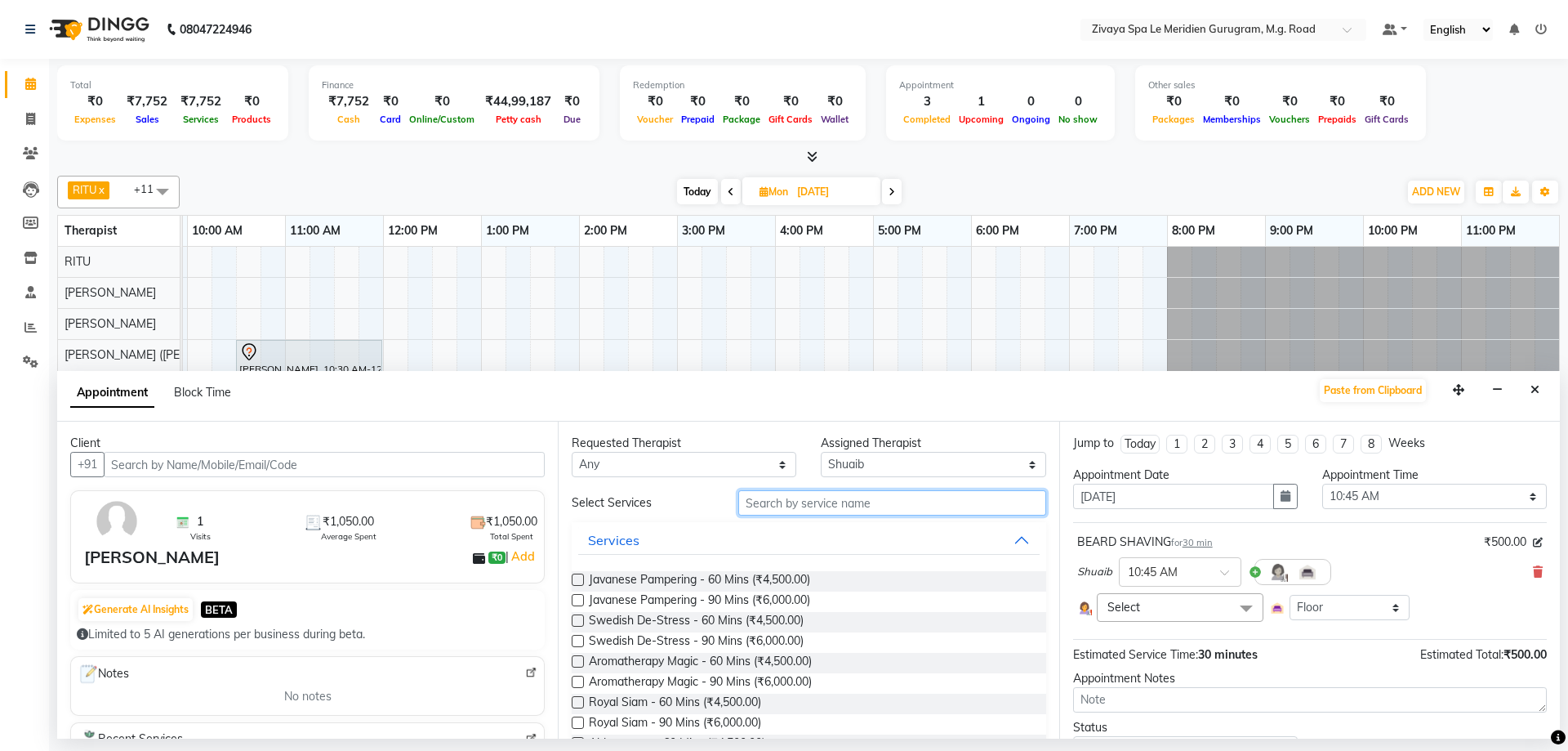
click at [887, 490] on input "text" at bounding box center [893, 502] width 308 height 25
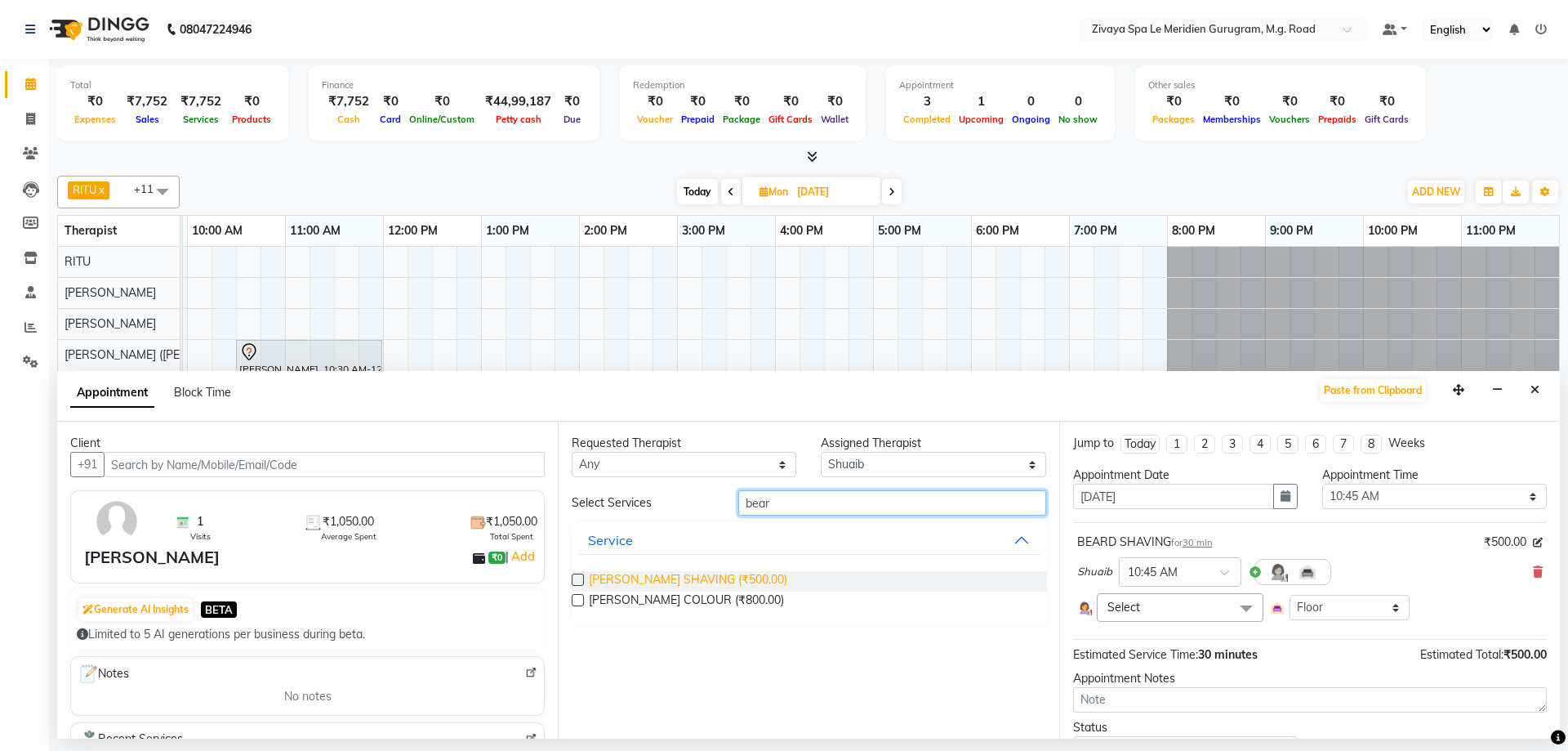
type input "bear"
click at [698, 577] on span "[PERSON_NAME] SHAVING (₹500.00)" at bounding box center [688, 581] width 198 height 20
checkbox input "false"
select select "3243"
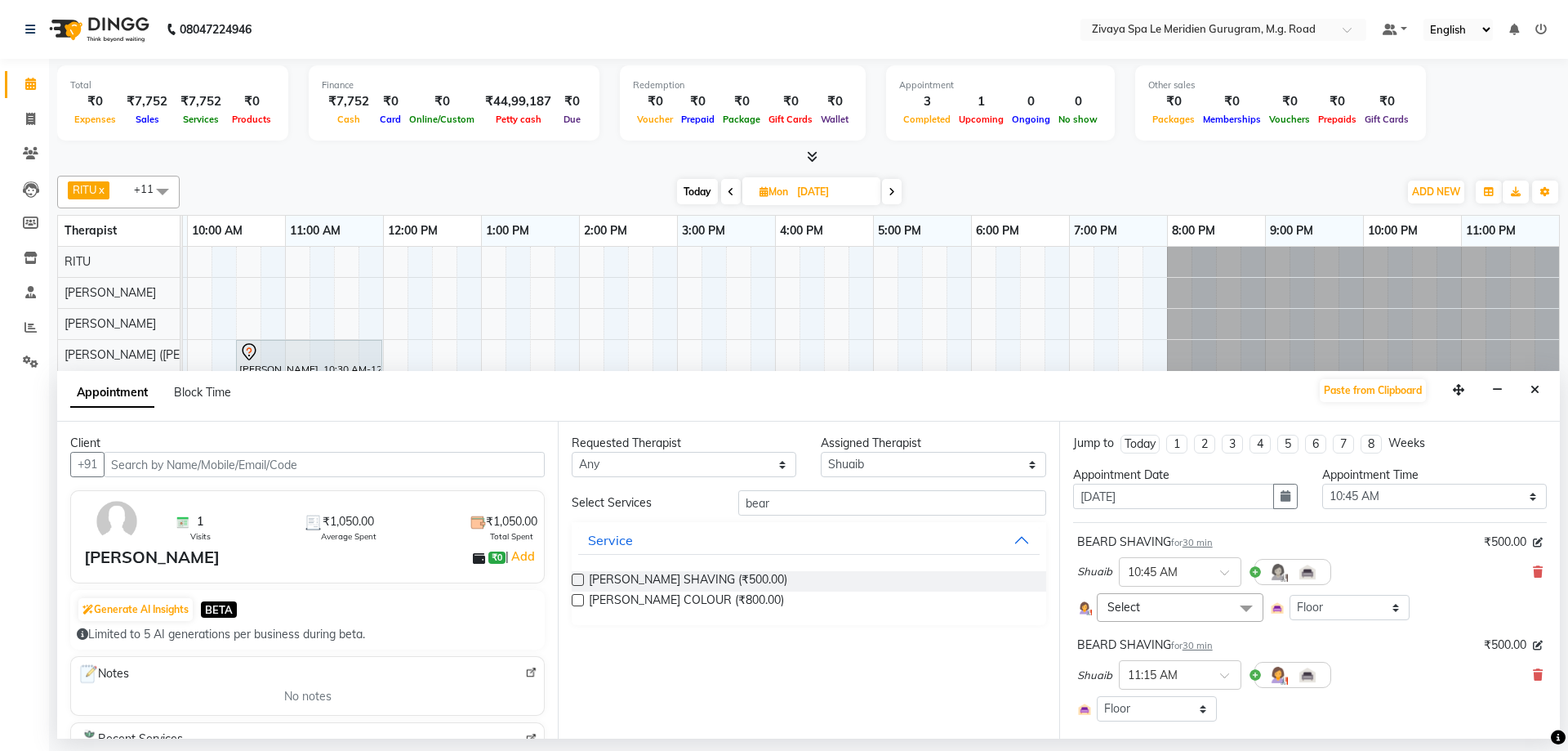
scroll to position [226, 0]
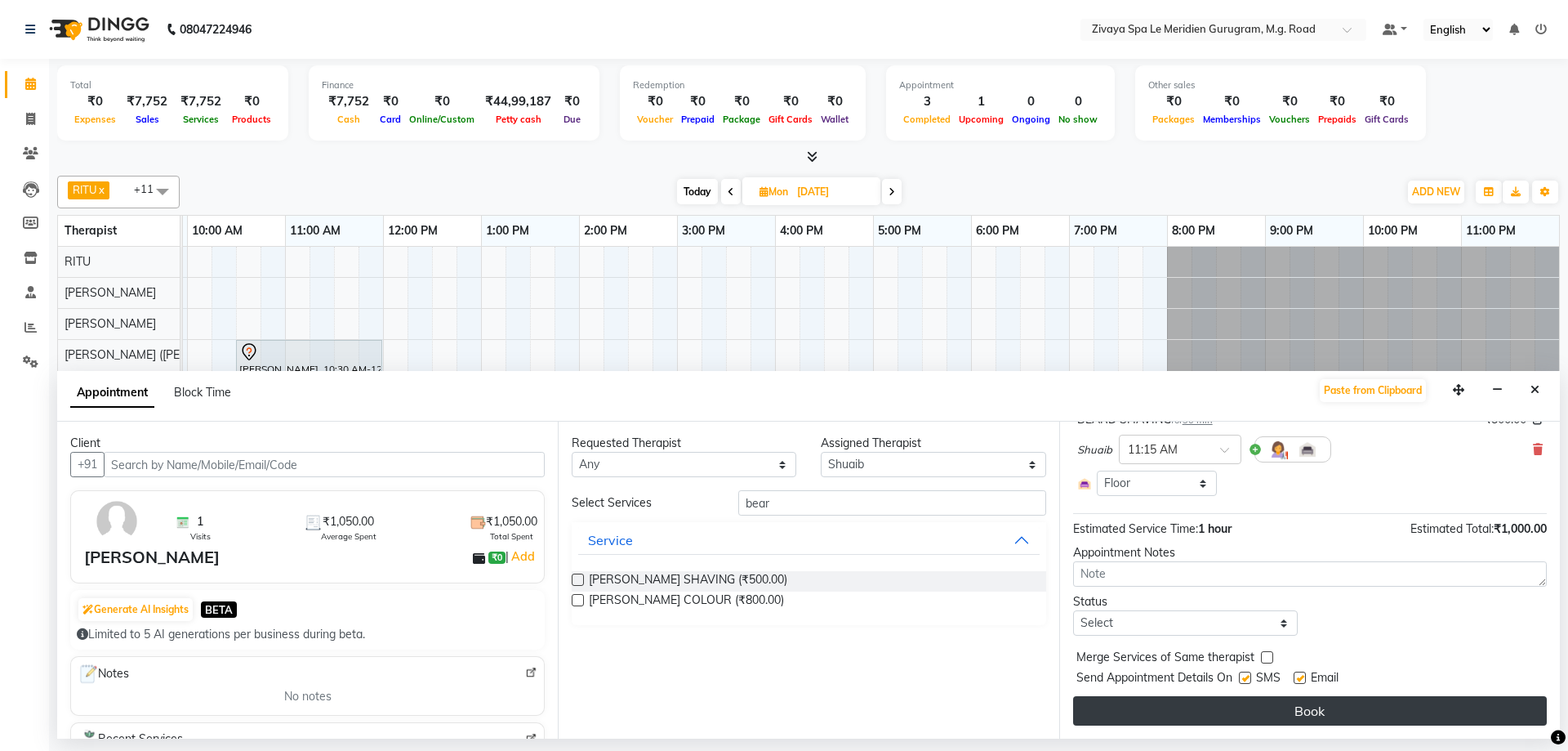
click at [1205, 705] on button "Book" at bounding box center [1310, 710] width 474 height 30
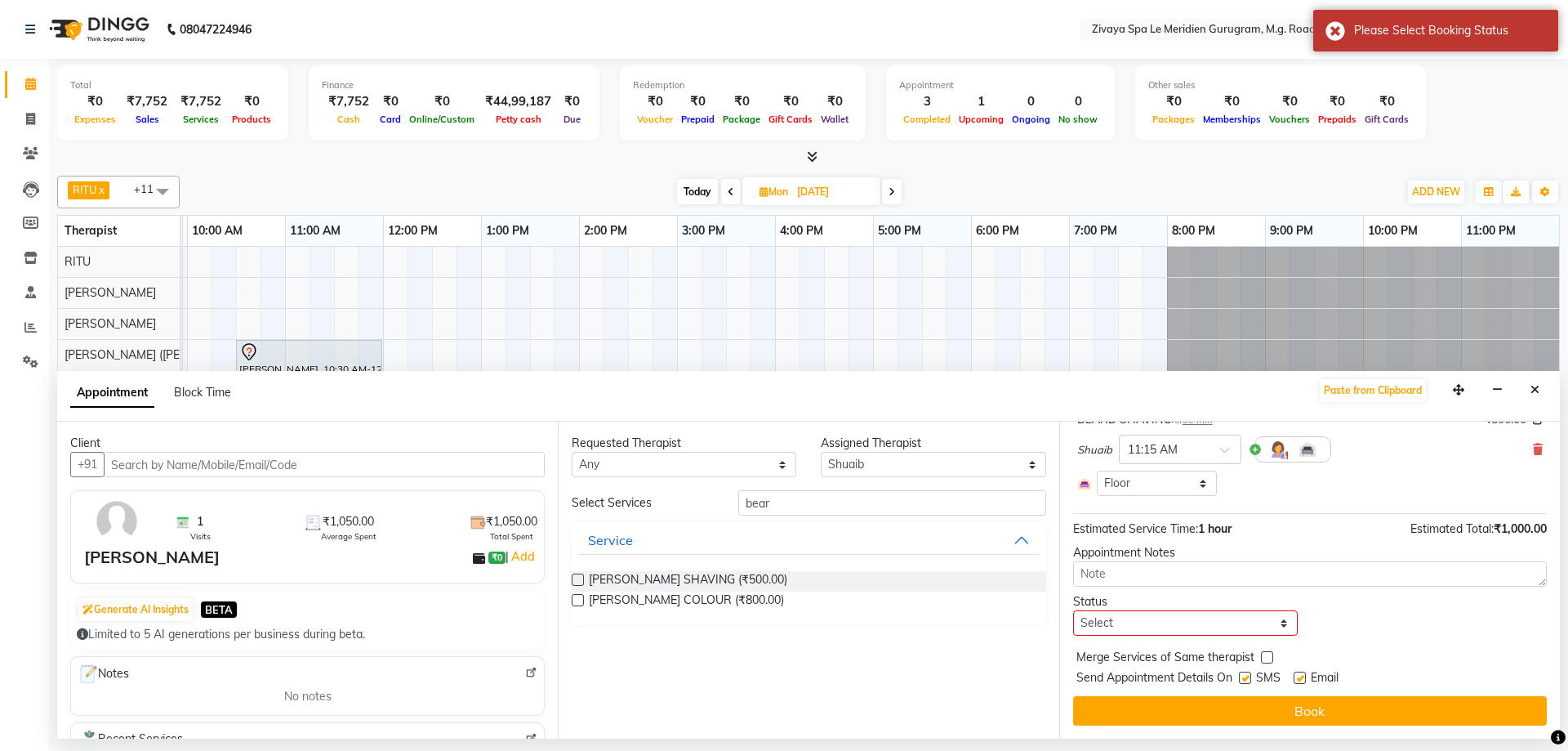
scroll to position [0, 0]
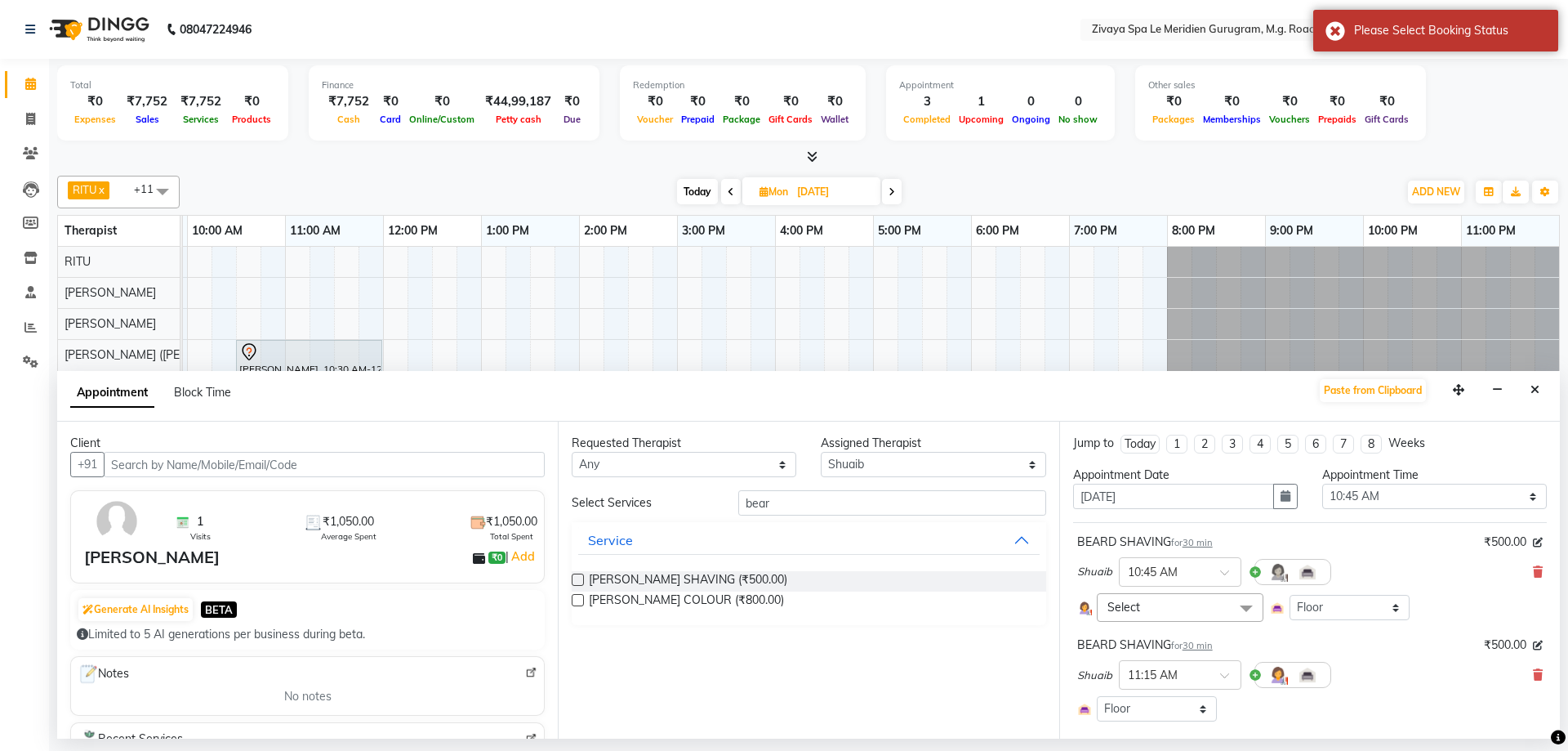
click at [577, 578] on label at bounding box center [578, 579] width 12 height 12
click at [577, 578] on input "checkbox" at bounding box center [577, 581] width 11 height 11
checkbox input "true"
select select "3243"
checkbox input "false"
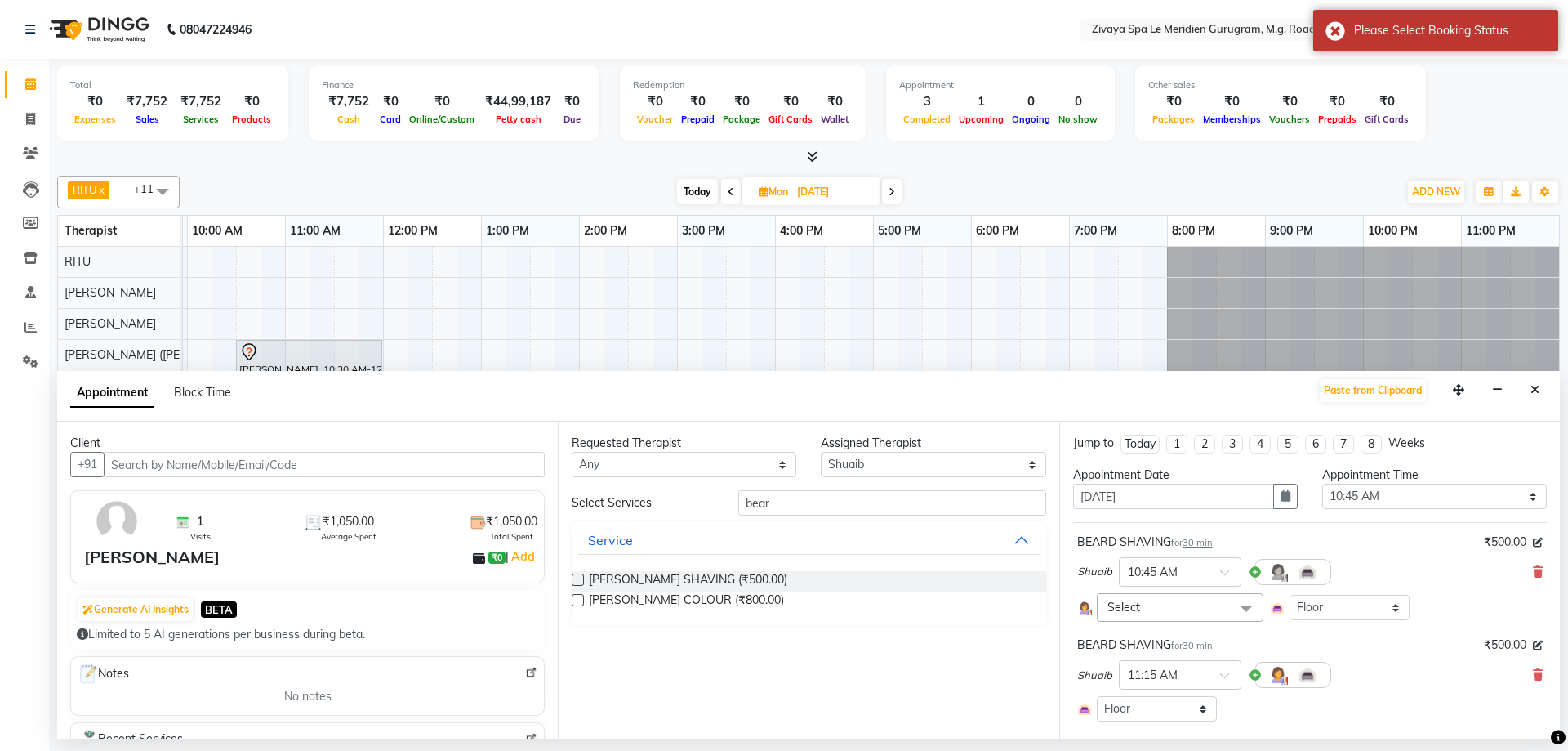
click at [1534, 674] on icon at bounding box center [1538, 674] width 10 height 11
click at [1534, 572] on icon at bounding box center [1538, 572] width 10 height 11
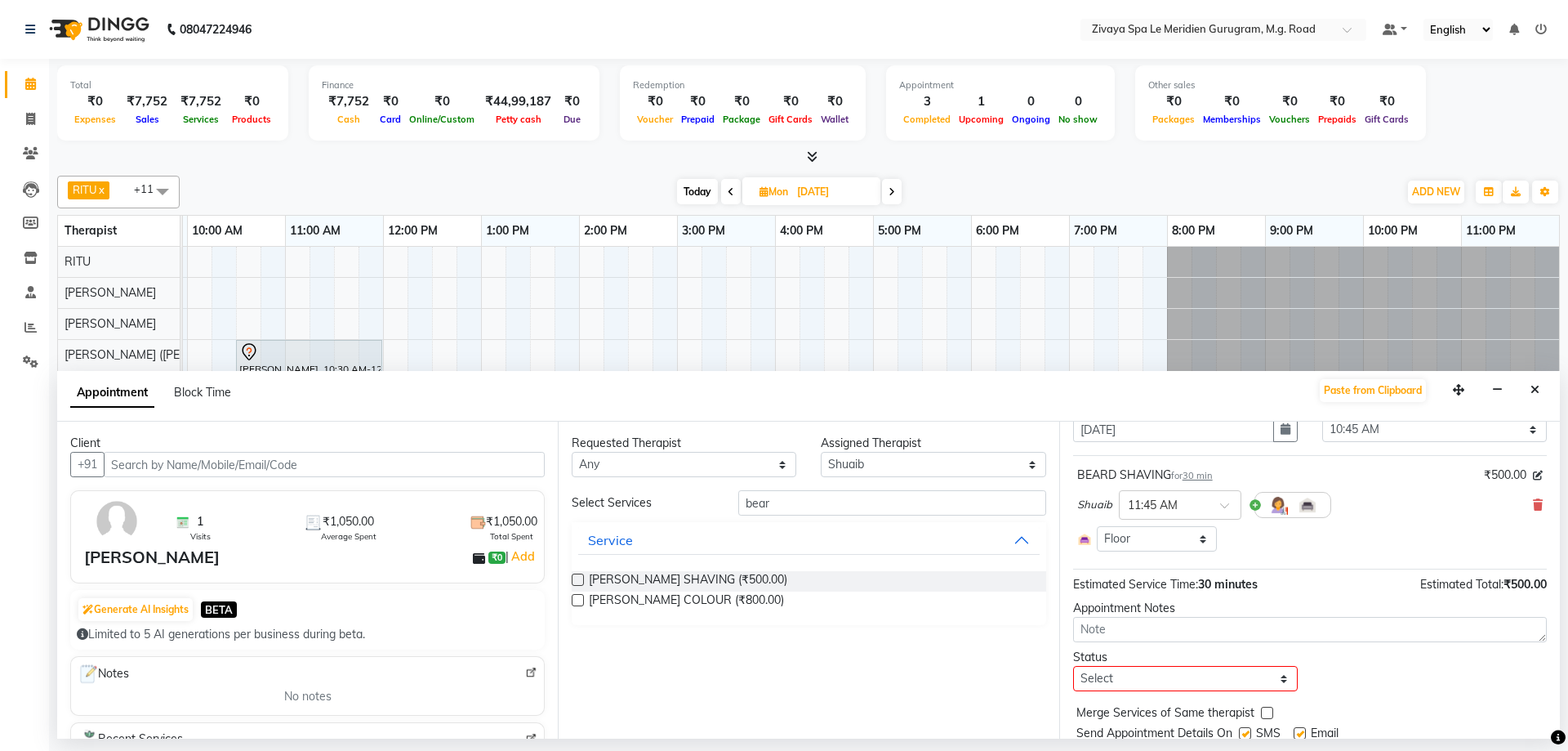
scroll to position [122, 0]
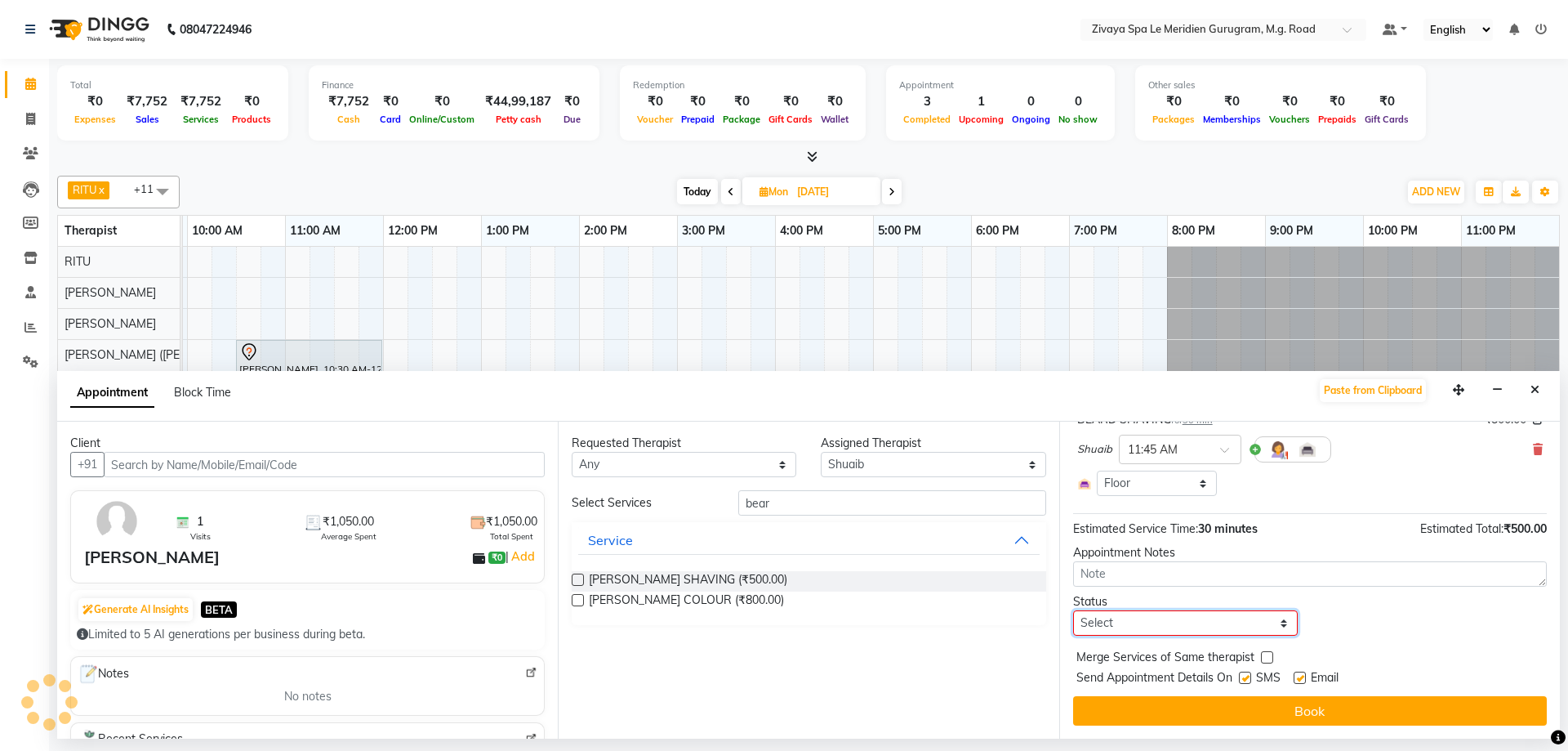
click at [1257, 629] on select "Select TENTATIVE CONFIRM UPCOMING" at bounding box center [1185, 623] width 225 height 25
select select "tentative"
click at [1073, 610] on select "Select TENTATIVE CONFIRM UPCOMING" at bounding box center [1185, 623] width 225 height 25
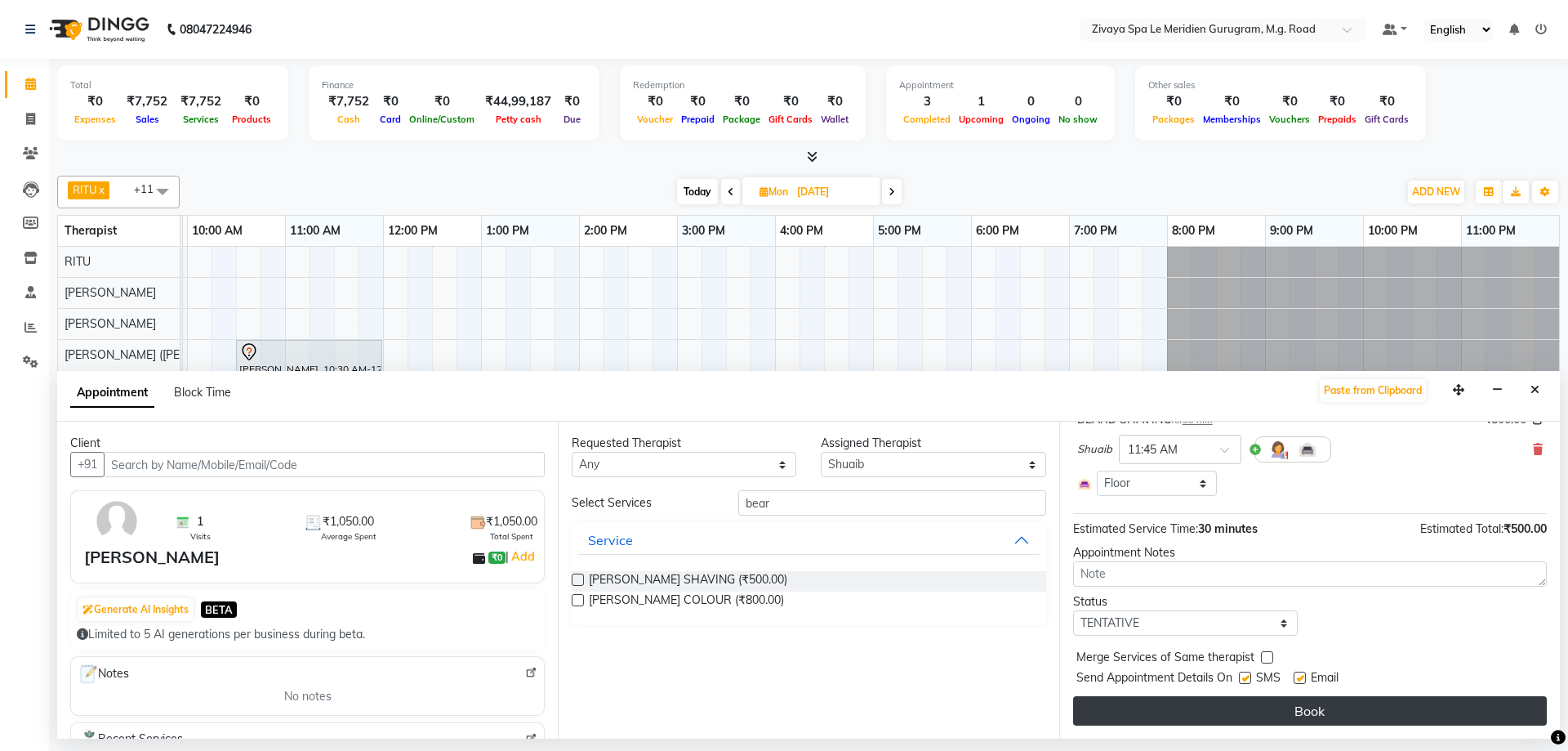
click at [1285, 705] on button "Book" at bounding box center [1310, 710] width 474 height 30
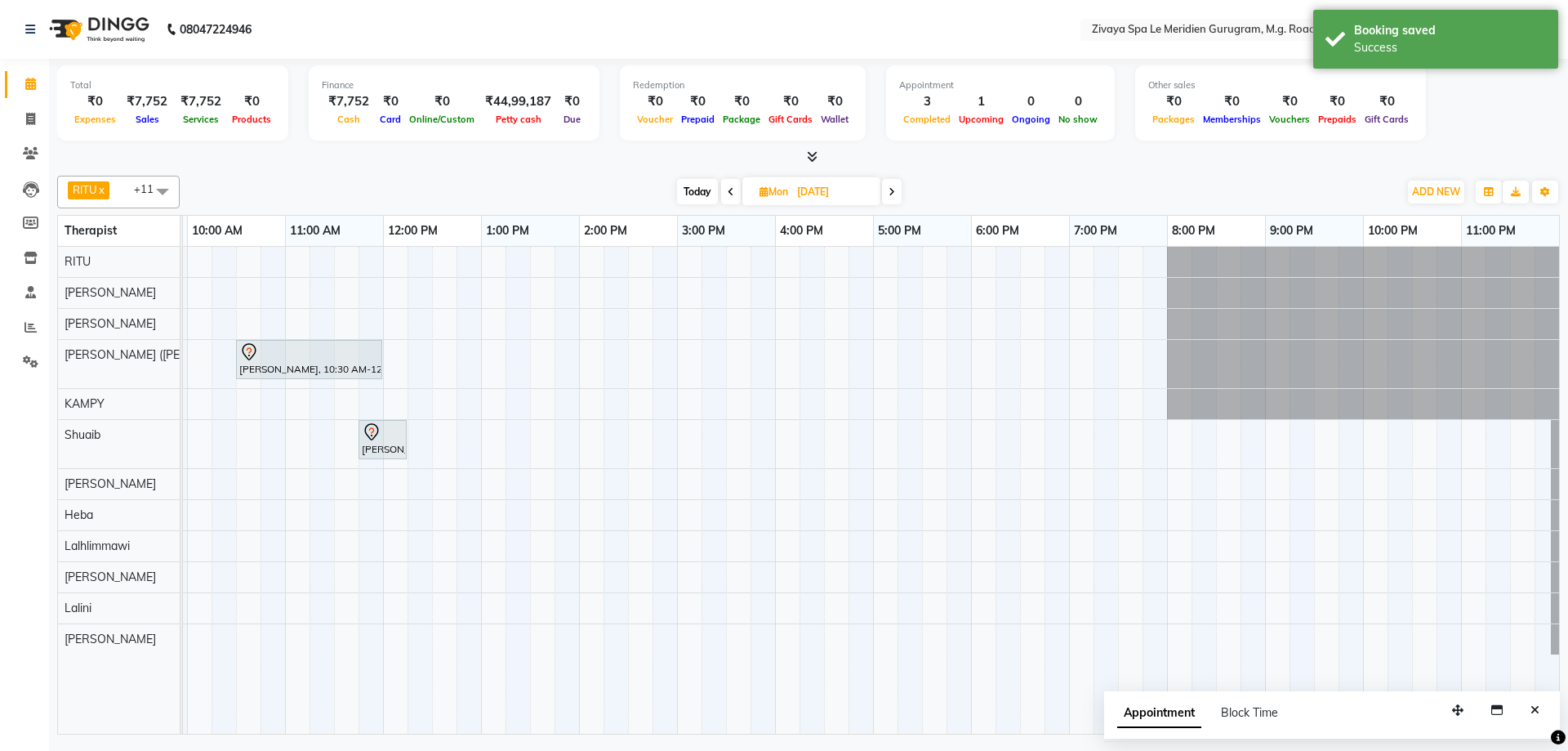
click at [779, 197] on span "Mon" at bounding box center [774, 191] width 36 height 12
select select "10"
select select "2025"
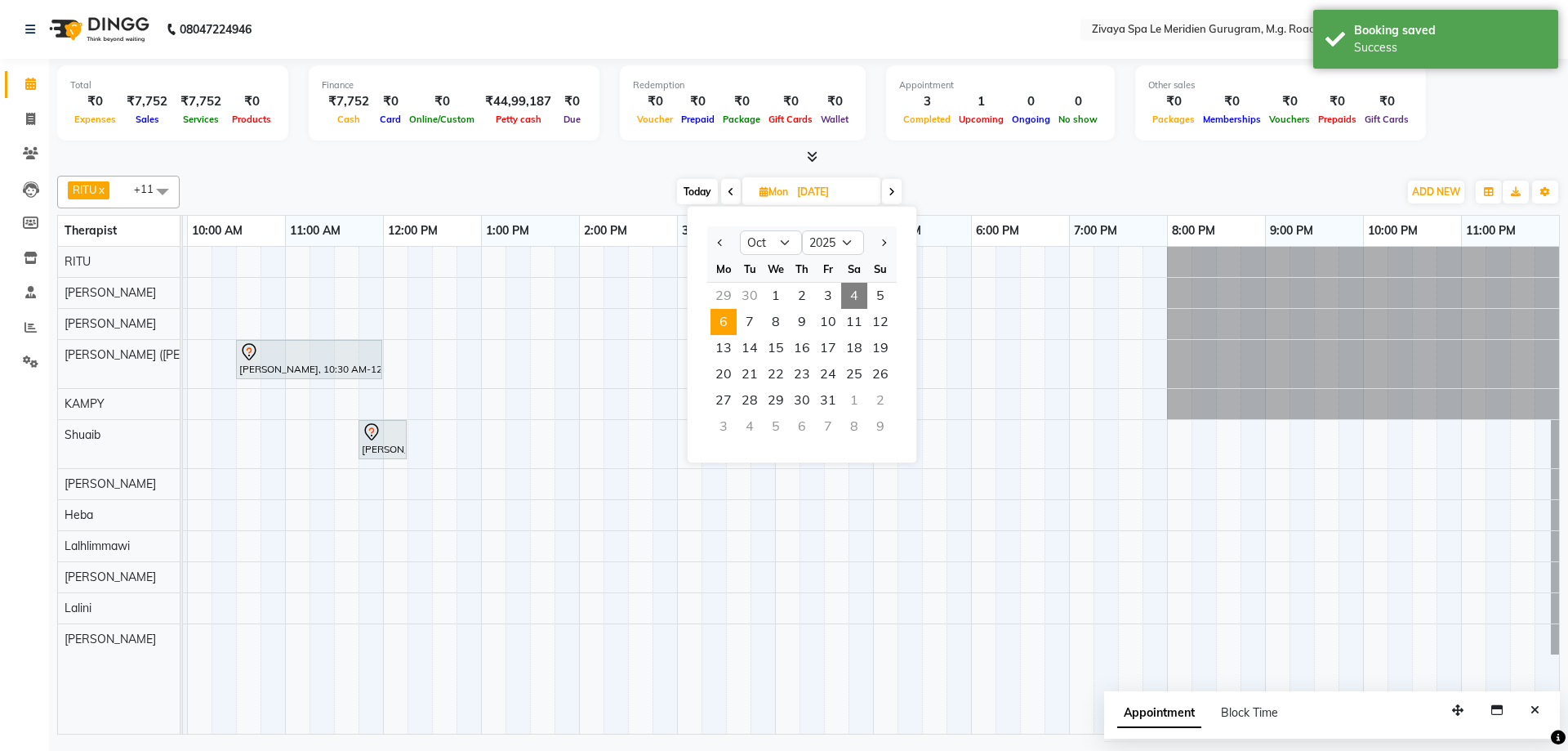
click at [851, 295] on span "4" at bounding box center [853, 295] width 26 height 26
type input "04-10-2025"
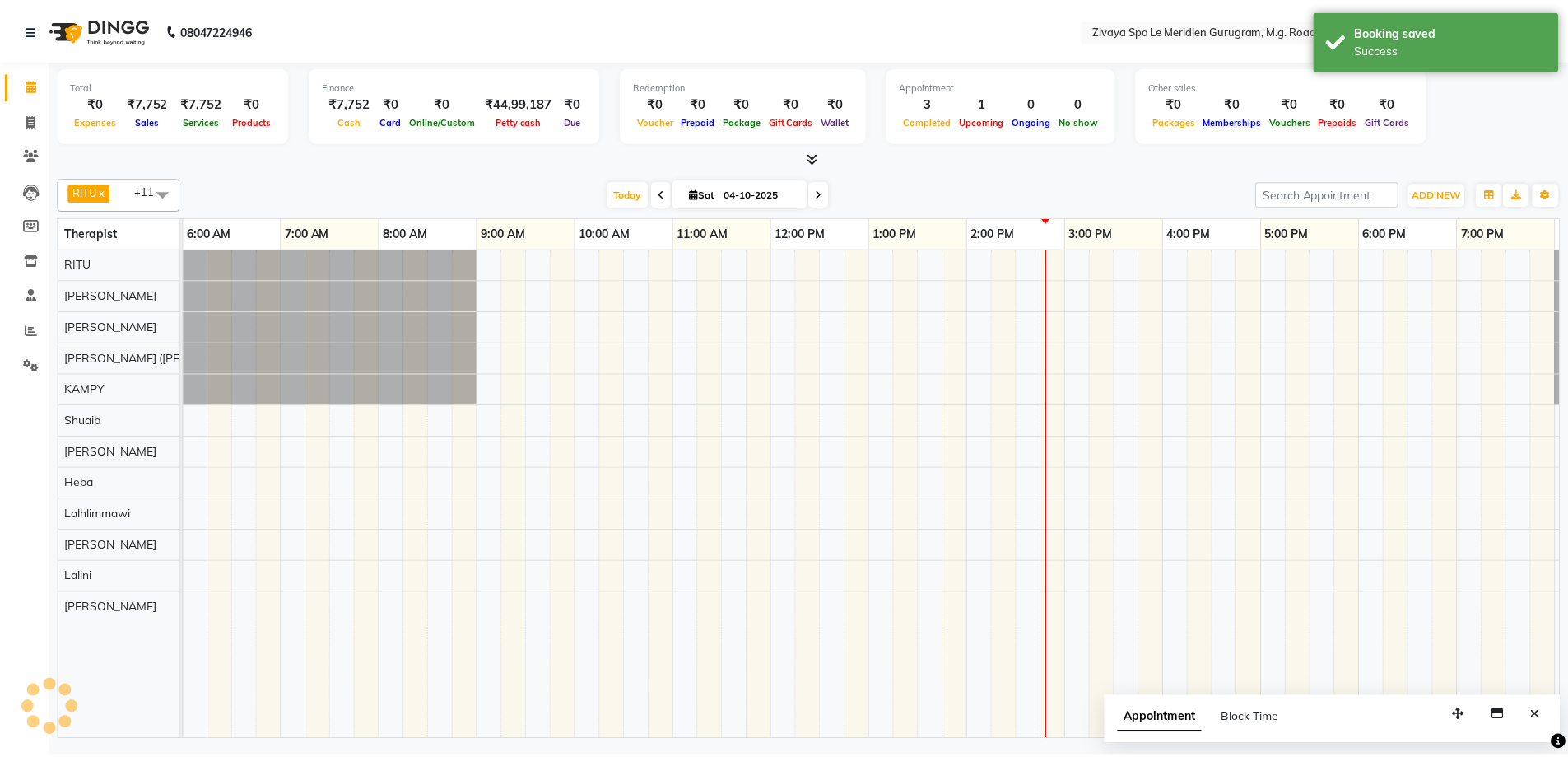
scroll to position [0, 984]
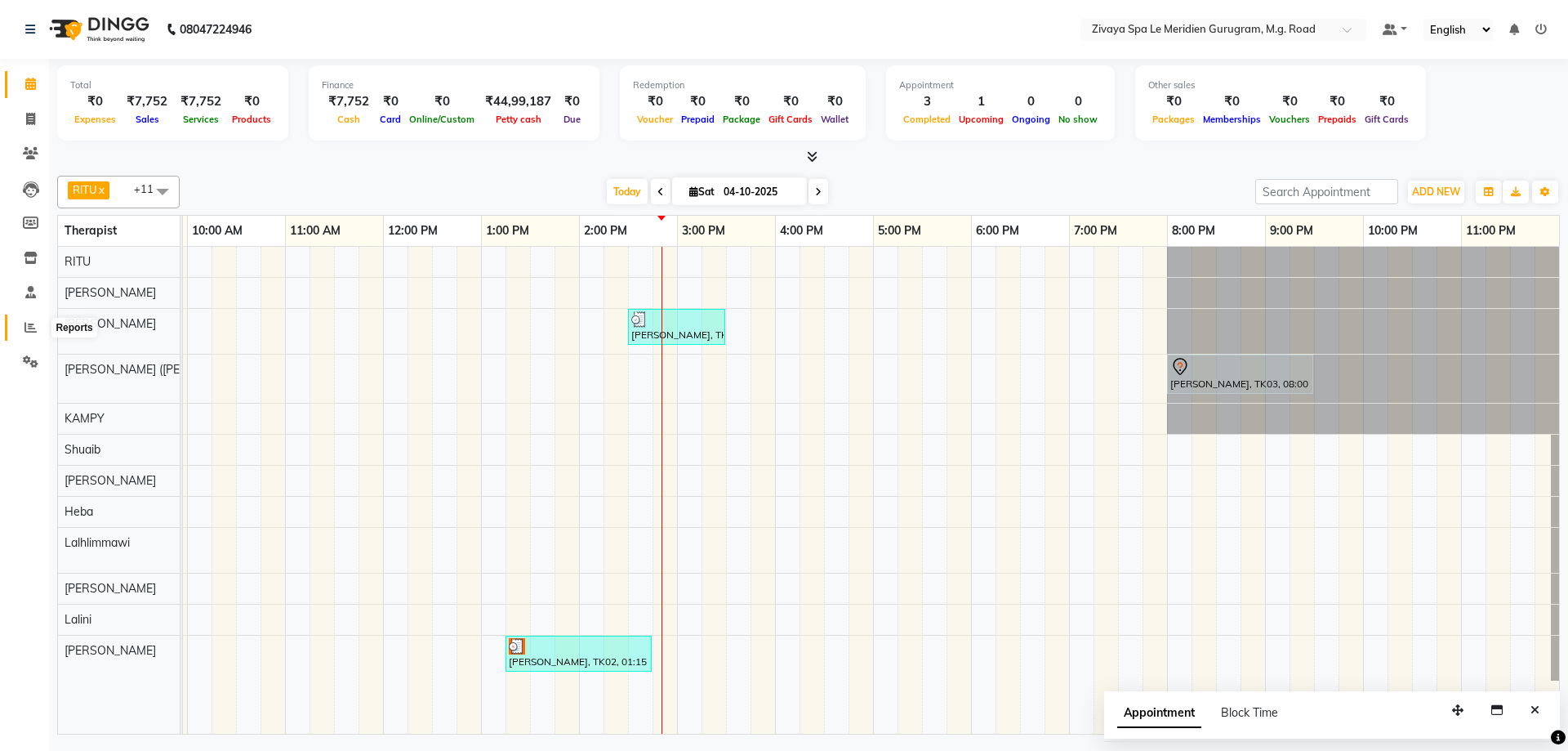
click at [31, 327] on icon at bounding box center [31, 327] width 12 height 12
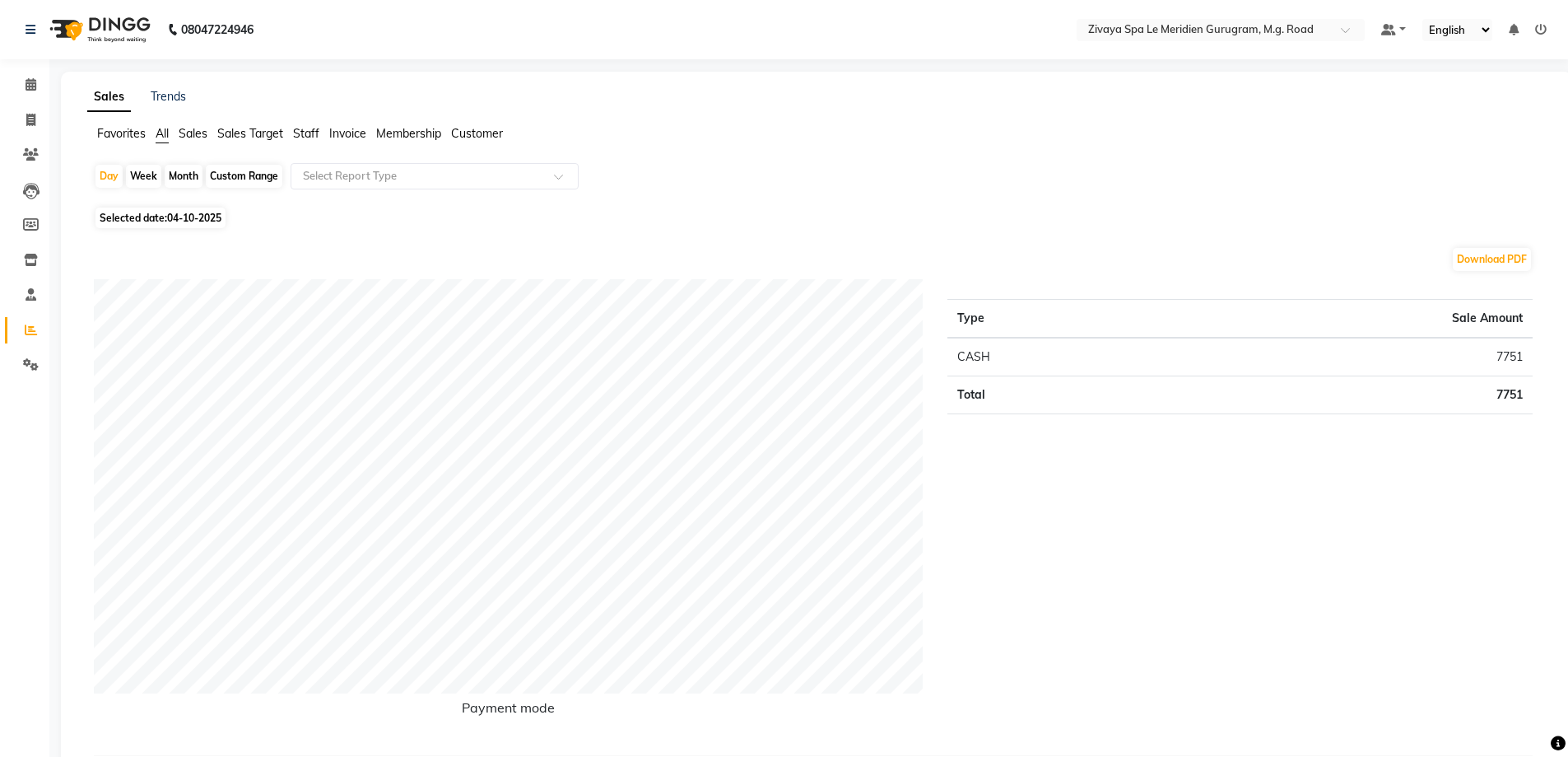
click at [228, 172] on div "Custom Range" at bounding box center [243, 176] width 76 height 23
select select "10"
select select "2025"
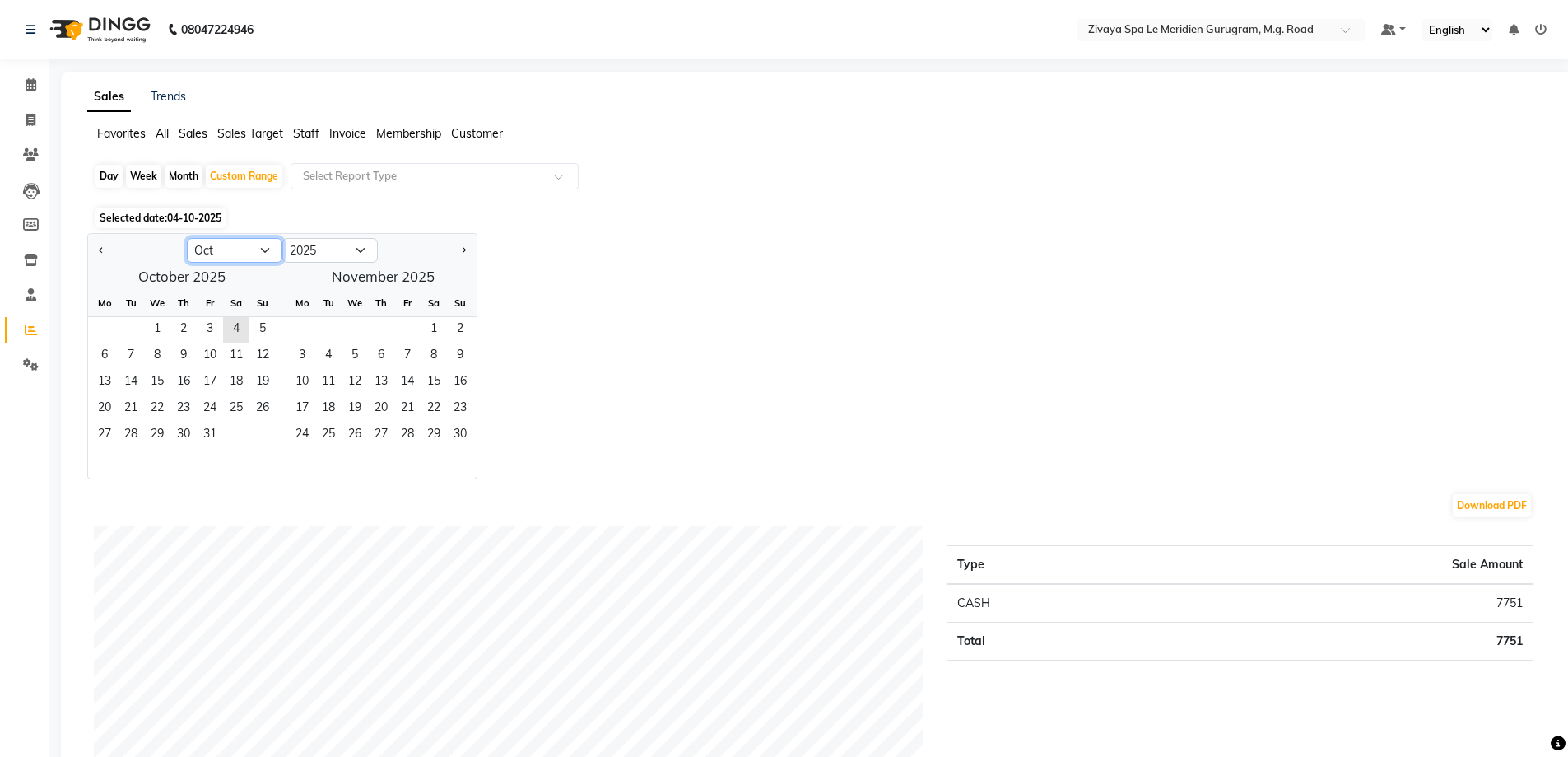
click at [266, 245] on select "Jan Feb Mar Apr May Jun [DATE] Aug Sep Oct Nov Dec" at bounding box center [234, 251] width 95 height 25
select select "8"
click at [187, 238] on select "Jan Feb Mar Apr May Jun [DATE] Aug Sep Oct Nov Dec" at bounding box center [234, 251] width 95 height 25
click at [209, 325] on span "1" at bounding box center [209, 330] width 26 height 26
click at [105, 175] on div "Day" at bounding box center [109, 176] width 27 height 23
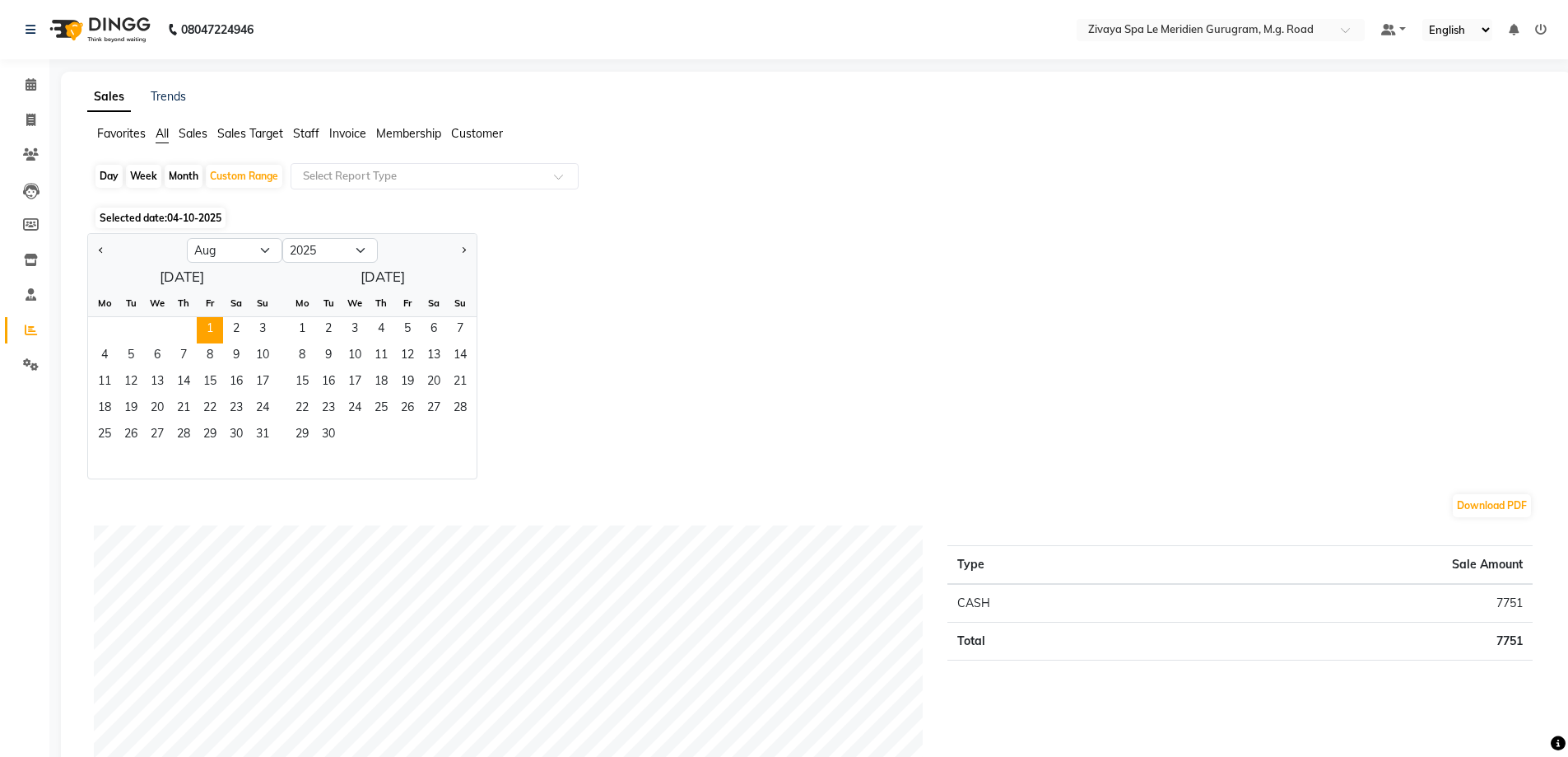
select select "8"
select select "2025"
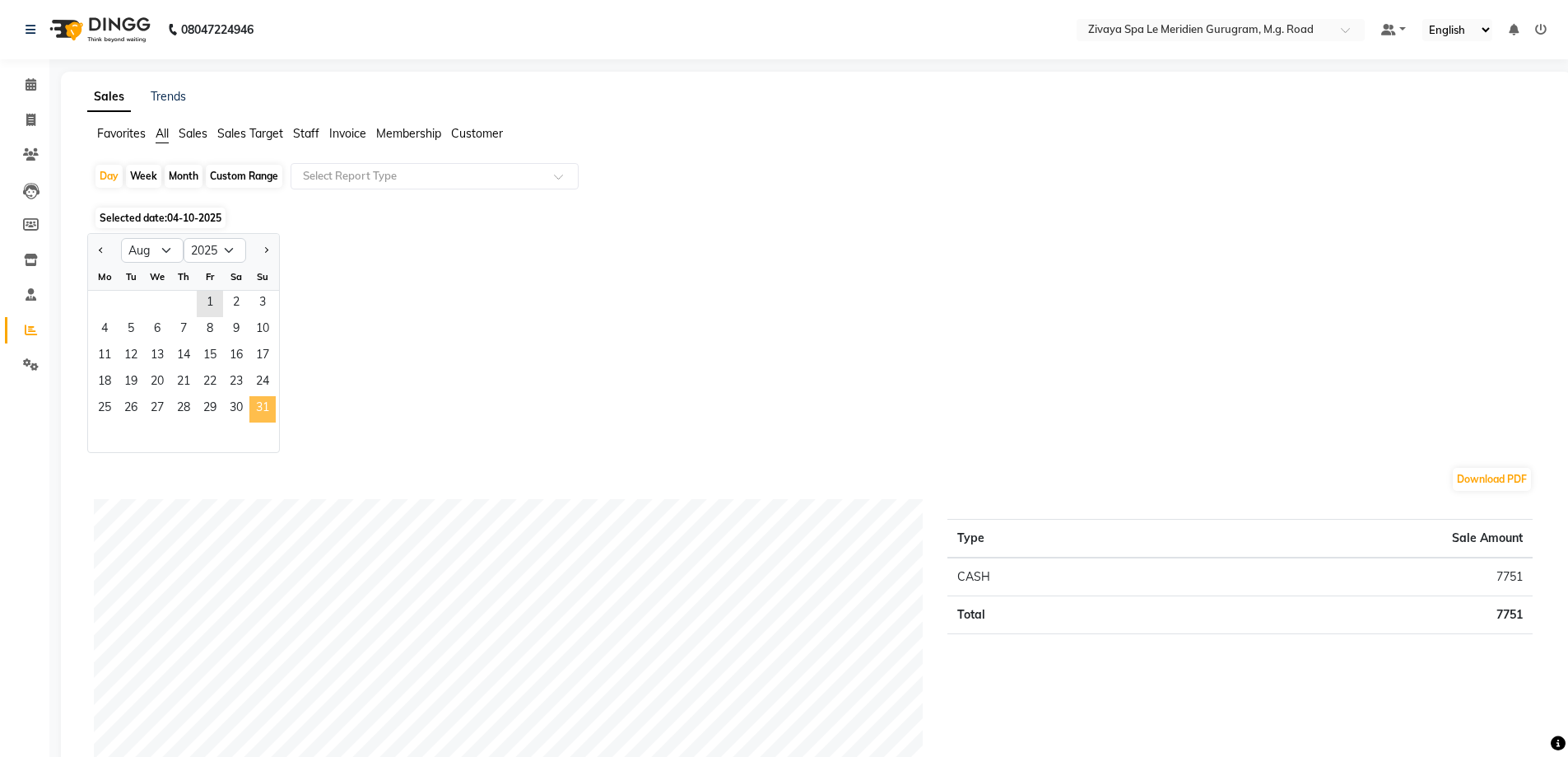
click at [260, 405] on span "31" at bounding box center [262, 409] width 26 height 26
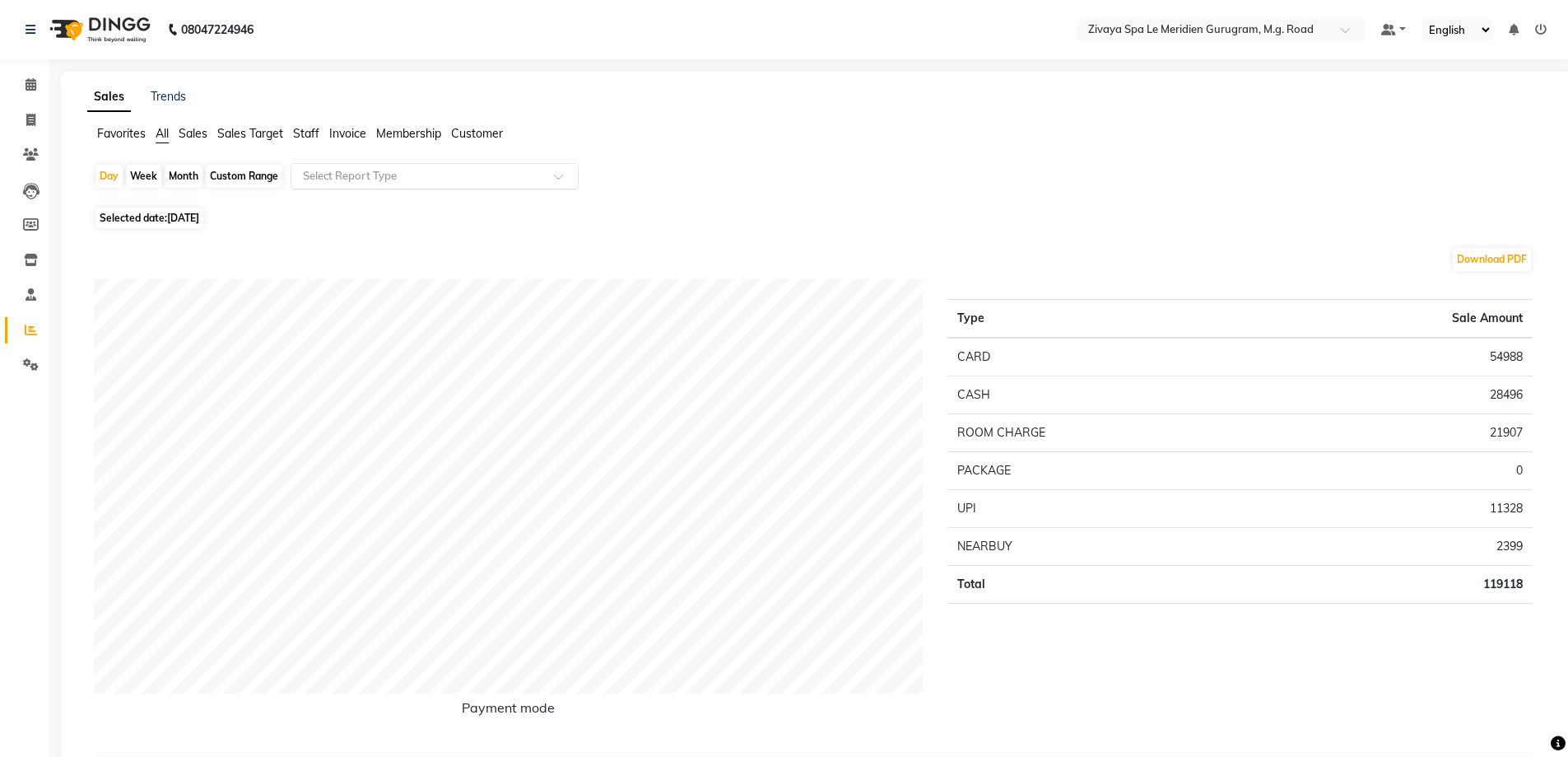
click at [405, 173] on input "text" at bounding box center [419, 176] width 237 height 16
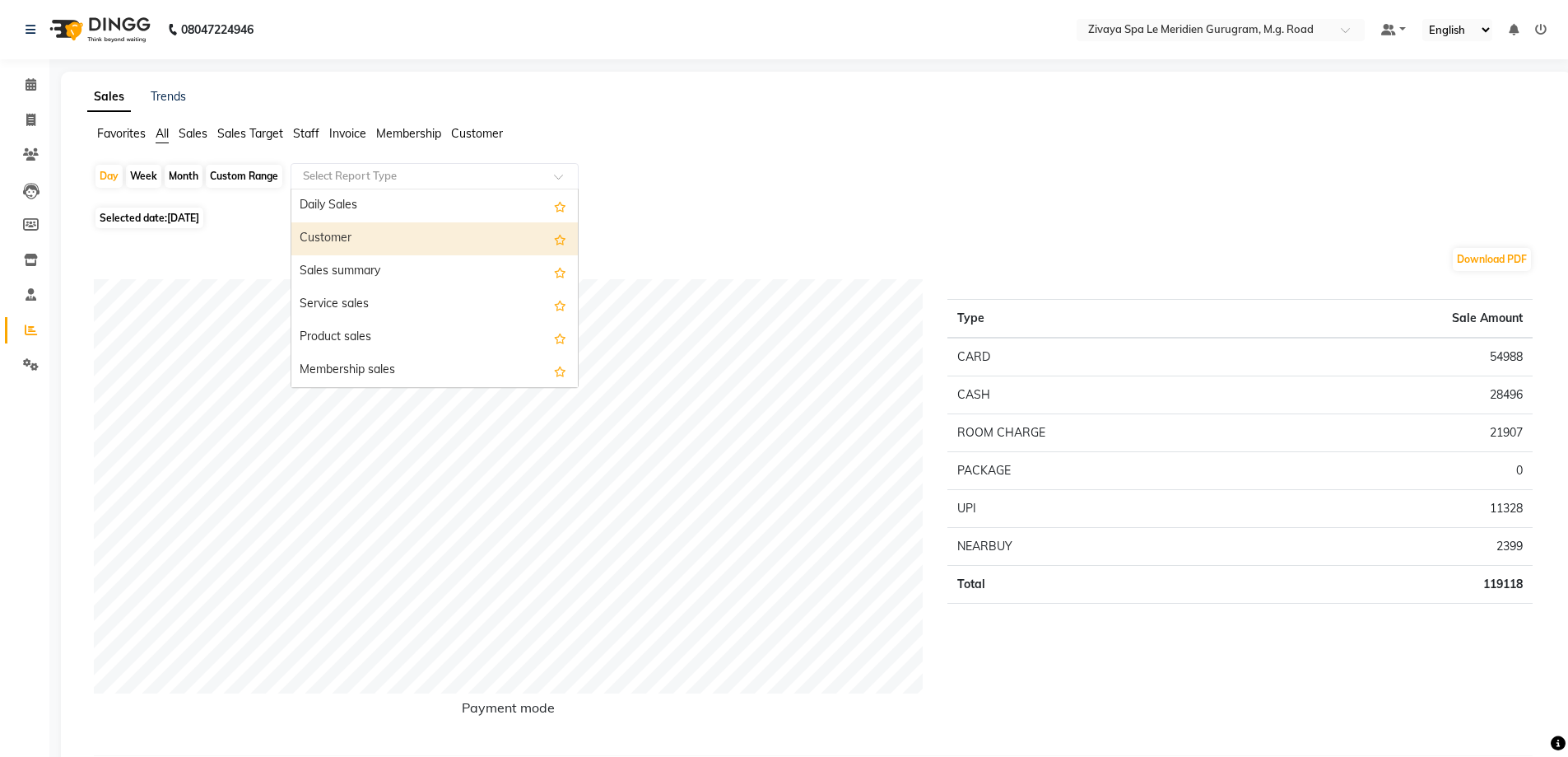
click at [333, 235] on div "Customer" at bounding box center [434, 239] width 286 height 33
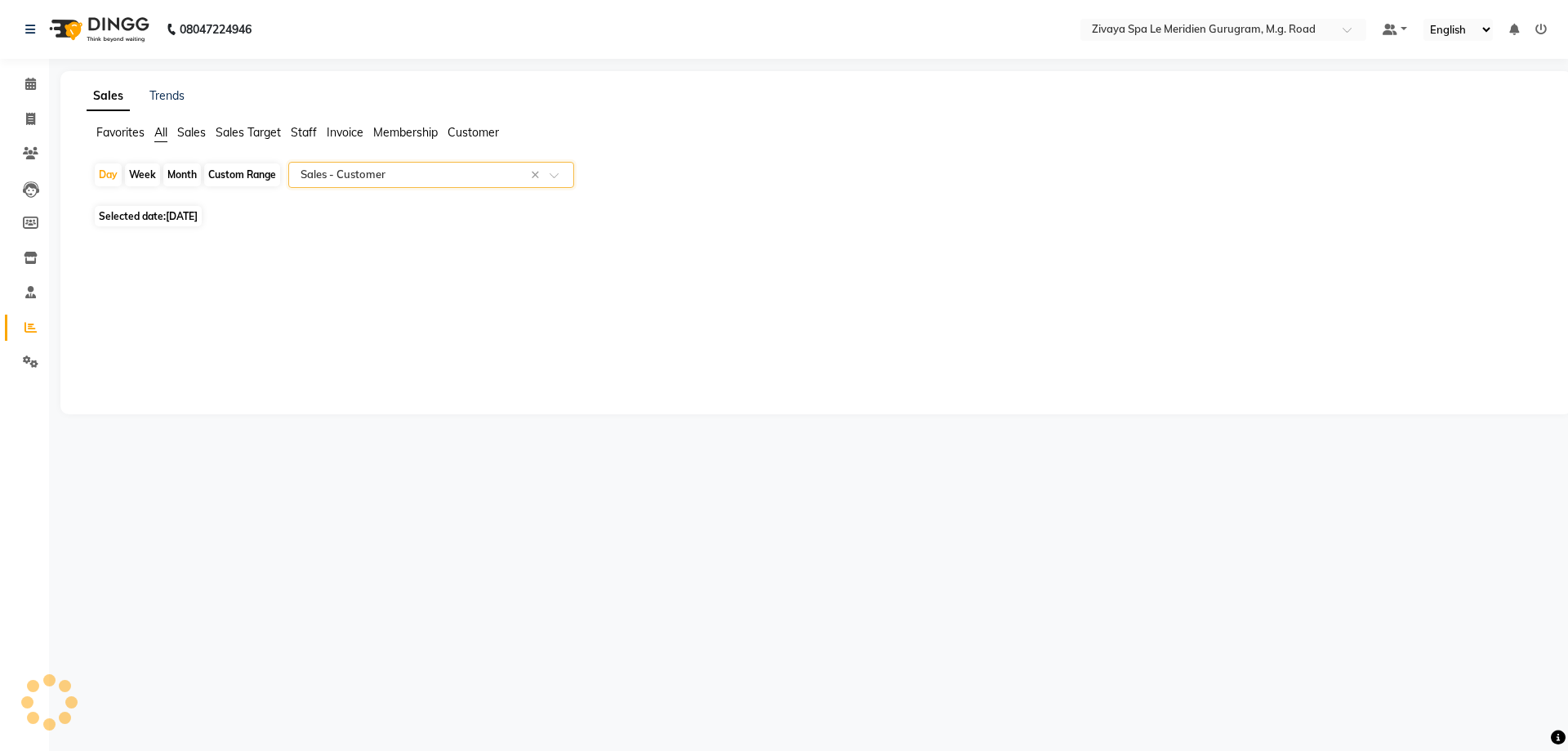
select select "filtered_report"
select select "pdf"
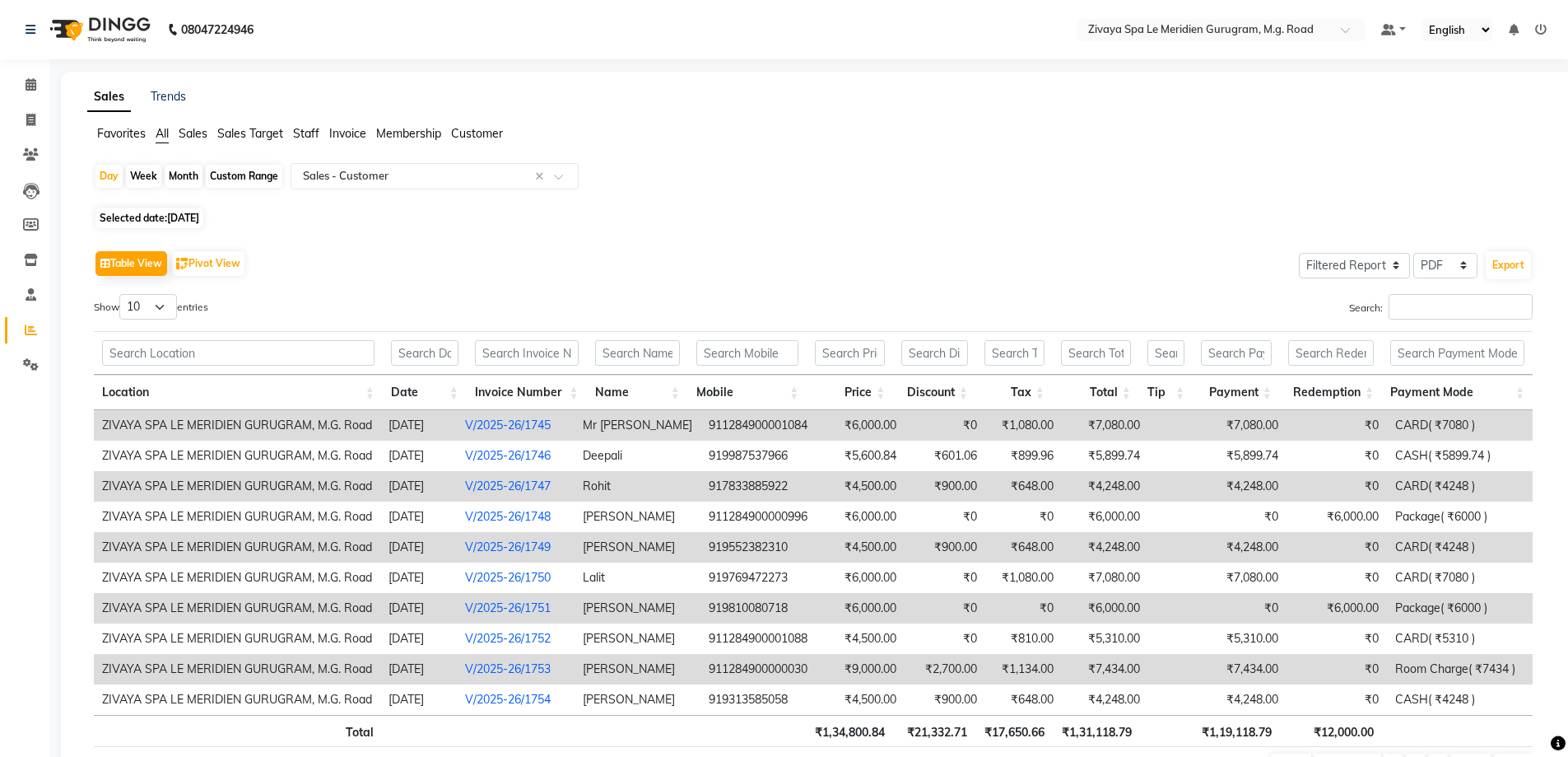
click at [154, 132] on ul "Favorites All Sales Sales Target Staff Invoice Membership Customer" at bounding box center [816, 134] width 1459 height 18
click at [160, 132] on span "All" at bounding box center [162, 133] width 14 height 14
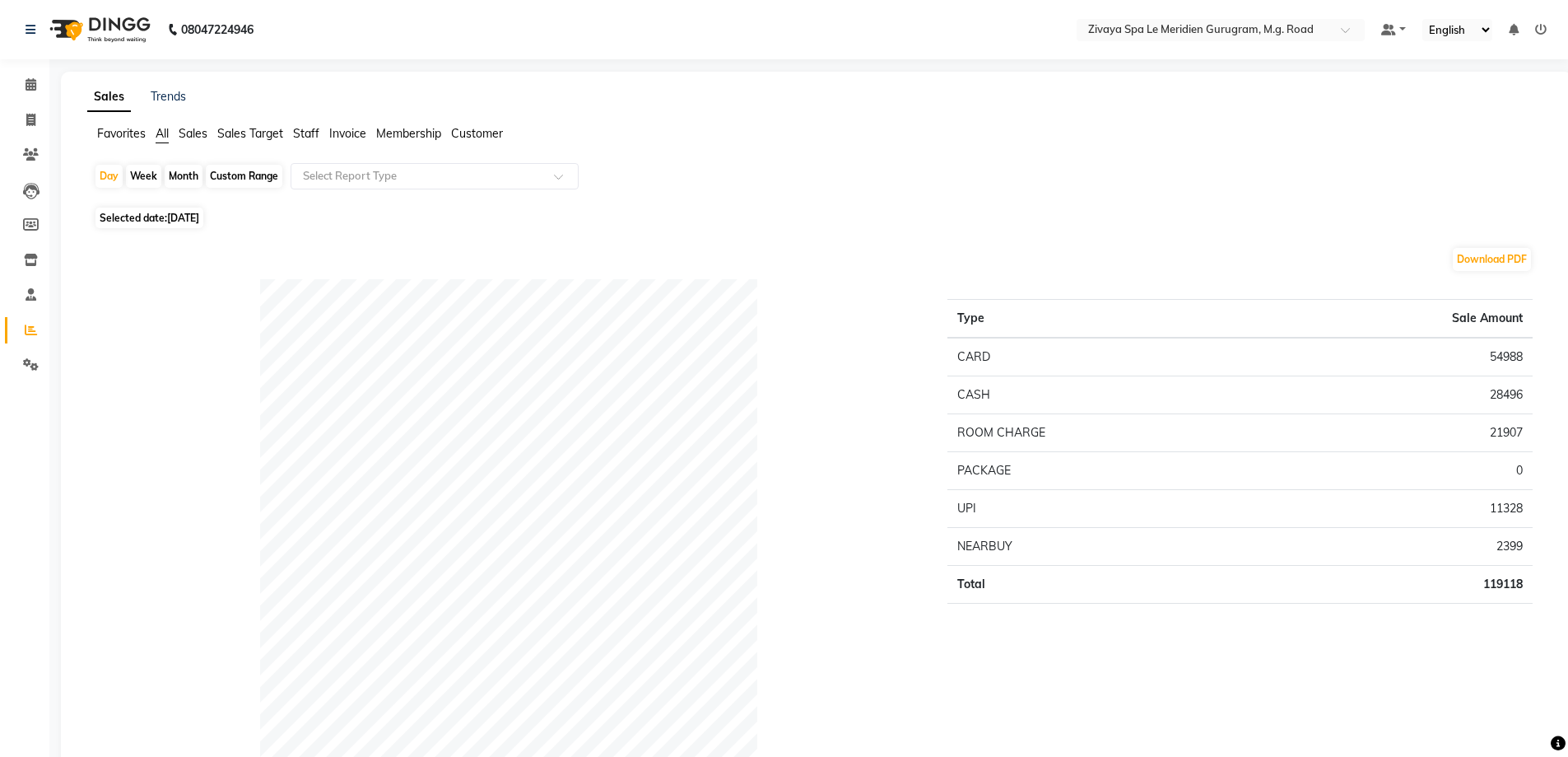
click at [221, 172] on div "Custom Range" at bounding box center [243, 176] width 76 height 23
select select "8"
select select "2025"
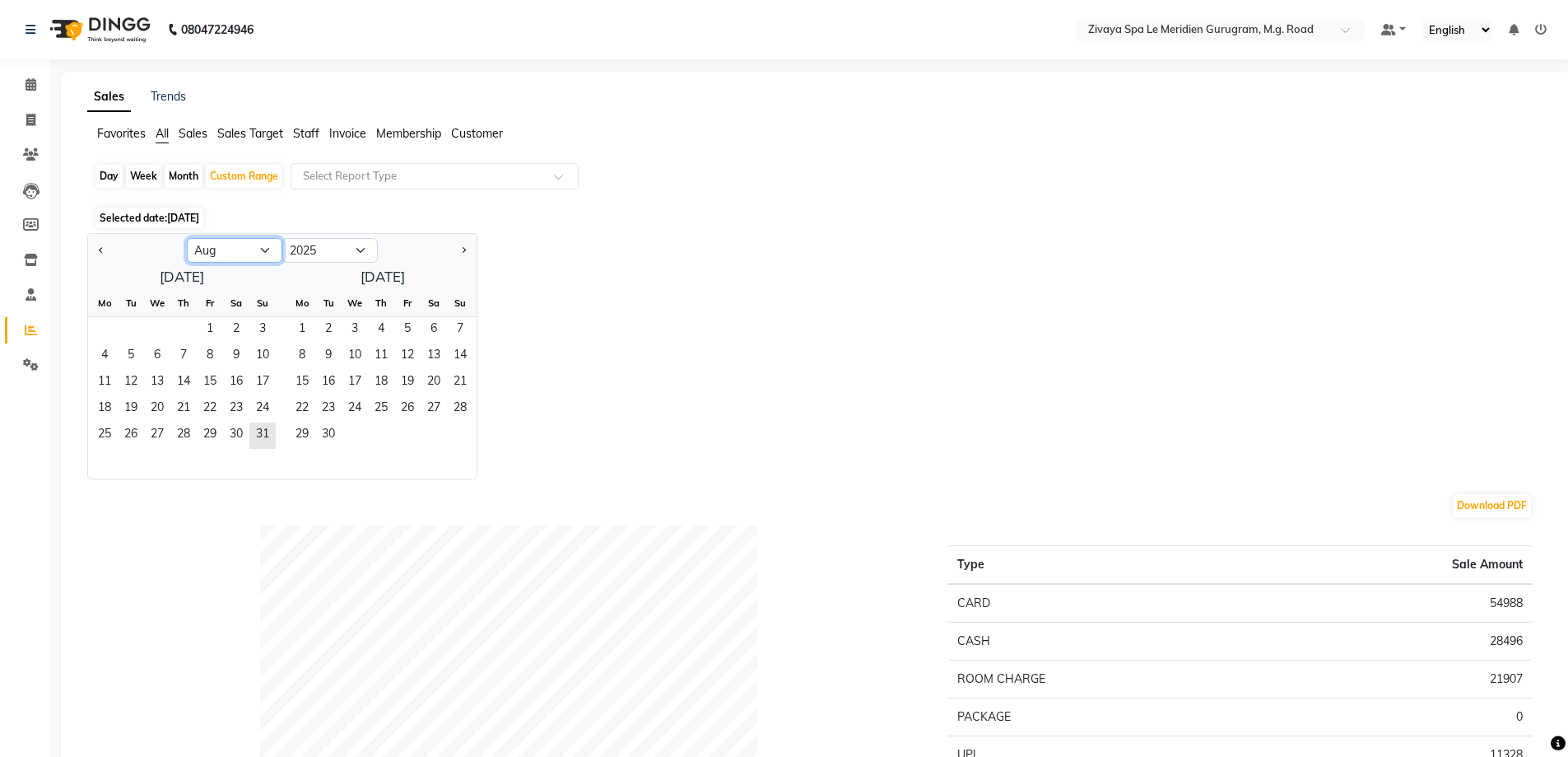
click at [263, 245] on select "Jan Feb Mar Apr May Jun [DATE] Aug Sep Oct Nov Dec" at bounding box center [234, 251] width 95 height 25
select select "9"
click at [187, 238] on select "Jan Feb Mar Apr May Jun [DATE] Aug Sep Oct Nov Dec" at bounding box center [234, 251] width 95 height 25
click at [108, 333] on span "1" at bounding box center [104, 330] width 26 height 26
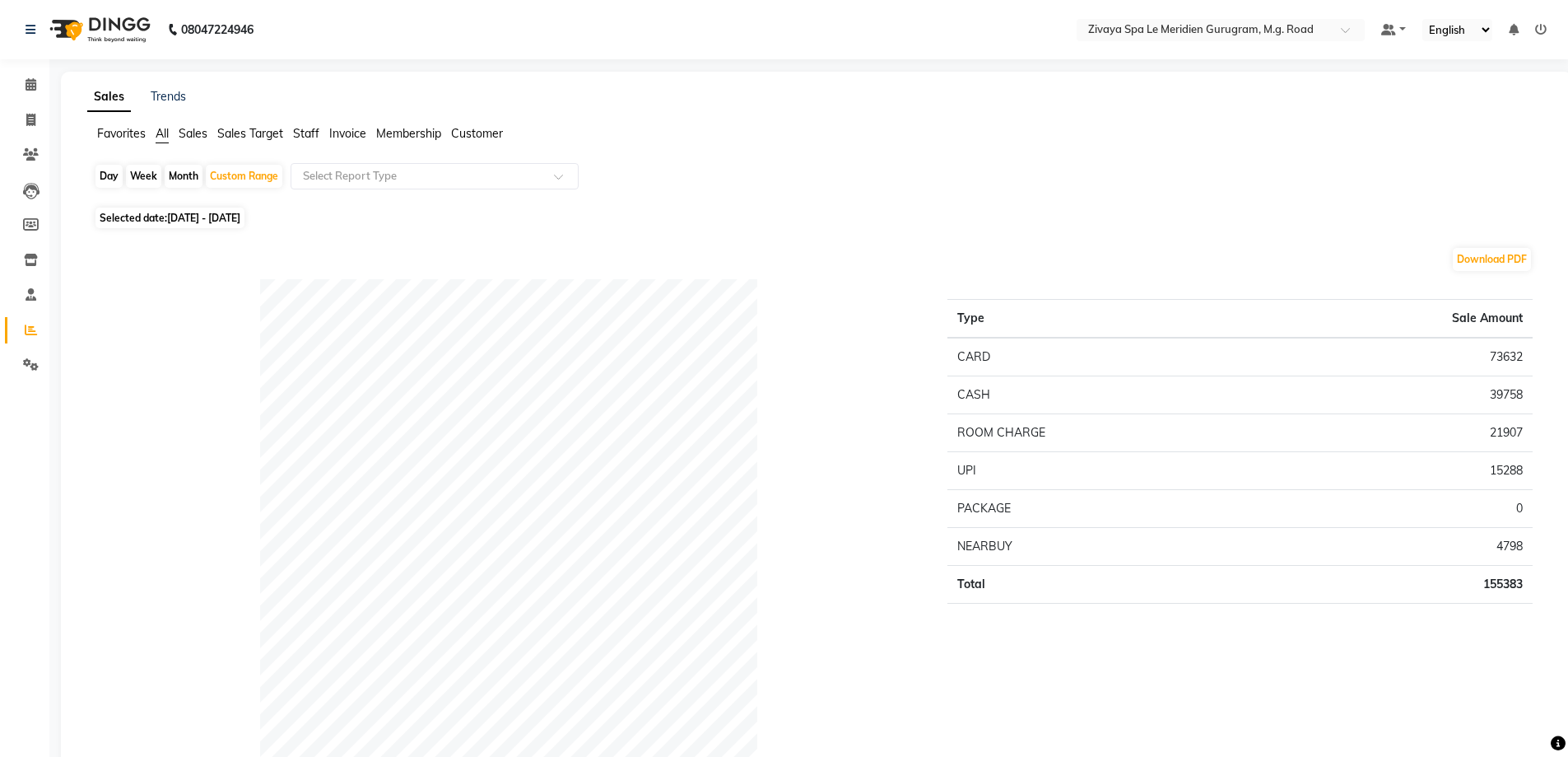
click at [138, 434] on div "Payment mode" at bounding box center [508, 552] width 853 height 546
click at [240, 214] on span "[DATE] - [DATE]" at bounding box center [203, 217] width 73 height 13
select select "8"
select select "2025"
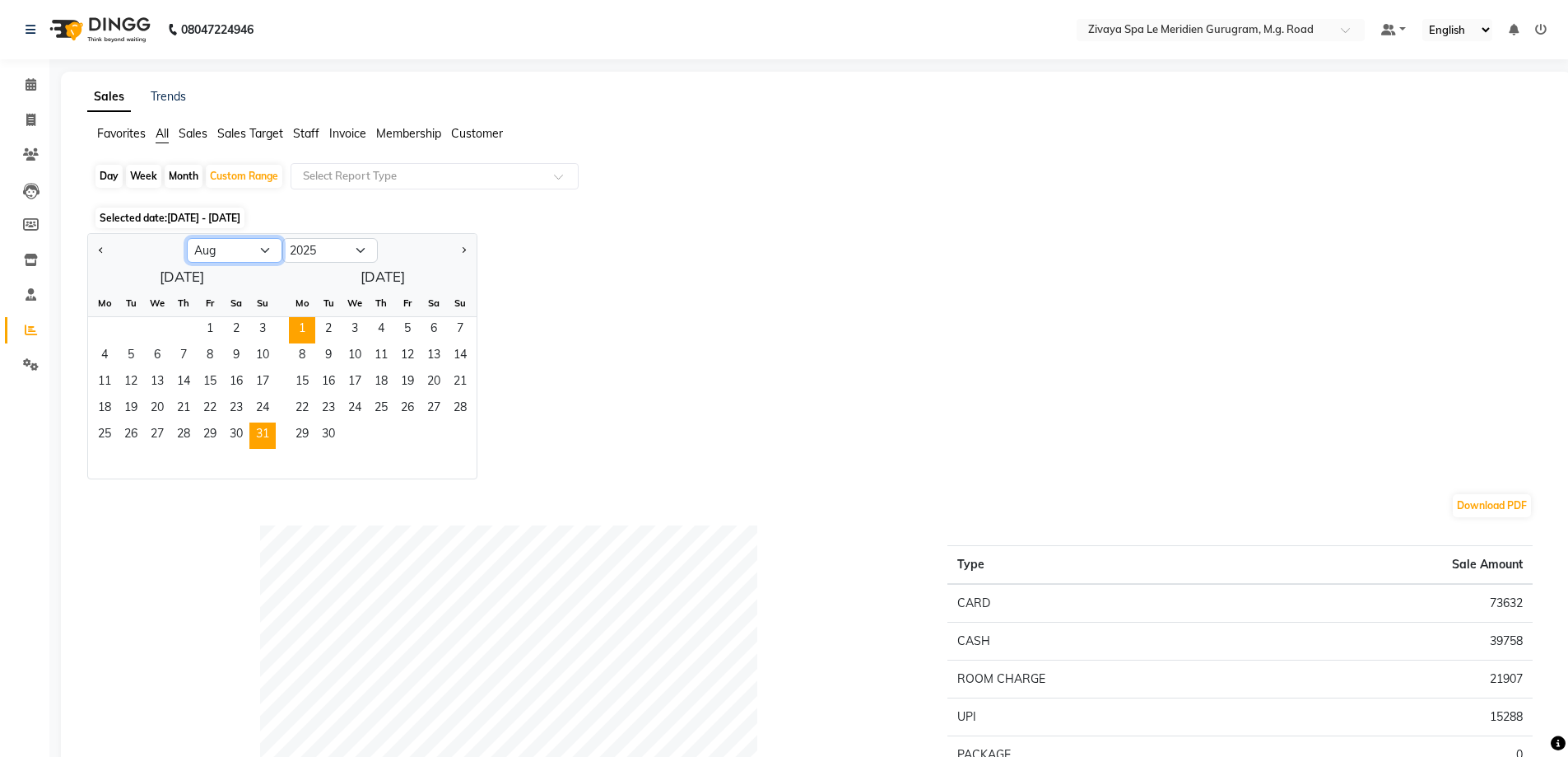
drag, startPoint x: 260, startPoint y: 251, endPoint x: 260, endPoint y: 260, distance: 9.0
click at [260, 251] on select "Jan Feb Mar Apr May Jun [DATE] Aug Sep Oct Nov Dec" at bounding box center [234, 251] width 95 height 25
select select "9"
click at [187, 238] on select "Jan Feb Mar Apr May Jun [DATE] Aug Sep Oct Nov Dec" at bounding box center [234, 251] width 95 height 25
click at [106, 325] on span "1" at bounding box center [104, 330] width 26 height 26
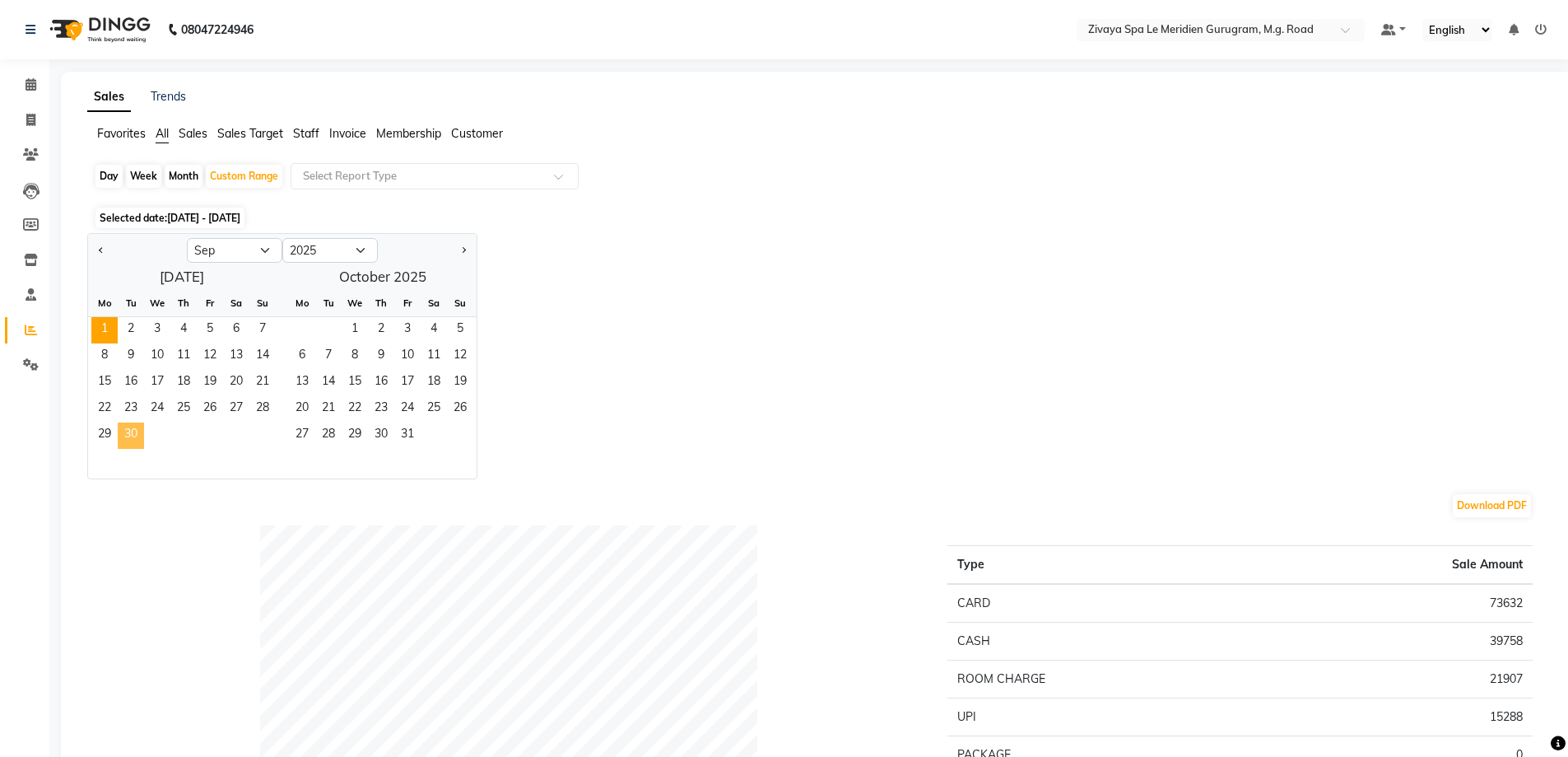
click at [130, 442] on span "30" at bounding box center [130, 435] width 26 height 26
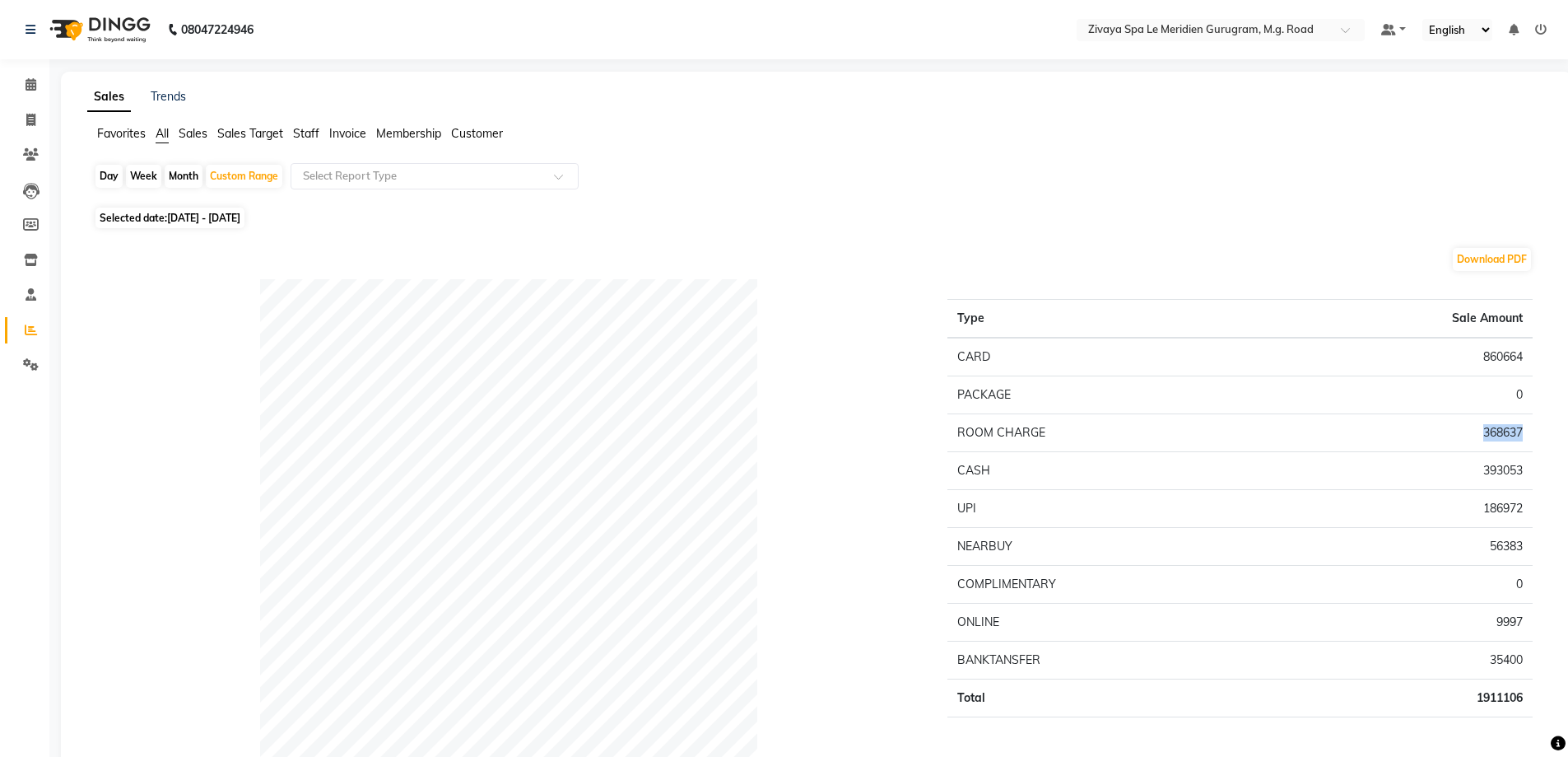
drag, startPoint x: 1530, startPoint y: 434, endPoint x: 1485, endPoint y: 434, distance: 45.0
click at [1485, 434] on td "368637" at bounding box center [1406, 432] width 254 height 38
click at [234, 175] on div "Custom Range" at bounding box center [243, 176] width 76 height 23
select select "9"
select select "2025"
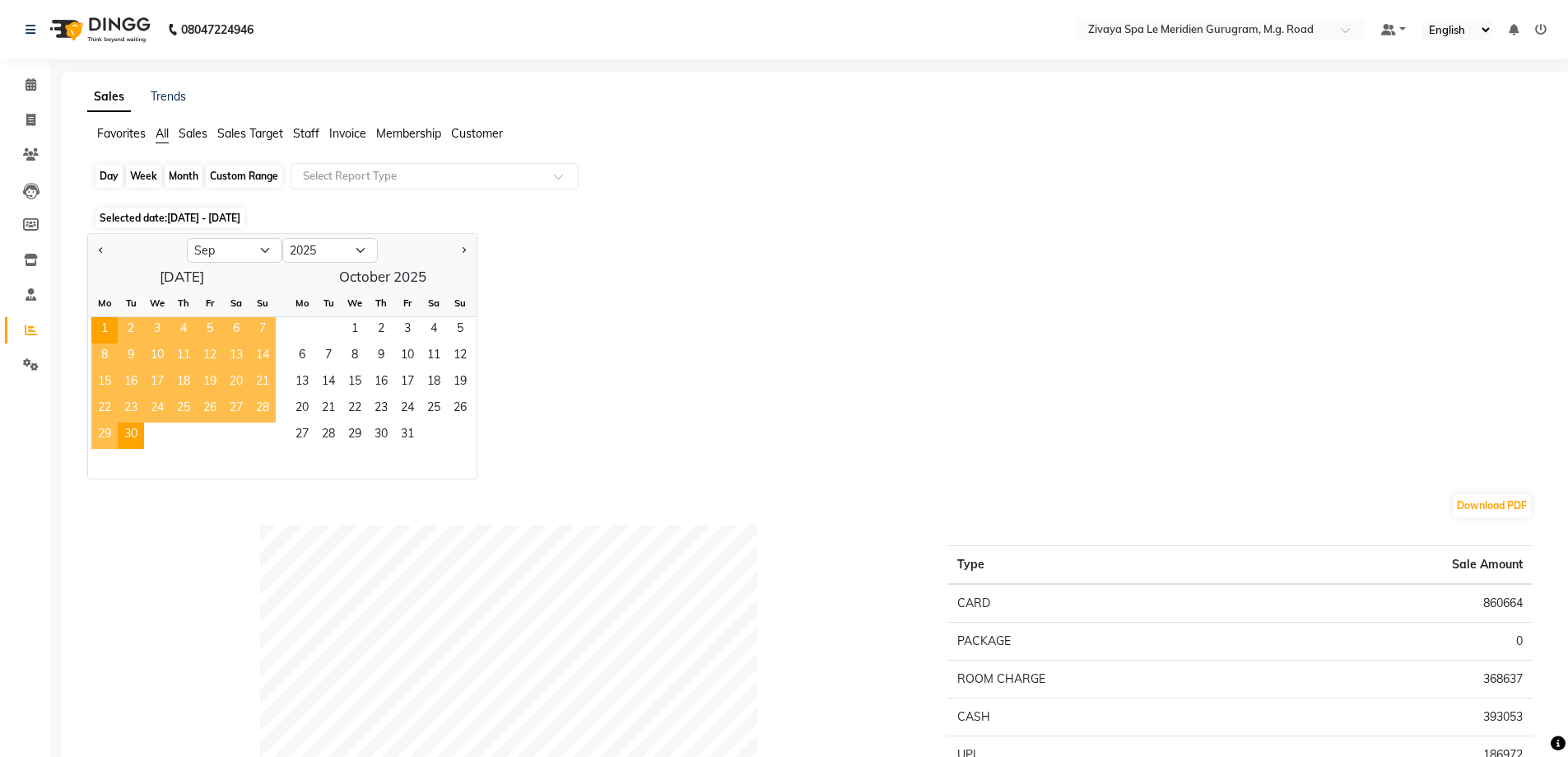
click at [237, 170] on div "Custom Range" at bounding box center [243, 176] width 76 height 23
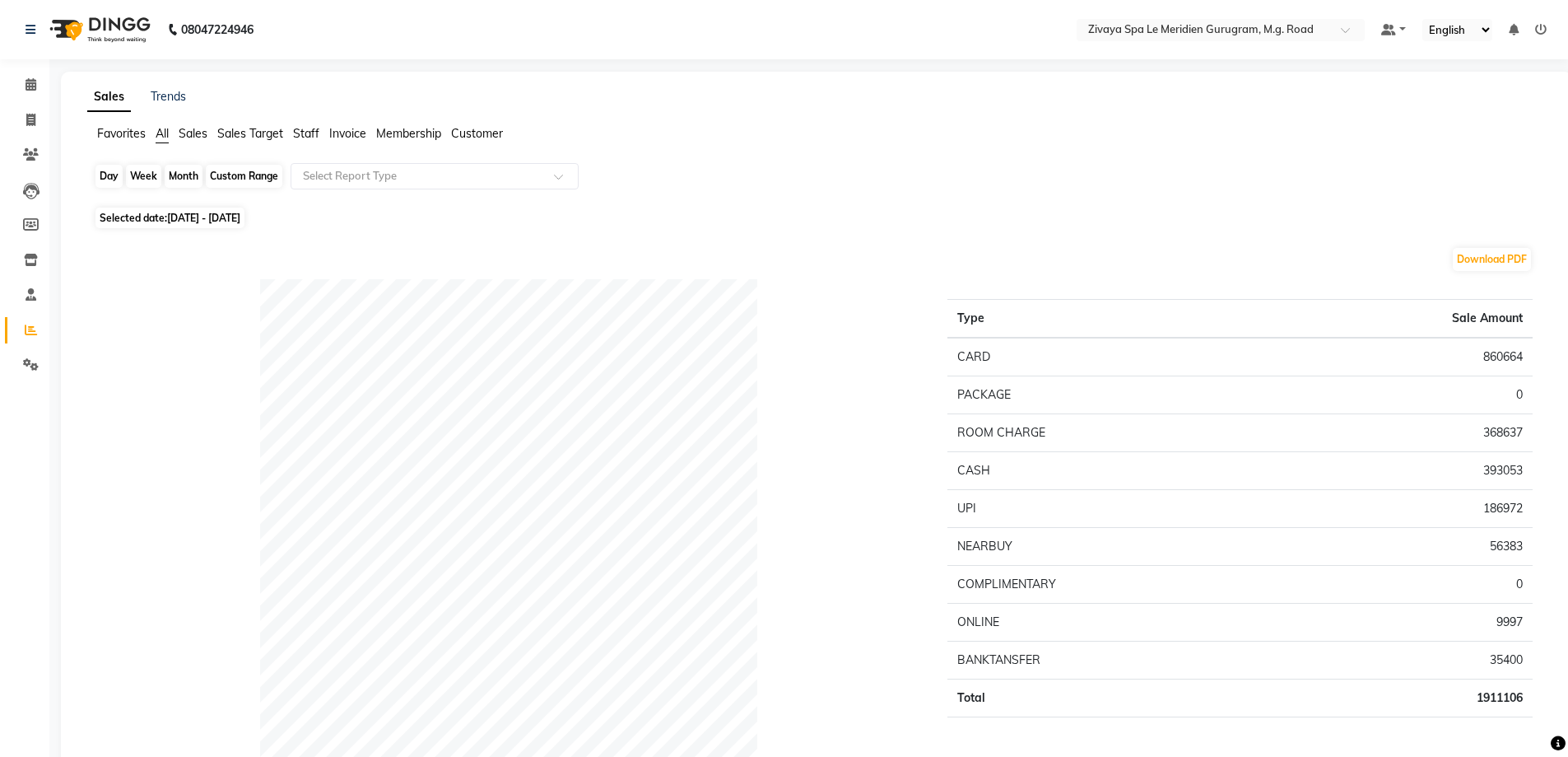
click at [254, 168] on div "Custom Range" at bounding box center [243, 176] width 76 height 23
select select "9"
select select "2025"
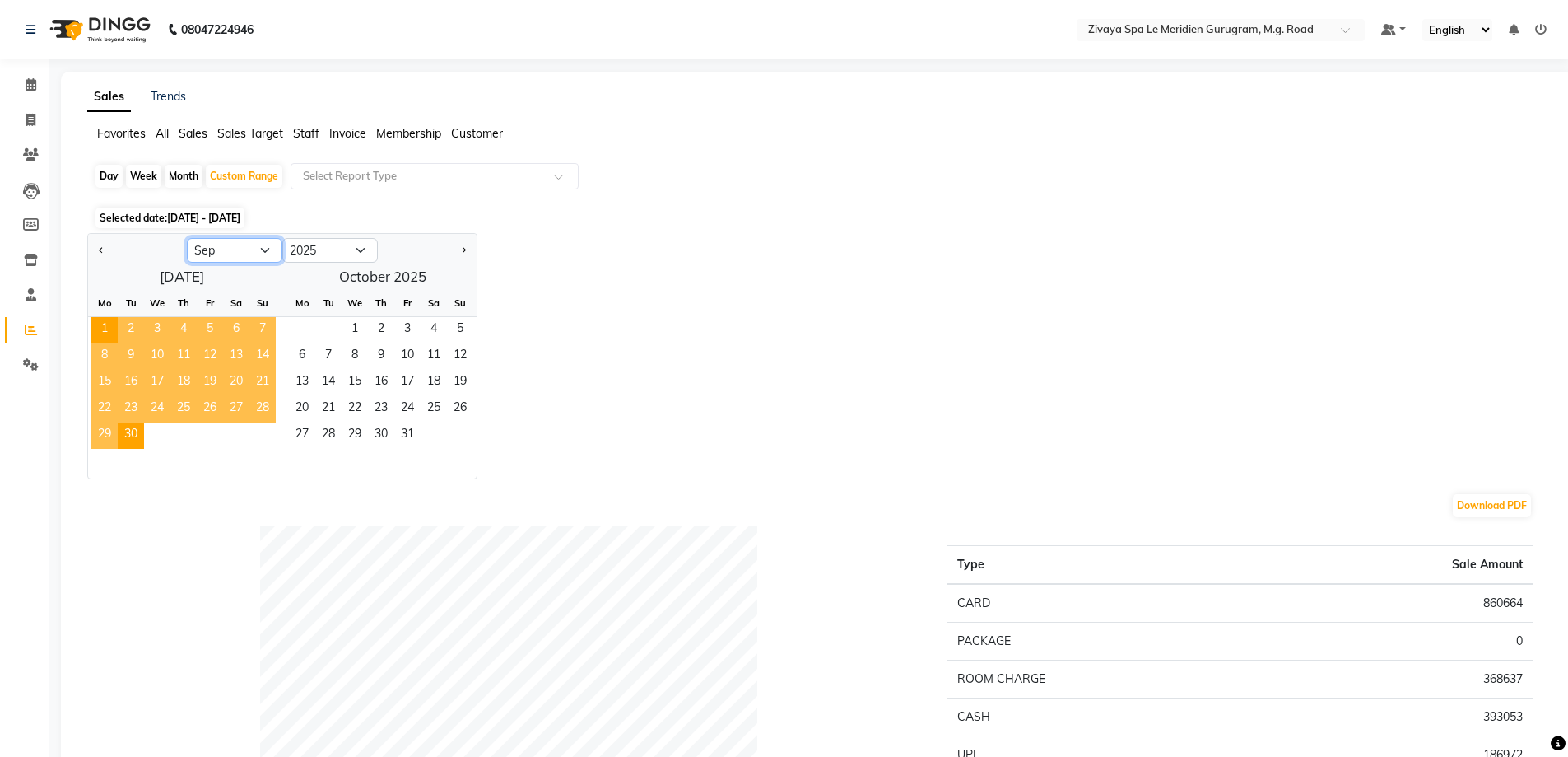
click at [267, 252] on select "Jan Feb Mar Apr May Jun [DATE] Aug Sep Oct Nov Dec" at bounding box center [234, 251] width 95 height 25
select select "10"
click at [187, 238] on select "Jan Feb Mar Apr May Jun [DATE] Aug Sep Oct Nov Dec" at bounding box center [234, 251] width 95 height 25
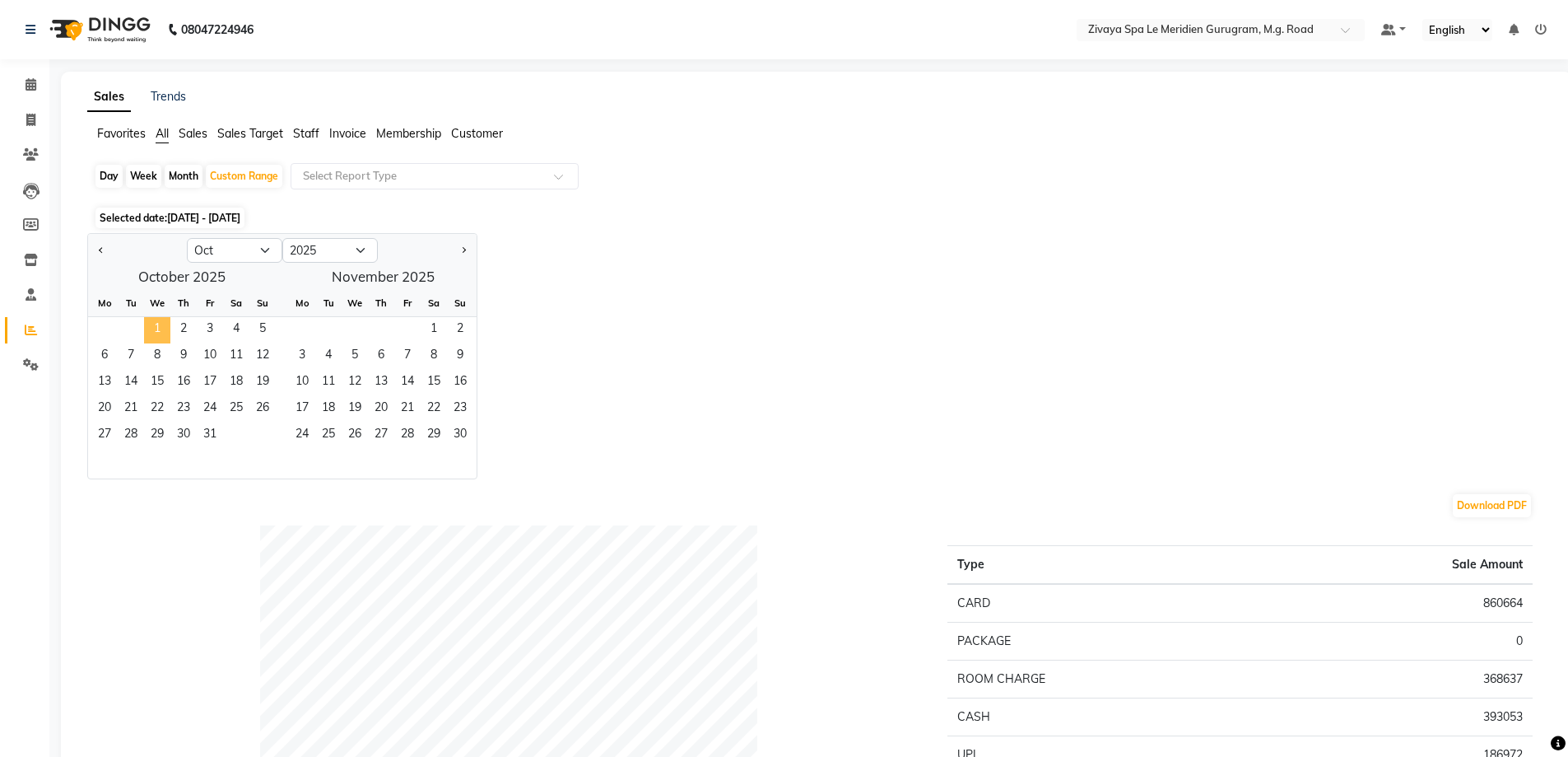
click at [151, 322] on span "1" at bounding box center [156, 330] width 26 height 26
click at [232, 325] on span "4" at bounding box center [235, 330] width 26 height 26
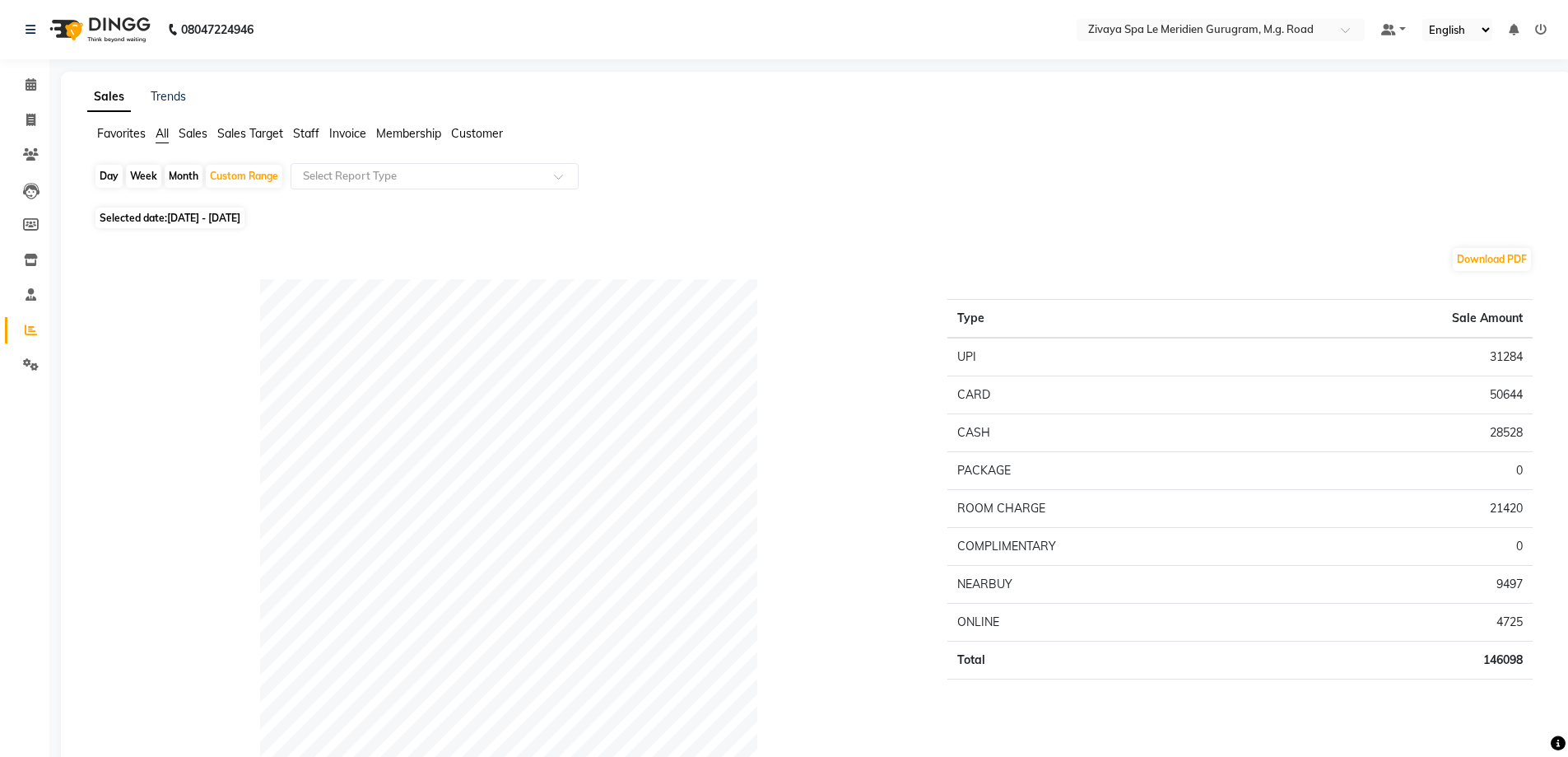
click at [160, 137] on span "All" at bounding box center [162, 133] width 14 height 14
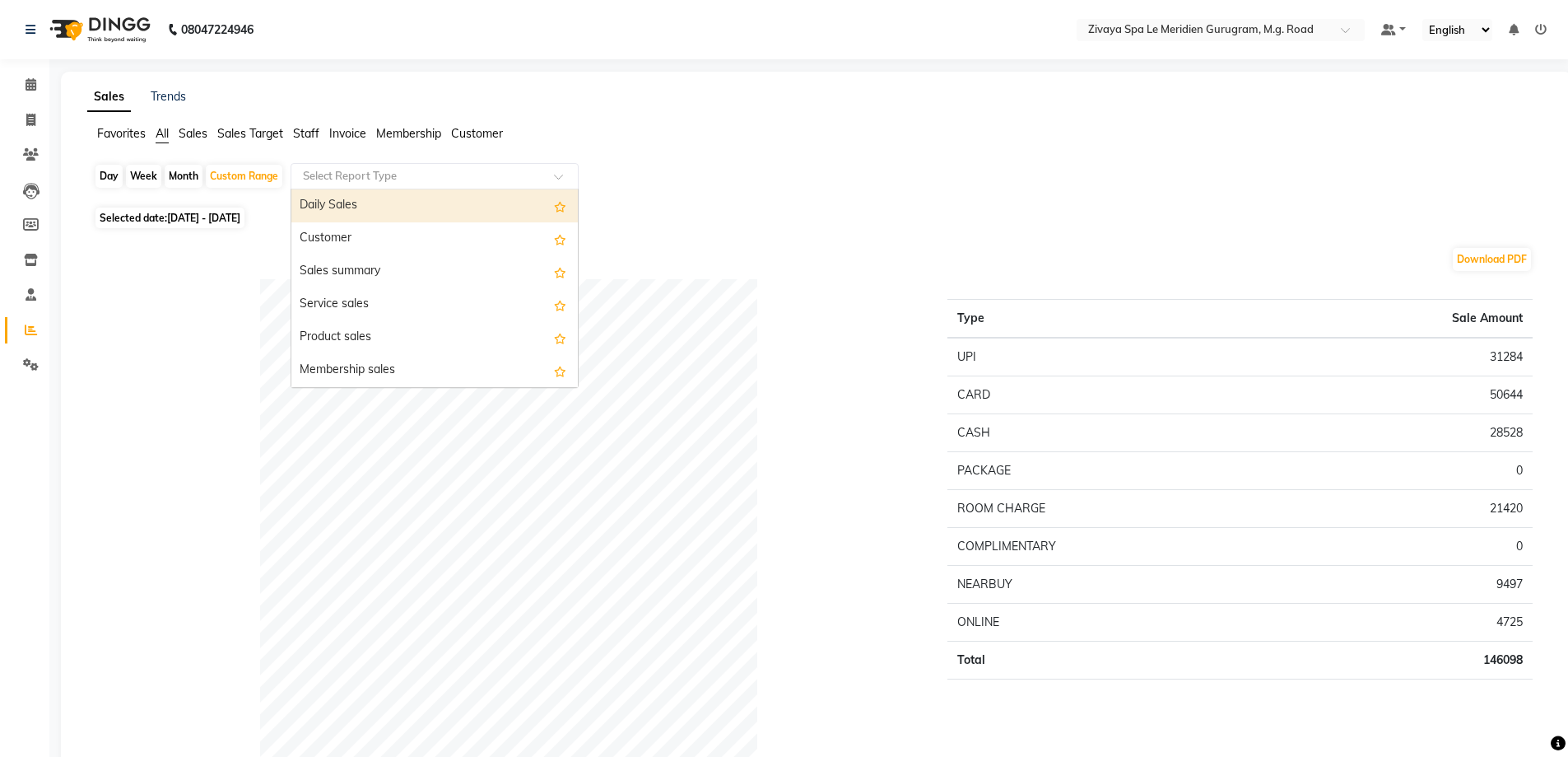
click at [456, 171] on input "text" at bounding box center [419, 176] width 237 height 16
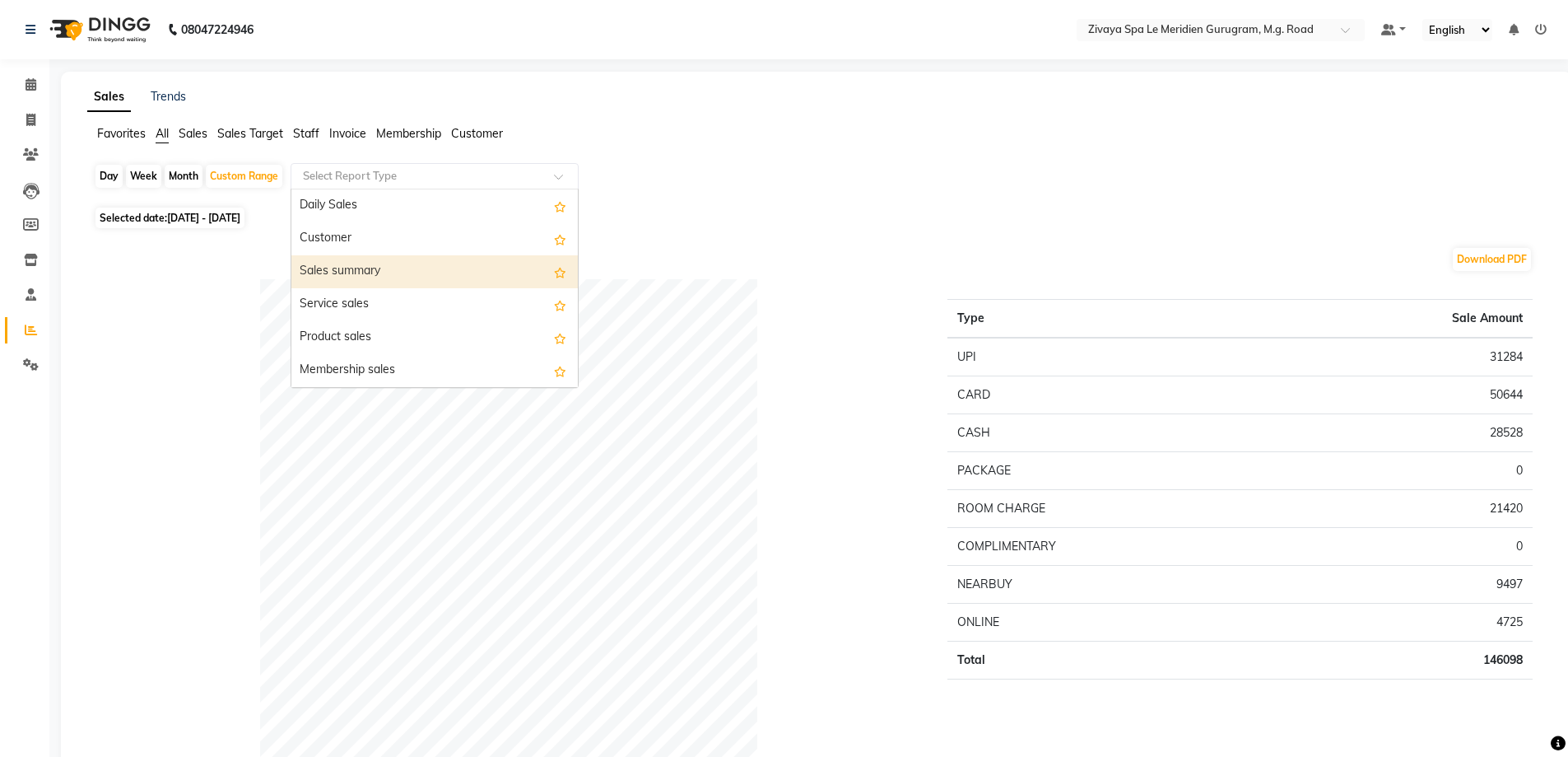
click at [467, 261] on div "Sales summary" at bounding box center [434, 272] width 286 height 33
select select "filtered_report"
select select "pdf"
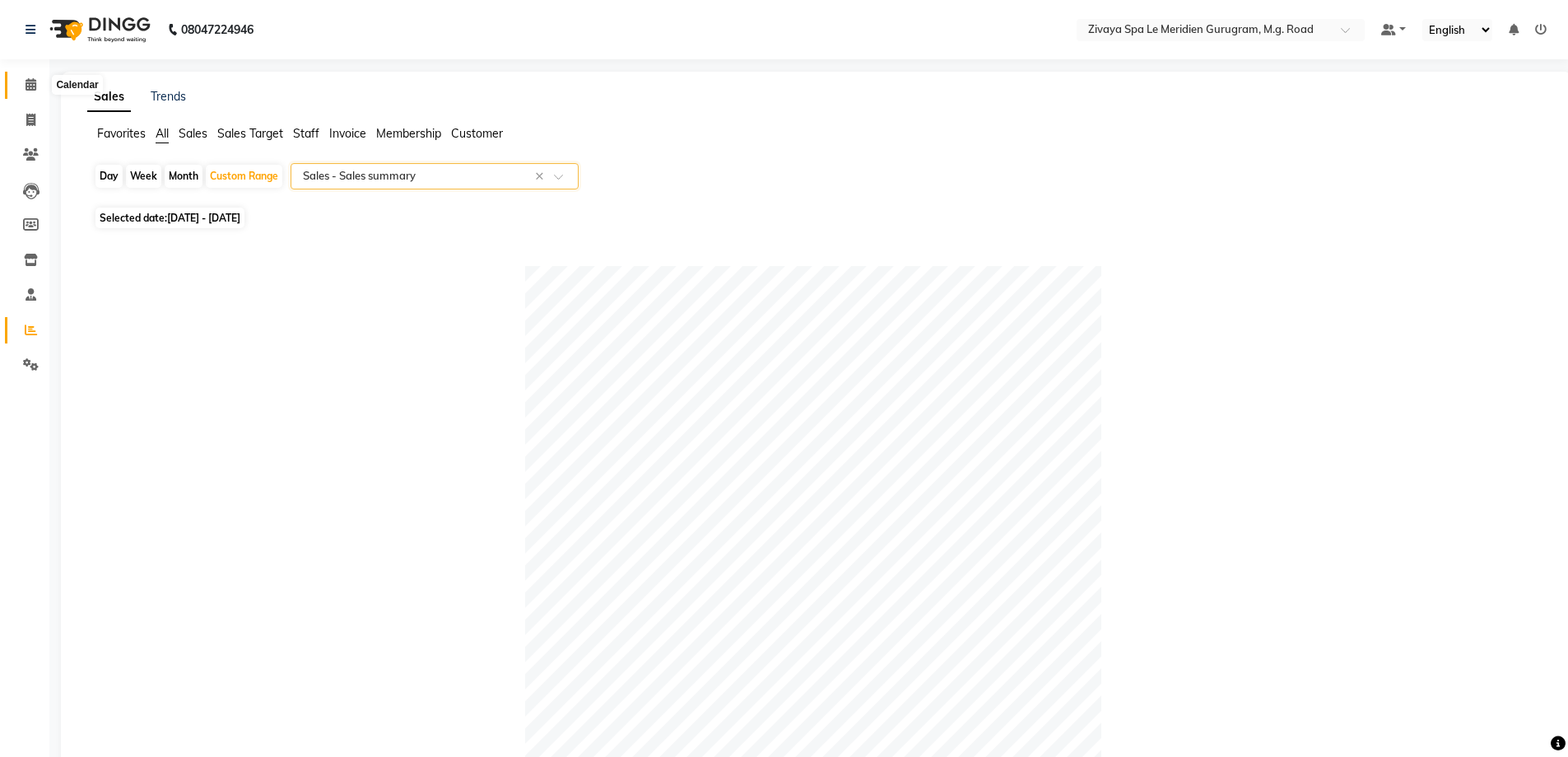
click at [28, 84] on icon at bounding box center [30, 84] width 11 height 13
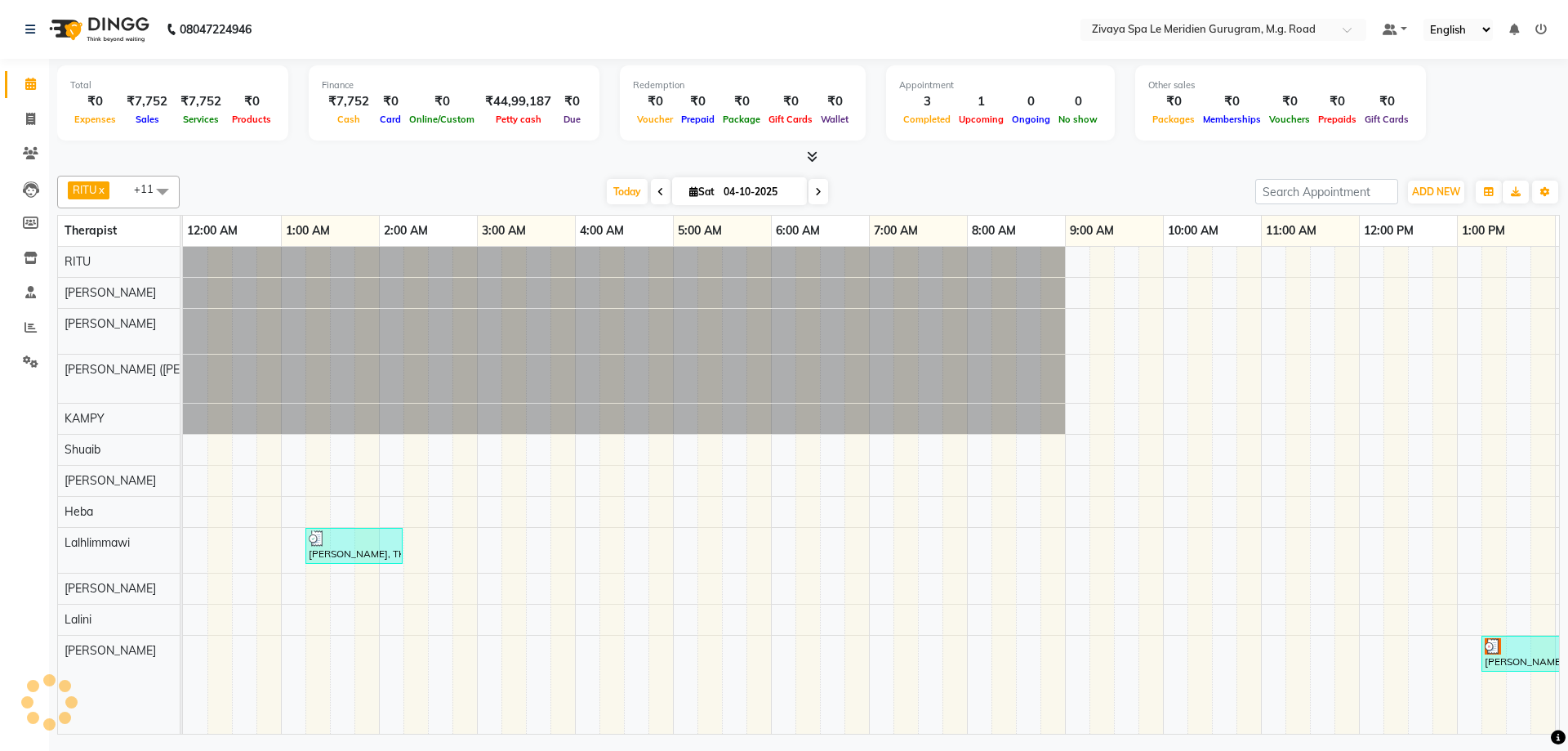
scroll to position [0, 589]
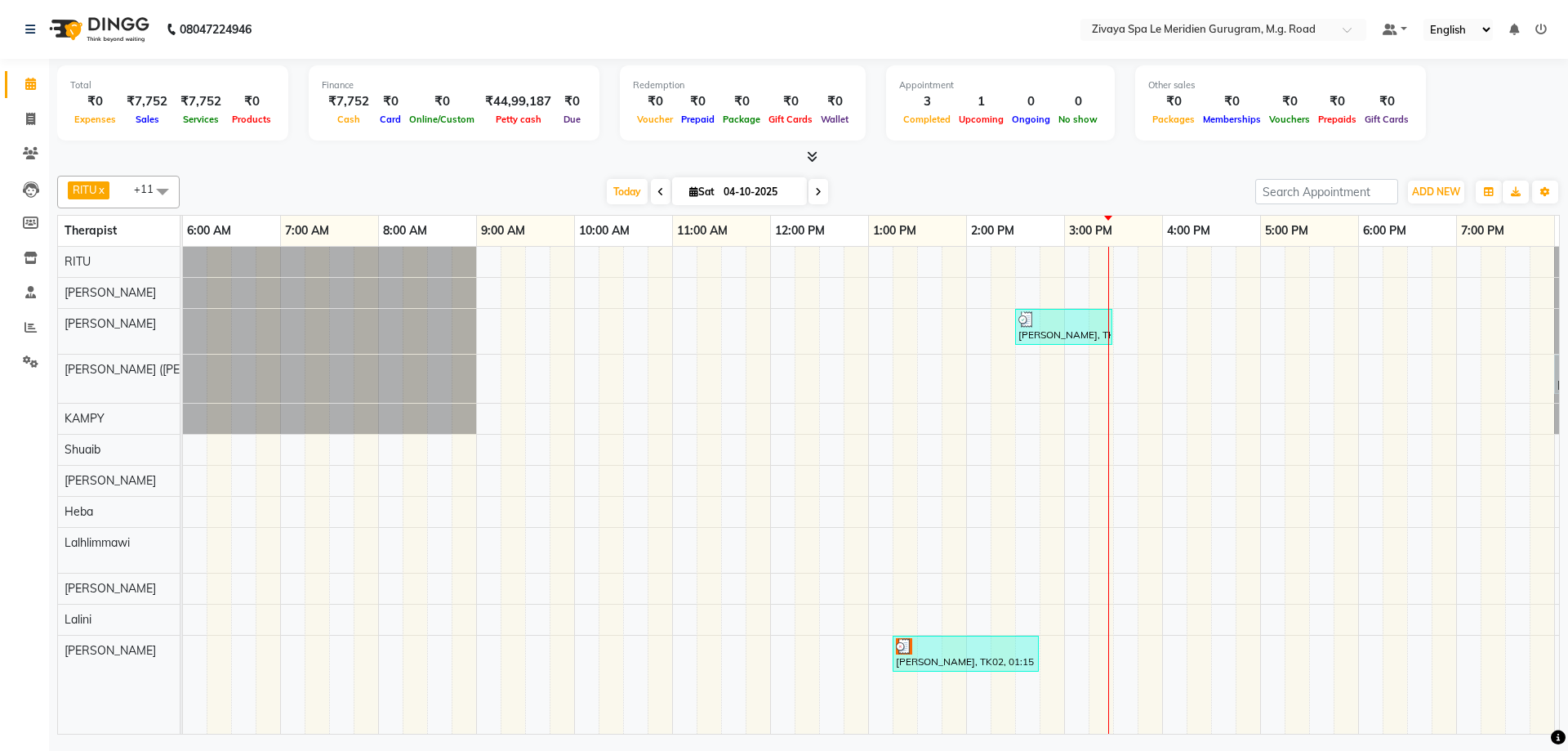
click at [700, 188] on span "Sat" at bounding box center [701, 191] width 33 height 12
select select "10"
select select "2025"
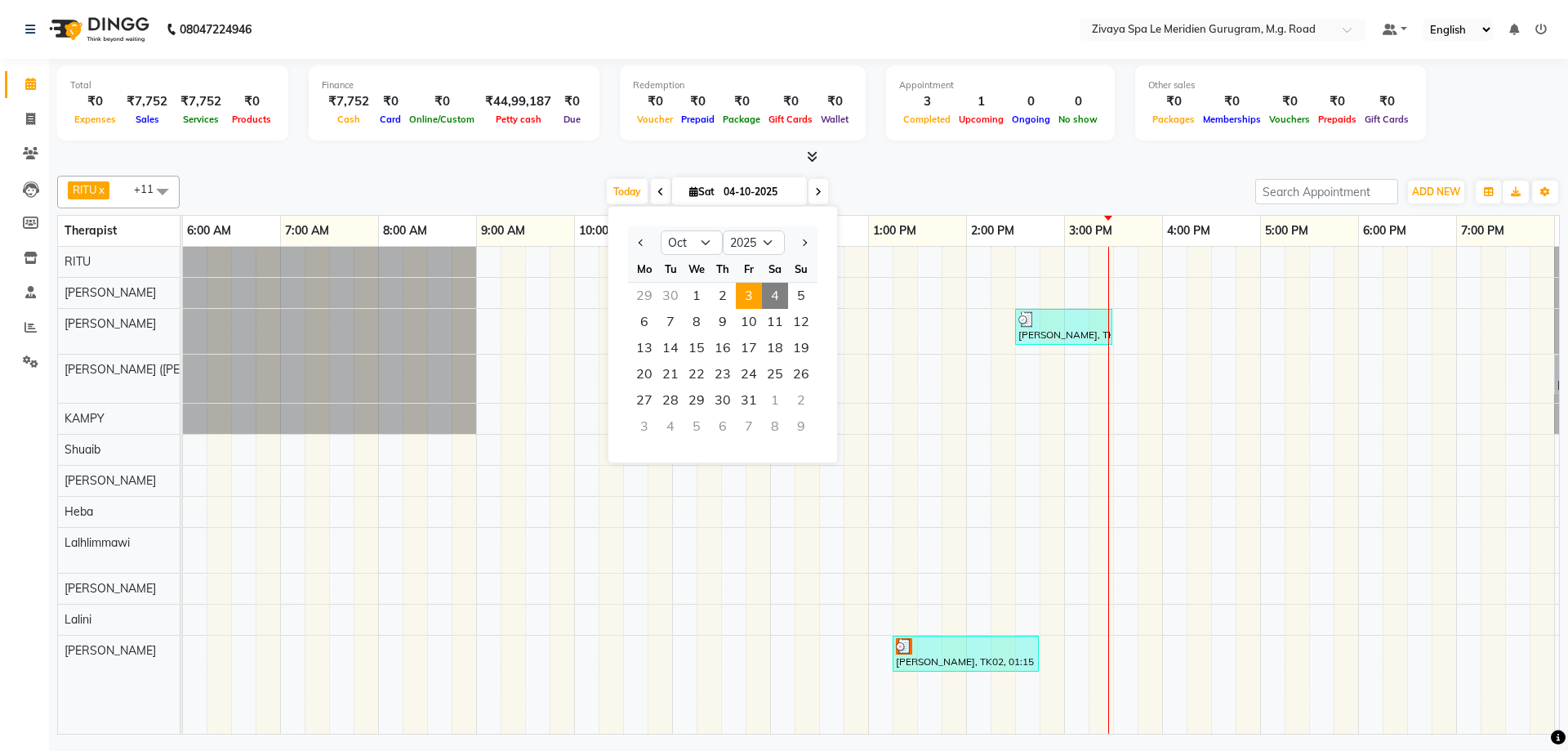
click at [745, 298] on span "3" at bounding box center [748, 295] width 26 height 26
type input "03-10-2025"
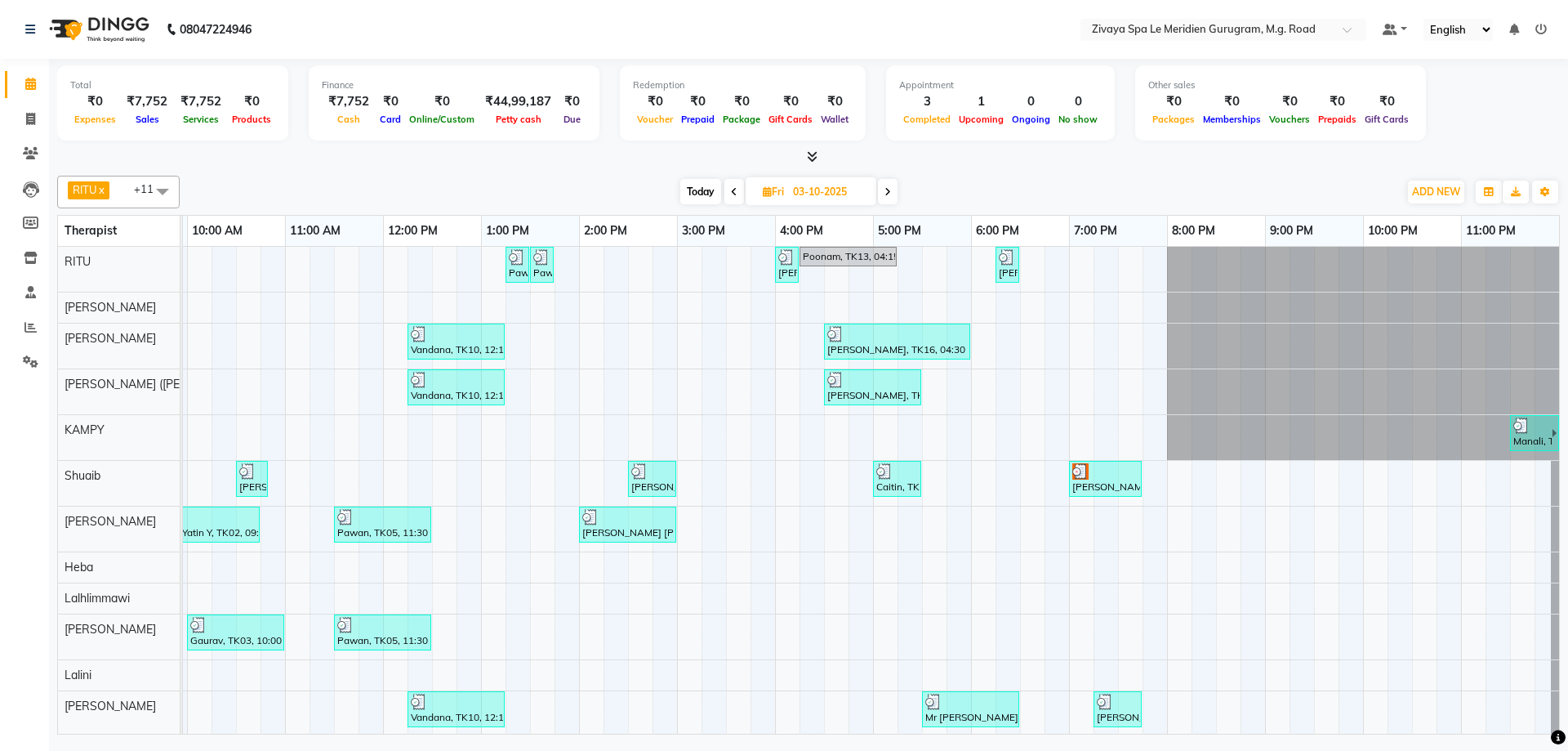
scroll to position [14, 0]
click at [1103, 691] on img at bounding box center [1105, 698] width 16 height 16
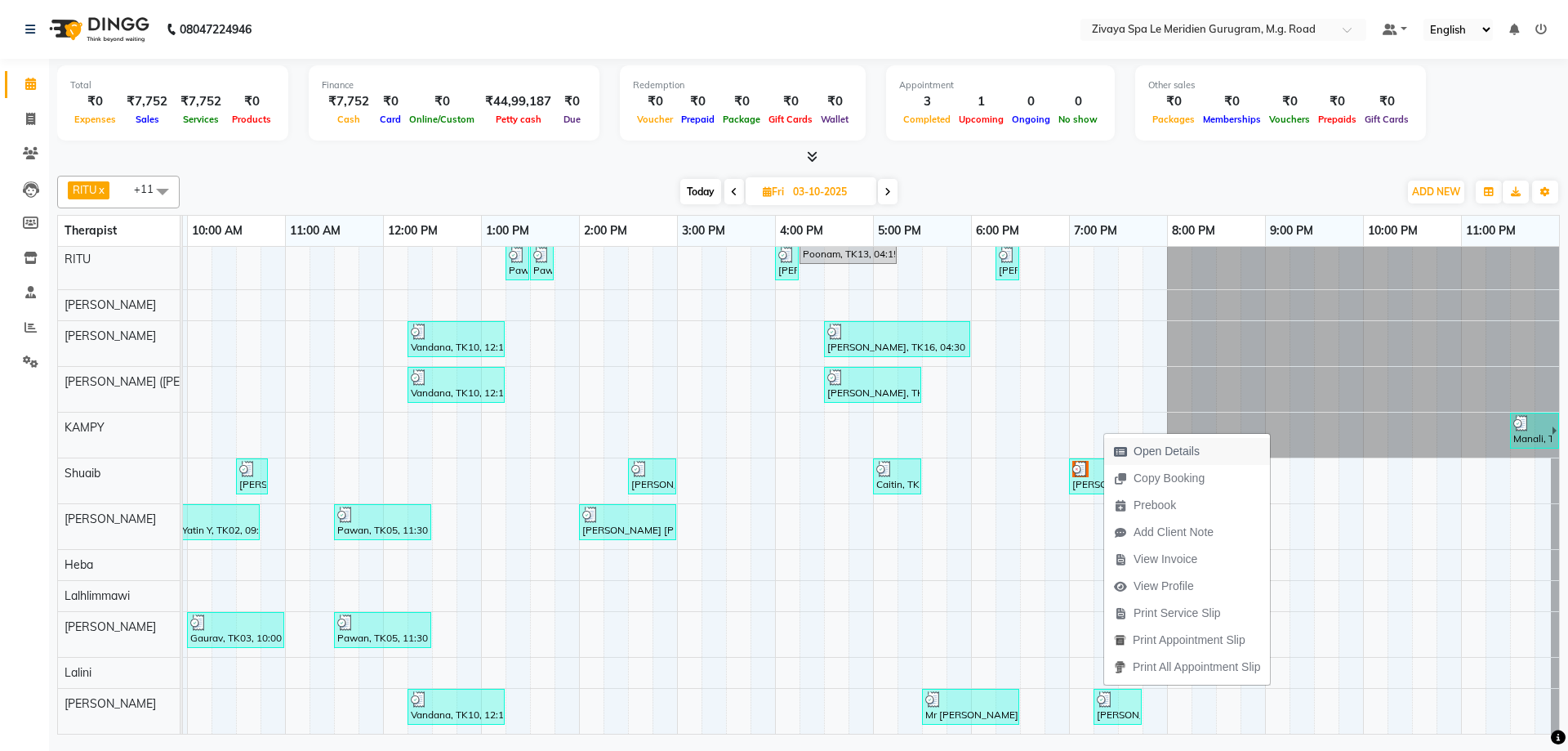
click at [1159, 444] on span "Open Details" at bounding box center [1166, 452] width 66 height 17
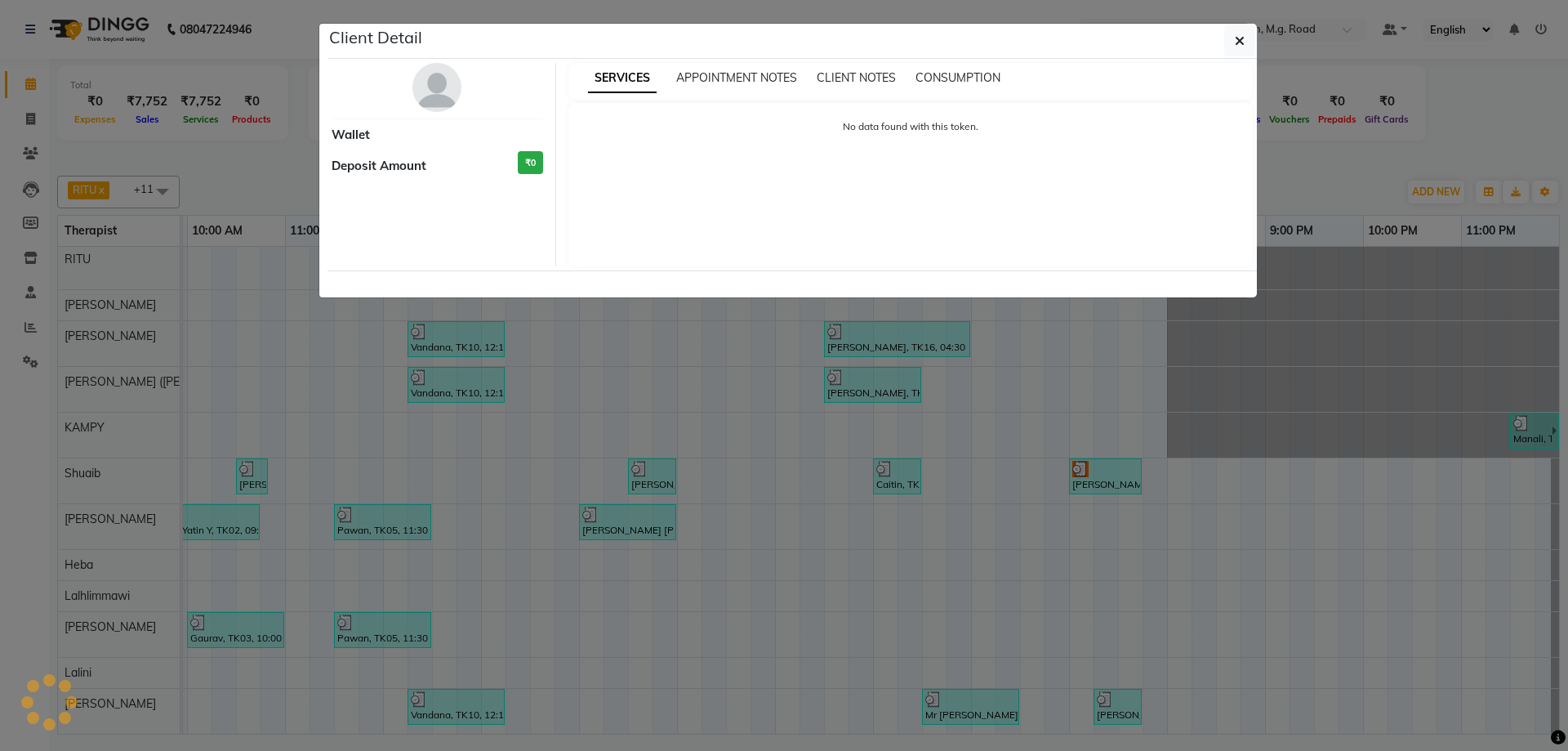
select select "3"
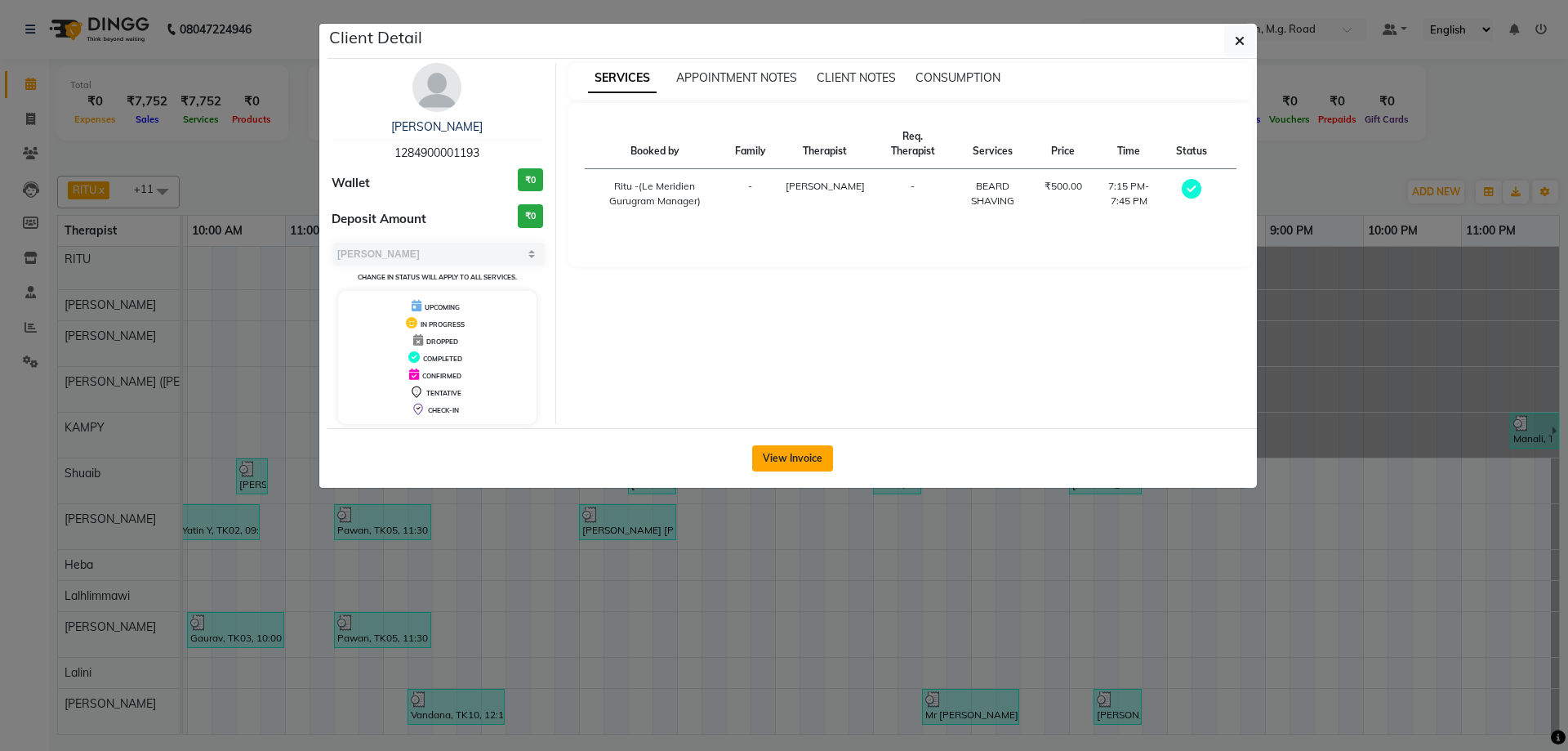
click at [812, 468] on button "View Invoice" at bounding box center [792, 457] width 81 height 26
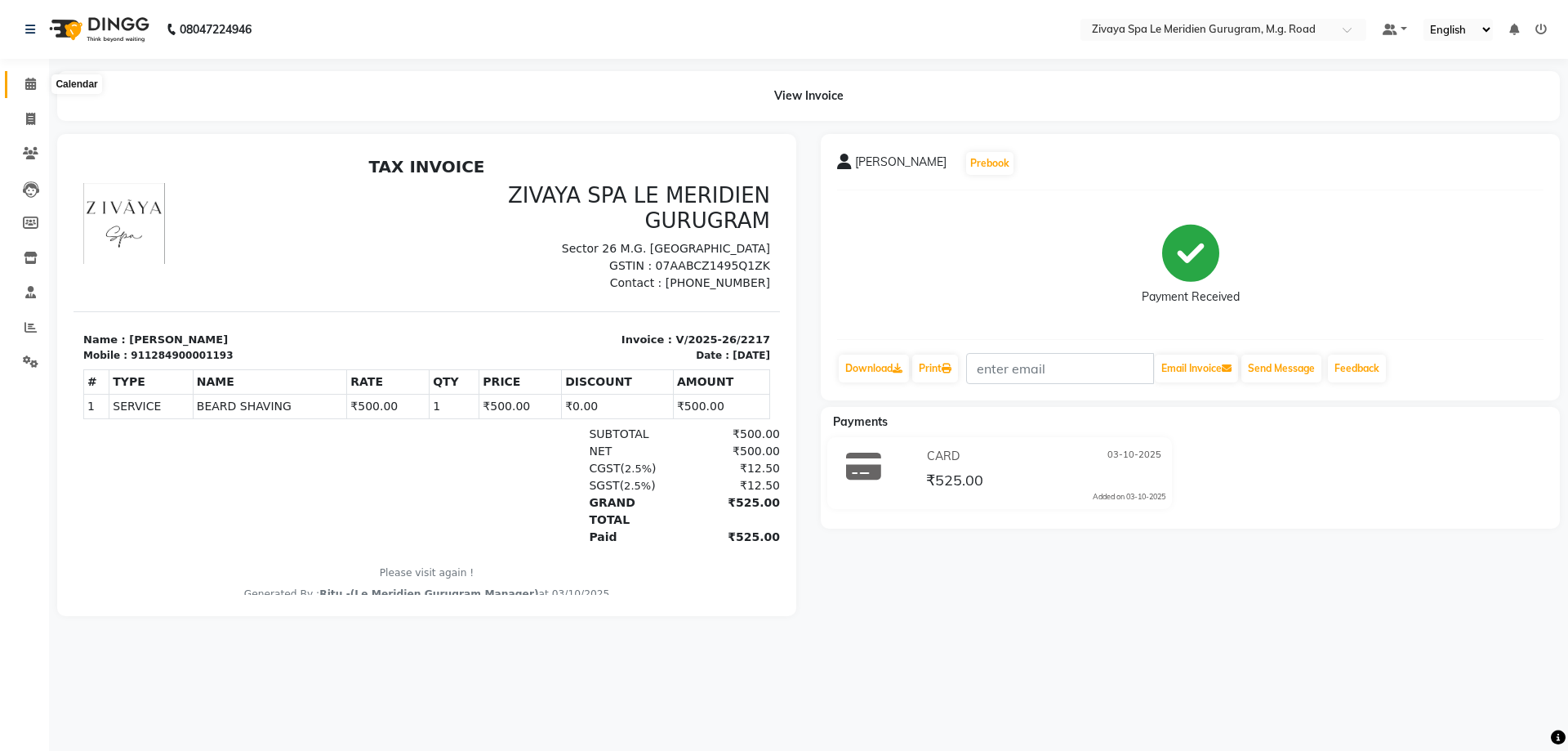
click at [24, 80] on span at bounding box center [31, 85] width 29 height 19
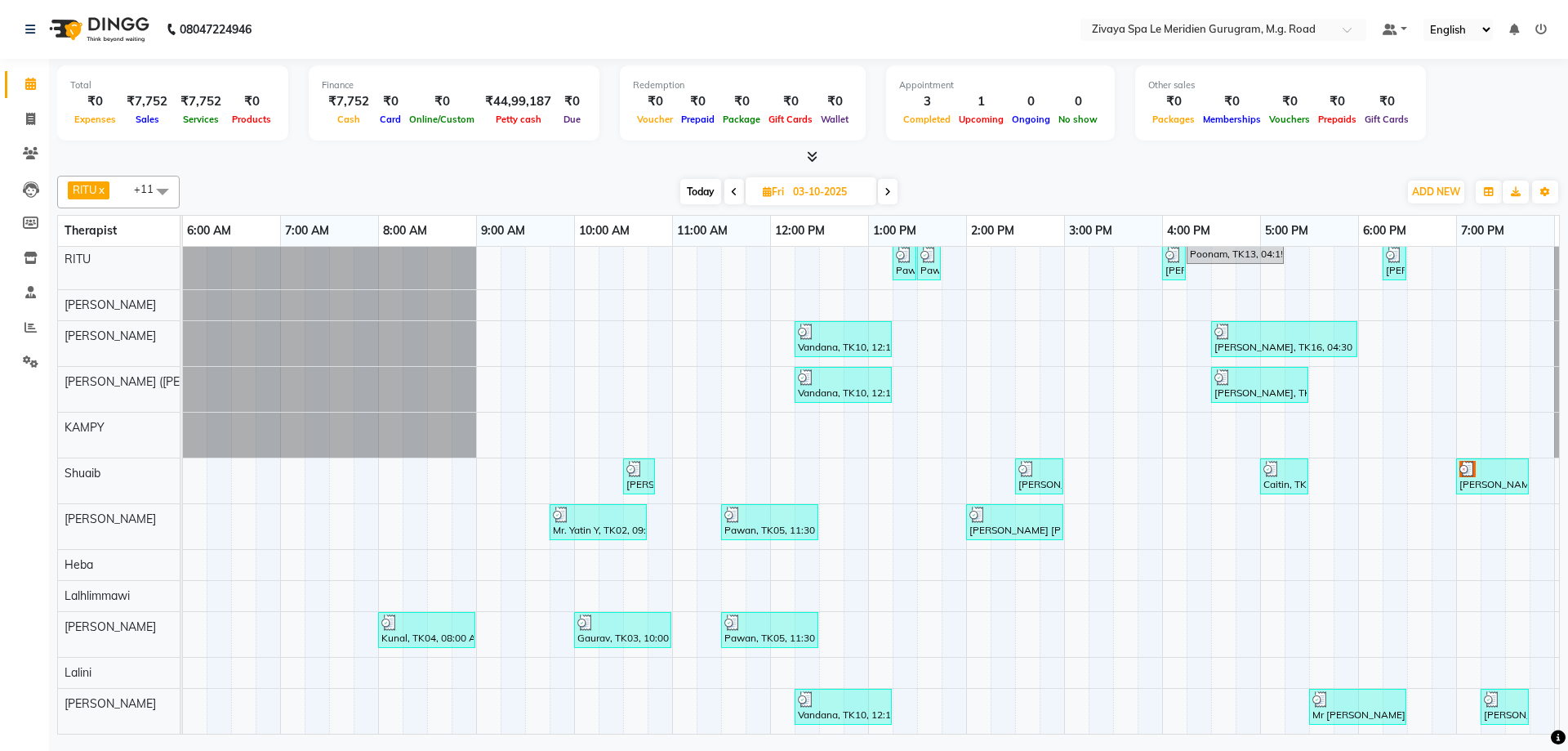
scroll to position [0, 976]
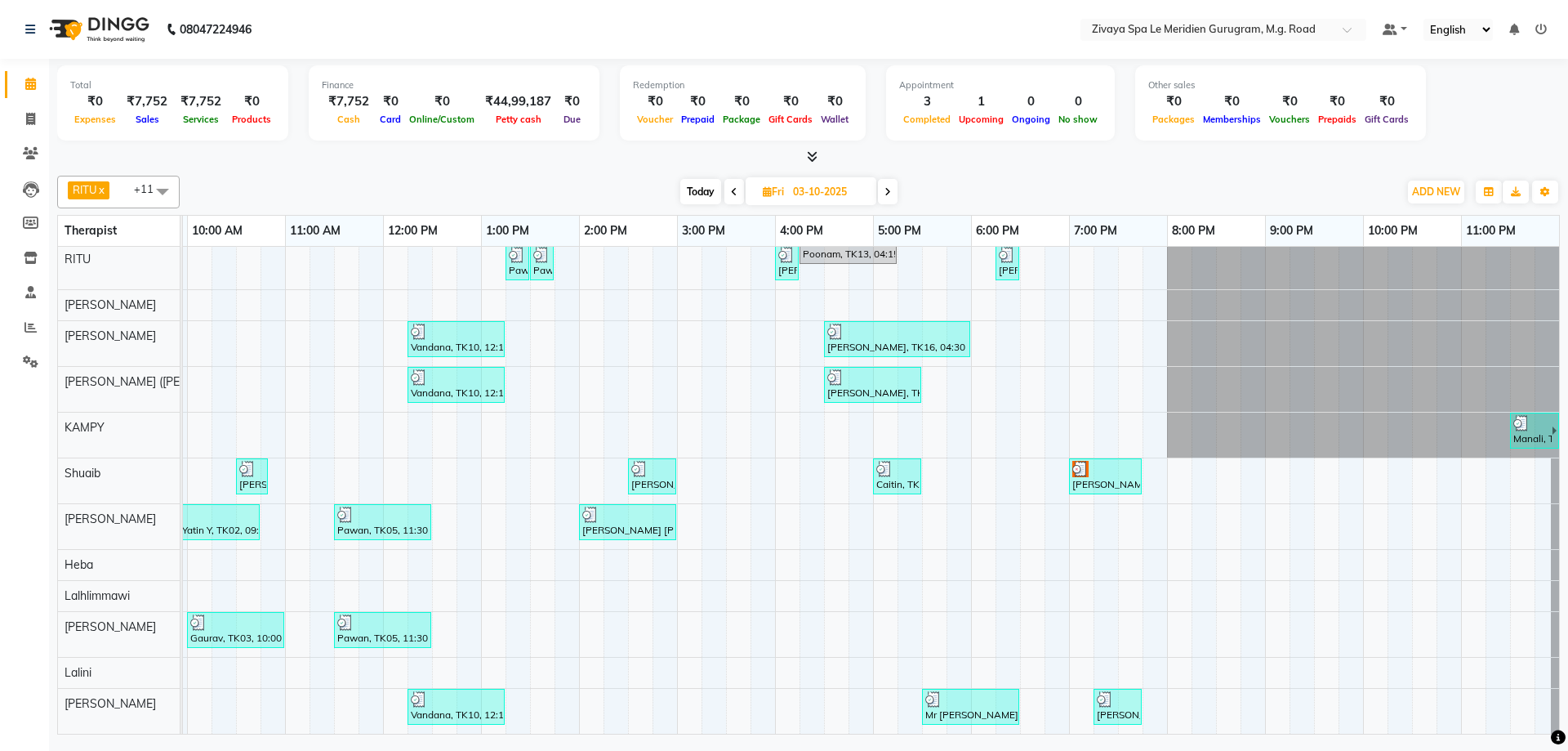
click at [1073, 462] on img at bounding box center [1080, 469] width 16 height 16
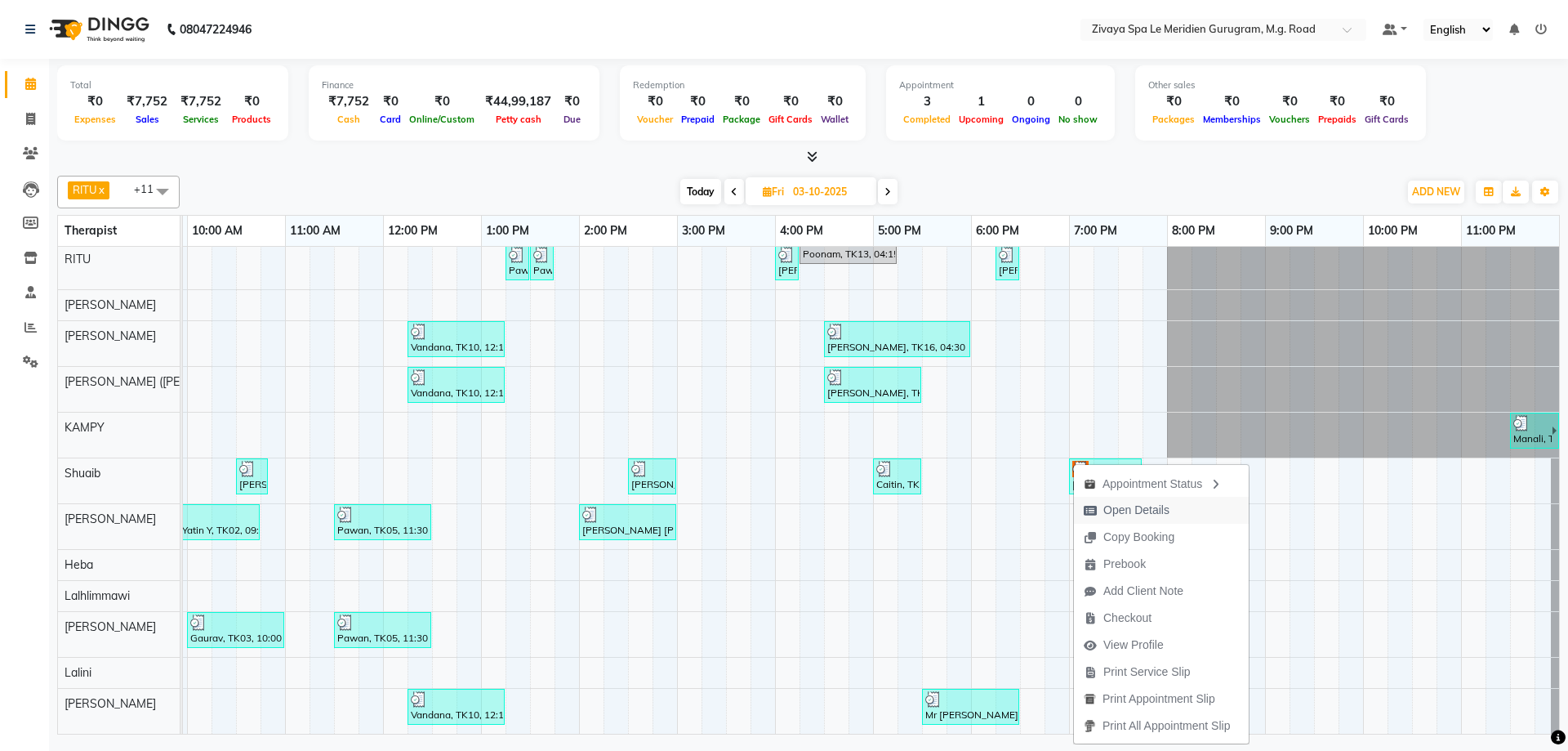
click at [1121, 510] on span "Open Details" at bounding box center [1136, 510] width 66 height 17
select select "3"
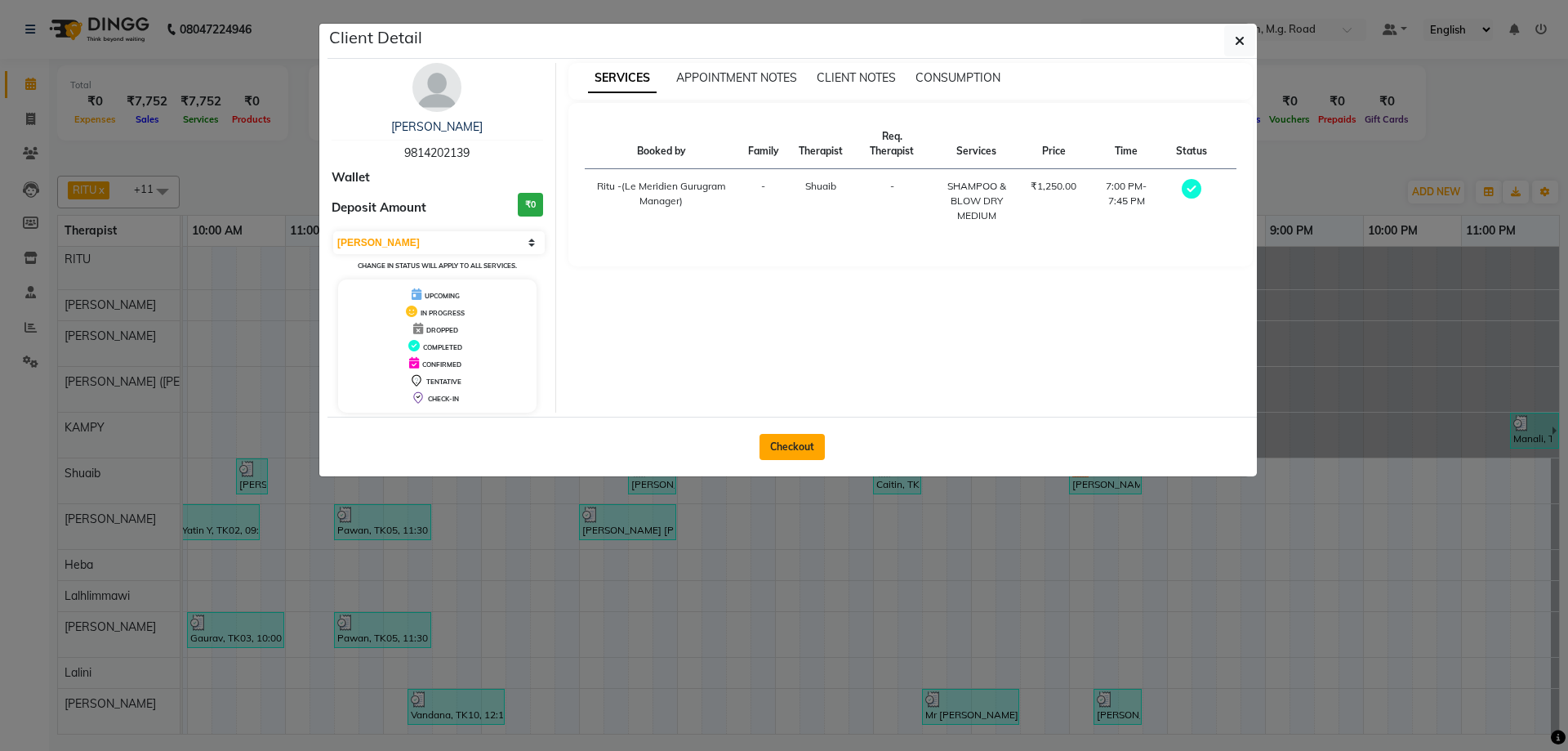
click at [799, 453] on button "Checkout" at bounding box center [792, 446] width 65 height 26
select select "service"
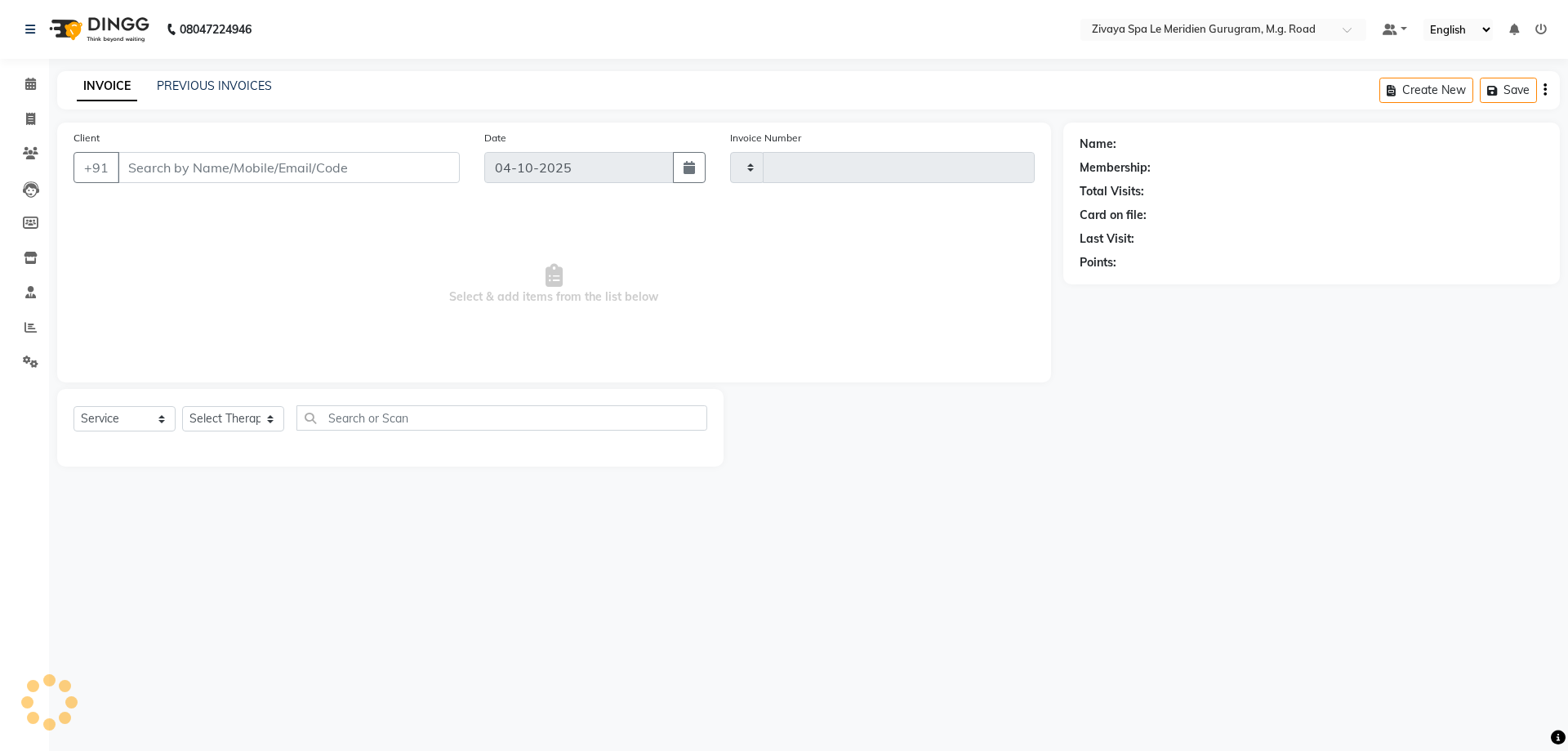
type input "2220"
select select "6503"
type input "9814202139"
type input "03-10-2025"
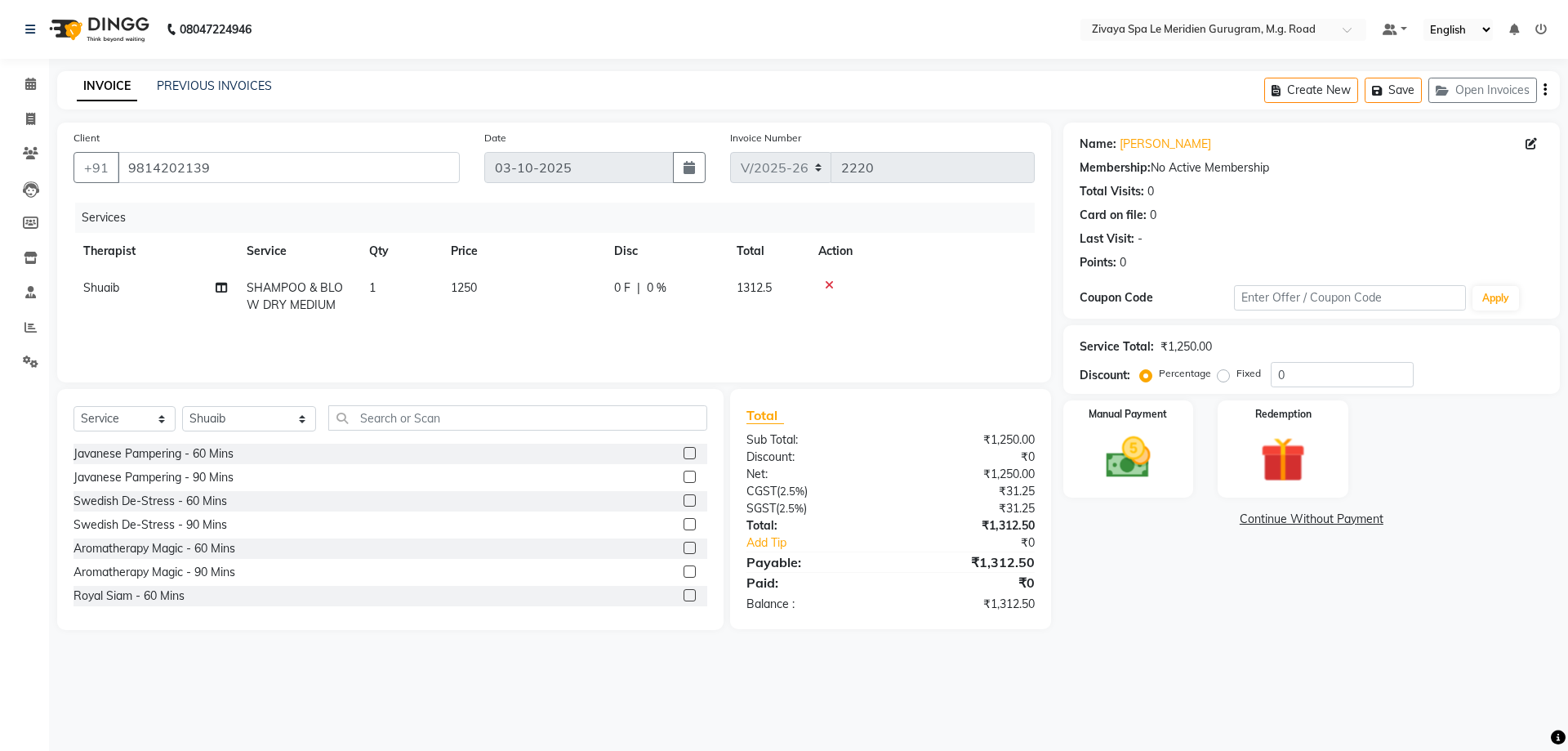
click at [829, 284] on icon at bounding box center [828, 285] width 9 height 11
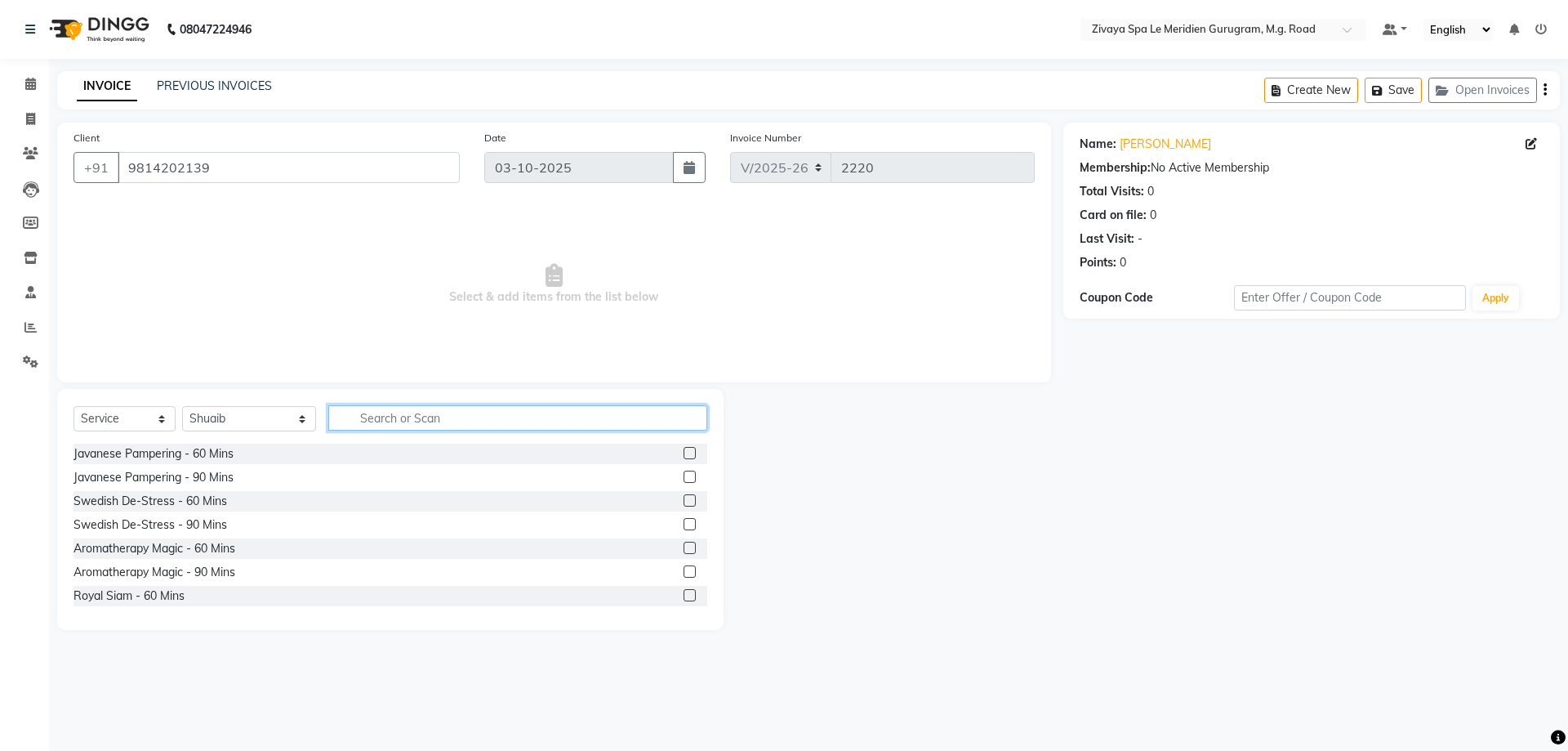
click at [361, 417] on input "text" at bounding box center [518, 417] width 379 height 25
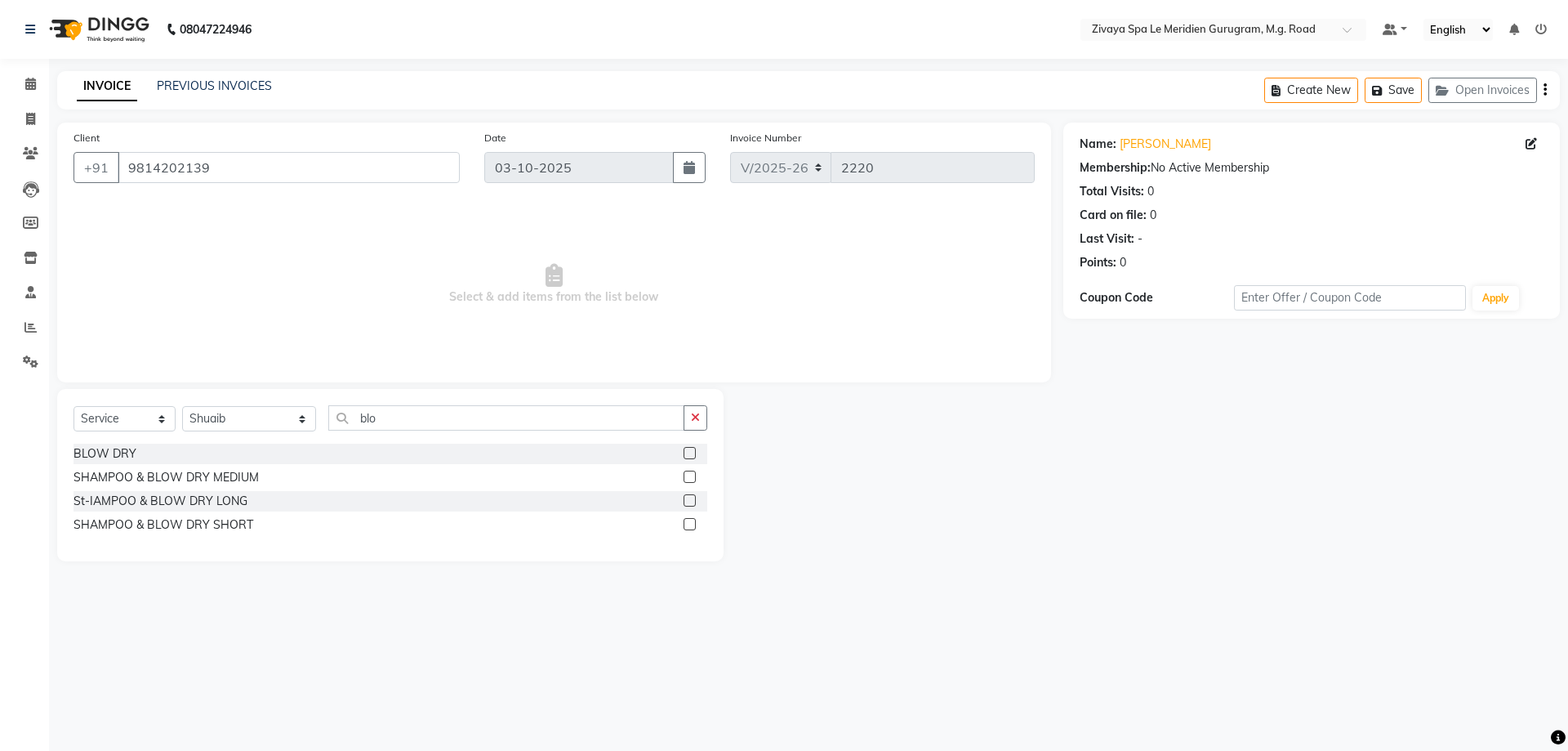
click at [66, 453] on div "Select Service Product Membership Package Voucher Prepaid Gift Card Select Ther…" at bounding box center [390, 475] width 667 height 172
click at [85, 450] on div "BLOW DRY" at bounding box center [105, 453] width 63 height 17
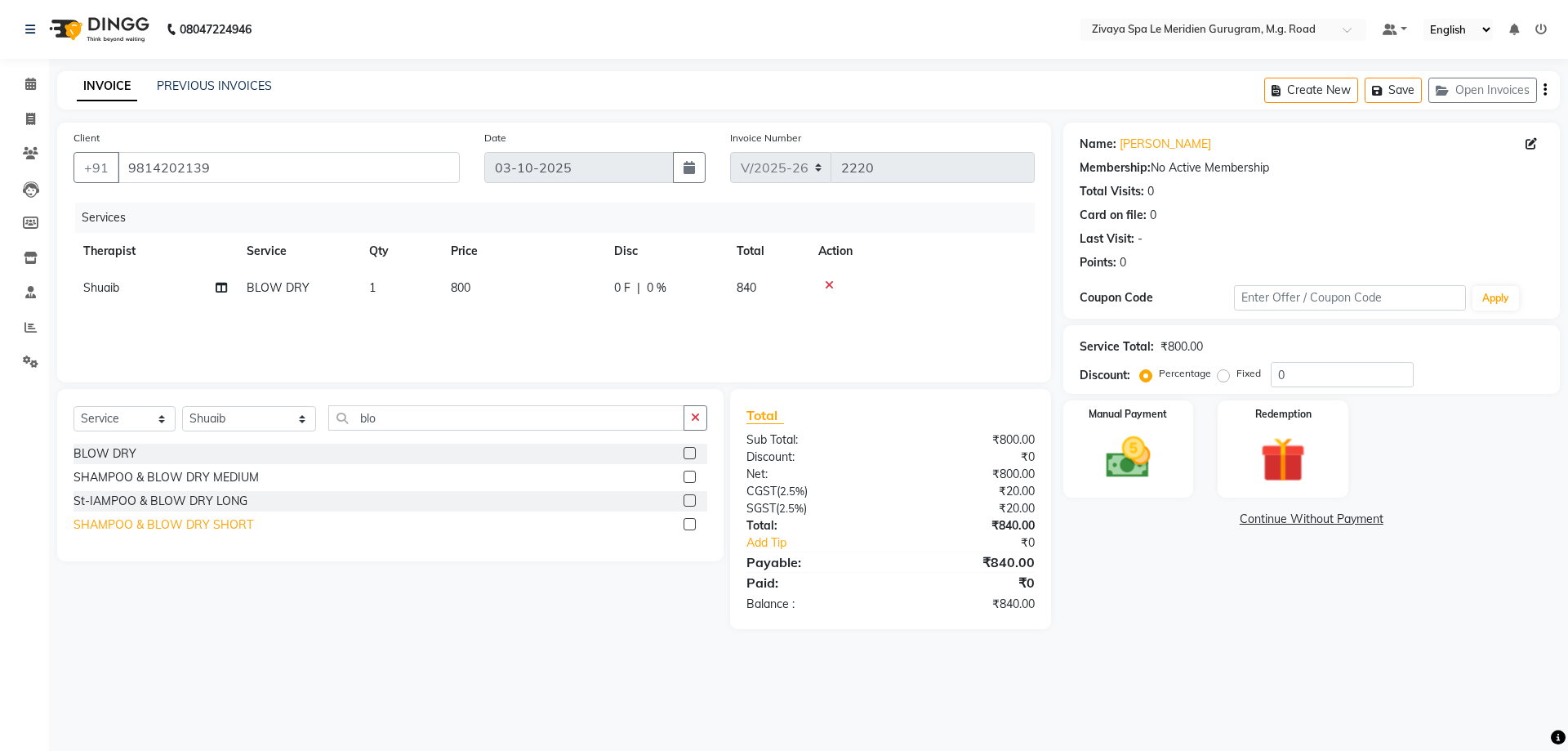
click at [236, 522] on div "SHAMPOO & BLOW DRY SHORT" at bounding box center [164, 525] width 180 height 17
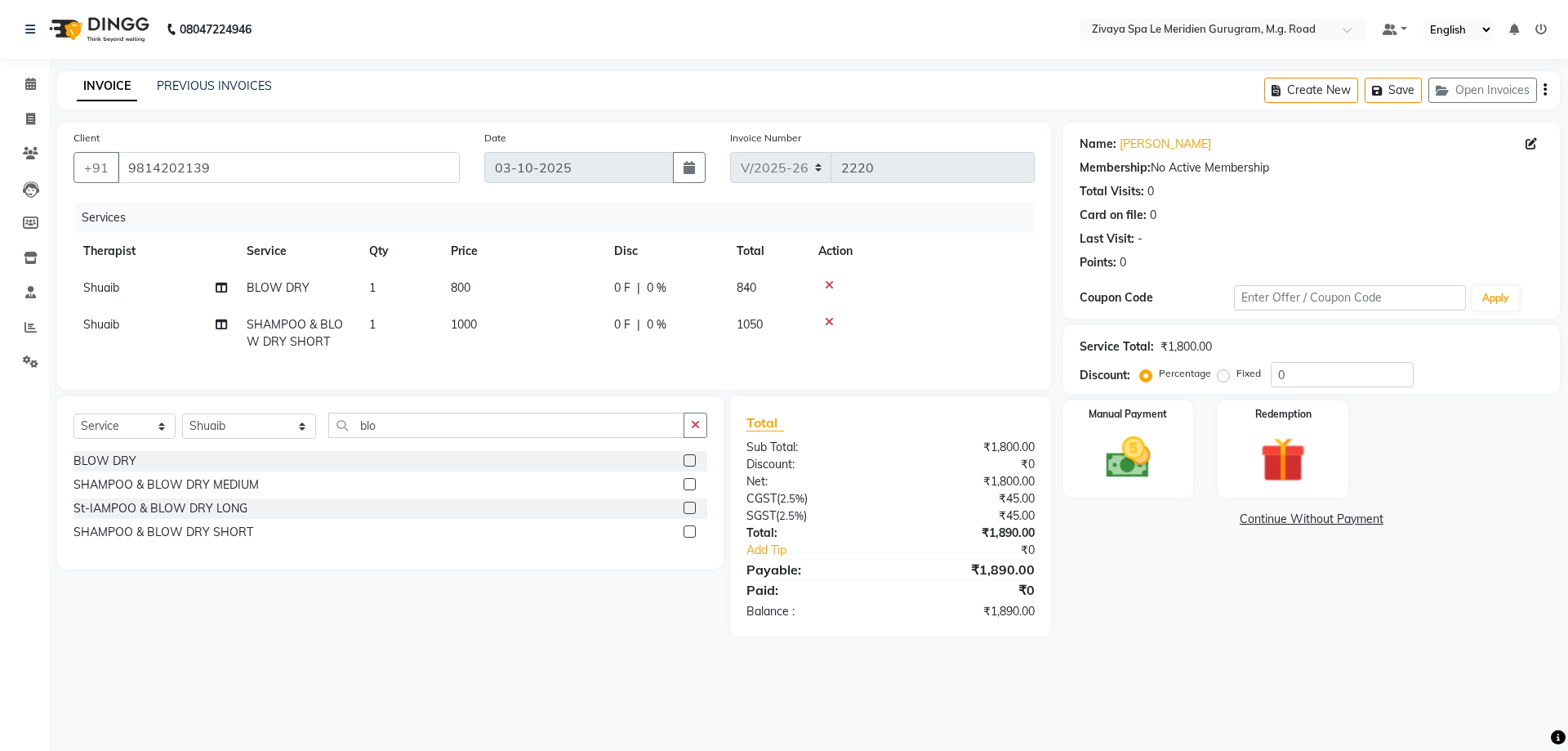
click at [229, 328] on td "Shuaib Split Commission" at bounding box center [155, 333] width 164 height 54
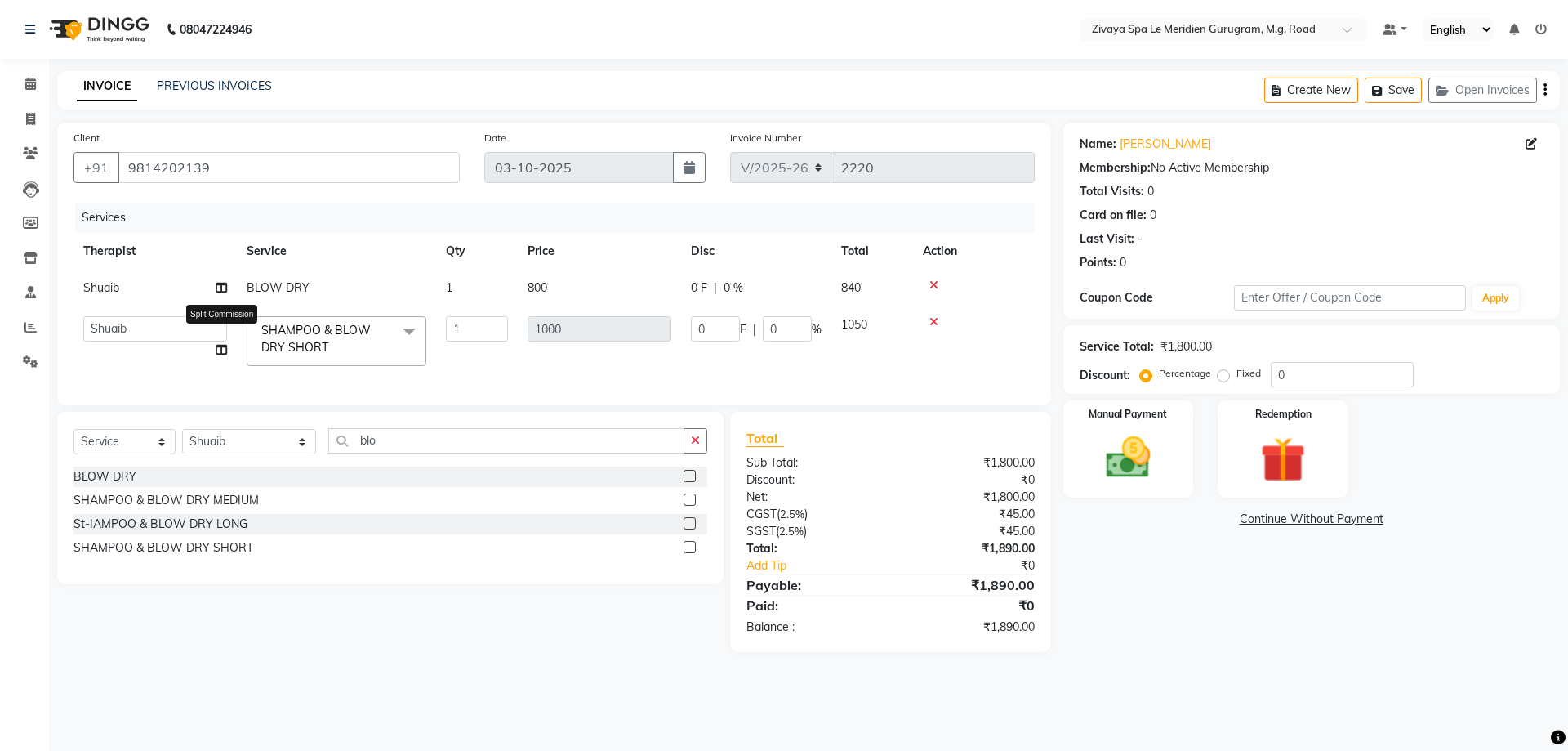
click at [221, 349] on icon at bounding box center [221, 349] width 11 height 11
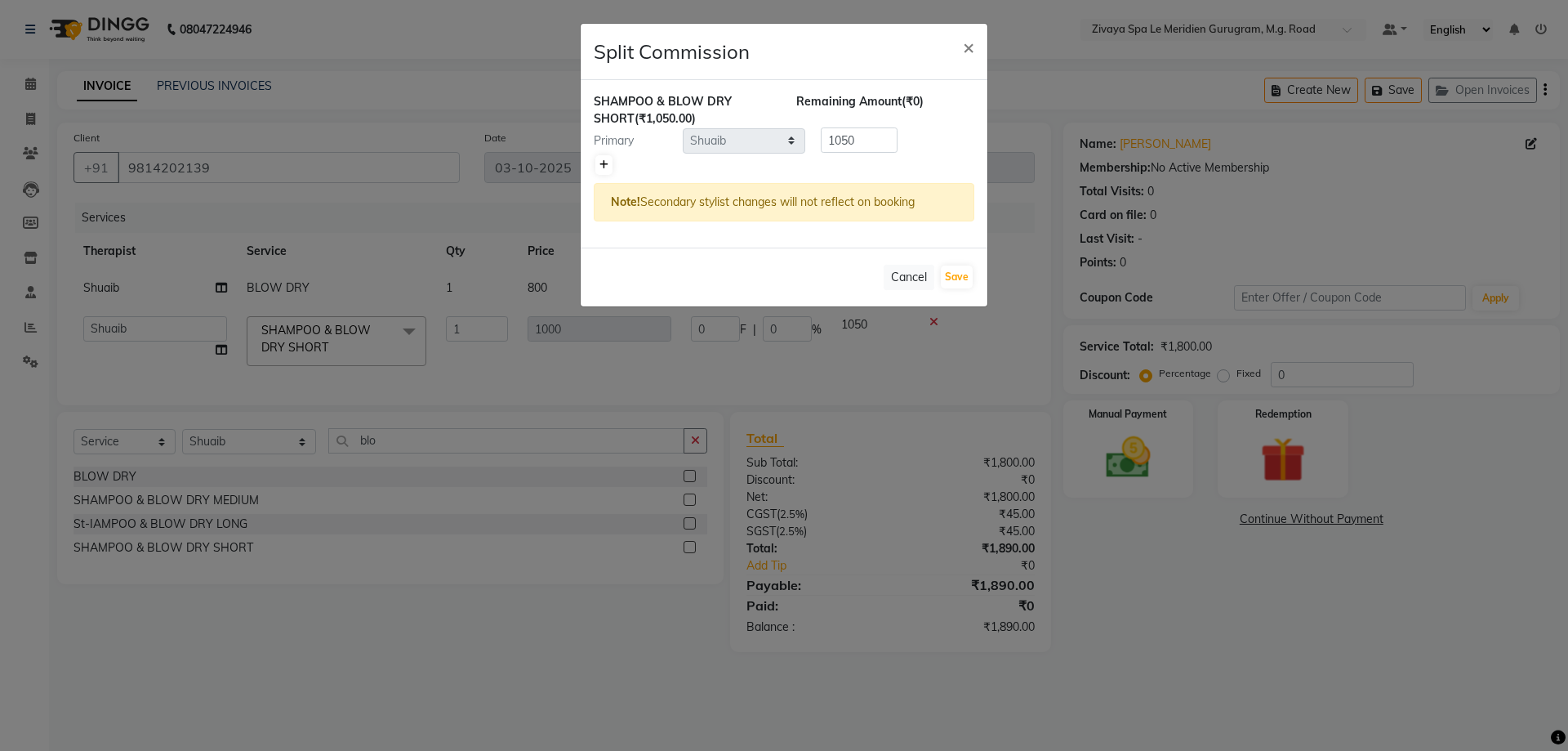
click at [606, 164] on icon at bounding box center [604, 165] width 9 height 10
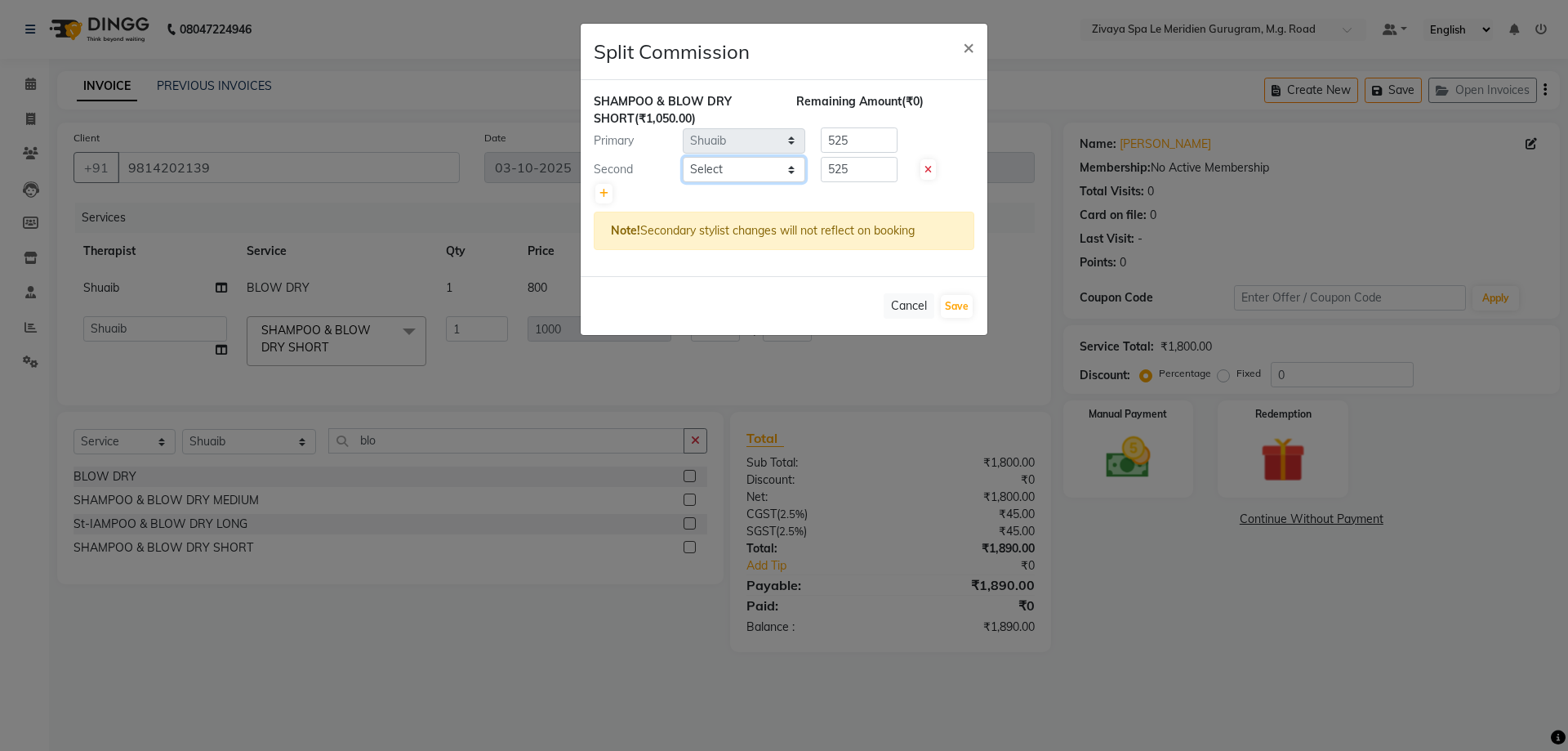
click at [756, 178] on select "Select [PERSON_NAME] [PERSON_NAME] ([PERSON_NAME]) KAMPY Lalhlimmawi Lalini [PE…" at bounding box center [744, 169] width 122 height 25
click at [683, 157] on select "Select [PERSON_NAME] [PERSON_NAME] ([PERSON_NAME]) KAMPY Lalhlimmawi Lalini [PE…" at bounding box center [744, 169] width 122 height 25
click at [946, 303] on button "Save" at bounding box center [957, 306] width 32 height 23
